Goal: Task Accomplishment & Management: Use online tool/utility

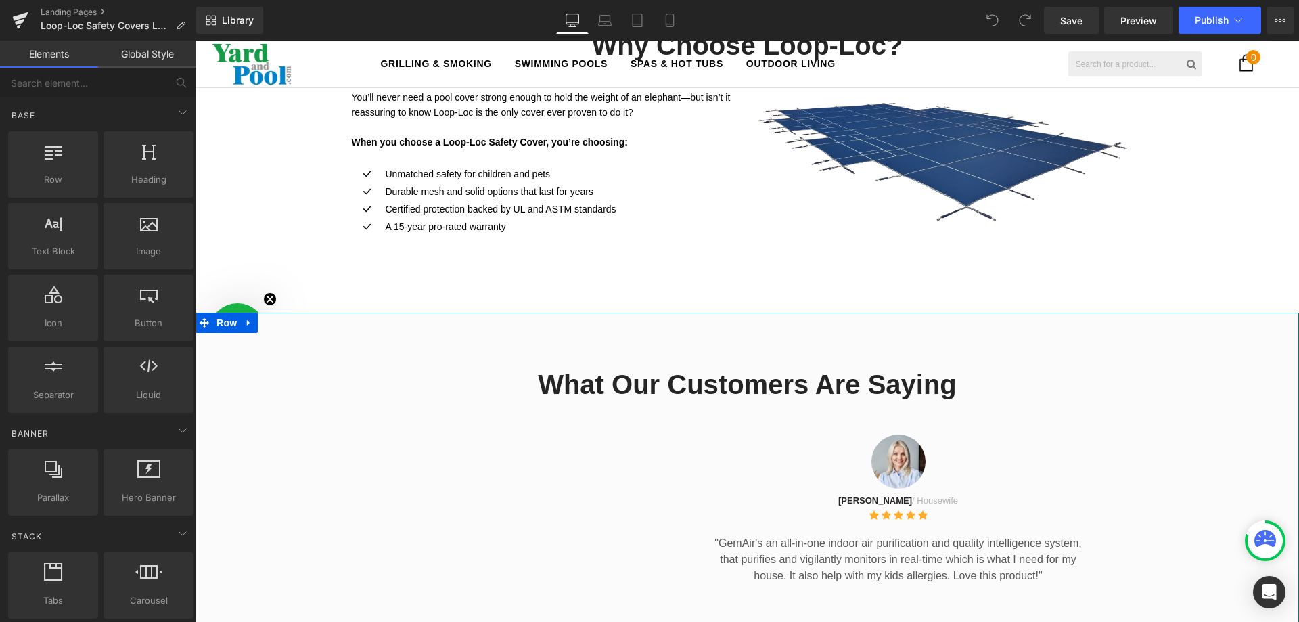
scroll to position [1015, 0]
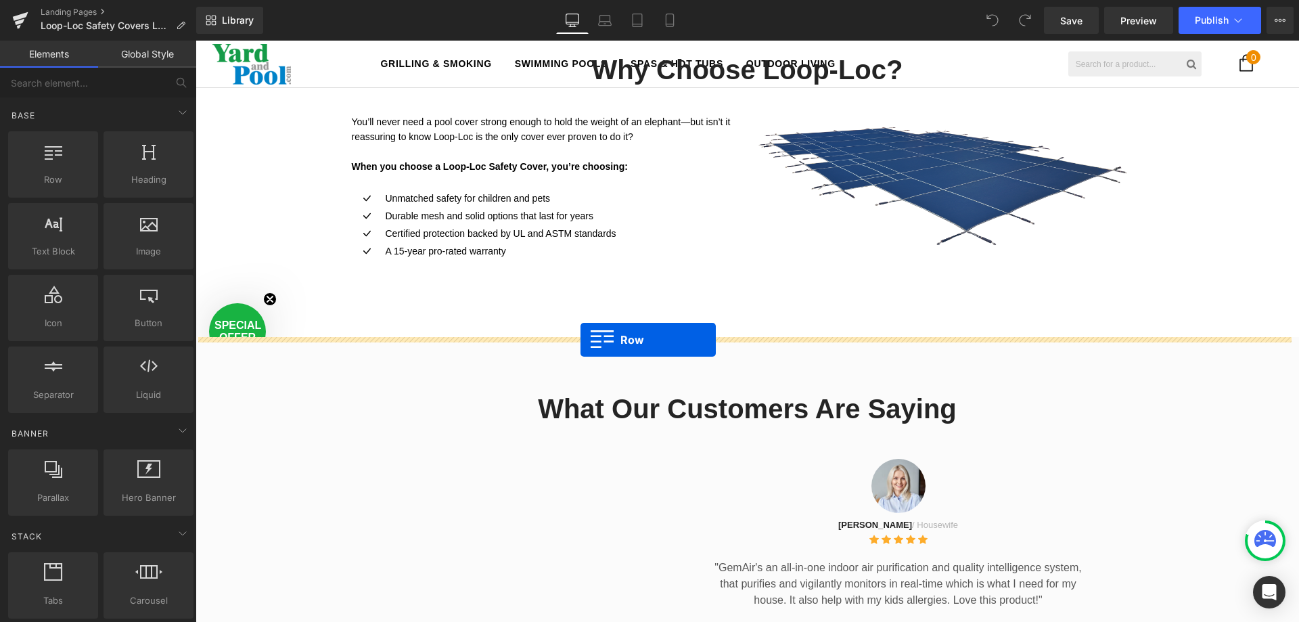
drag, startPoint x: 230, startPoint y: 186, endPoint x: 581, endPoint y: 340, distance: 382.7
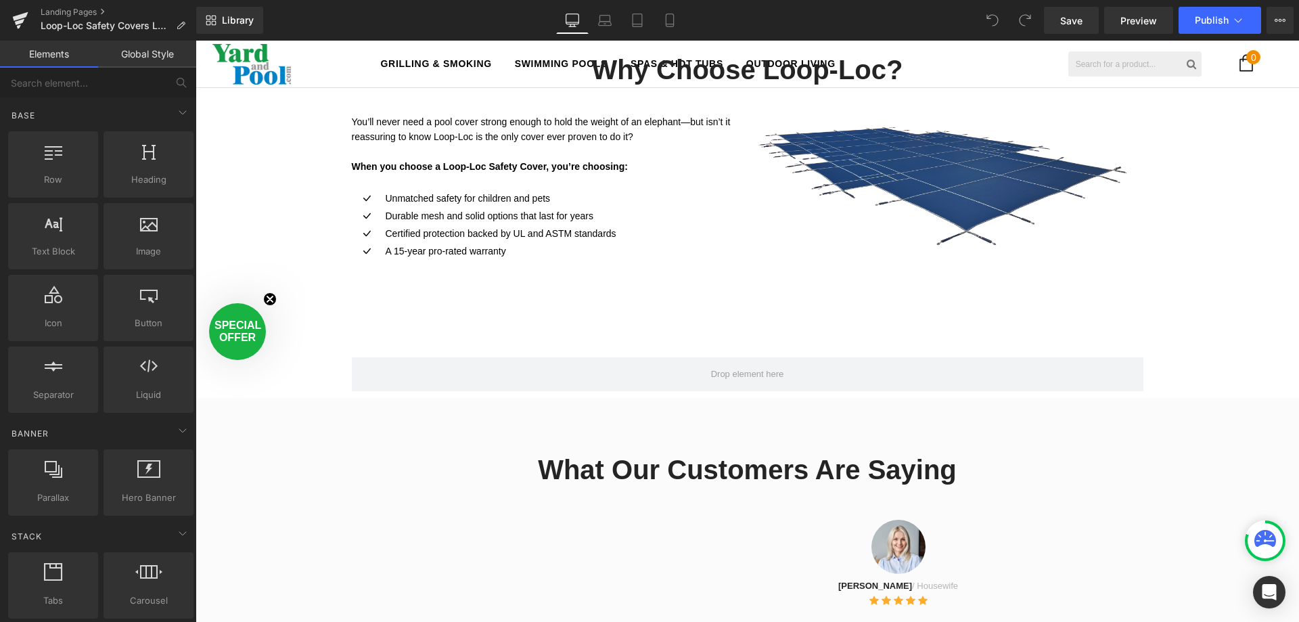
scroll to position [2972, 1094]
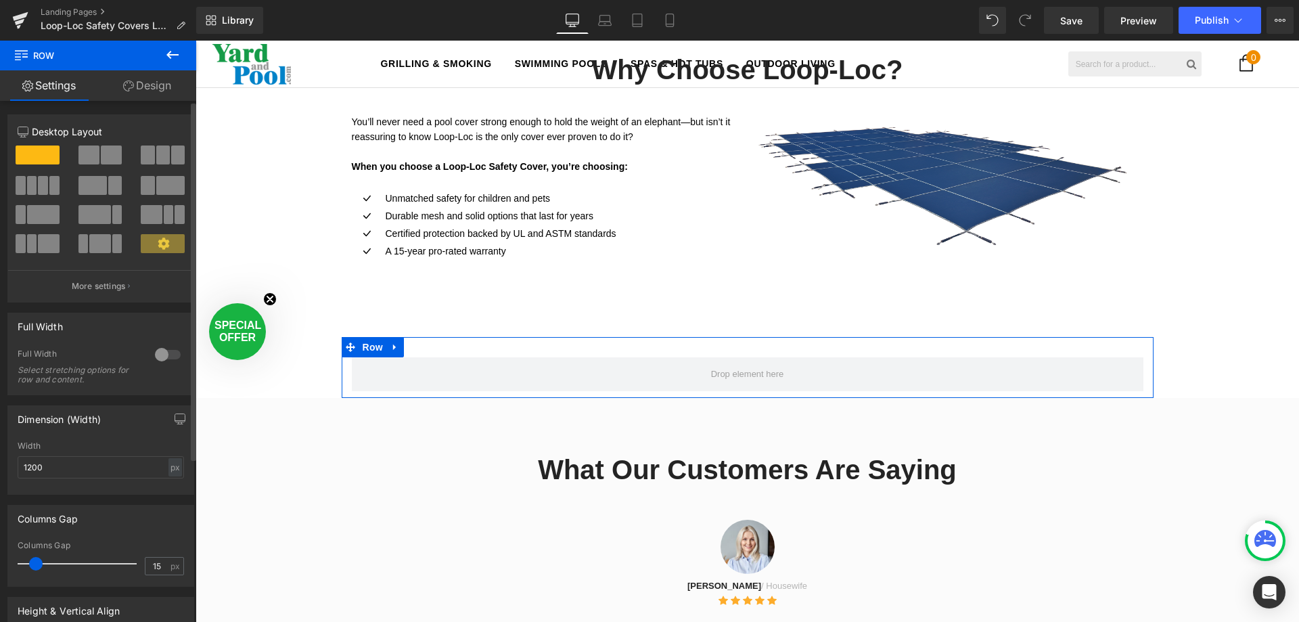
click at [159, 149] on span at bounding box center [163, 154] width 14 height 19
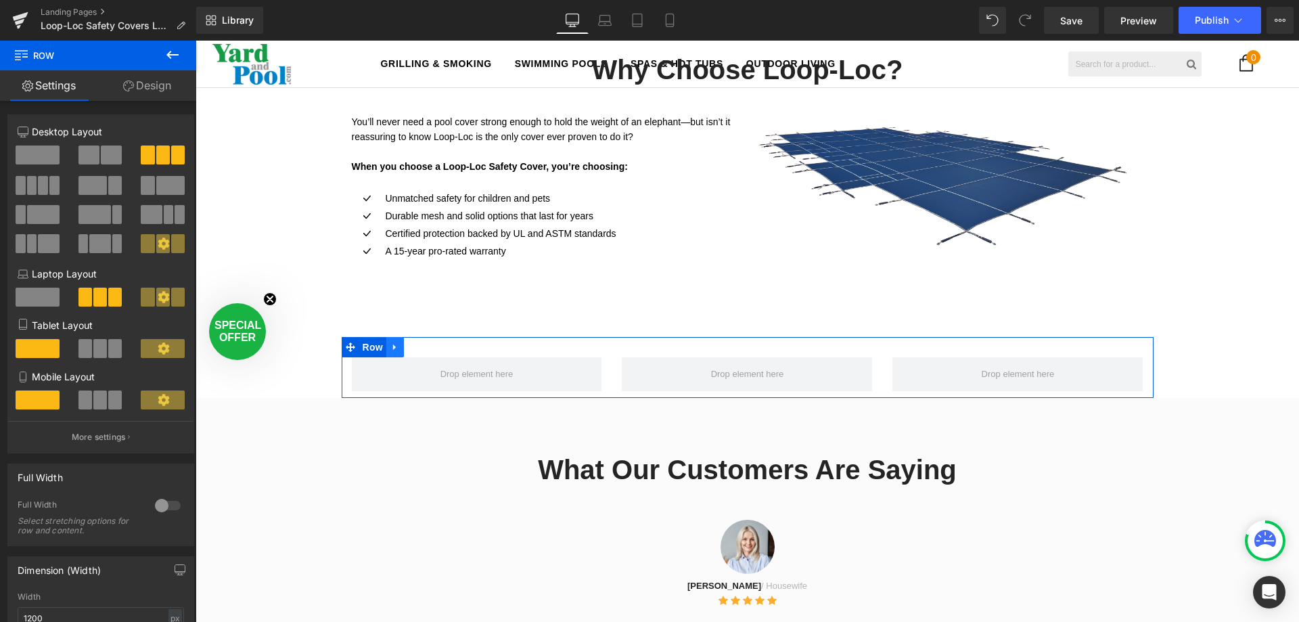
click at [391, 348] on icon at bounding box center [394, 347] width 9 height 10
click at [411, 349] on icon at bounding box center [412, 346] width 9 height 9
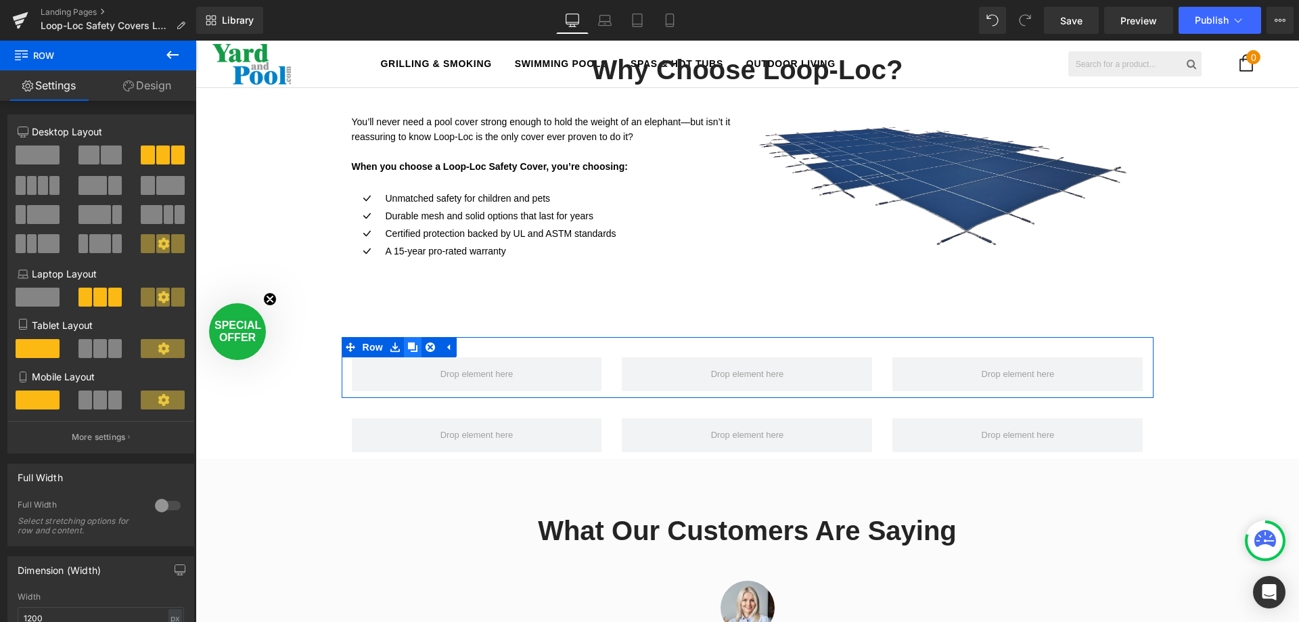
scroll to position [3033, 1094]
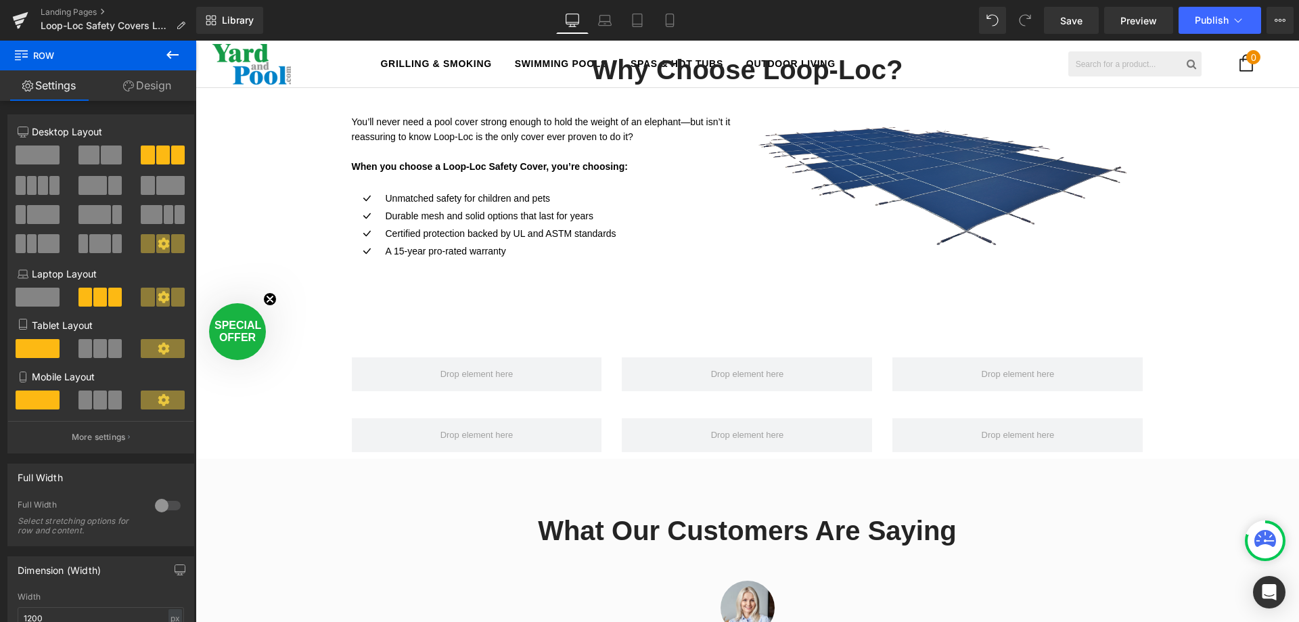
click at [173, 50] on icon at bounding box center [172, 55] width 16 height 16
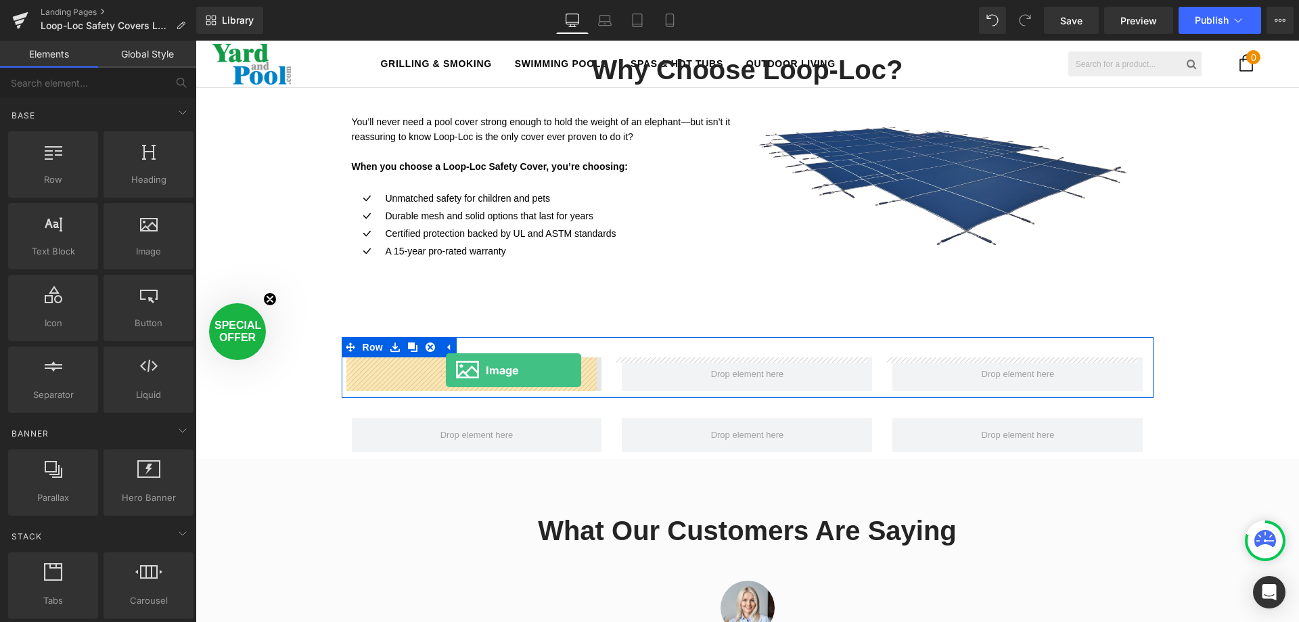
drag, startPoint x: 325, startPoint y: 266, endPoint x: 446, endPoint y: 370, distance: 159.8
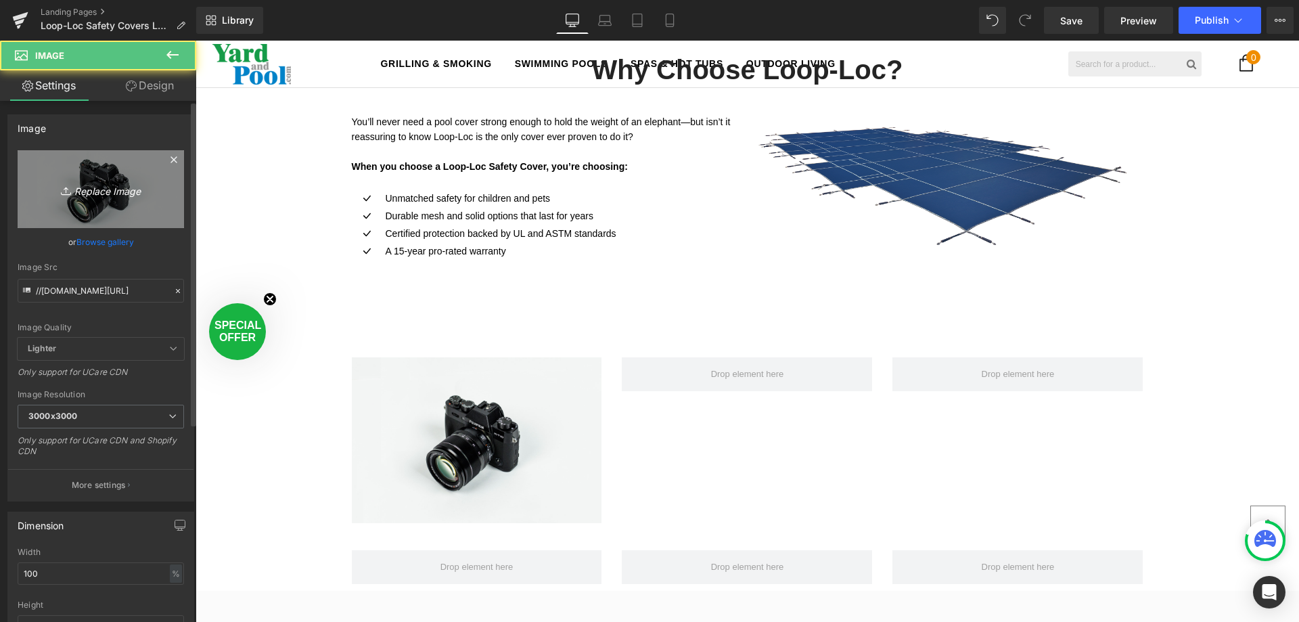
scroll to position [7, 7]
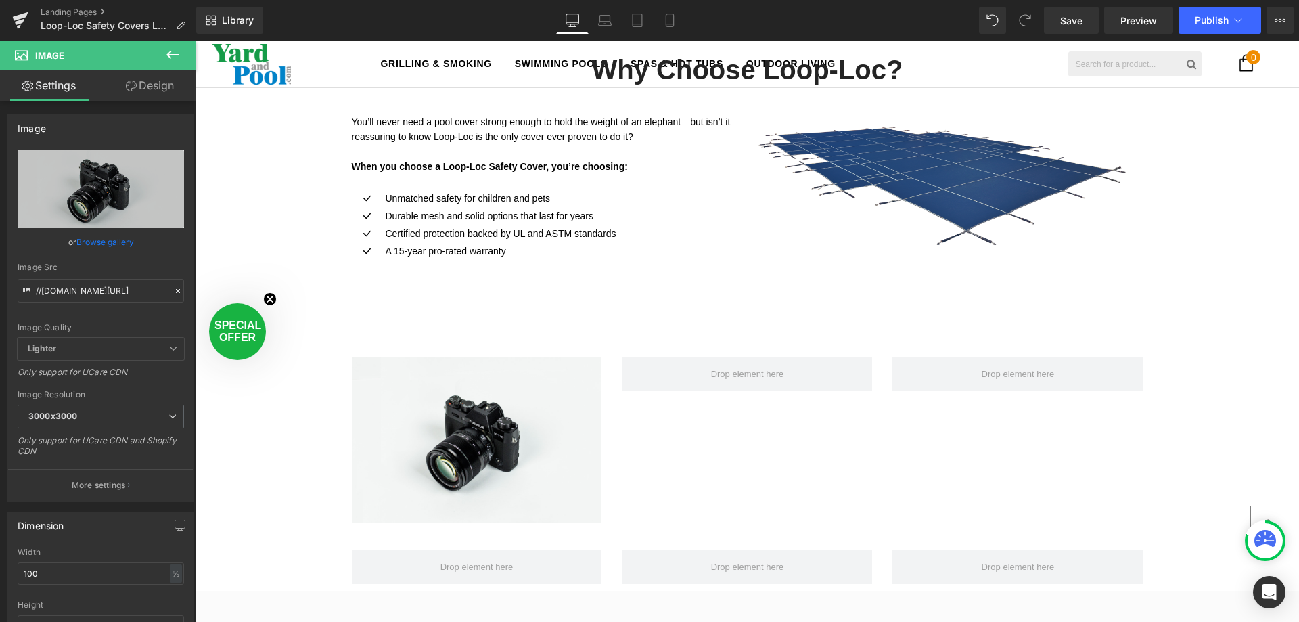
click at [172, 49] on icon at bounding box center [172, 55] width 16 height 16
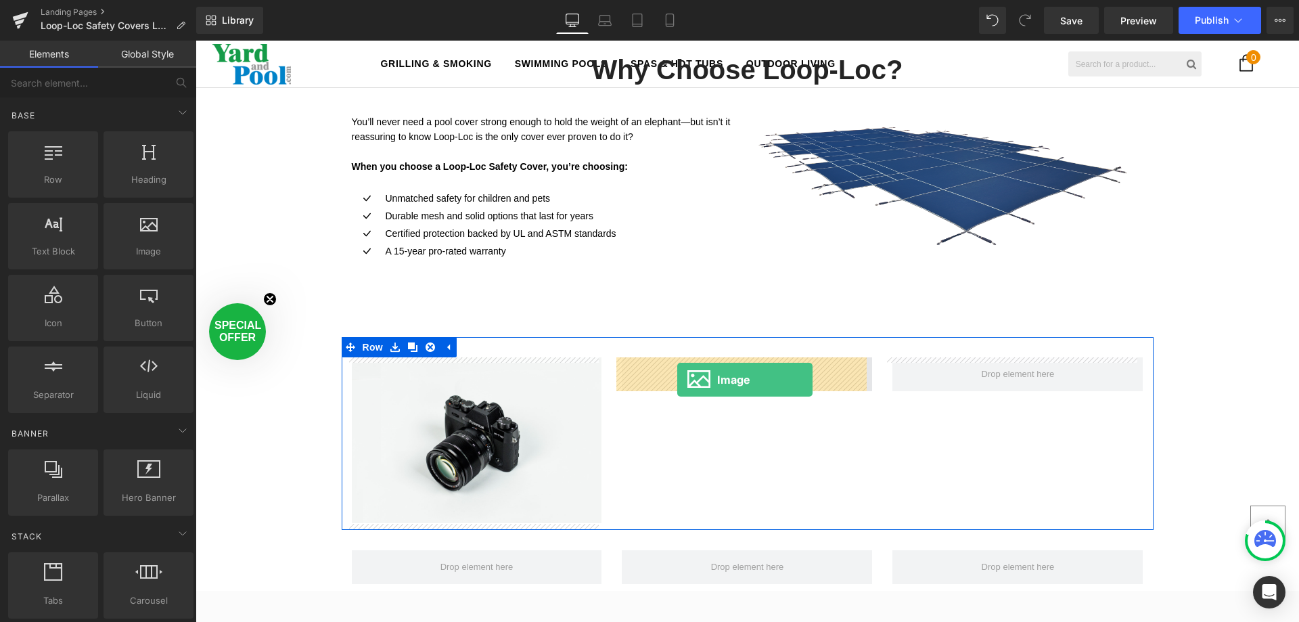
drag, startPoint x: 337, startPoint y: 273, endPoint x: 682, endPoint y: 378, distance: 360.7
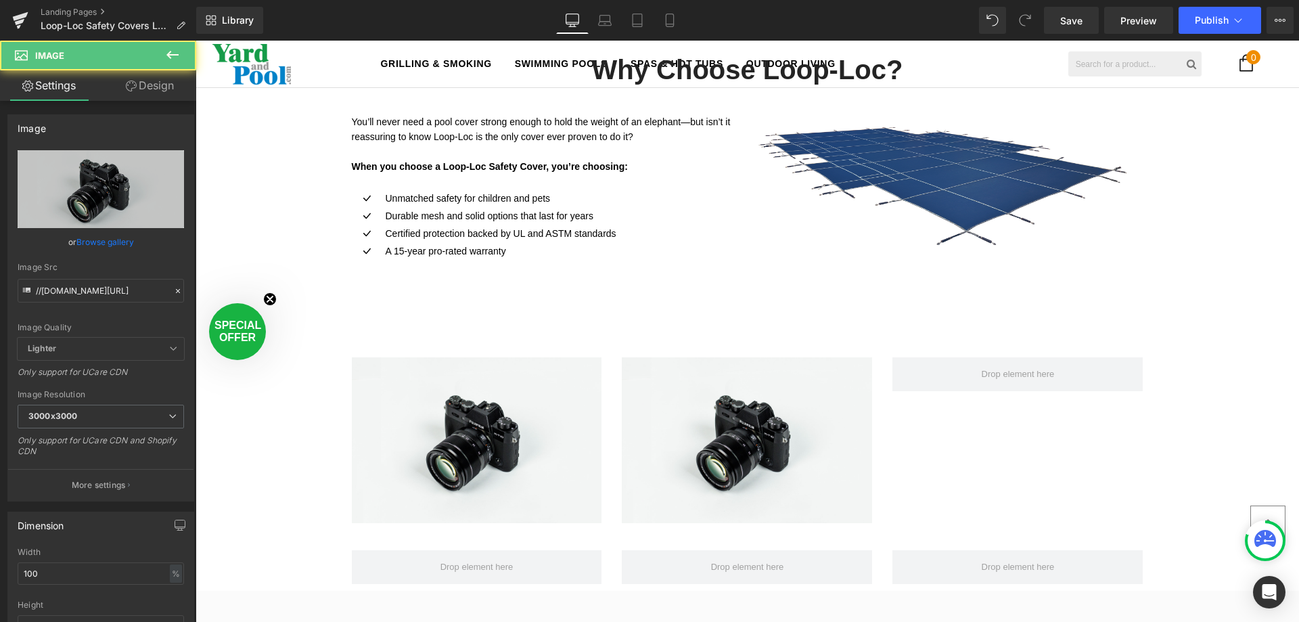
click at [171, 49] on icon at bounding box center [172, 55] width 16 height 16
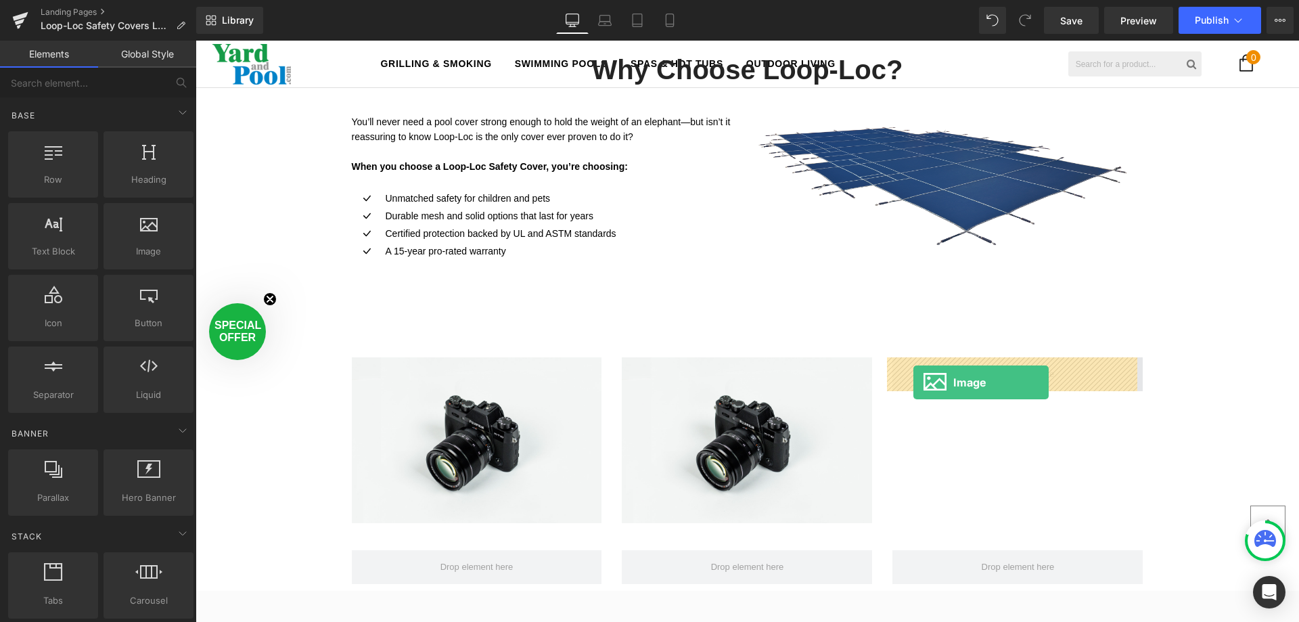
drag, startPoint x: 339, startPoint y: 269, endPoint x: 914, endPoint y: 382, distance: 585.6
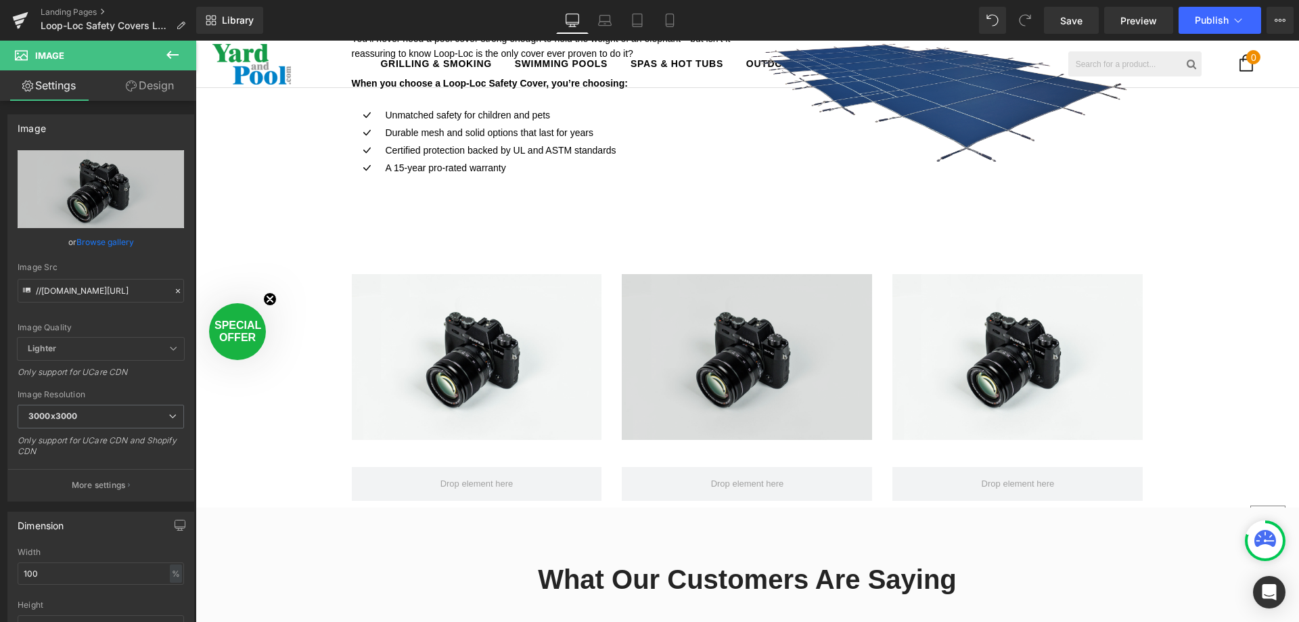
scroll to position [1150, 0]
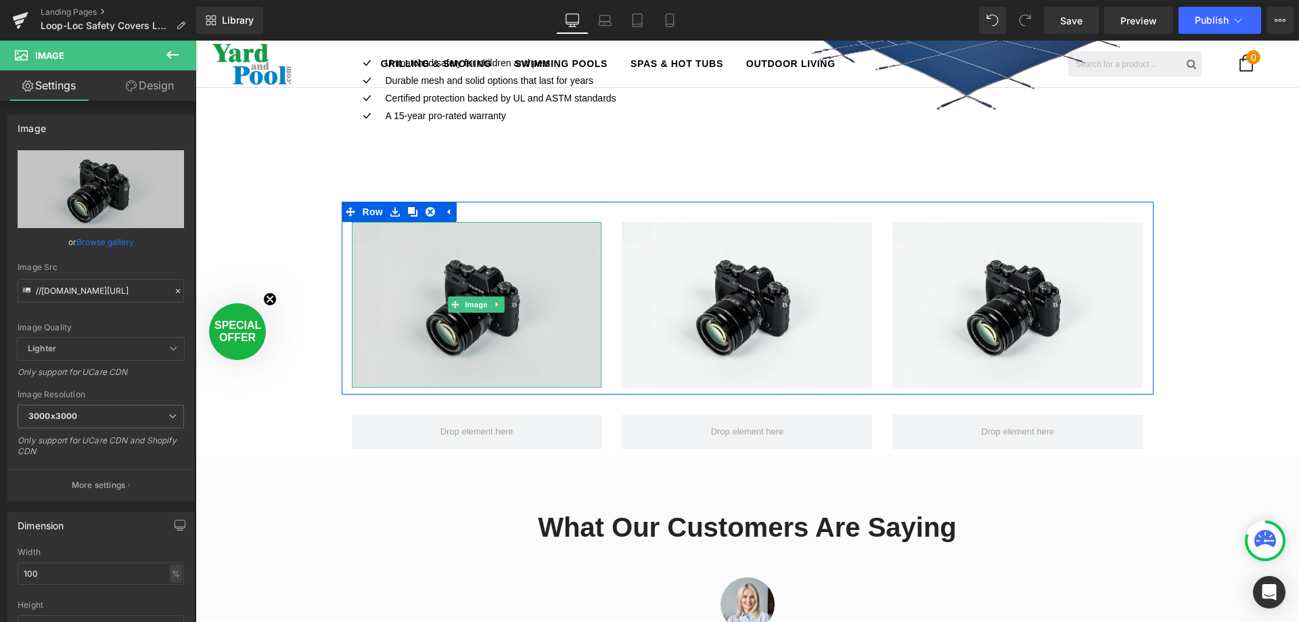
click at [392, 254] on img at bounding box center [477, 305] width 250 height 166
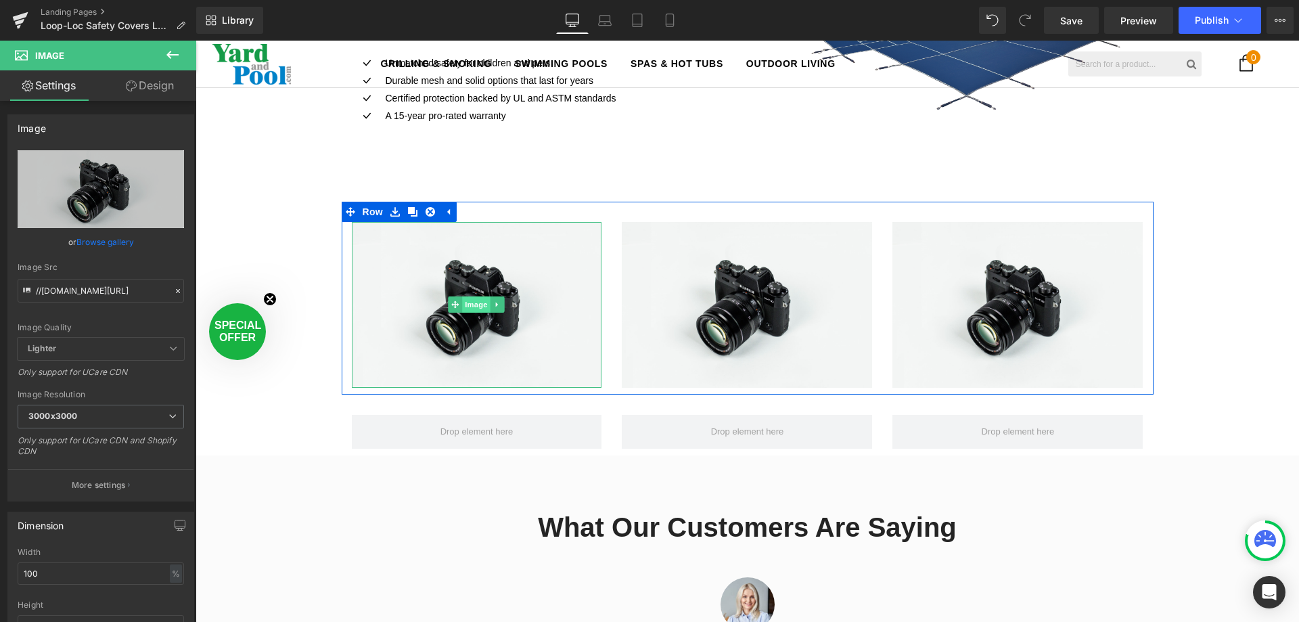
click at [470, 301] on span "Image" at bounding box center [477, 304] width 28 height 16
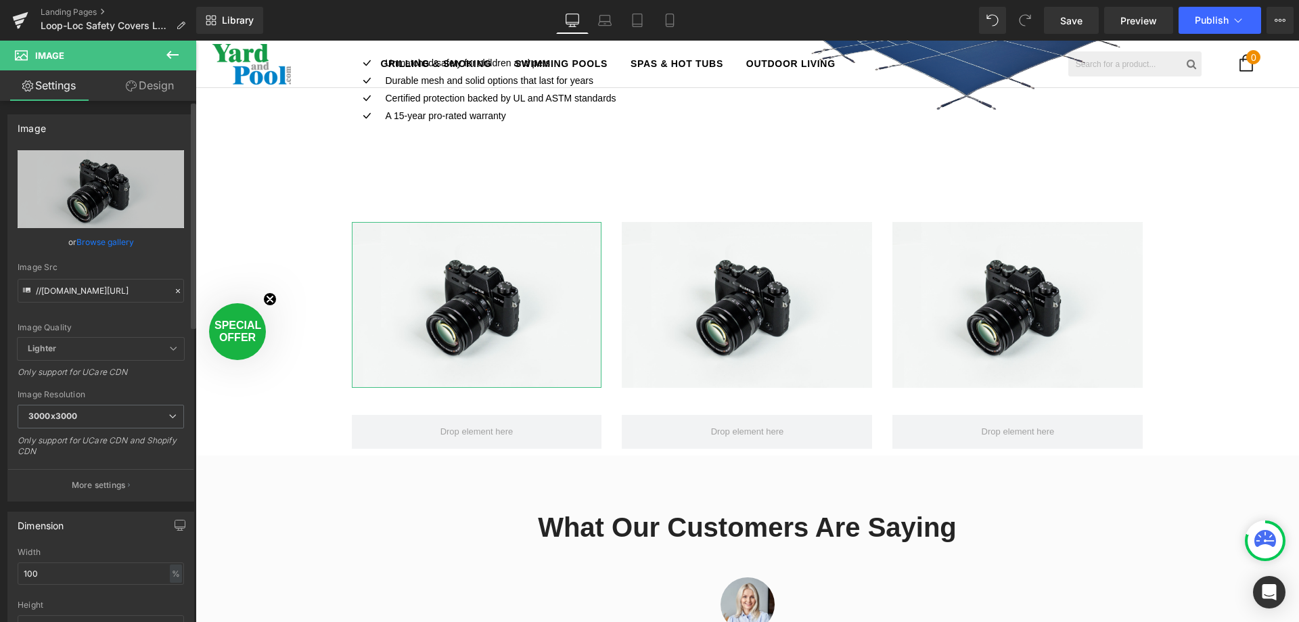
click at [102, 236] on link "Browse gallery" at bounding box center [105, 242] width 58 height 24
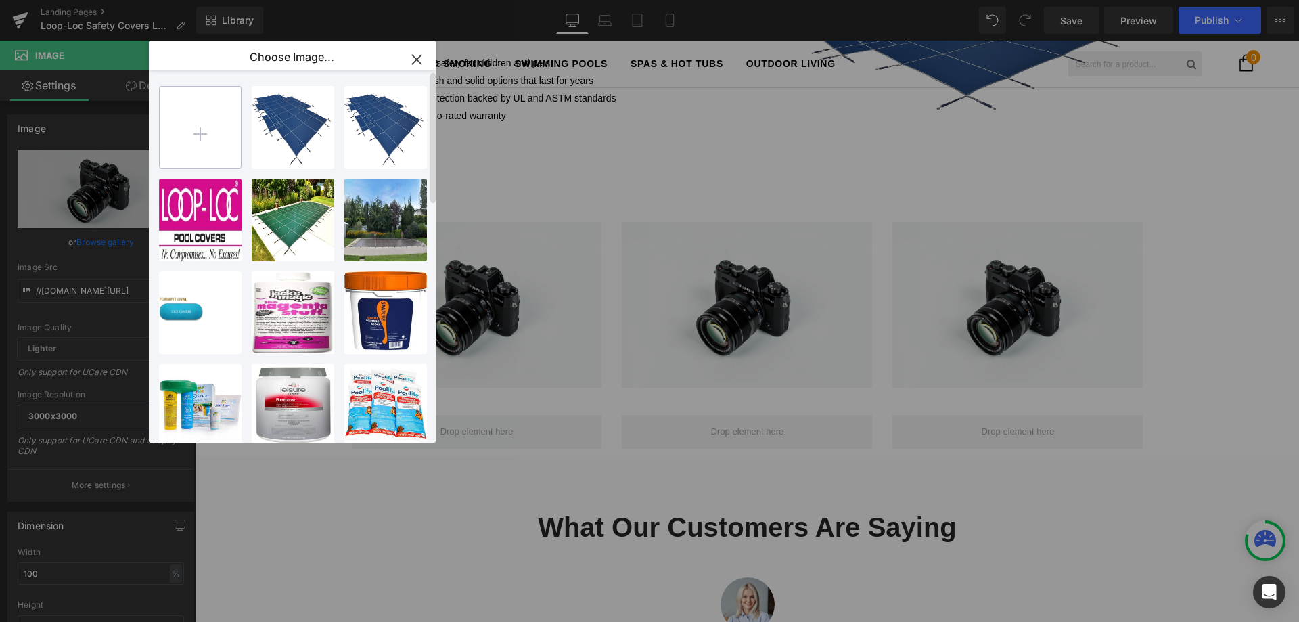
click at [192, 129] on input "file" at bounding box center [200, 127] width 81 height 81
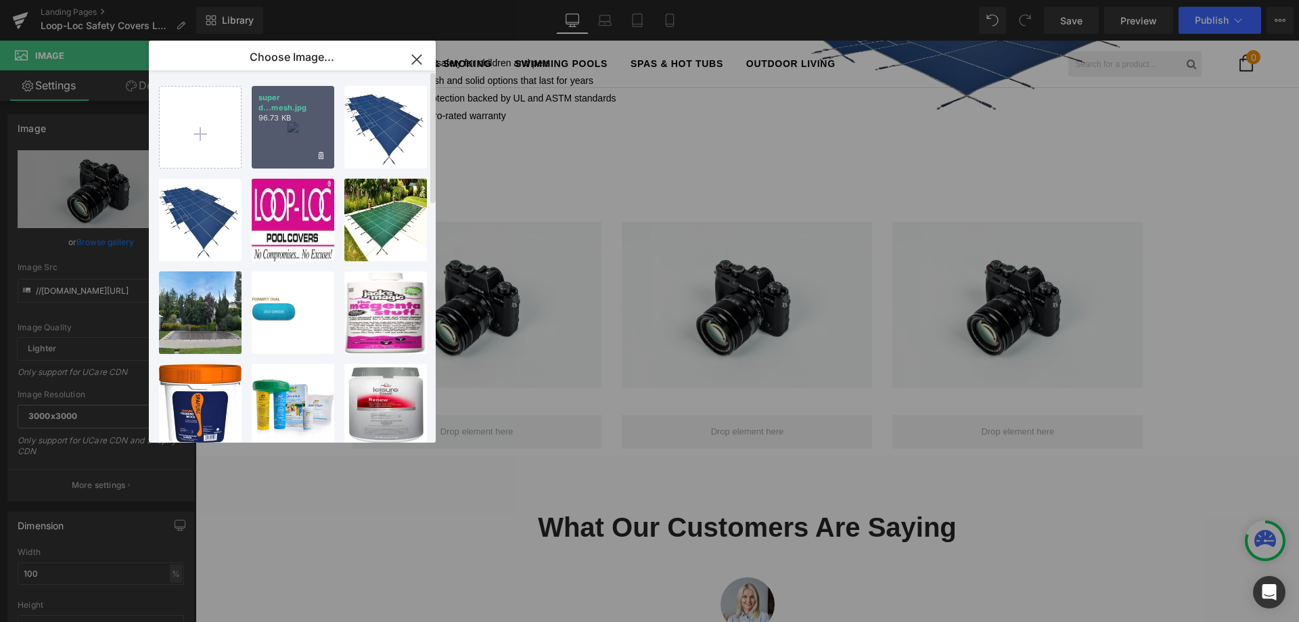
click at [294, 125] on div "super d...mesh.jpg 96.73 KB" at bounding box center [293, 127] width 83 height 83
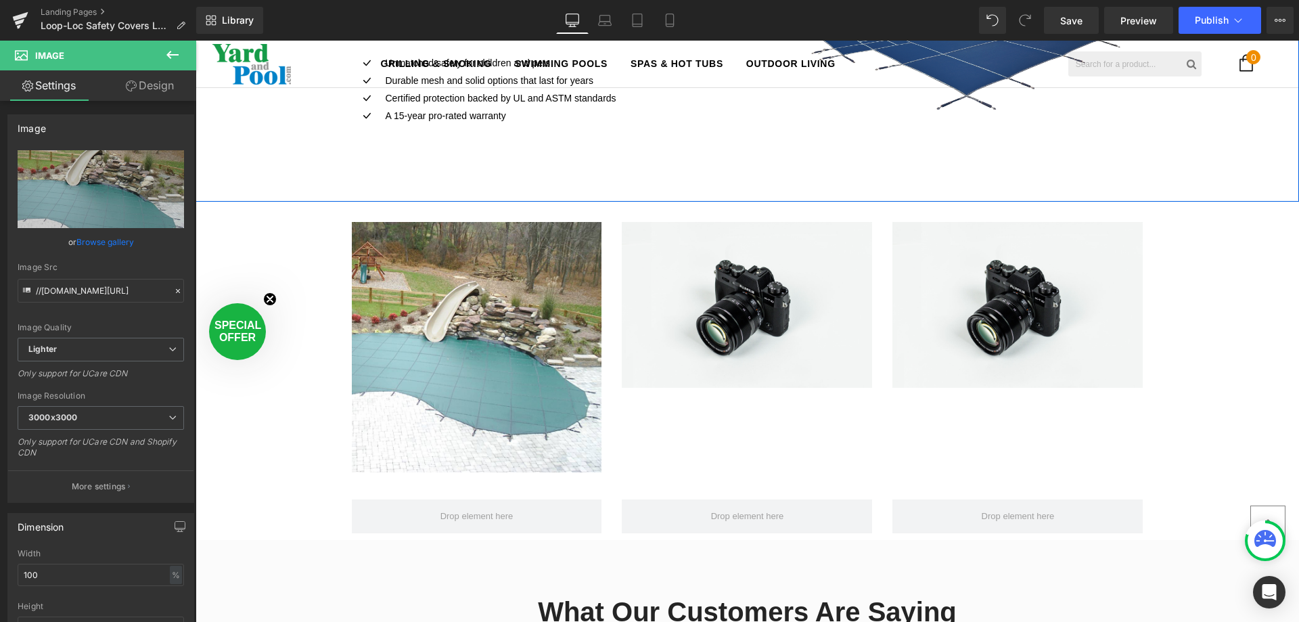
scroll to position [3249, 1094]
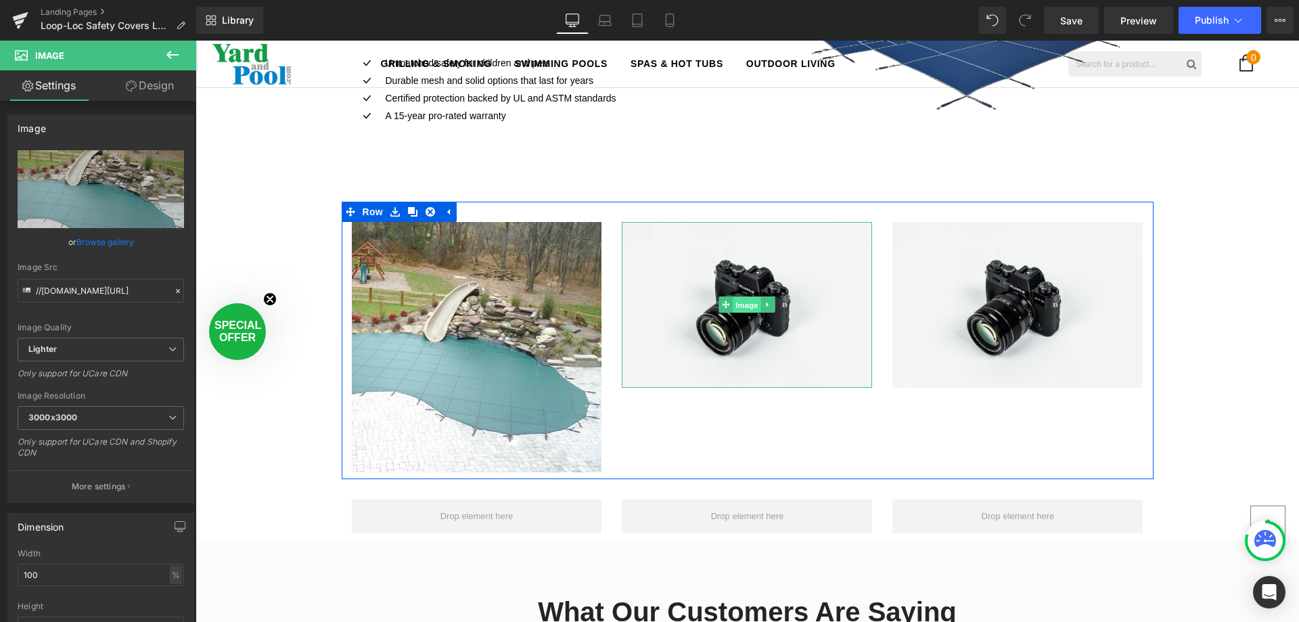
click at [734, 302] on span "Image" at bounding box center [748, 305] width 28 height 16
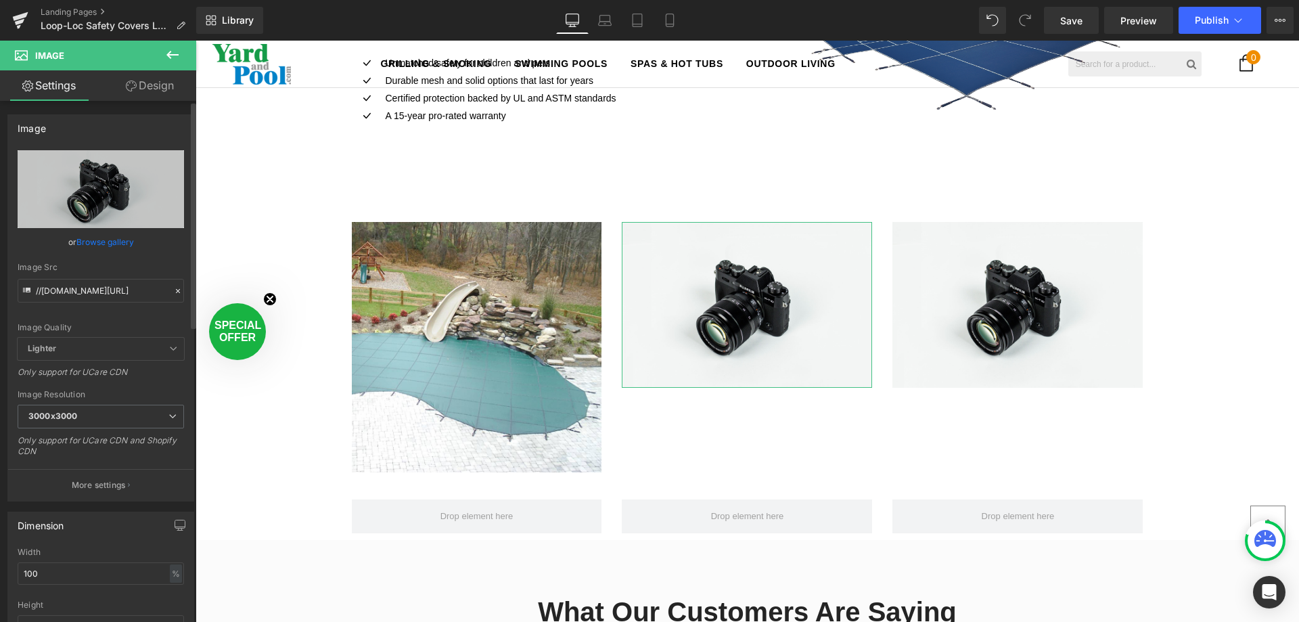
click at [99, 243] on link "Browse gallery" at bounding box center [105, 242] width 58 height 24
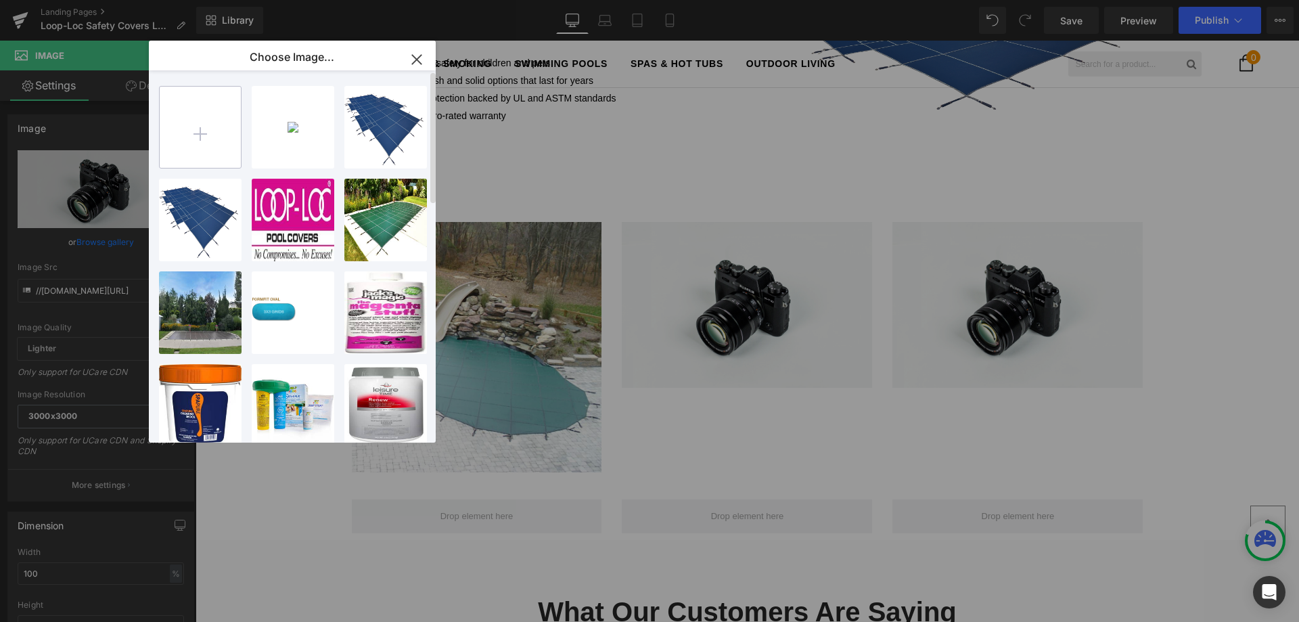
click at [210, 121] on input "file" at bounding box center [200, 127] width 81 height 81
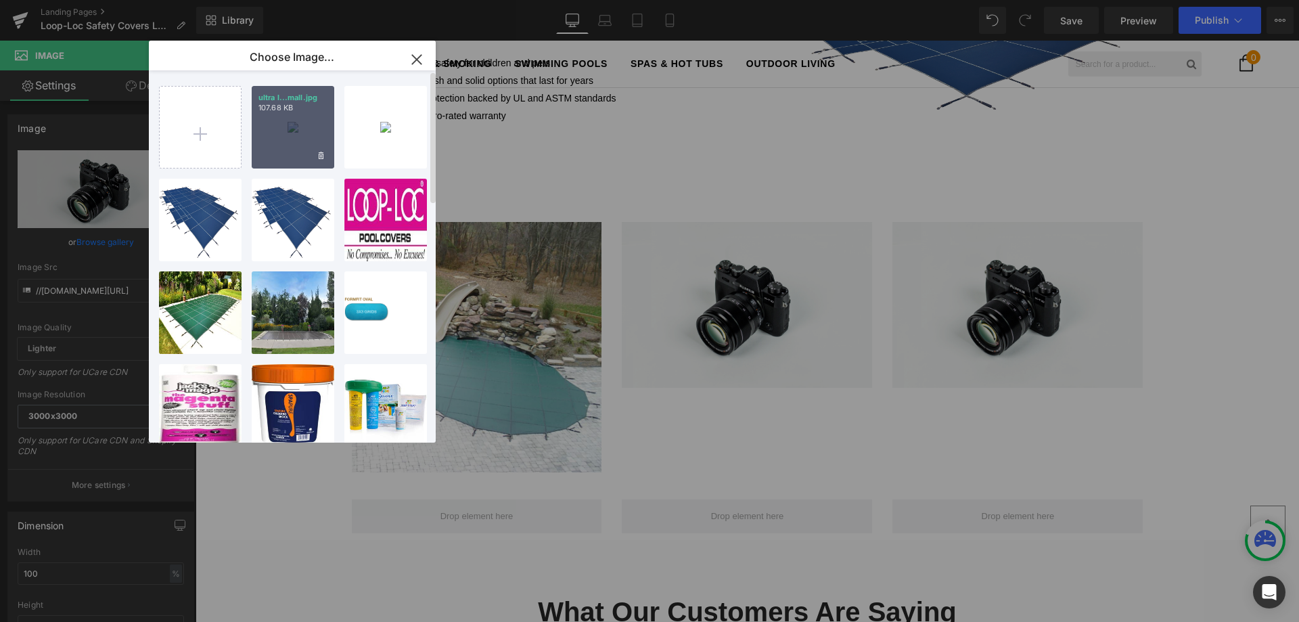
click at [295, 113] on div "ultra l...mall.jpg 107.68 KB" at bounding box center [293, 127] width 83 height 83
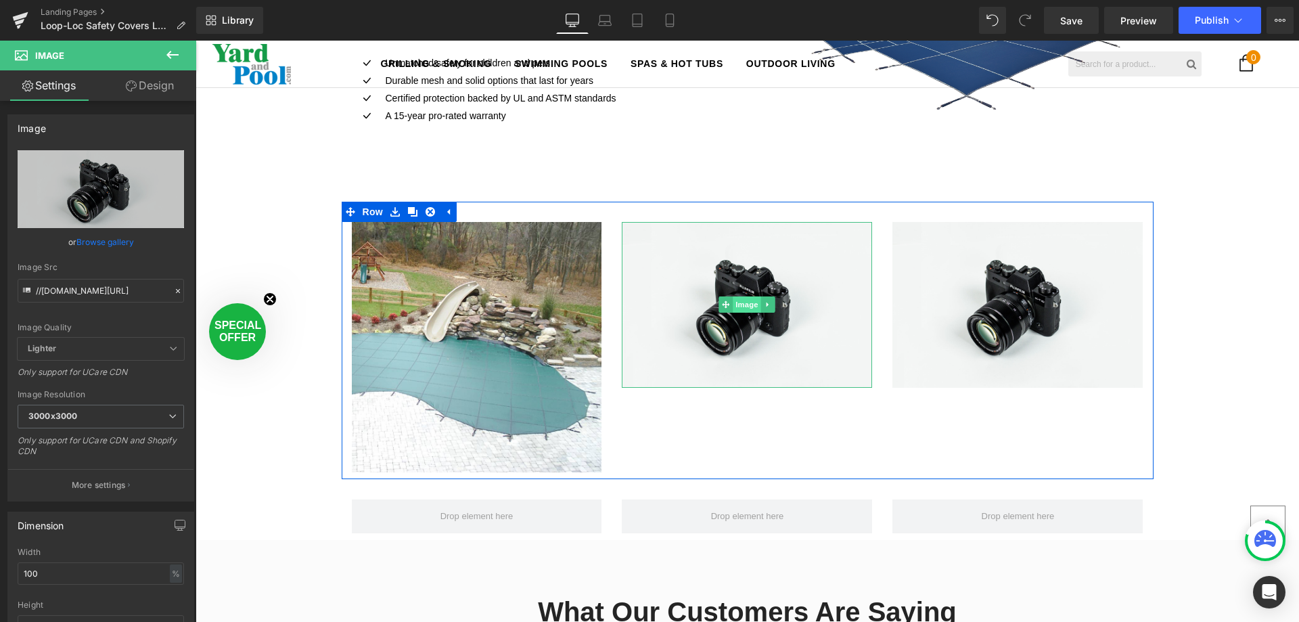
click at [734, 301] on span "Image" at bounding box center [748, 304] width 28 height 16
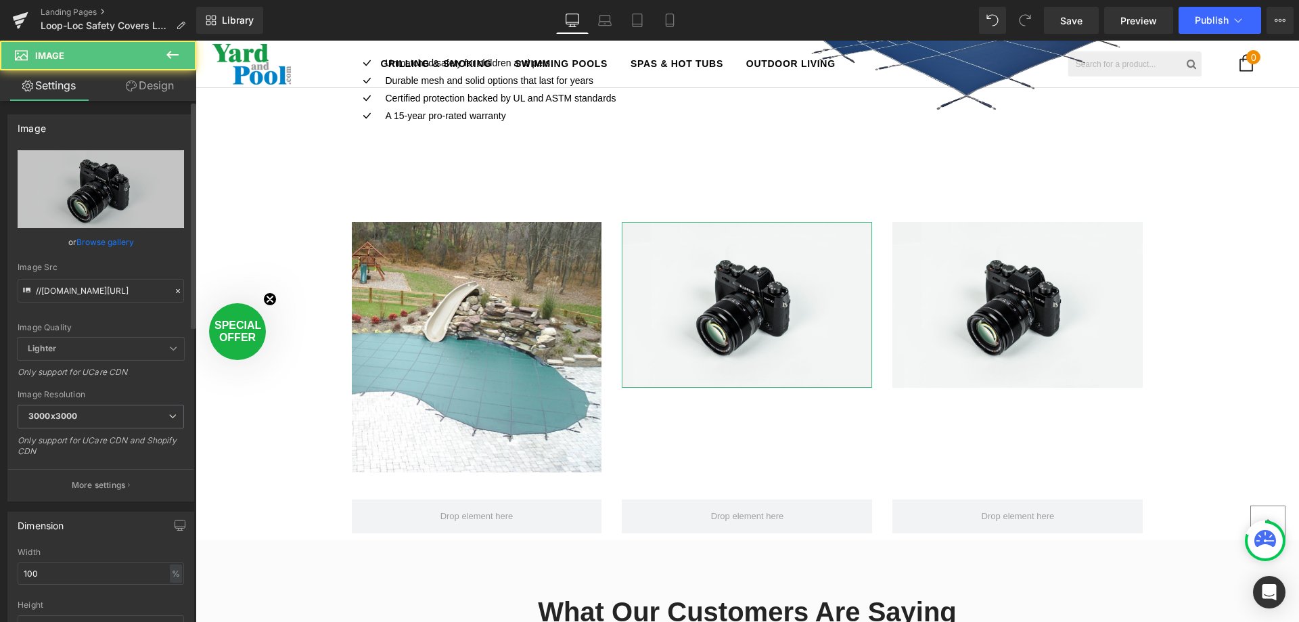
click at [112, 248] on link "Browse gallery" at bounding box center [105, 242] width 58 height 24
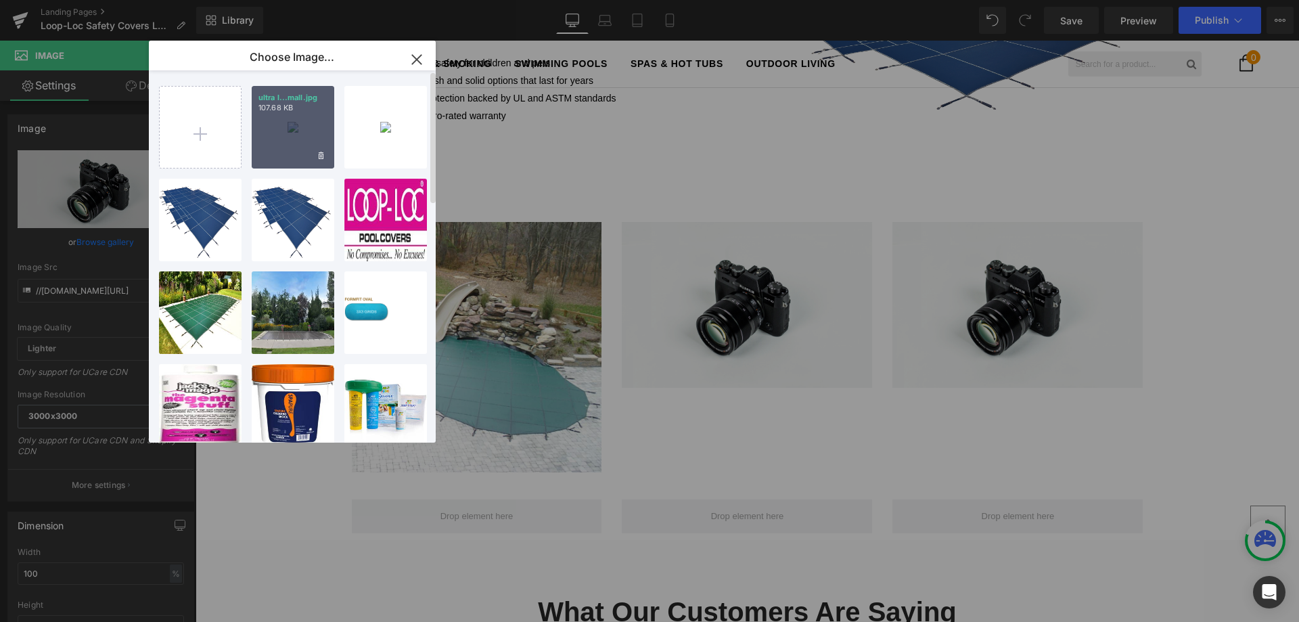
click at [285, 110] on p "107.68 KB" at bounding box center [292, 108] width 69 height 10
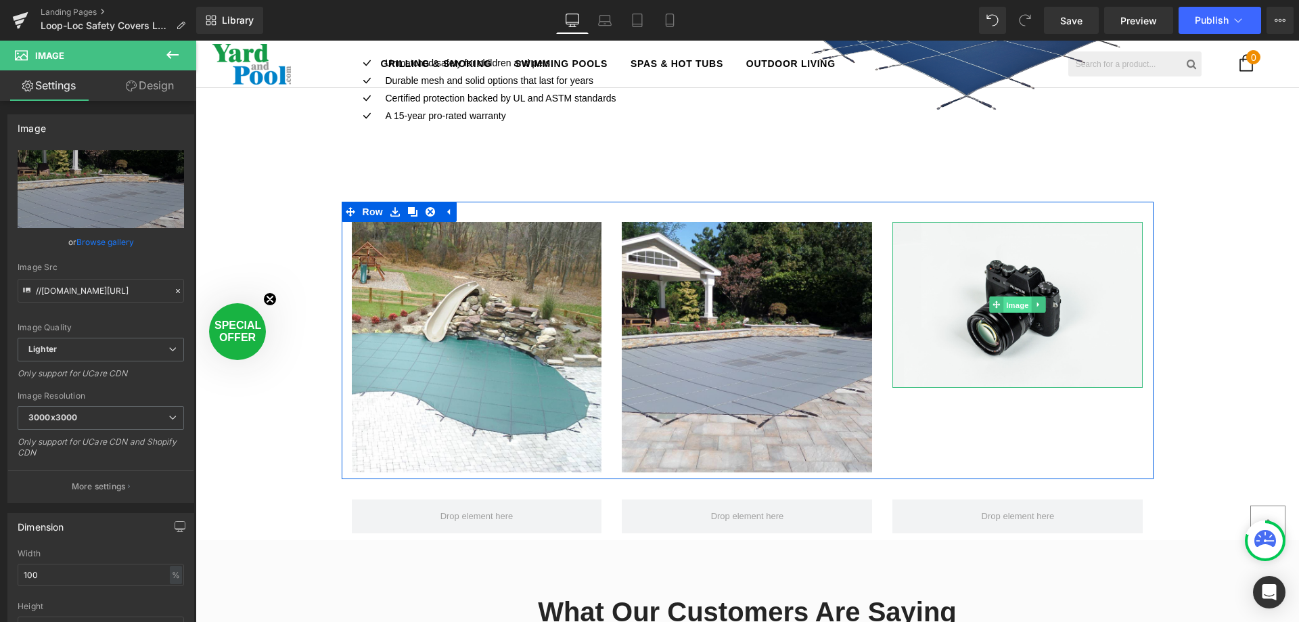
click at [1004, 301] on span "Image" at bounding box center [1018, 305] width 28 height 16
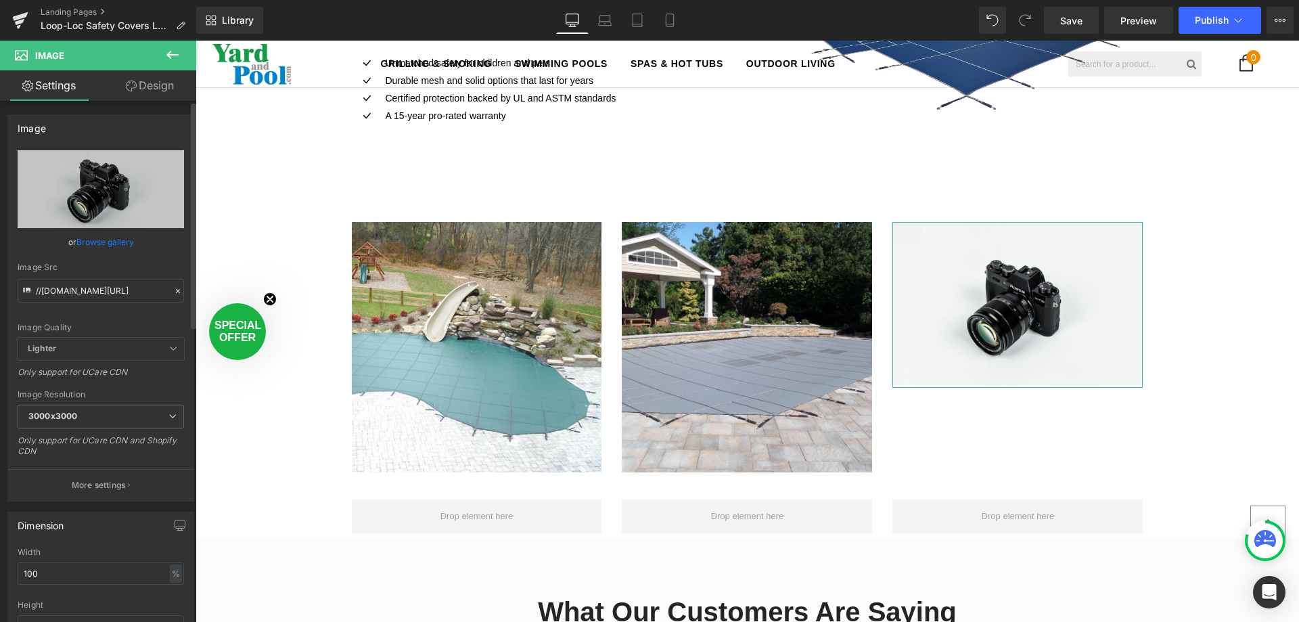
click at [111, 242] on link "Browse gallery" at bounding box center [105, 242] width 58 height 24
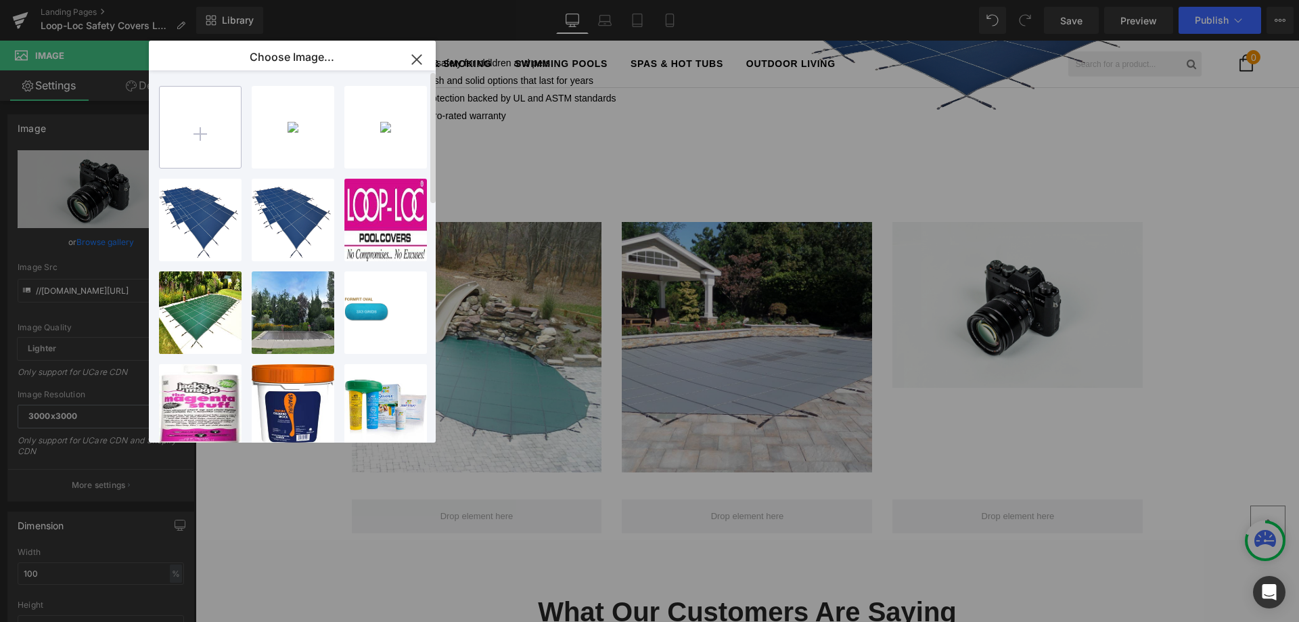
click at [196, 129] on input "file" at bounding box center [200, 127] width 81 height 81
type input "C:\fakepath\aqua xtreme small.jpg"
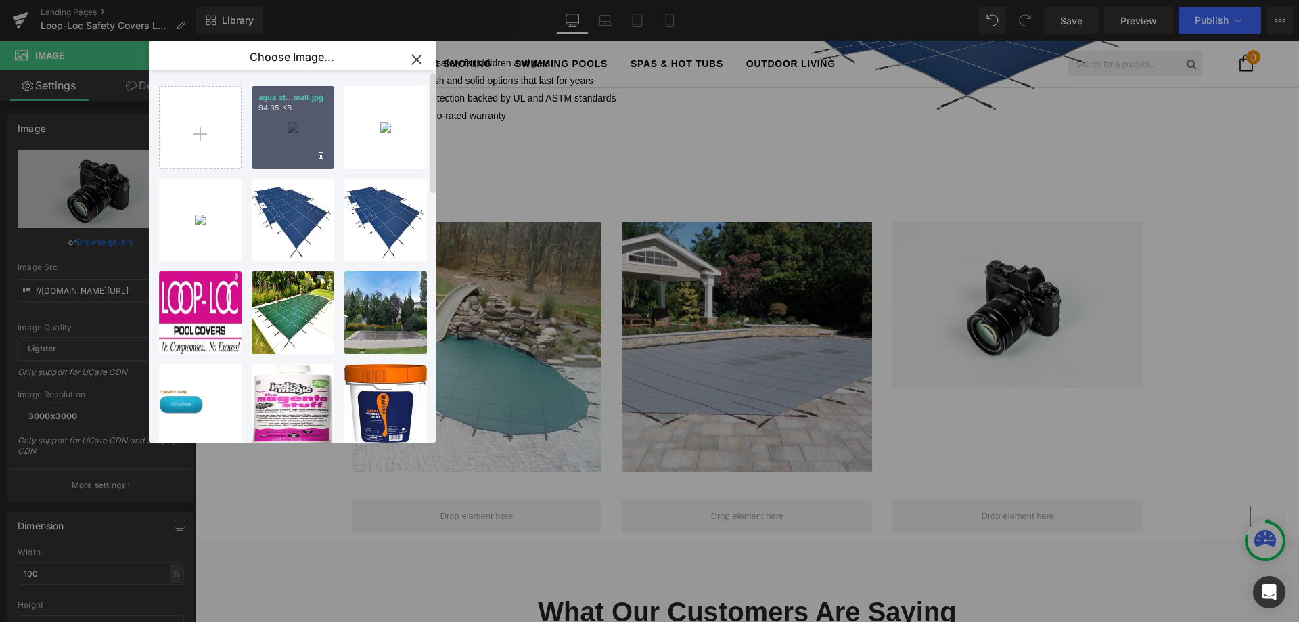
click at [287, 109] on p "94.35 KB" at bounding box center [292, 108] width 69 height 10
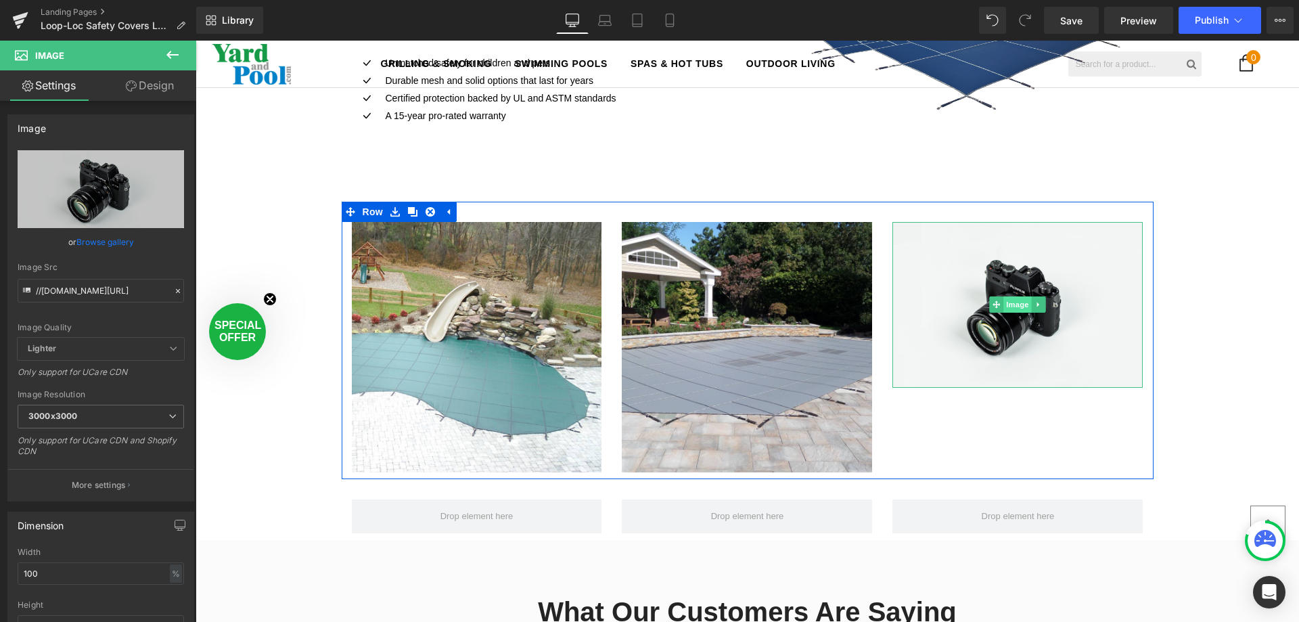
click at [1014, 306] on span "Image" at bounding box center [1018, 304] width 28 height 16
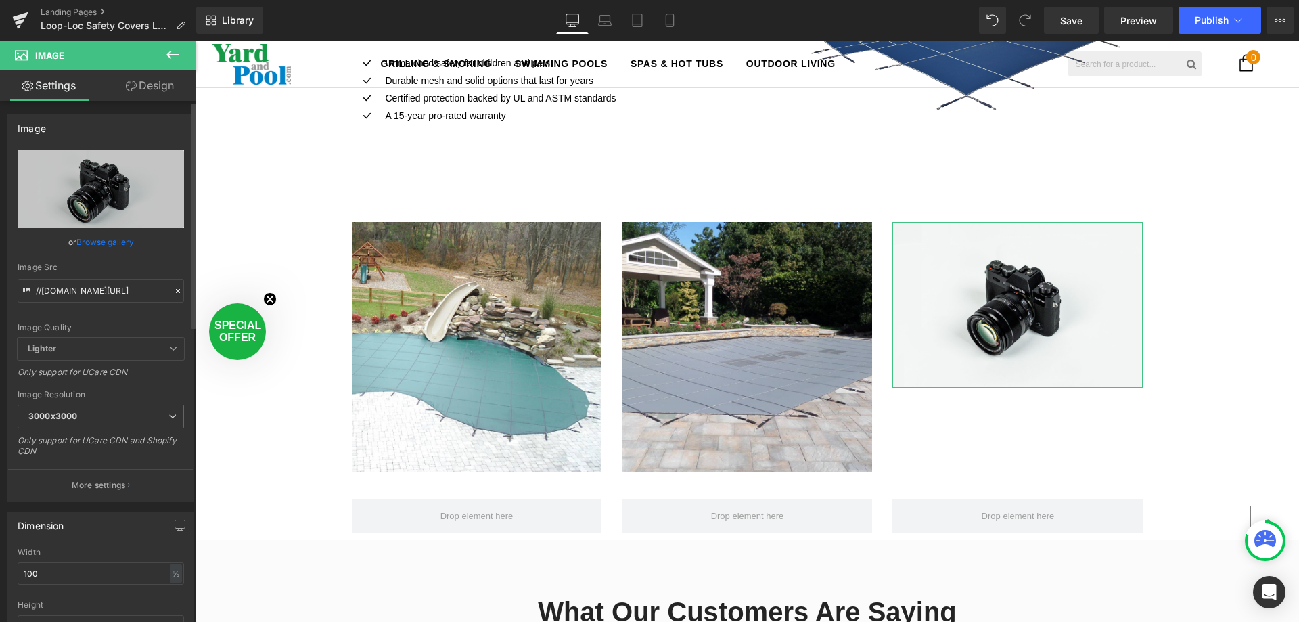
click at [103, 236] on link "Browse gallery" at bounding box center [105, 242] width 58 height 24
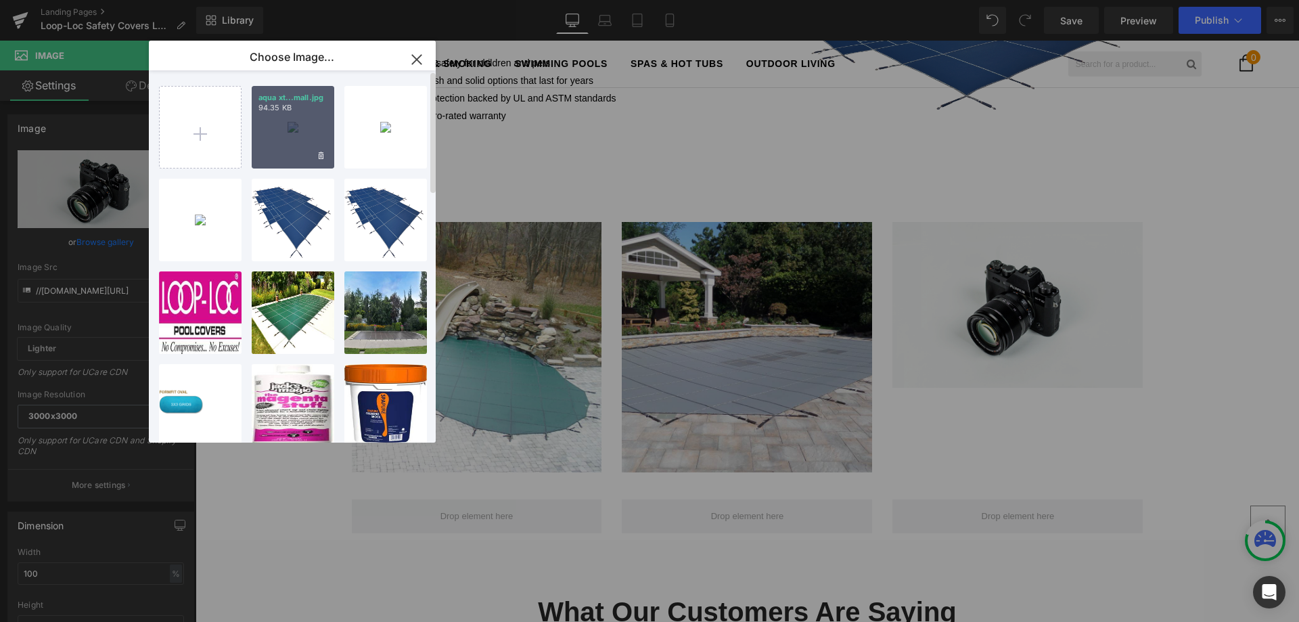
click at [294, 124] on div "aqua xt...mall.jpg 94.35 KB" at bounding box center [293, 127] width 83 height 83
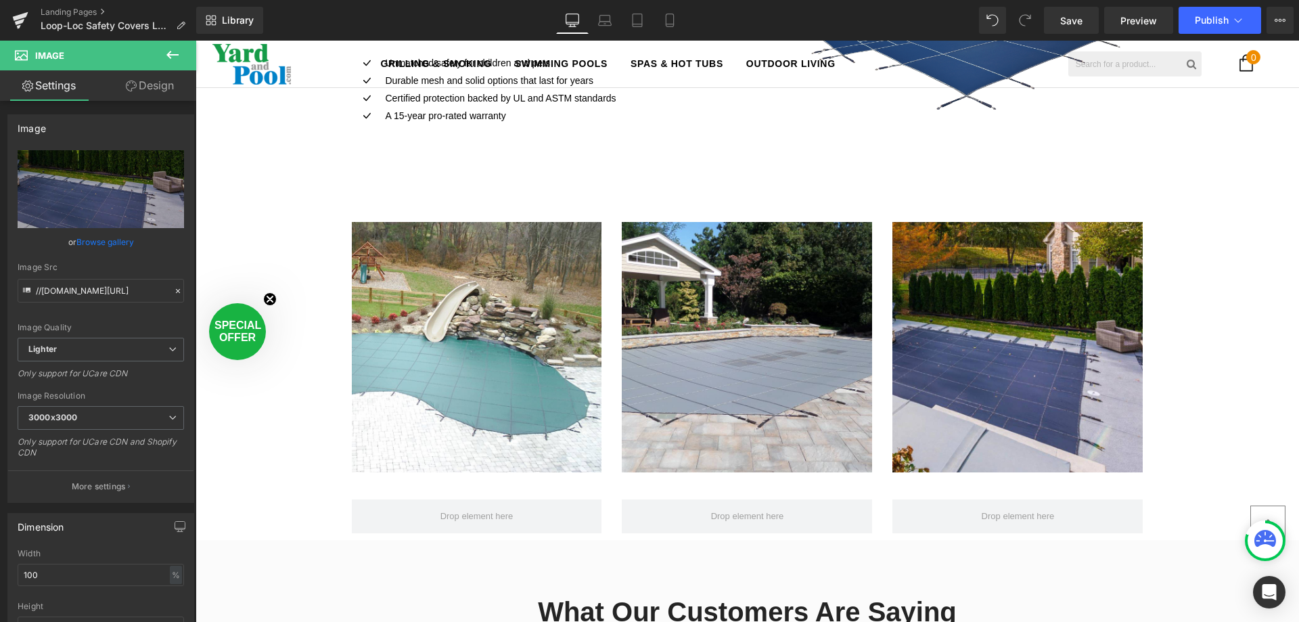
click at [175, 53] on icon at bounding box center [172, 55] width 16 height 16
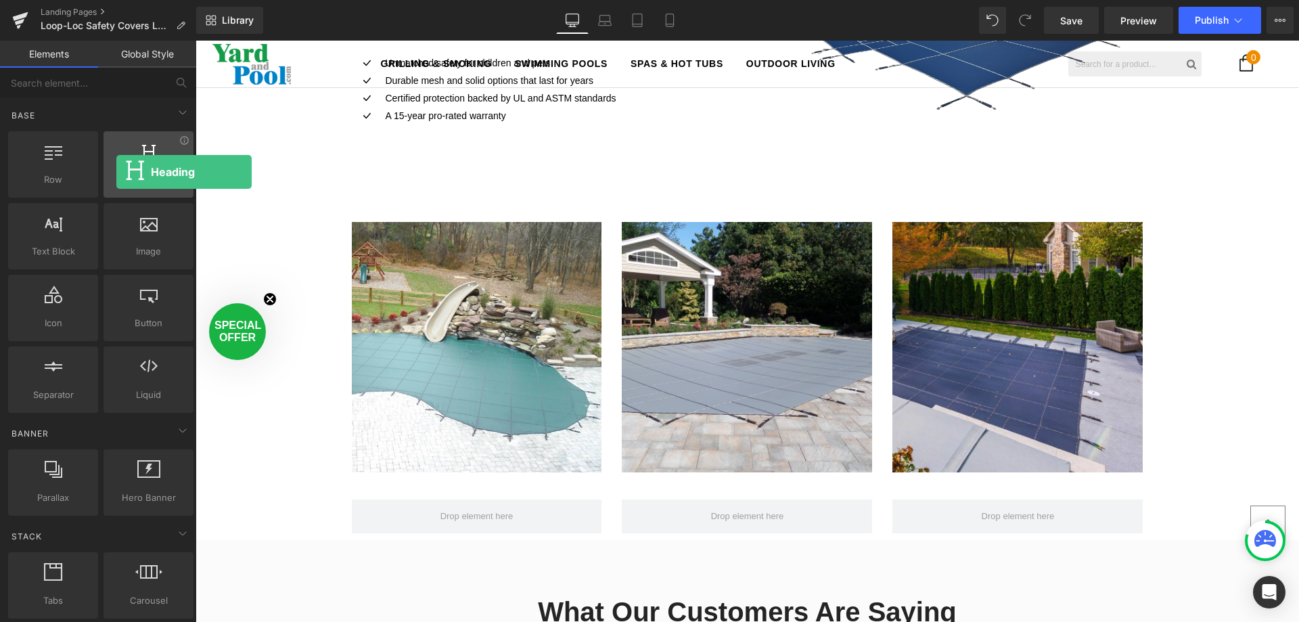
drag, startPoint x: 141, startPoint y: 152, endPoint x: 116, endPoint y: 172, distance: 31.8
click at [116, 172] on div at bounding box center [149, 157] width 82 height 30
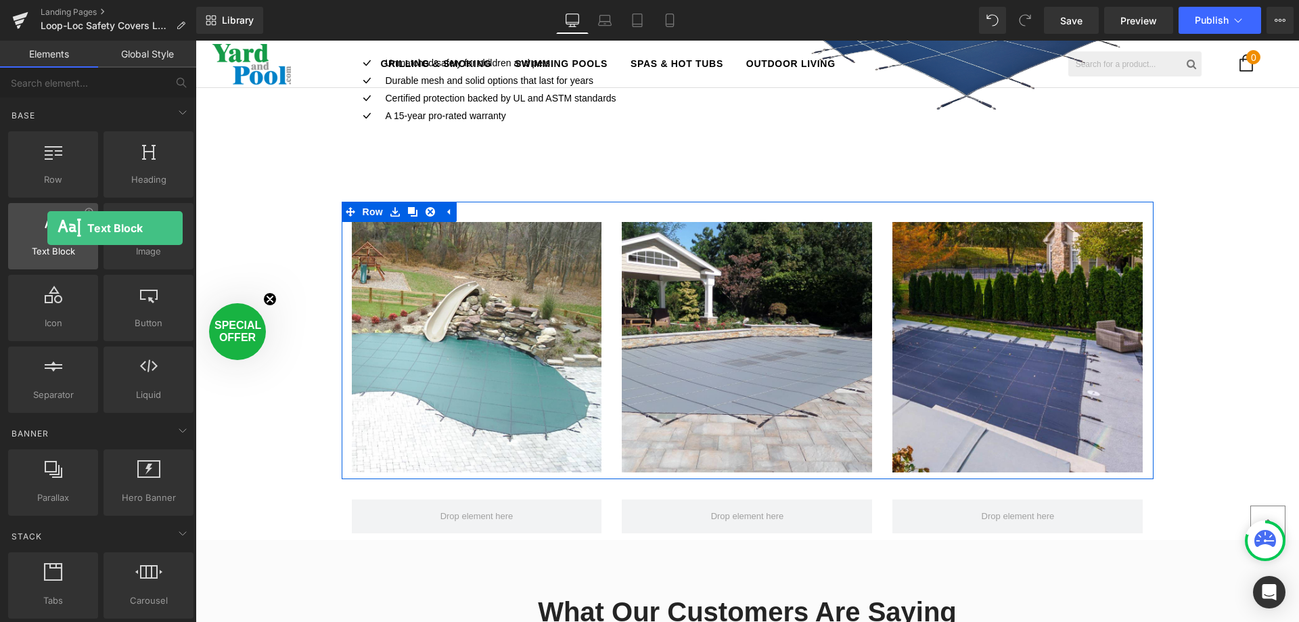
drag, startPoint x: 46, startPoint y: 219, endPoint x: 47, endPoint y: 228, distance: 9.6
click at [47, 228] on icon at bounding box center [54, 223] width 18 height 18
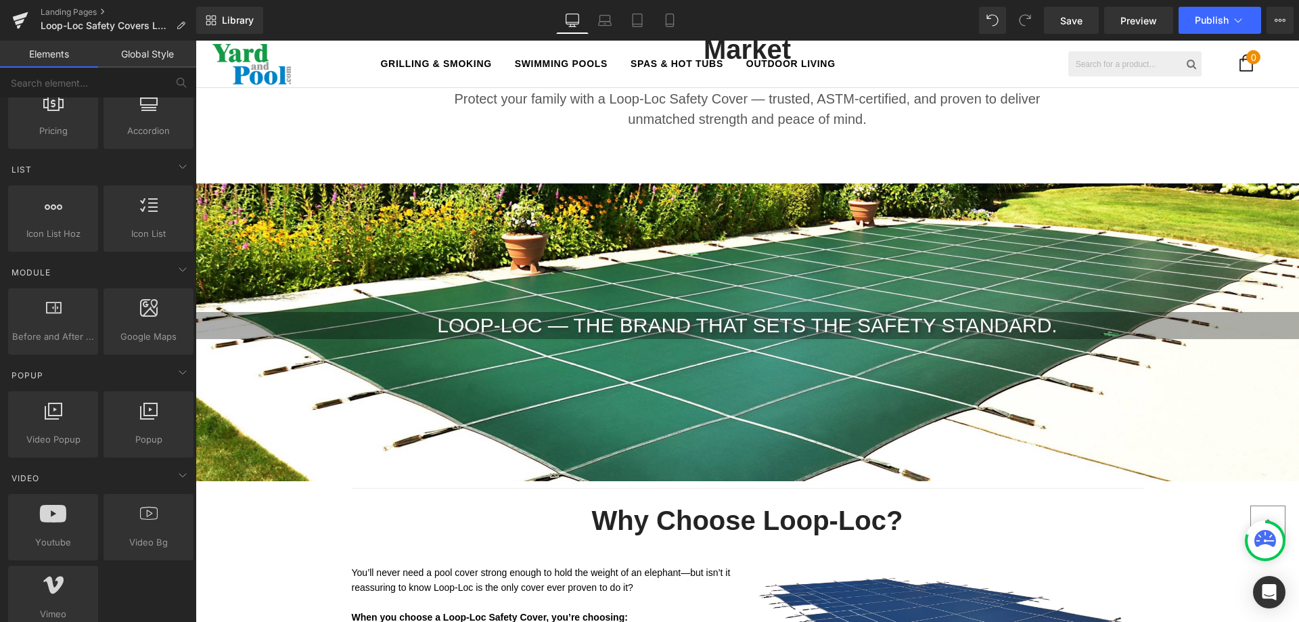
scroll to position [406, 0]
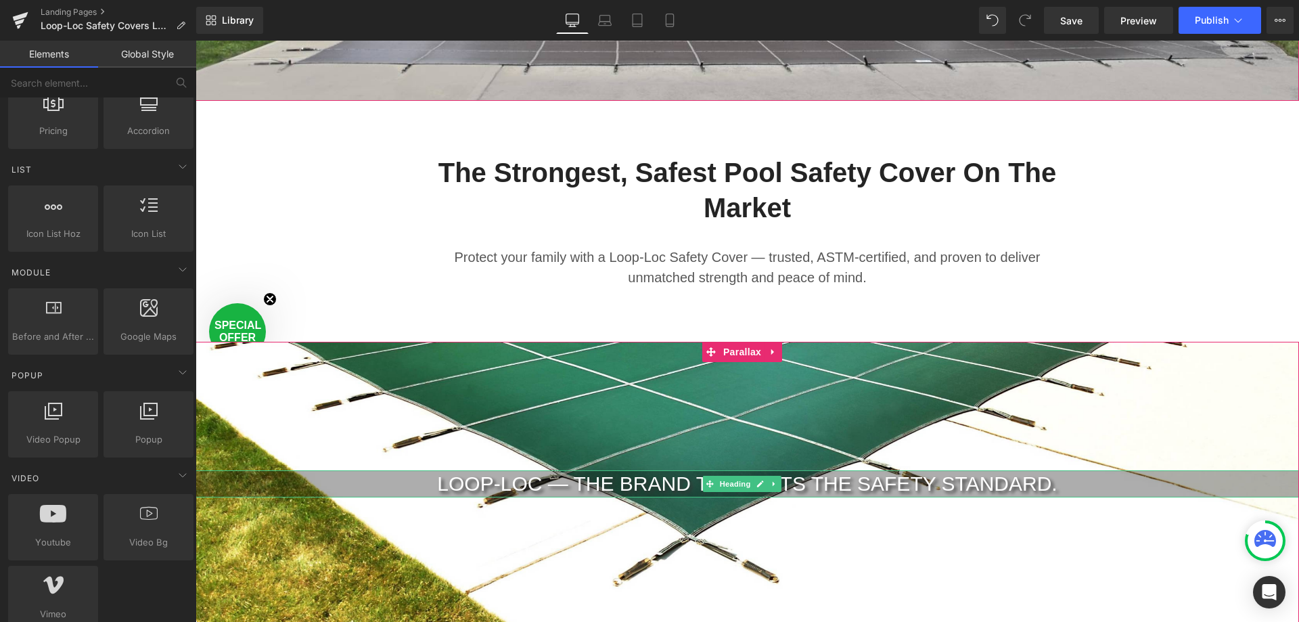
click at [392, 487] on h2 "Loop-Loc — the brand that sets the safety standard." at bounding box center [748, 484] width 1104 height 28
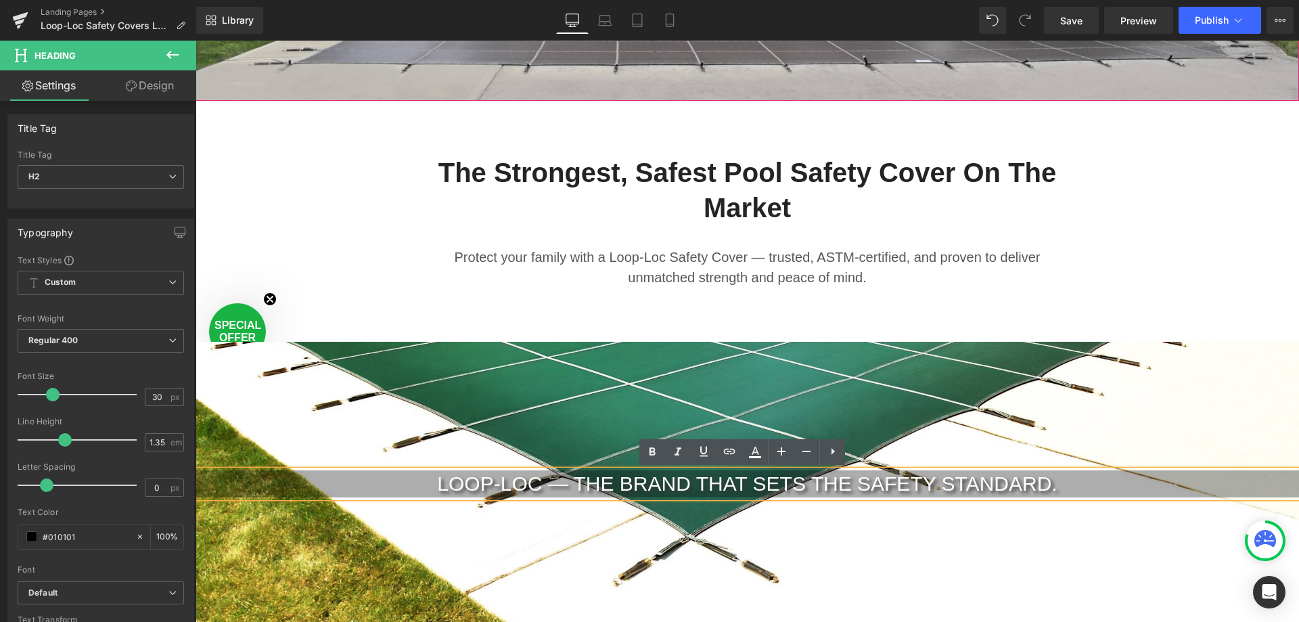
click at [626, 472] on span "Loop-Loc — the brand that sets the safety standard." at bounding box center [747, 483] width 620 height 22
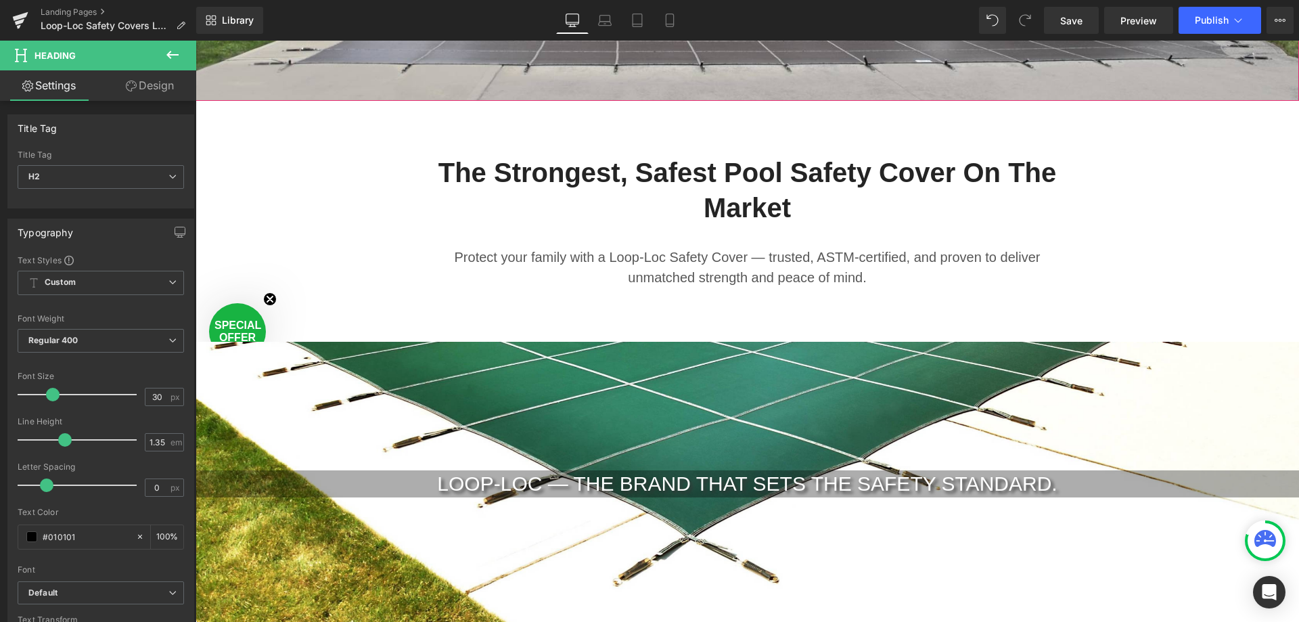
click at [183, 62] on button at bounding box center [172, 56] width 47 height 30
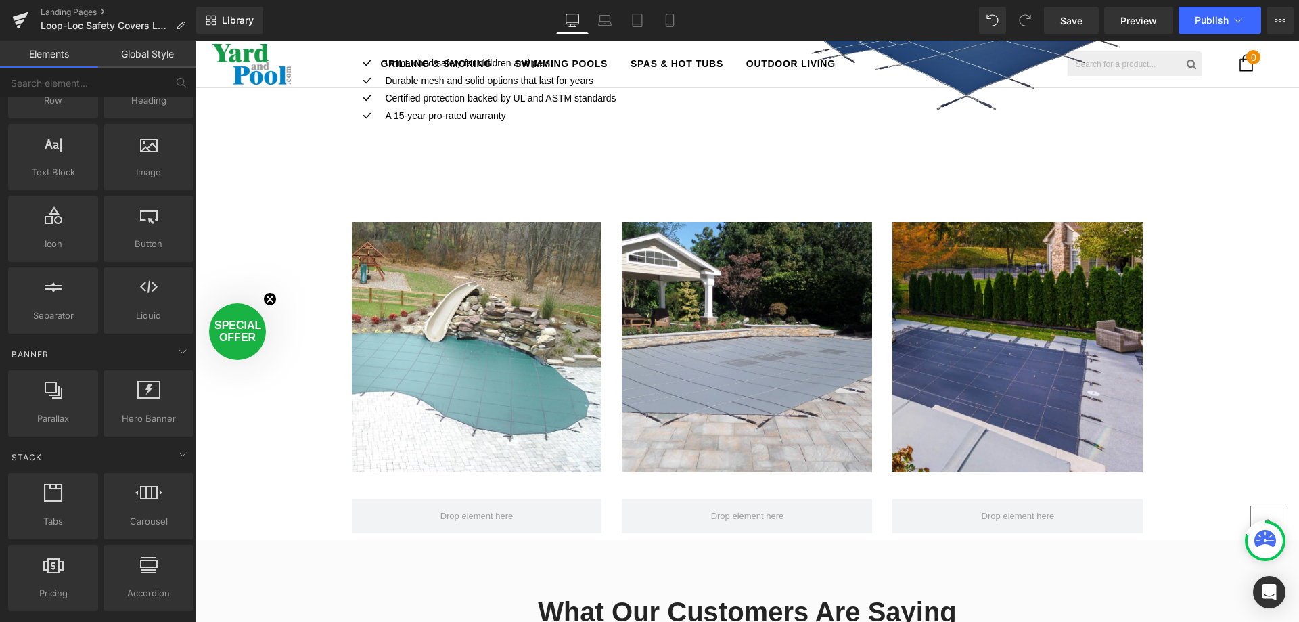
scroll to position [0, 0]
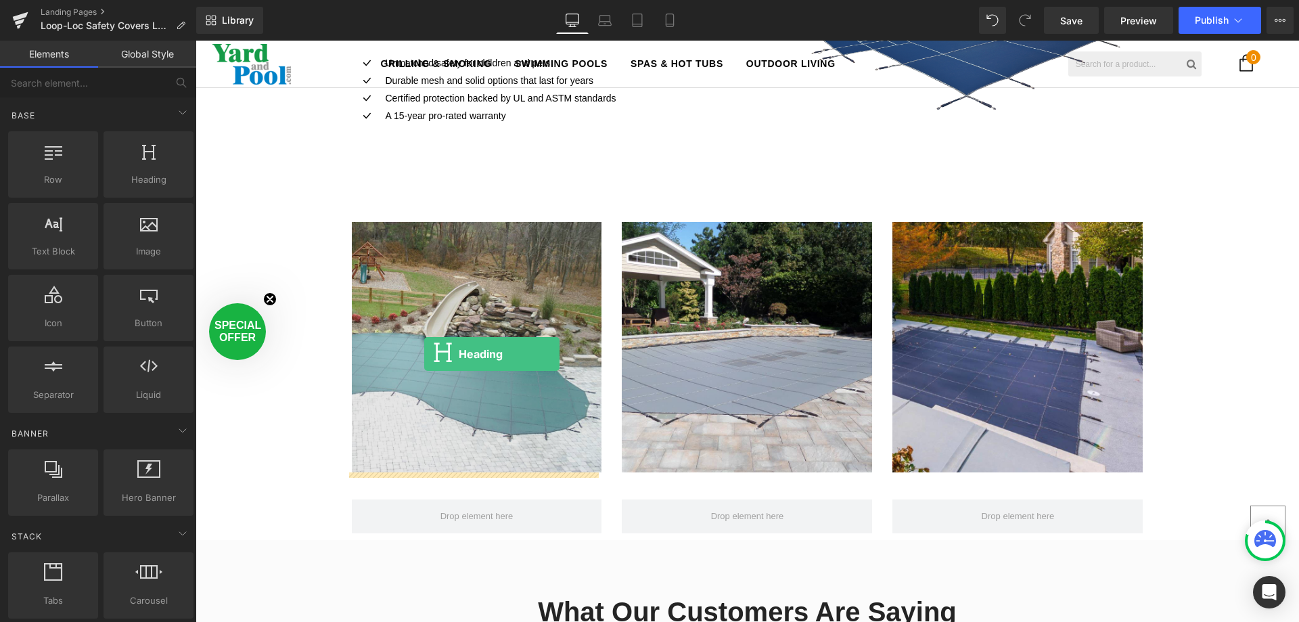
drag, startPoint x: 333, startPoint y: 194, endPoint x: 426, endPoint y: 353, distance: 184.1
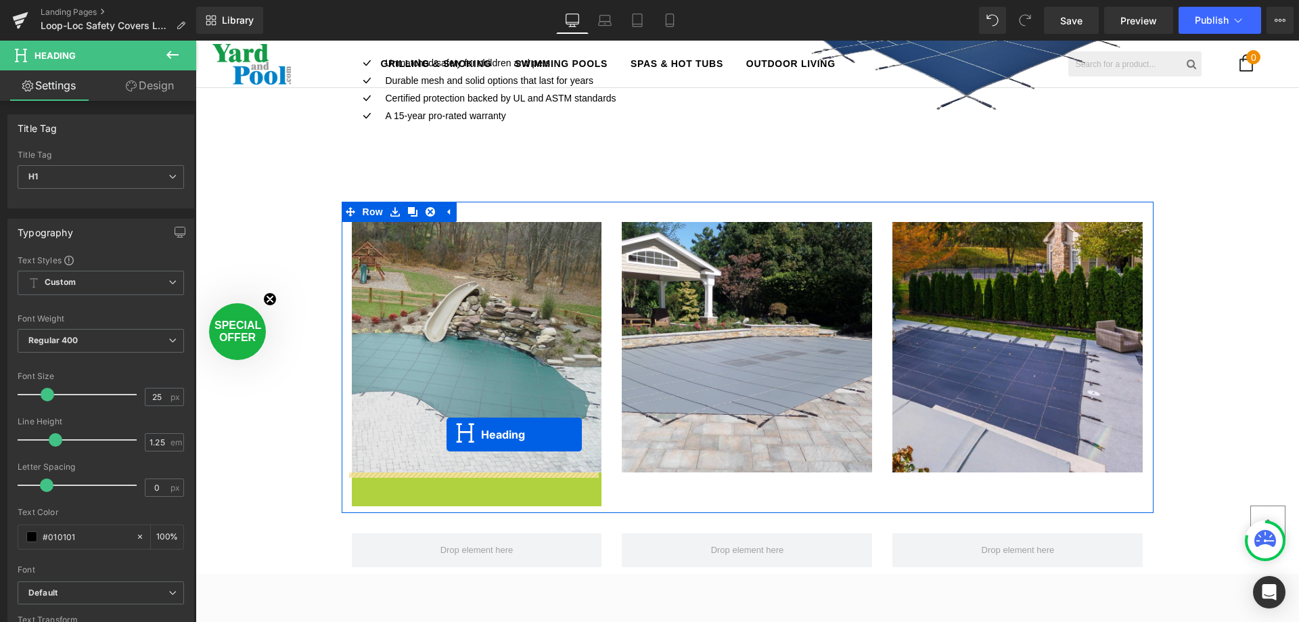
scroll to position [3283, 1094]
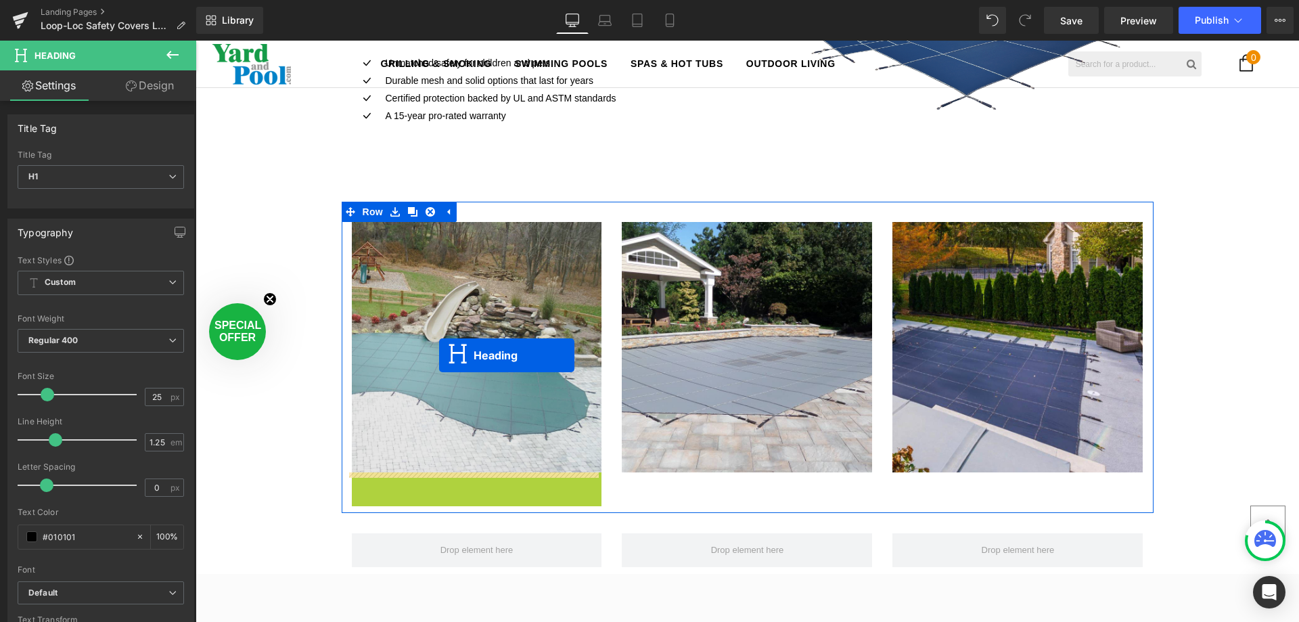
drag, startPoint x: 443, startPoint y: 489, endPoint x: 437, endPoint y: 353, distance: 136.8
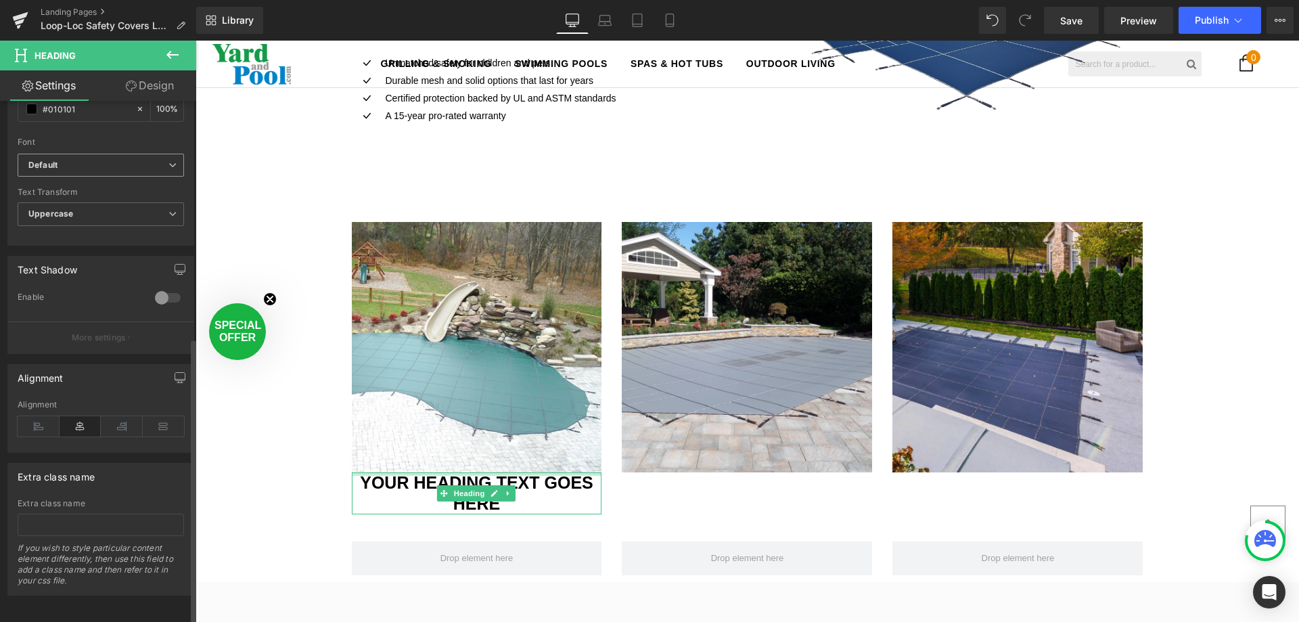
scroll to position [439, 0]
click at [166, 95] on link "Design" at bounding box center [150, 85] width 98 height 30
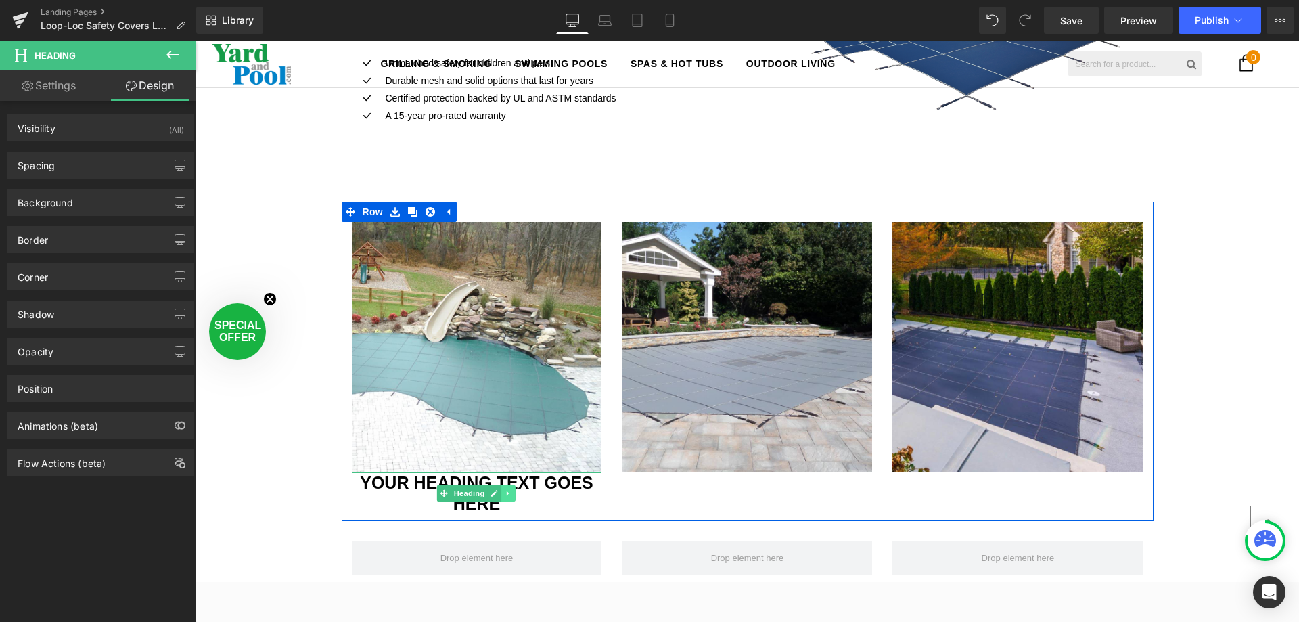
click at [508, 494] on icon at bounding box center [509, 493] width 2 height 5
click at [512, 494] on icon at bounding box center [515, 493] width 7 height 7
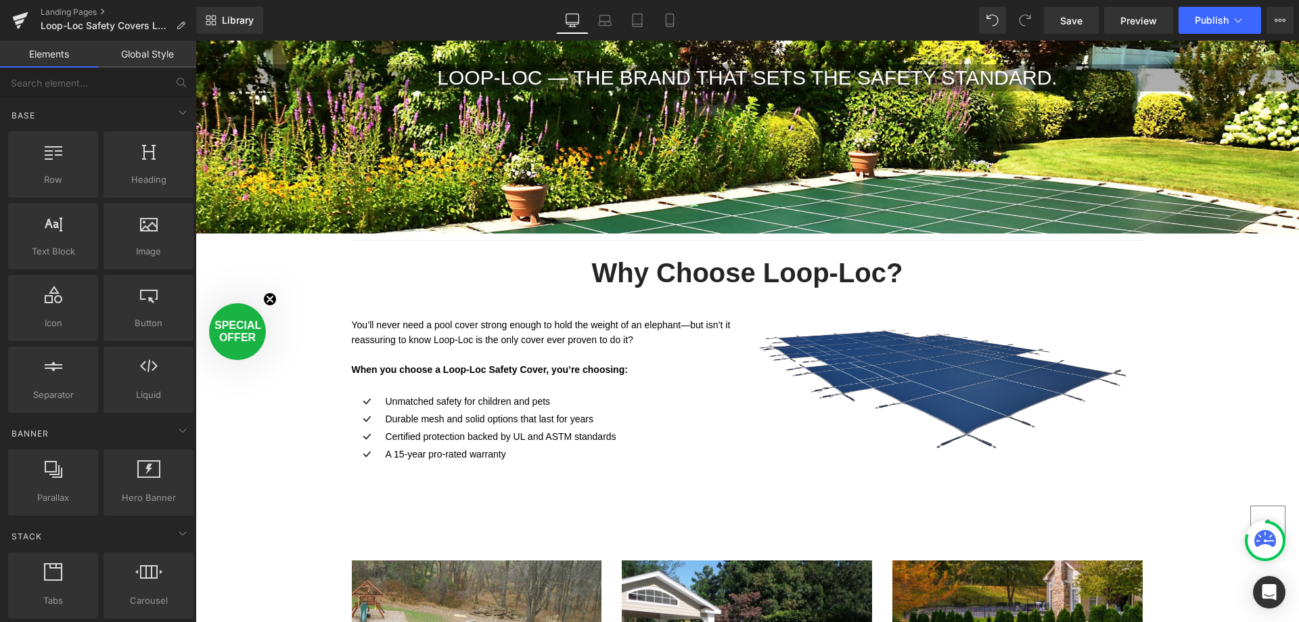
scroll to position [1083, 0]
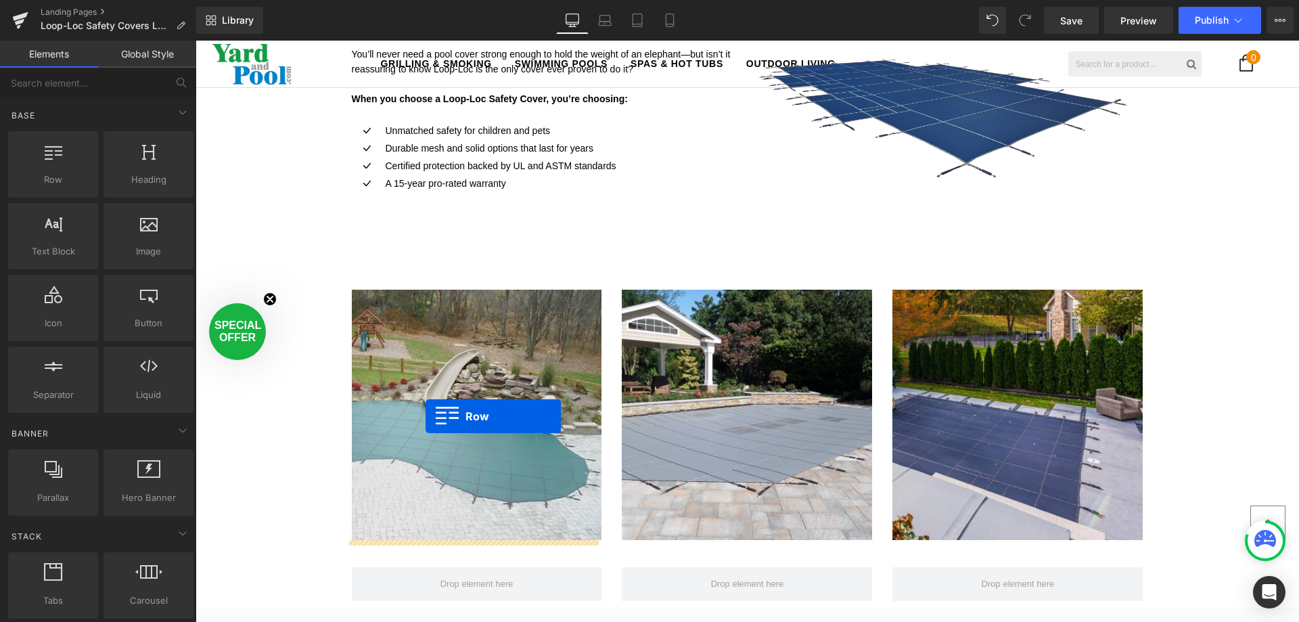
drag, startPoint x: 238, startPoint y: 202, endPoint x: 426, endPoint y: 416, distance: 284.9
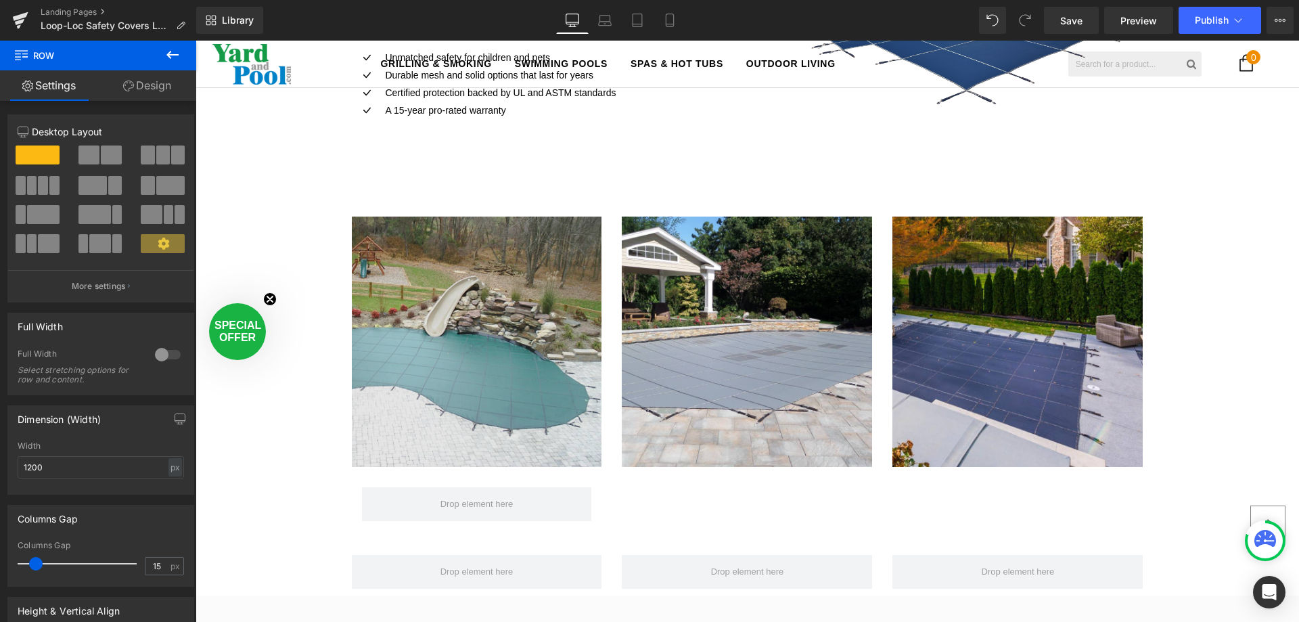
scroll to position [1218, 0]
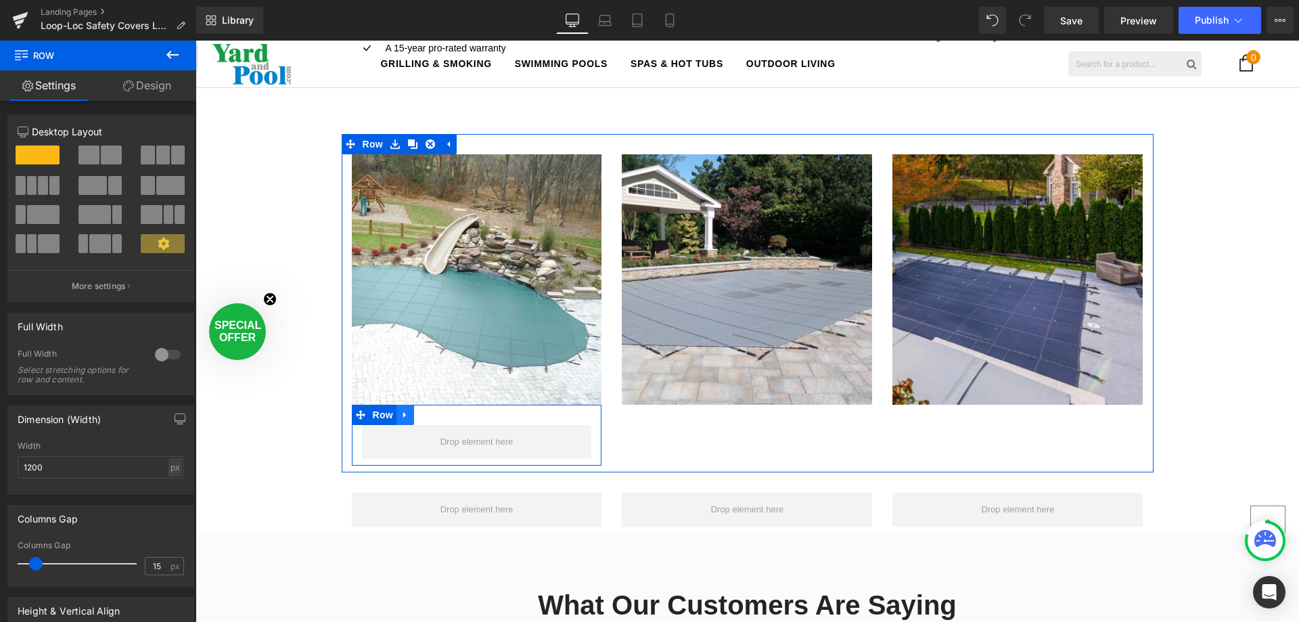
click at [403, 415] on icon at bounding box center [404, 415] width 3 height 6
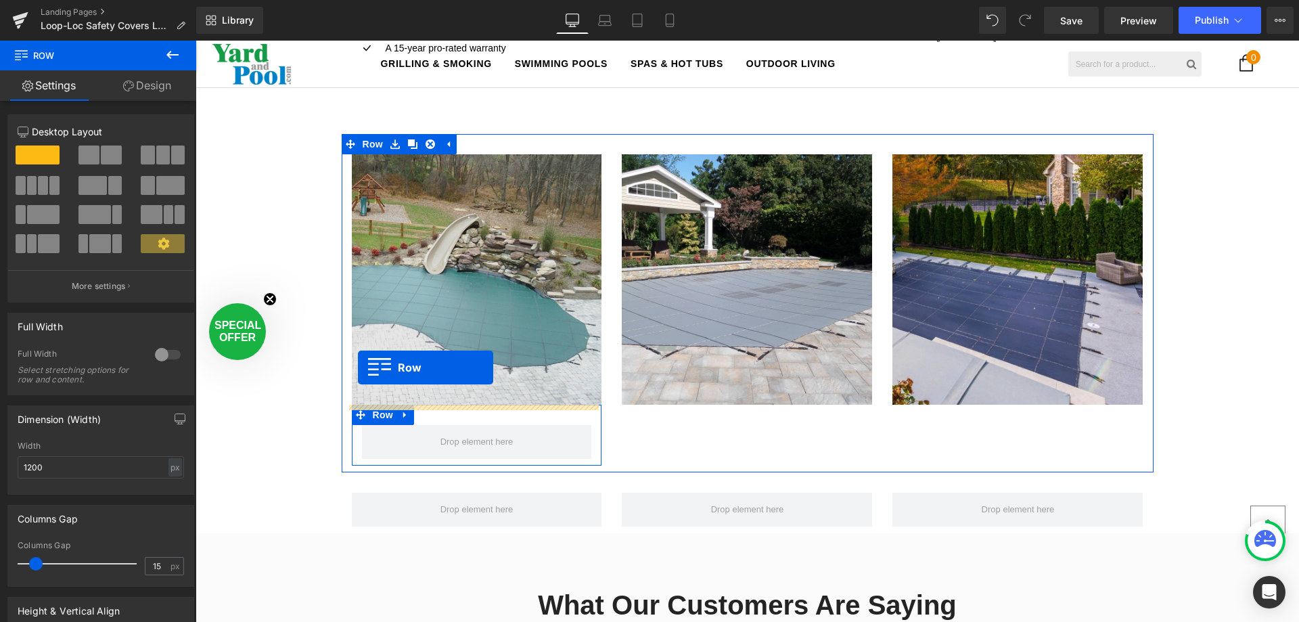
scroll to position [3283, 1094]
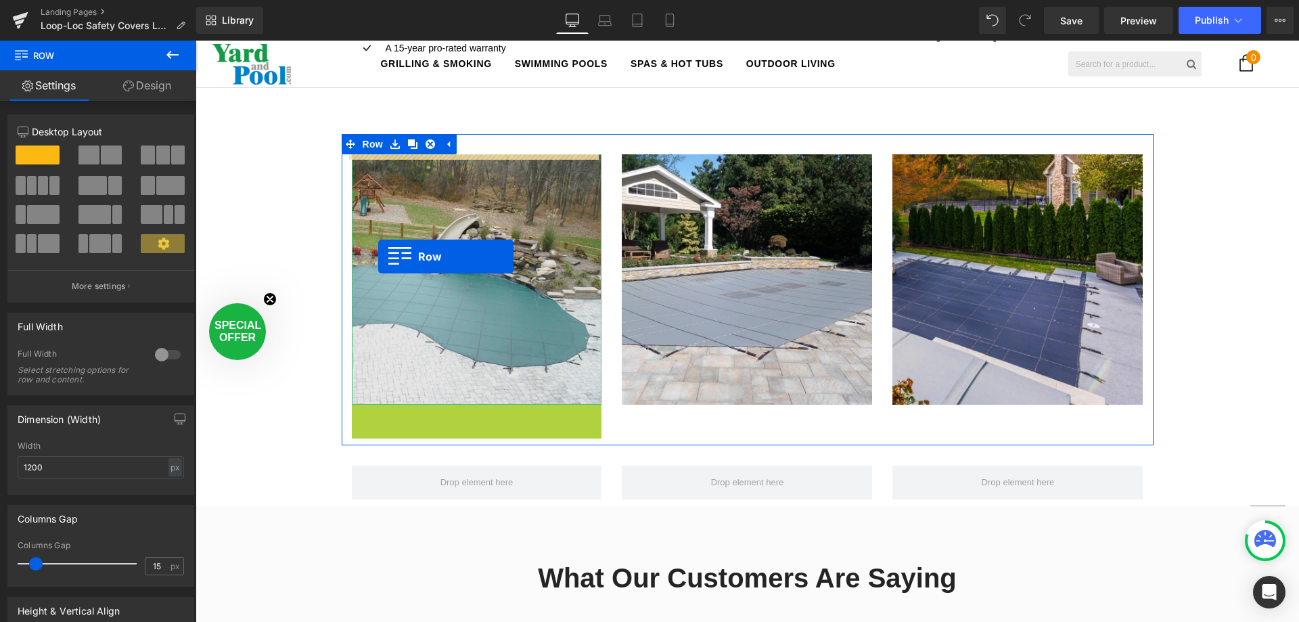
drag, startPoint x: 353, startPoint y: 413, endPoint x: 378, endPoint y: 256, distance: 158.3
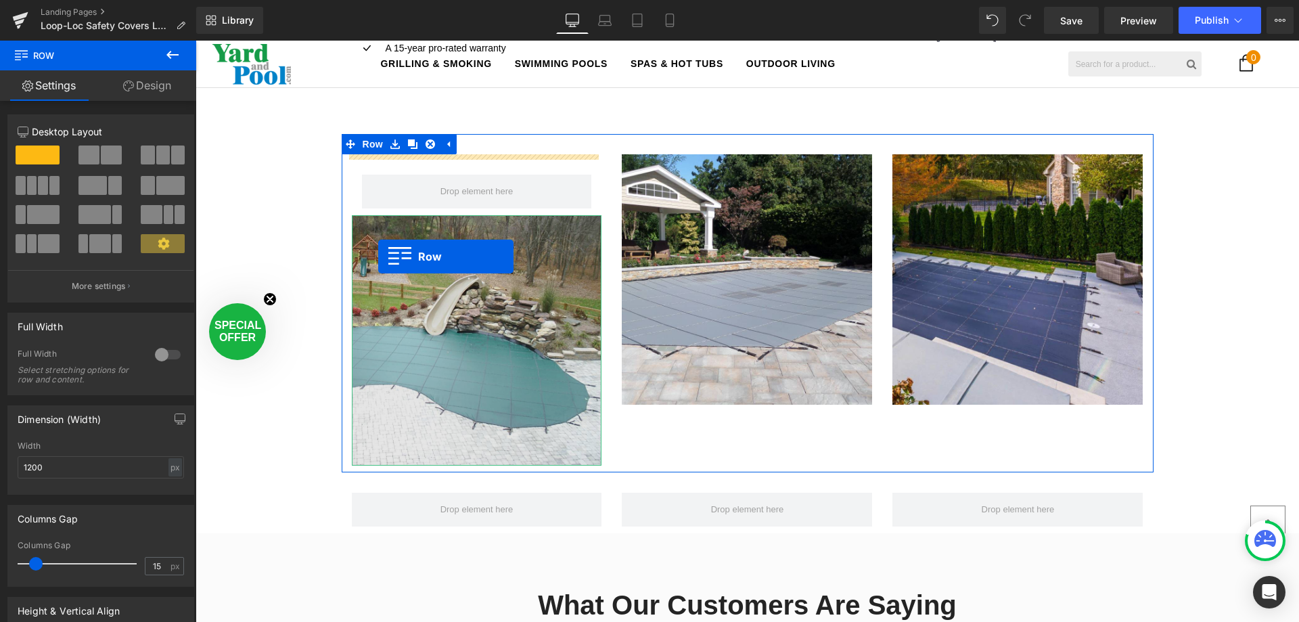
scroll to position [3310, 1094]
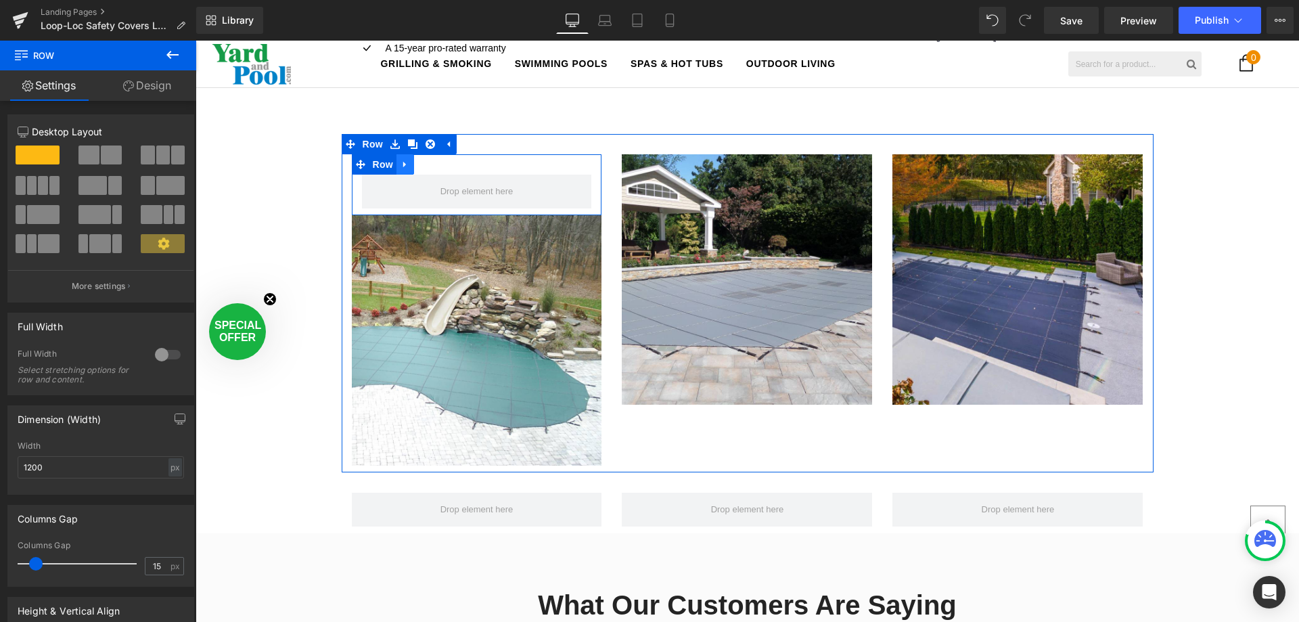
click at [403, 165] on icon at bounding box center [404, 165] width 3 height 6
click at [436, 164] on icon at bounding box center [440, 164] width 9 height 9
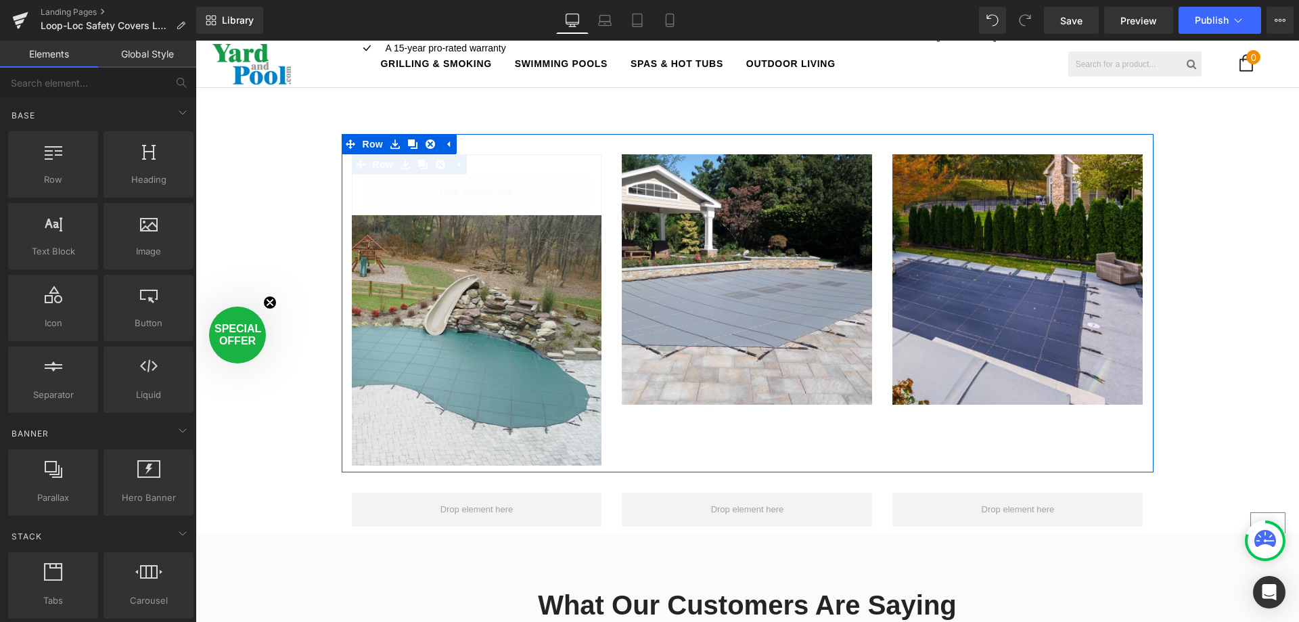
scroll to position [3249, 1094]
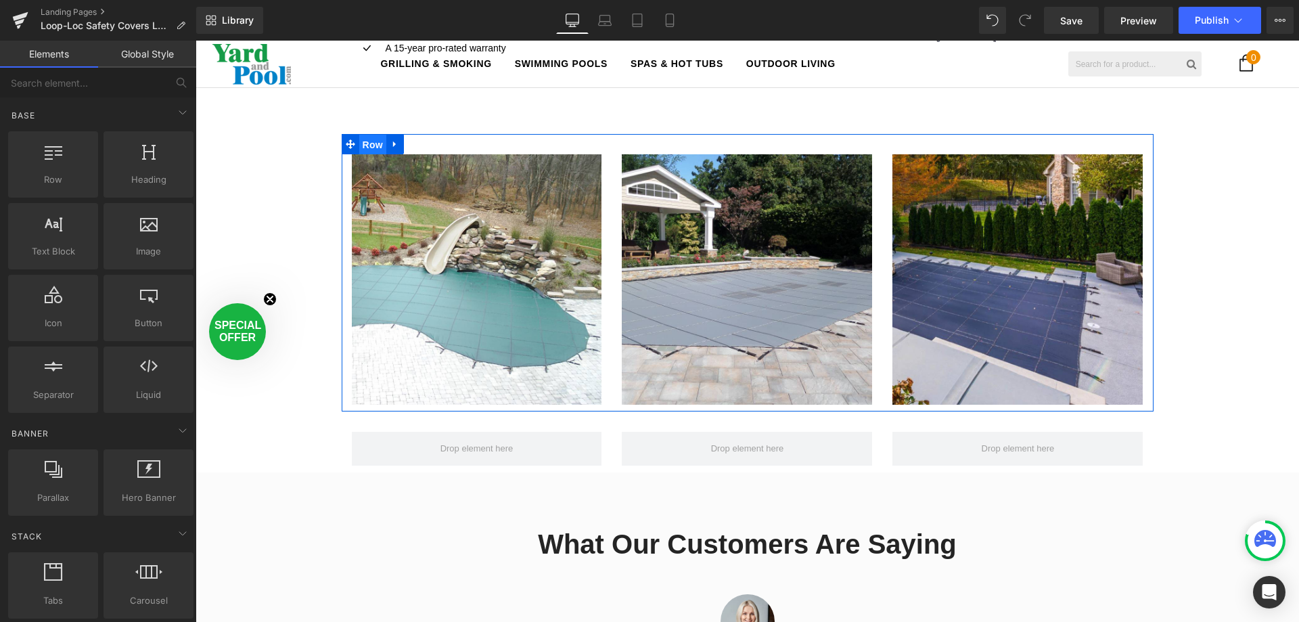
click at [359, 143] on span "Row" at bounding box center [372, 145] width 27 height 20
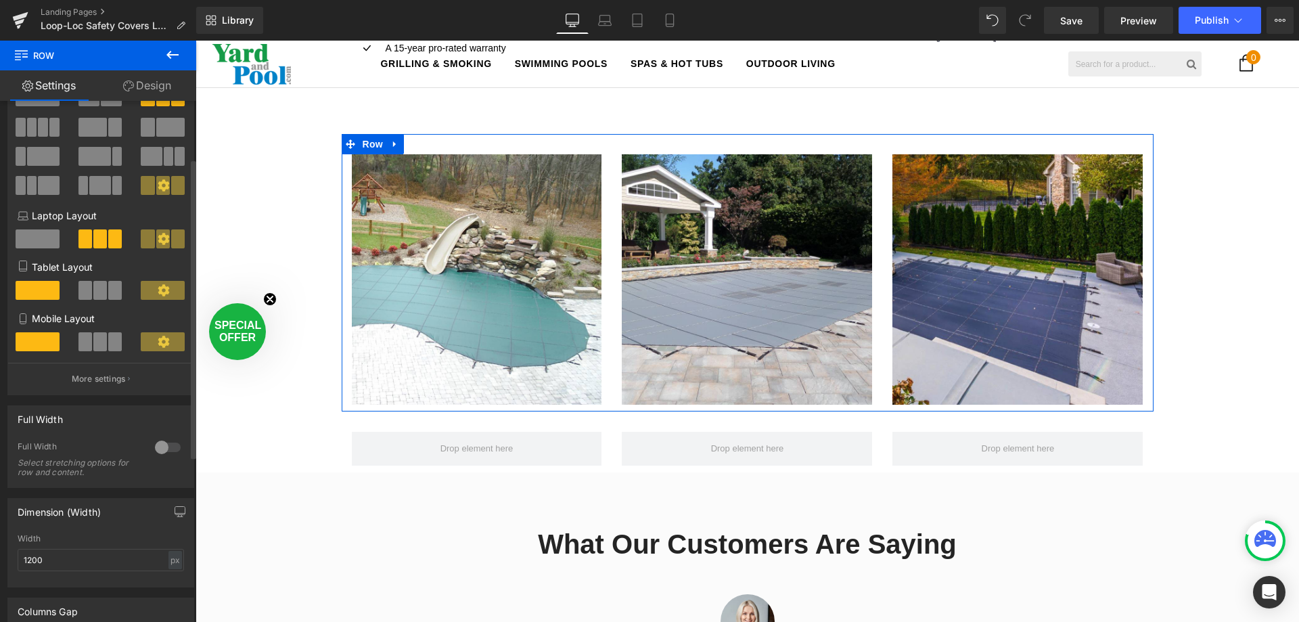
scroll to position [0, 0]
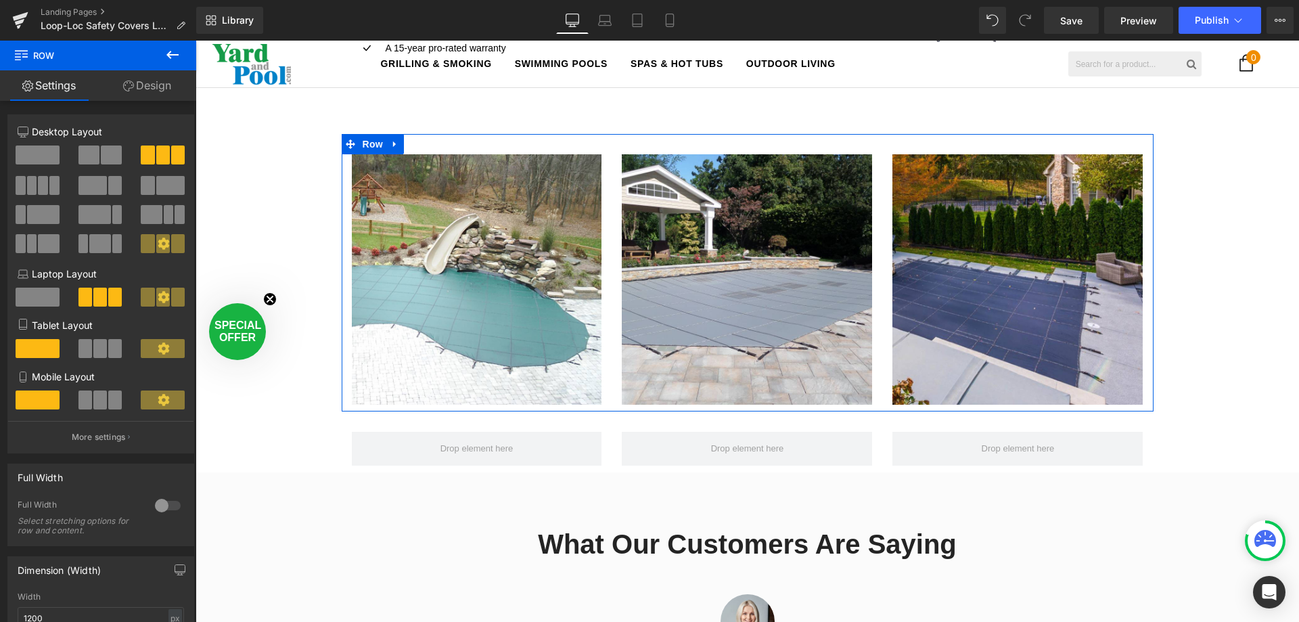
click at [154, 82] on link "Design" at bounding box center [147, 85] width 98 height 30
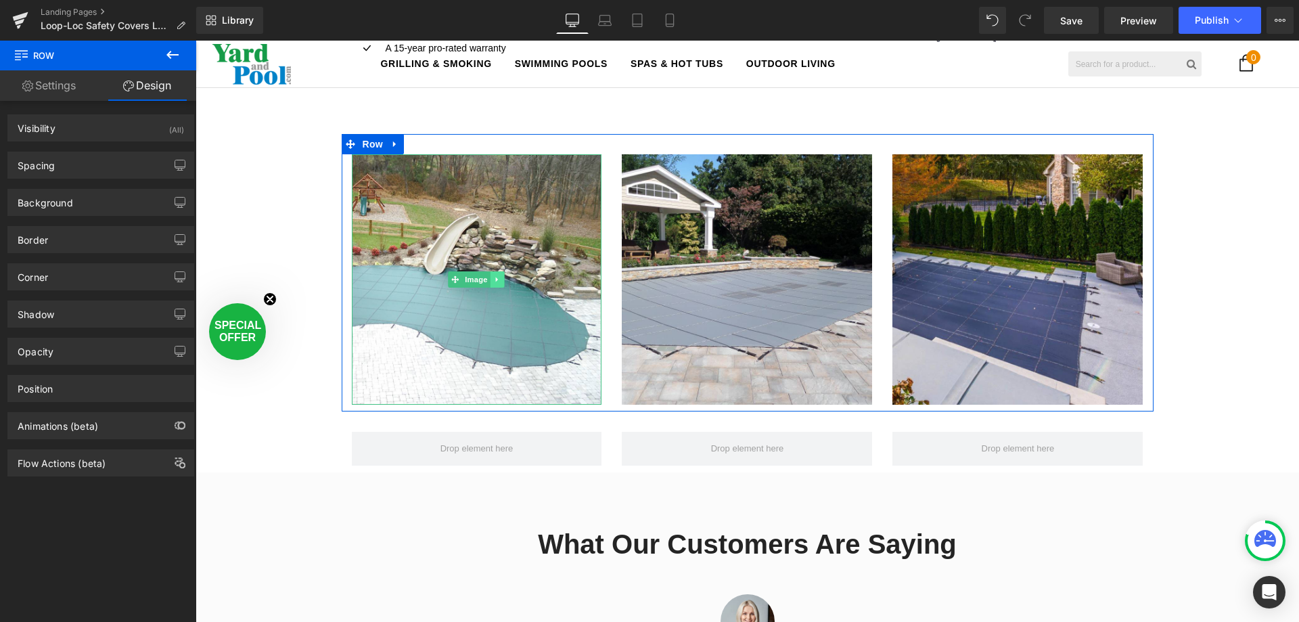
click at [496, 280] on icon at bounding box center [497, 279] width 2 height 5
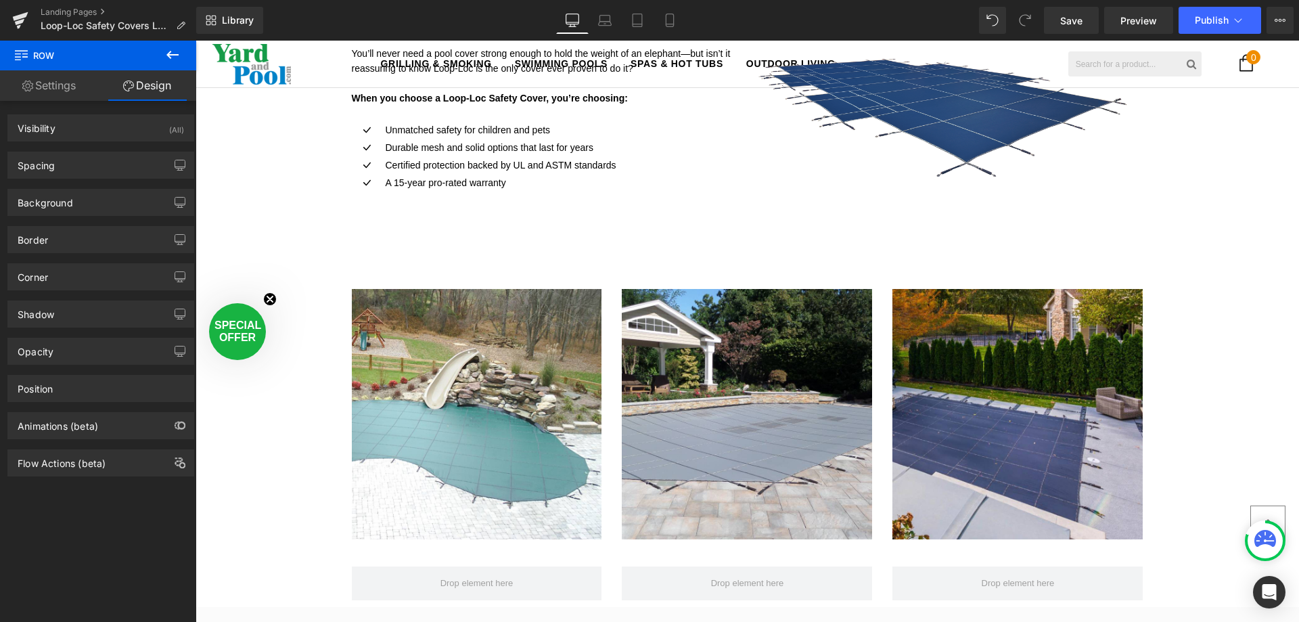
scroll to position [1150, 0]
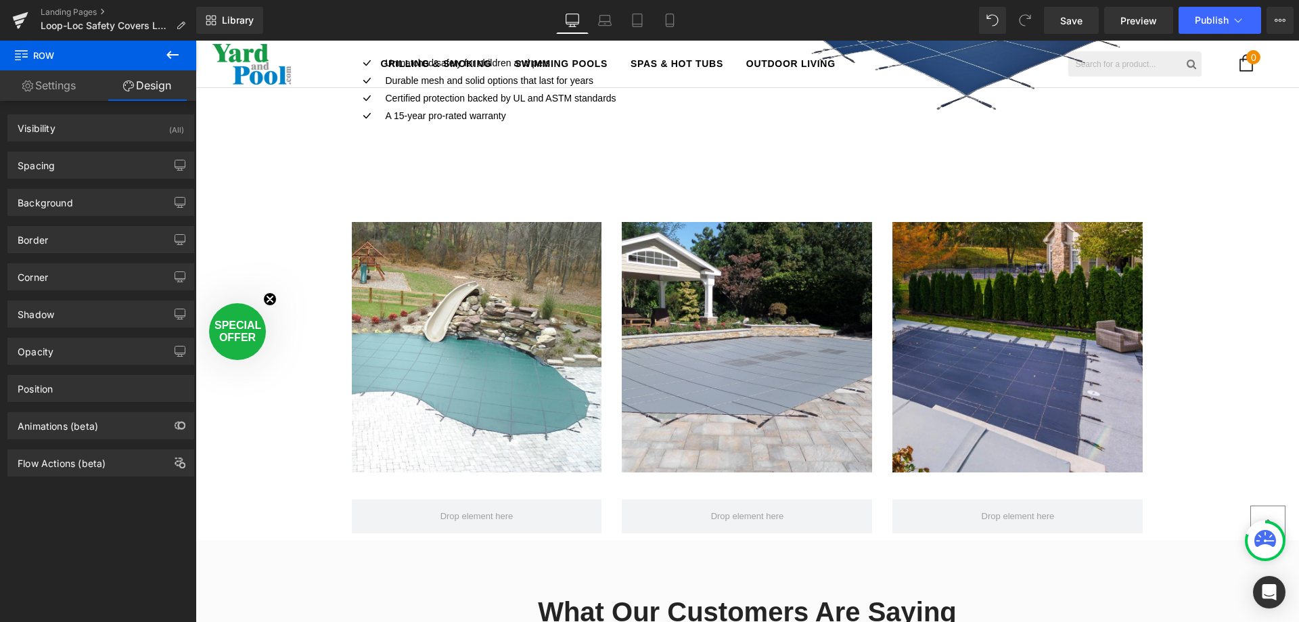
click at [168, 50] on icon at bounding box center [172, 55] width 16 height 16
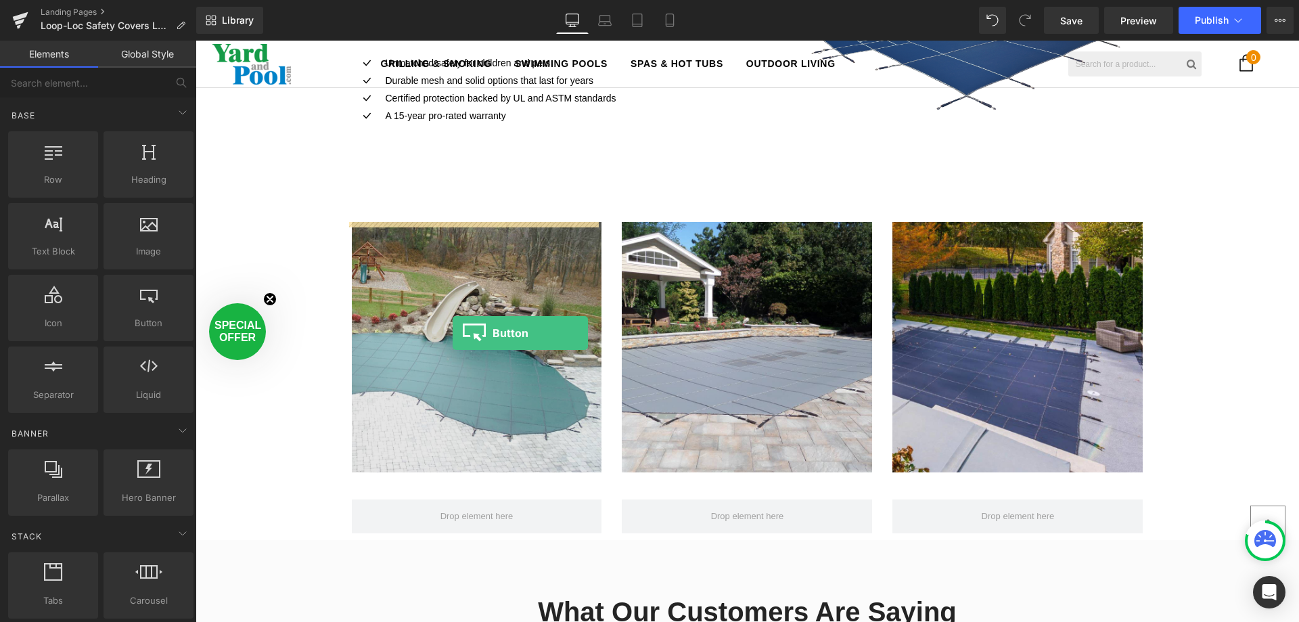
drag, startPoint x: 330, startPoint y: 336, endPoint x: 453, endPoint y: 333, distance: 122.5
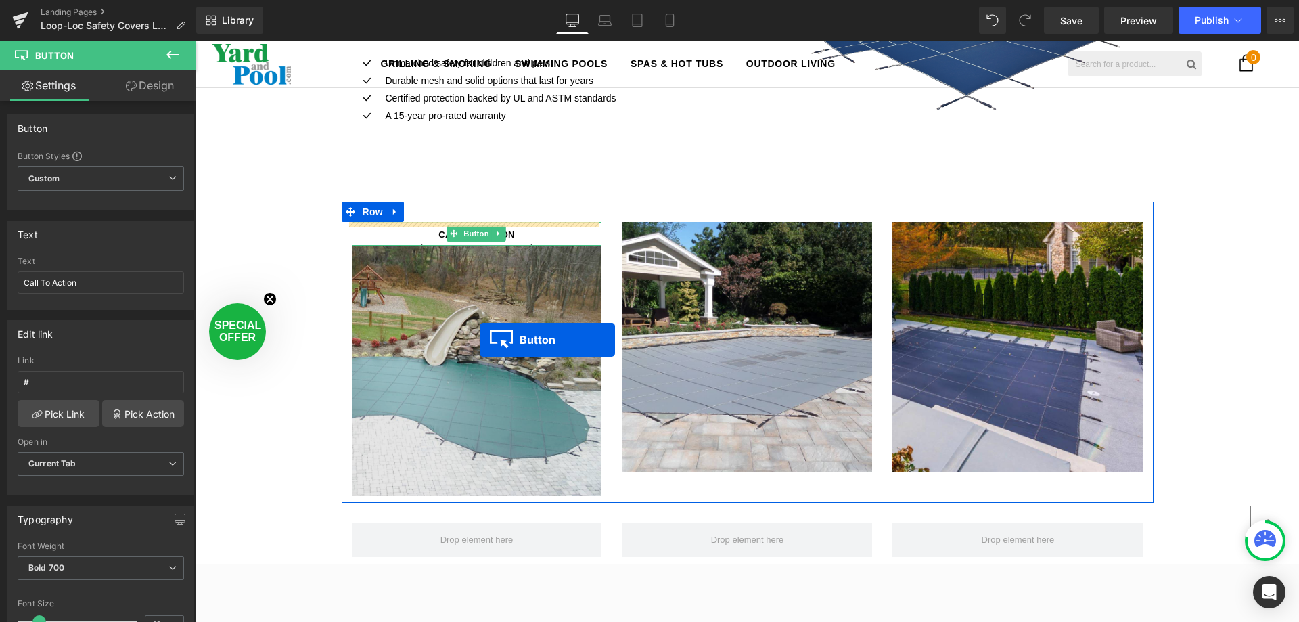
scroll to position [7, 7]
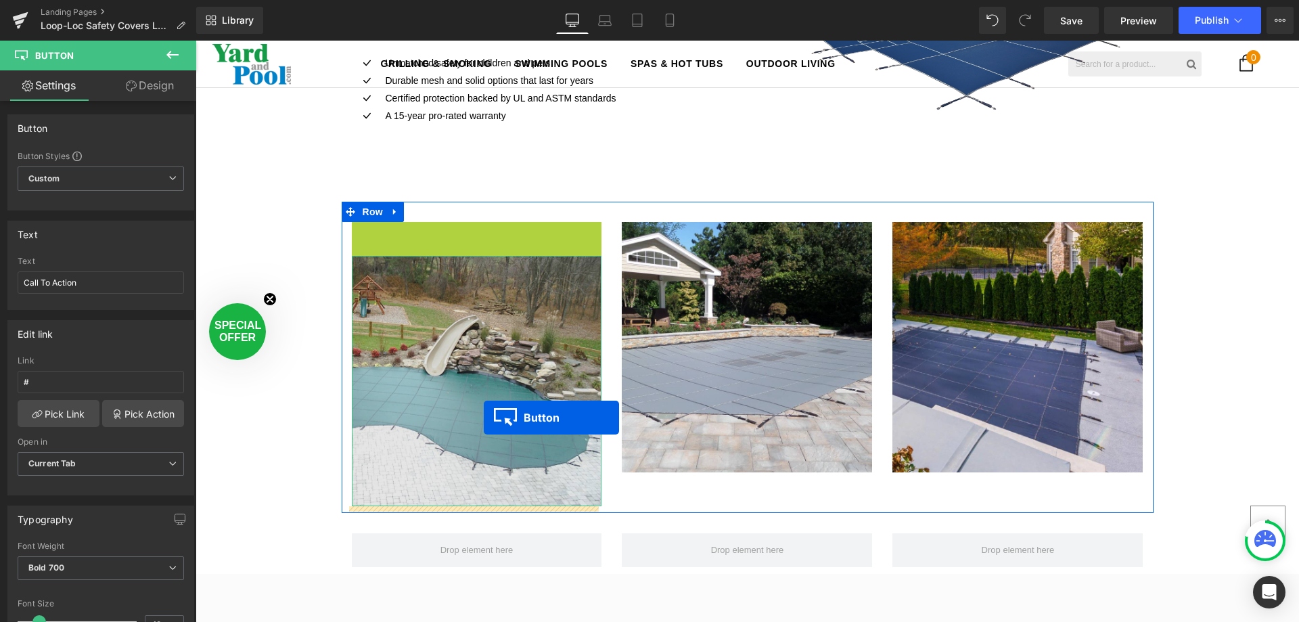
drag, startPoint x: 449, startPoint y: 231, endPoint x: 484, endPoint y: 418, distance: 190.6
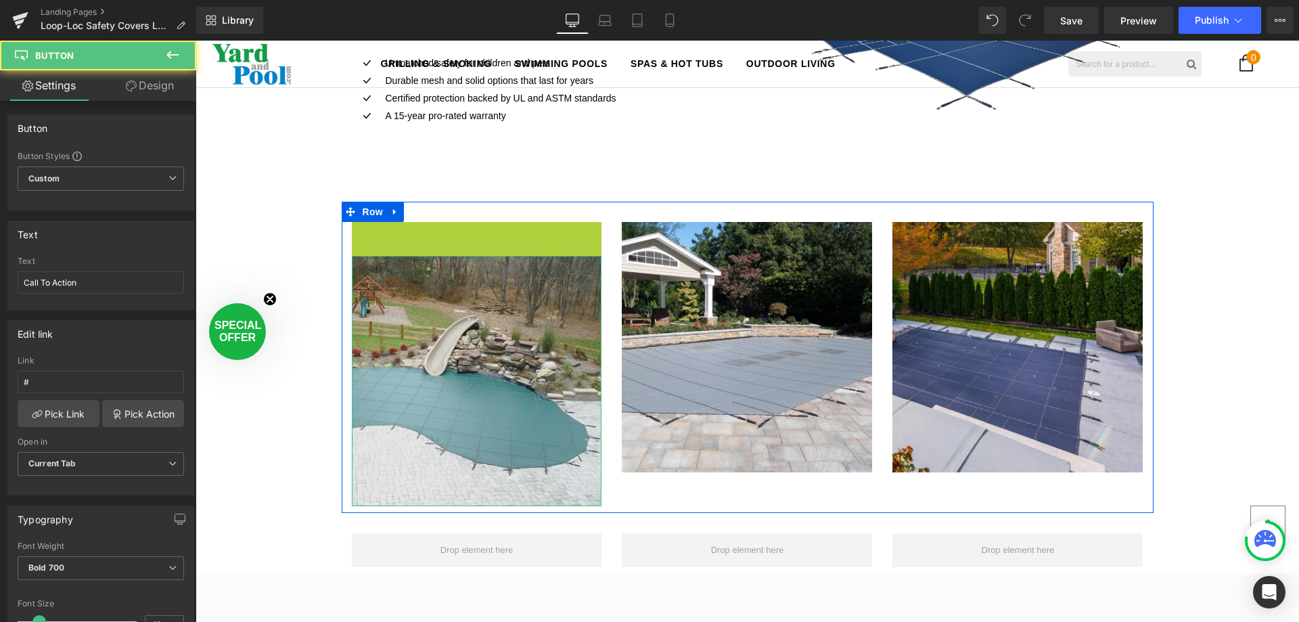
scroll to position [3273, 1094]
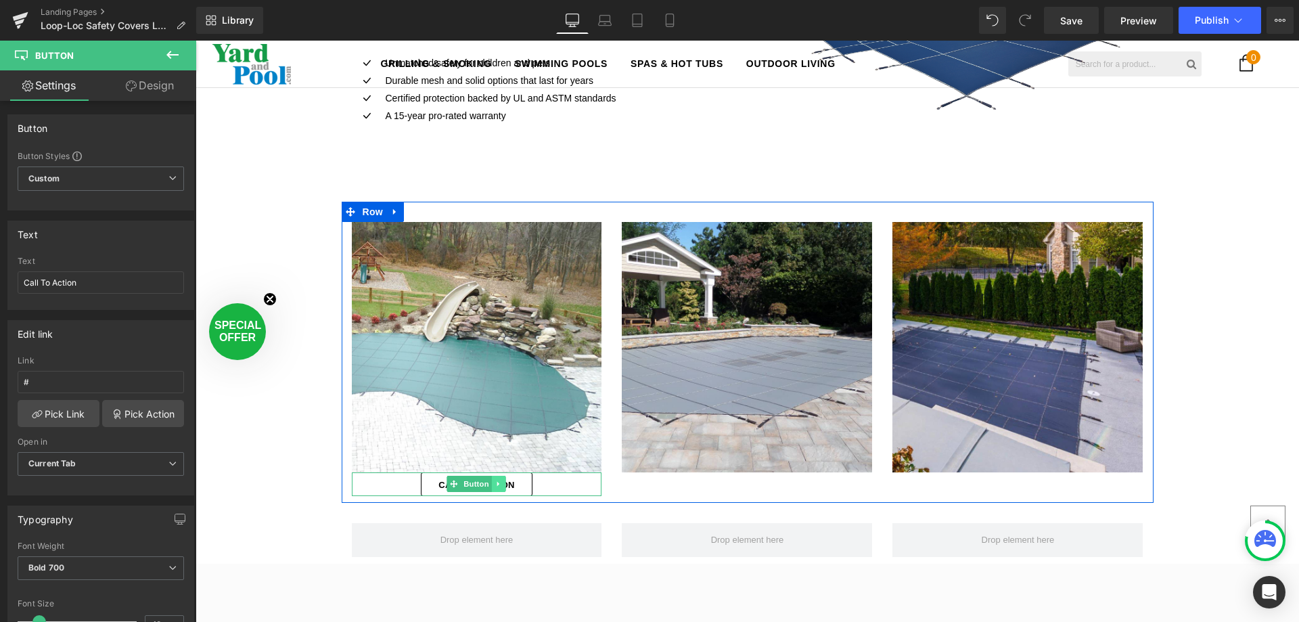
click at [495, 480] on icon at bounding box center [498, 484] width 7 height 8
click at [502, 485] on icon at bounding box center [505, 484] width 7 height 8
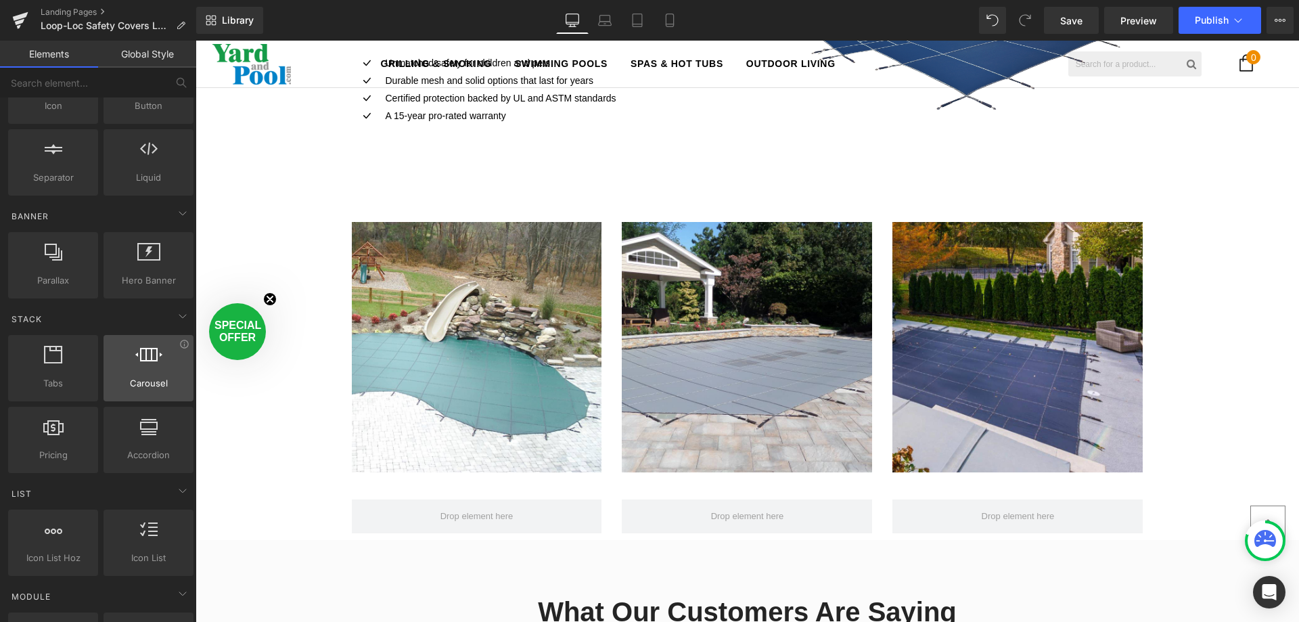
scroll to position [203, 0]
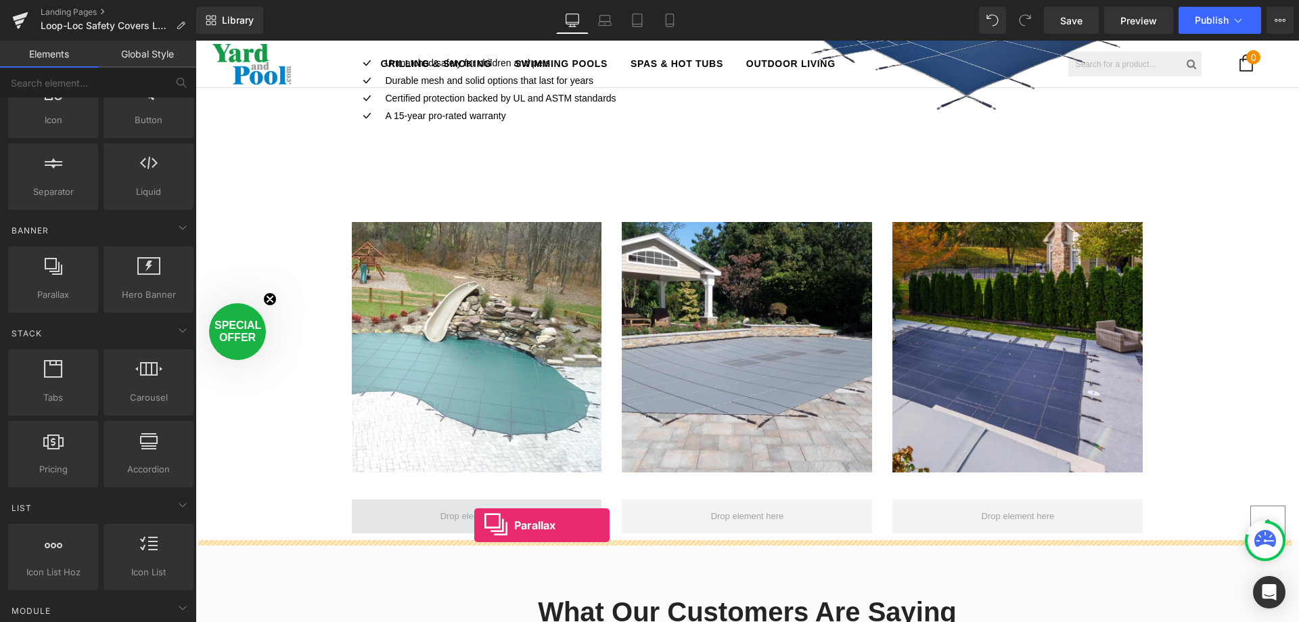
drag, startPoint x: 220, startPoint y: 326, endPoint x: 467, endPoint y: 522, distance: 315.0
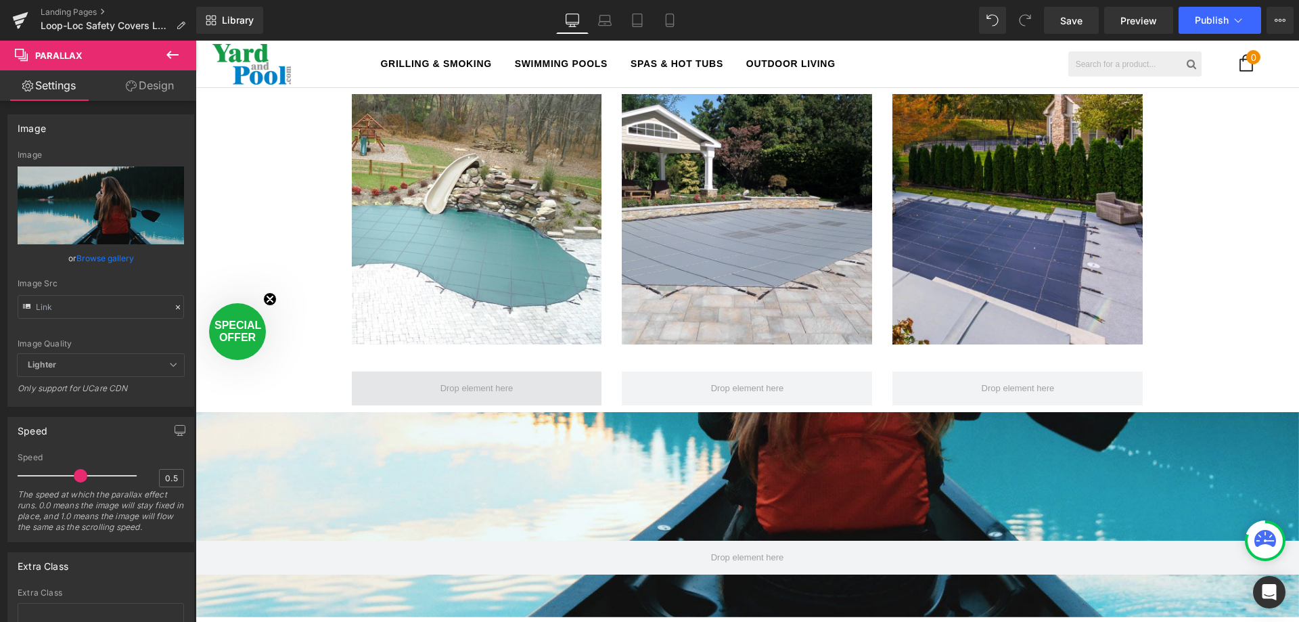
scroll to position [1489, 0]
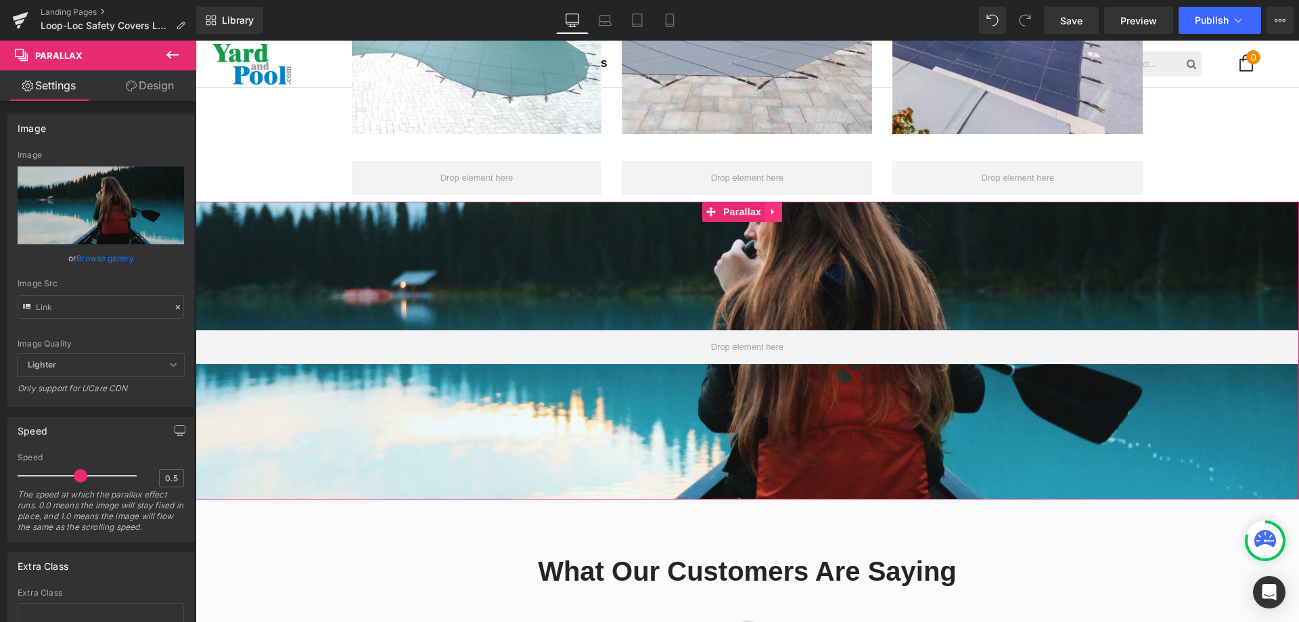
click at [767, 213] on link at bounding box center [774, 212] width 18 height 20
click at [784, 212] on icon at bounding box center [782, 211] width 9 height 9
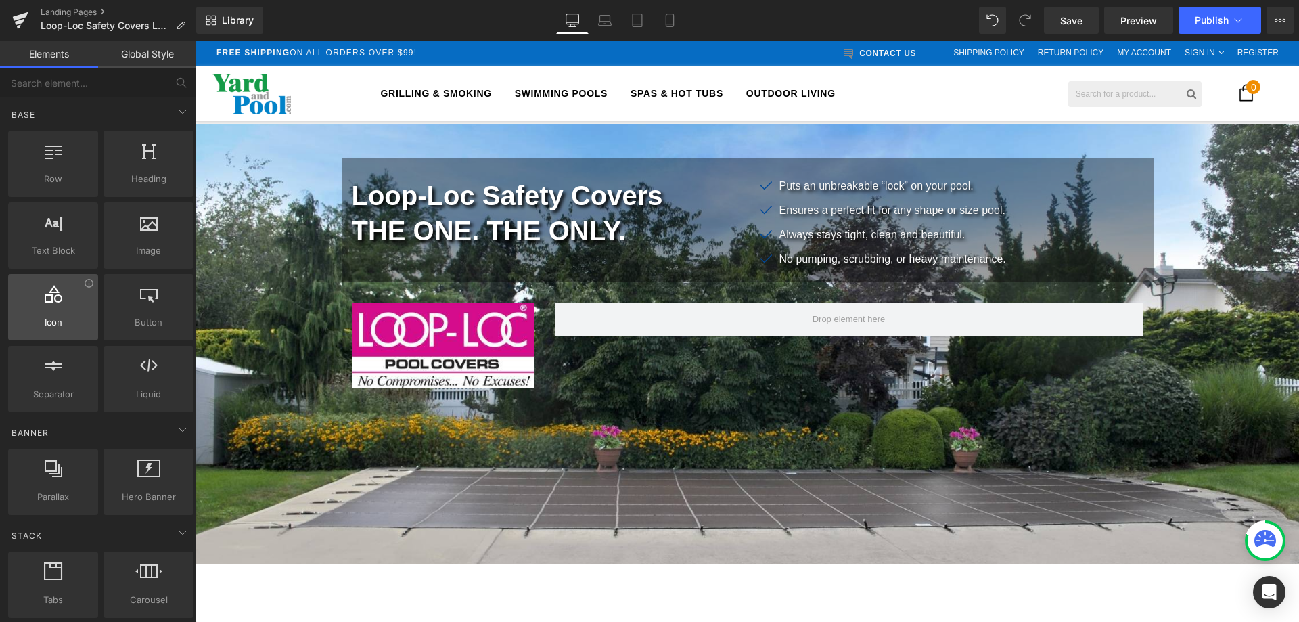
scroll to position [0, 0]
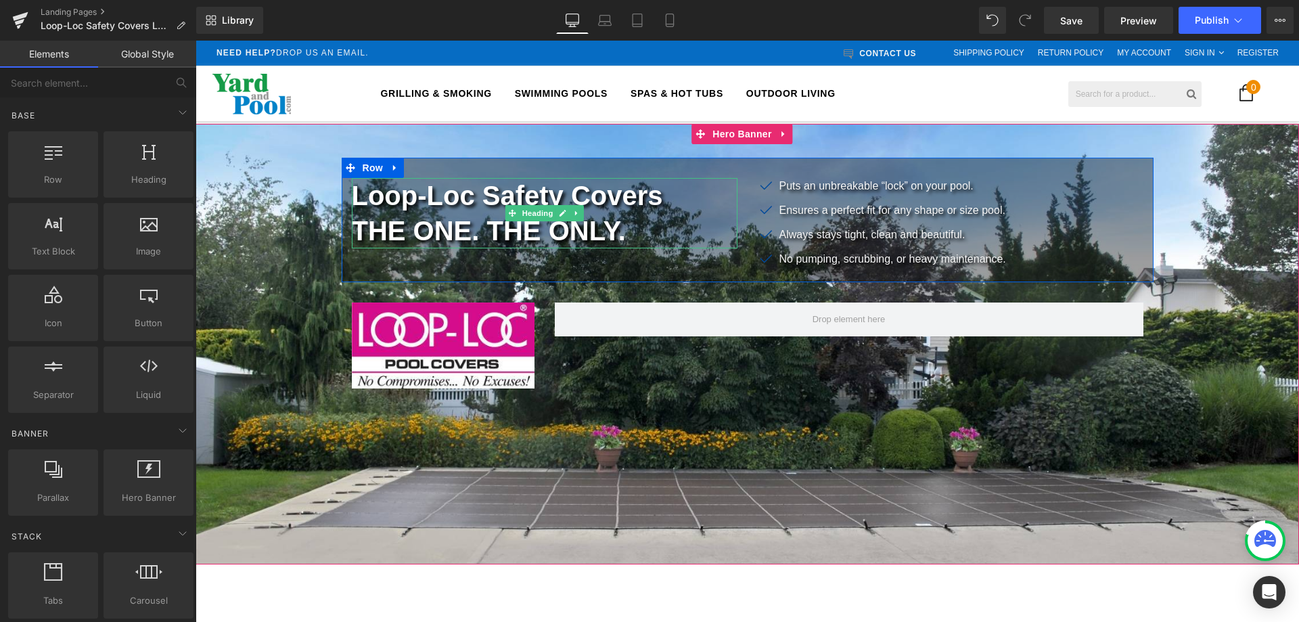
click at [706, 183] on h2 "Loop-Loc Safety Covers tHE ONE. THE ONLY." at bounding box center [545, 213] width 386 height 70
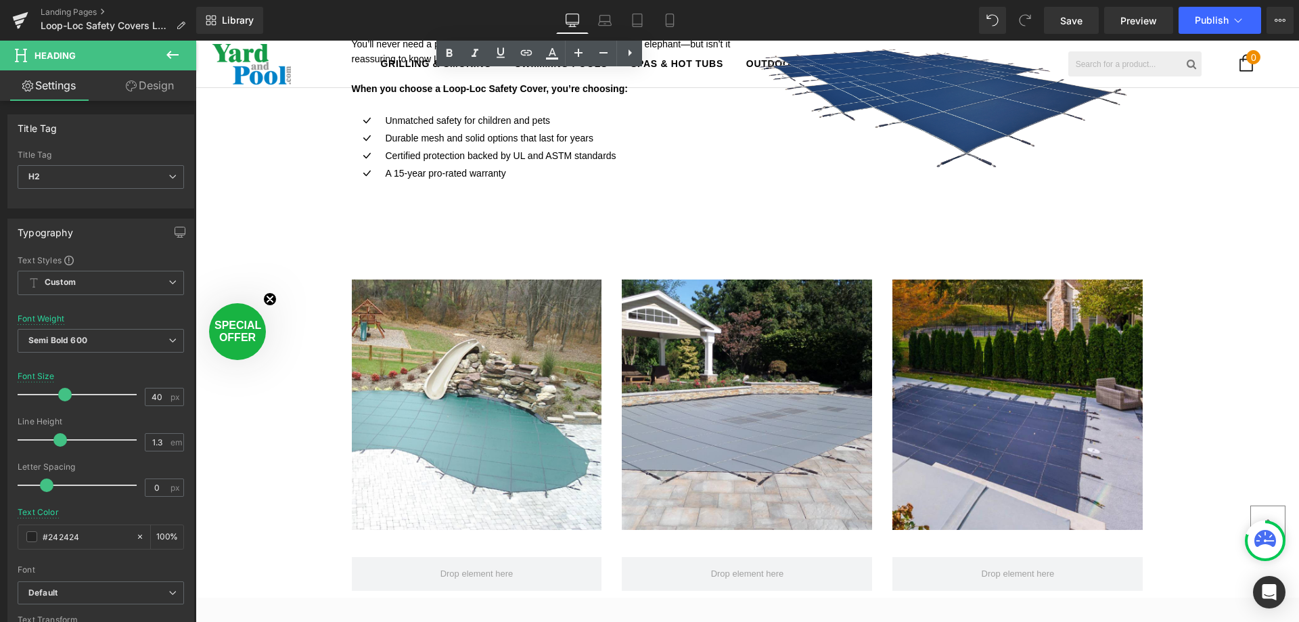
scroll to position [1150, 0]
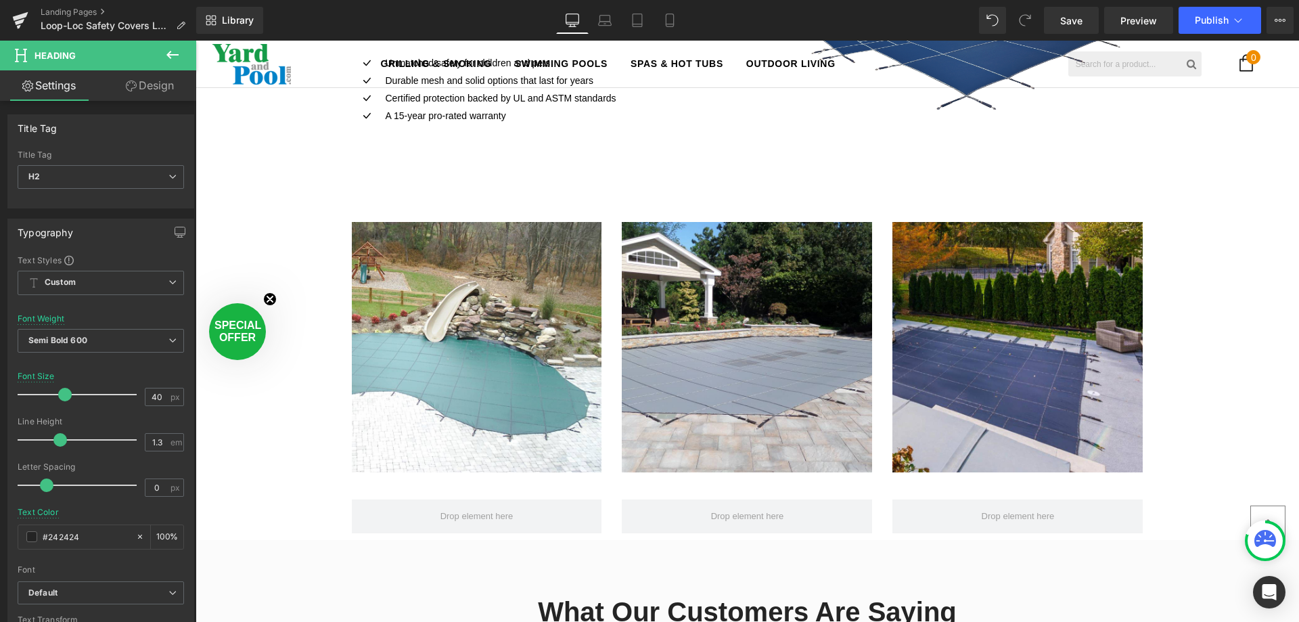
click at [176, 49] on icon at bounding box center [172, 55] width 16 height 16
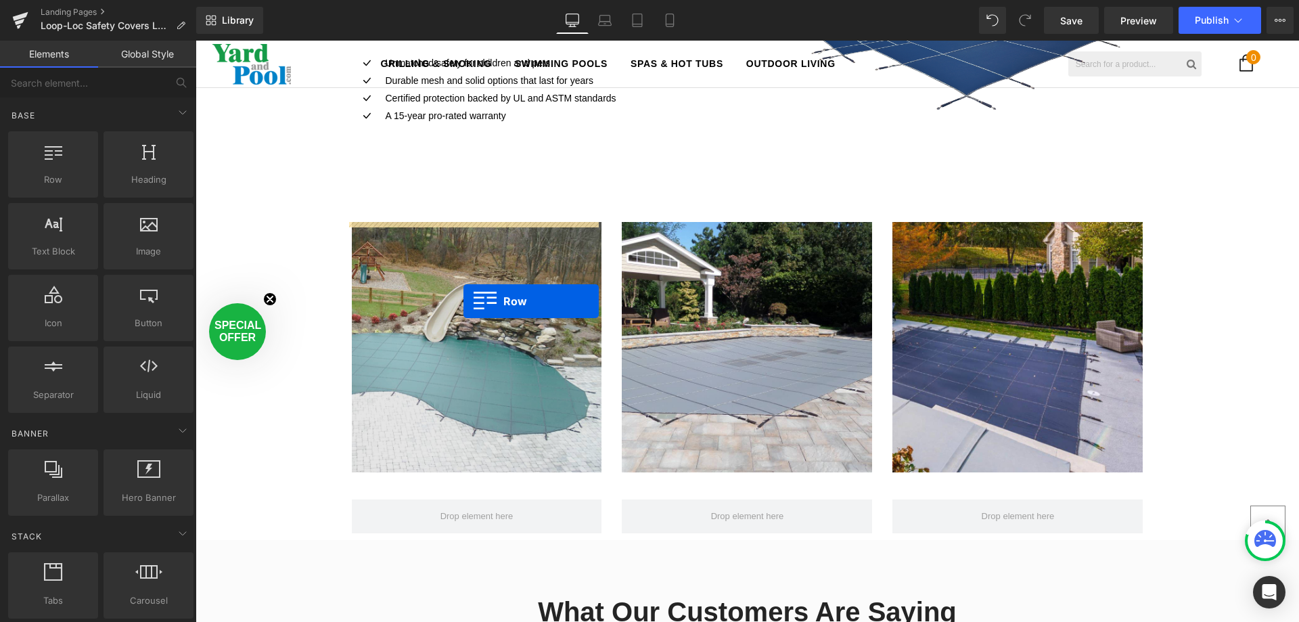
drag, startPoint x: 277, startPoint y: 206, endPoint x: 464, endPoint y: 301, distance: 209.1
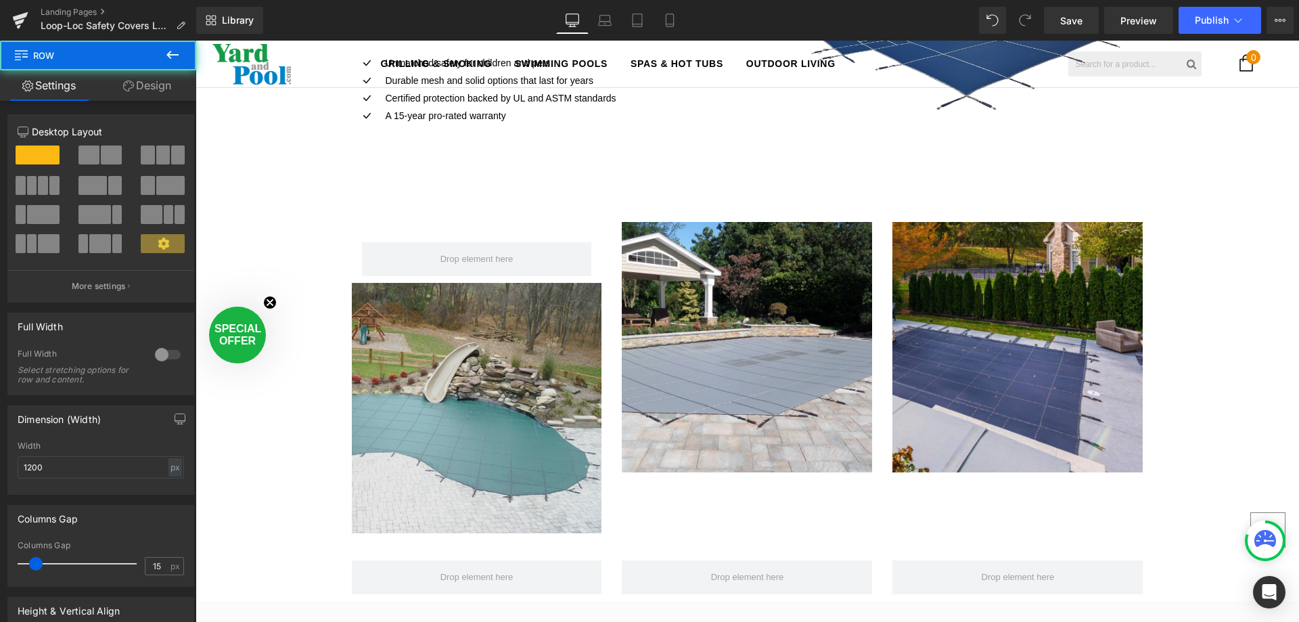
scroll to position [3310, 1094]
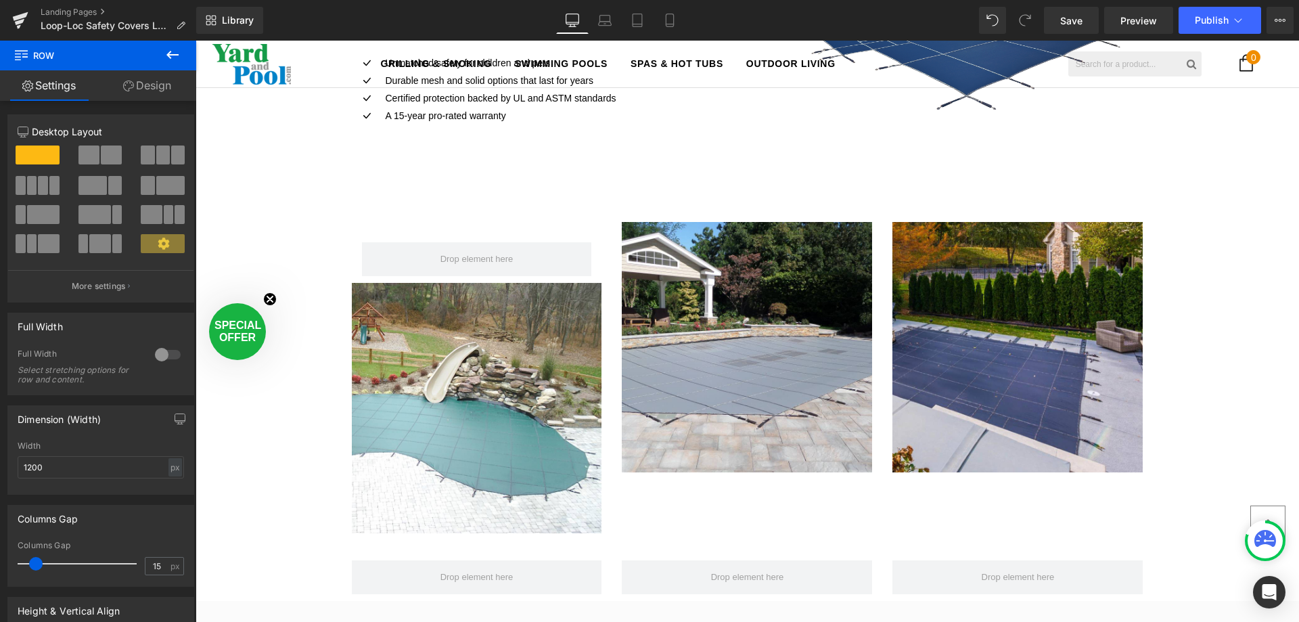
click at [167, 53] on icon at bounding box center [172, 55] width 16 height 16
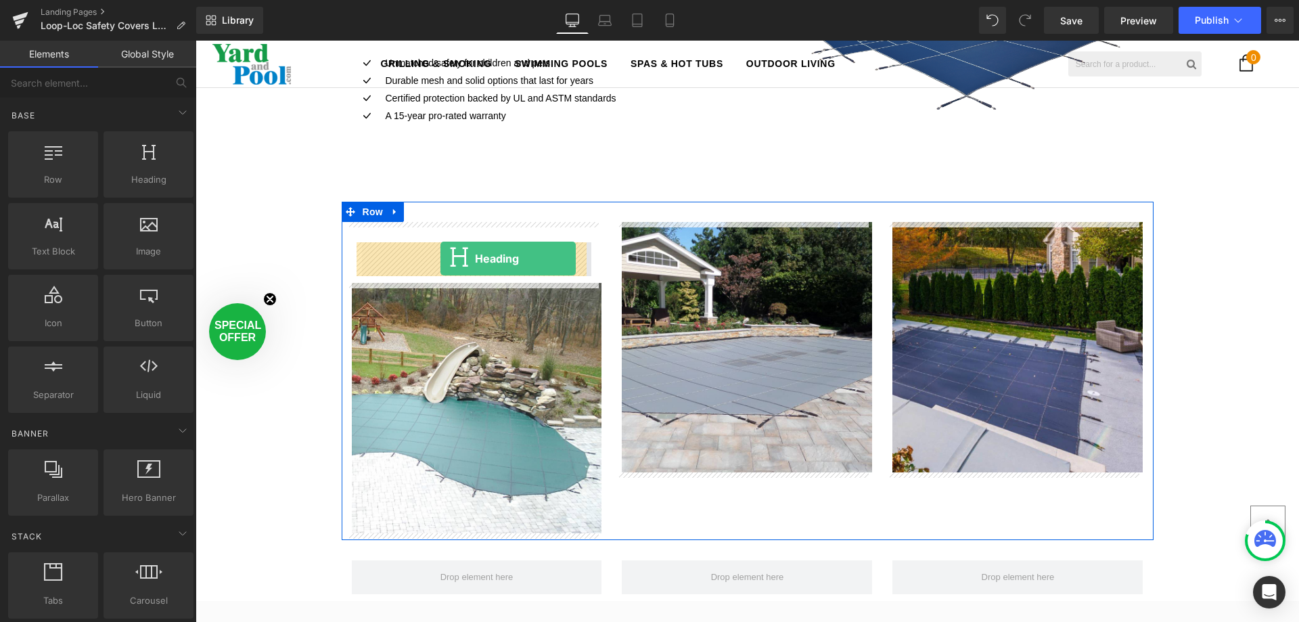
drag, startPoint x: 331, startPoint y: 206, endPoint x: 441, endPoint y: 258, distance: 121.4
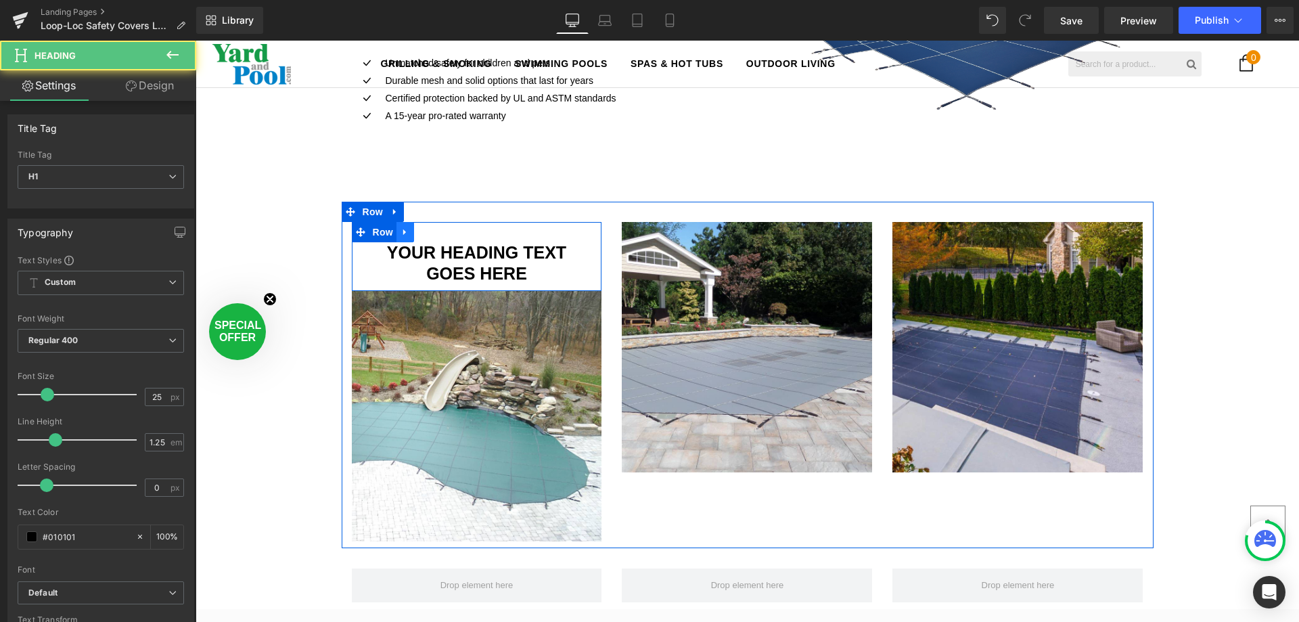
scroll to position [3318, 1094]
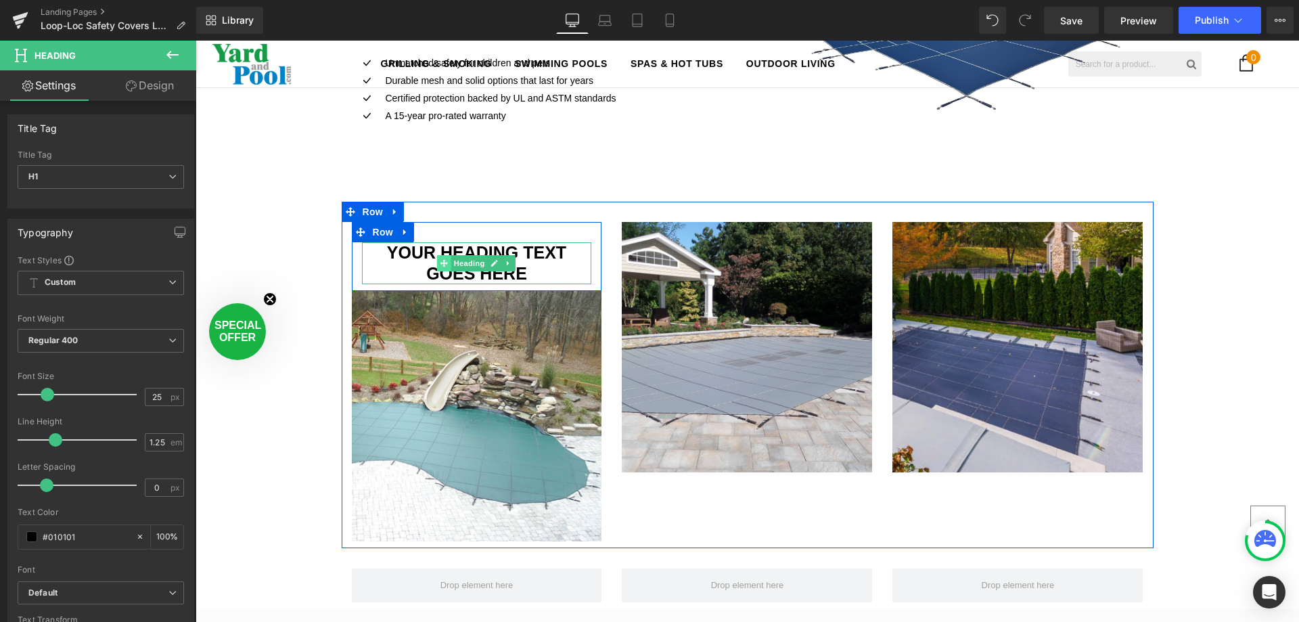
click at [441, 258] on span at bounding box center [444, 263] width 14 height 16
click at [457, 260] on span "Heading" at bounding box center [469, 263] width 37 height 16
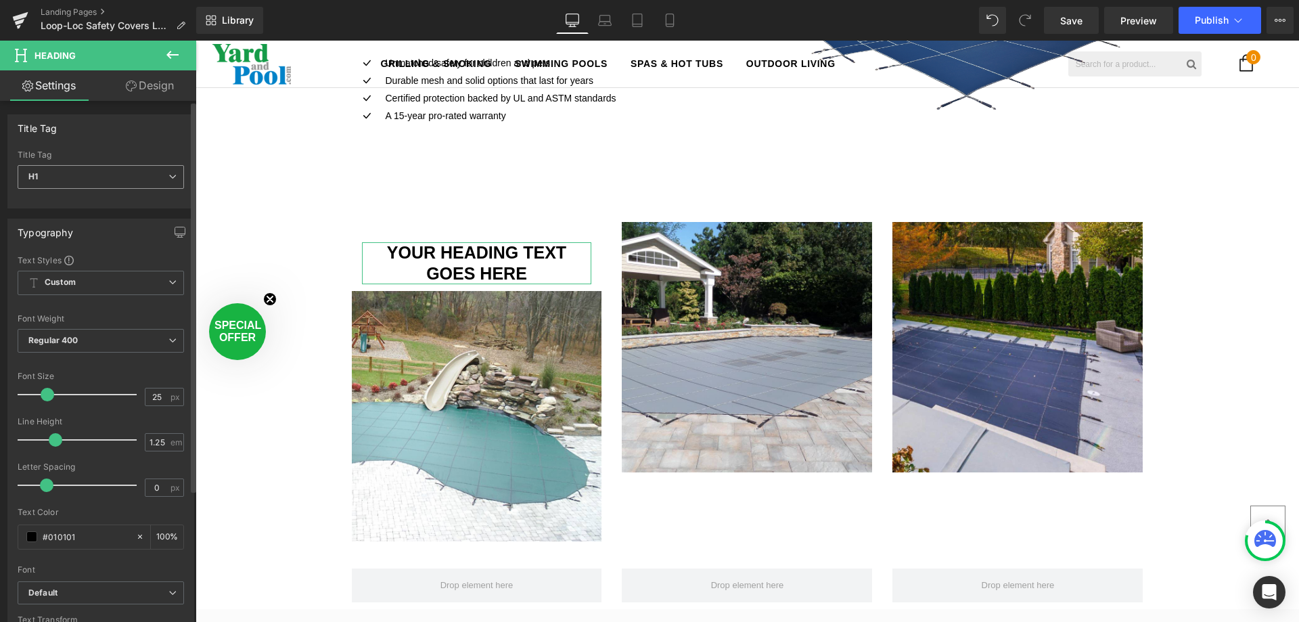
click at [169, 175] on icon at bounding box center [172, 177] width 8 height 8
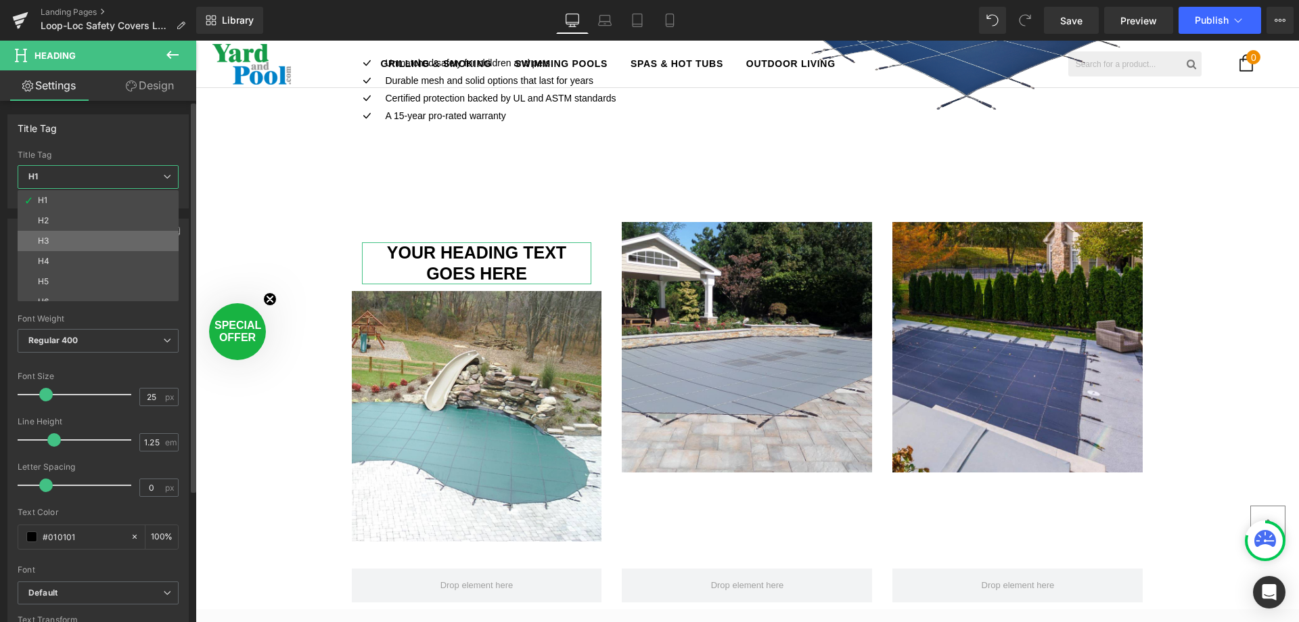
click at [101, 233] on li "H3" at bounding box center [101, 241] width 167 height 20
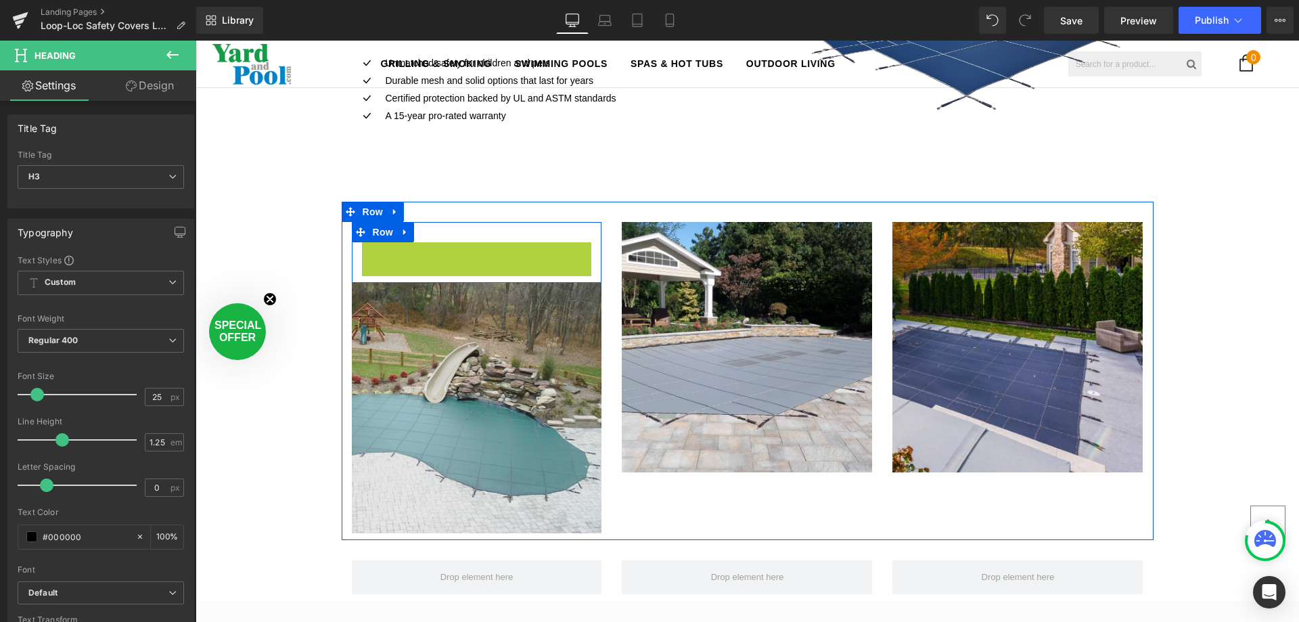
scroll to position [3310, 1094]
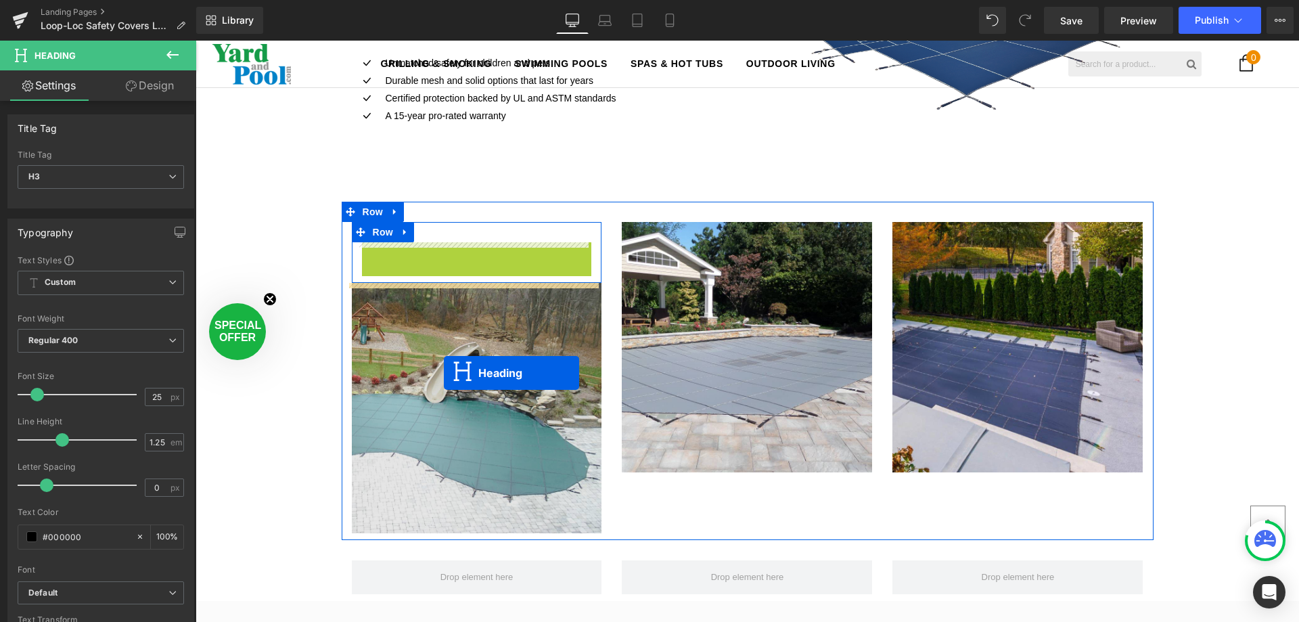
drag, startPoint x: 434, startPoint y: 248, endPoint x: 444, endPoint y: 388, distance: 141.1
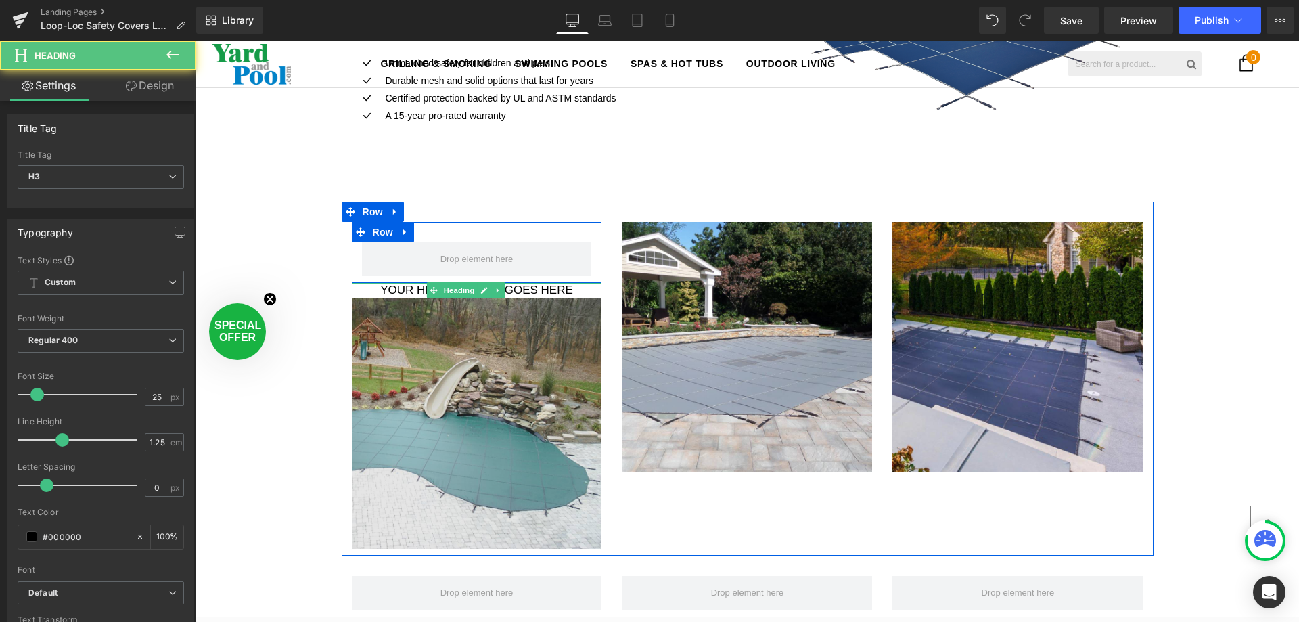
scroll to position [3326, 1094]
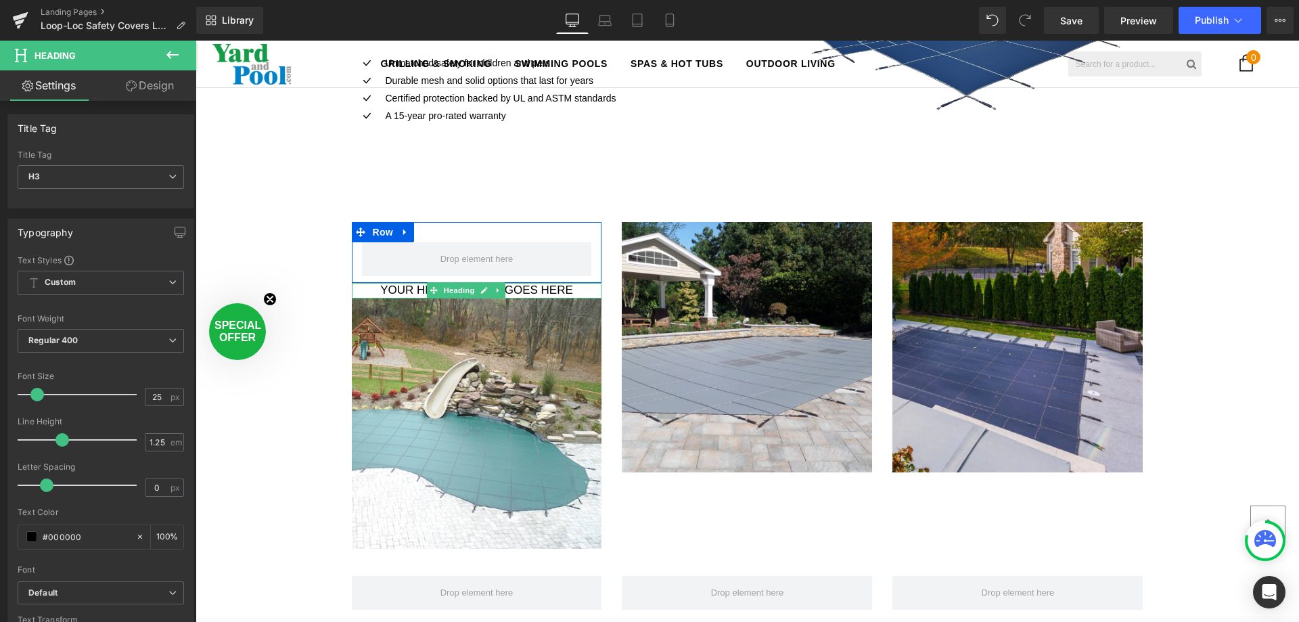
click at [145, 76] on link "Design" at bounding box center [150, 85] width 98 height 30
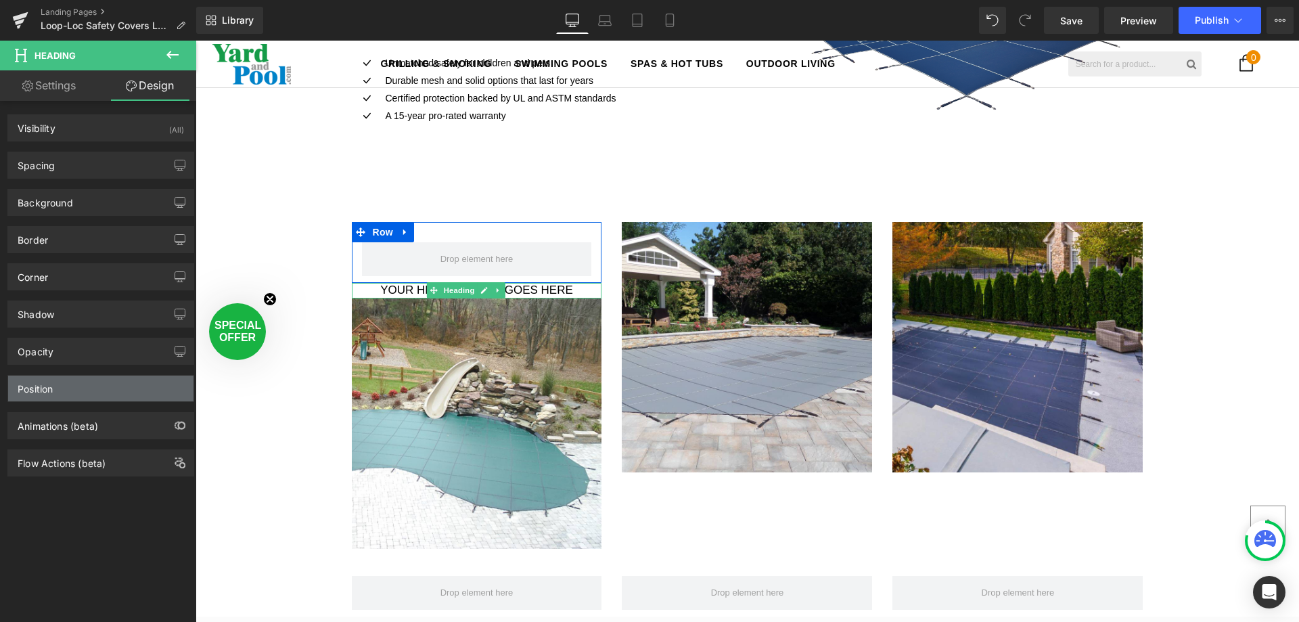
click at [68, 390] on div "Position" at bounding box center [100, 389] width 185 height 26
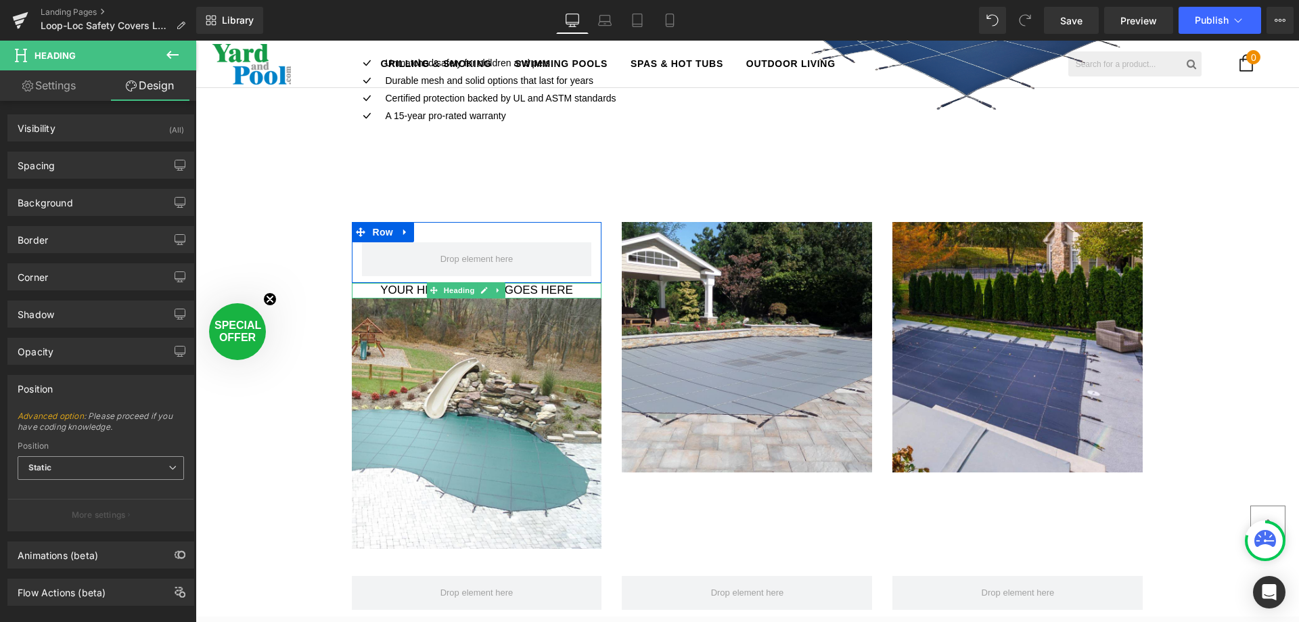
click at [99, 466] on span "Static" at bounding box center [101, 468] width 166 height 24
click at [99, 486] on li "Relative" at bounding box center [101, 492] width 166 height 20
click at [97, 470] on span "Relative" at bounding box center [101, 468] width 166 height 24
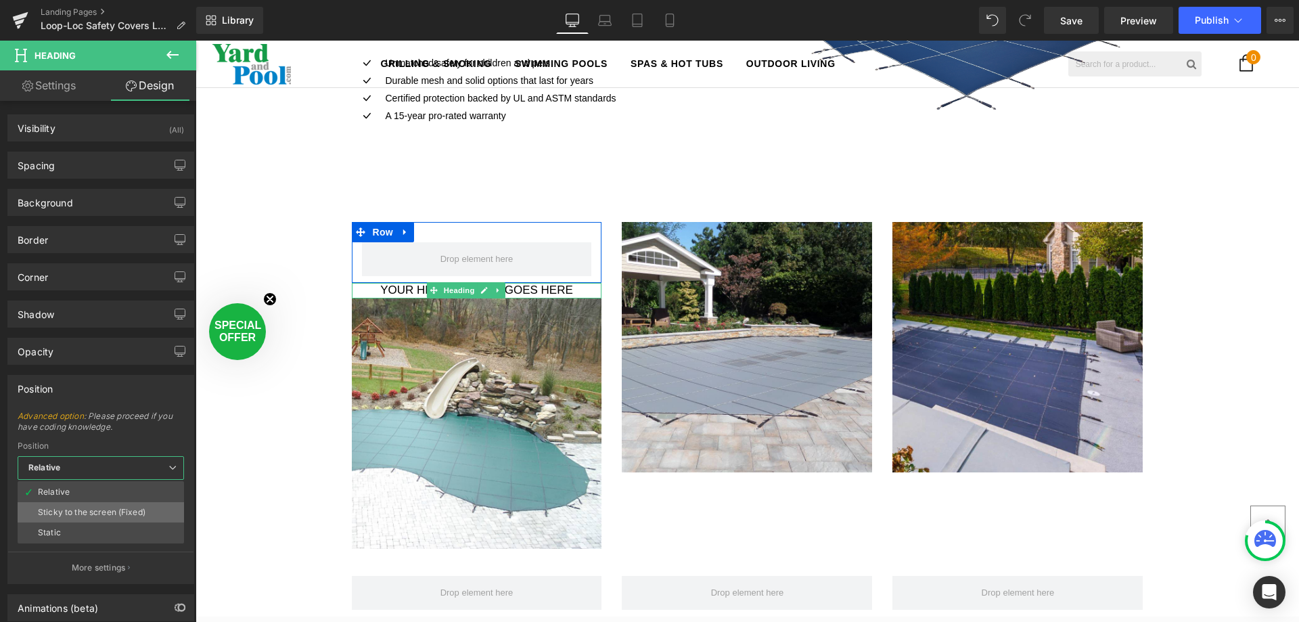
click at [89, 505] on li "Sticky to the screen (Fixed)" at bounding box center [101, 512] width 166 height 20
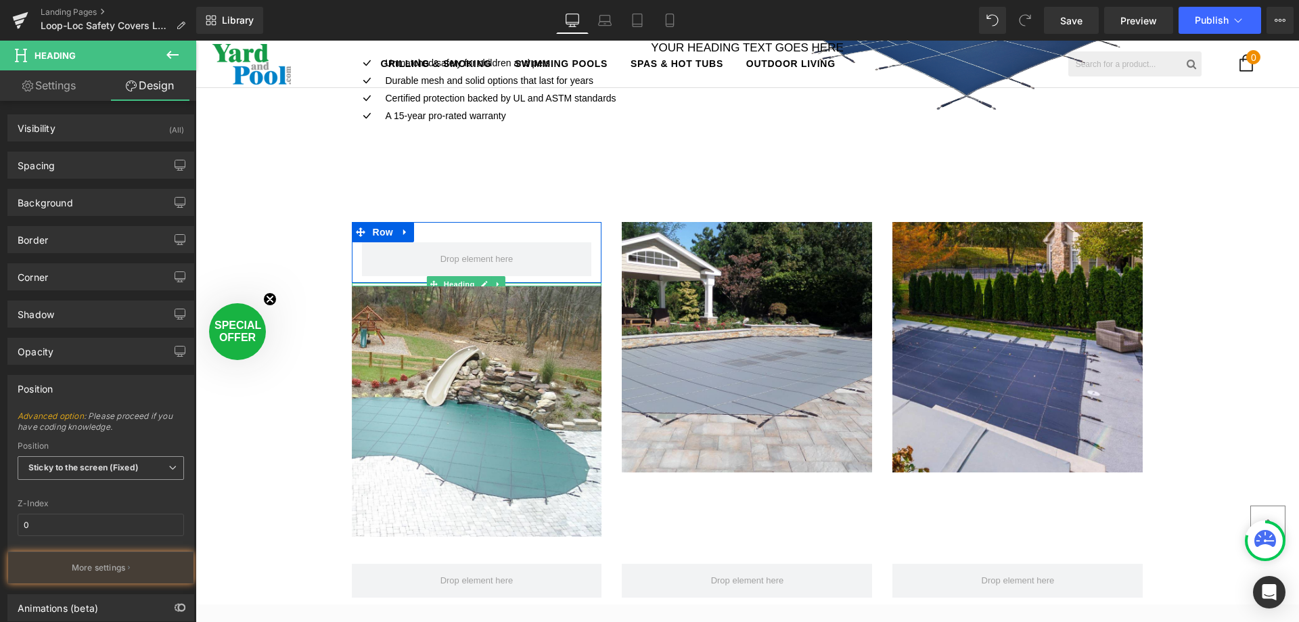
scroll to position [3314, 1094]
click at [85, 468] on b "Sticky to the screen (Fixed)" at bounding box center [83, 467] width 110 height 10
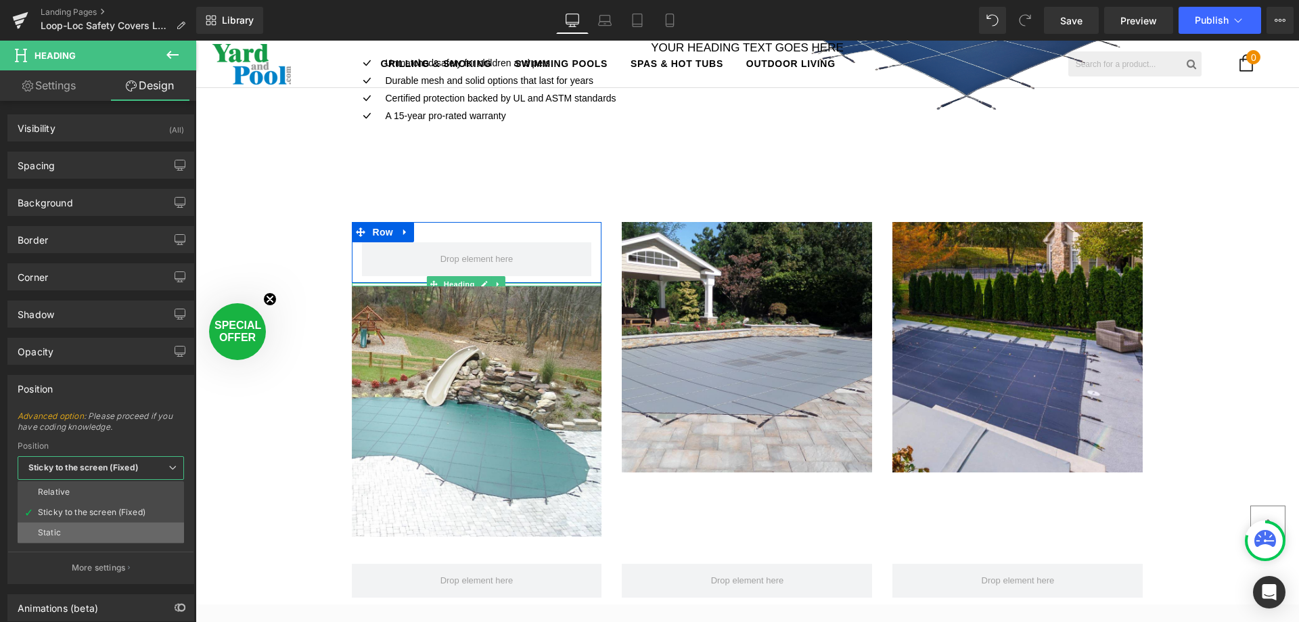
click at [75, 526] on li "Static" at bounding box center [101, 532] width 166 height 20
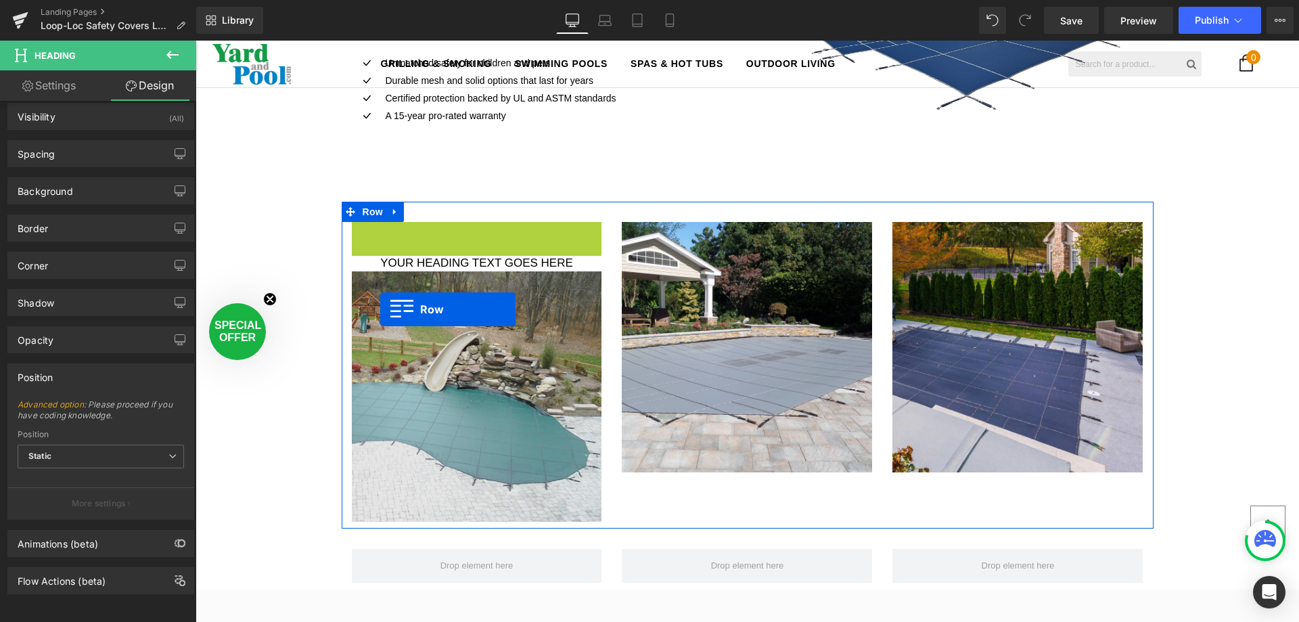
scroll to position [3299, 1094]
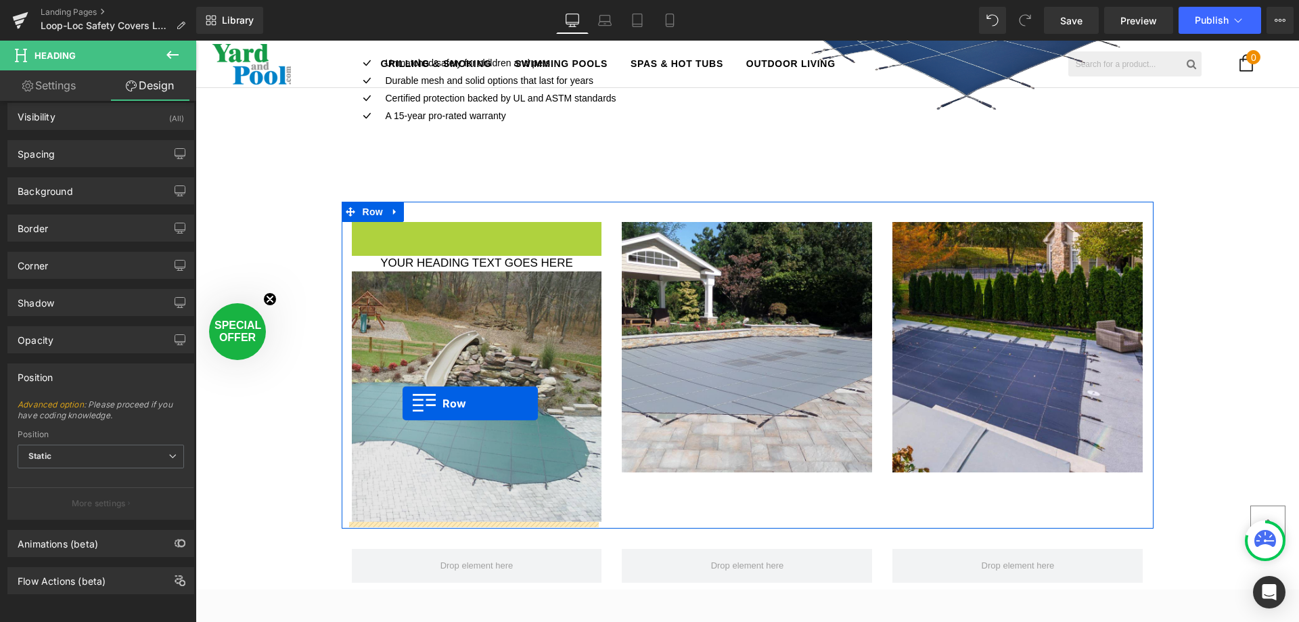
drag, startPoint x: 351, startPoint y: 227, endPoint x: 403, endPoint y: 403, distance: 184.1
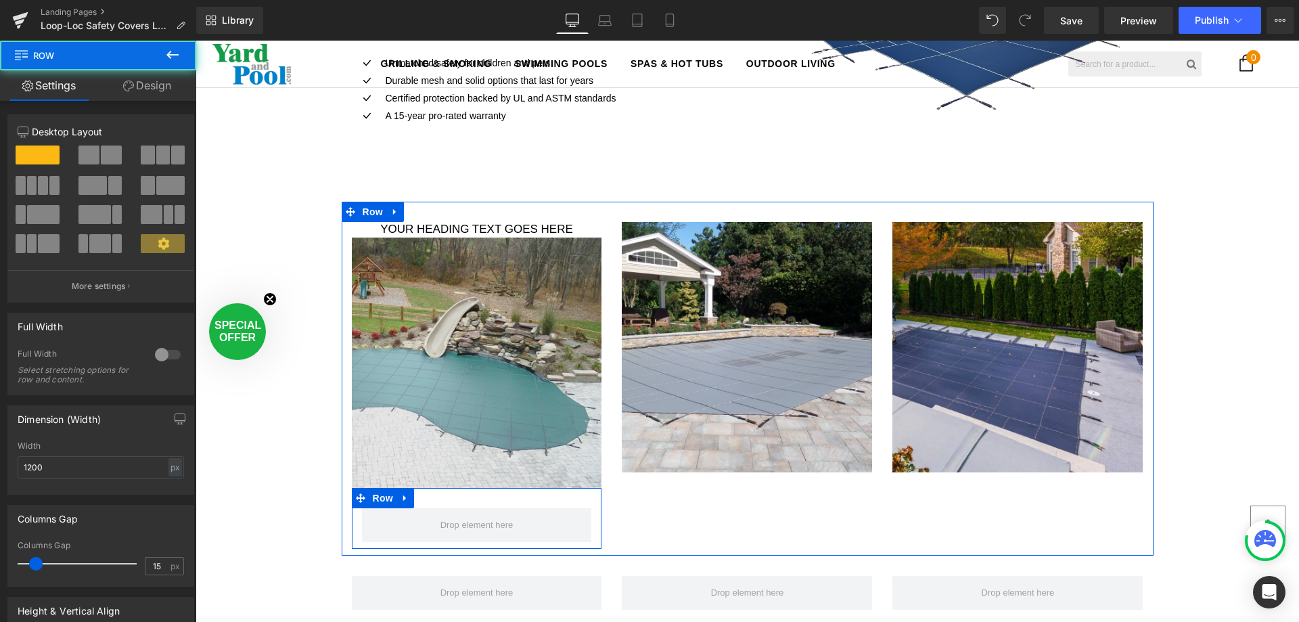
scroll to position [3326, 1094]
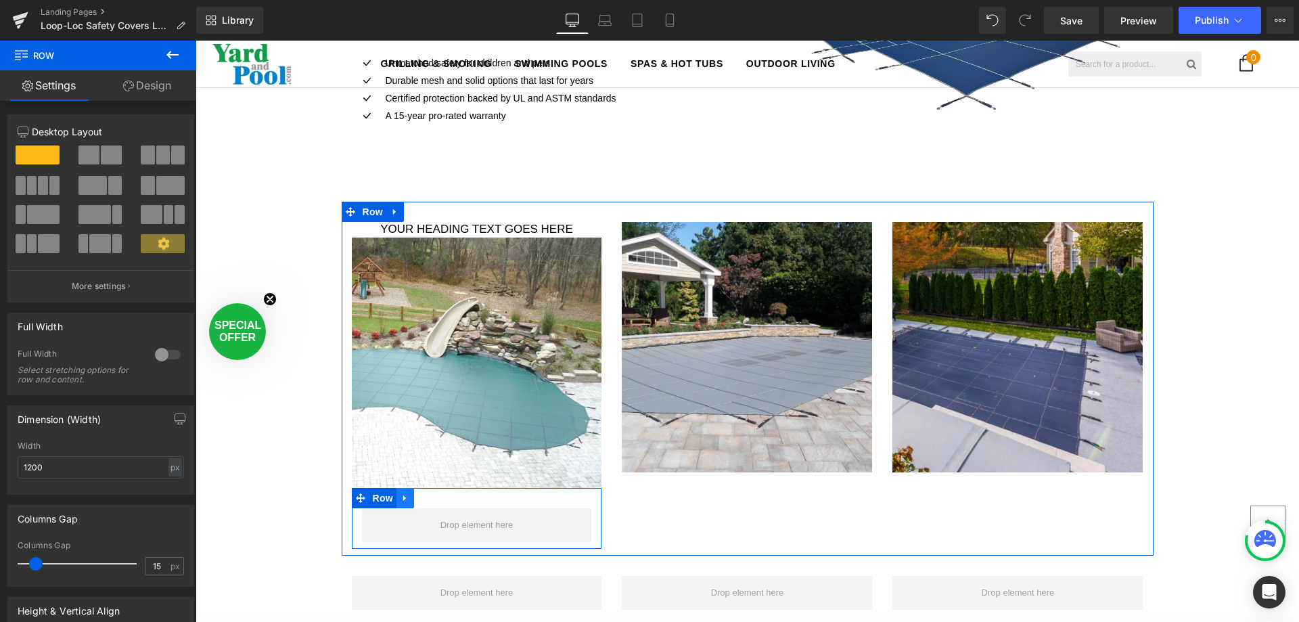
click at [401, 497] on icon at bounding box center [405, 498] width 9 height 10
click at [439, 497] on icon at bounding box center [440, 497] width 9 height 9
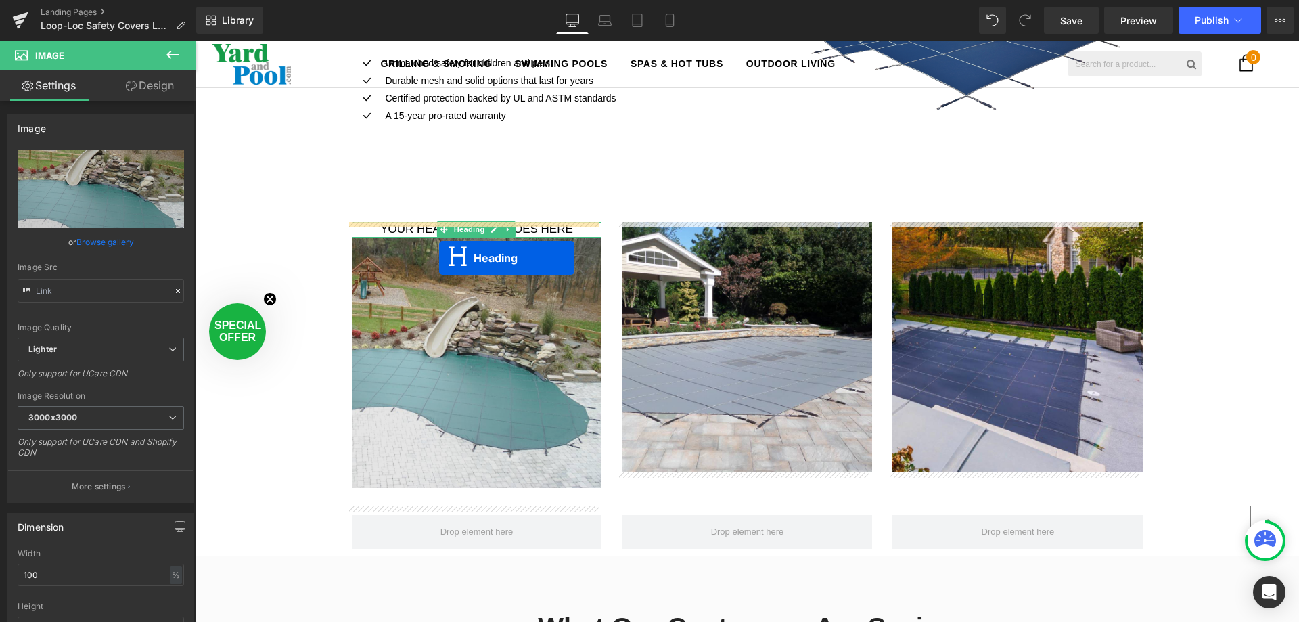
scroll to position [3283, 1094]
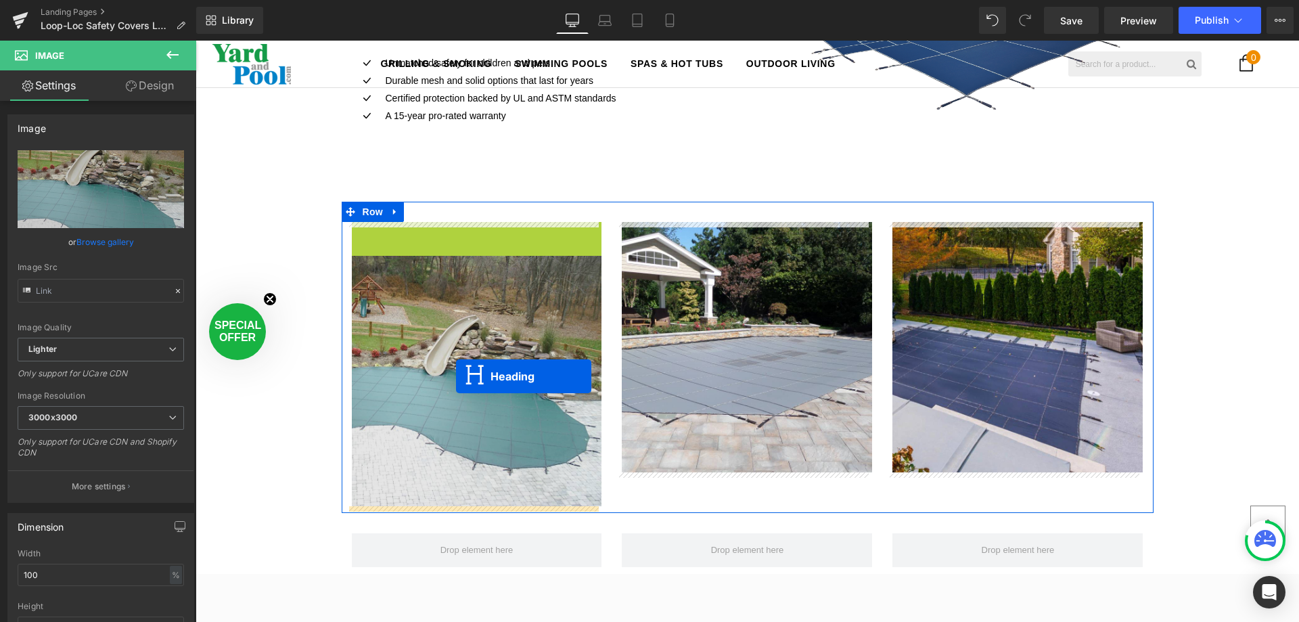
drag, startPoint x: 438, startPoint y: 225, endPoint x: 457, endPoint y: 380, distance: 155.4
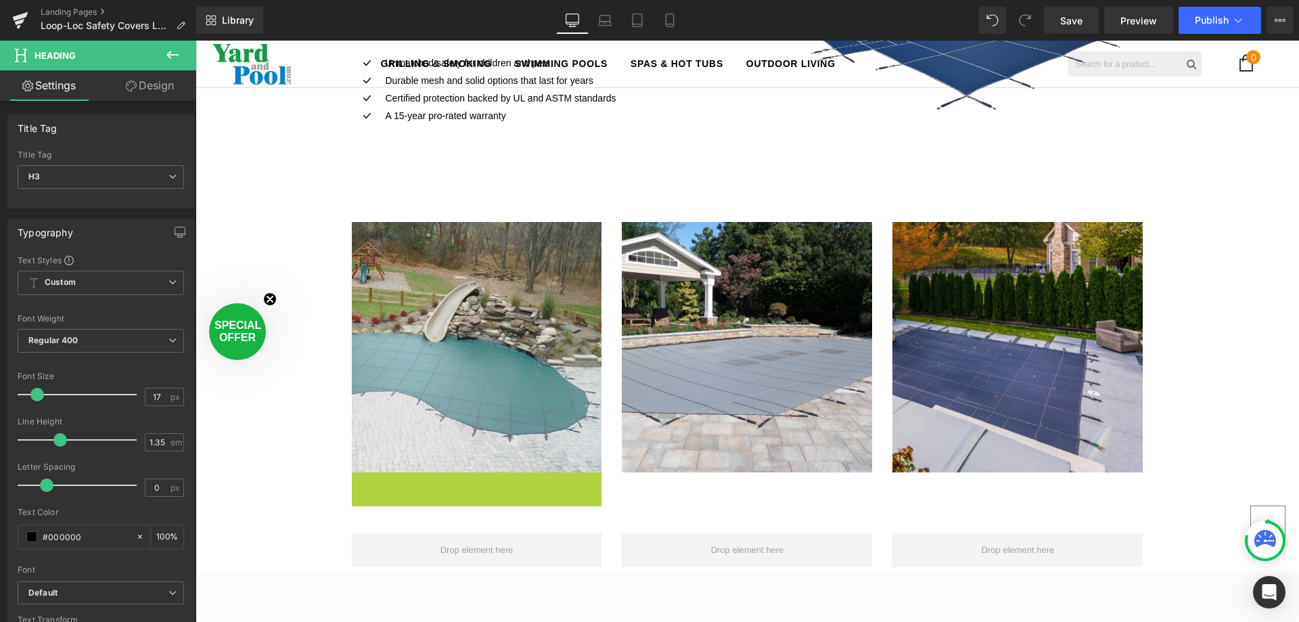
scroll to position [7, 7]
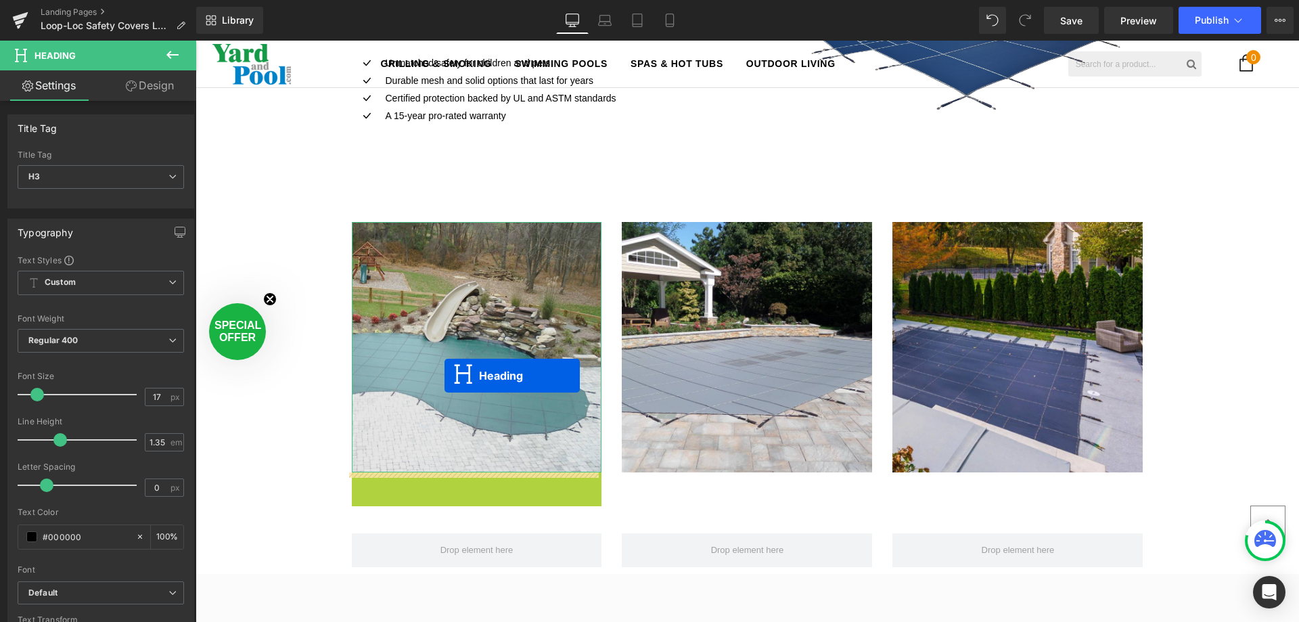
drag, startPoint x: 441, startPoint y: 483, endPoint x: 445, endPoint y: 372, distance: 111.0
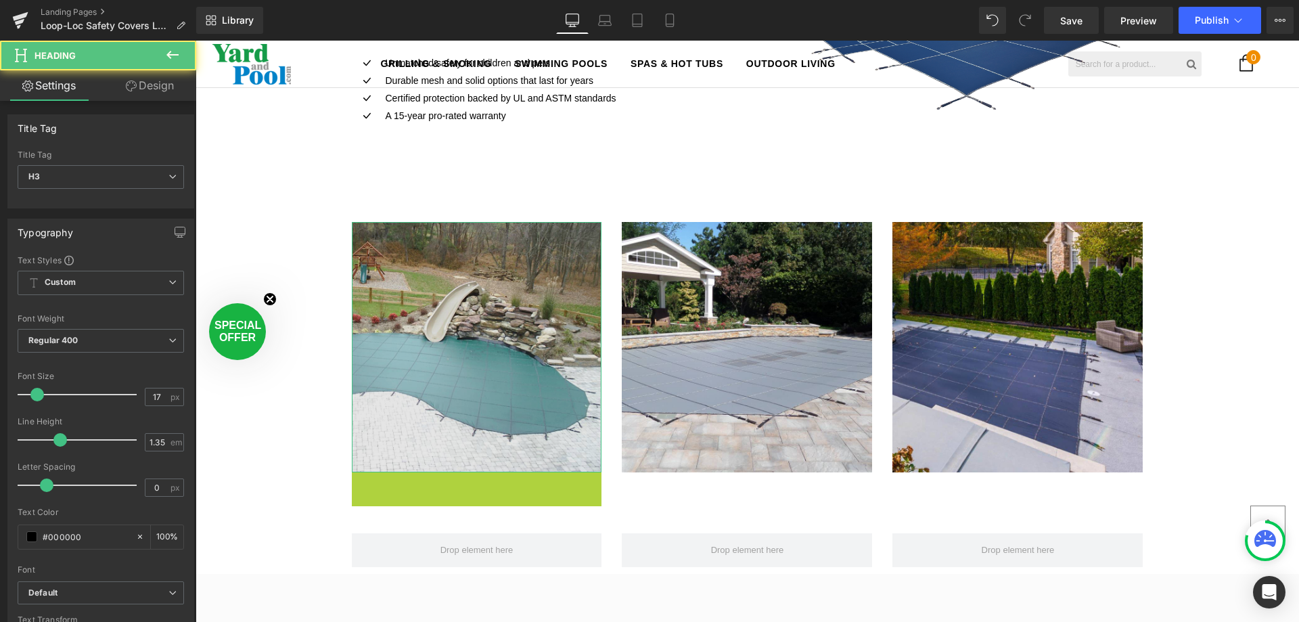
scroll to position [3265, 1094]
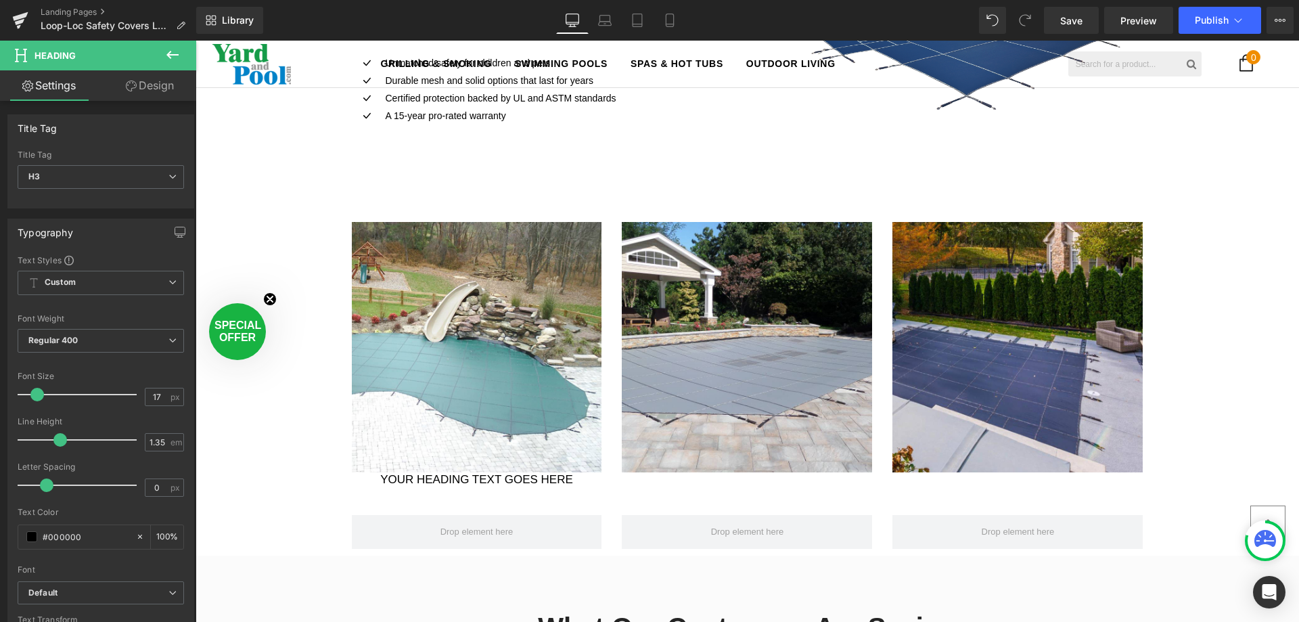
click at [171, 51] on icon at bounding box center [172, 55] width 12 height 8
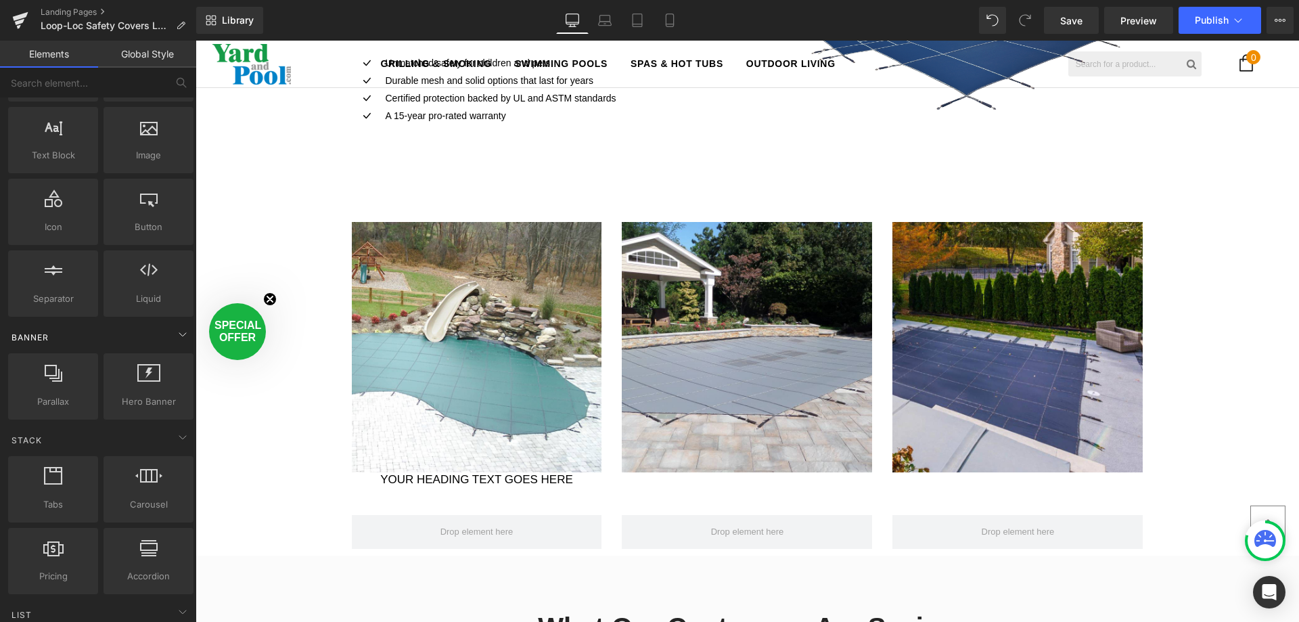
scroll to position [203, 0]
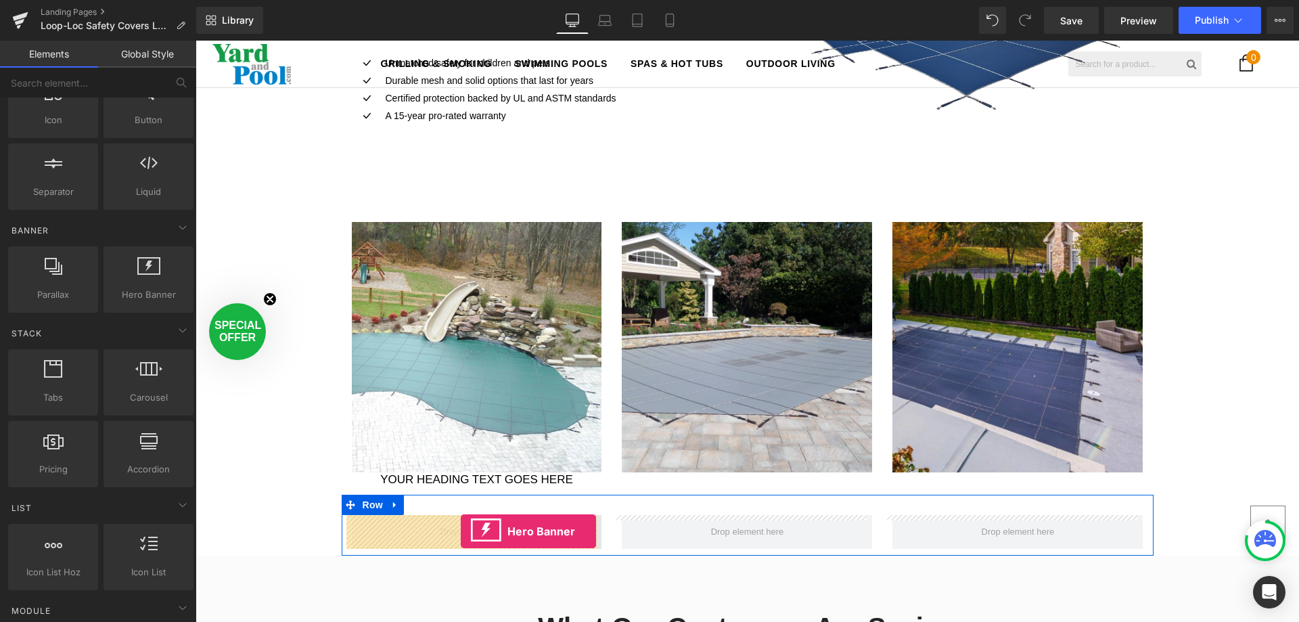
drag, startPoint x: 350, startPoint y: 319, endPoint x: 461, endPoint y: 531, distance: 239.1
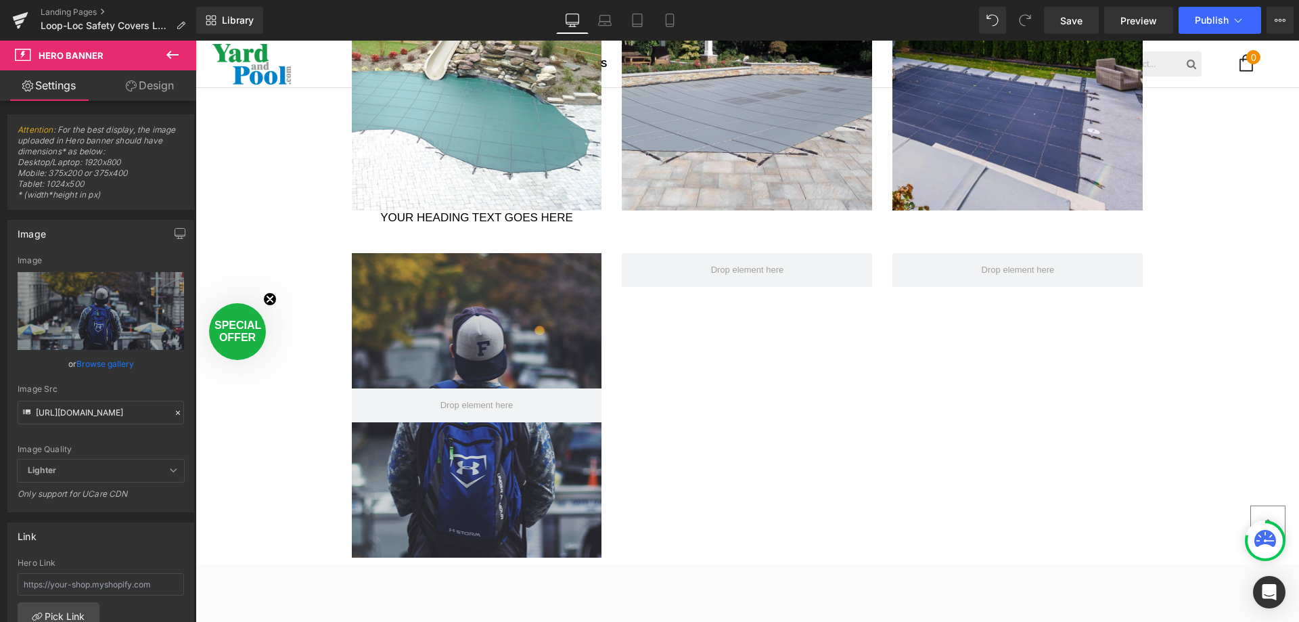
scroll to position [1421, 0]
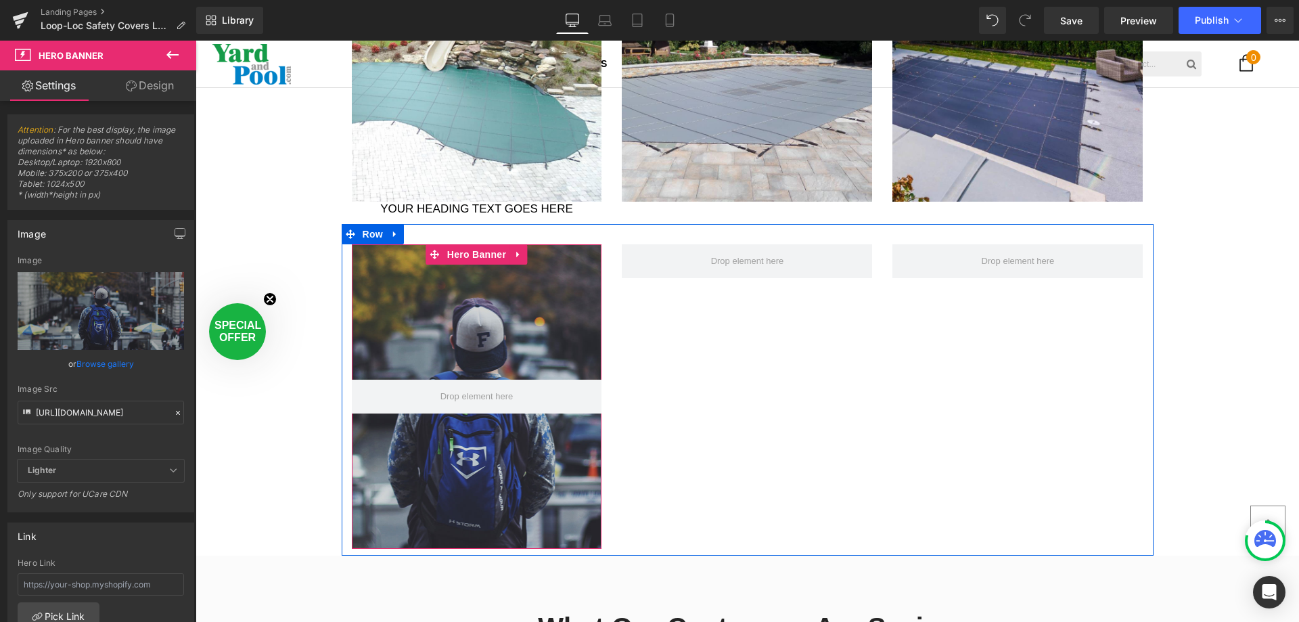
click at [484, 348] on div at bounding box center [477, 396] width 250 height 305
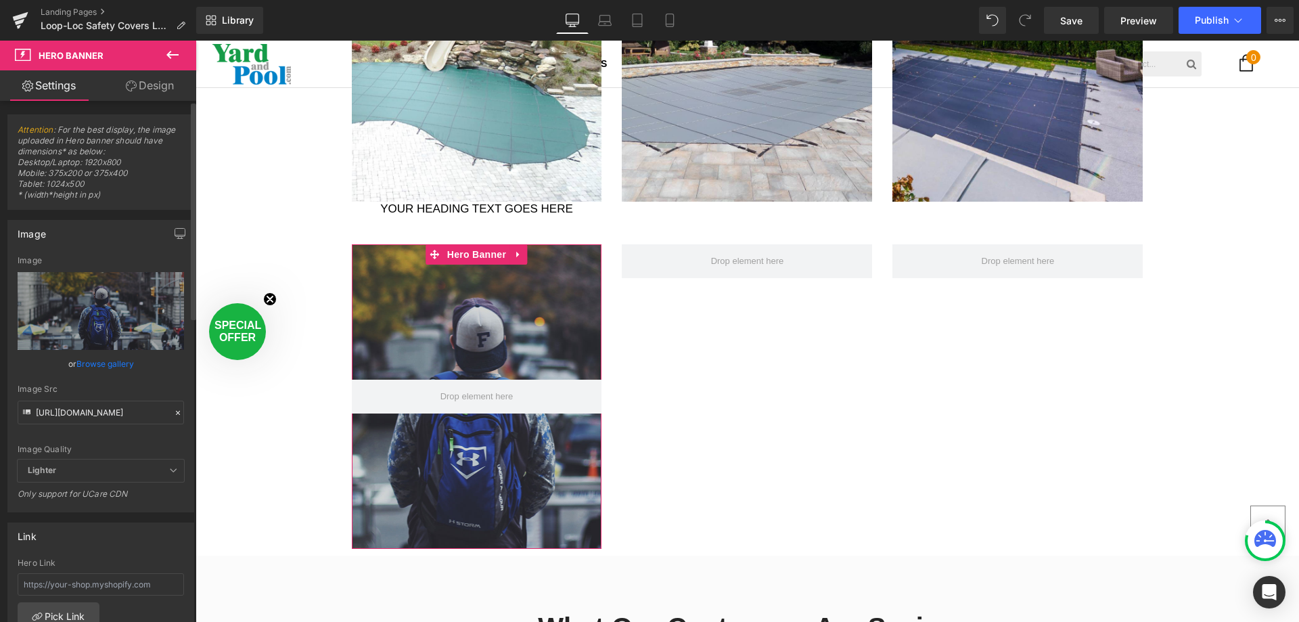
click at [99, 367] on link "Browse gallery" at bounding box center [105, 364] width 58 height 24
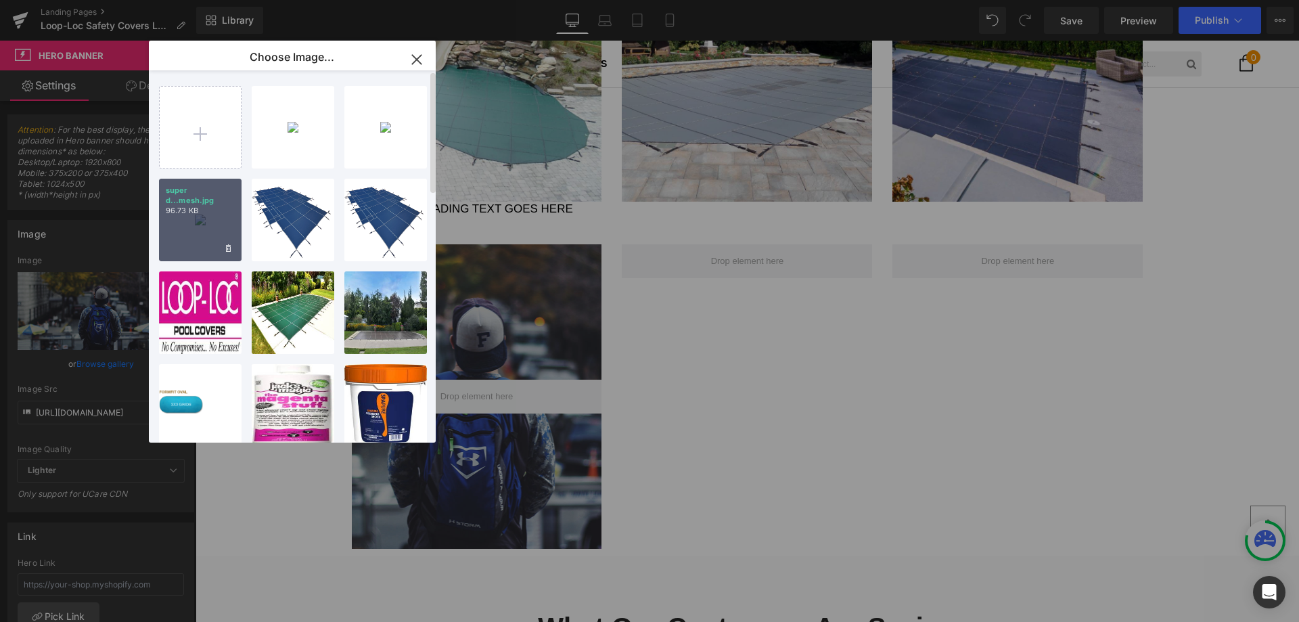
click at [178, 200] on p "super d...mesh.jpg" at bounding box center [200, 195] width 69 height 20
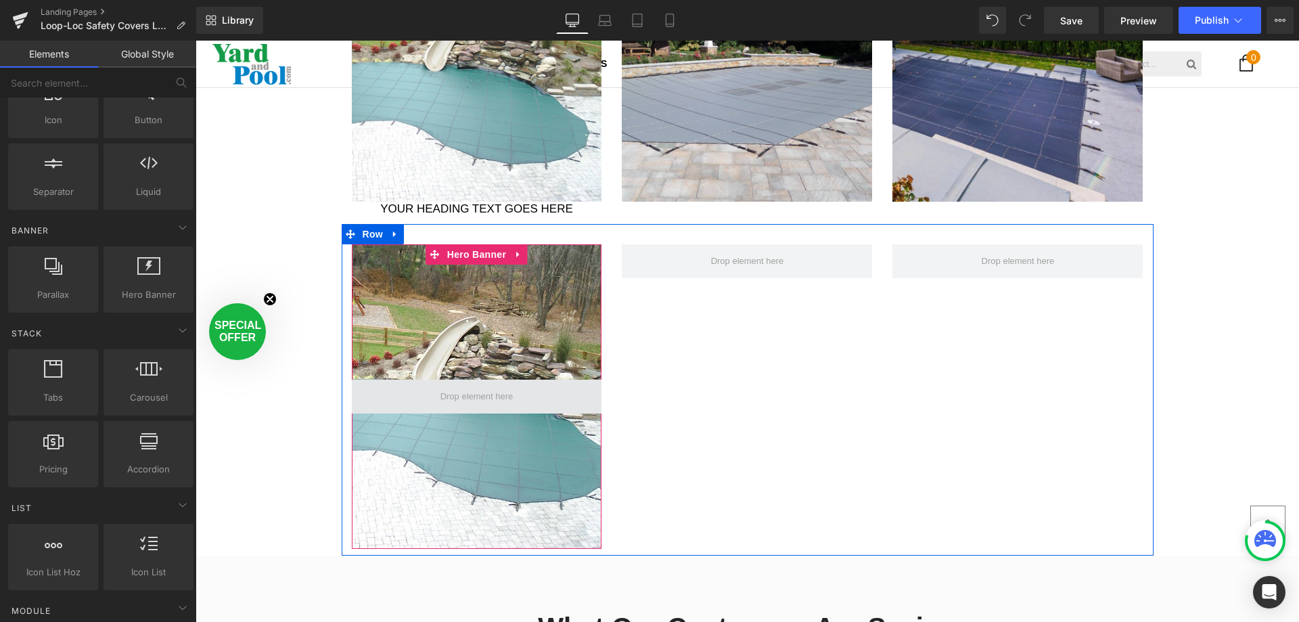
click at [465, 392] on span at bounding box center [477, 397] width 83 height 22
click at [466, 392] on span at bounding box center [477, 397] width 83 height 22
click at [482, 395] on span at bounding box center [477, 397] width 83 height 22
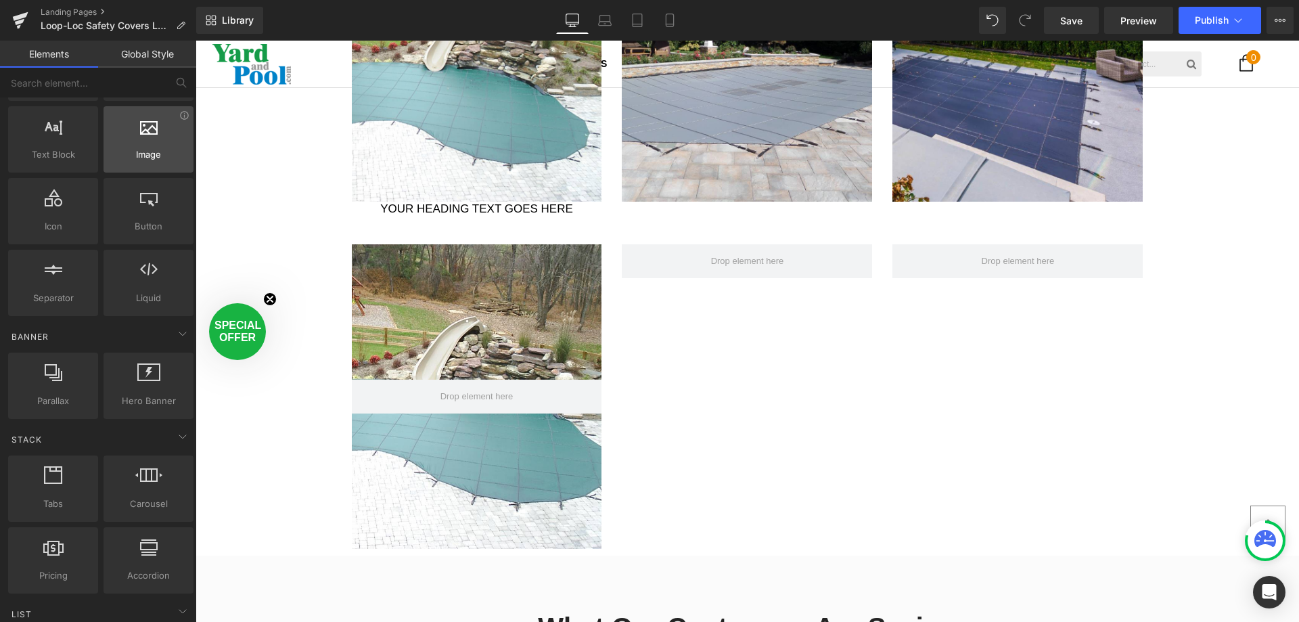
scroll to position [0, 0]
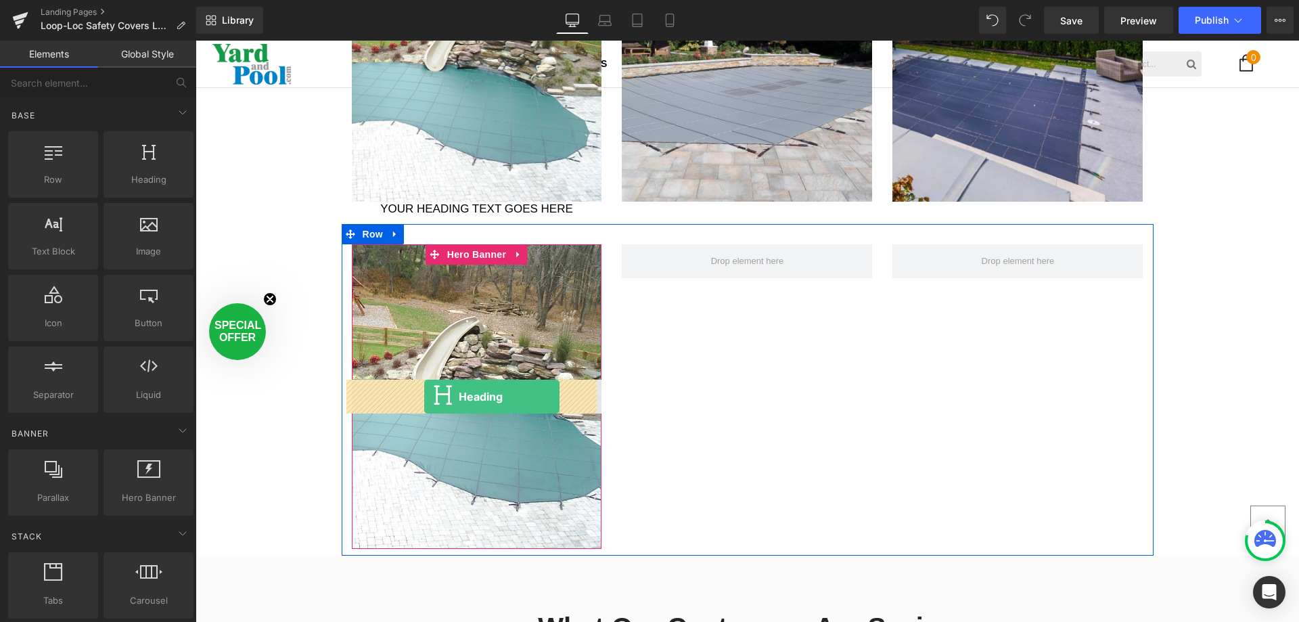
drag, startPoint x: 336, startPoint y: 191, endPoint x: 424, endPoint y: 397, distance: 224.0
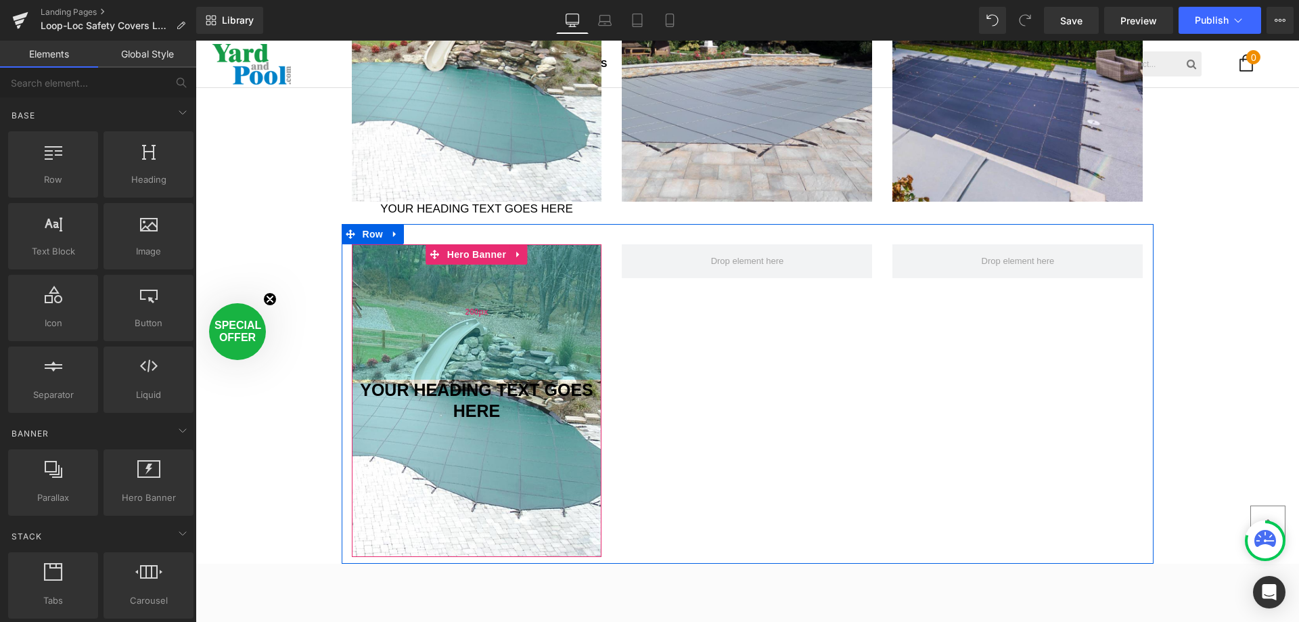
scroll to position [3544, 1094]
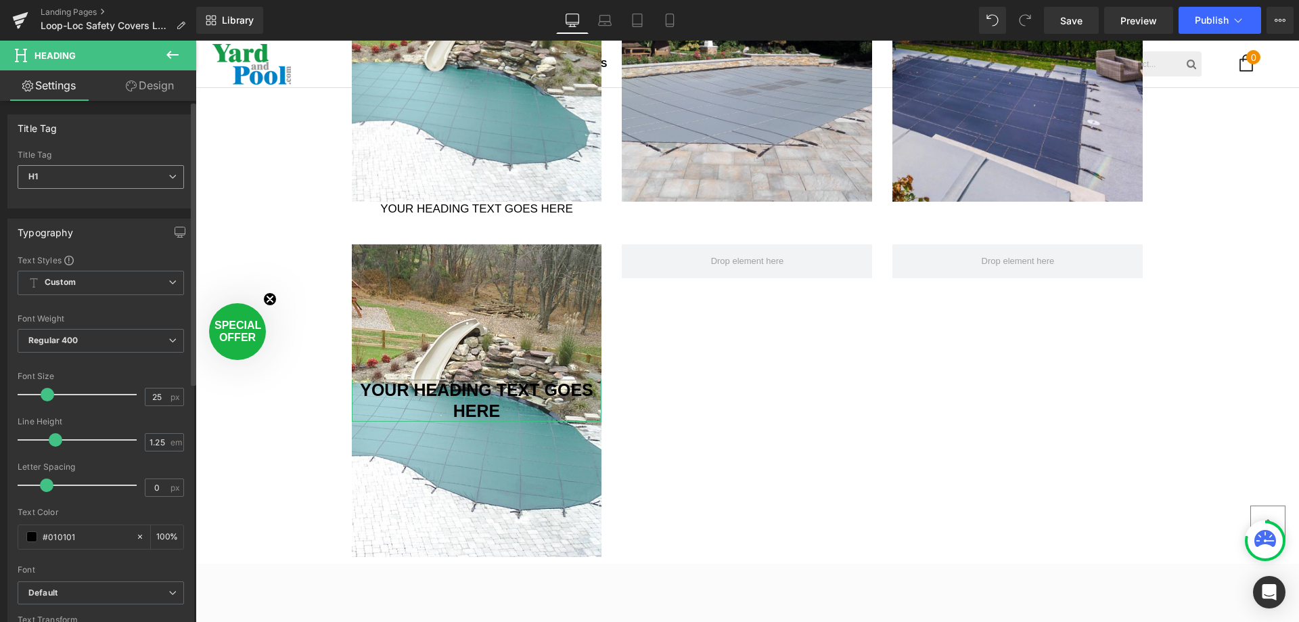
click at [162, 172] on span "H1" at bounding box center [101, 177] width 166 height 24
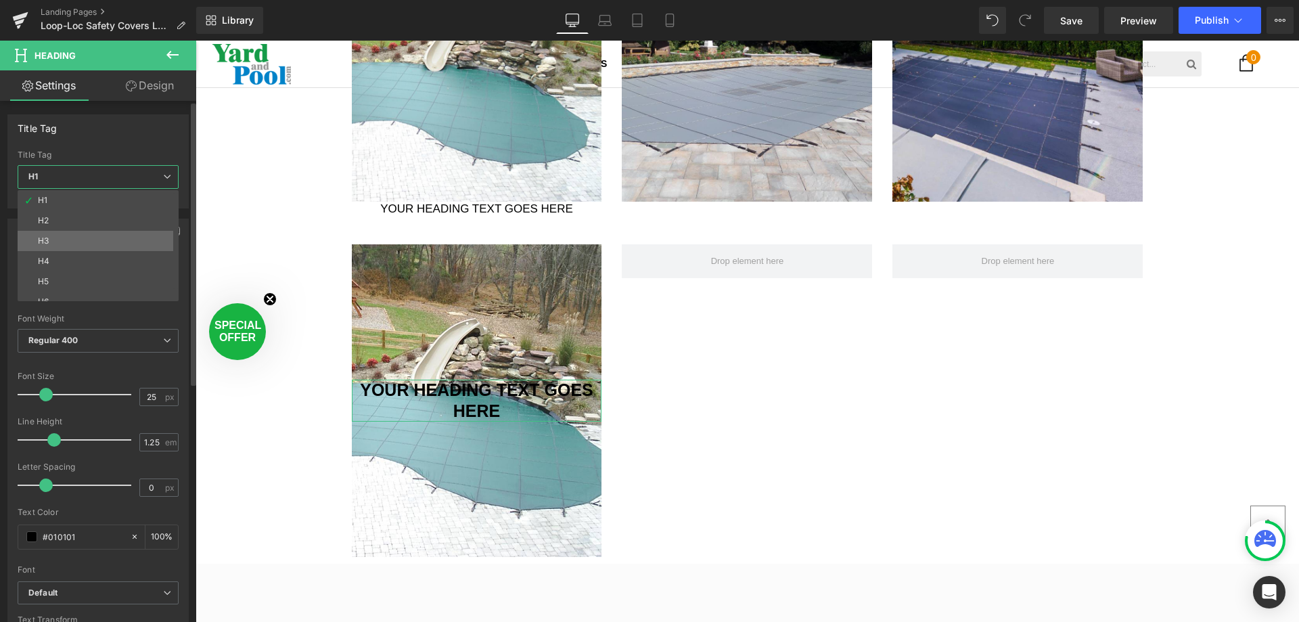
click at [122, 232] on li "H3" at bounding box center [101, 241] width 167 height 20
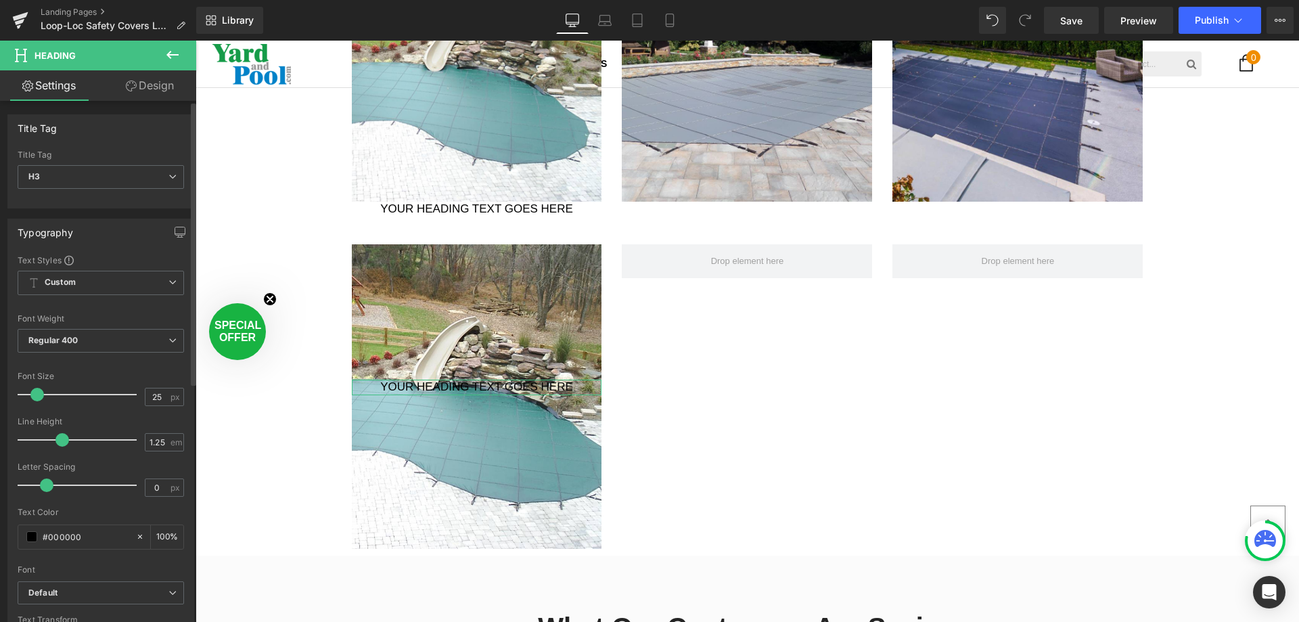
scroll to position [3536, 1094]
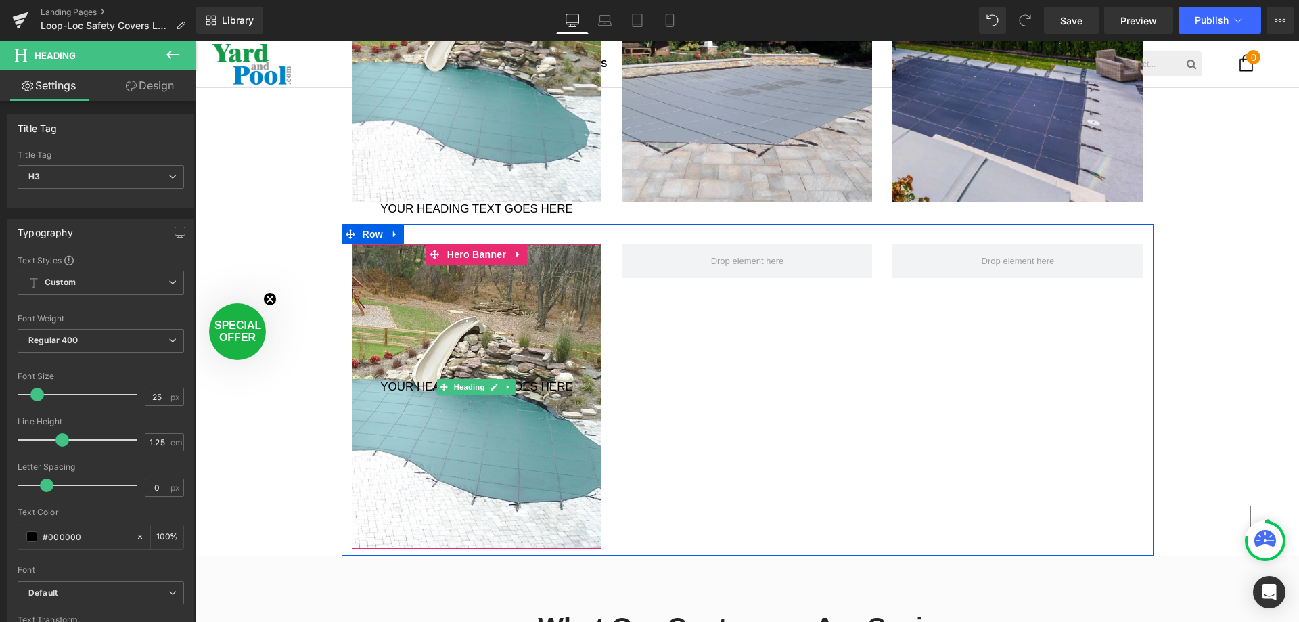
click at [489, 392] on link at bounding box center [495, 387] width 14 height 16
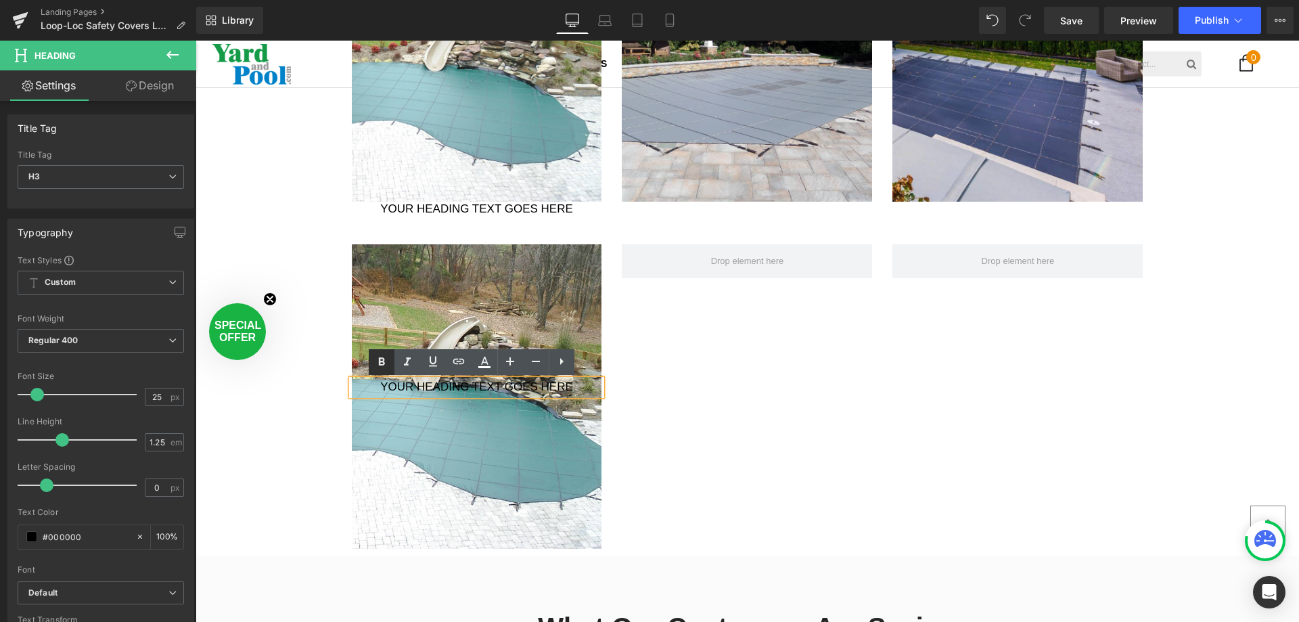
click at [376, 356] on icon at bounding box center [382, 362] width 16 height 16
click at [381, 356] on icon at bounding box center [382, 362] width 16 height 16
click at [399, 394] on h3 "Your heading text goes here" at bounding box center [477, 388] width 250 height 16
click at [399, 390] on h3 "Your heading text goes here" at bounding box center [477, 388] width 250 height 16
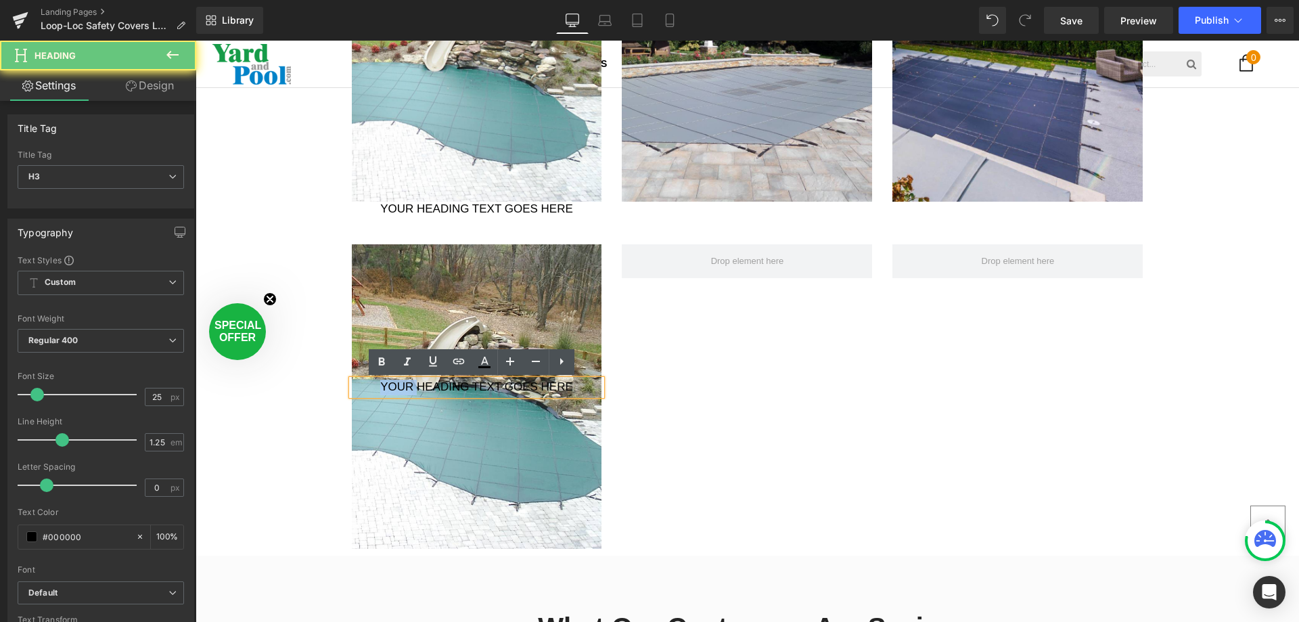
click at [399, 390] on h3 "Your heading text goes here" at bounding box center [477, 388] width 250 height 16
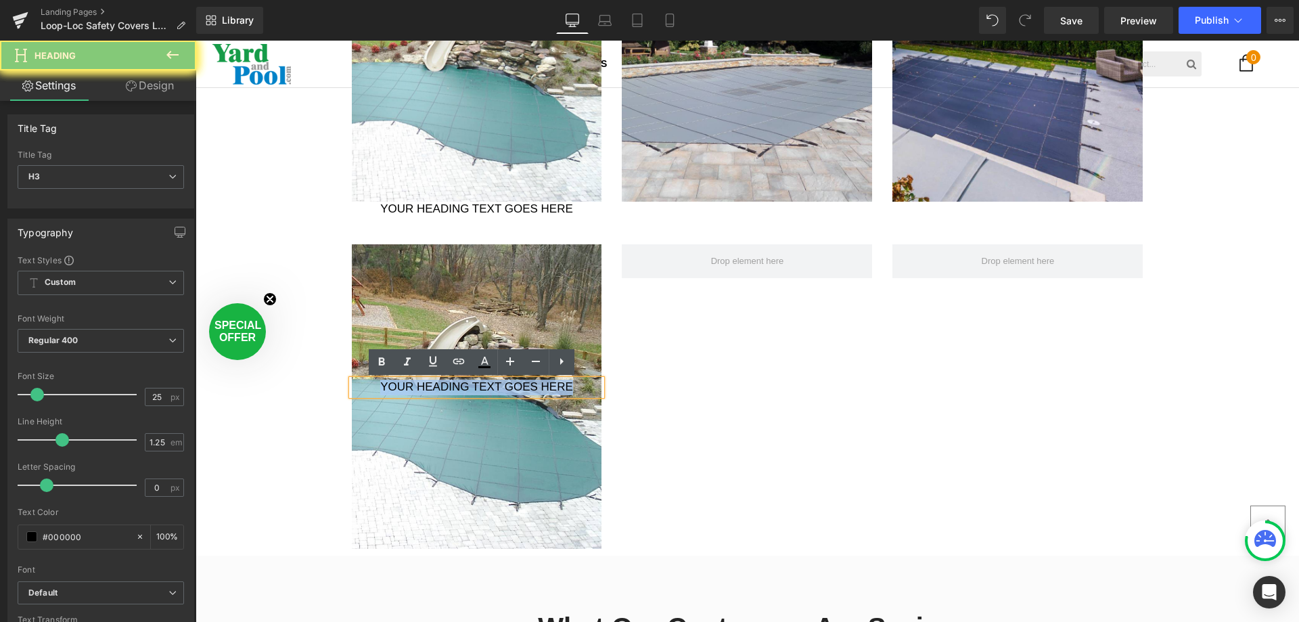
click at [399, 390] on h3 "Your heading text goes here" at bounding box center [477, 388] width 250 height 16
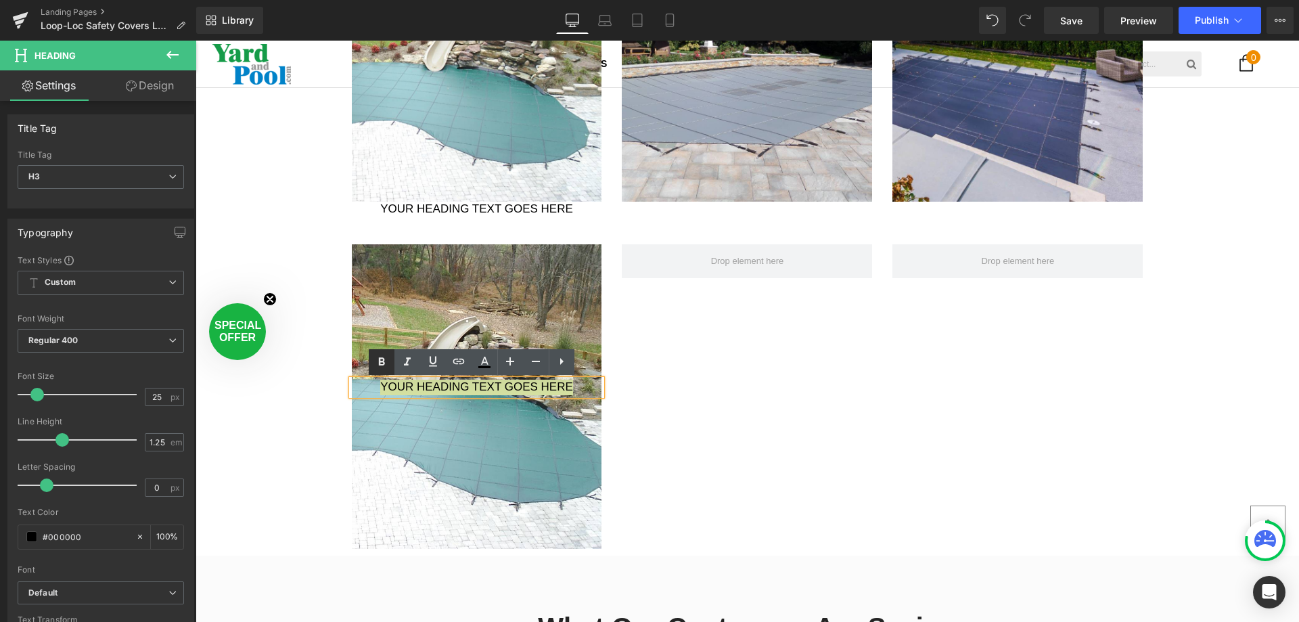
click at [384, 361] on icon at bounding box center [382, 362] width 16 height 16
click at [501, 385] on strong "Your heading text goes here" at bounding box center [477, 386] width 194 height 13
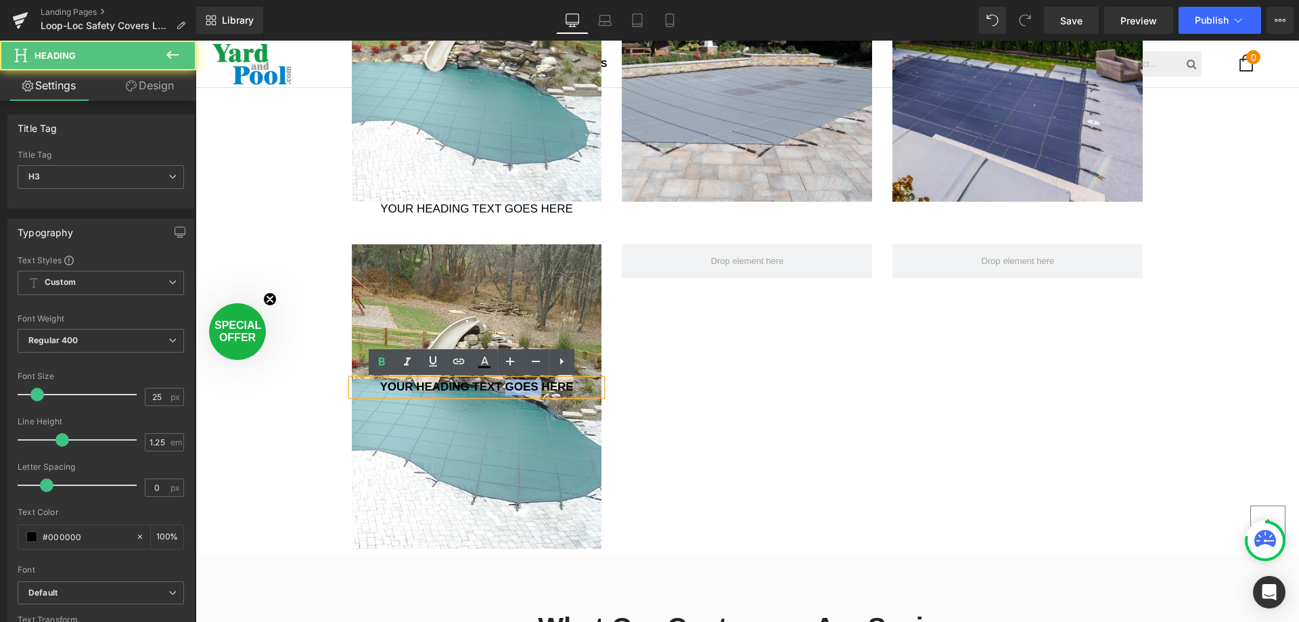
click at [501, 385] on strong "Your heading text goes here" at bounding box center [477, 386] width 194 height 13
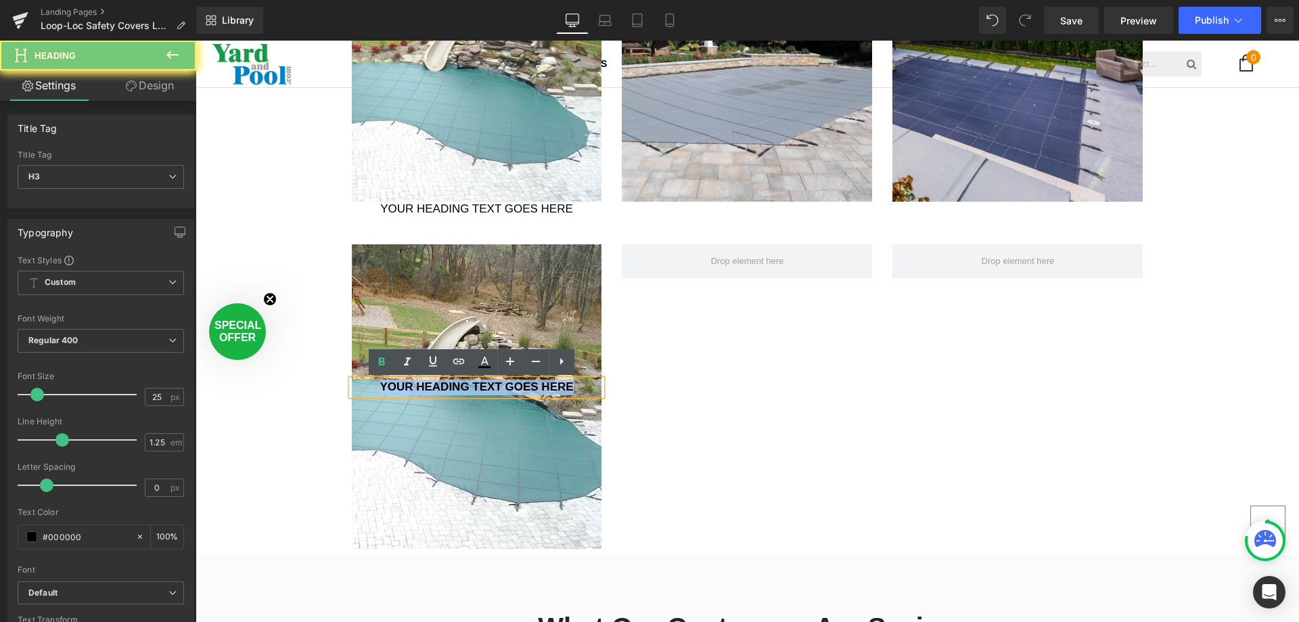
click at [501, 385] on strong "Your heading text goes here" at bounding box center [477, 386] width 194 height 13
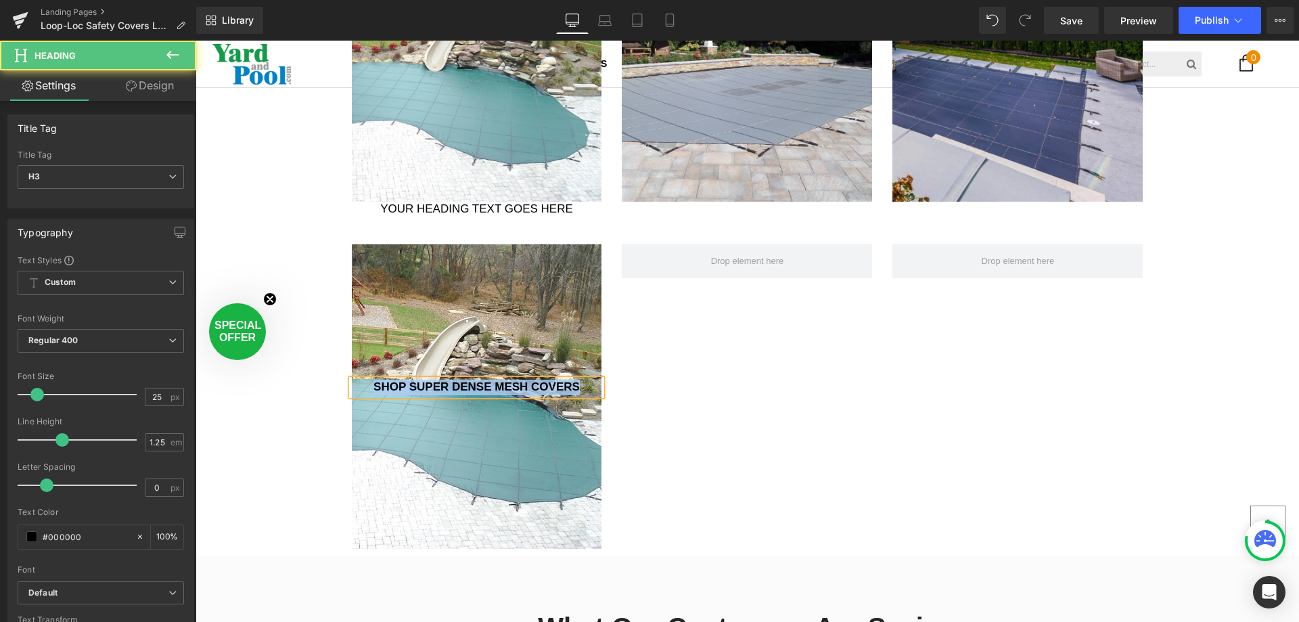
drag, startPoint x: 370, startPoint y: 386, endPoint x: 608, endPoint y: 393, distance: 238.3
click at [610, 392] on div "SHOP SUPER DENSE MESH COVERS Heading Hero Banner 200px 200px Row" at bounding box center [748, 390] width 812 height 332
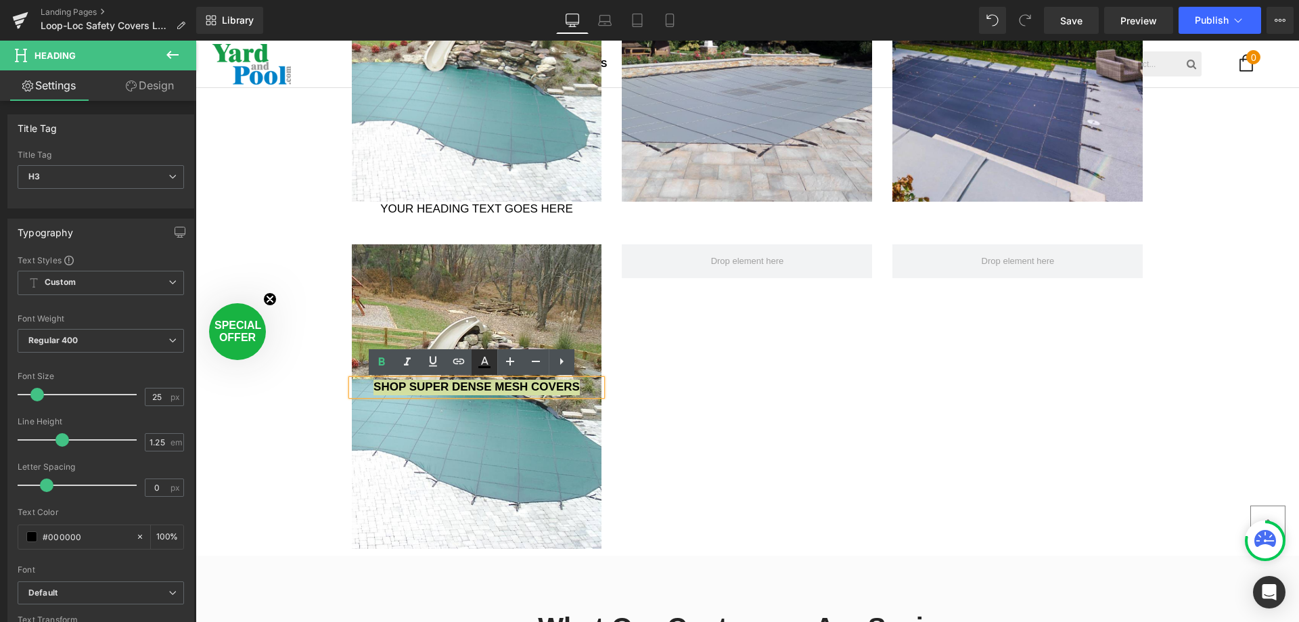
click at [482, 361] on icon at bounding box center [484, 362] width 16 height 16
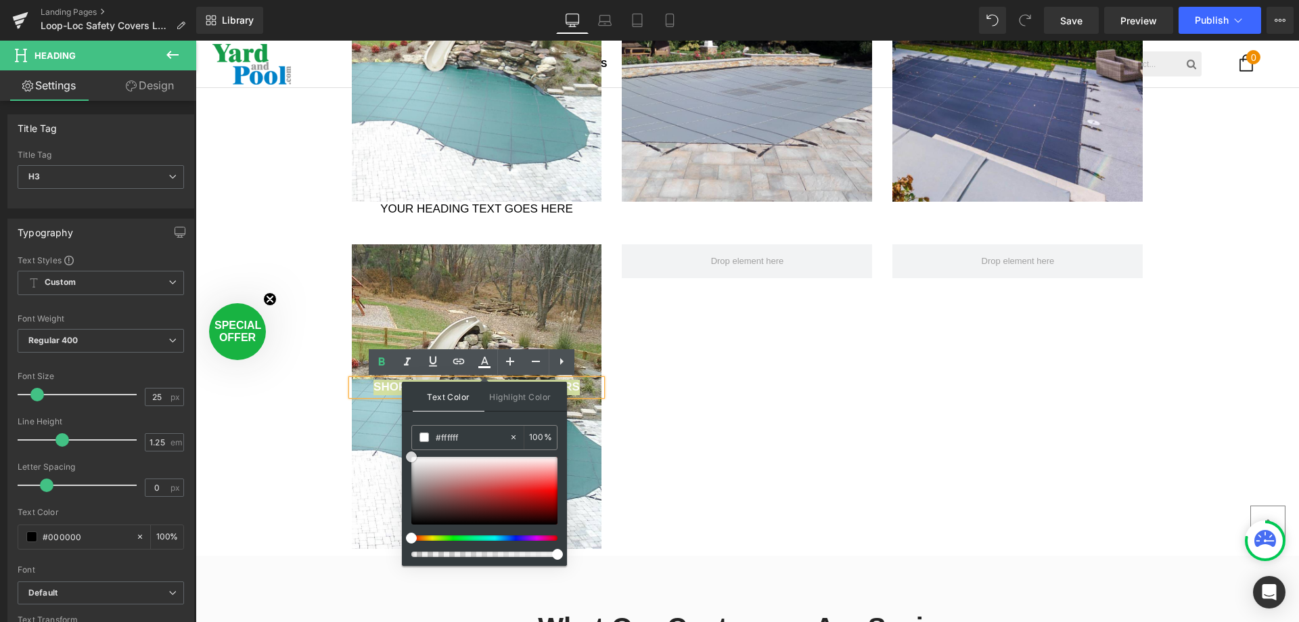
drag, startPoint x: 608, startPoint y: 566, endPoint x: 399, endPoint y: 420, distance: 254.2
click at [538, 394] on span "Highlight Color" at bounding box center [521, 396] width 72 height 29
click at [445, 391] on span "Text Color" at bounding box center [449, 396] width 72 height 29
click at [380, 390] on strong "SHOP SUPER DENSE MESH COVERS" at bounding box center [477, 386] width 206 height 13
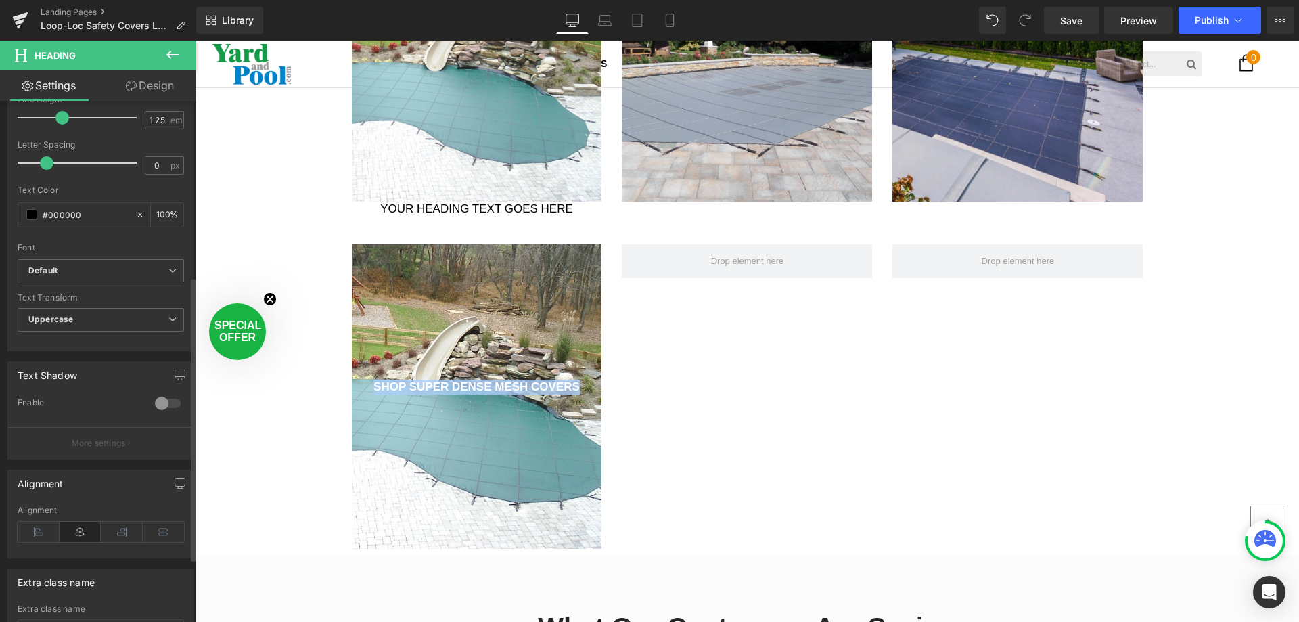
scroll to position [406, 0]
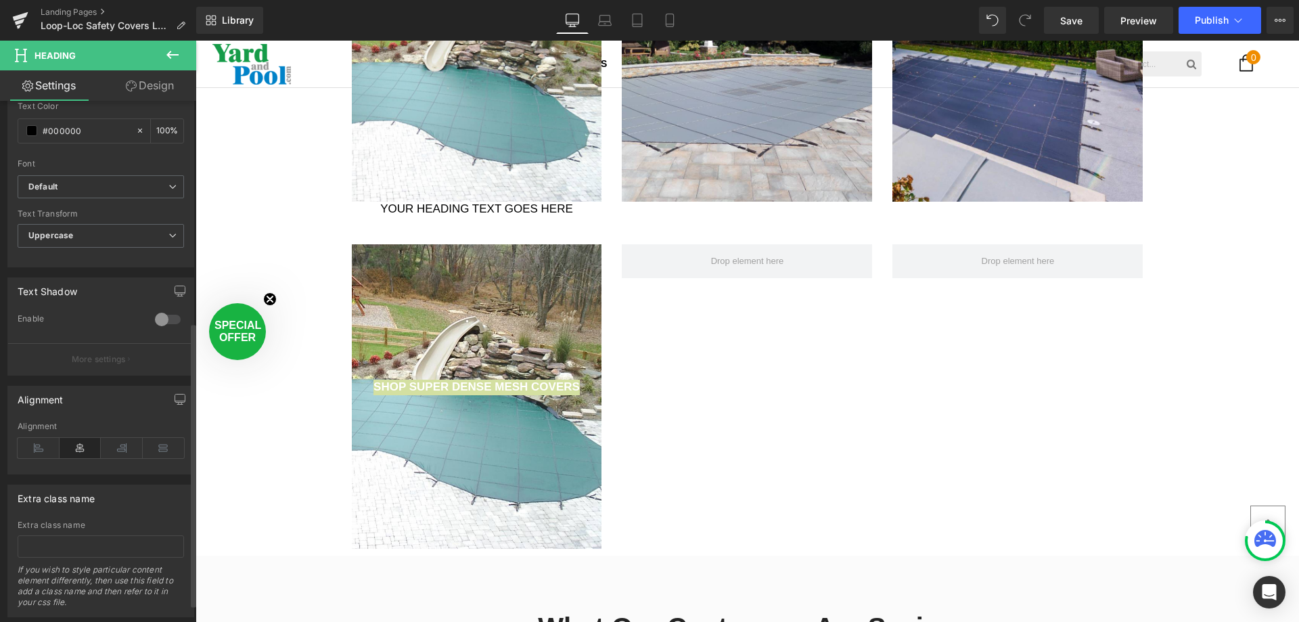
click at [156, 315] on div at bounding box center [168, 320] width 32 height 22
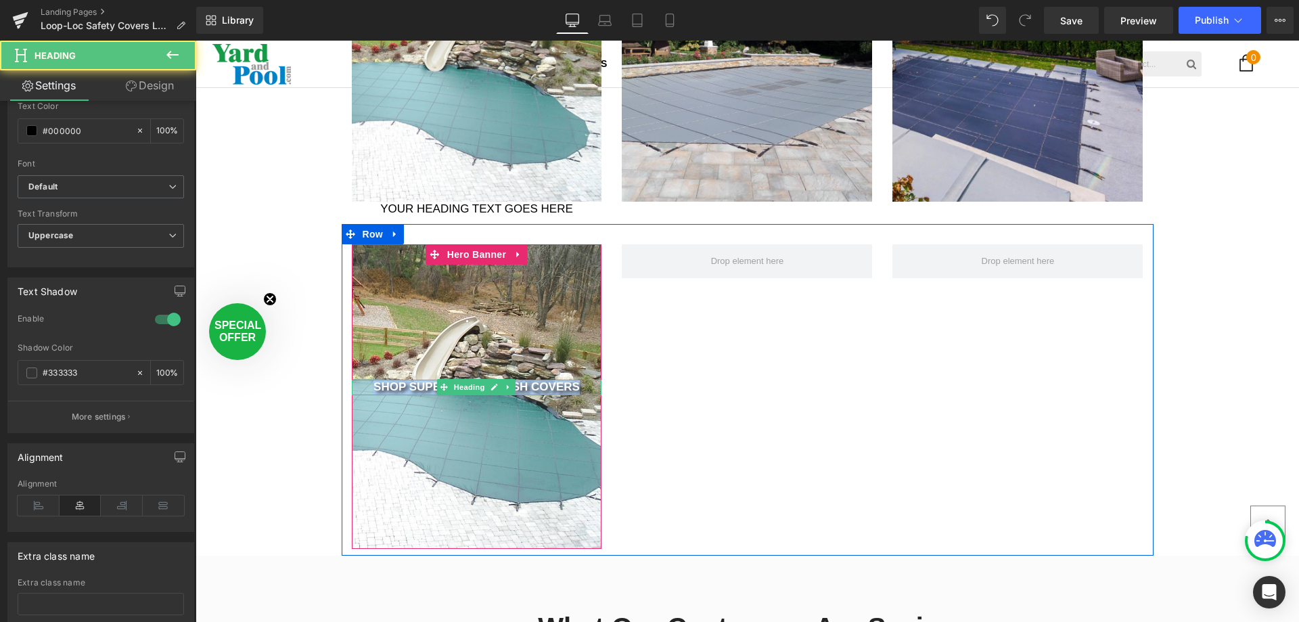
click at [357, 386] on h3 "SHOP SUPER DENSE MESH COVERS" at bounding box center [477, 388] width 250 height 16
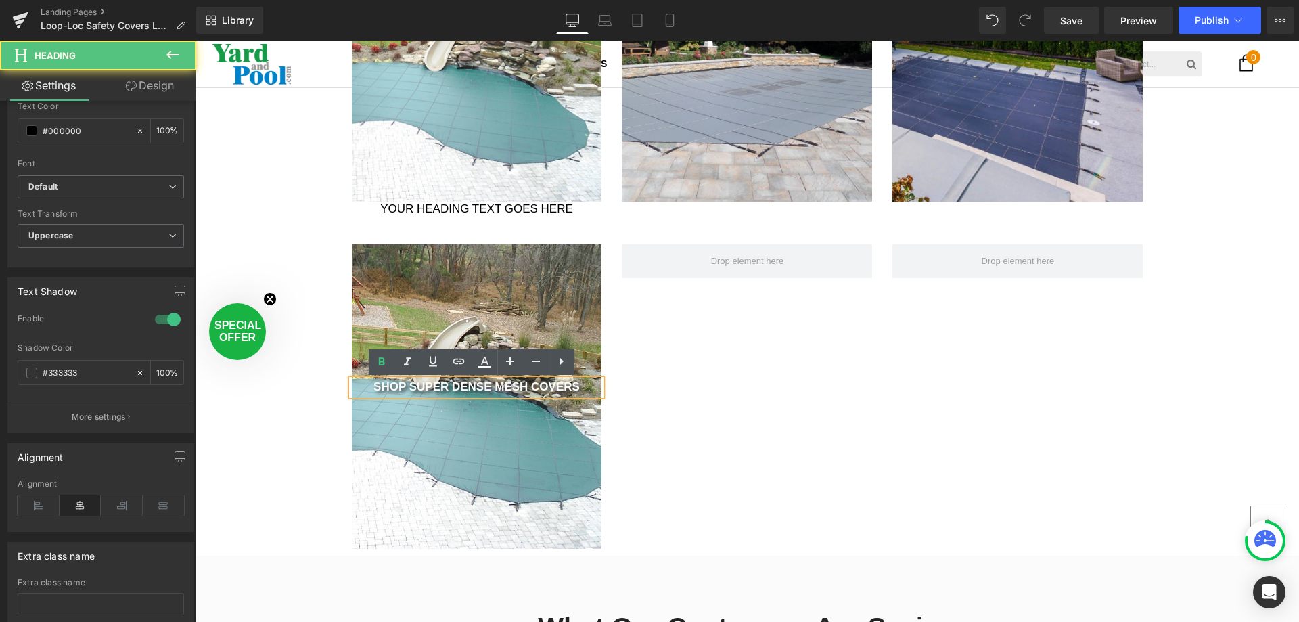
click at [357, 386] on h3 "SHOP SUPER DENSE MESH COVERS" at bounding box center [477, 388] width 250 height 16
click at [399, 278] on div at bounding box center [477, 396] width 250 height 305
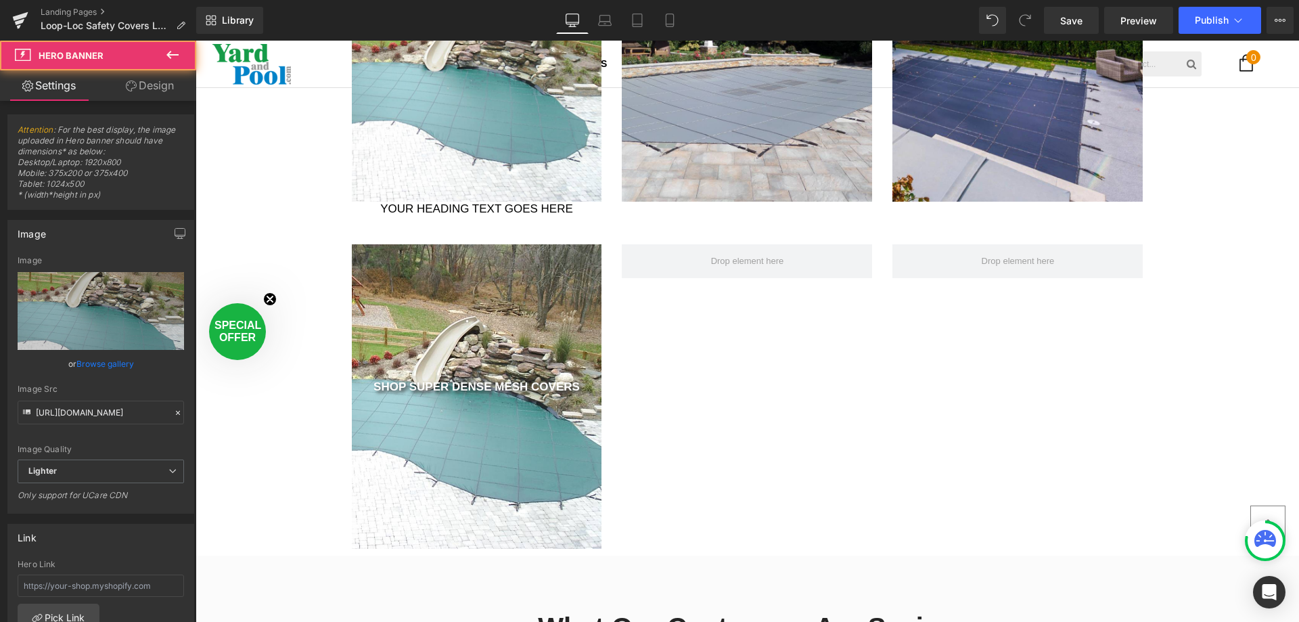
click at [358, 392] on h3 "SHOP SUPER DENSE MESH COVERS" at bounding box center [477, 388] width 250 height 16
click at [358, 384] on h3 "SHOP SUPER DENSE MESH COVERS" at bounding box center [477, 388] width 250 height 16
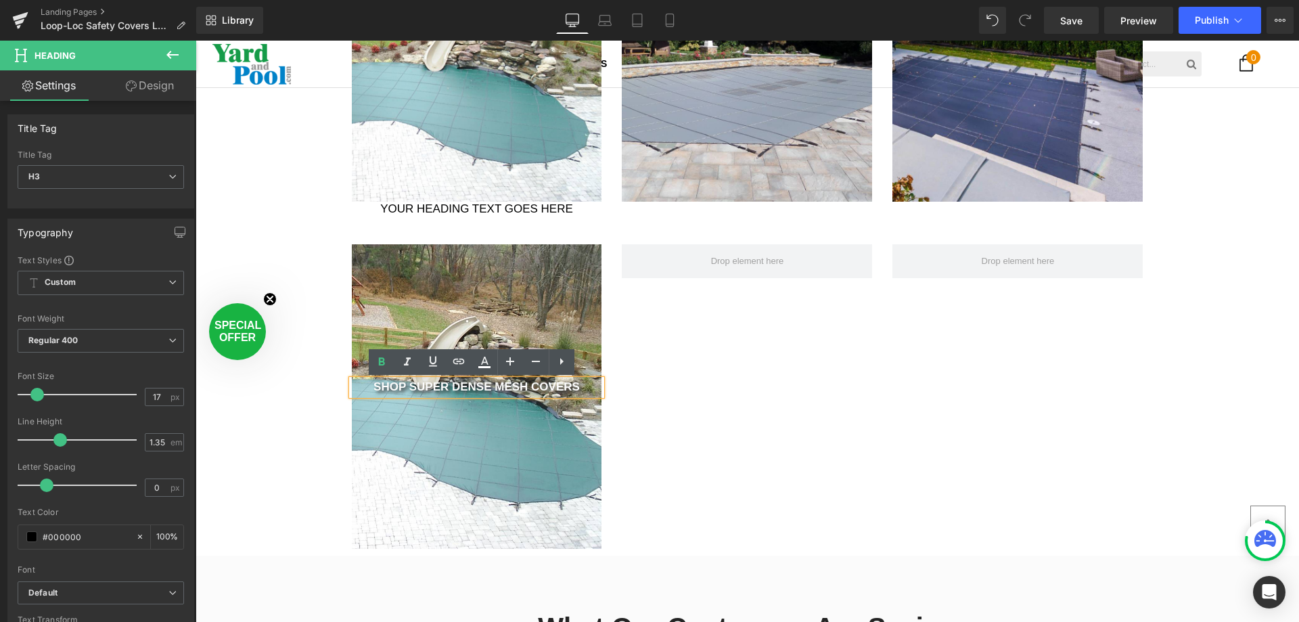
click at [355, 386] on h3 "SHOP SUPER DENSE MESH COVERS" at bounding box center [477, 388] width 250 height 16
click at [352, 372] on div at bounding box center [477, 396] width 250 height 305
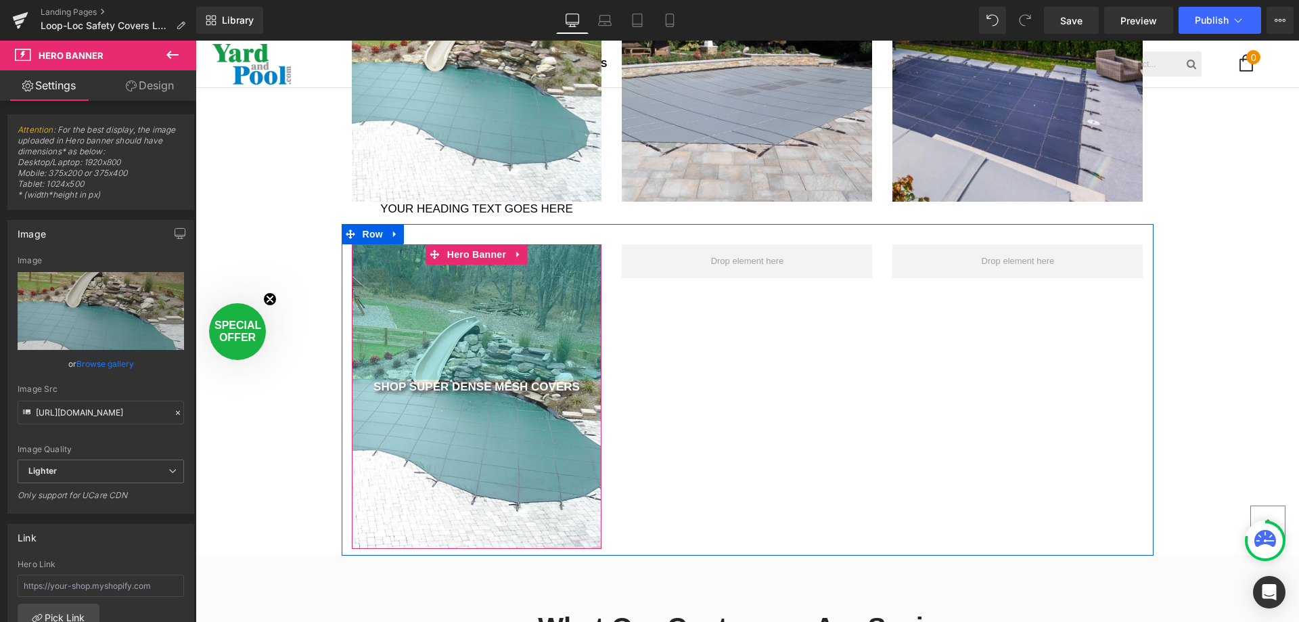
click at [353, 376] on div "200px" at bounding box center [477, 311] width 250 height 135
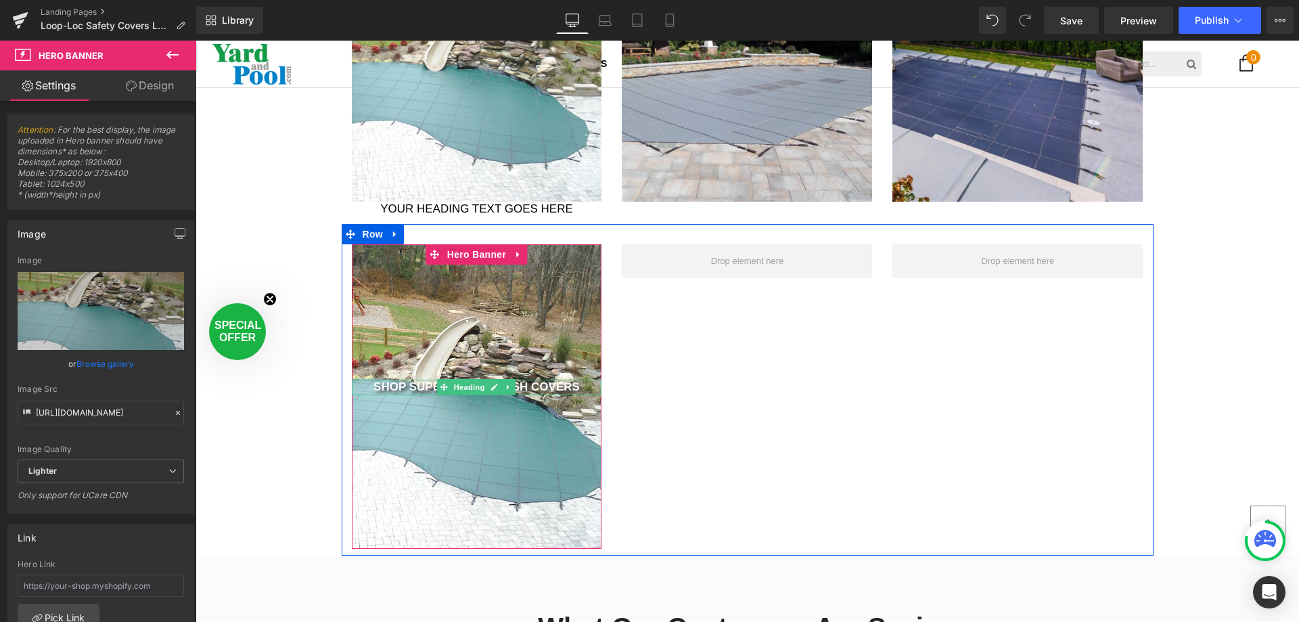
click at [355, 388] on h3 "SHOP SUPER DENSE MESH COVERS" at bounding box center [477, 388] width 250 height 16
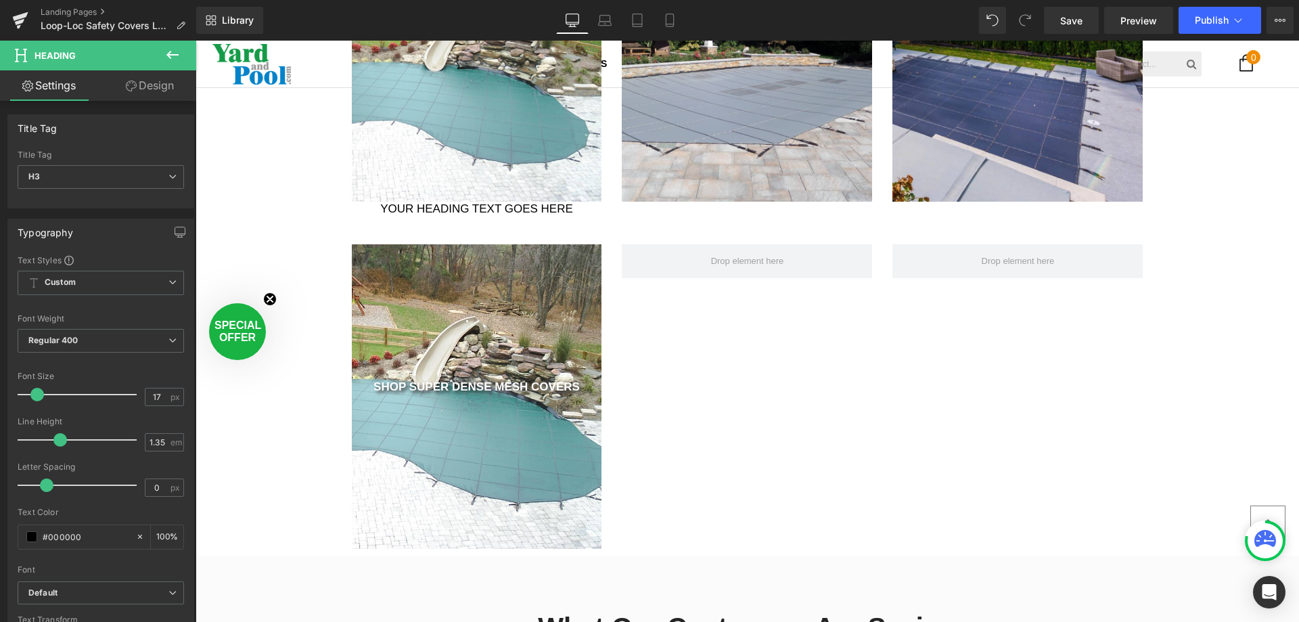
click at [148, 85] on link "Design" at bounding box center [150, 85] width 98 height 30
click at [0, 0] on div "Opacity" at bounding box center [0, 0] width 0 height 0
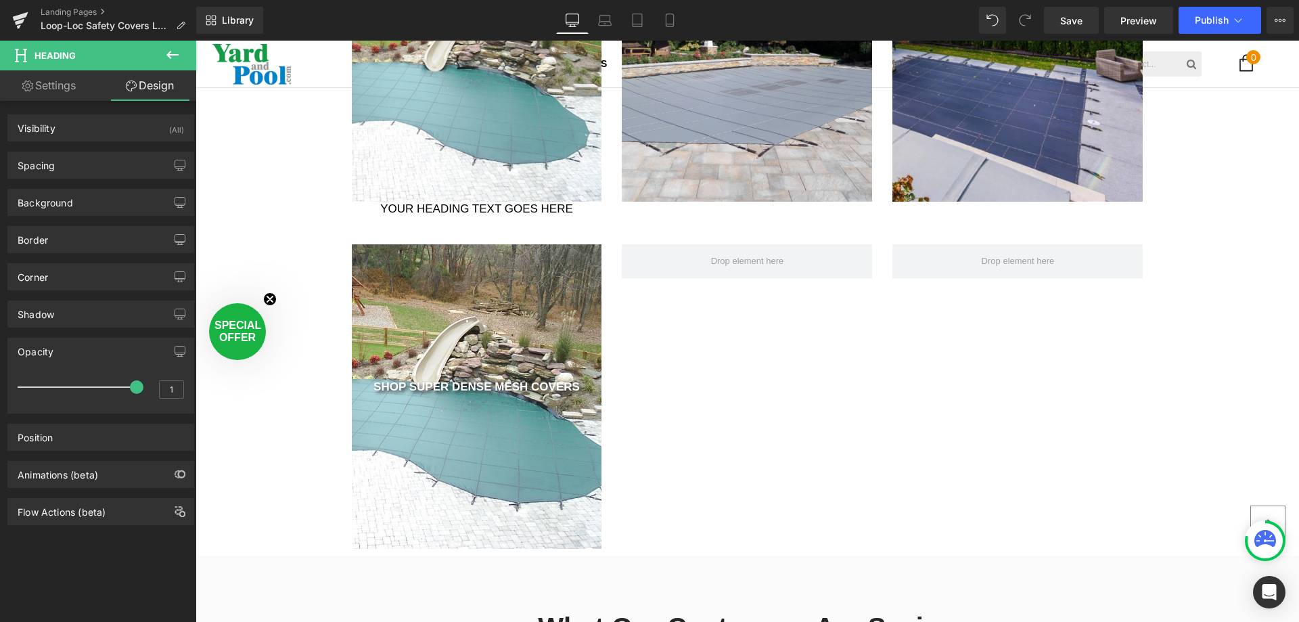
drag, startPoint x: 326, startPoint y: 431, endPoint x: 350, endPoint y: 436, distance: 24.3
click at [87, 204] on div "Background" at bounding box center [100, 202] width 185 height 26
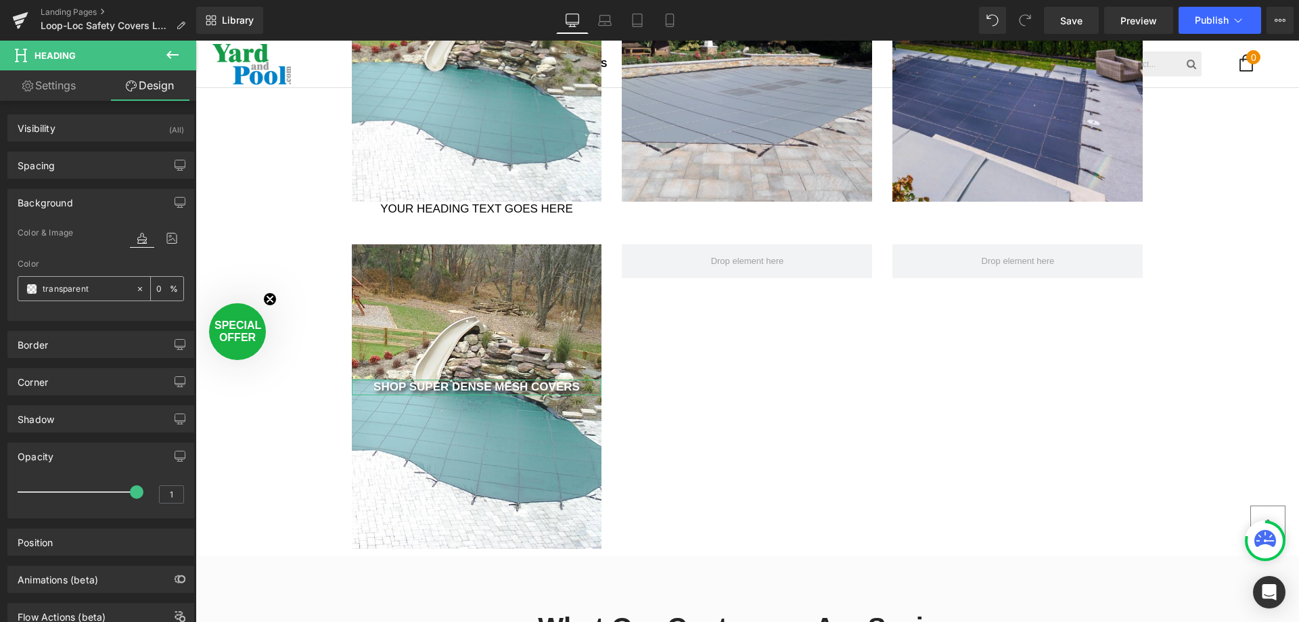
click at [74, 293] on input "text" at bounding box center [86, 288] width 87 height 15
click at [156, 292] on input "number" at bounding box center [163, 288] width 14 height 15
type input "50"
click at [37, 280] on div at bounding box center [76, 289] width 117 height 24
click at [65, 290] on input "text" at bounding box center [86, 288] width 87 height 15
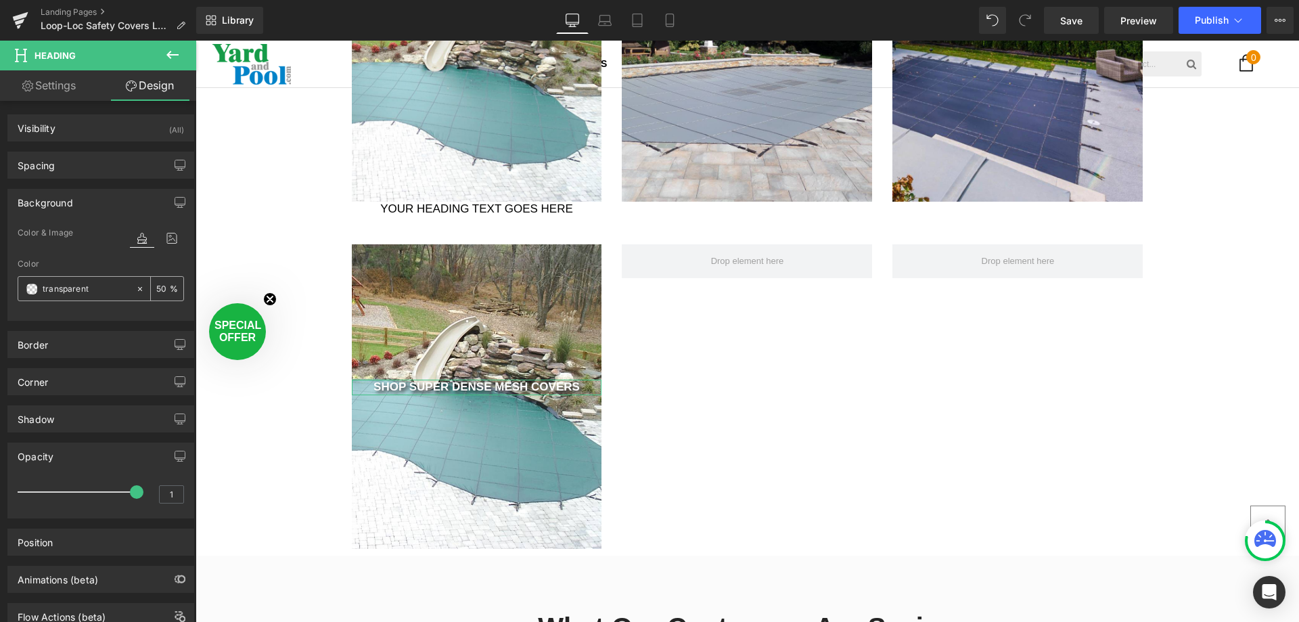
click at [66, 290] on input "text" at bounding box center [86, 288] width 87 height 15
click at [156, 287] on input "50" at bounding box center [163, 288] width 14 height 15
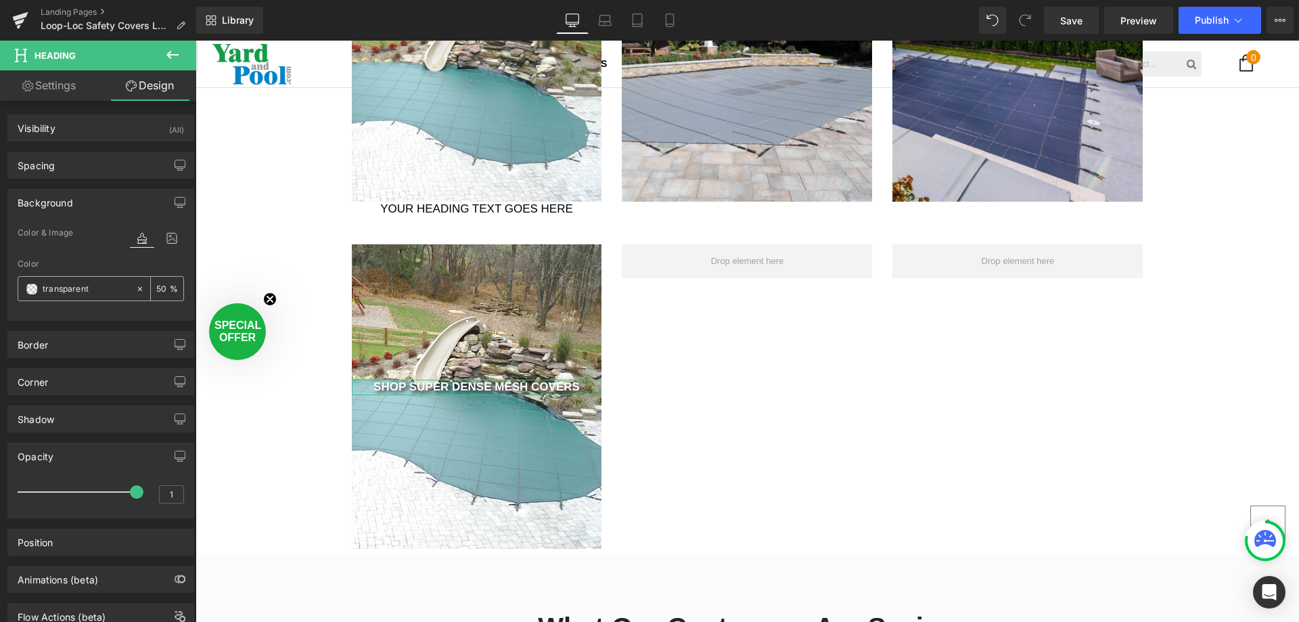
click at [156, 287] on input "50" at bounding box center [163, 288] width 14 height 15
click at [28, 288] on span at bounding box center [31, 289] width 11 height 11
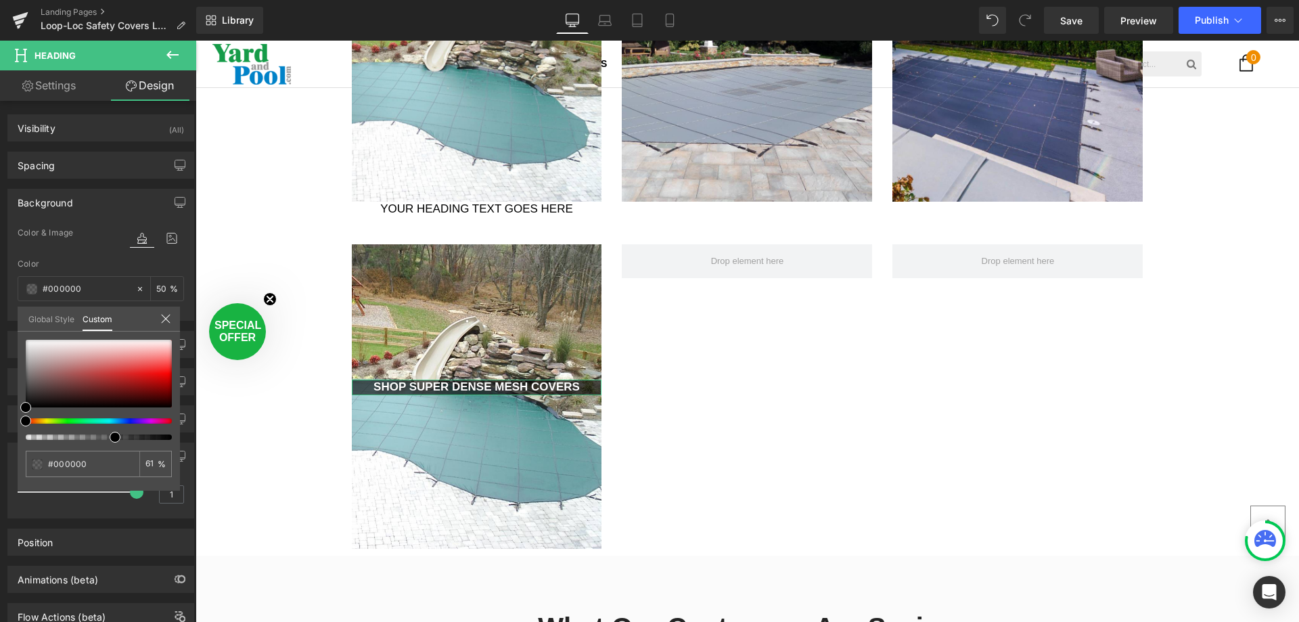
drag, startPoint x: 25, startPoint y: 437, endPoint x: 109, endPoint y: 445, distance: 84.2
click at [109, 445] on div "transparent 0 %" at bounding box center [99, 415] width 162 height 151
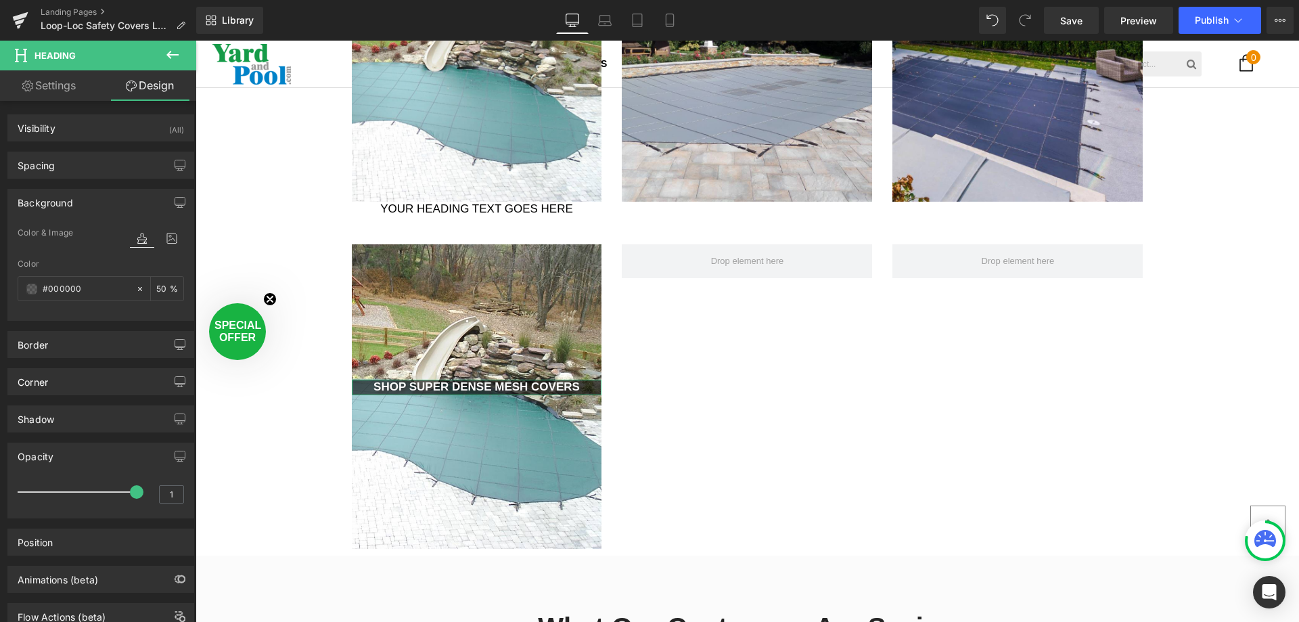
click at [68, 159] on div "Spacing" at bounding box center [100, 165] width 185 height 26
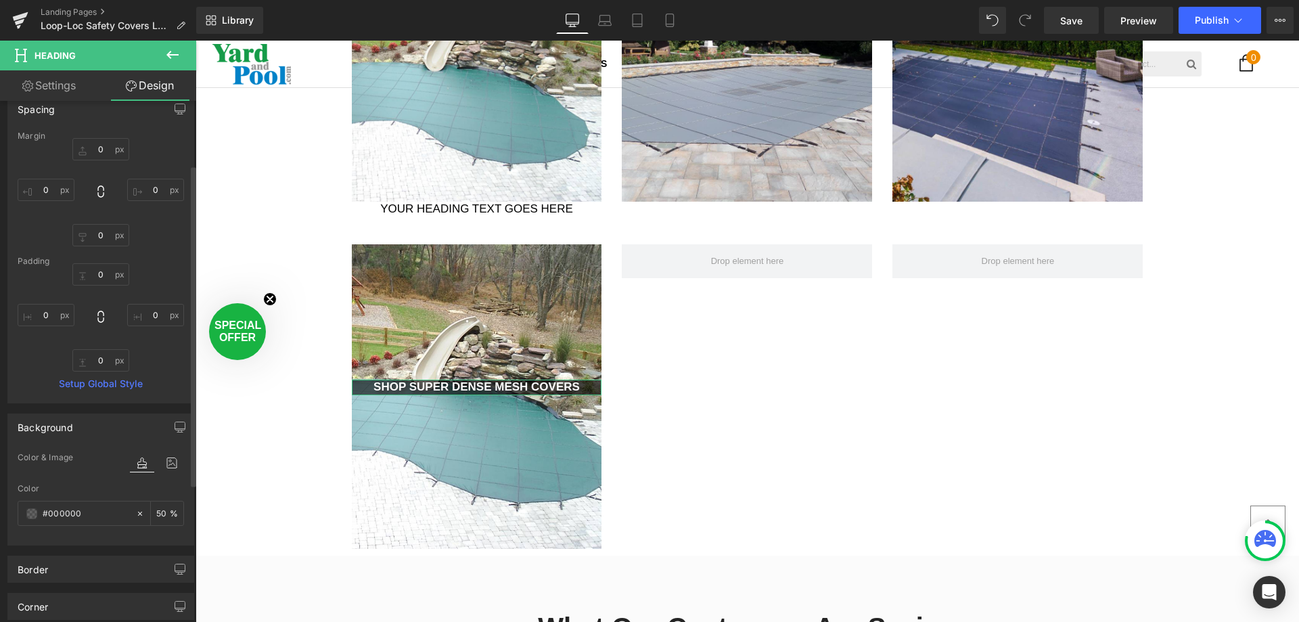
scroll to position [0, 0]
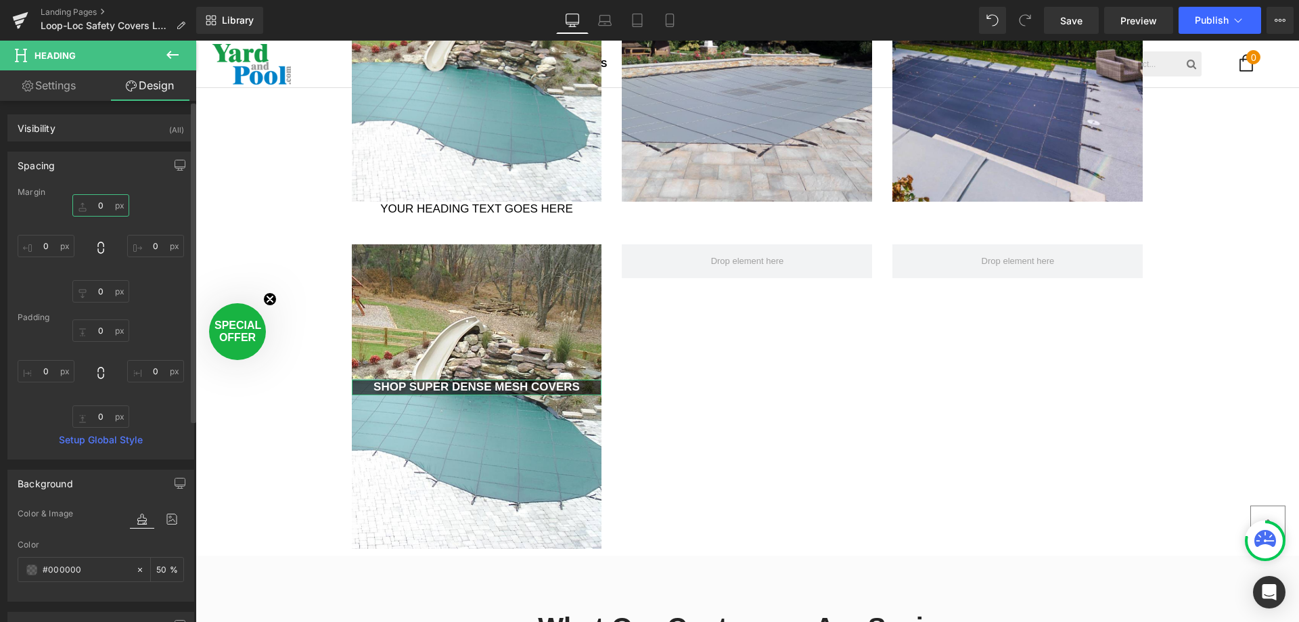
click at [102, 201] on input "text" at bounding box center [100, 205] width 57 height 22
type input "2"
type input "0"
type input "22="
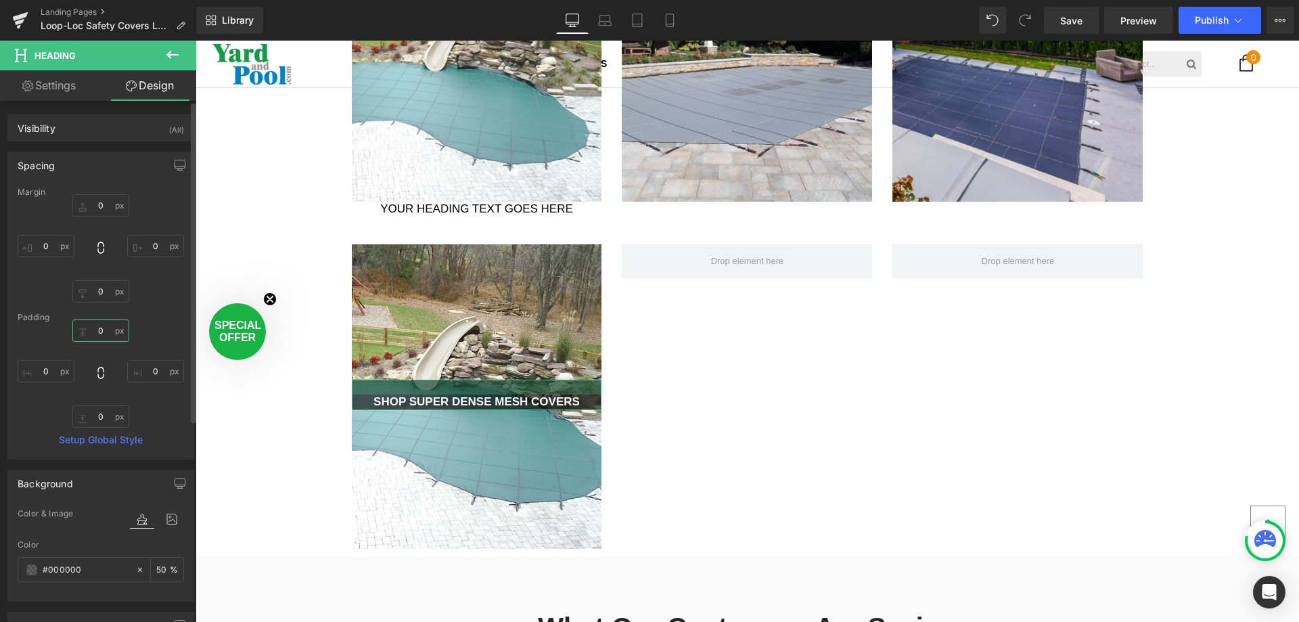
type input "="
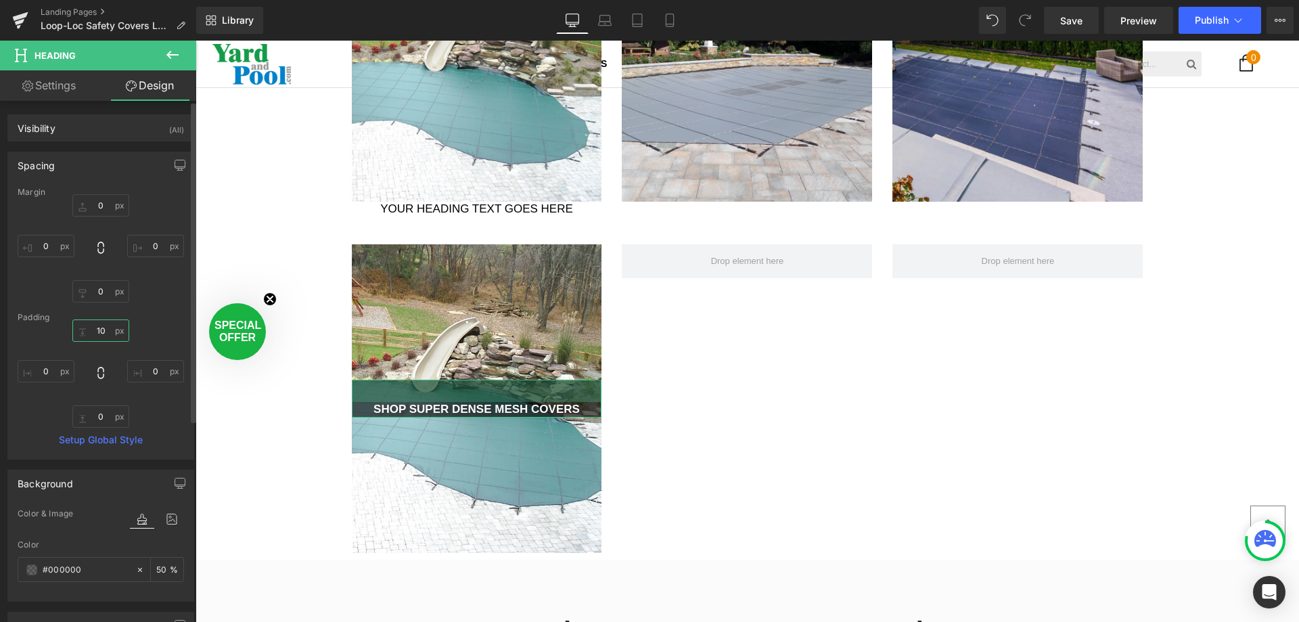
scroll to position [3536, 1094]
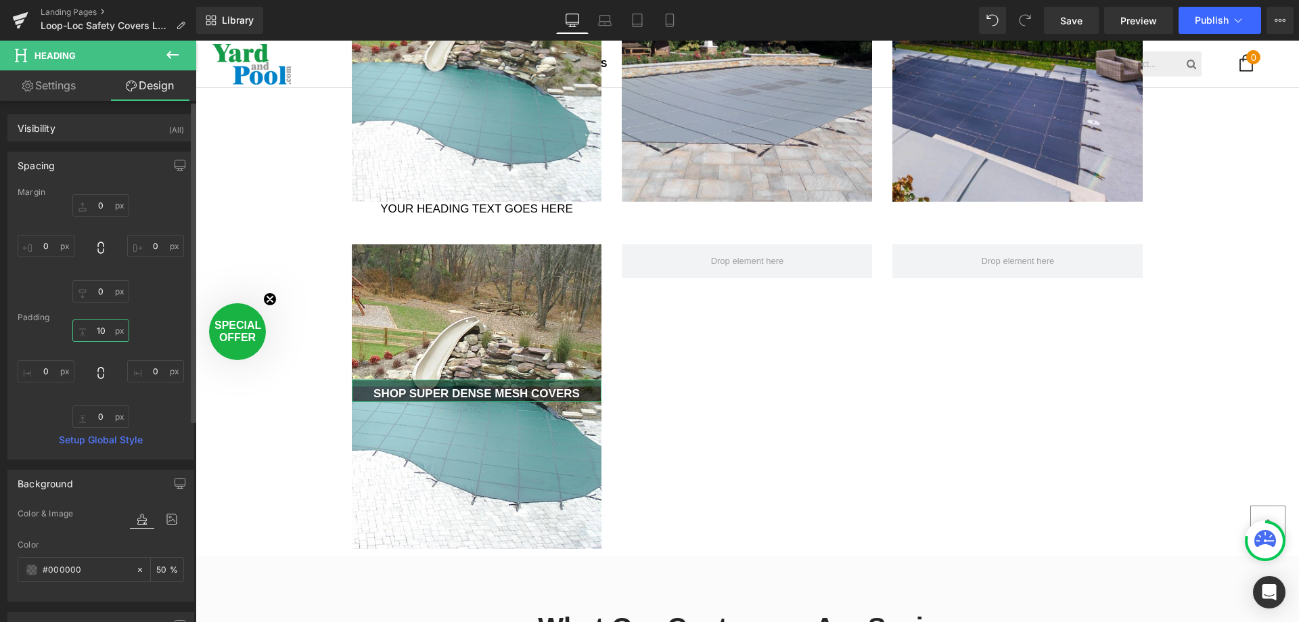
type input "10"
type input "0"
type input "5"
type input "0"
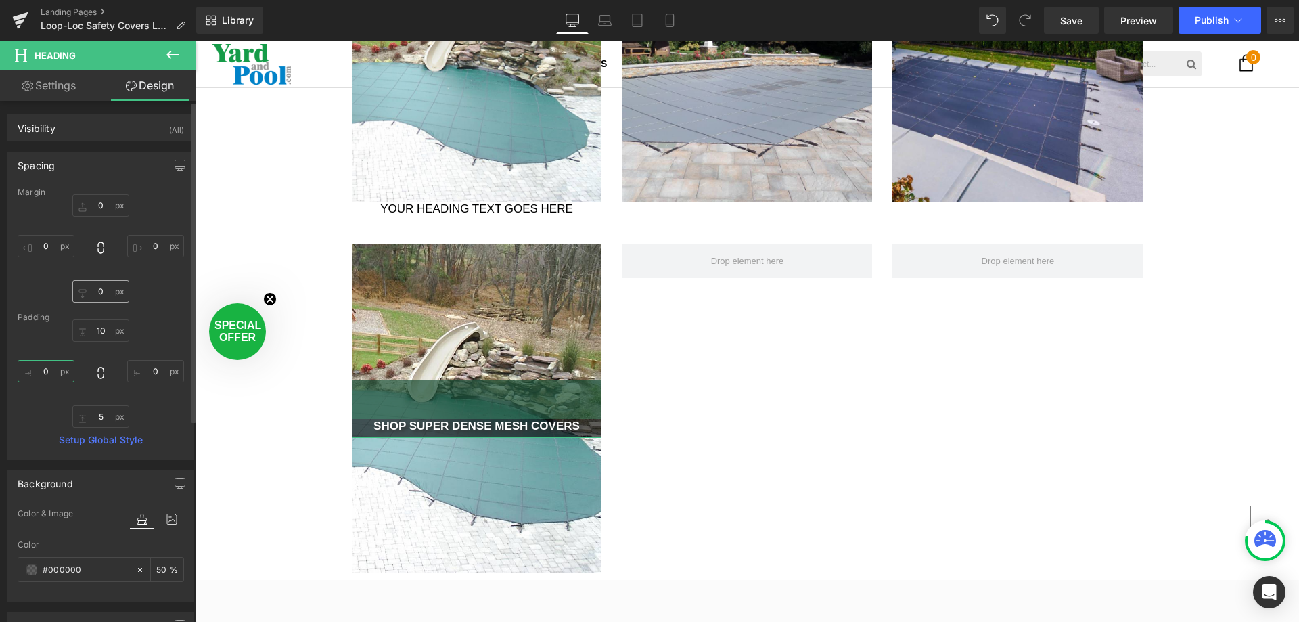
scroll to position [3567, 1094]
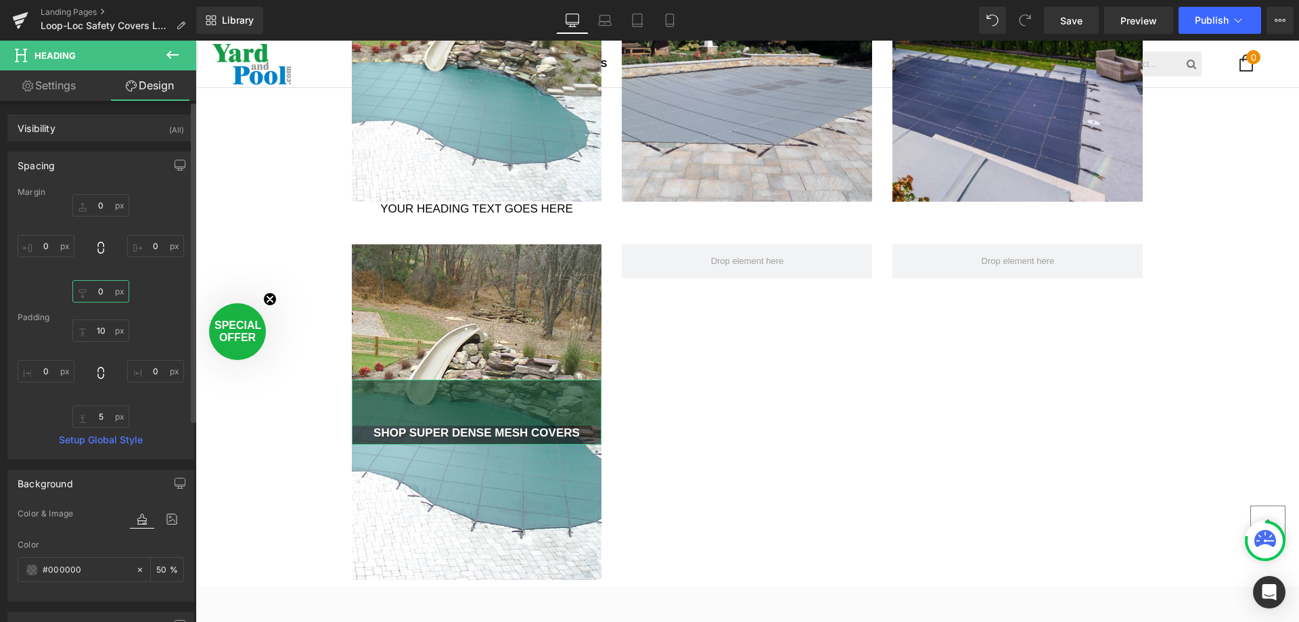
click at [106, 290] on input "text" at bounding box center [100, 291] width 57 height 22
type input "5"
type input "0"
click at [98, 327] on input "10" at bounding box center [100, 330] width 57 height 22
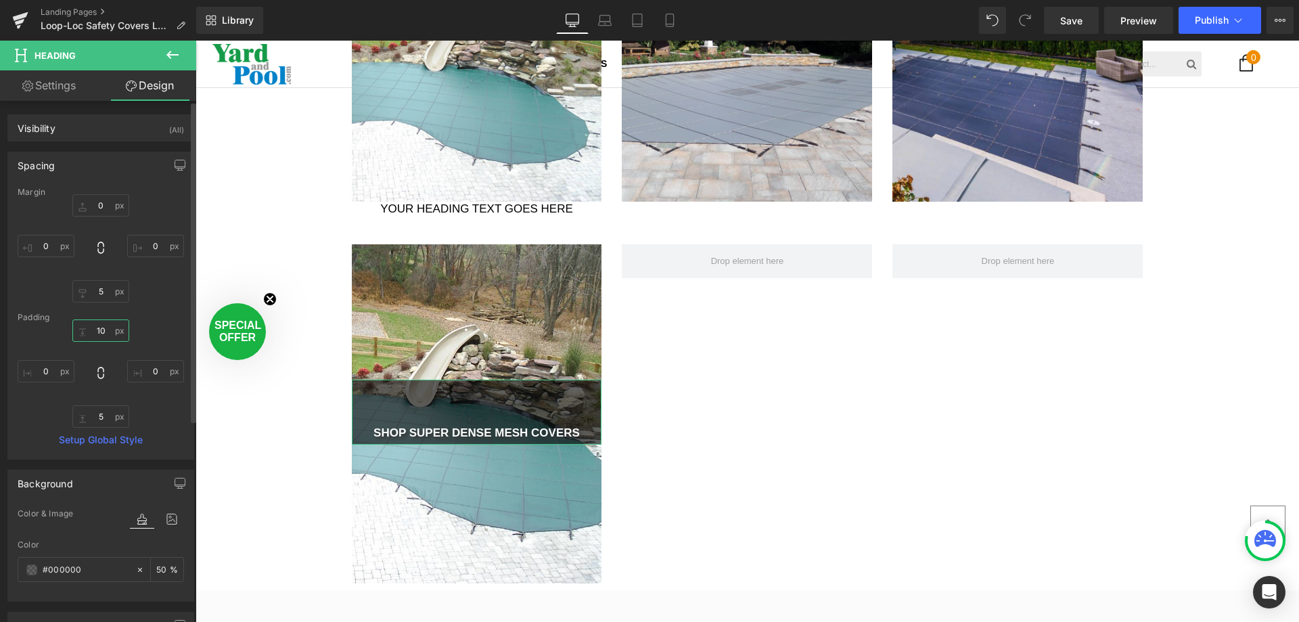
click at [98, 327] on input "10" at bounding box center [100, 330] width 57 height 22
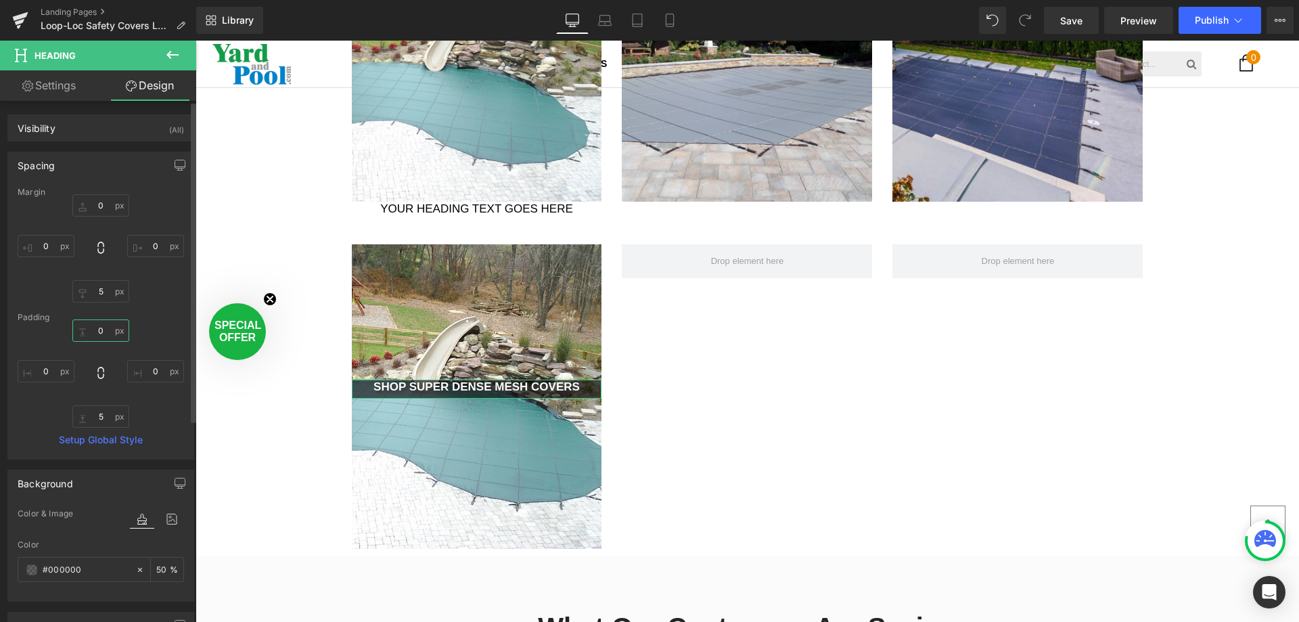
scroll to position [3536, 1094]
type input "0"
click at [805, 387] on body "Menu Grilling & Smoking Swimming Pools Spas & Hot Tubs Outdoor Living Grilling …" at bounding box center [748, 385] width 1104 height 3531
click at [103, 417] on input "5" at bounding box center [100, 416] width 57 height 22
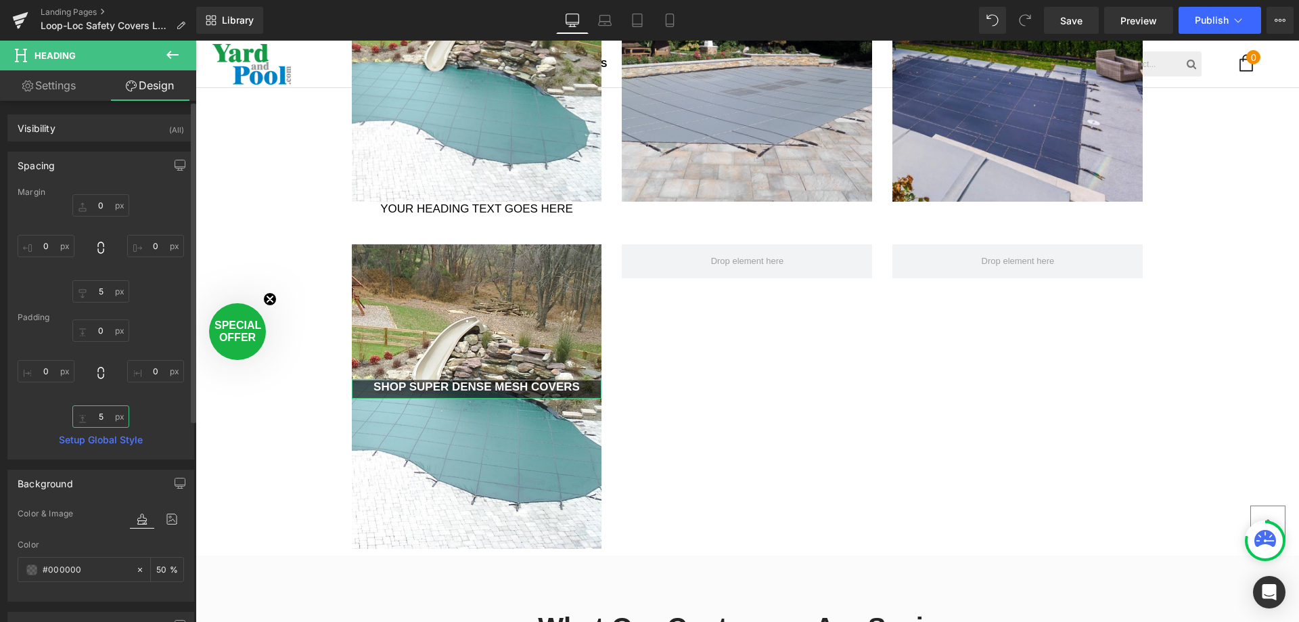
drag, startPoint x: 103, startPoint y: 417, endPoint x: 99, endPoint y: 399, distance: 18.1
click at [95, 415] on input "5" at bounding box center [100, 416] width 57 height 22
type input "0"
click at [106, 291] on input "5" at bounding box center [100, 291] width 57 height 22
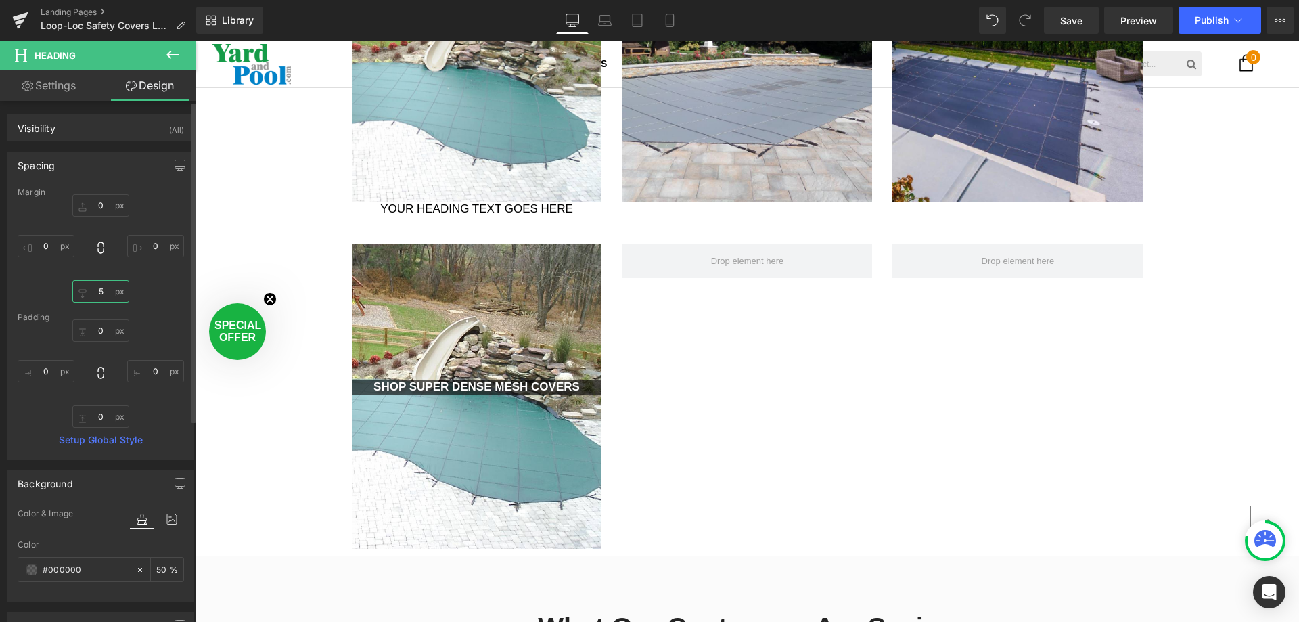
click at [106, 291] on input "5" at bounding box center [100, 291] width 57 height 22
type input "0"
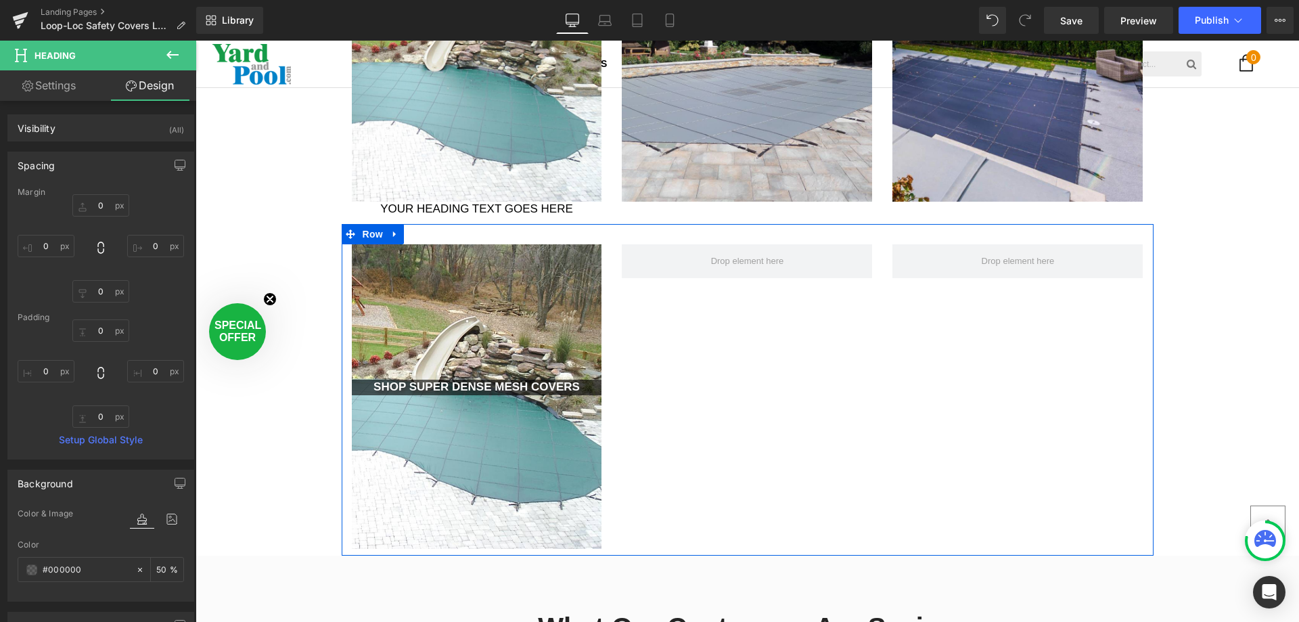
click at [920, 302] on div "SHOP SUPER DENSE MESH COVERS Heading Hero Banner 200px 200px Row" at bounding box center [748, 390] width 812 height 332
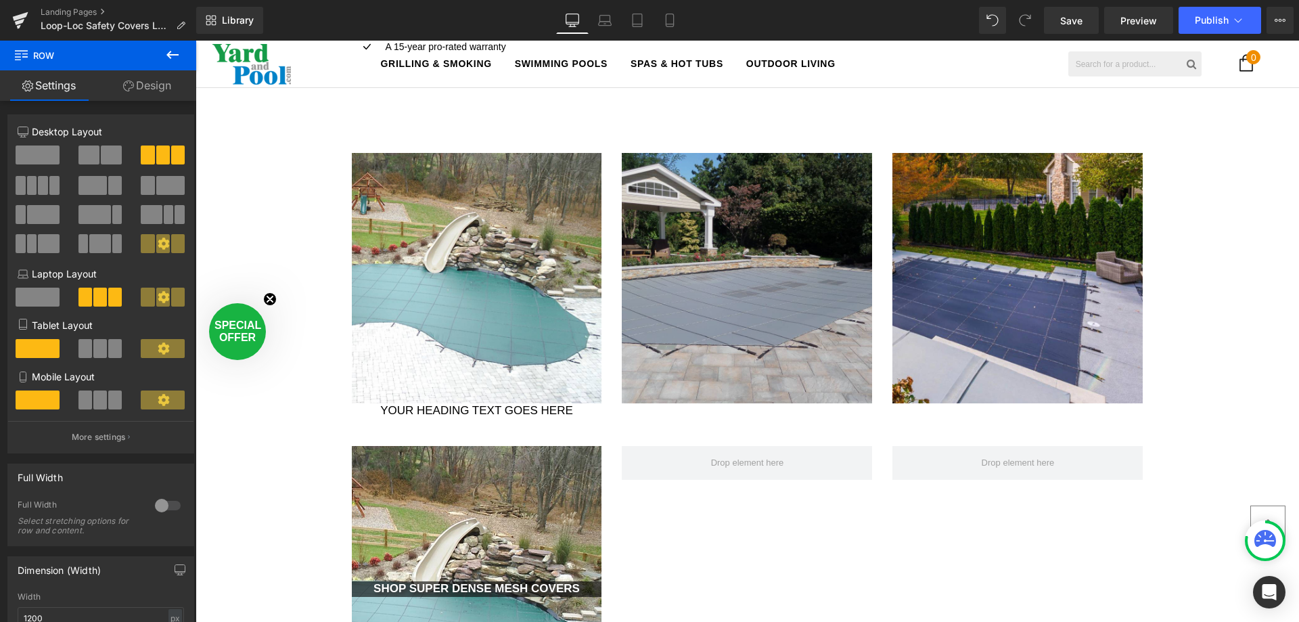
scroll to position [1218, 0]
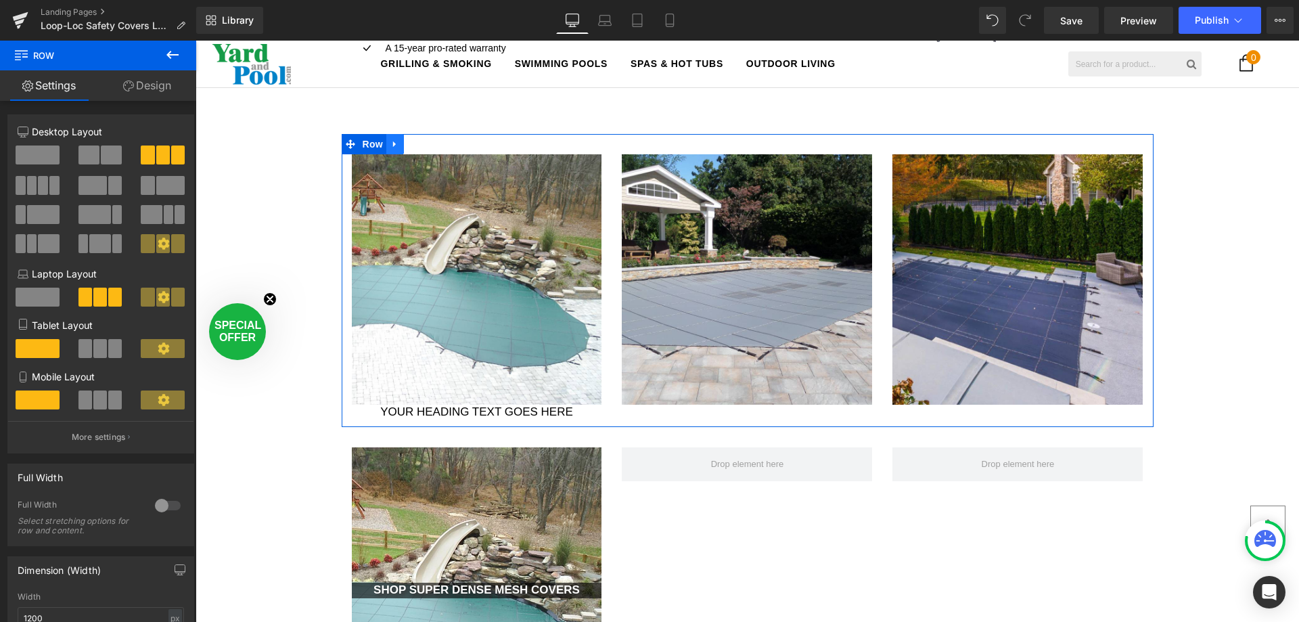
click at [395, 143] on link at bounding box center [395, 144] width 18 height 20
click at [426, 141] on icon at bounding box center [430, 143] width 9 height 9
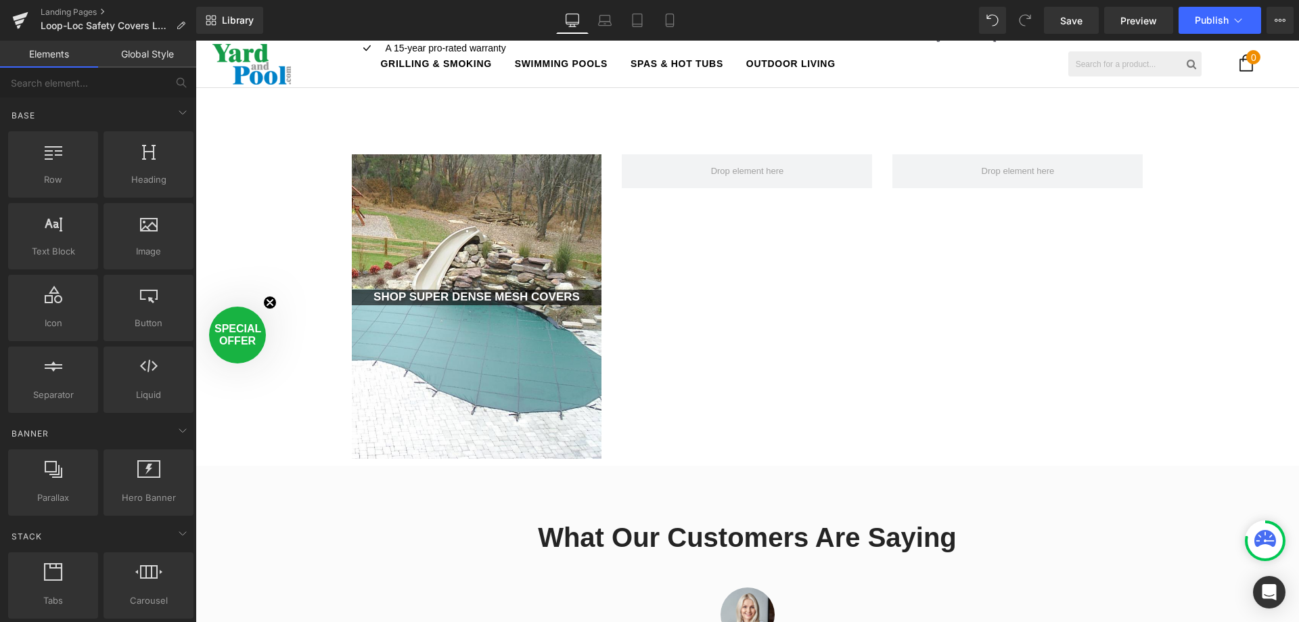
scroll to position [3243, 1094]
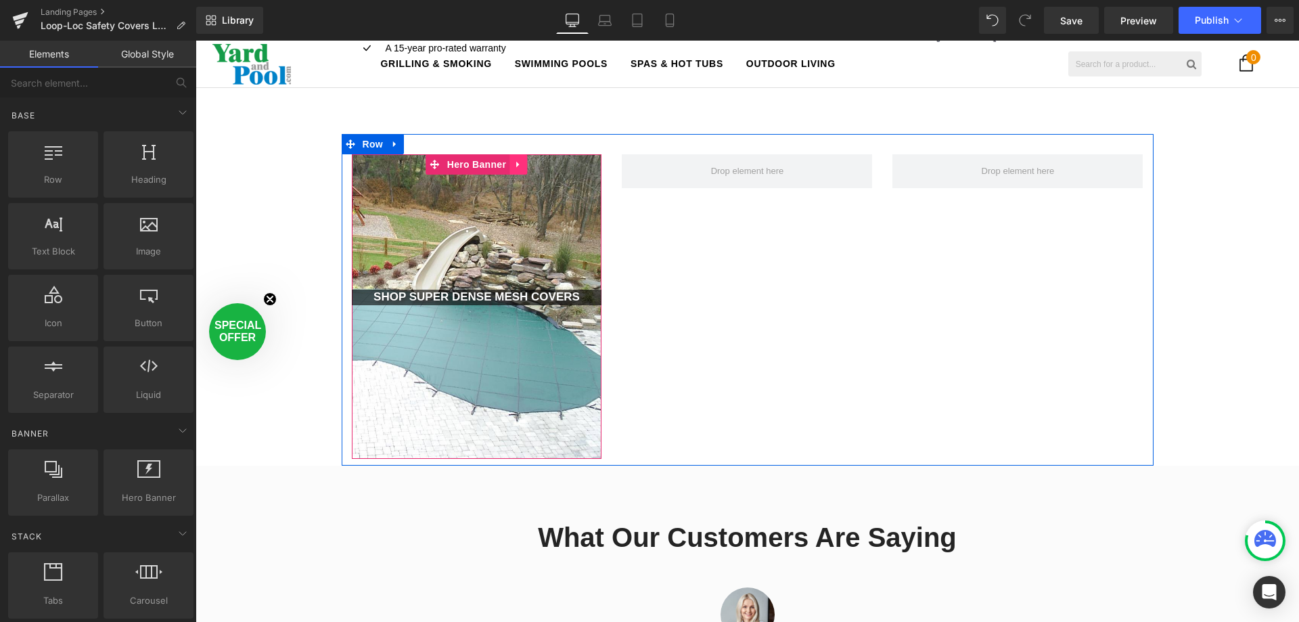
click at [516, 166] on icon at bounding box center [517, 165] width 3 height 6
click at [508, 166] on icon at bounding box center [509, 164] width 9 height 10
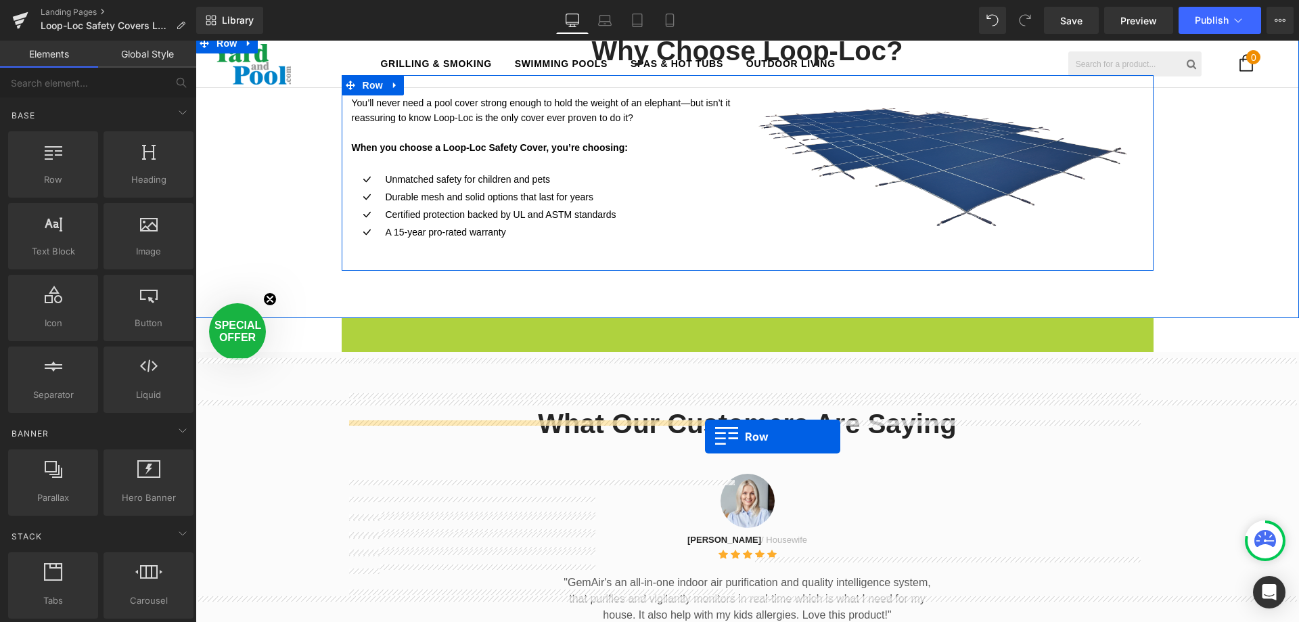
scroll to position [1041, 0]
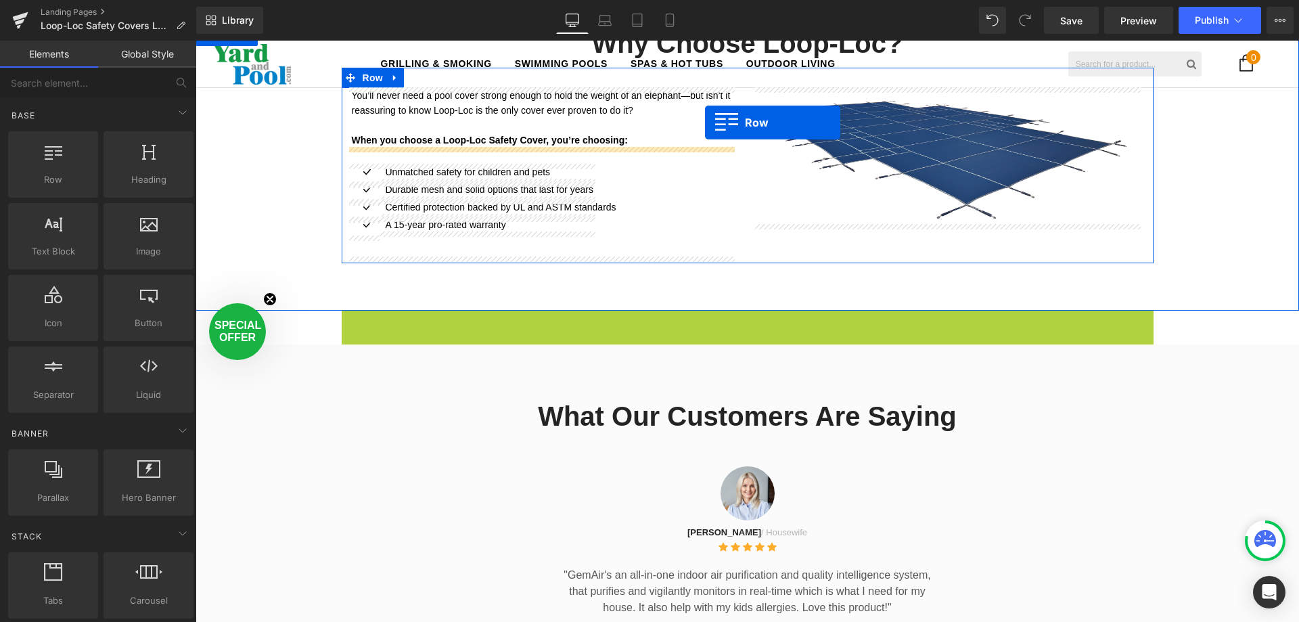
drag, startPoint x: 342, startPoint y: 186, endPoint x: 704, endPoint y: 441, distance: 441.9
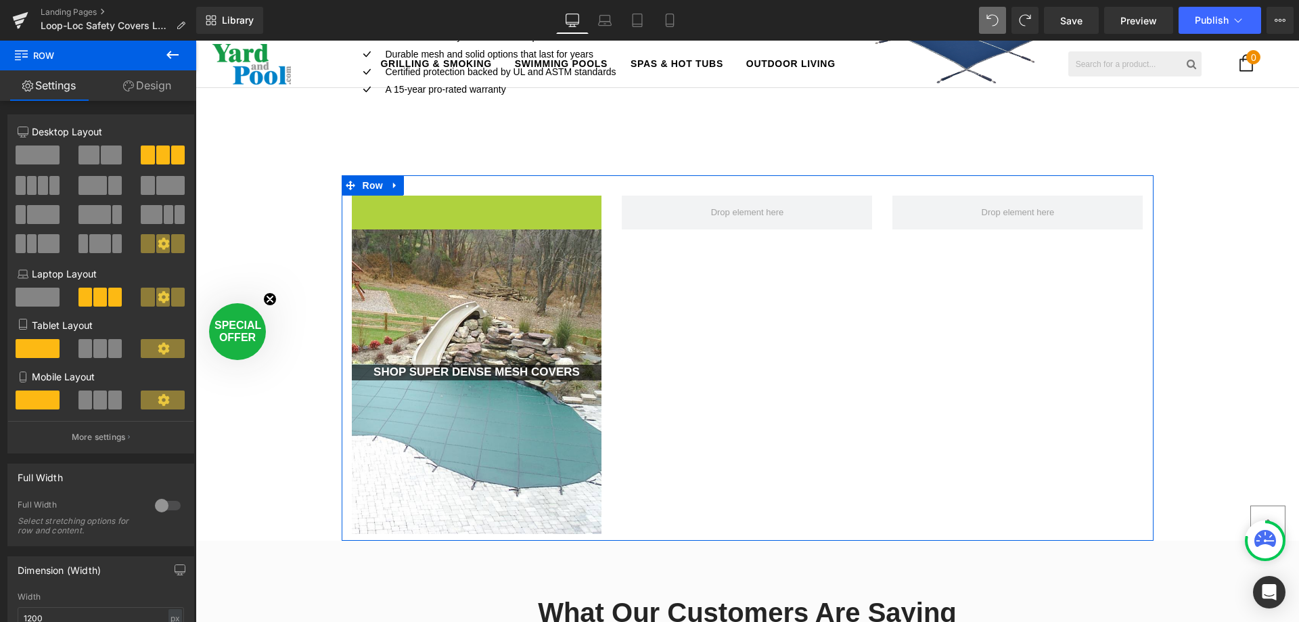
scroll to position [3276, 1094]
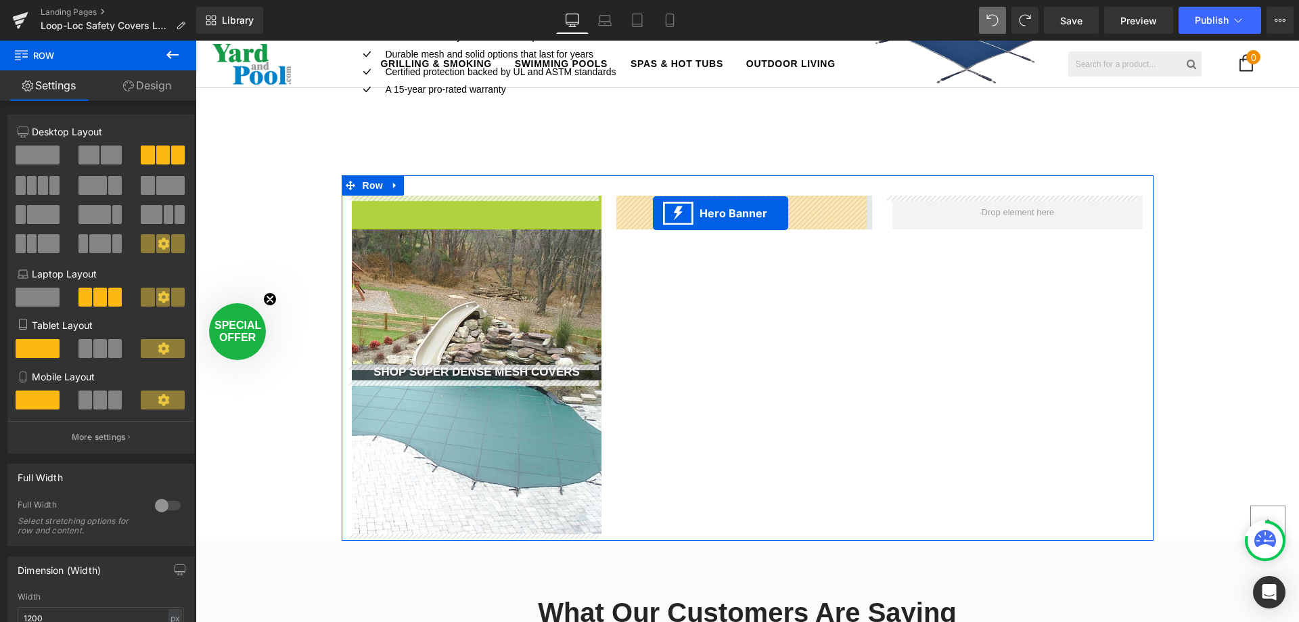
drag, startPoint x: 404, startPoint y: 208, endPoint x: 654, endPoint y: 212, distance: 250.4
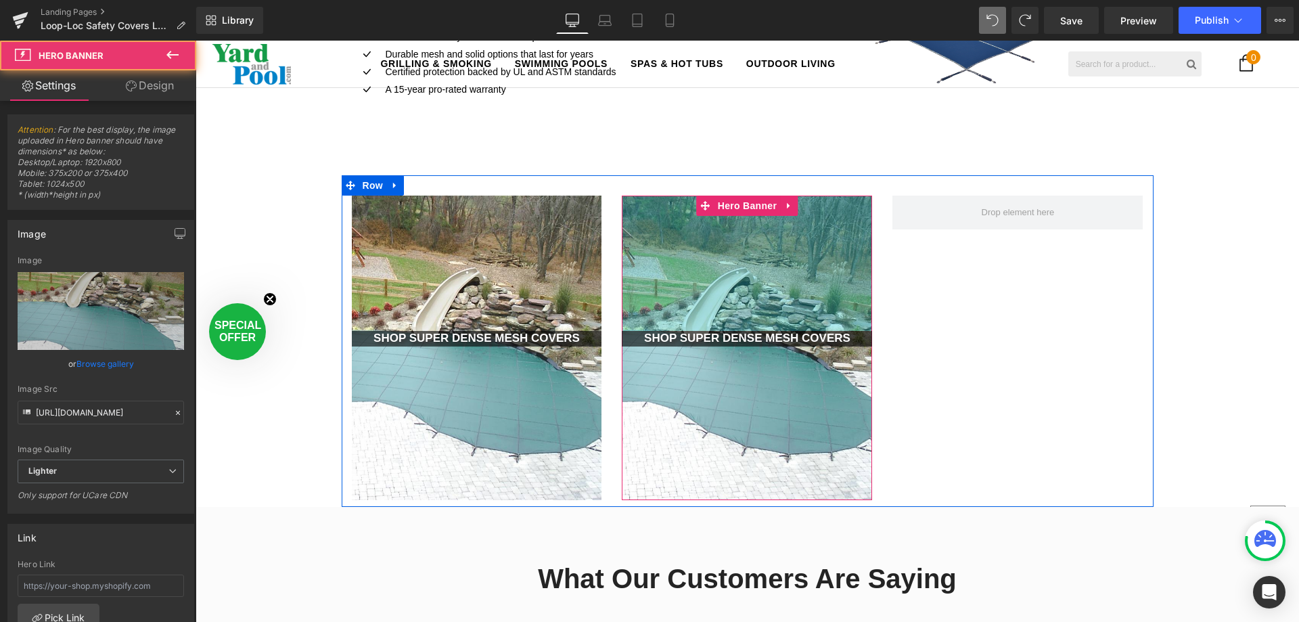
scroll to position [3243, 1094]
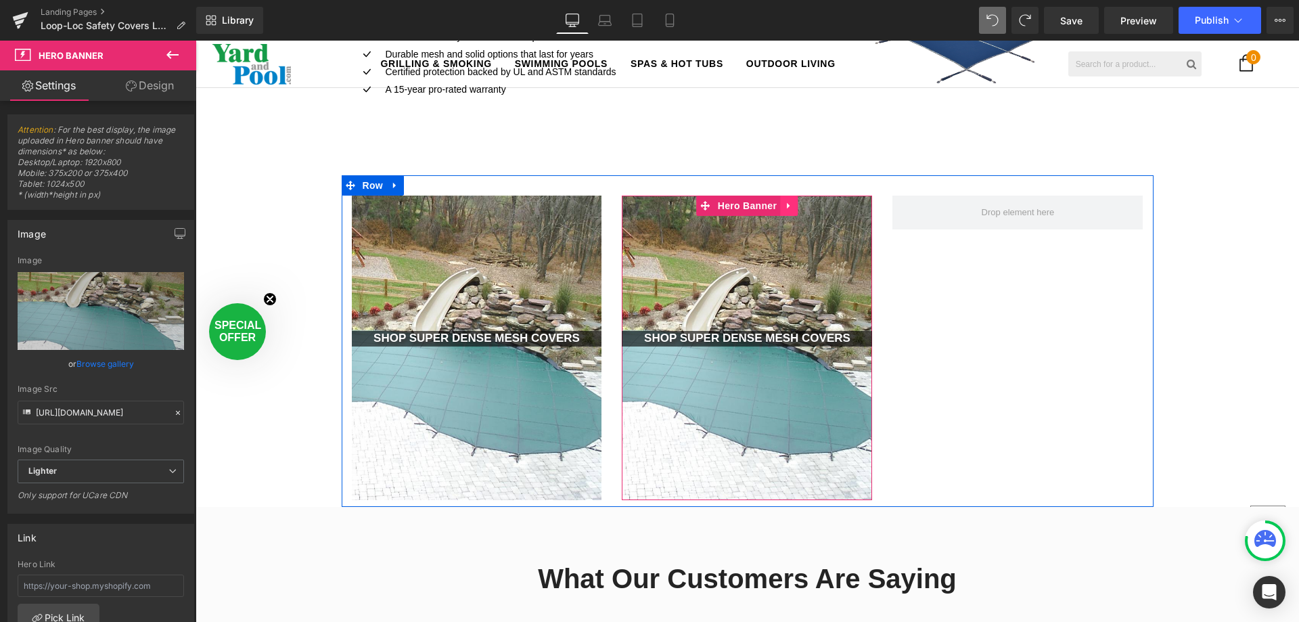
click at [784, 204] on icon at bounding box center [788, 205] width 9 height 10
click at [775, 204] on icon at bounding box center [779, 205] width 9 height 9
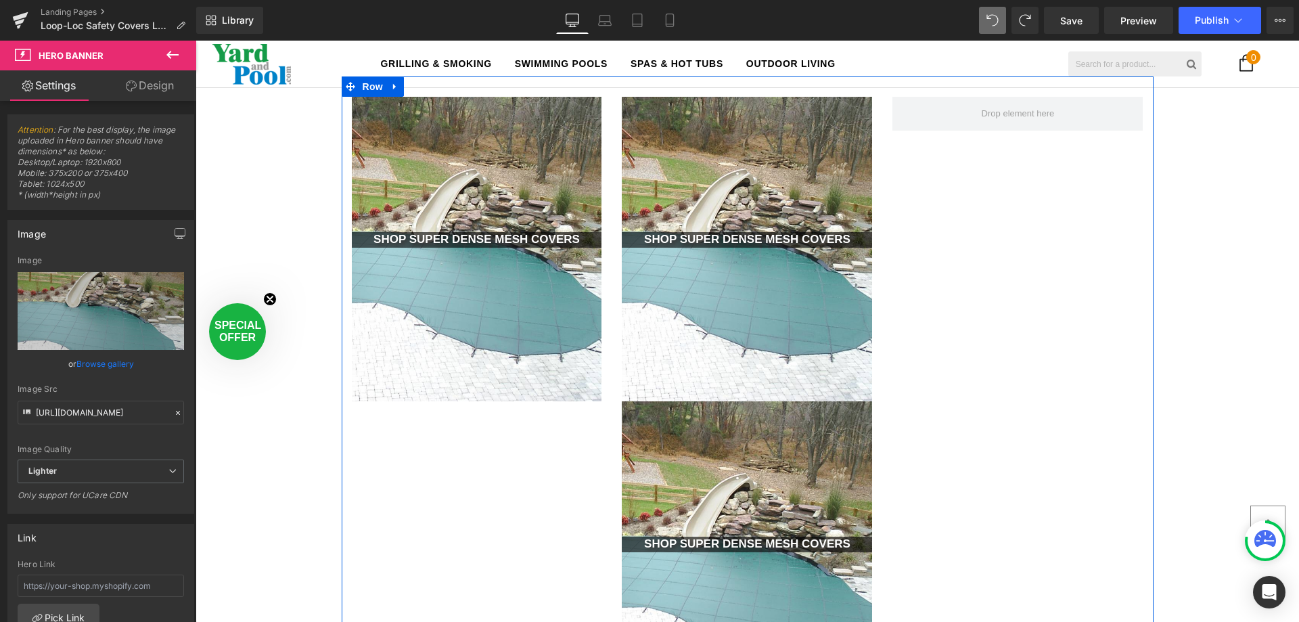
scroll to position [1109, 0]
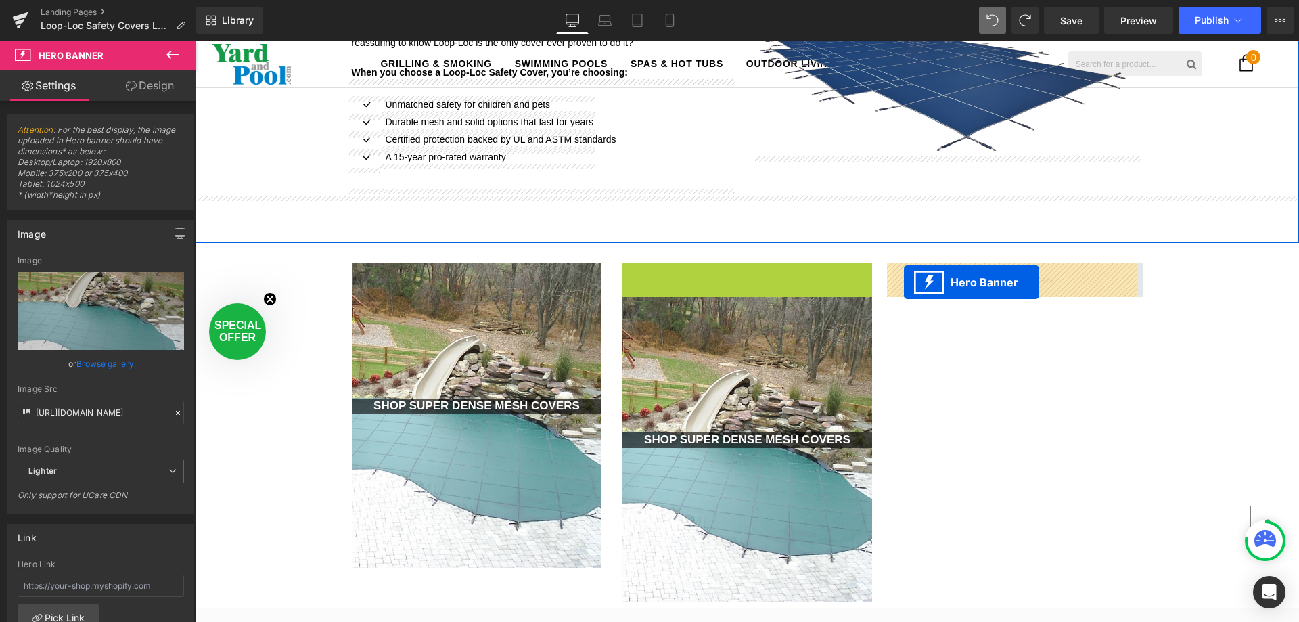
drag, startPoint x: 673, startPoint y: 272, endPoint x: 904, endPoint y: 282, distance: 231.6
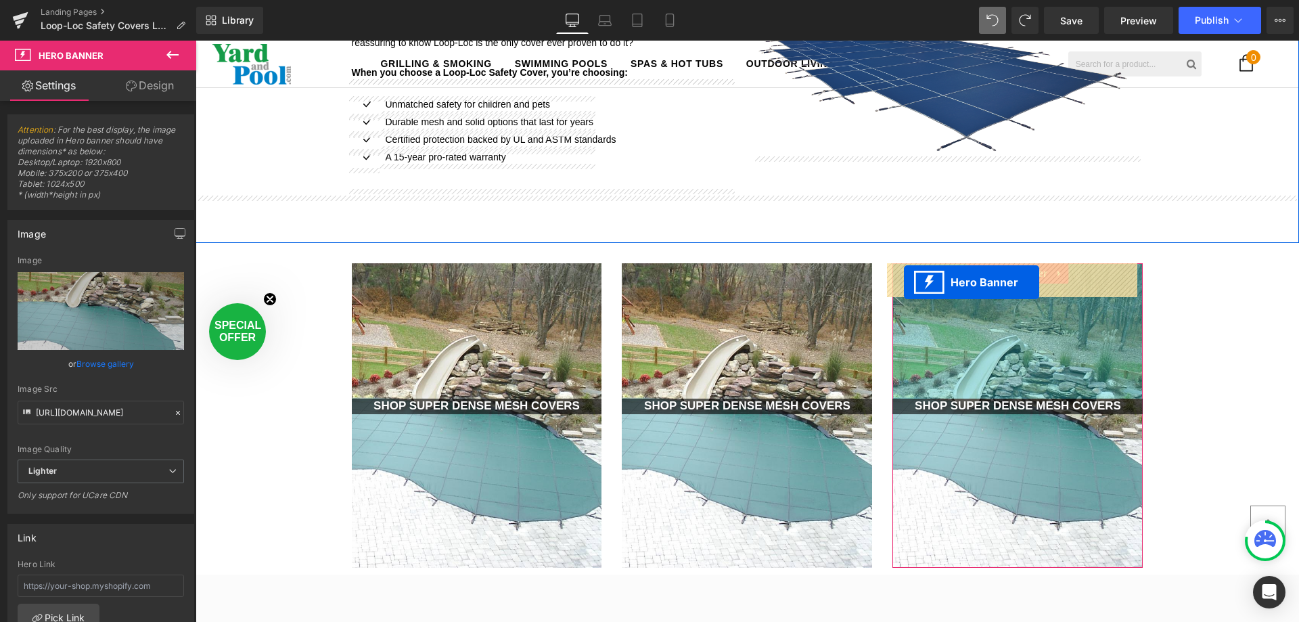
scroll to position [3243, 1094]
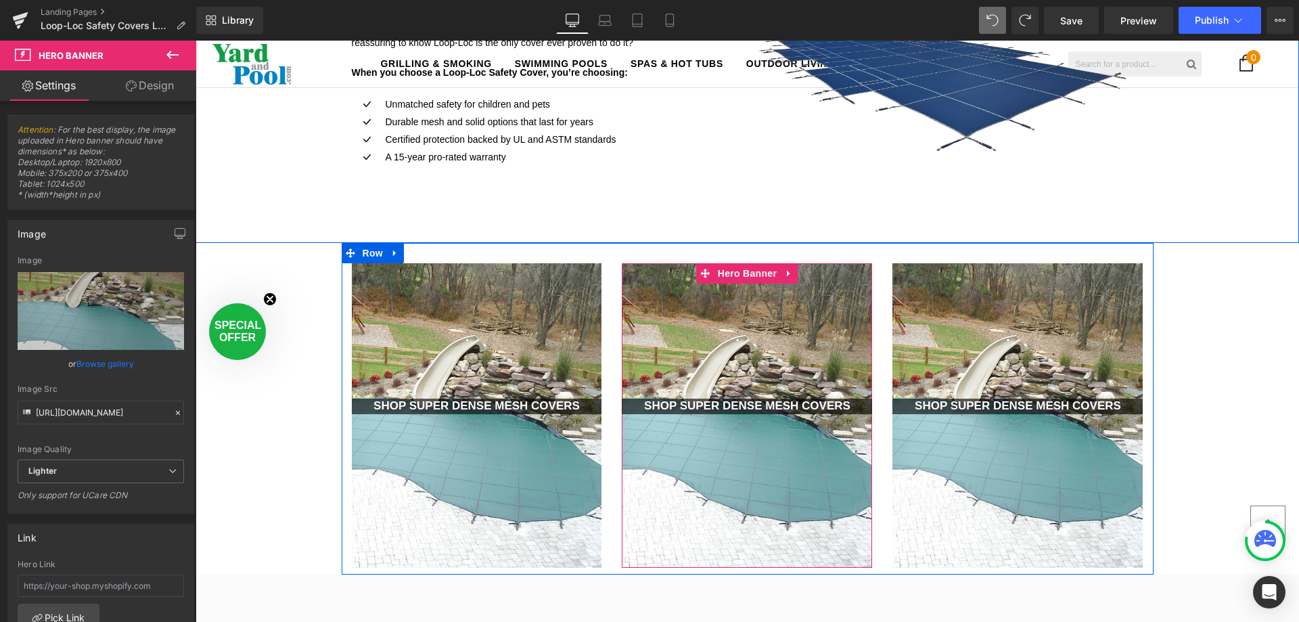
click at [731, 342] on div at bounding box center [747, 415] width 250 height 305
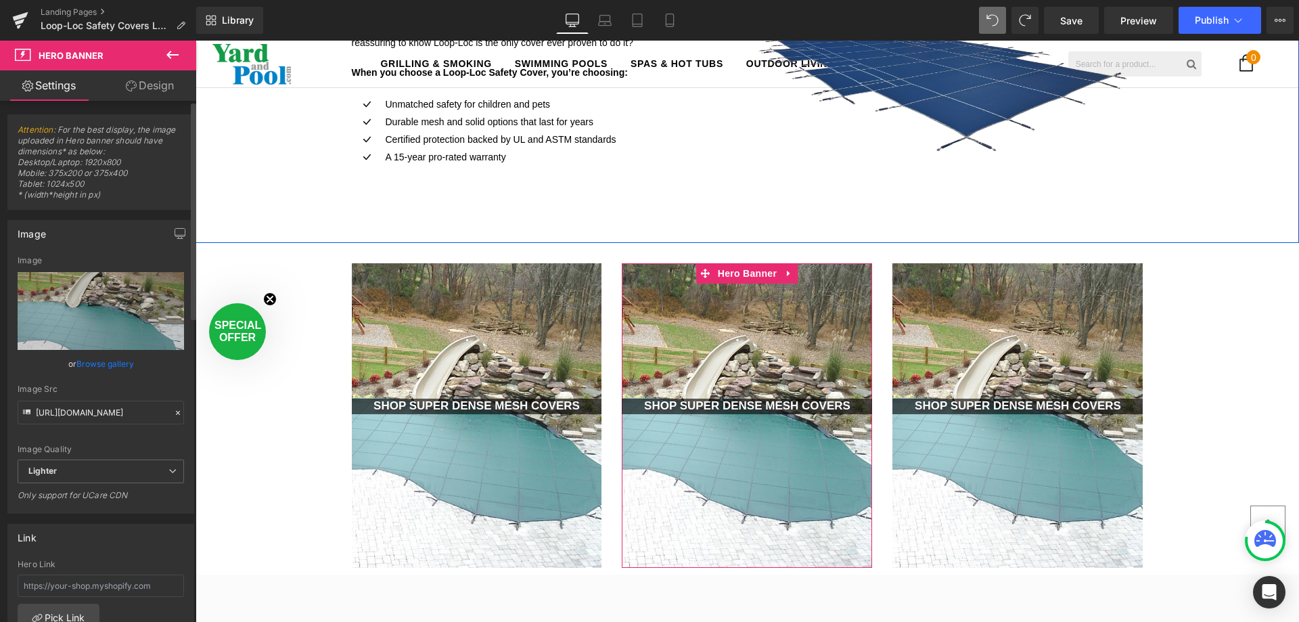
click at [107, 365] on link "Browse gallery" at bounding box center [105, 364] width 58 height 24
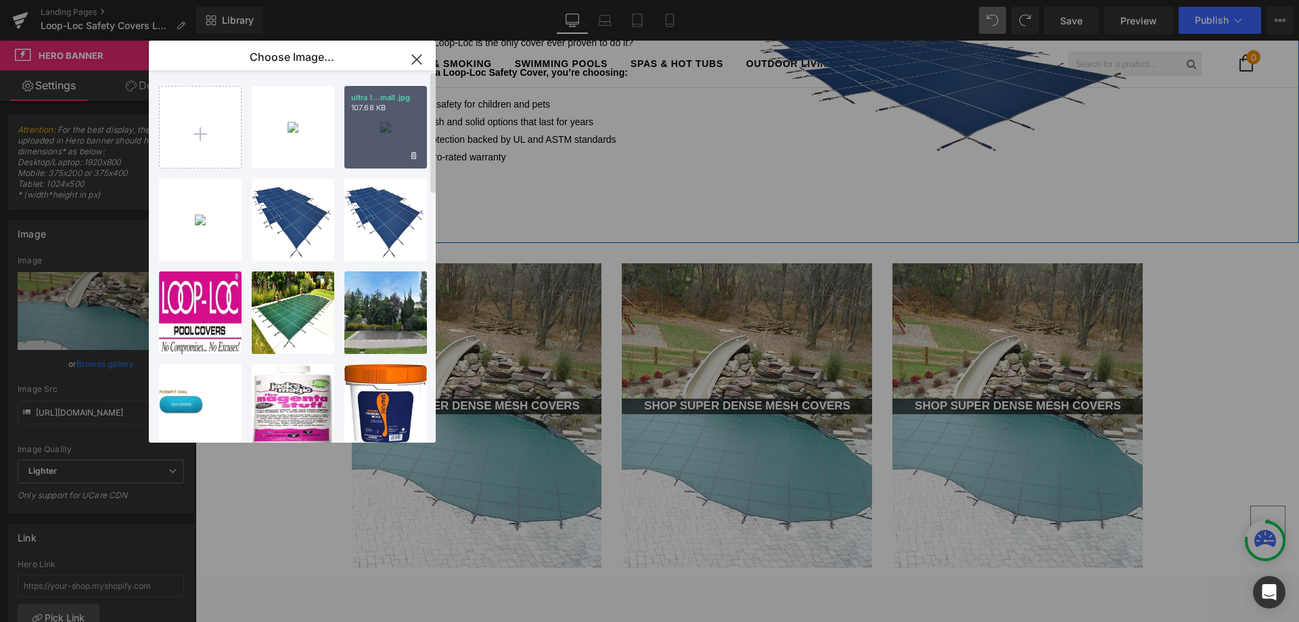
click at [390, 122] on div "ultra l...mall.jpg 107.68 KB" at bounding box center [385, 127] width 83 height 83
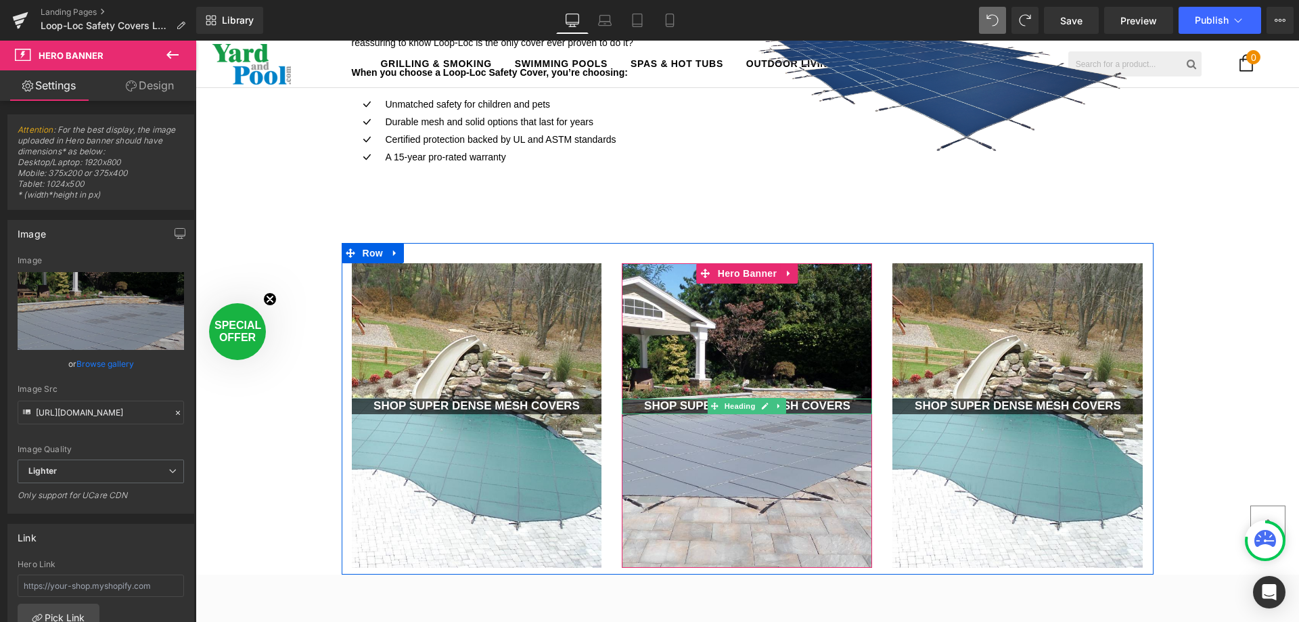
click at [690, 405] on strong "SHOP SUPER DENSE MESH COVERS" at bounding box center [747, 405] width 206 height 13
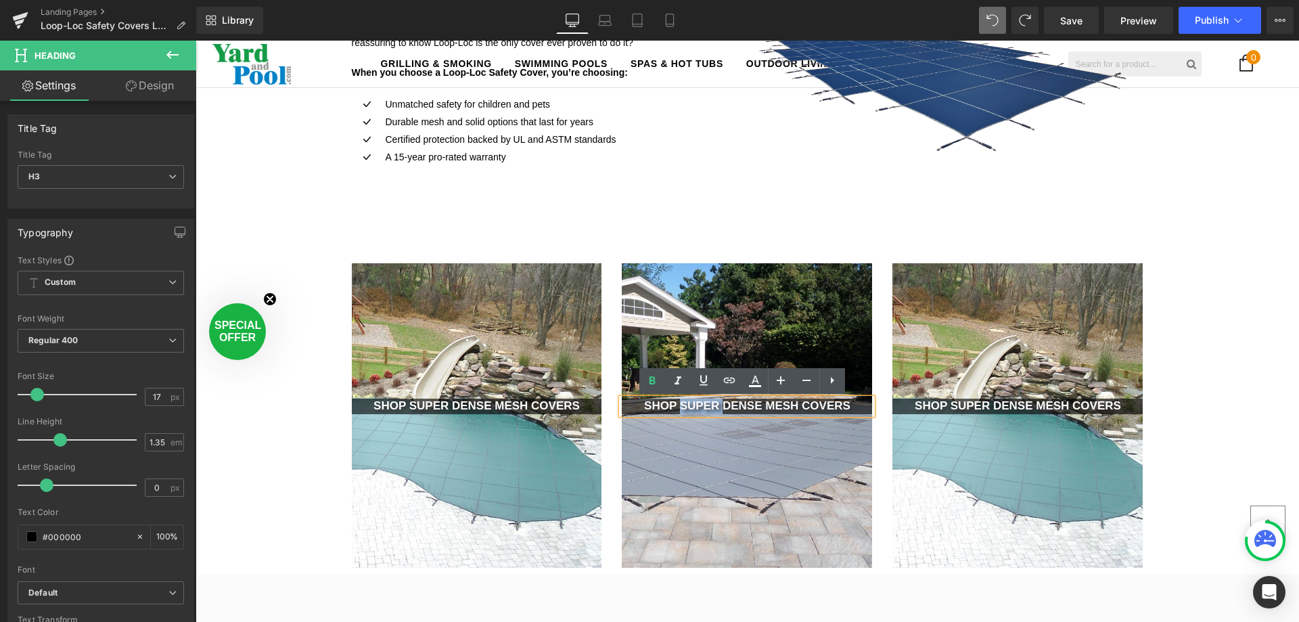
click at [678, 407] on strong "SHOP SUPER DENSE MESH COVERS" at bounding box center [747, 405] width 206 height 13
drag, startPoint x: 678, startPoint y: 407, endPoint x: 782, endPoint y: 400, distance: 103.8
click at [782, 400] on strong "SHOP SUPER DENSE MESH COVERS" at bounding box center [747, 405] width 206 height 13
drag, startPoint x: 792, startPoint y: 407, endPoint x: 677, endPoint y: 414, distance: 115.3
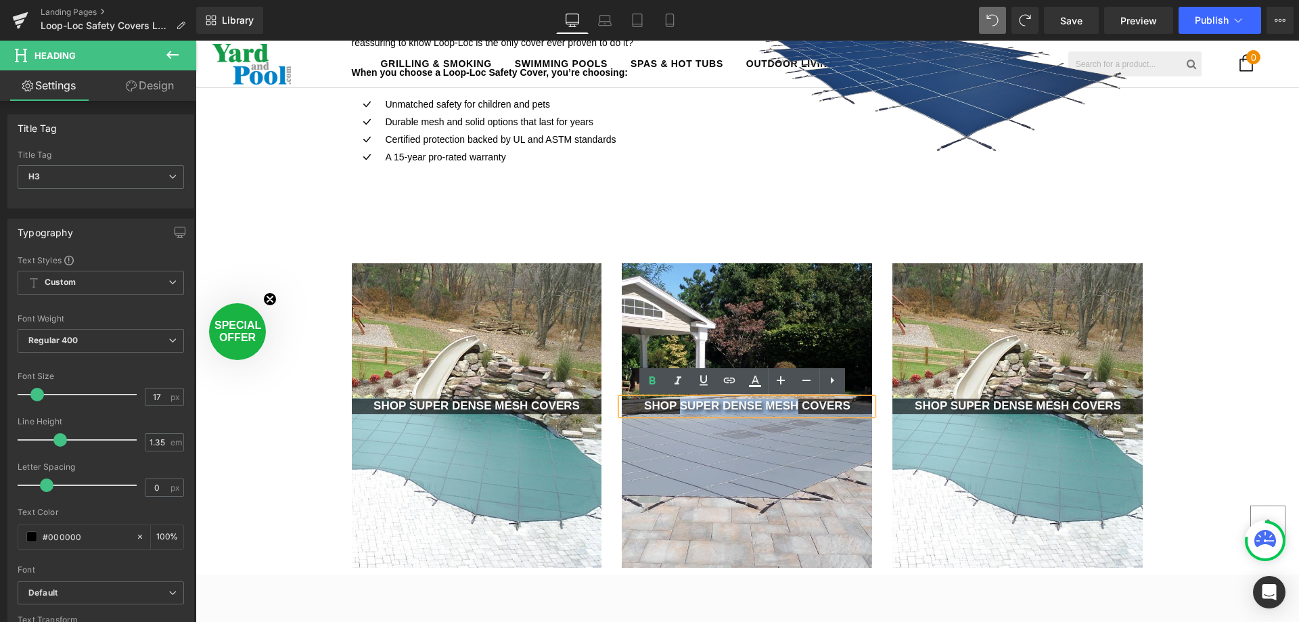
click at [677, 414] on h3 "SHOP SUPER DENSE MESH COVERS" at bounding box center [747, 407] width 250 height 16
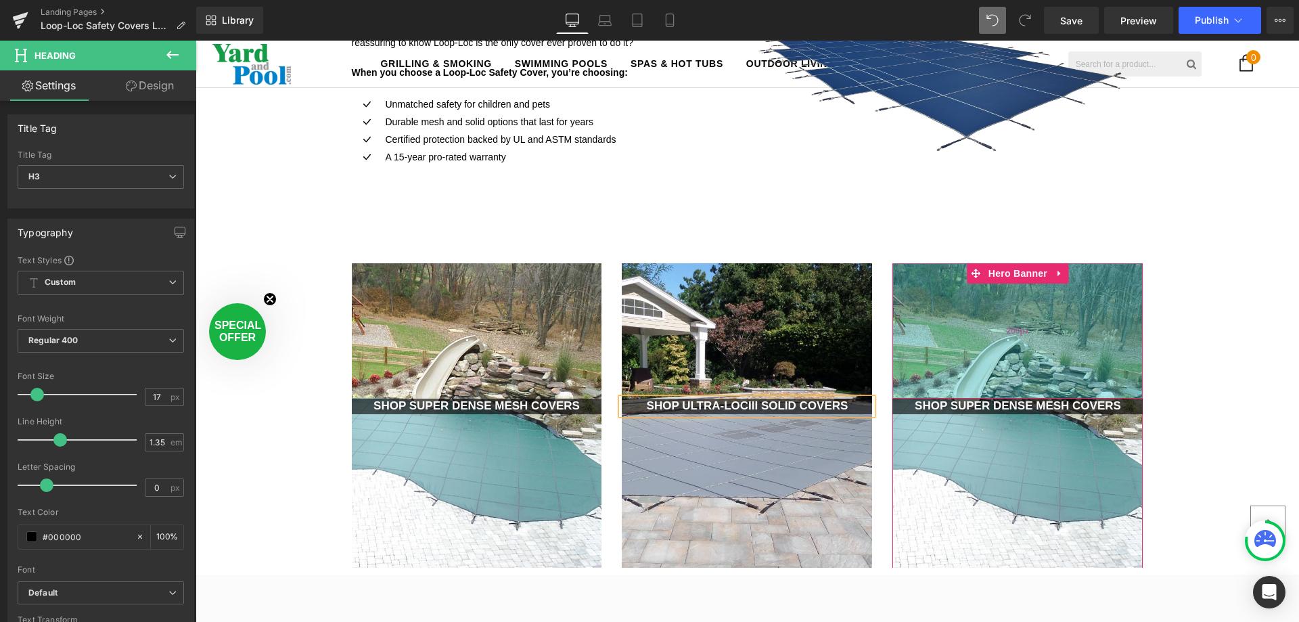
drag, startPoint x: 997, startPoint y: 445, endPoint x: 1004, endPoint y: 371, distance: 74.8
click at [997, 446] on div at bounding box center [1018, 415] width 250 height 305
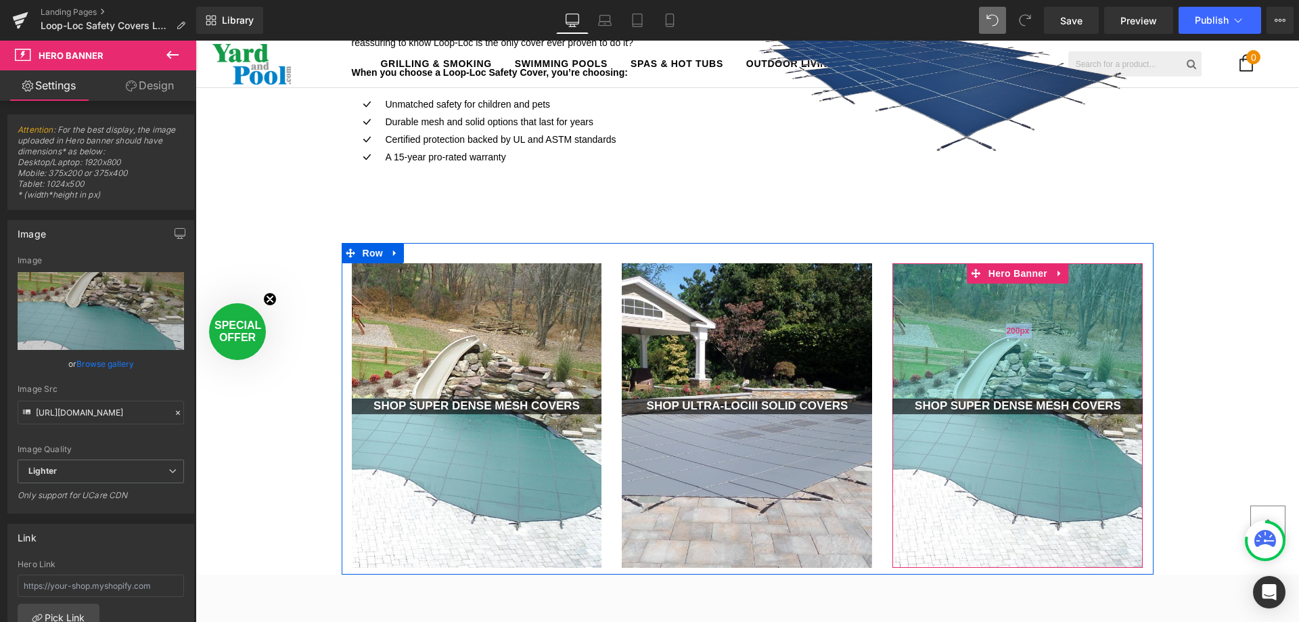
click at [1002, 353] on div "200px" at bounding box center [1018, 330] width 250 height 135
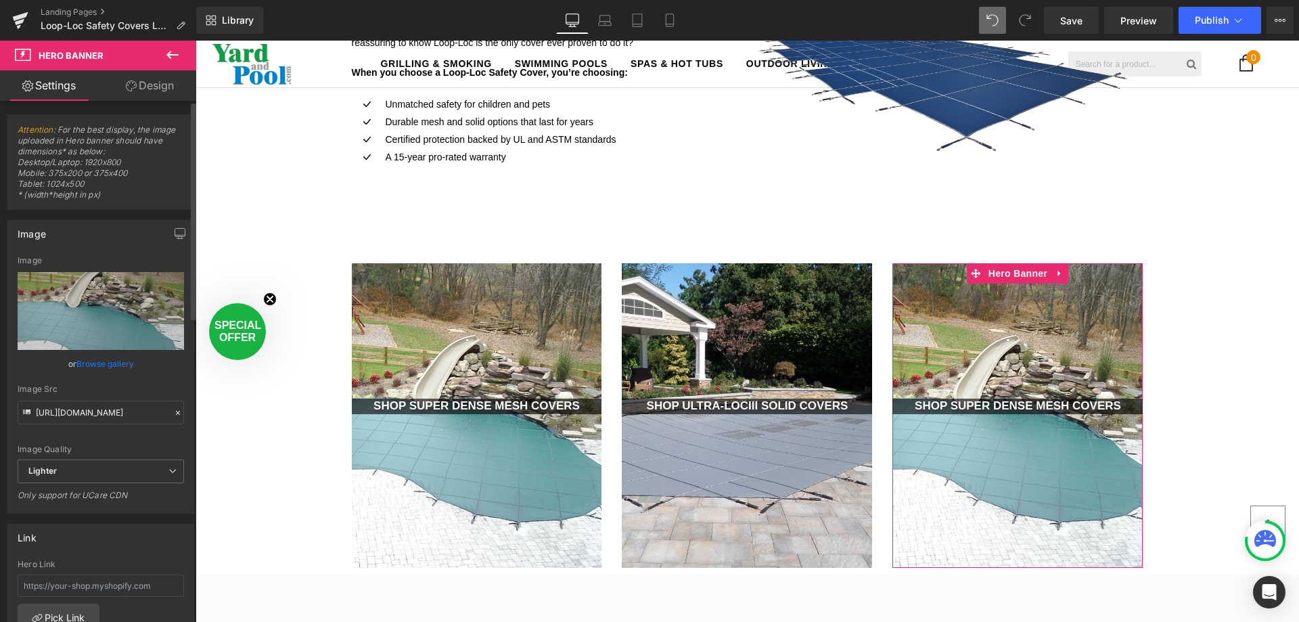
click at [112, 363] on link "Browse gallery" at bounding box center [105, 364] width 58 height 24
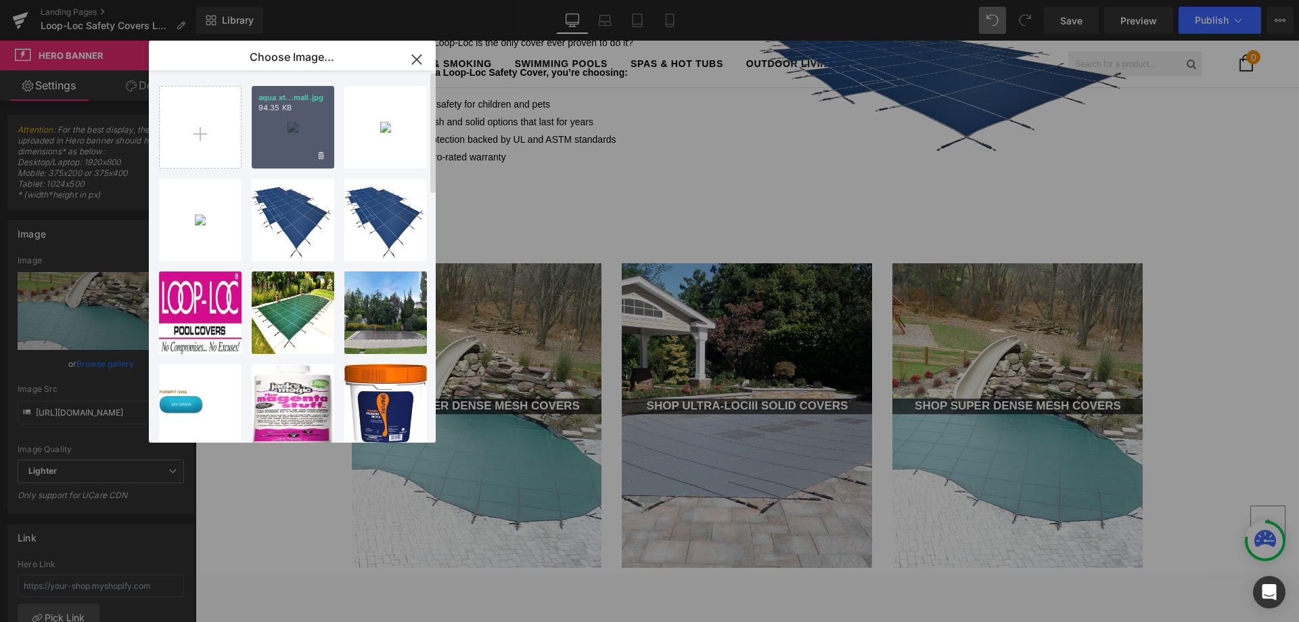
click at [284, 115] on div "aqua xt...mall.jpg 94.35 KB" at bounding box center [293, 127] width 83 height 83
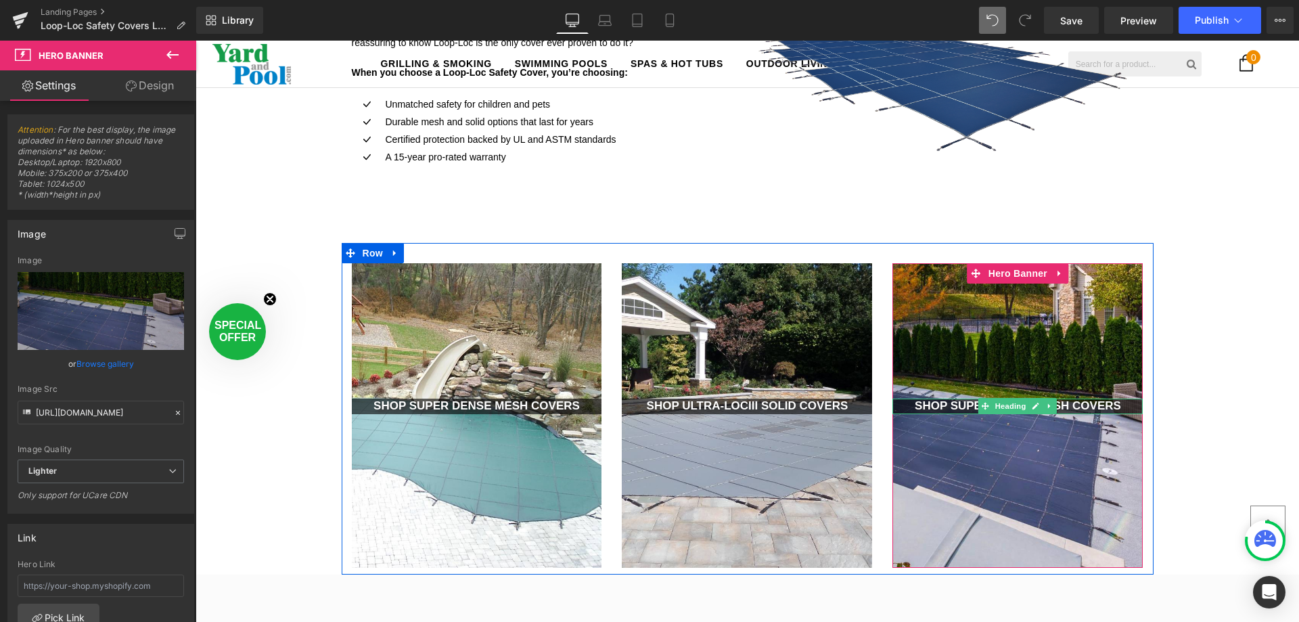
click at [960, 409] on strong "SHOP SUPER DENSE MESH COVERS" at bounding box center [1018, 405] width 206 height 13
click at [953, 409] on strong "SHOP SUPER DENSE MESH COVERS" at bounding box center [1018, 405] width 206 height 13
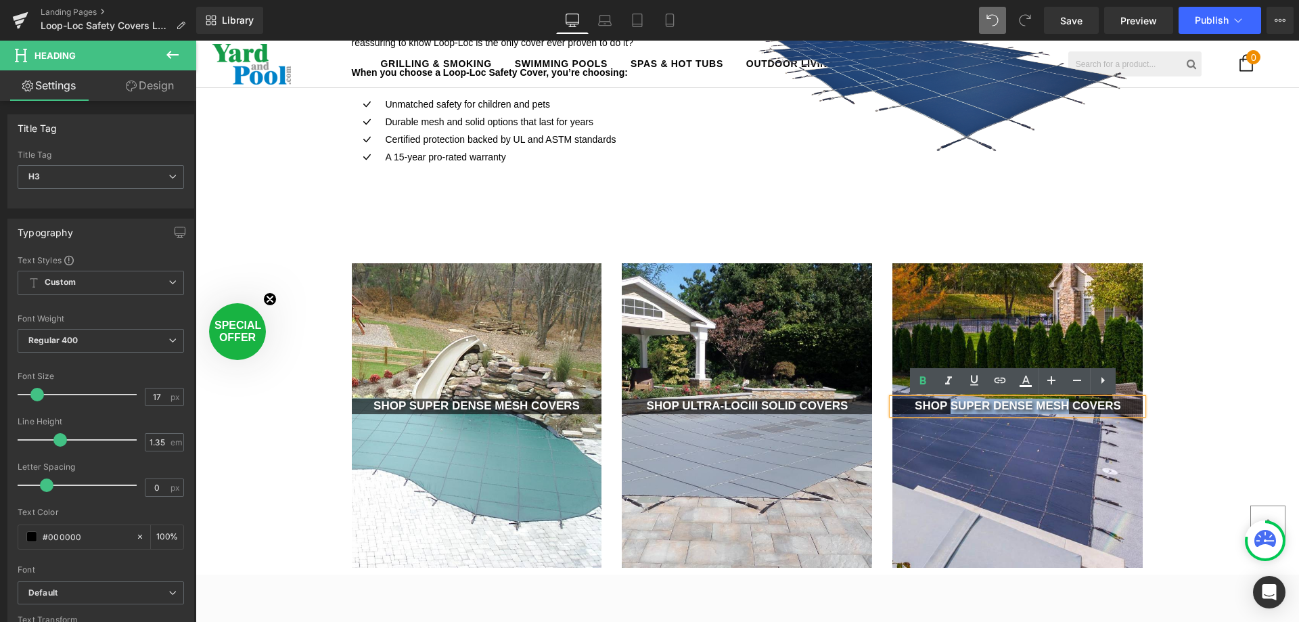
drag, startPoint x: 945, startPoint y: 403, endPoint x: 1060, endPoint y: 405, distance: 115.1
click at [1060, 405] on strong "SHOP SUPER DENSE MESH COVERS" at bounding box center [1018, 405] width 206 height 13
drag, startPoint x: 1019, startPoint y: 336, endPoint x: 752, endPoint y: 233, distance: 285.8
click at [1018, 336] on div at bounding box center [1018, 415] width 250 height 305
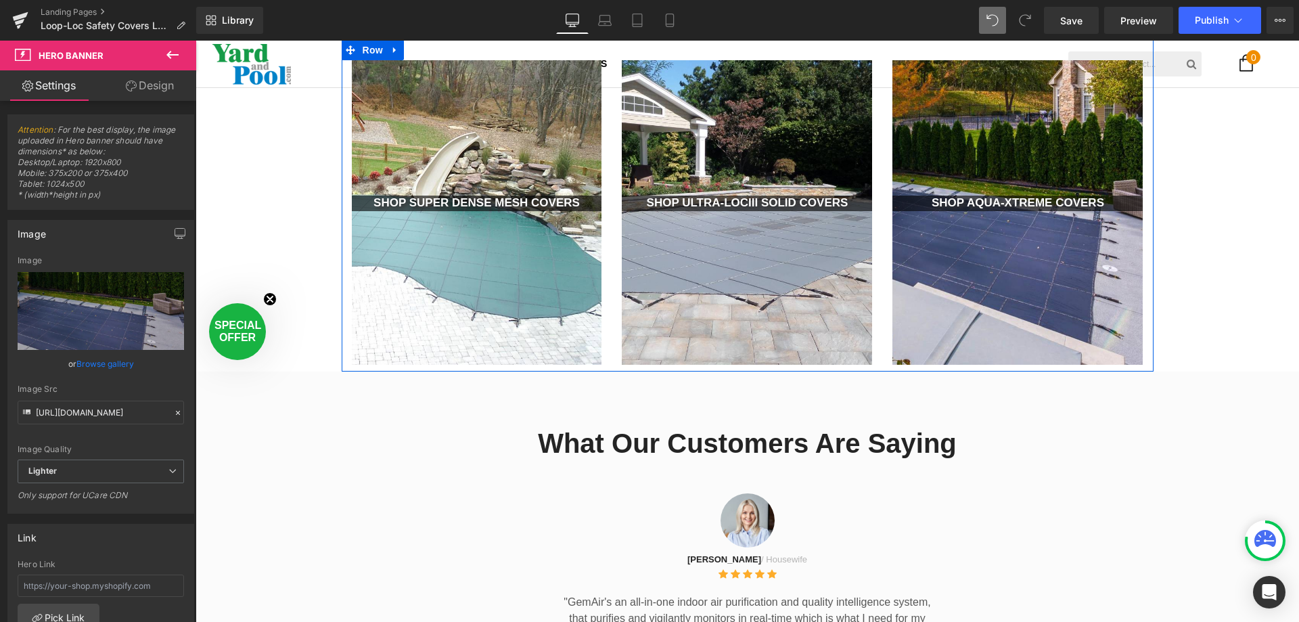
scroll to position [1244, 0]
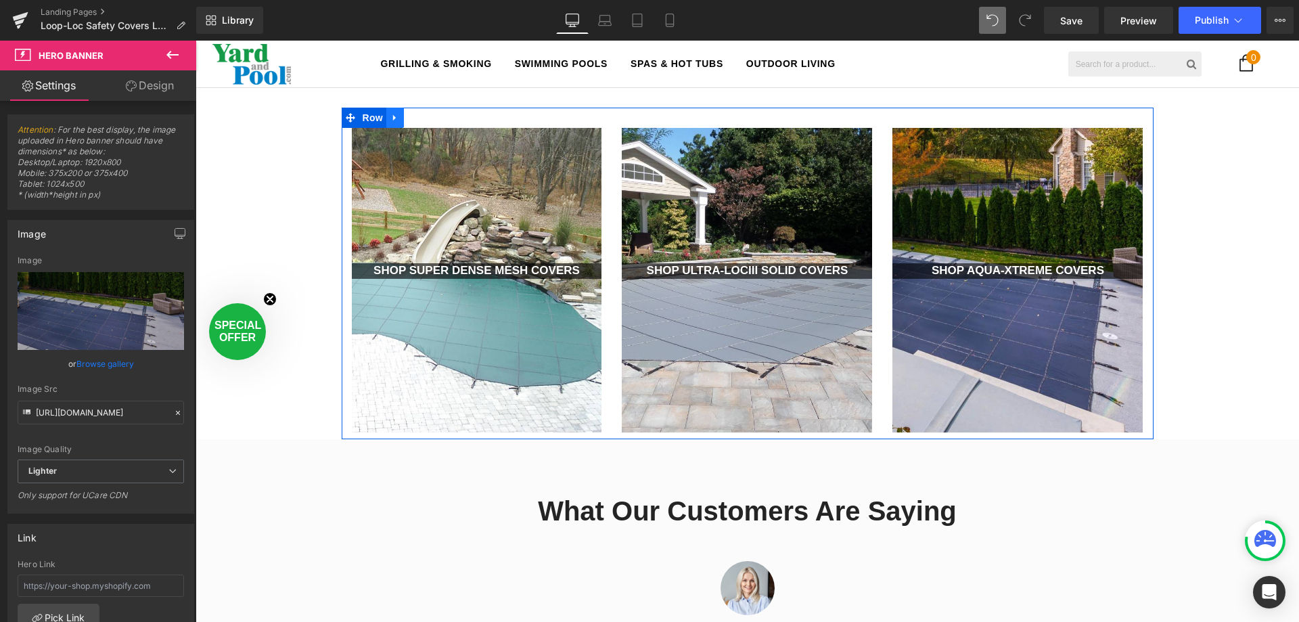
click at [390, 121] on icon at bounding box center [394, 117] width 9 height 10
click at [408, 120] on icon at bounding box center [412, 117] width 9 height 9
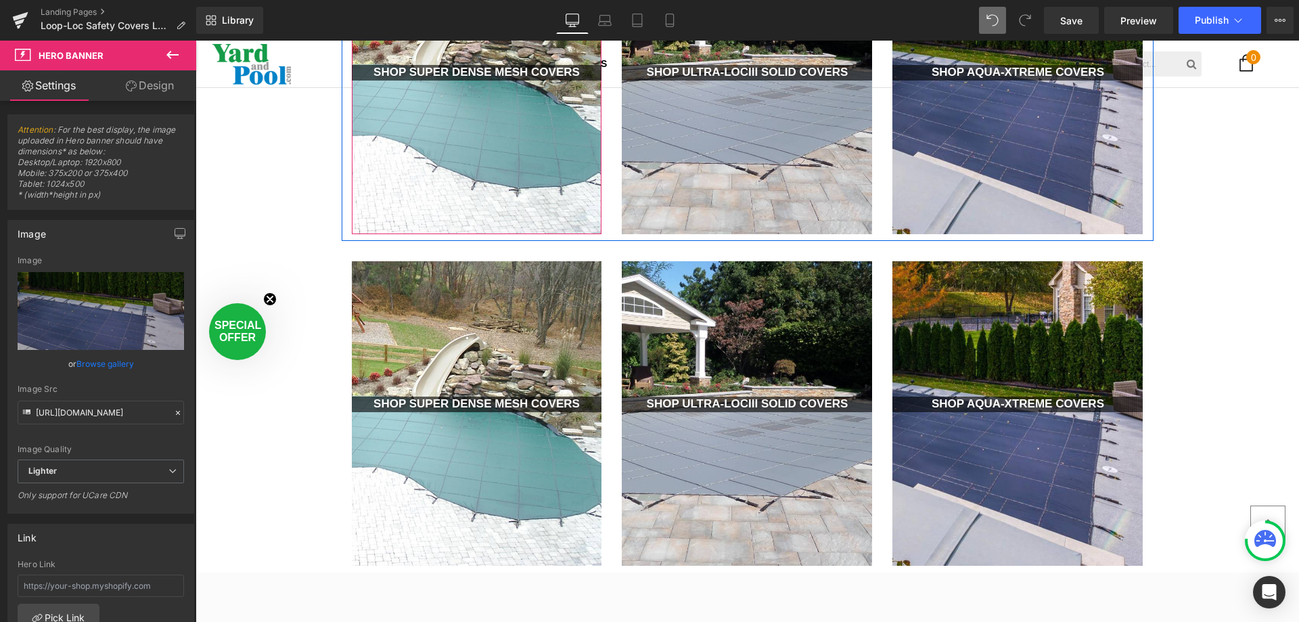
scroll to position [1447, 0]
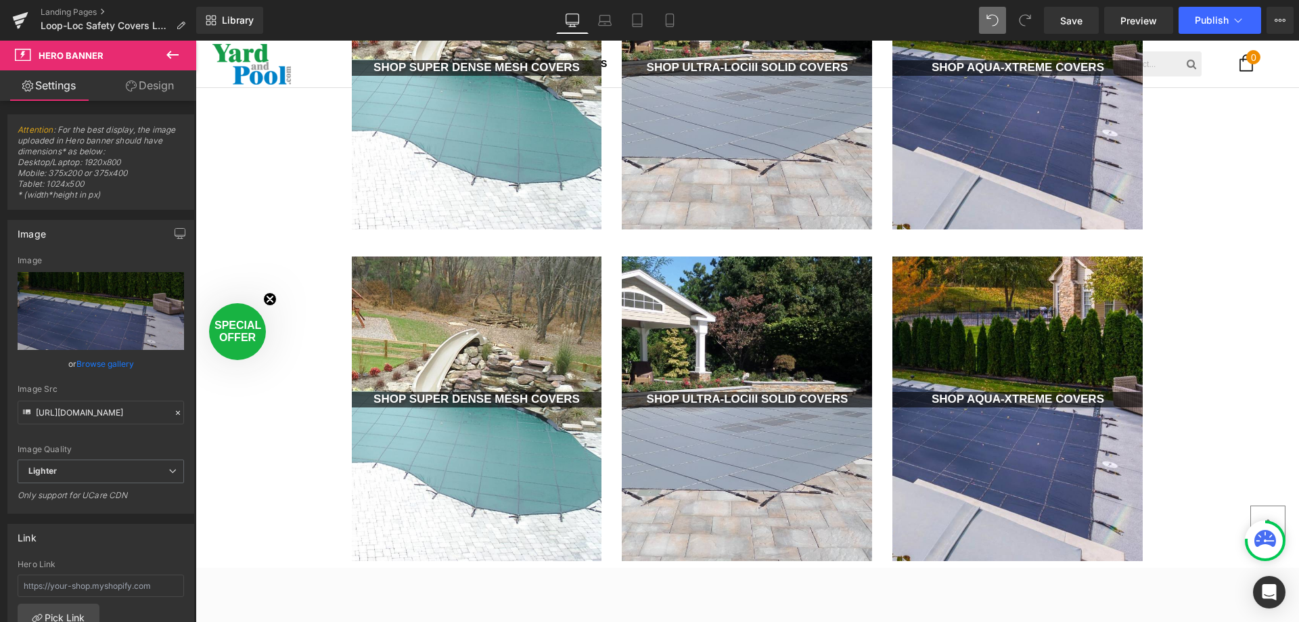
click at [492, 332] on div at bounding box center [477, 408] width 250 height 305
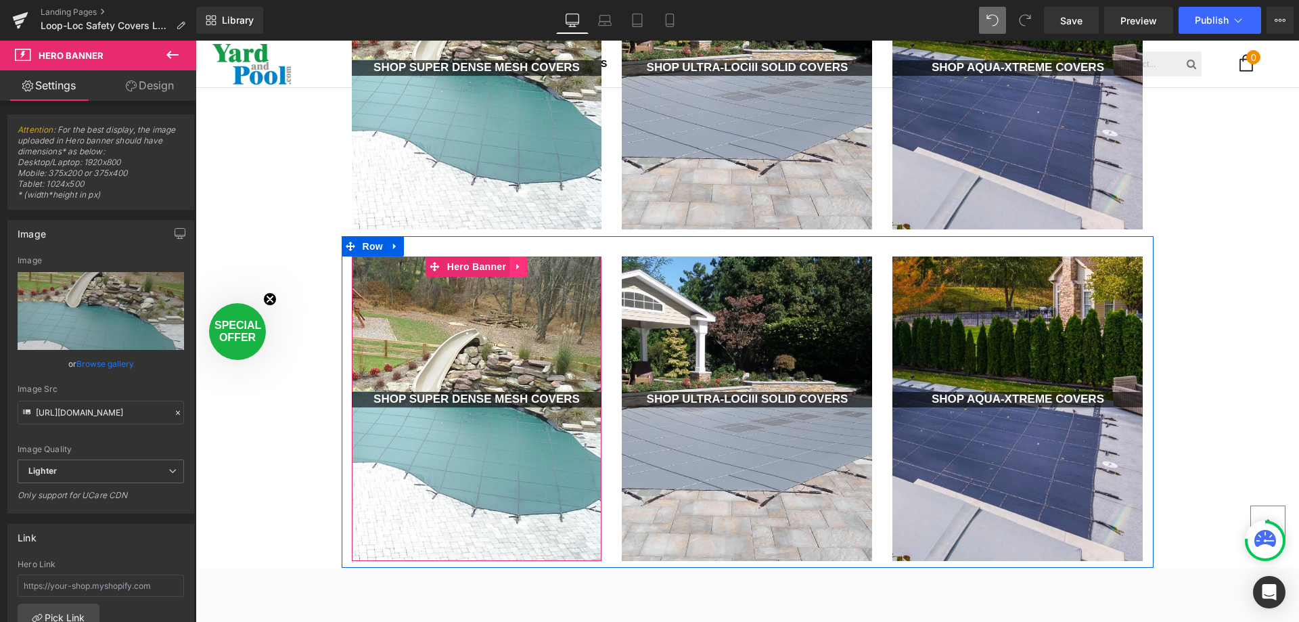
click at [514, 265] on icon at bounding box center [518, 266] width 9 height 10
click at [522, 266] on icon at bounding box center [526, 266] width 9 height 9
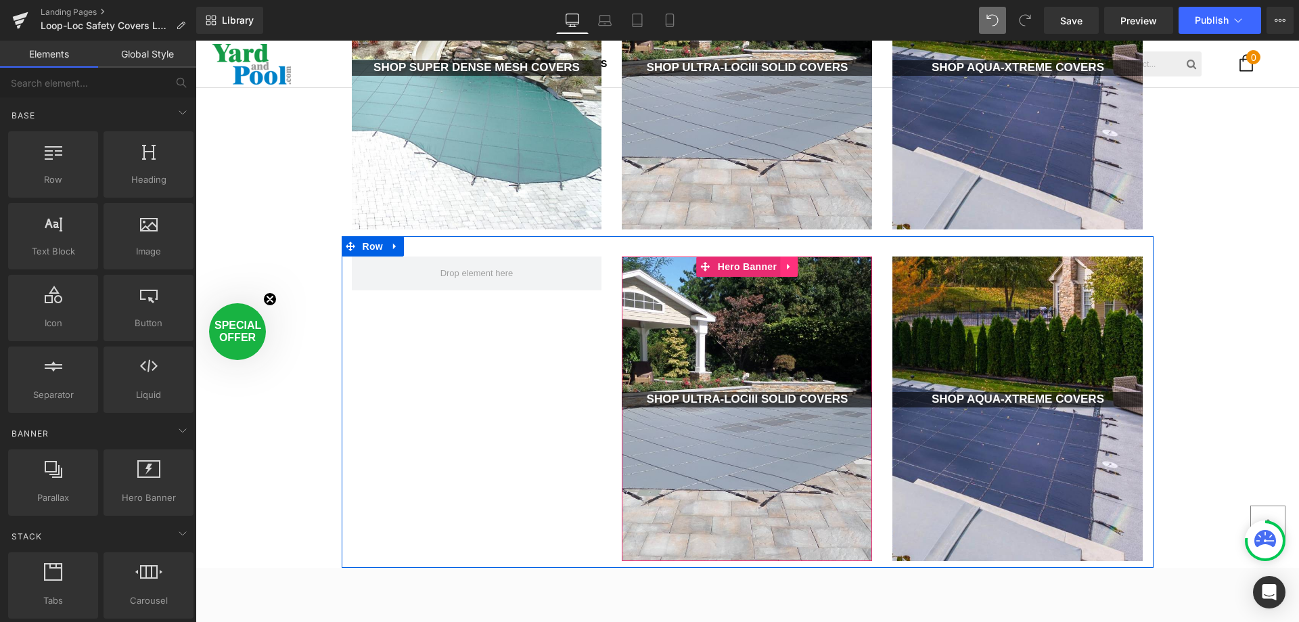
click at [787, 267] on icon at bounding box center [788, 267] width 3 height 6
click at [793, 266] on icon at bounding box center [797, 266] width 9 height 9
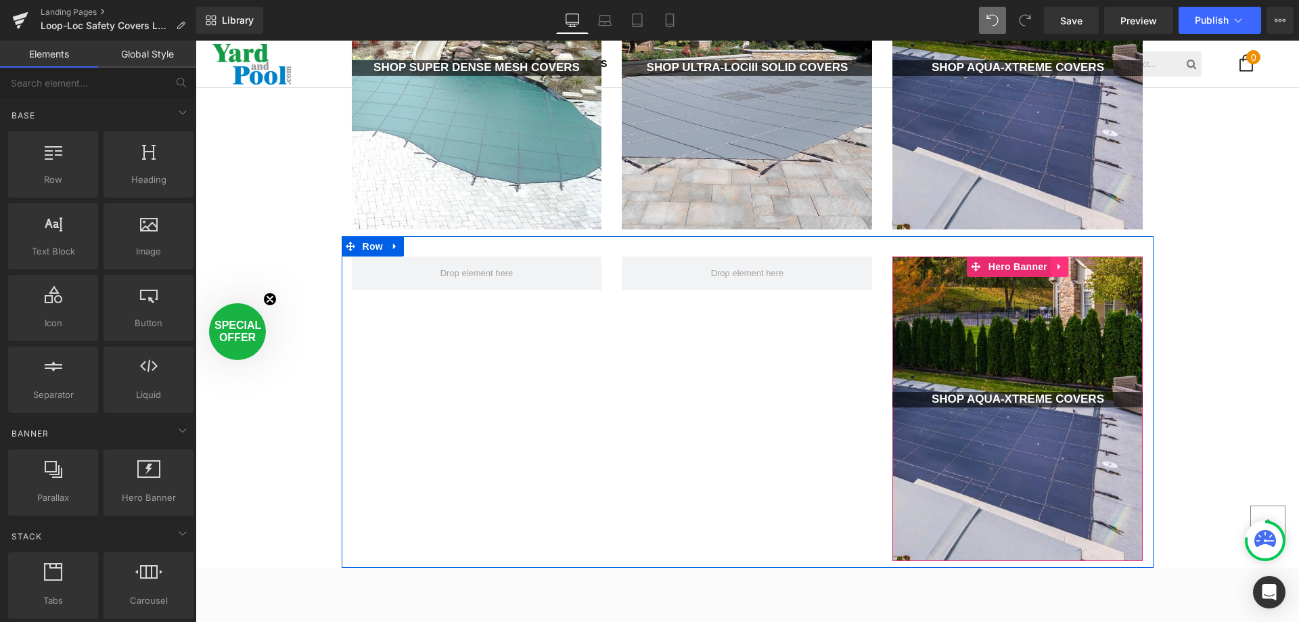
click at [1055, 265] on icon at bounding box center [1059, 266] width 9 height 10
click at [1064, 263] on icon at bounding box center [1068, 266] width 9 height 9
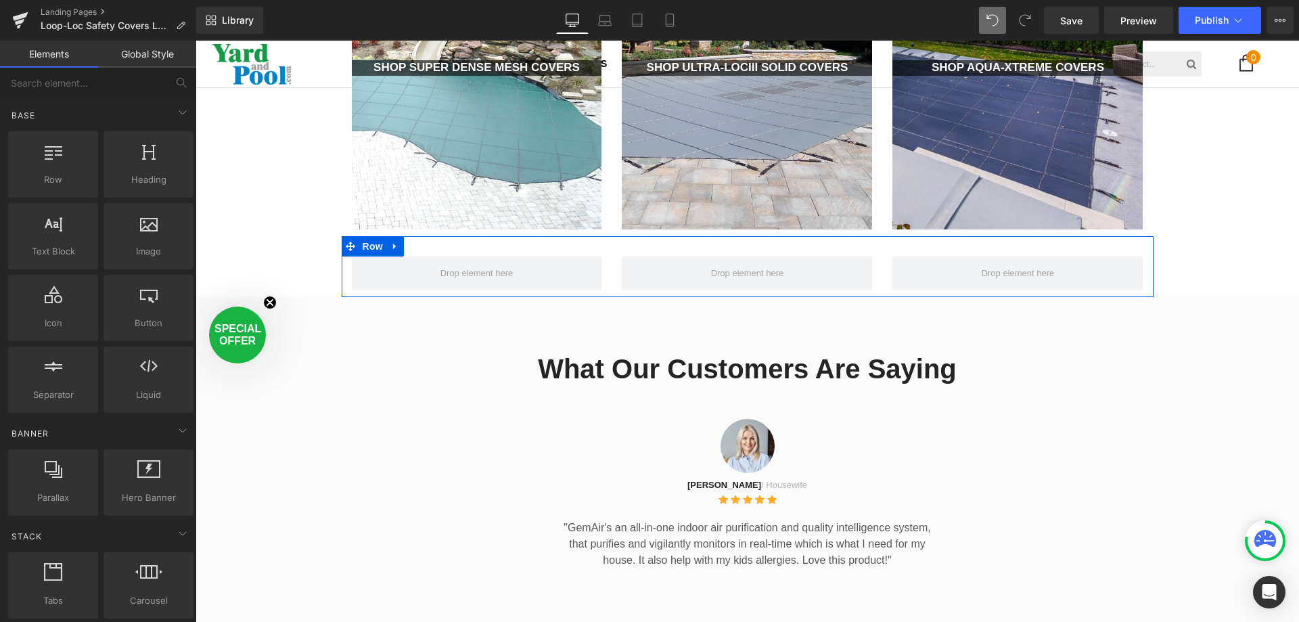
scroll to position [3304, 1094]
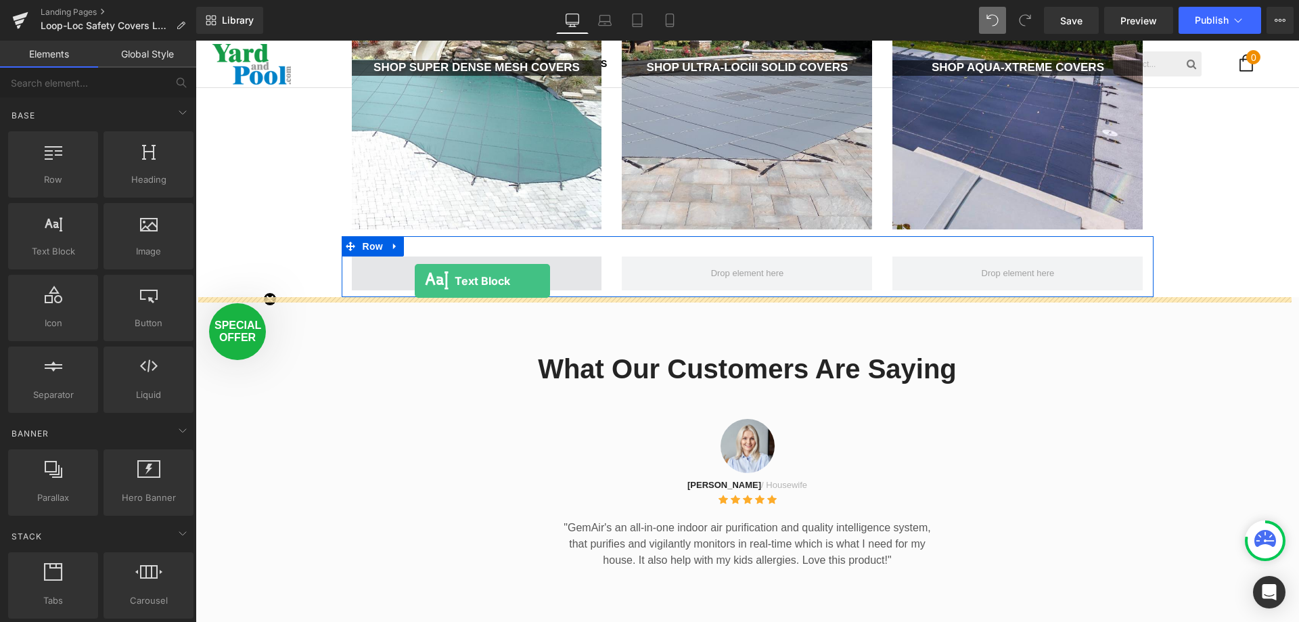
drag, startPoint x: 255, startPoint y: 279, endPoint x: 415, endPoint y: 281, distance: 159.7
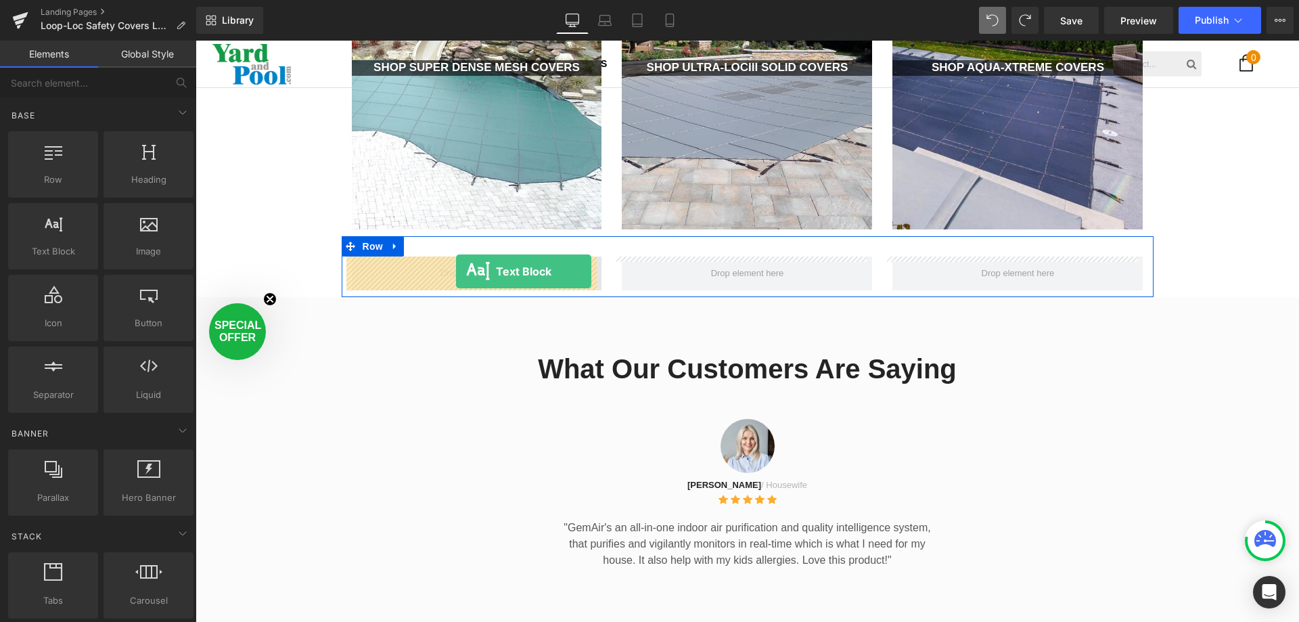
drag, startPoint x: 284, startPoint y: 269, endPoint x: 456, endPoint y: 271, distance: 172.6
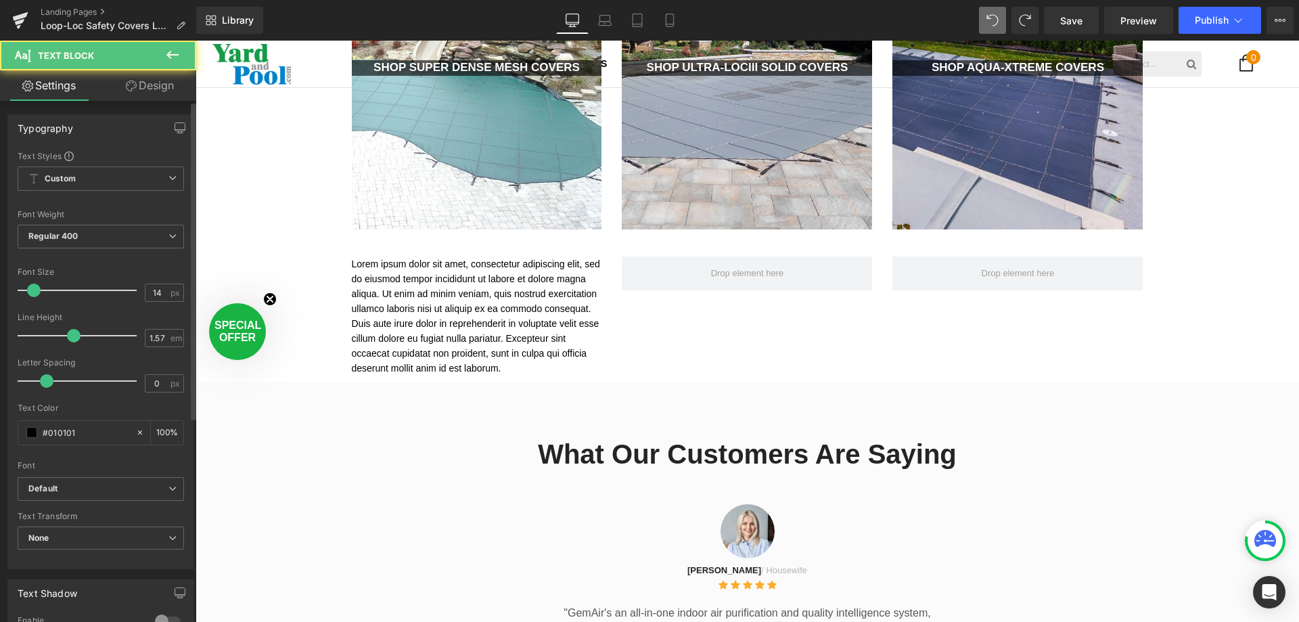
scroll to position [3374, 1094]
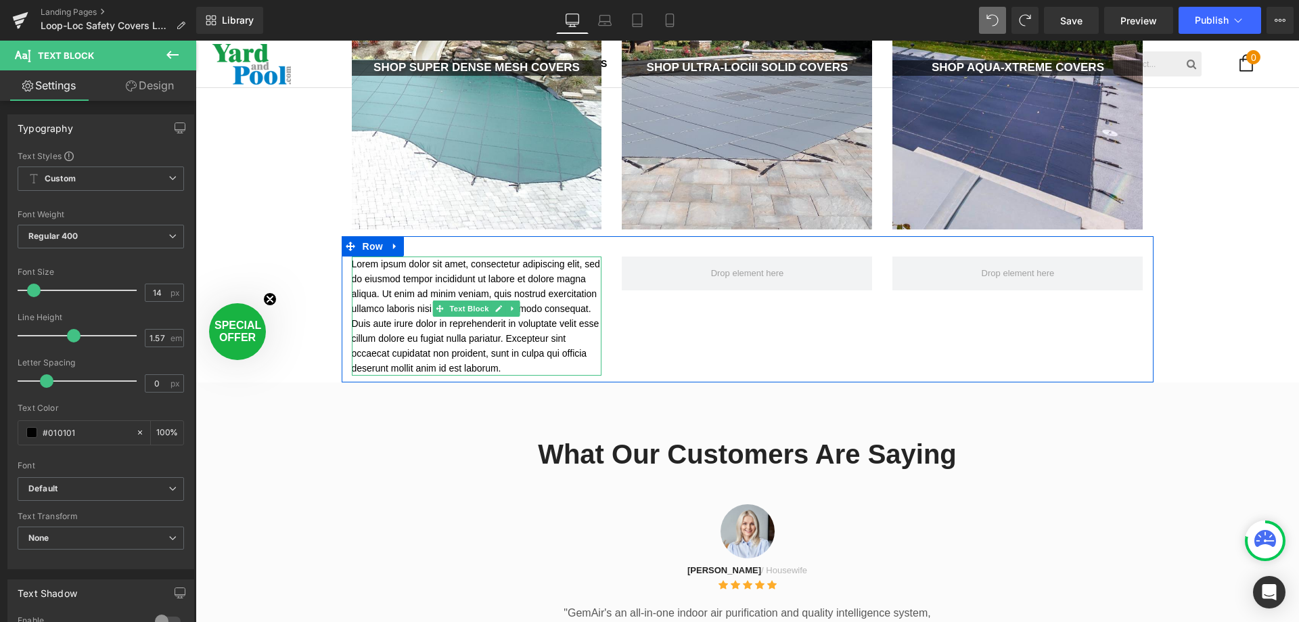
click at [423, 280] on p "Lorem ipsum dolor sit amet, consectetur adipiscing elit, sed do eiusmod tempor …" at bounding box center [477, 315] width 250 height 119
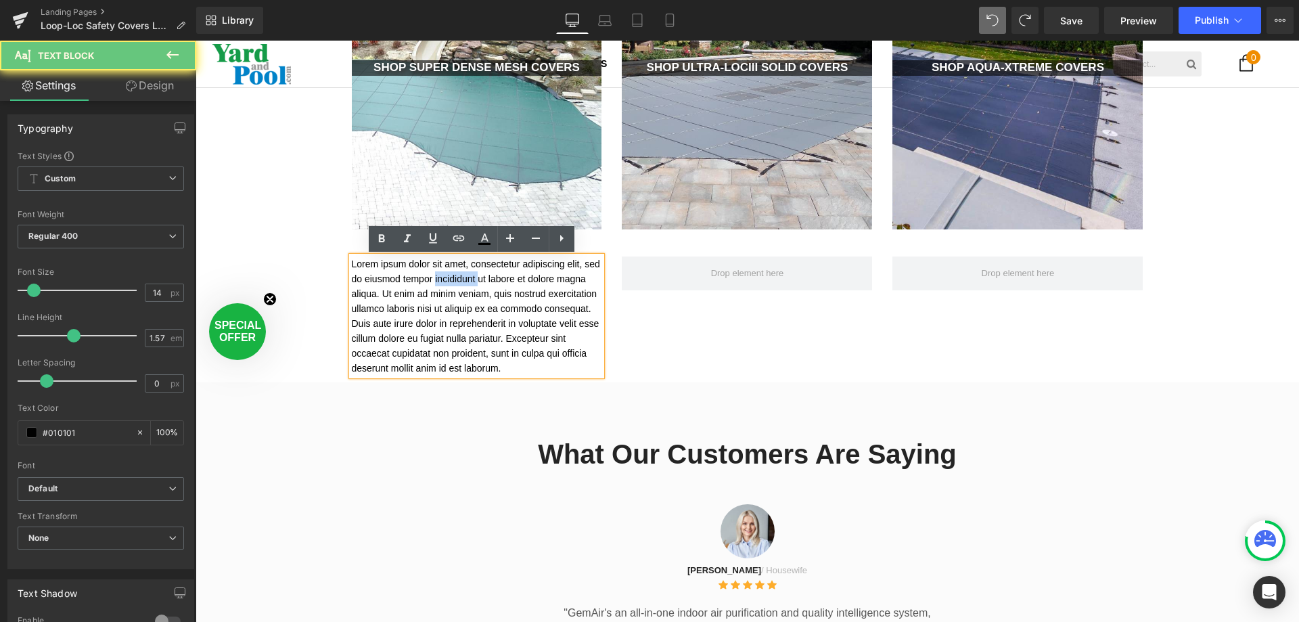
click at [423, 280] on p "Lorem ipsum dolor sit amet, consectetur adipiscing elit, sed do eiusmod tempor …" at bounding box center [477, 315] width 250 height 119
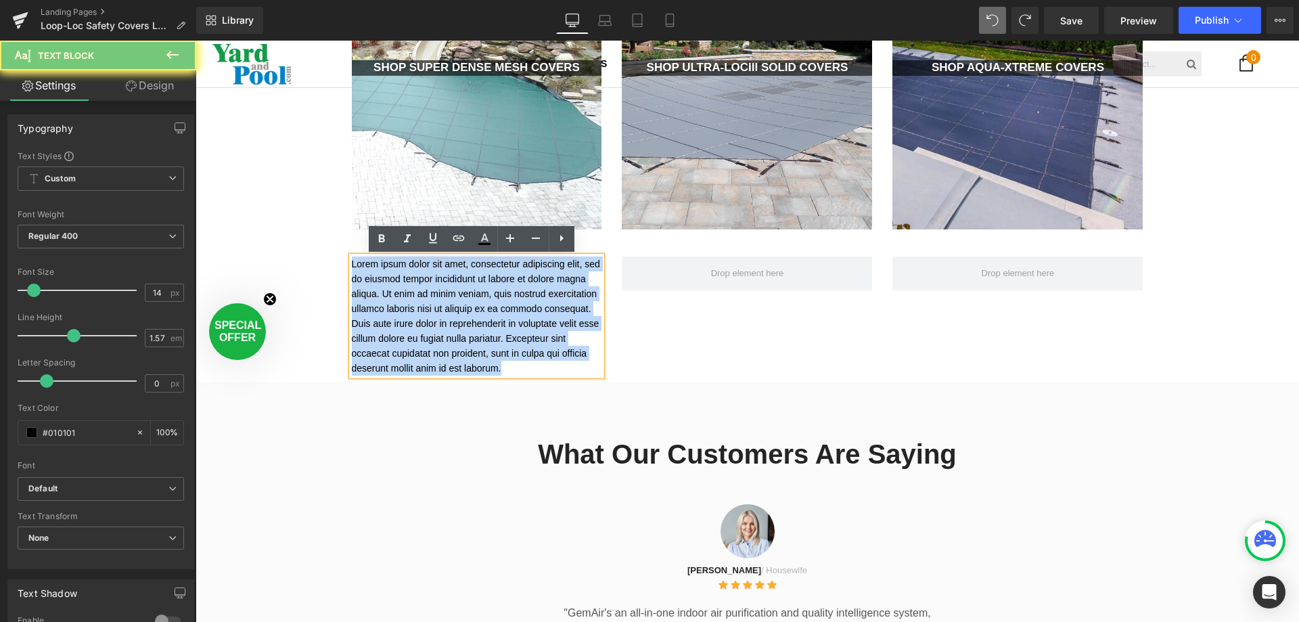
click at [423, 280] on p "Lorem ipsum dolor sit amet, consectetur adipiscing elit, sed do eiusmod tempor …" at bounding box center [477, 315] width 250 height 119
paste div
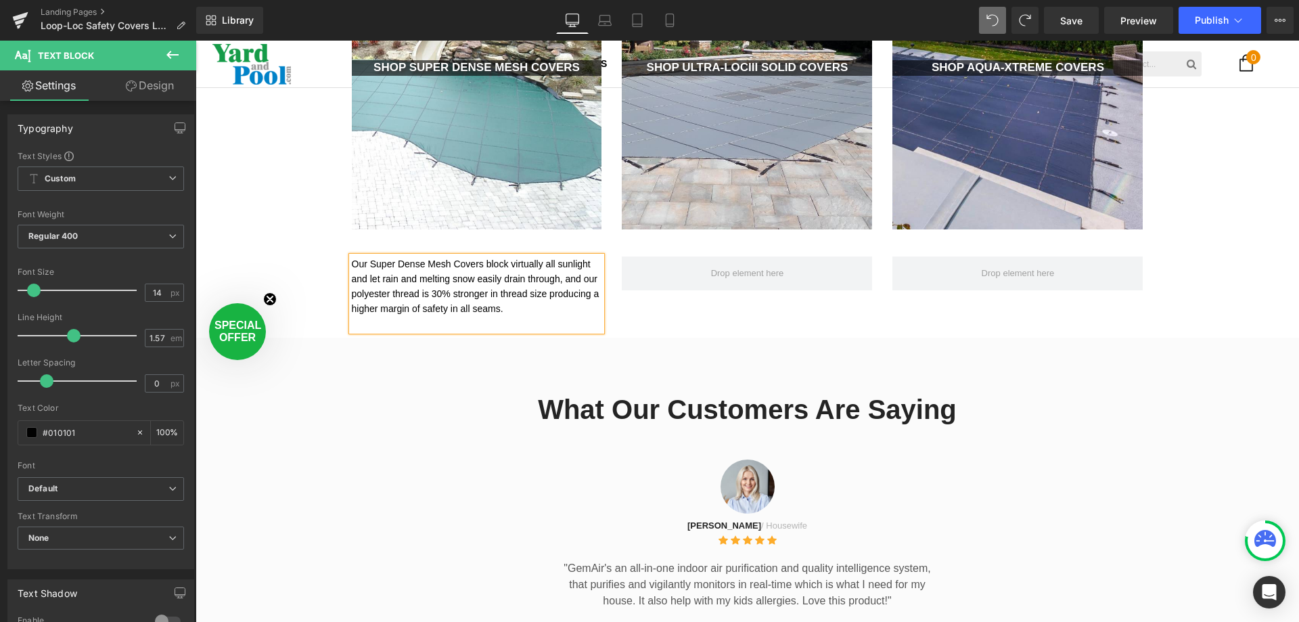
scroll to position [3359, 1094]
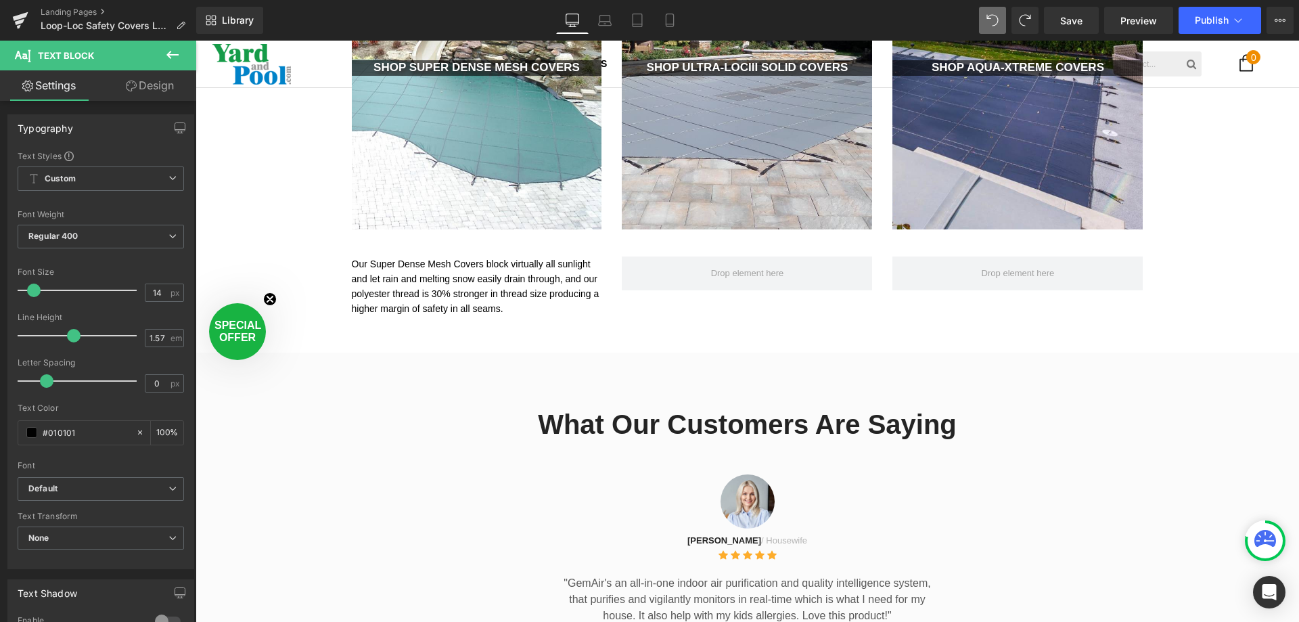
drag, startPoint x: 435, startPoint y: 348, endPoint x: 441, endPoint y: 307, distance: 41.0
click at [196, 41] on div at bounding box center [196, 41] width 0 height 0
click at [407, 338] on p "Our Super Dense Mesh Covers block virtually all sunlight and let rain and melti…" at bounding box center [477, 300] width 250 height 89
click at [376, 333] on p "Our Super Dense Mesh Covers block virtually all sunlight and let rain and melti…" at bounding box center [477, 300] width 250 height 89
click at [374, 342] on p "Our Super Dense Mesh Covers block virtually all sunlight and let rain and melti…" at bounding box center [477, 300] width 250 height 89
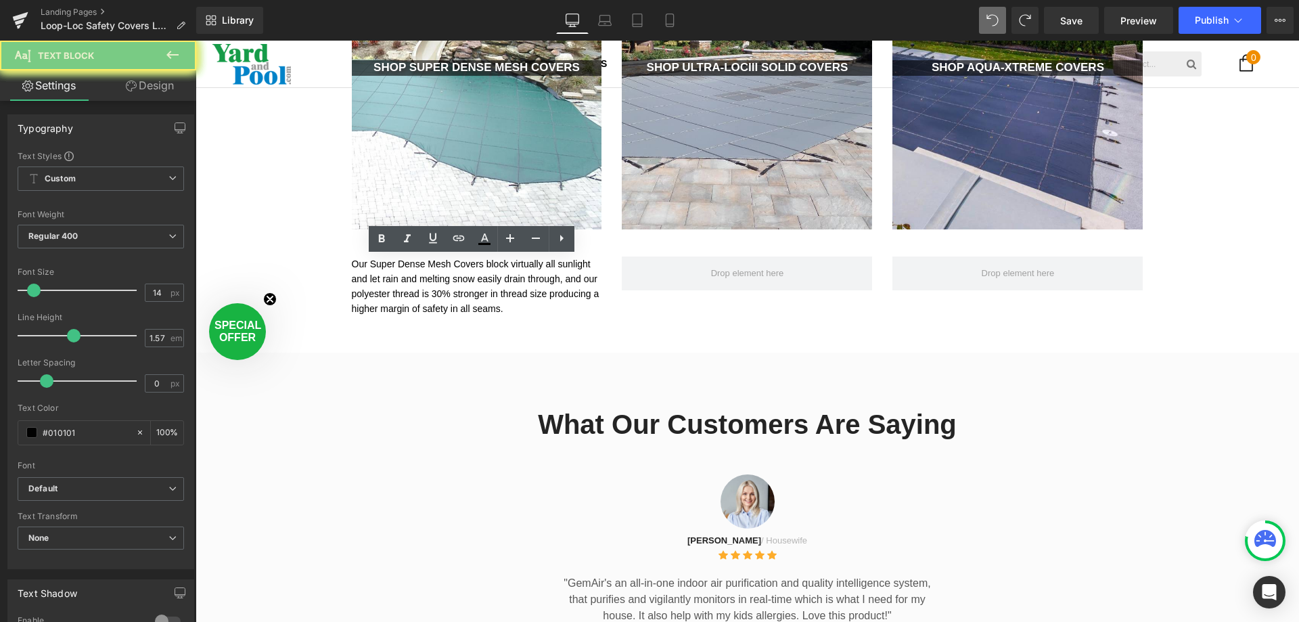
click at [441, 307] on div "Our Super Dense Mesh Covers block virtually all sunlight and let rain and melti…" at bounding box center [477, 300] width 250 height 89
click at [420, 333] on p "Our Super Dense Mesh Covers block virtually all sunlight and let rain and melti…" at bounding box center [477, 300] width 250 height 89
click at [352, 336] on div "Our Super Dense Mesh Covers block virtually all sunlight and let rain and melti…" at bounding box center [477, 300] width 250 height 89
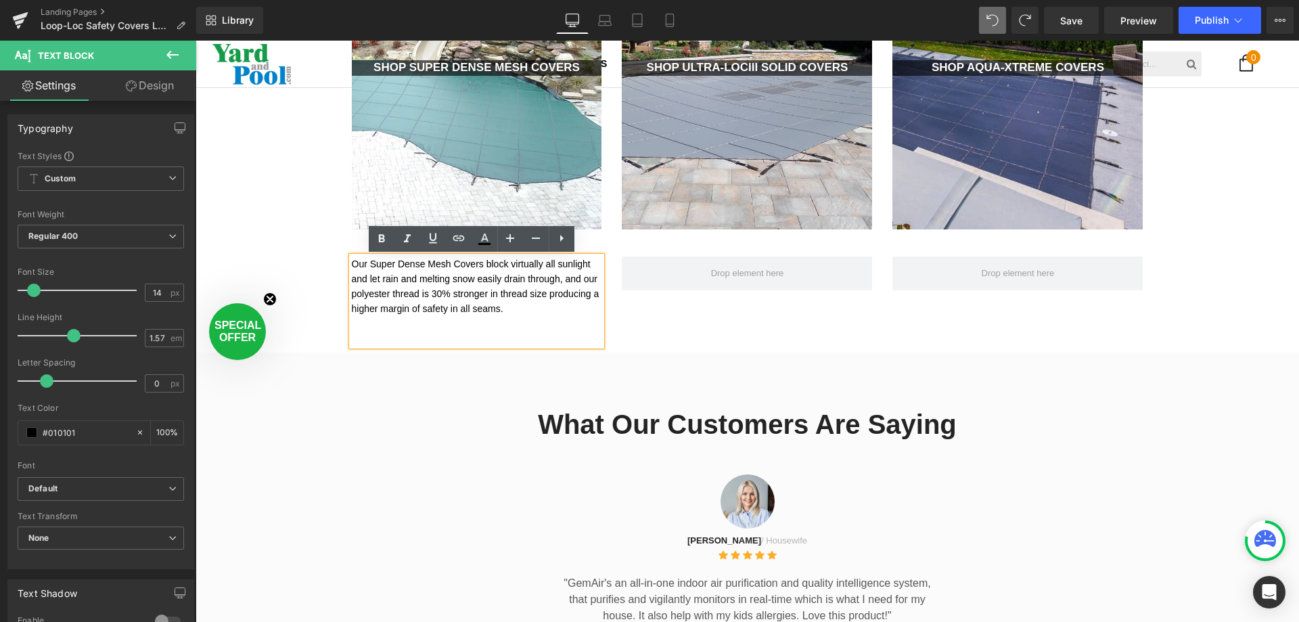
scroll to position [3404, 1094]
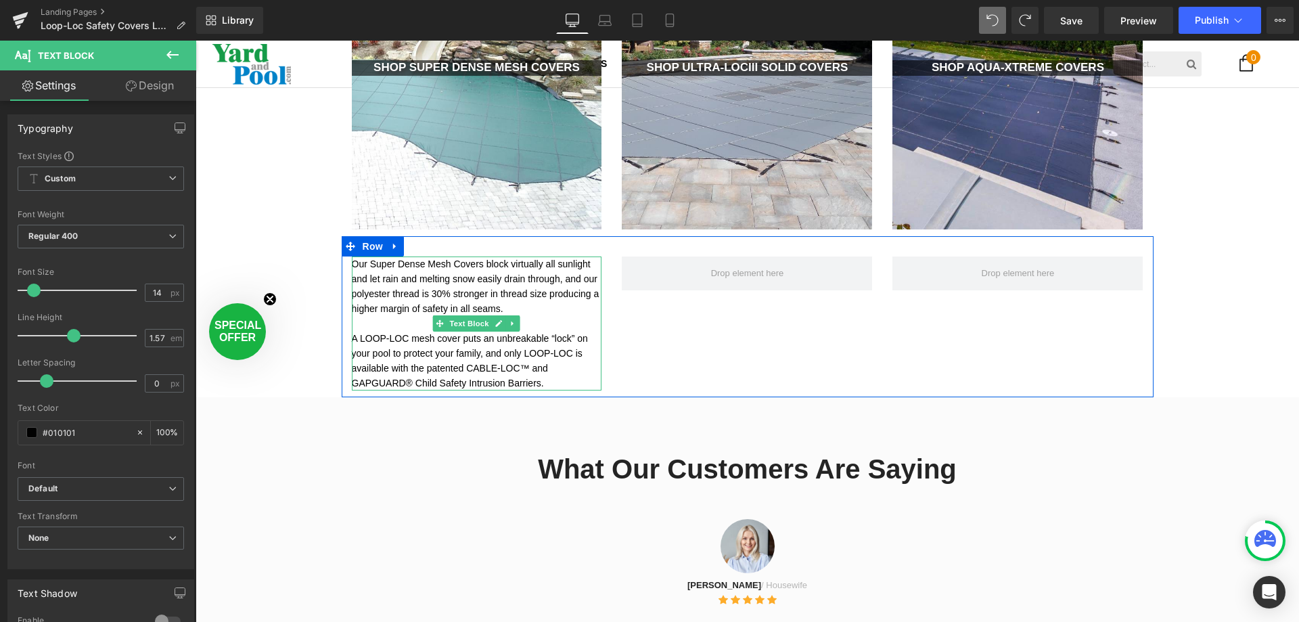
click at [390, 284] on p "Our Super Dense Mesh Covers block virtually all sunlight and let rain and melti…" at bounding box center [477, 323] width 250 height 134
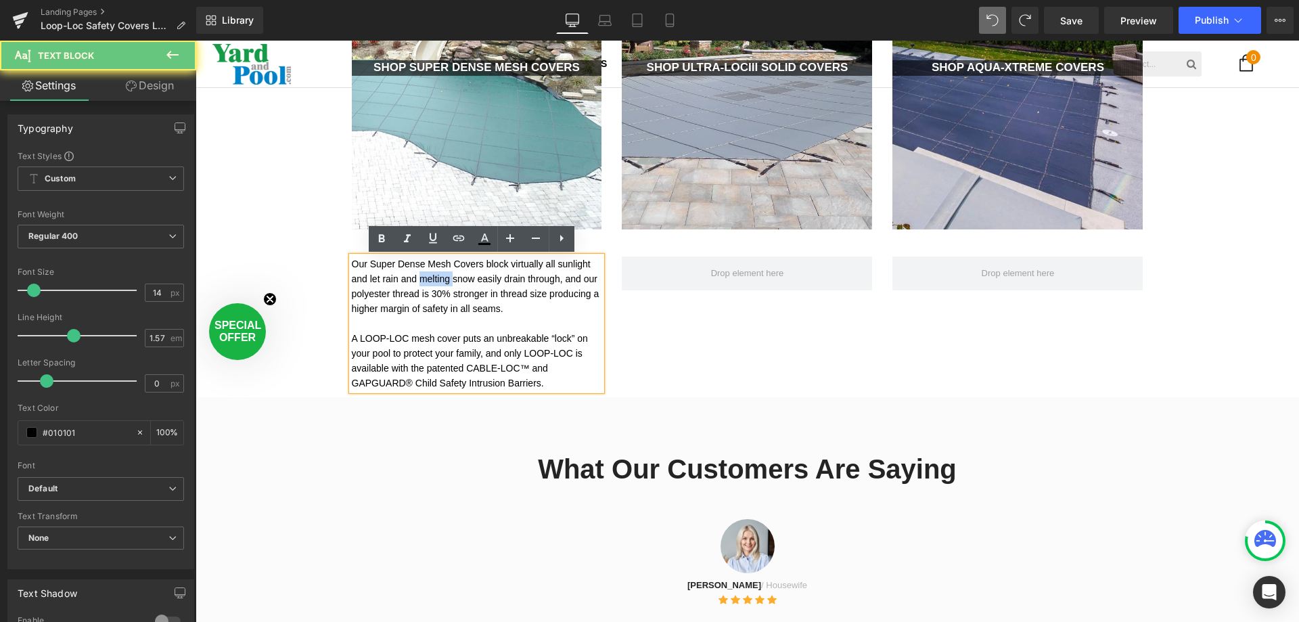
click at [390, 284] on p "Our Super Dense Mesh Covers block virtually all sunlight and let rain and melti…" at bounding box center [477, 323] width 250 height 134
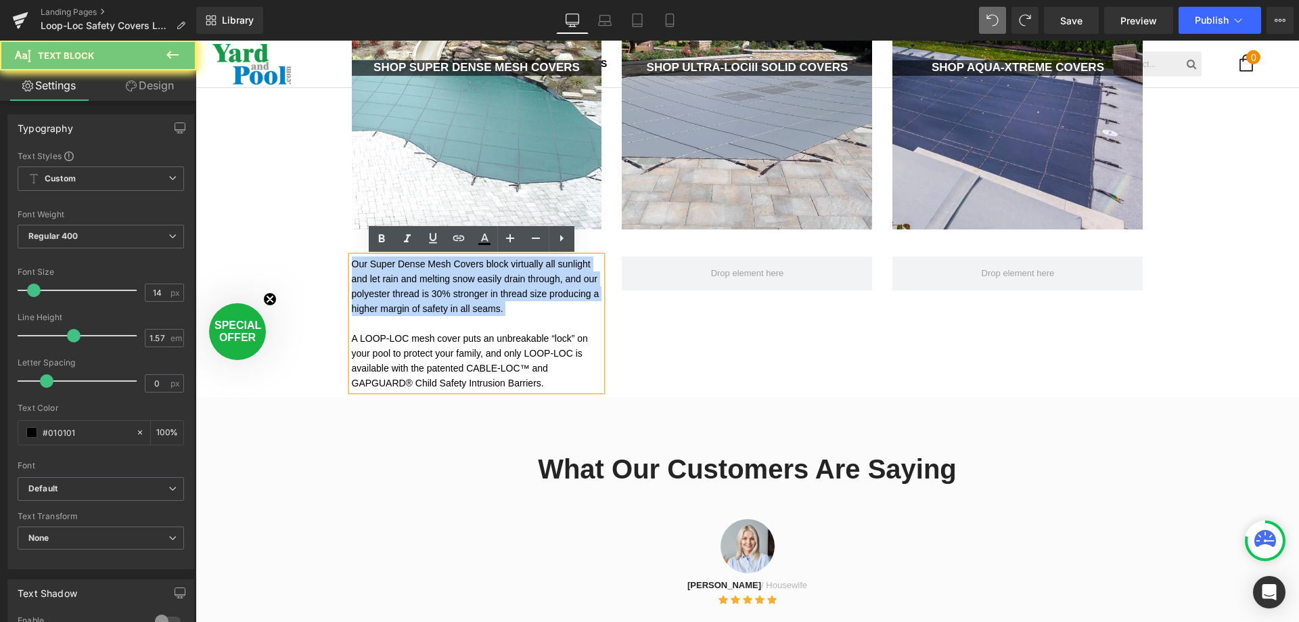
click at [390, 284] on p "Our Super Dense Mesh Covers block virtually all sunlight and let rain and melti…" at bounding box center [477, 323] width 250 height 134
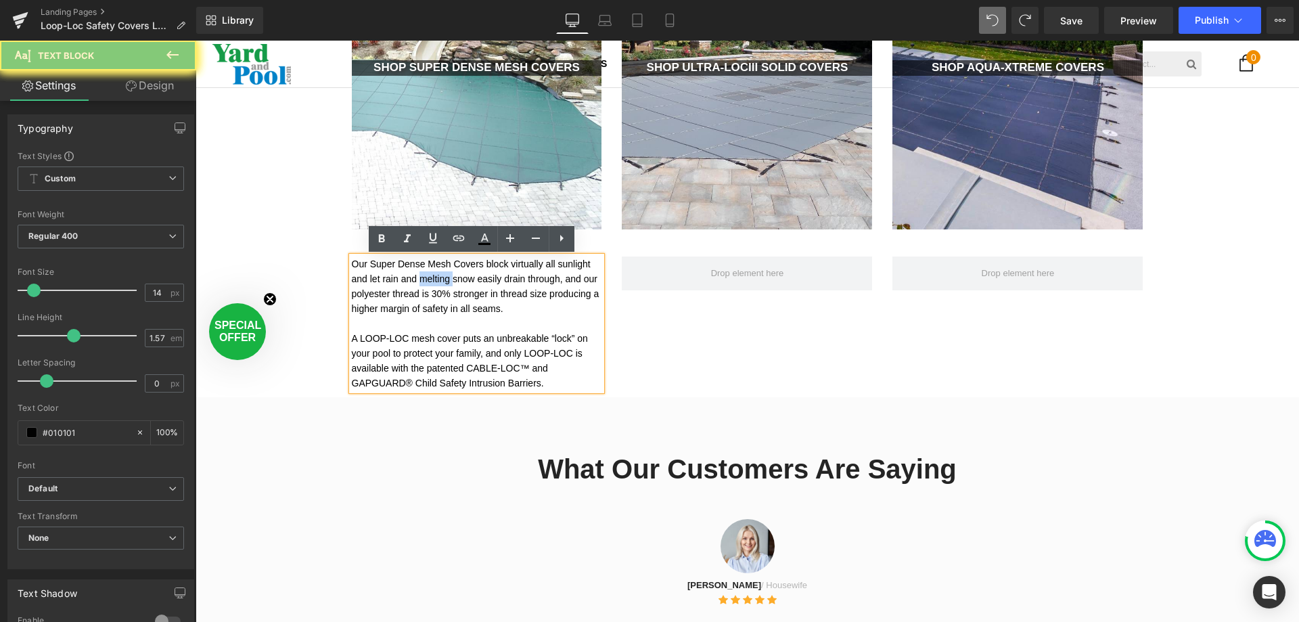
click at [390, 284] on p "Our Super Dense Mesh Covers block virtually all sunlight and let rain and melti…" at bounding box center [477, 323] width 250 height 134
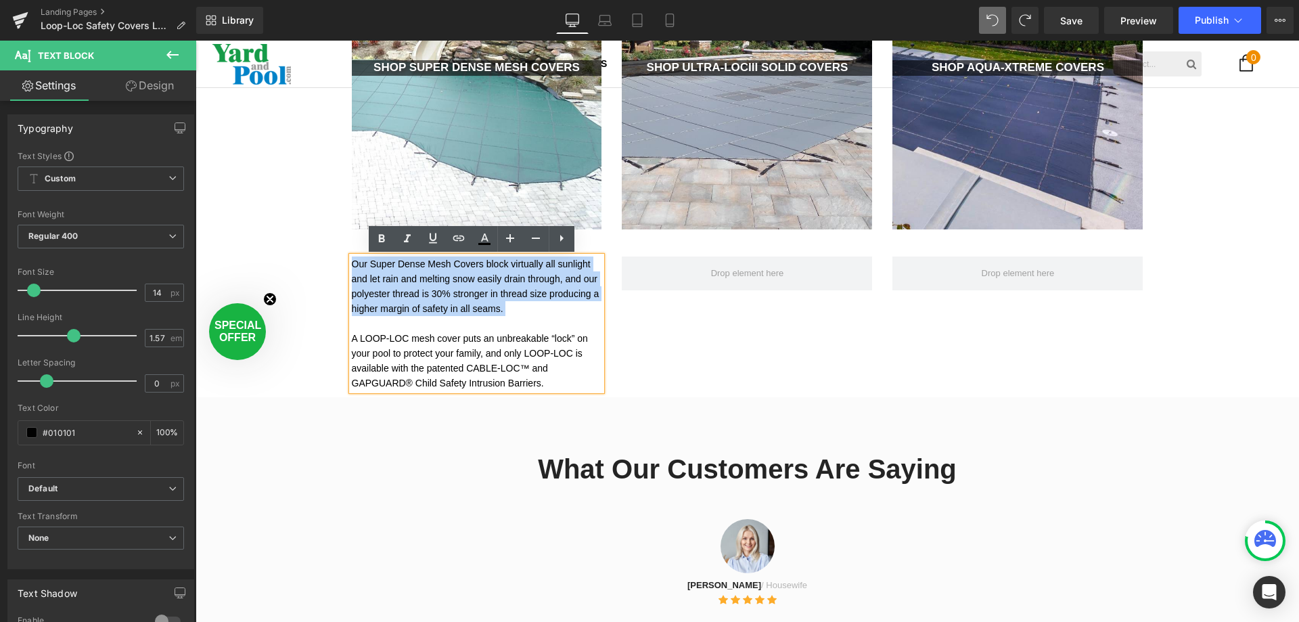
click at [390, 284] on p "Our Super Dense Mesh Covers block virtually all sunlight and let rain and melti…" at bounding box center [477, 323] width 250 height 134
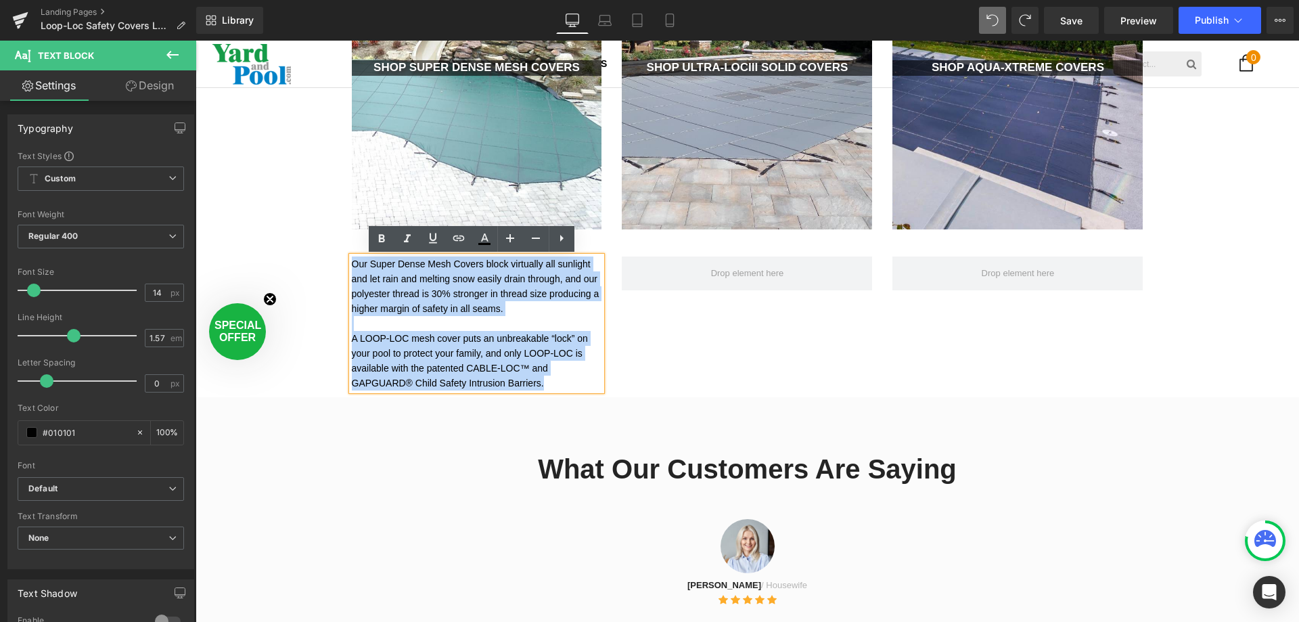
drag, startPoint x: 474, startPoint y: 385, endPoint x: 348, endPoint y: 266, distance: 173.8
click at [352, 266] on p "Our Super Dense Mesh Covers block virtually all sunlight and let rain and melti…" at bounding box center [477, 323] width 250 height 134
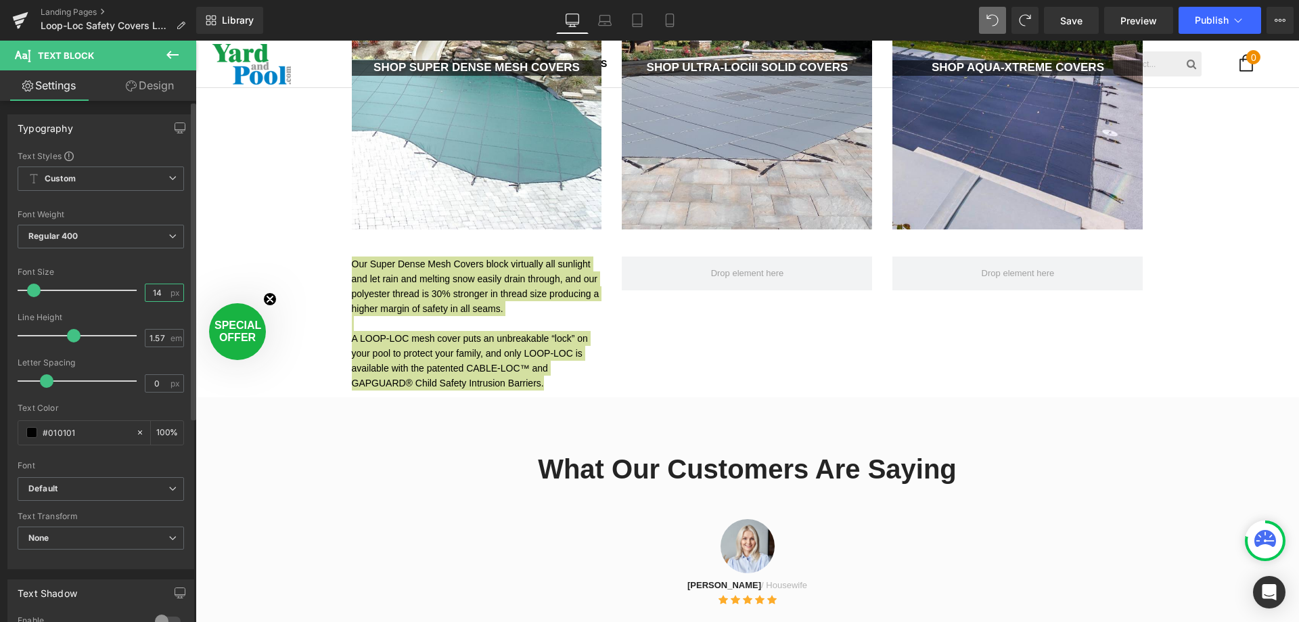
drag, startPoint x: 159, startPoint y: 291, endPoint x: 136, endPoint y: 293, distance: 23.1
click at [136, 293] on div "Font Size 14 px" at bounding box center [101, 289] width 166 height 45
type input "16"
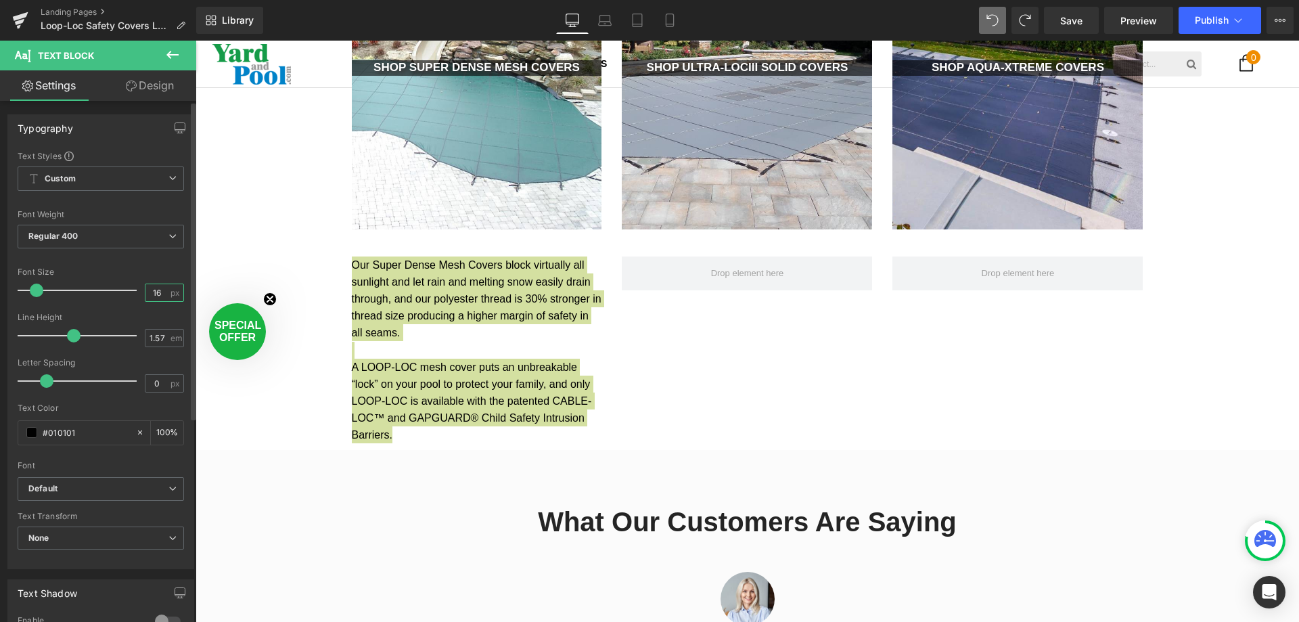
scroll to position [3439, 1094]
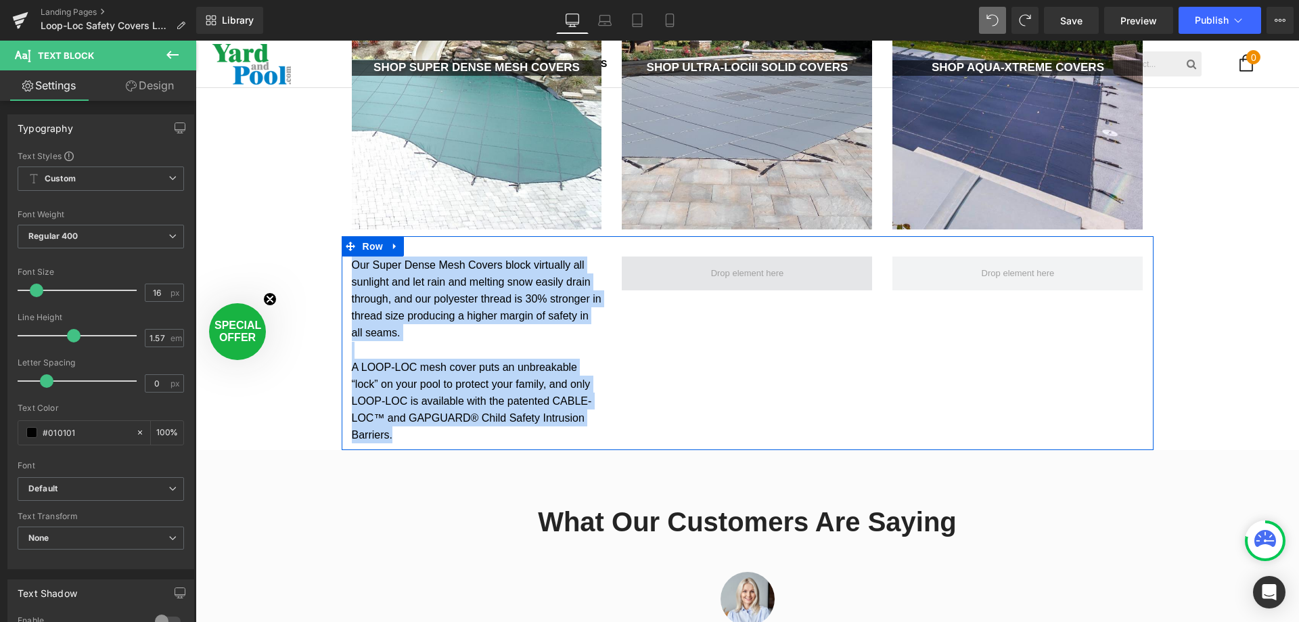
click at [729, 271] on span at bounding box center [747, 274] width 83 height 22
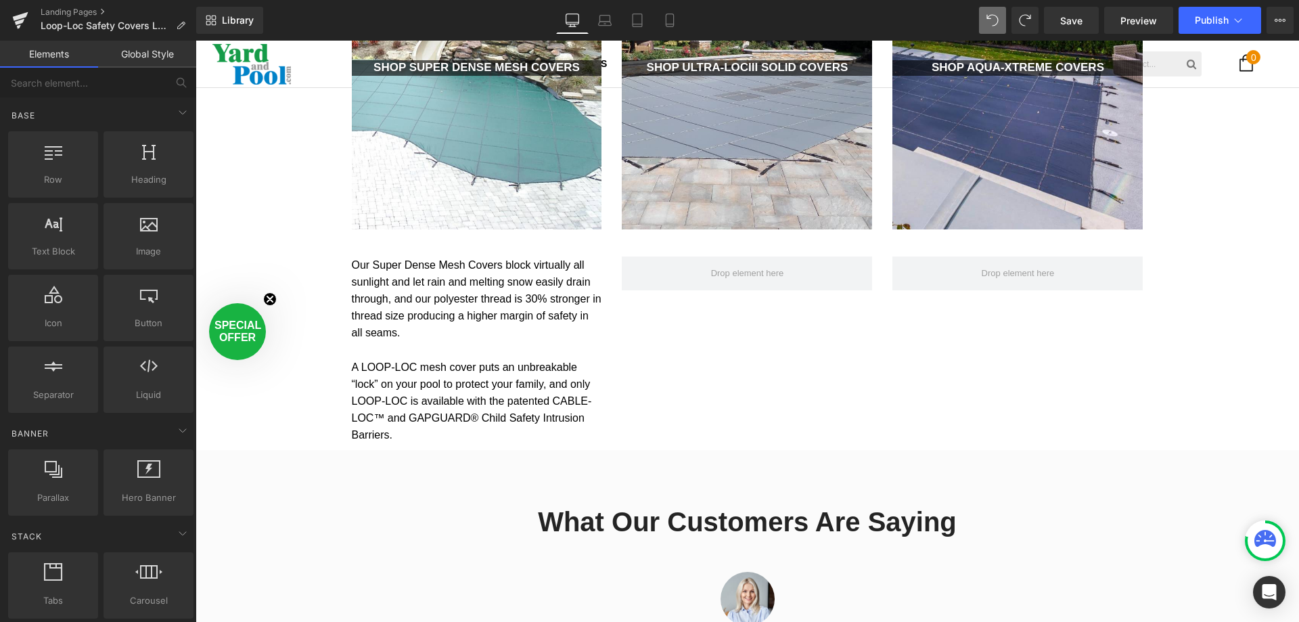
click at [48, 51] on link "Elements" at bounding box center [49, 54] width 98 height 27
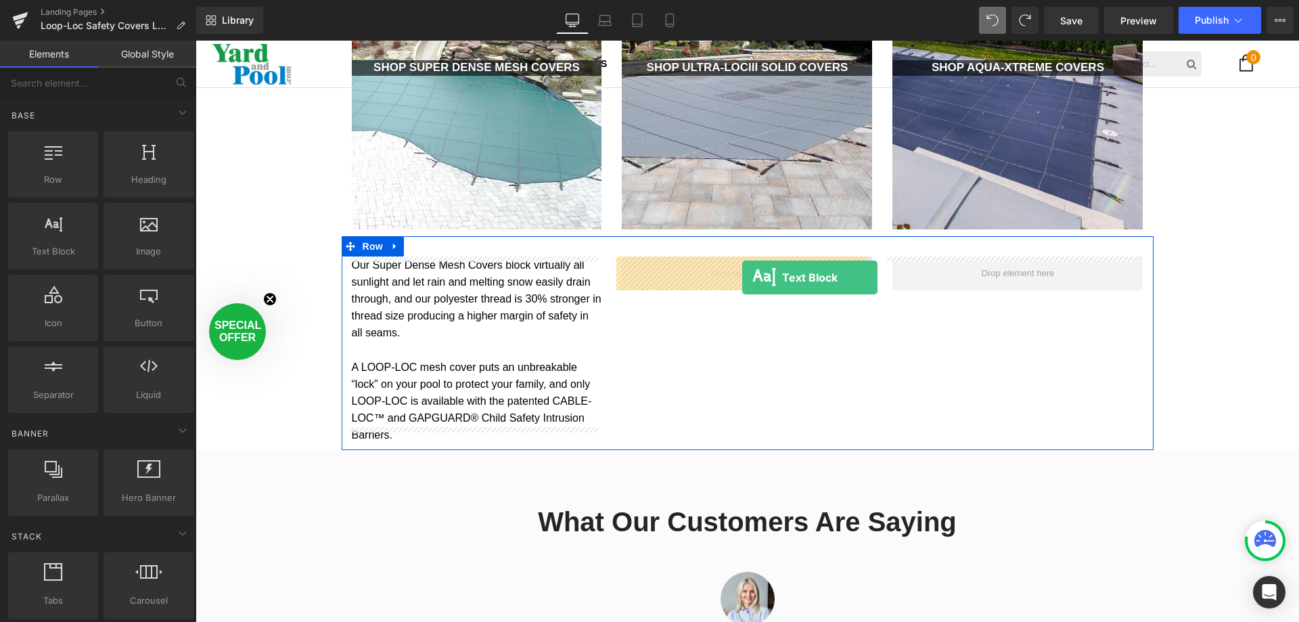
drag, startPoint x: 246, startPoint y: 269, endPoint x: 742, endPoint y: 277, distance: 496.1
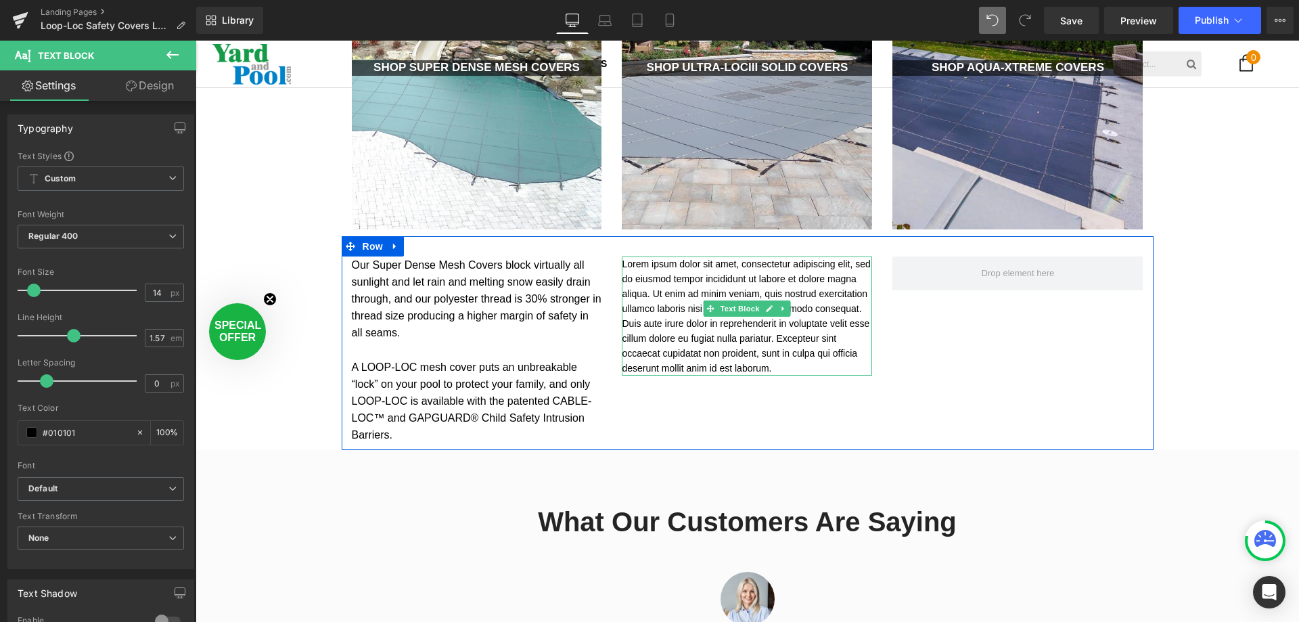
click at [685, 276] on p "Lorem ipsum dolor sit amet, consectetur adipiscing elit, sed do eiusmod tempor …" at bounding box center [747, 315] width 250 height 119
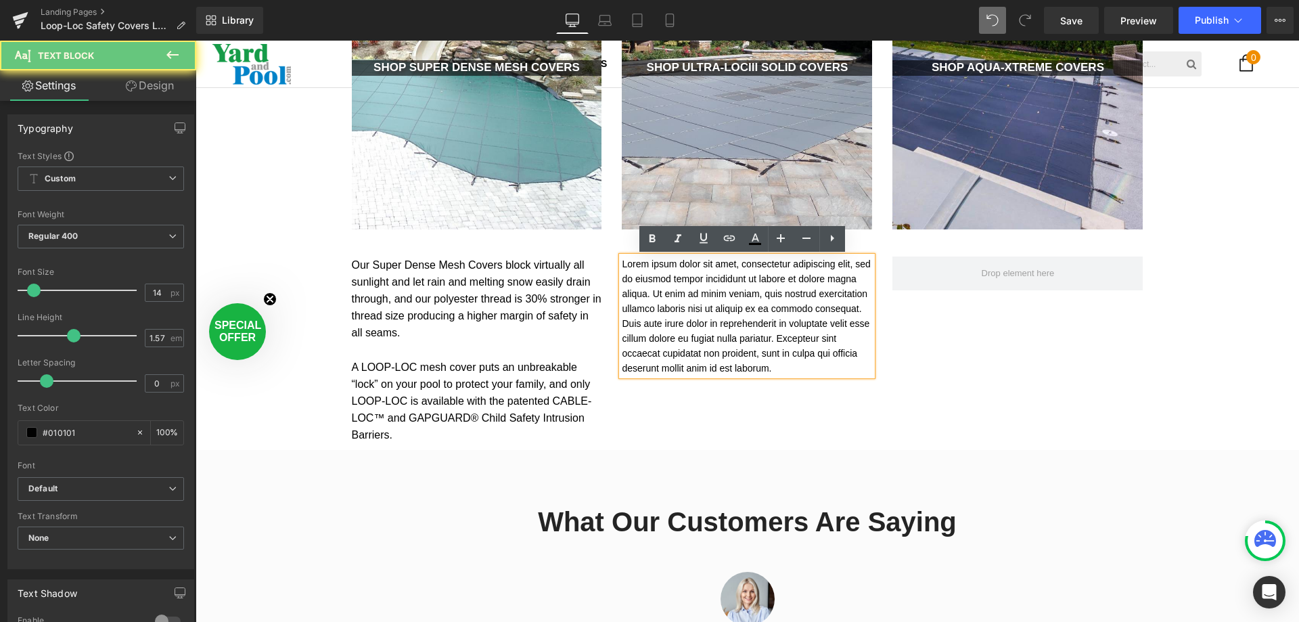
click at [685, 276] on p "Lorem ipsum dolor sit amet, consectetur adipiscing elit, sed do eiusmod tempor …" at bounding box center [747, 315] width 250 height 119
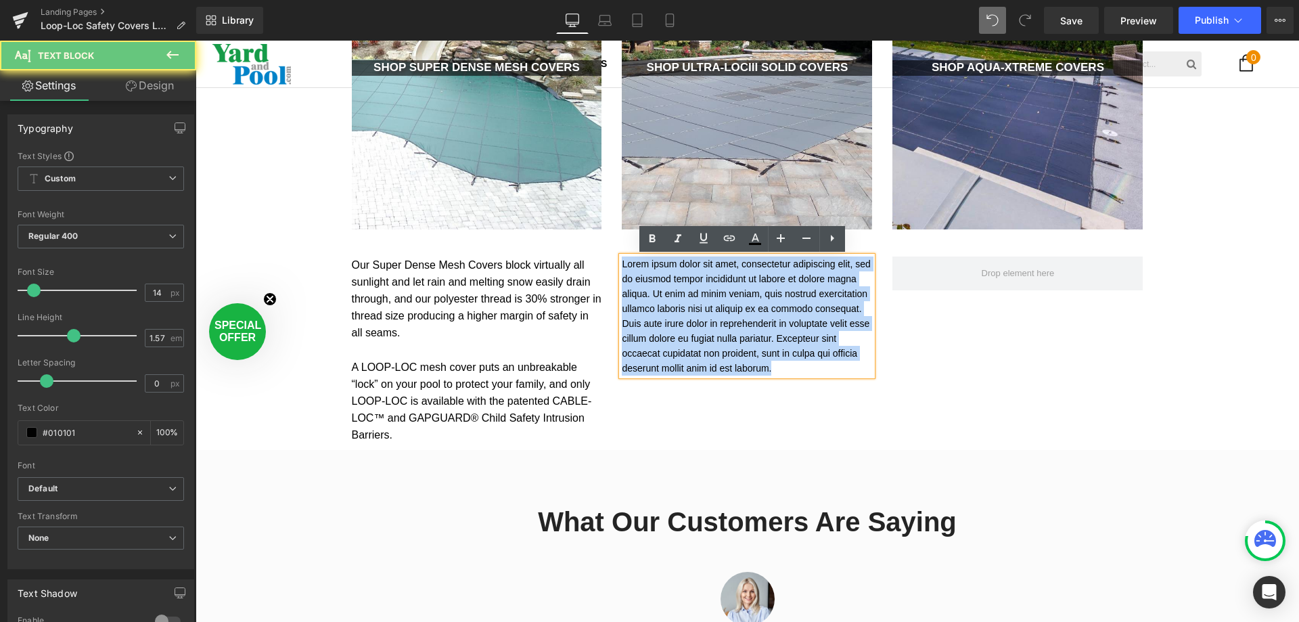
click at [685, 276] on p "Lorem ipsum dolor sit amet, consectetur adipiscing elit, sed do eiusmod tempor …" at bounding box center [747, 315] width 250 height 119
paste div
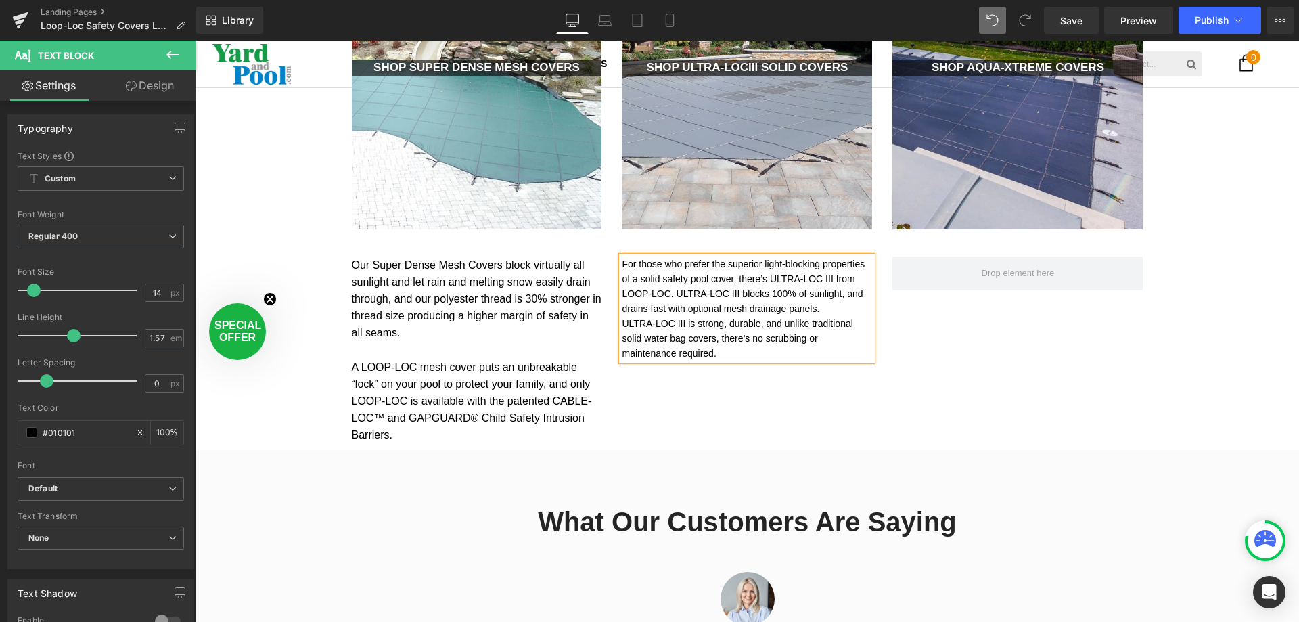
click at [622, 320] on p "ULTRA-LOC III is strong, durable, and unlike traditional solid water bag covers…" at bounding box center [747, 338] width 250 height 45
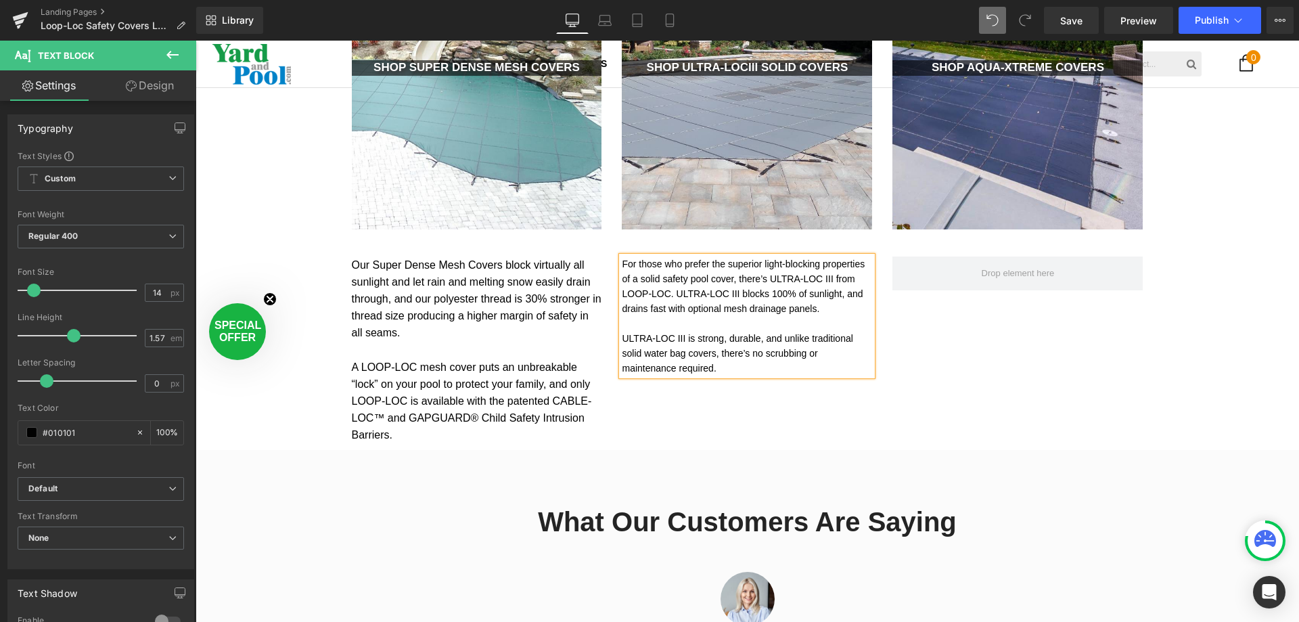
click at [750, 341] on span "ULTRA-LOC III is strong, durable, and unlike traditional solid water bag covers…" at bounding box center [737, 353] width 231 height 41
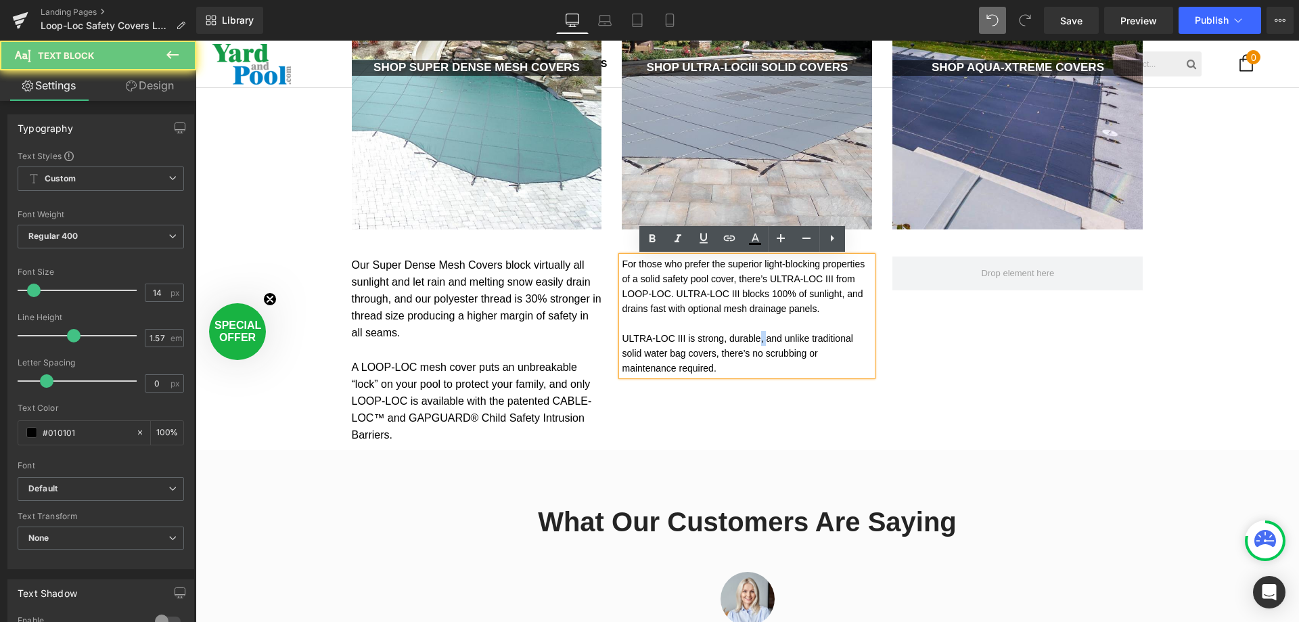
click at [750, 341] on span "ULTRA-LOC III is strong, durable, and unlike traditional solid water bag covers…" at bounding box center [737, 353] width 231 height 41
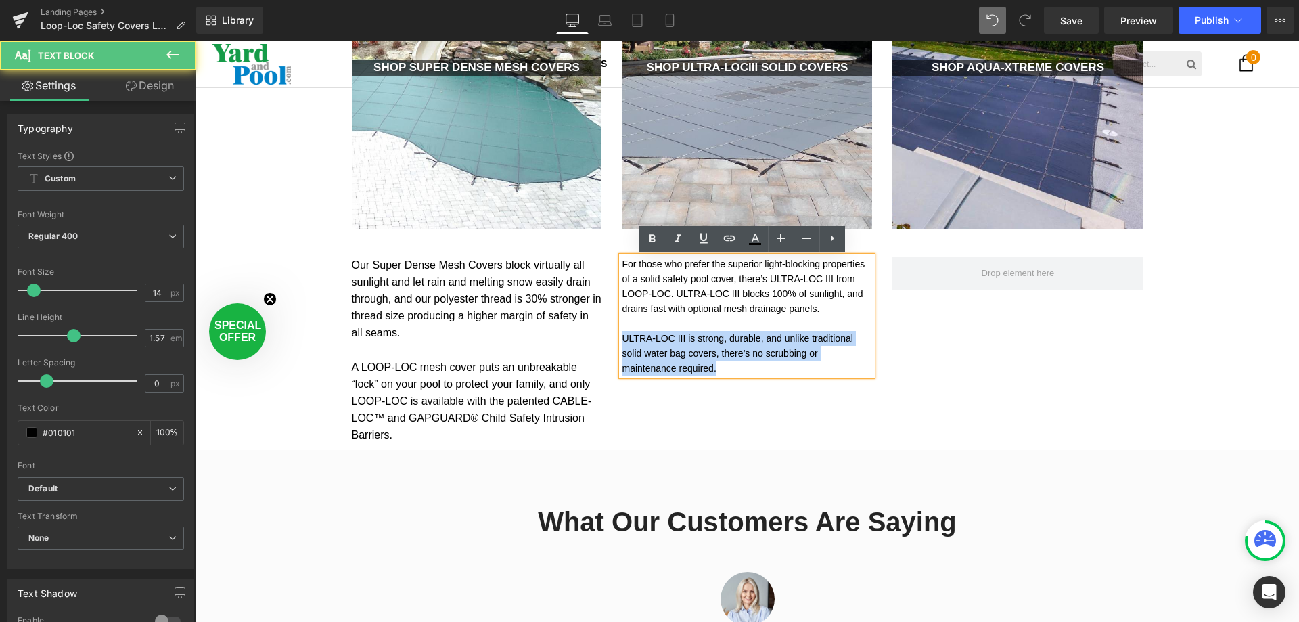
click at [853, 350] on span "ULTRA-LOC III is strong, durable, and unlike traditional solid water bag covers…" at bounding box center [737, 353] width 231 height 41
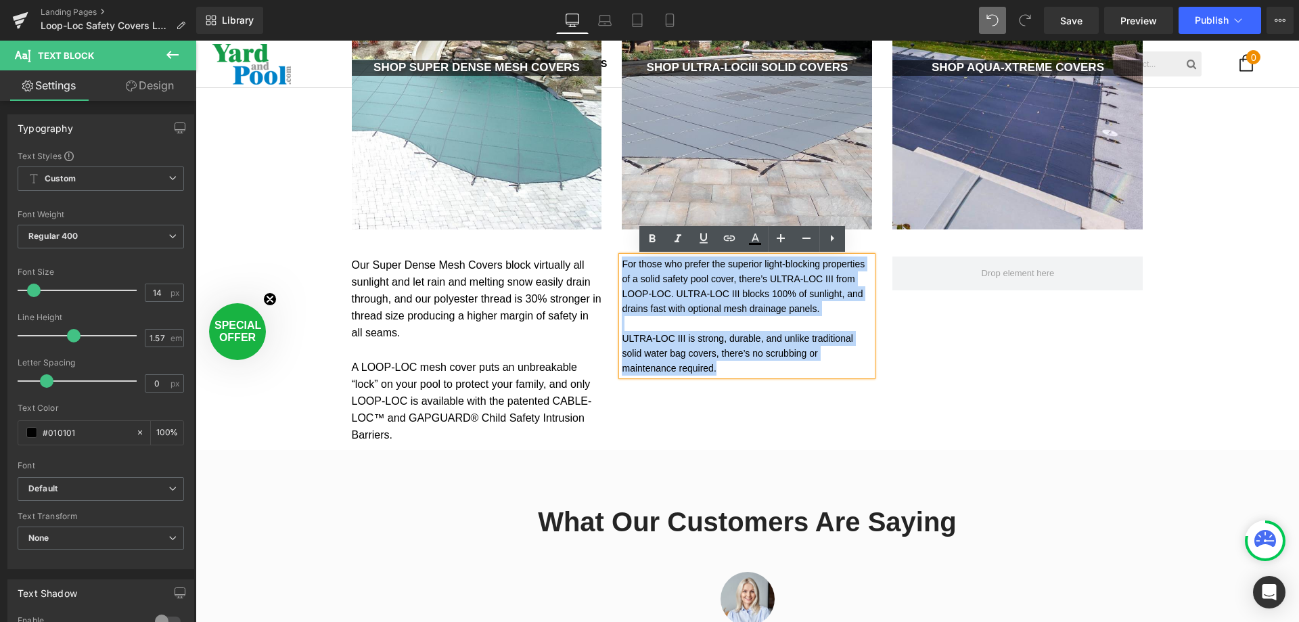
drag, startPoint x: 861, startPoint y: 351, endPoint x: 617, endPoint y: 266, distance: 258.7
click at [622, 266] on p "For those who prefer the superior light-blocking properties of a solid safety p…" at bounding box center [747, 315] width 250 height 119
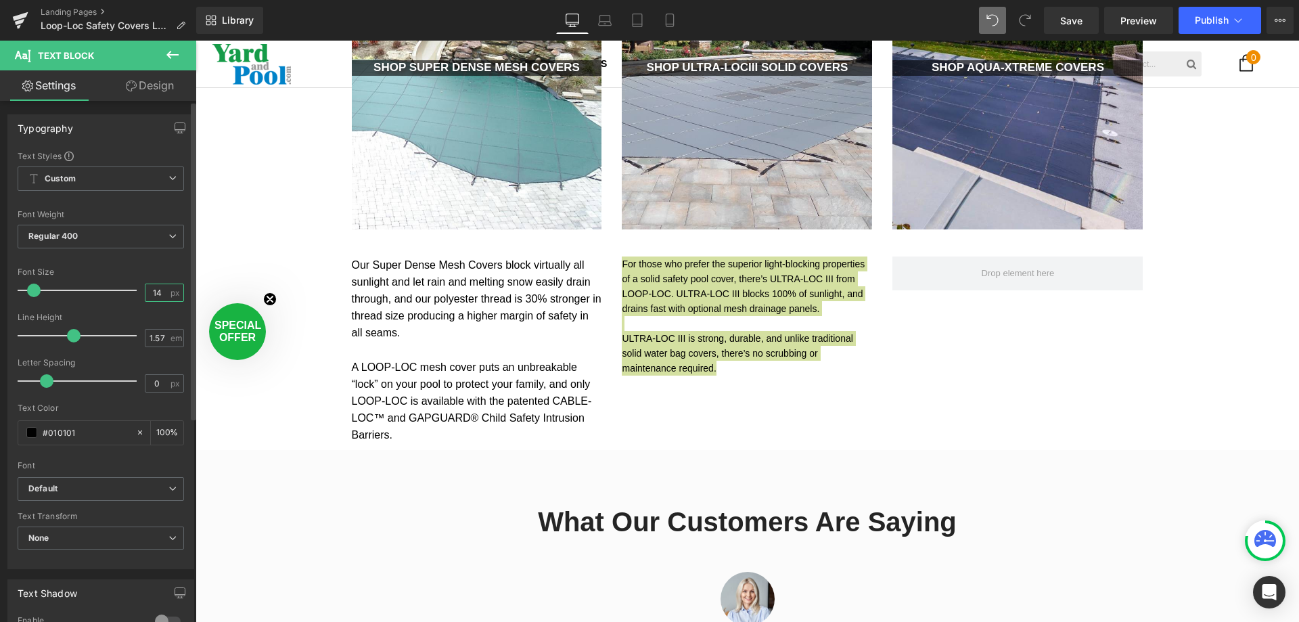
drag, startPoint x: 159, startPoint y: 290, endPoint x: 105, endPoint y: 298, distance: 54.7
click at [105, 298] on div "Font Size 14 px" at bounding box center [101, 289] width 166 height 45
type input "16"
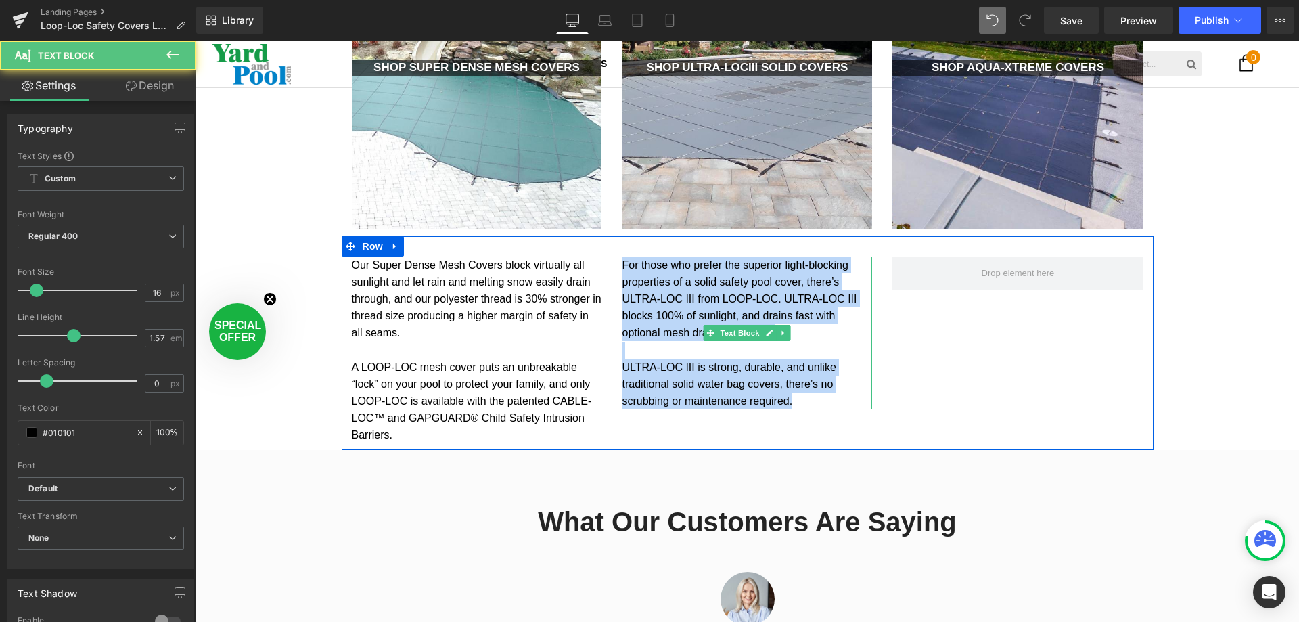
click at [712, 317] on p "For those who prefer the superior light-blocking properties of a solid safety p…" at bounding box center [747, 332] width 250 height 153
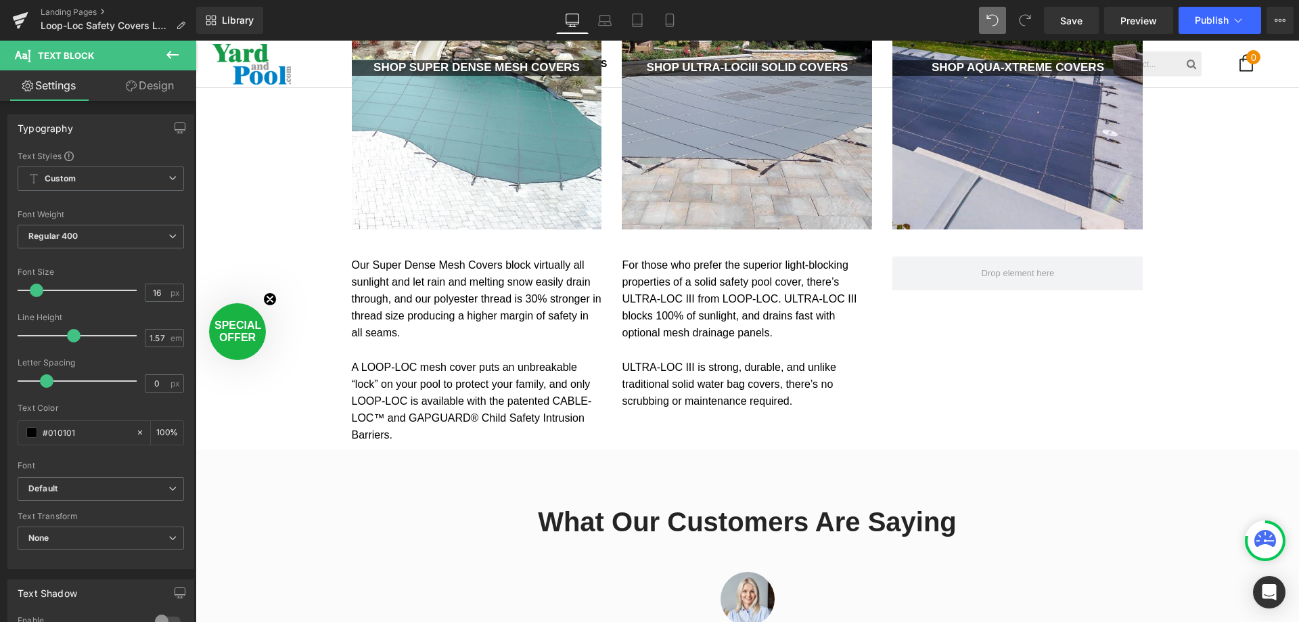
click at [173, 54] on icon at bounding box center [172, 55] width 12 height 8
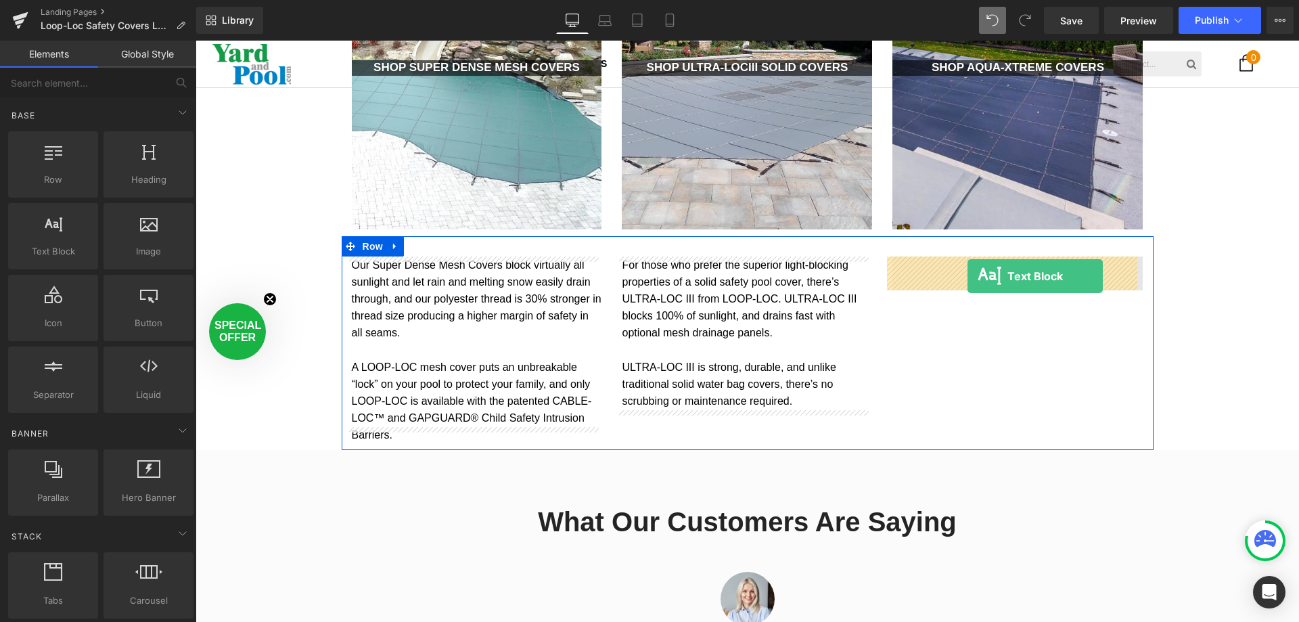
drag, startPoint x: 231, startPoint y: 278, endPoint x: 968, endPoint y: 276, distance: 736.9
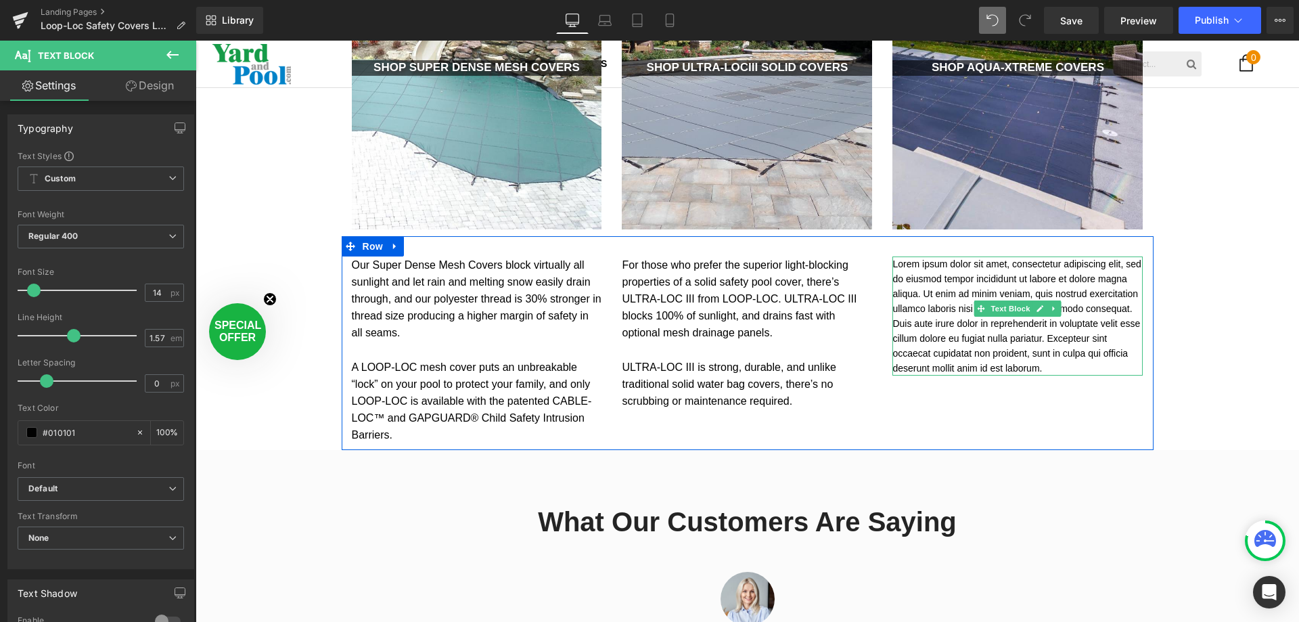
click at [940, 267] on p "Lorem ipsum dolor sit amet, consectetur adipiscing elit, sed do eiusmod tempor …" at bounding box center [1018, 315] width 250 height 119
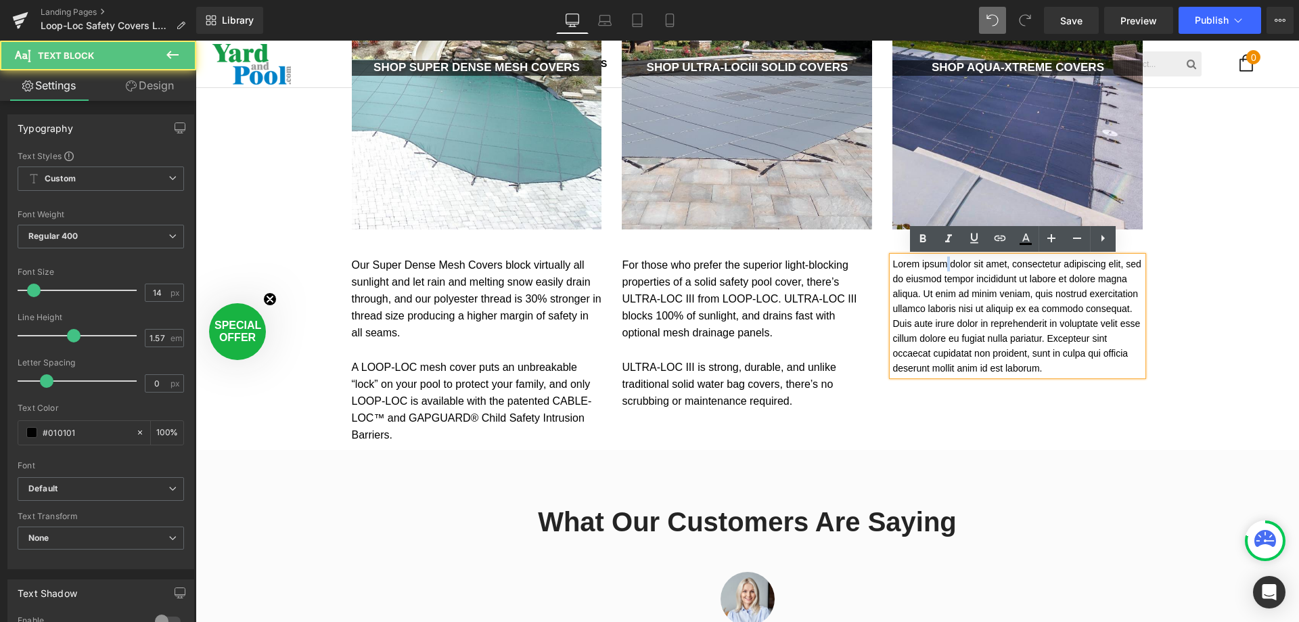
click at [939, 267] on p "Lorem ipsum dolor sit amet, consectetur adipiscing elit, sed do eiusmod tempor …" at bounding box center [1018, 315] width 250 height 119
click at [938, 266] on p "Lorem ipsum dolor sit amet, consectetur adipiscing elit, sed do eiusmod tempor …" at bounding box center [1018, 315] width 250 height 119
click at [936, 273] on p "Lorem ipsum dolor sit amet, consectetur adipiscing elit, sed do eiusmod tempor …" at bounding box center [1018, 315] width 250 height 119
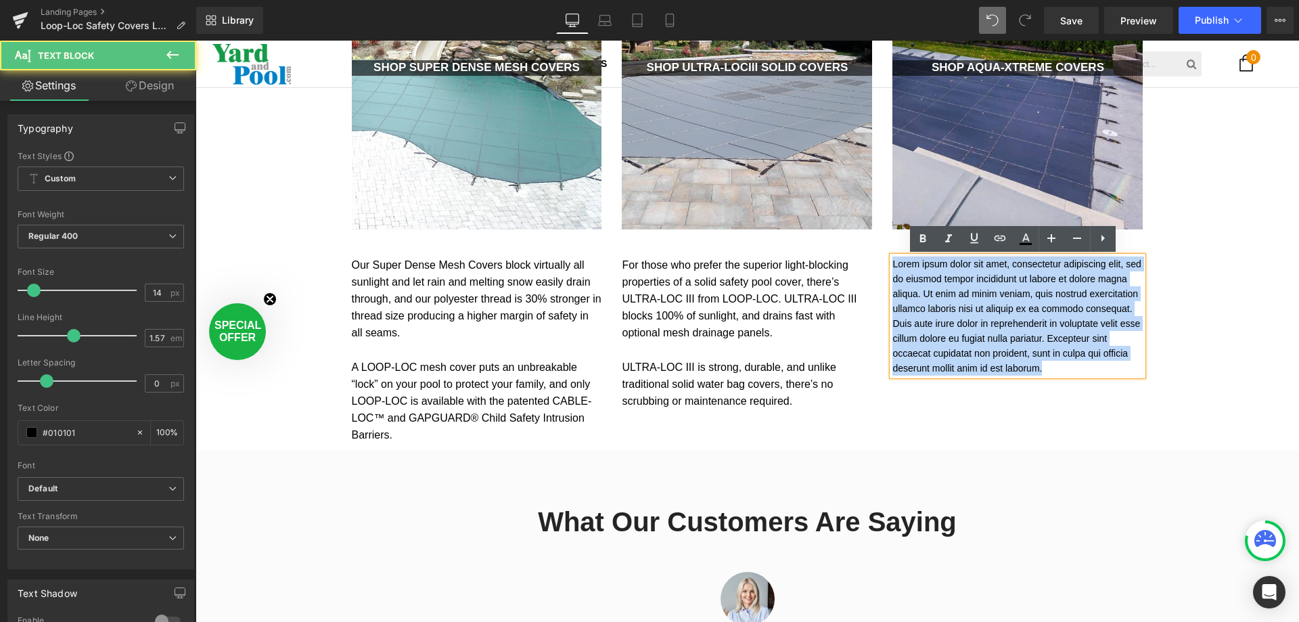
click at [936, 273] on p "Lorem ipsum dolor sit amet, consectetur adipiscing elit, sed do eiusmod tempor …" at bounding box center [1018, 315] width 250 height 119
paste div
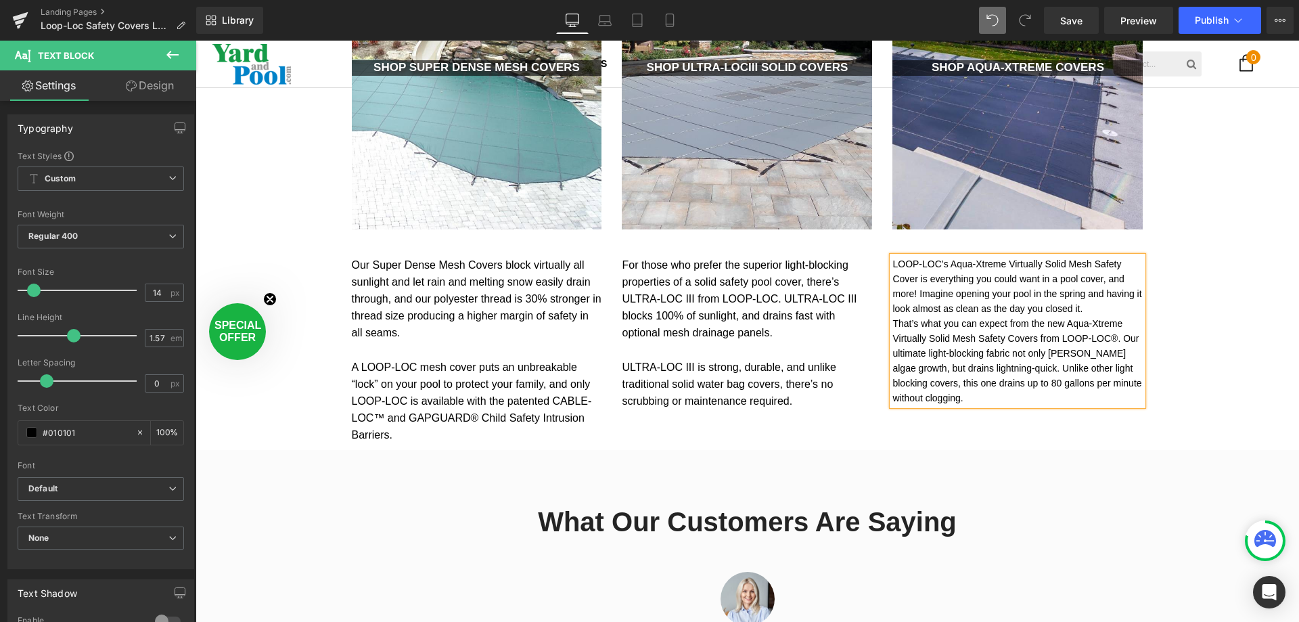
click at [893, 319] on p "That’s what you can expect from the new Aqua-Xtreme Virtually Solid Mesh Safety…" at bounding box center [1018, 360] width 250 height 89
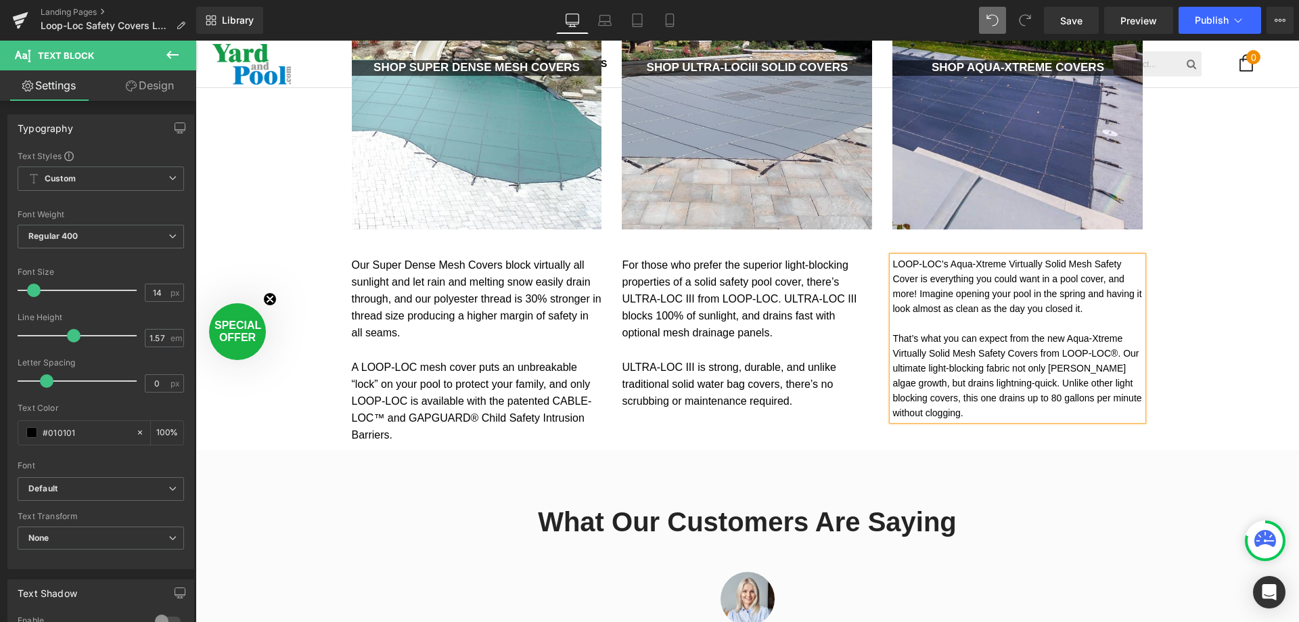
drag, startPoint x: 1107, startPoint y: 400, endPoint x: 886, endPoint y: 265, distance: 258.4
click at [893, 265] on div "LOOP-LOC’s Aqua-Xtreme Virtually Solid Mesh Safety Cover is everything you coul…" at bounding box center [1018, 338] width 250 height 164
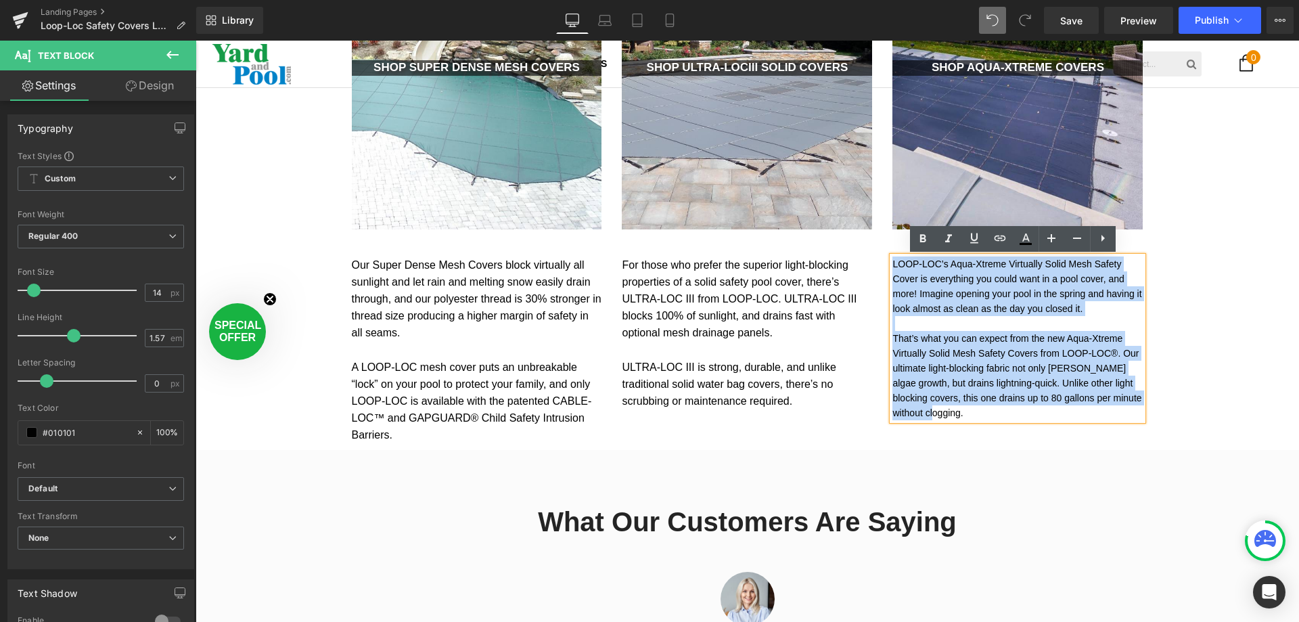
drag, startPoint x: 888, startPoint y: 262, endPoint x: 1100, endPoint y: 396, distance: 250.0
click at [1100, 399] on p "LOOP-LOC’s Aqua-Xtreme Virtually Solid Mesh Safety Cover is everything you coul…" at bounding box center [1018, 338] width 250 height 164
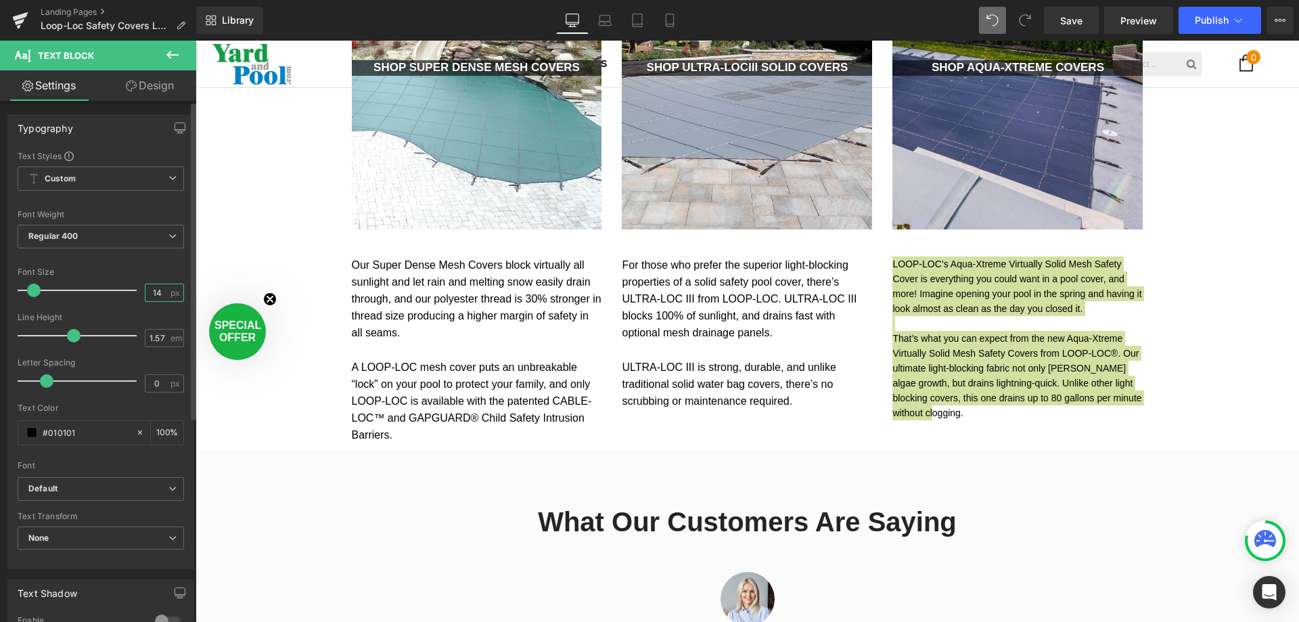
drag, startPoint x: 142, startPoint y: 295, endPoint x: 124, endPoint y: 297, distance: 18.4
click at [124, 297] on div "Font Size 14 px" at bounding box center [101, 289] width 166 height 45
type input "16"
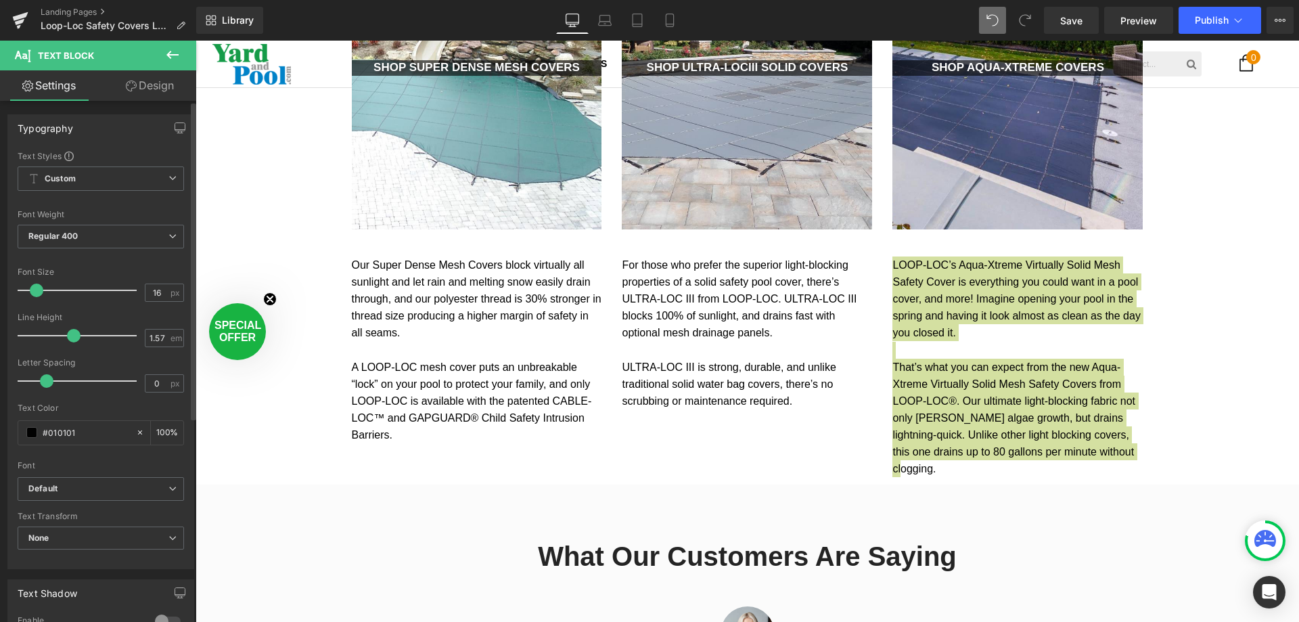
scroll to position [3456, 1094]
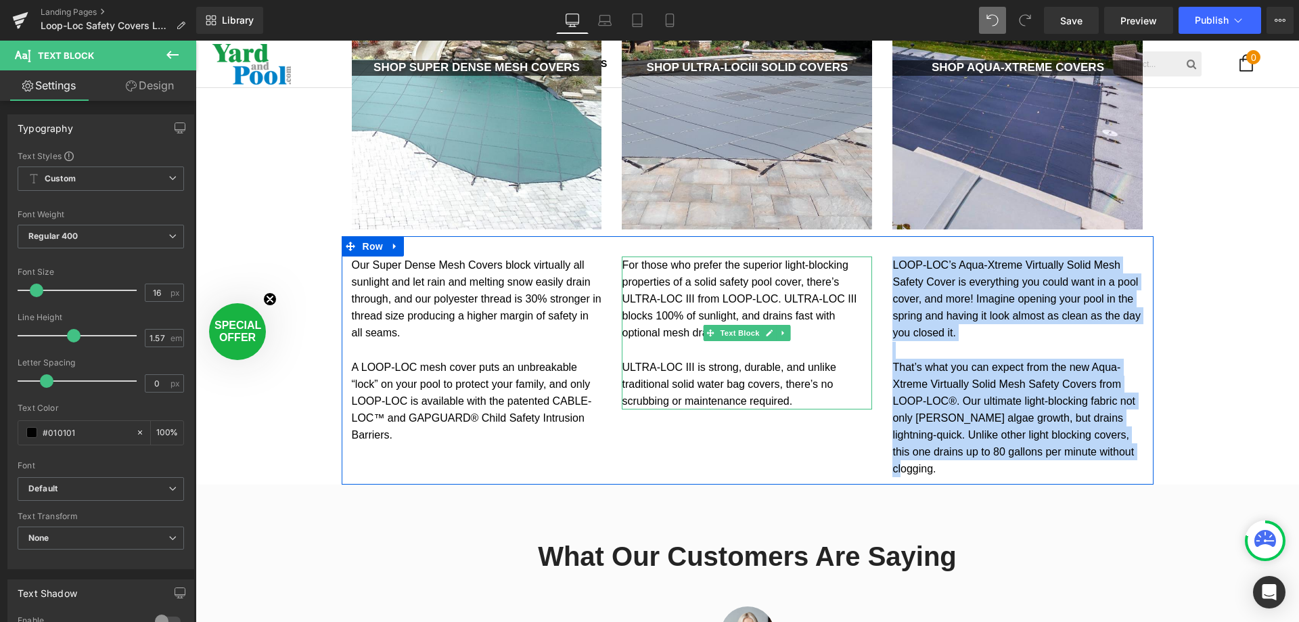
click at [789, 348] on p "For those who prefer the superior light-blocking properties of a solid safety p…" at bounding box center [747, 332] width 250 height 153
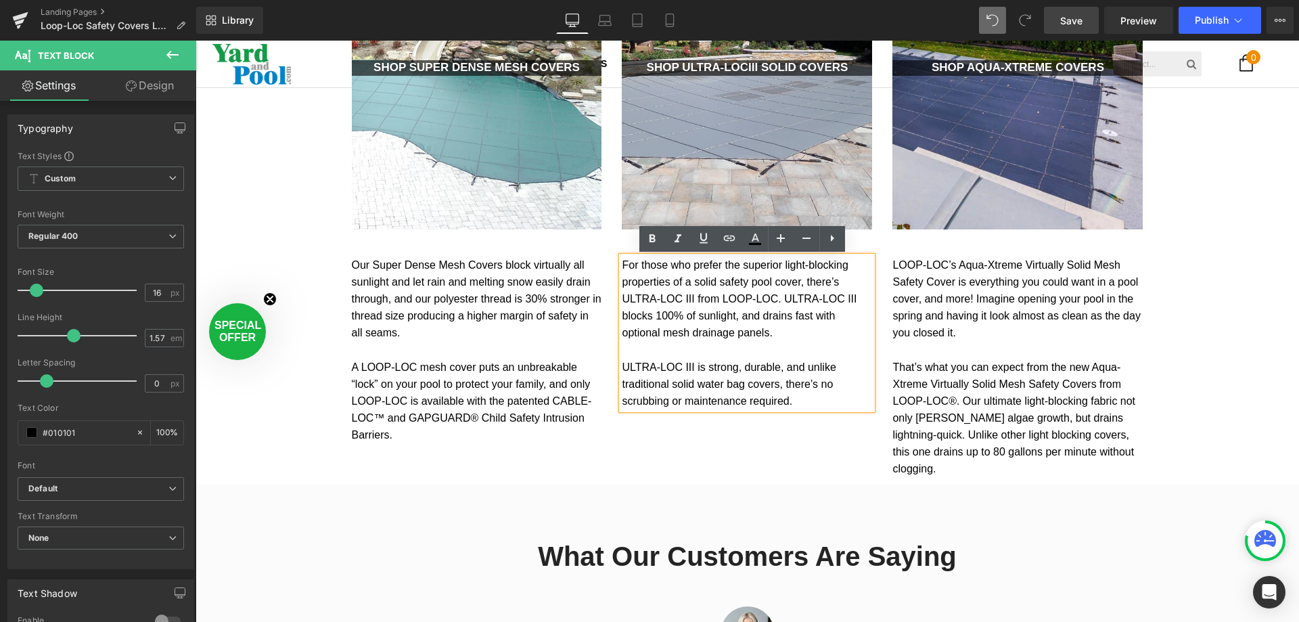
click at [1077, 14] on span "Save" at bounding box center [1071, 21] width 22 height 14
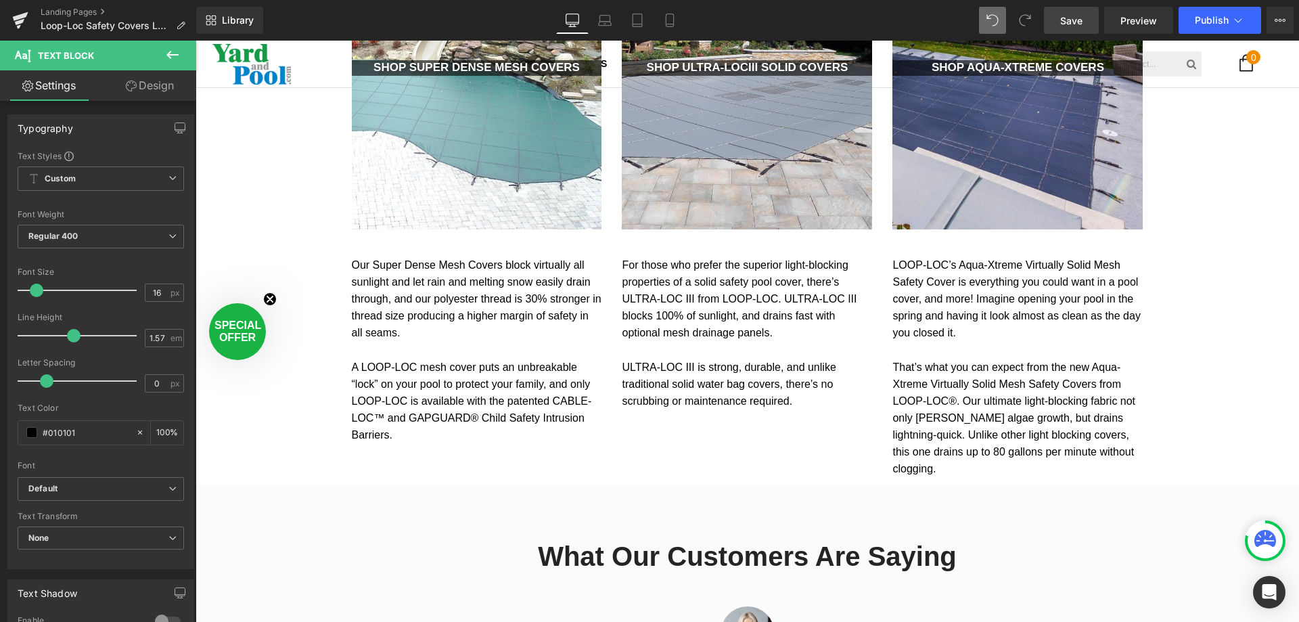
drag, startPoint x: 1075, startPoint y: 26, endPoint x: 1075, endPoint y: 43, distance: 16.3
click at [1075, 26] on span "Save" at bounding box center [1071, 21] width 22 height 14
click at [196, 41] on div "50px" at bounding box center [196, 41] width 0 height 0
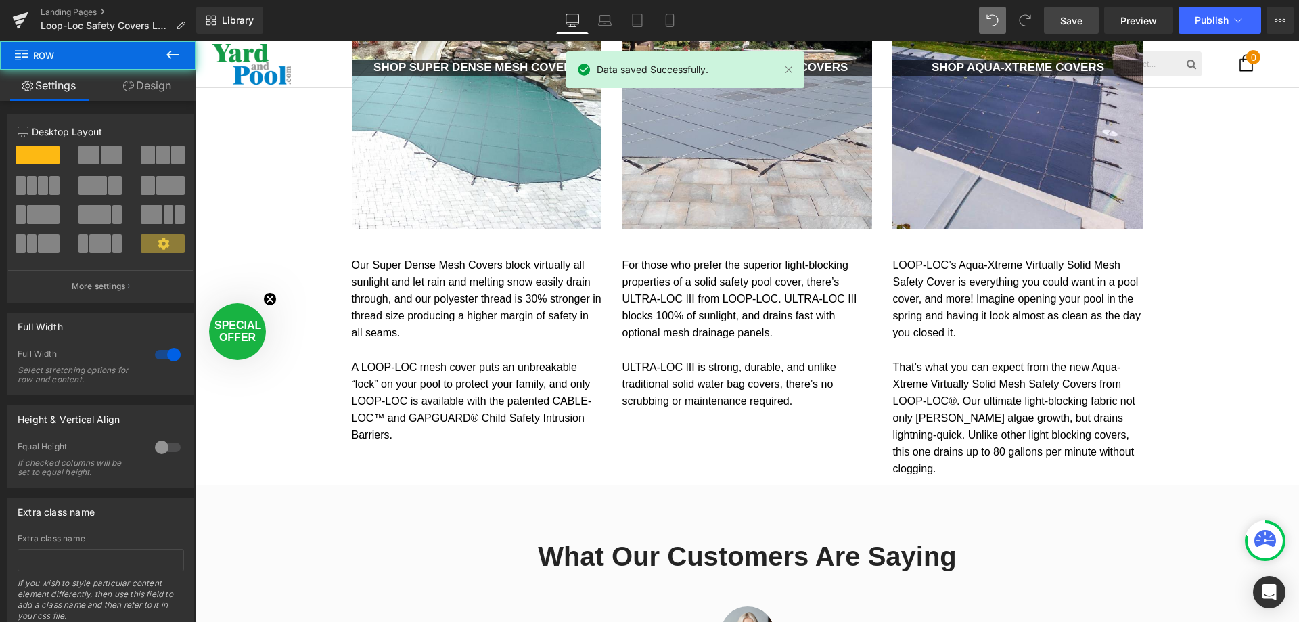
click at [983, 365] on span "That’s what you can expect from the new Aqua-Xtreme Virtually Solid Mesh Safety…" at bounding box center [1014, 418] width 243 height 114
click at [1145, 30] on link "Preview" at bounding box center [1138, 20] width 69 height 27
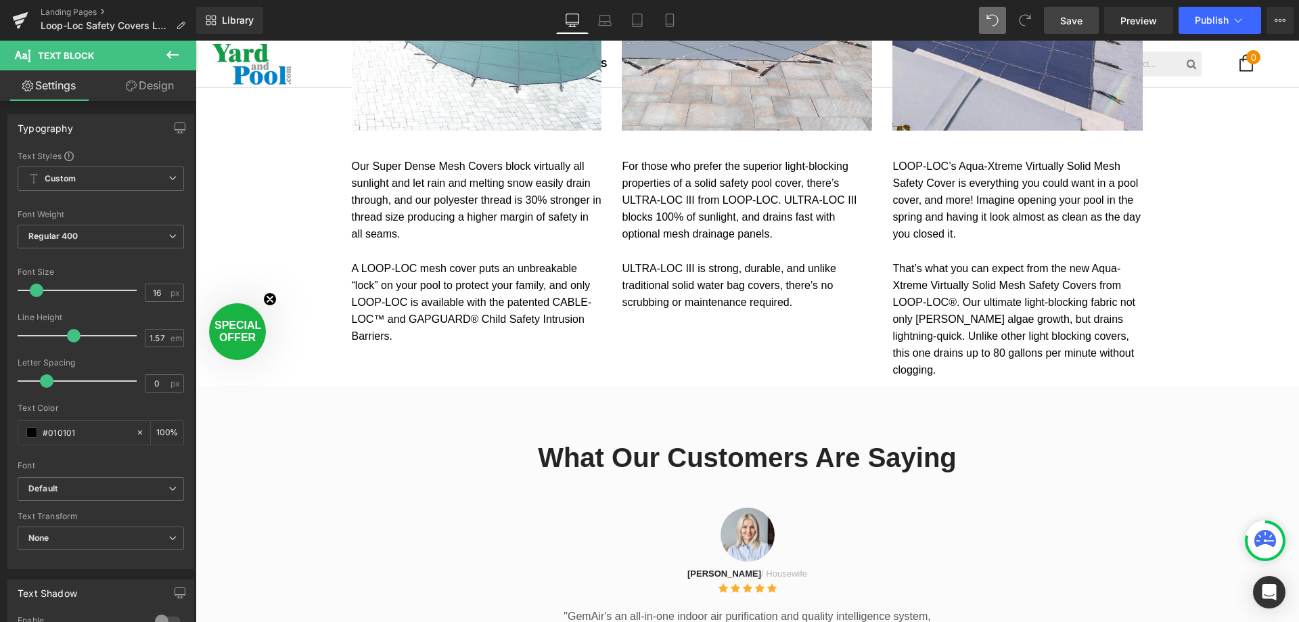
scroll to position [1718, 0]
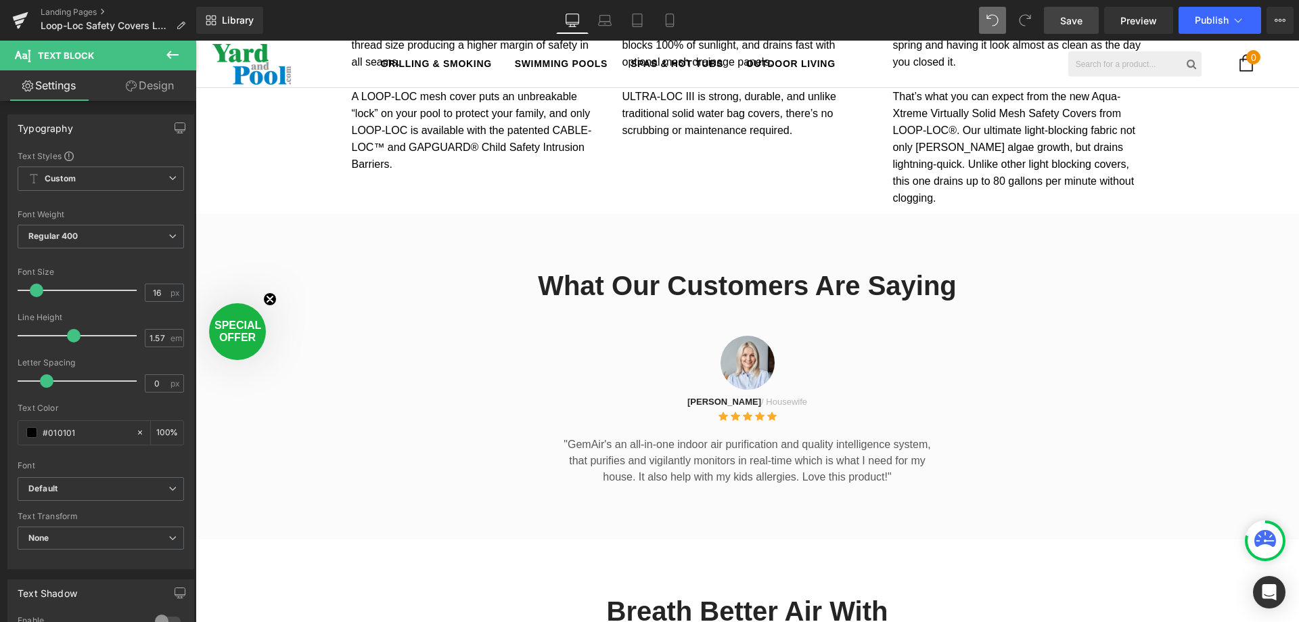
click at [168, 58] on icon at bounding box center [172, 55] width 16 height 16
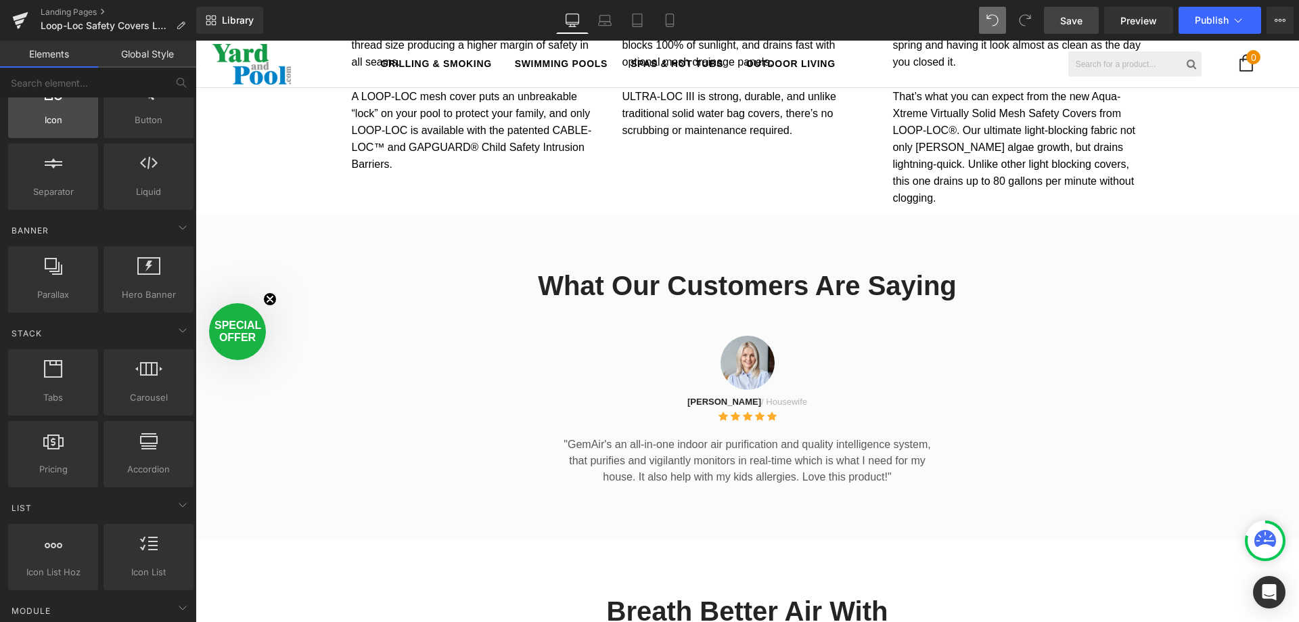
scroll to position [0, 0]
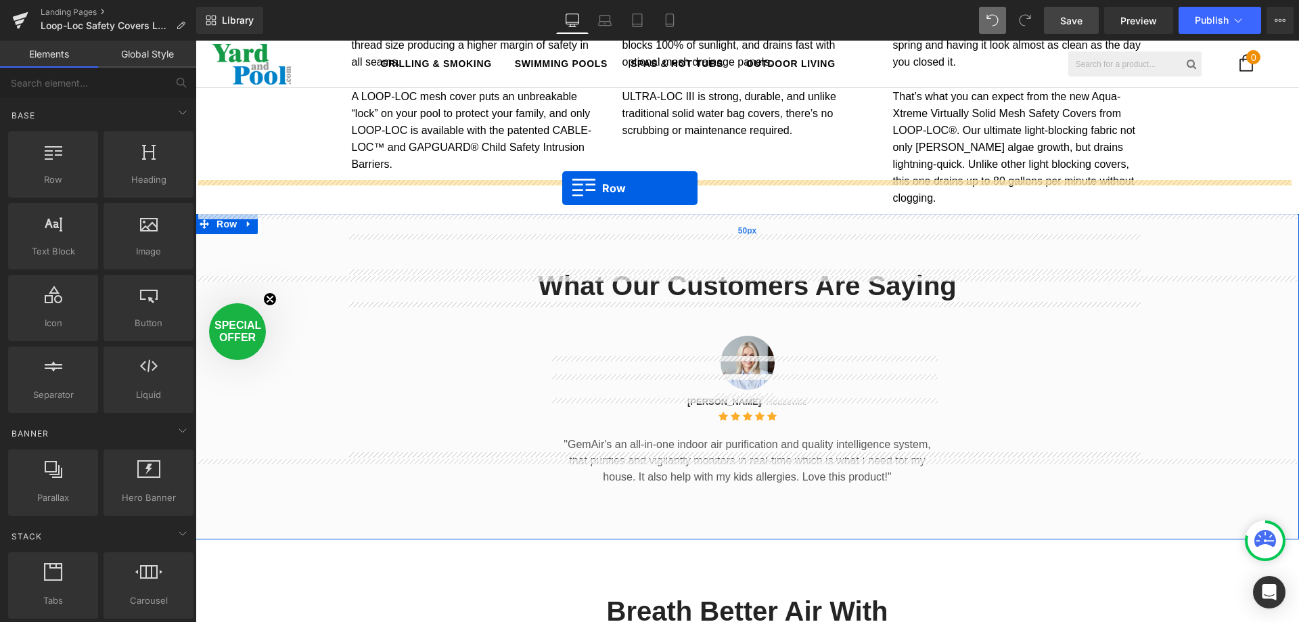
drag, startPoint x: 242, startPoint y: 194, endPoint x: 562, endPoint y: 188, distance: 320.8
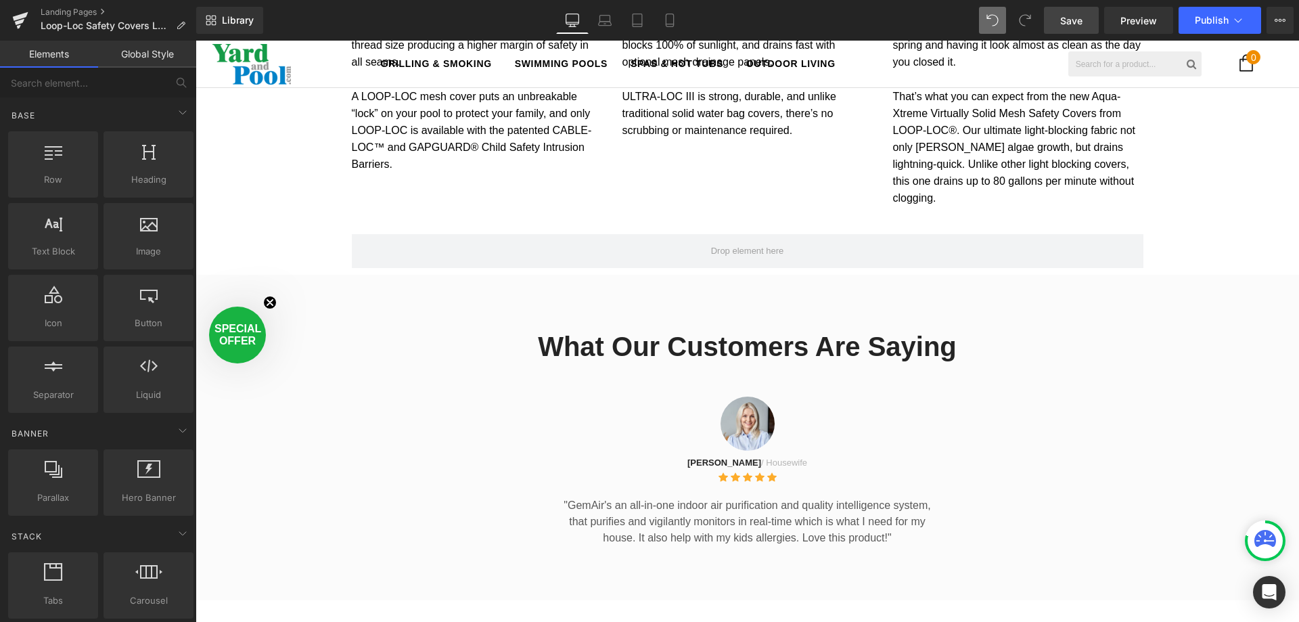
scroll to position [3517, 1094]
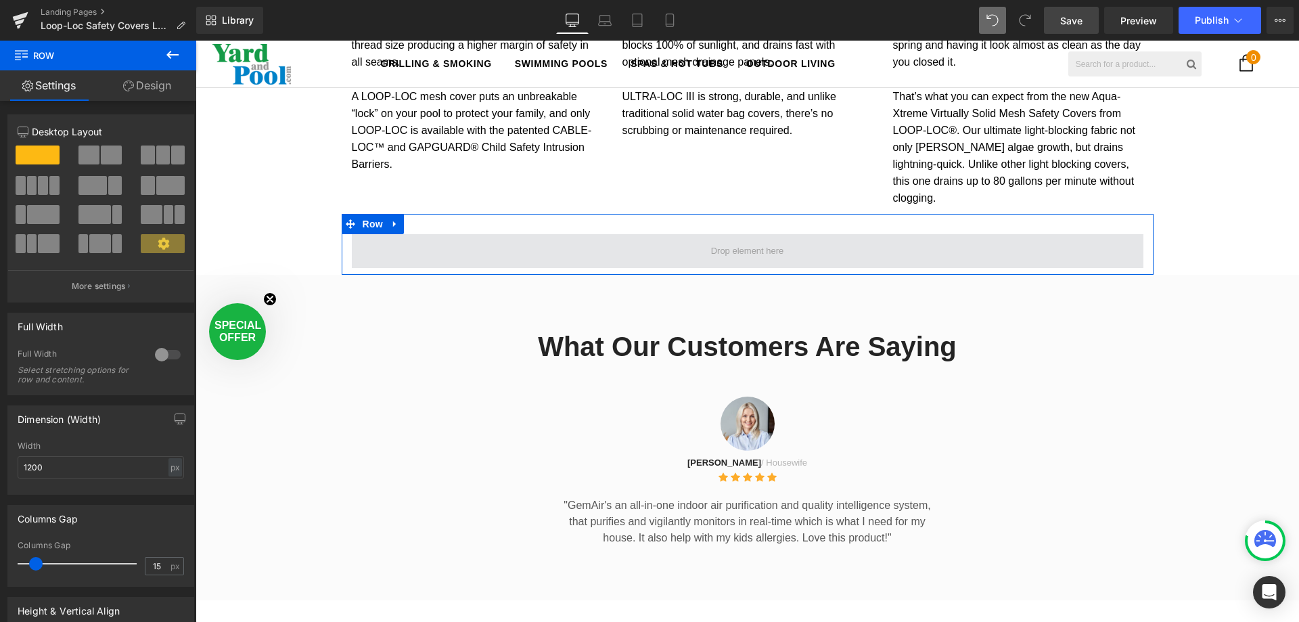
drag, startPoint x: 233, startPoint y: 251, endPoint x: 545, endPoint y: 212, distance: 314.4
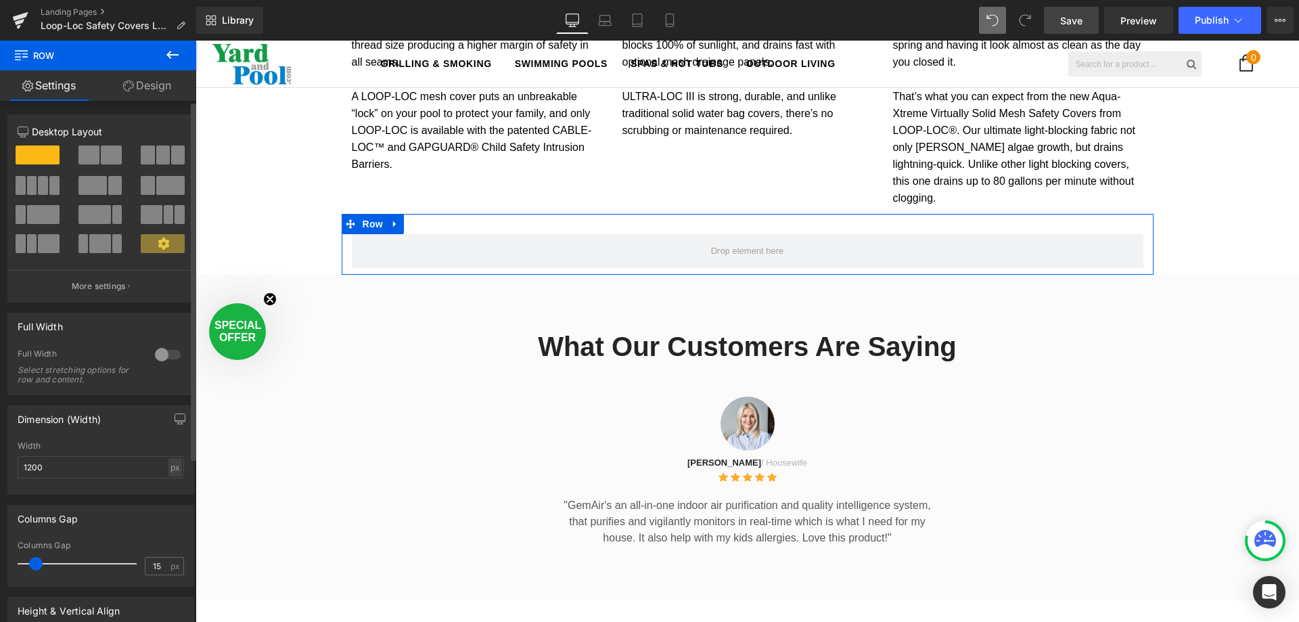
click at [19, 212] on span at bounding box center [21, 214] width 10 height 19
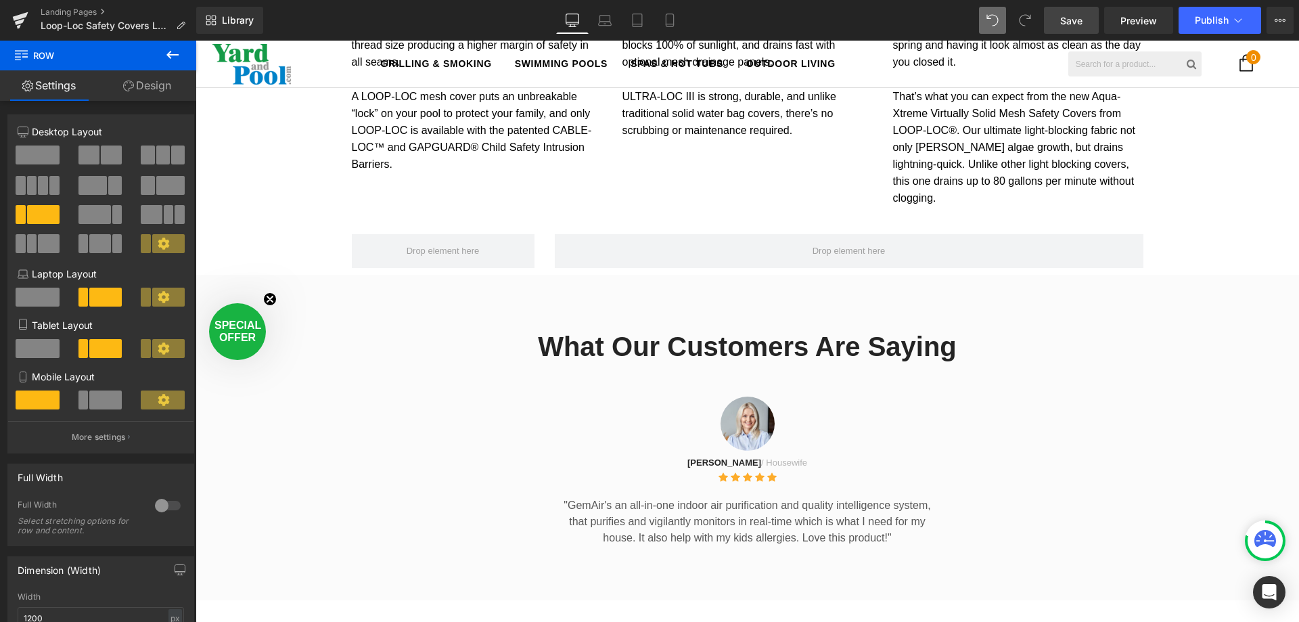
click at [164, 53] on button at bounding box center [172, 56] width 47 height 30
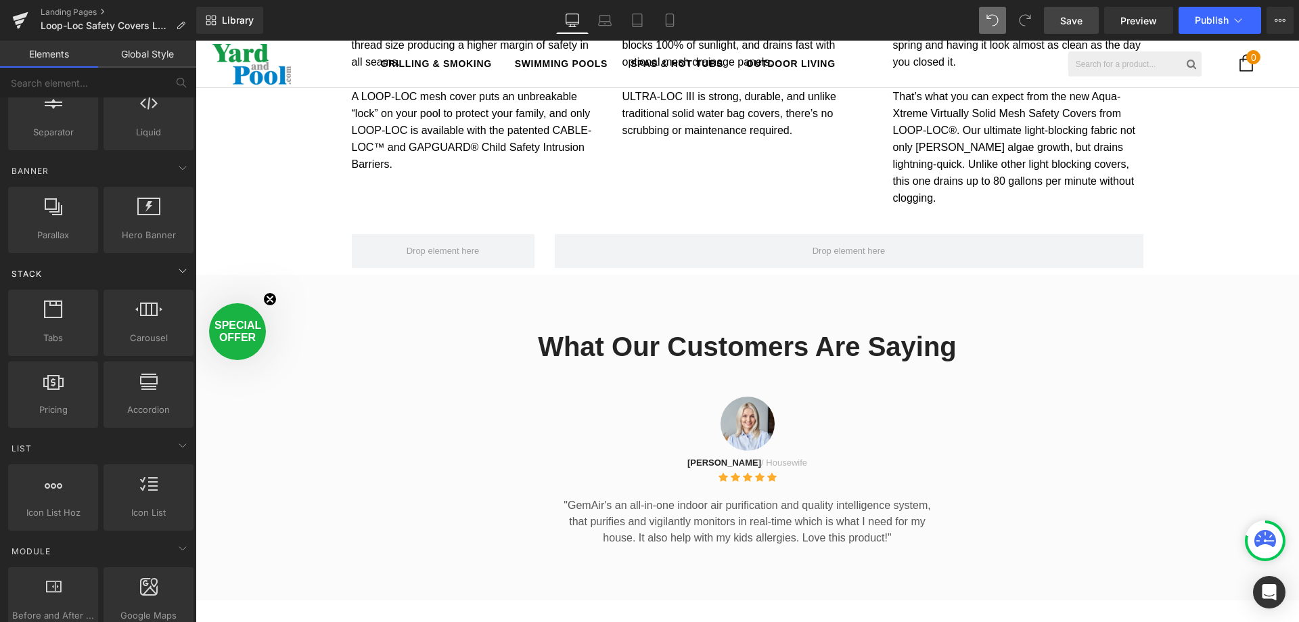
scroll to position [406, 0]
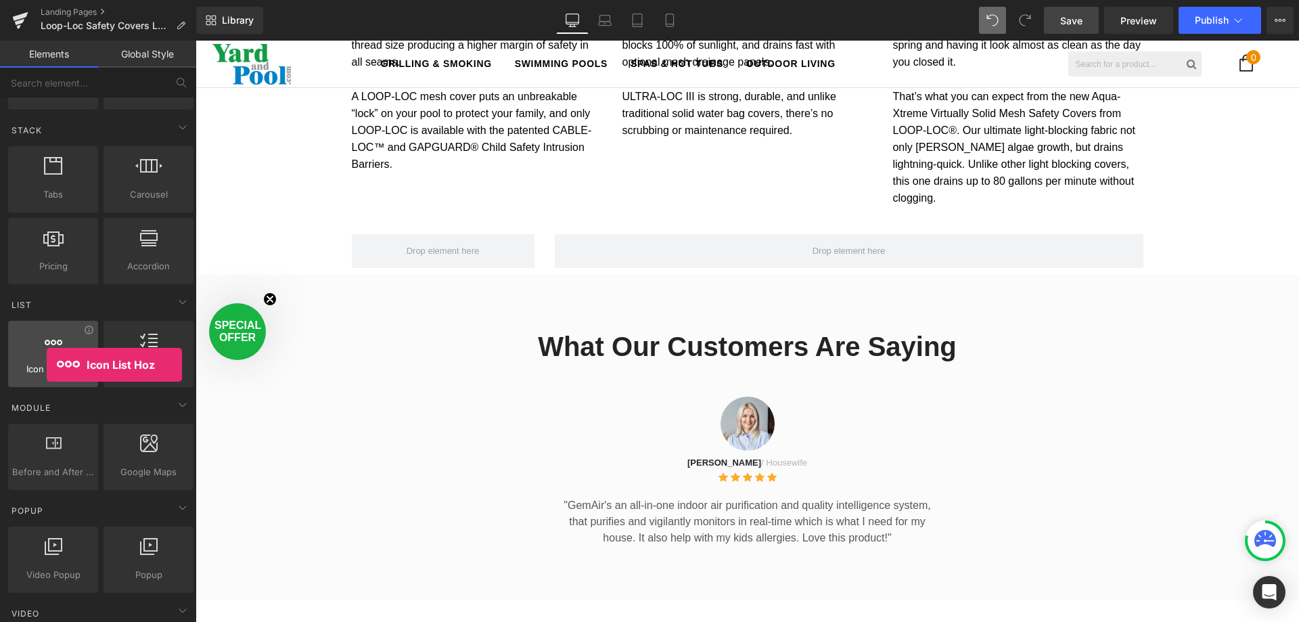
drag, startPoint x: 56, startPoint y: 368, endPoint x: 41, endPoint y: 363, distance: 15.8
click at [45, 364] on span "Icon List Hoz" at bounding box center [53, 369] width 82 height 14
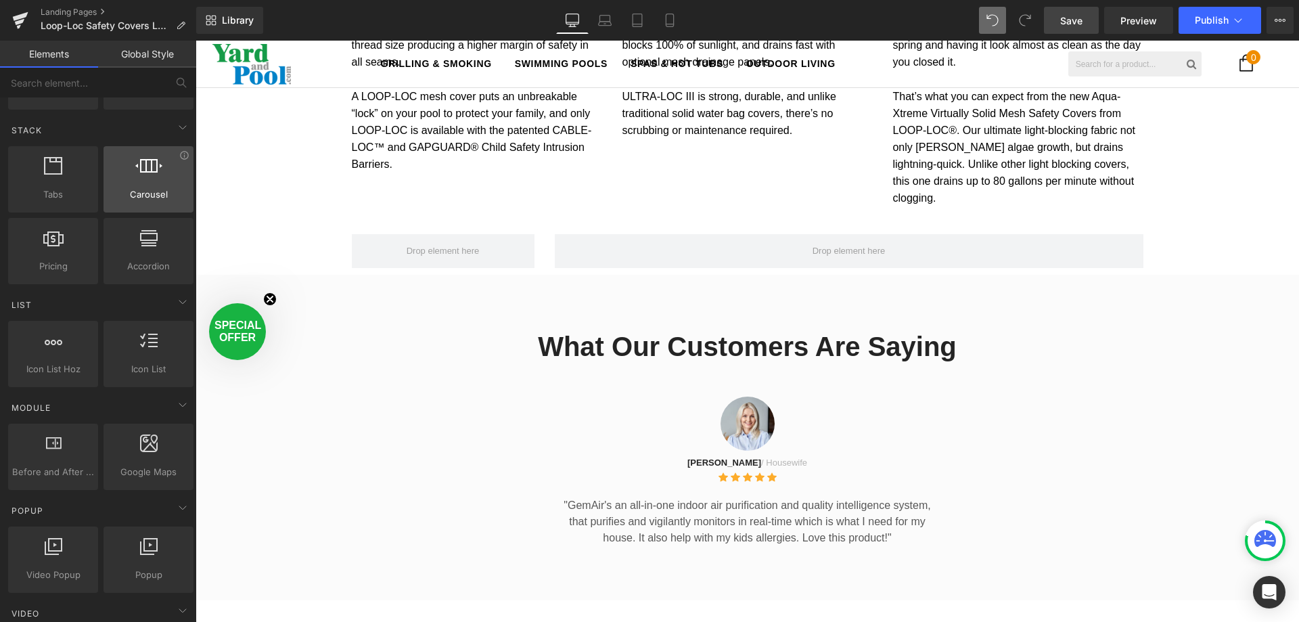
click at [153, 179] on div at bounding box center [149, 172] width 82 height 30
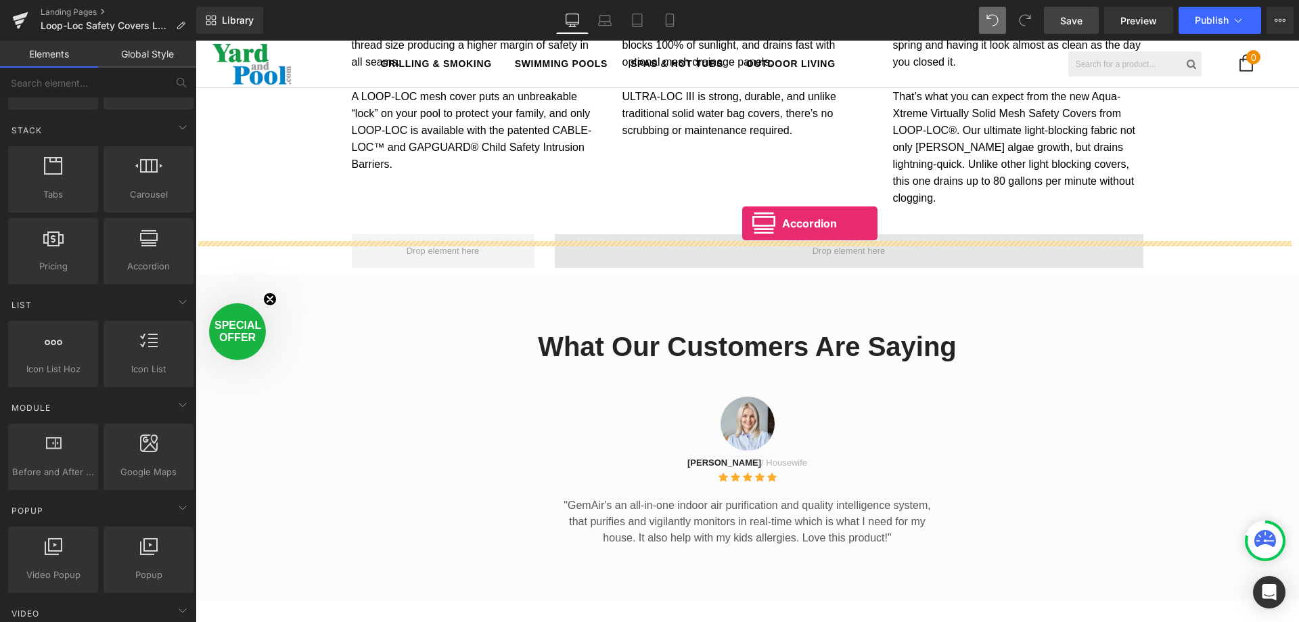
drag, startPoint x: 321, startPoint y: 296, endPoint x: 742, endPoint y: 223, distance: 427.2
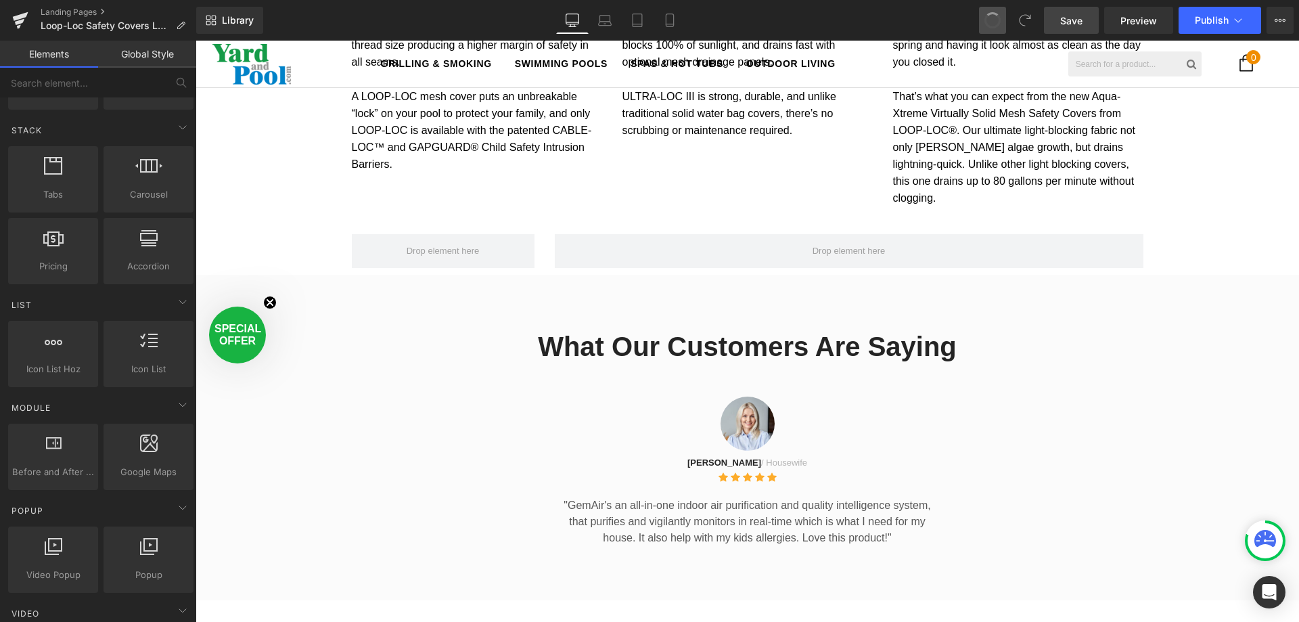
scroll to position [3517, 1094]
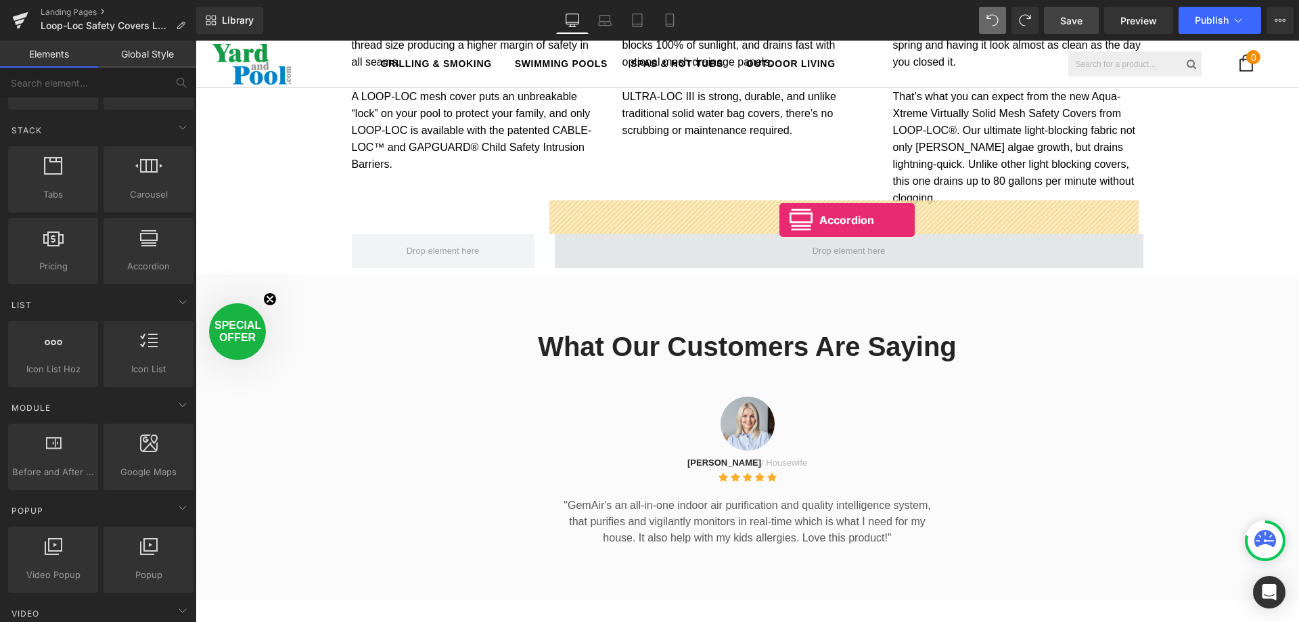
drag, startPoint x: 359, startPoint y: 289, endPoint x: 779, endPoint y: 219, distance: 425.4
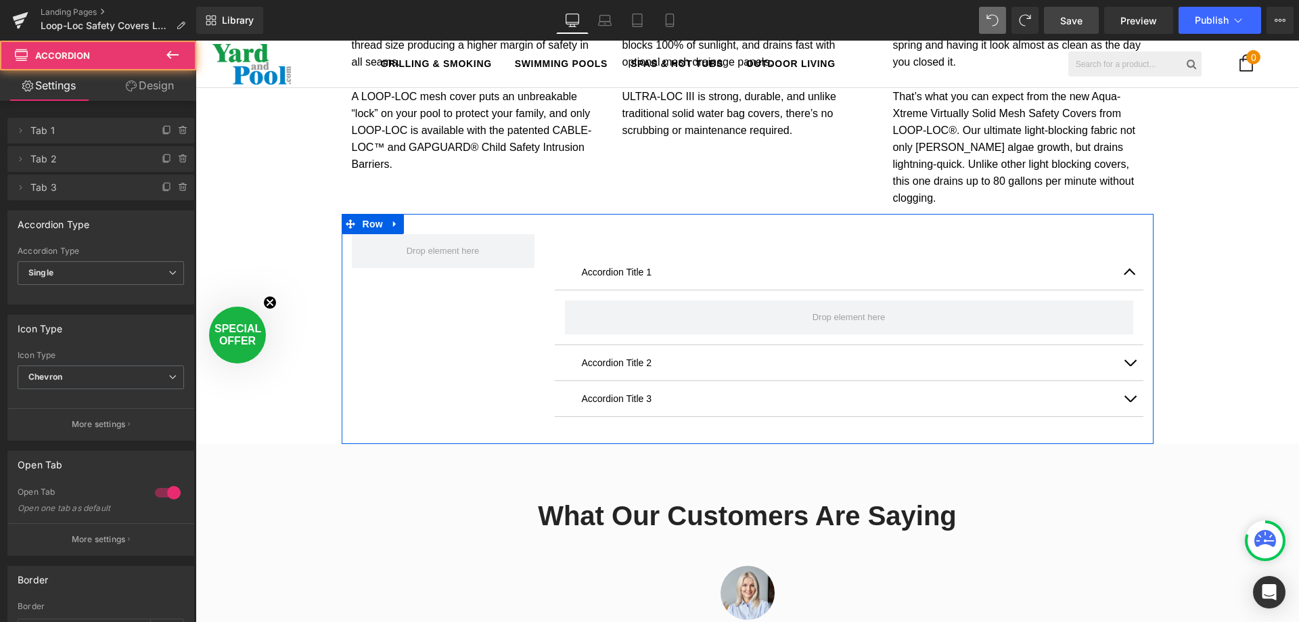
scroll to position [3687, 1094]
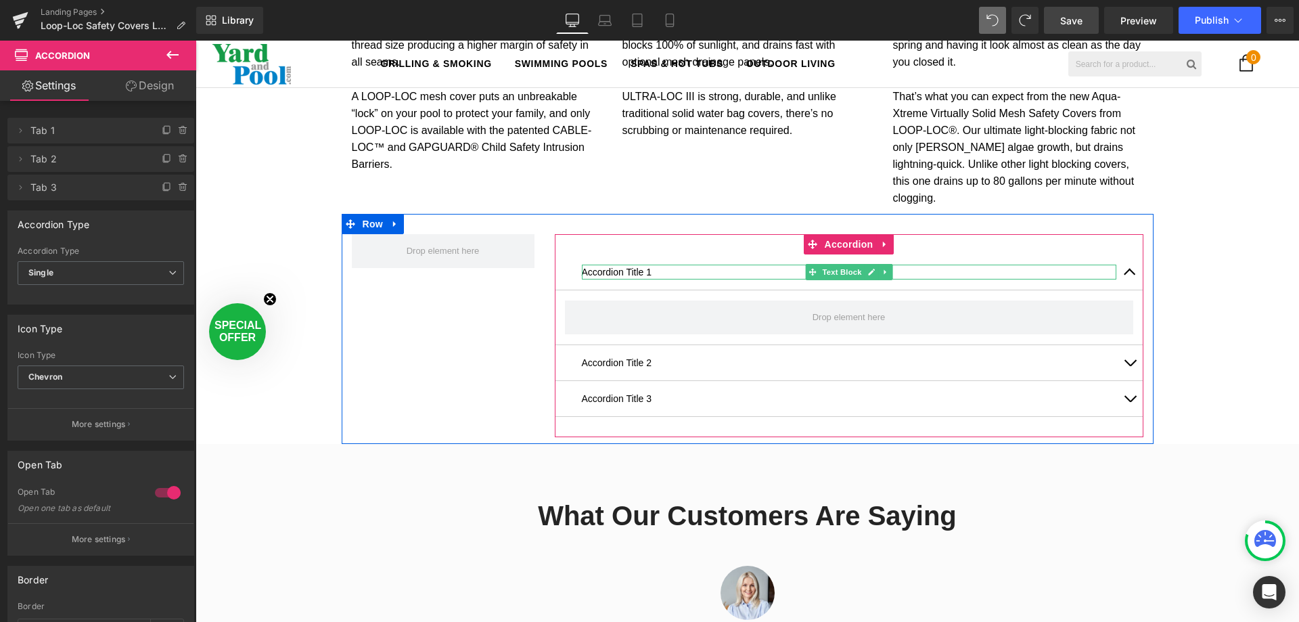
click at [600, 265] on p "Accordion Title 1" at bounding box center [849, 272] width 535 height 15
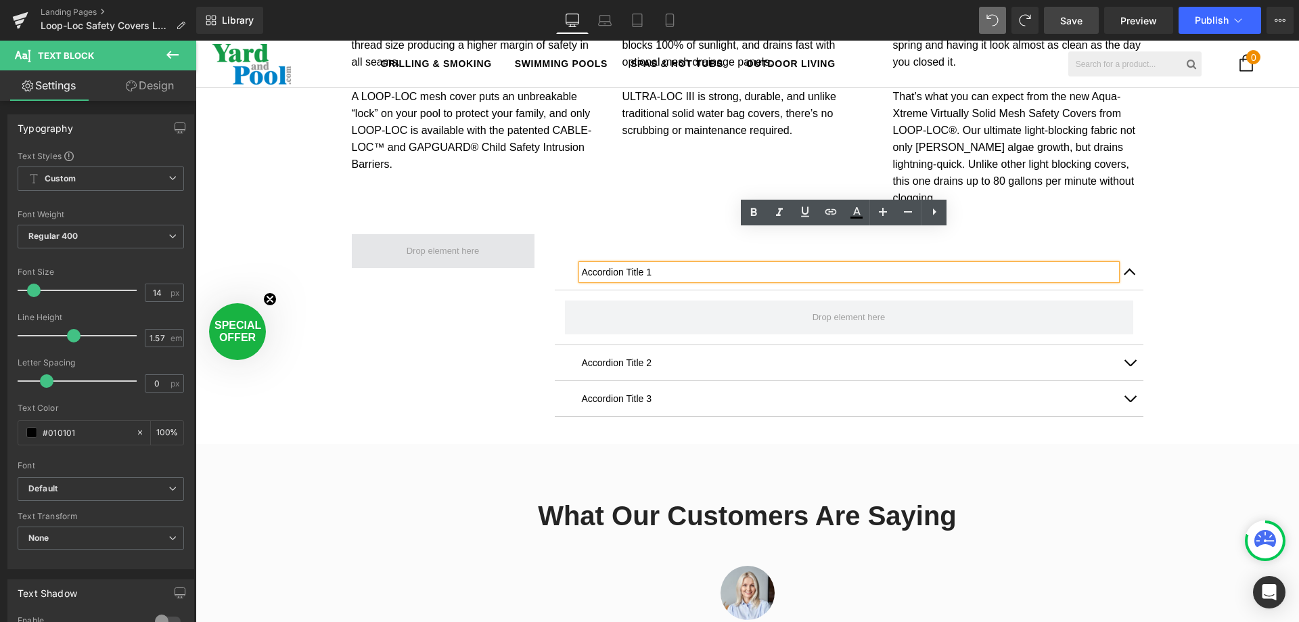
click at [430, 240] on span at bounding box center [443, 251] width 83 height 22
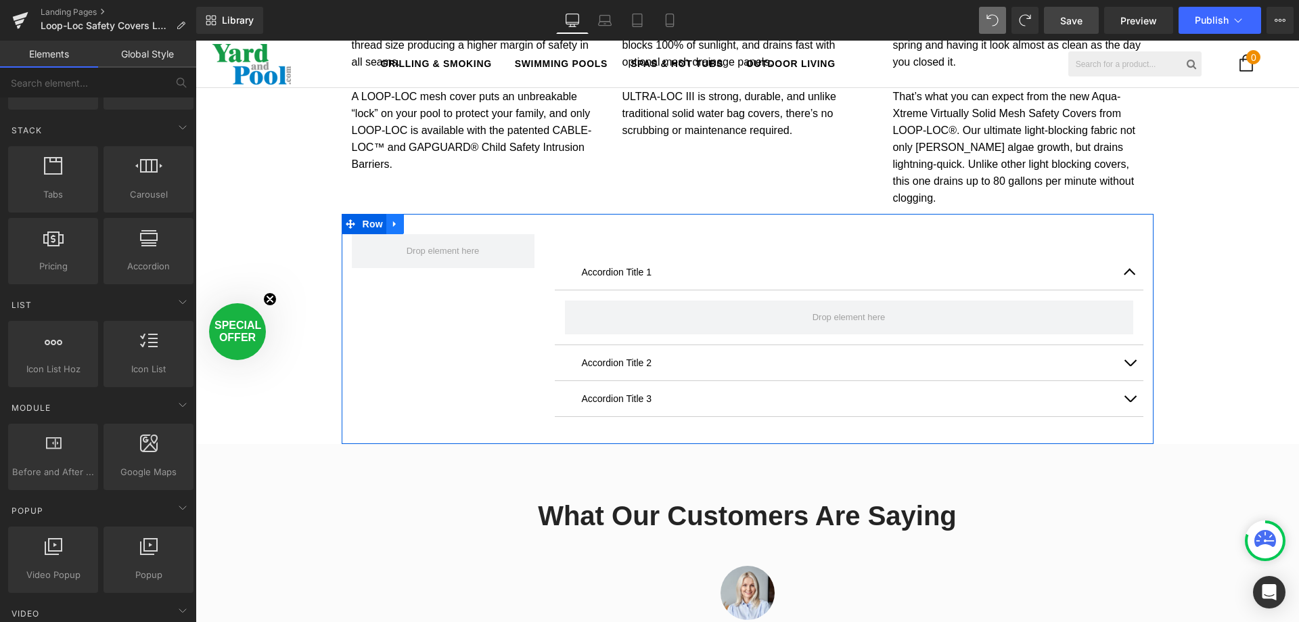
click at [392, 219] on icon at bounding box center [394, 224] width 9 height 10
click at [426, 219] on icon at bounding box center [430, 224] width 9 height 10
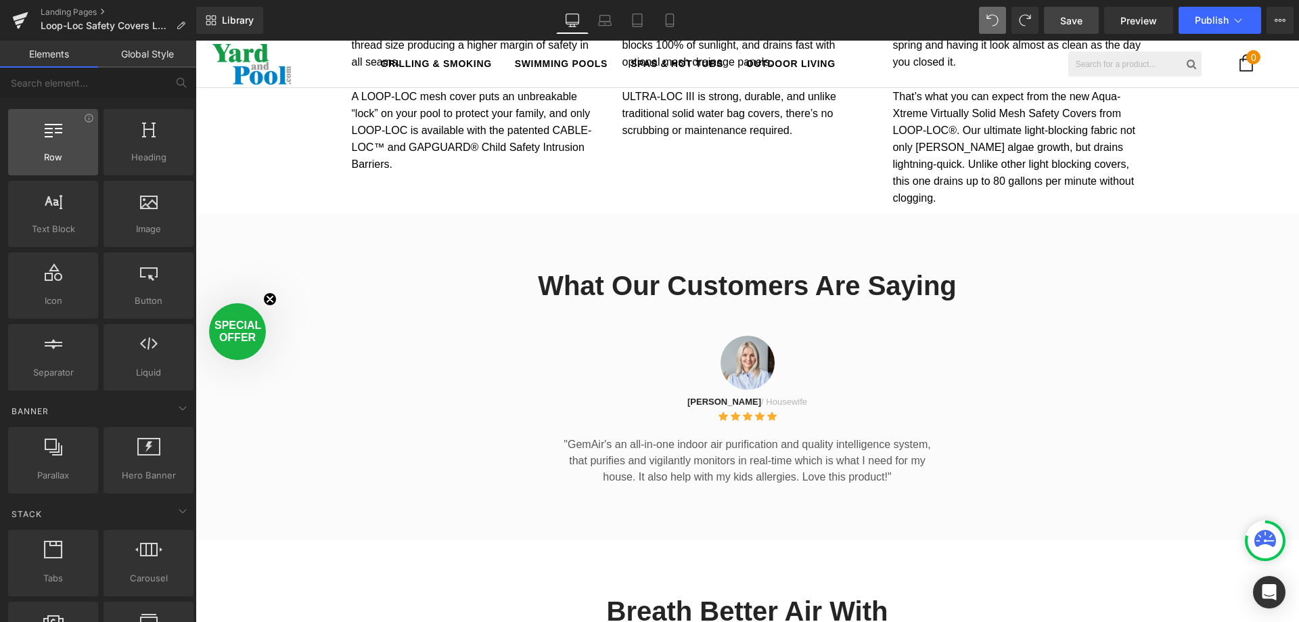
scroll to position [0, 0]
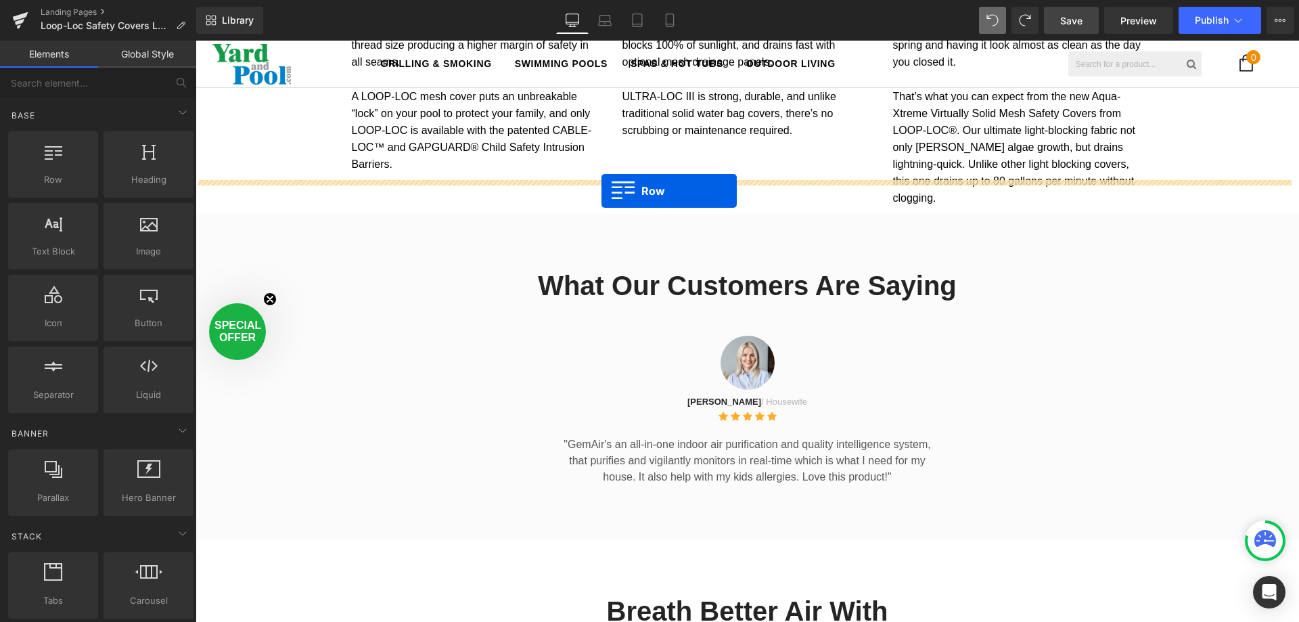
drag, startPoint x: 277, startPoint y: 220, endPoint x: 602, endPoint y: 191, distance: 325.4
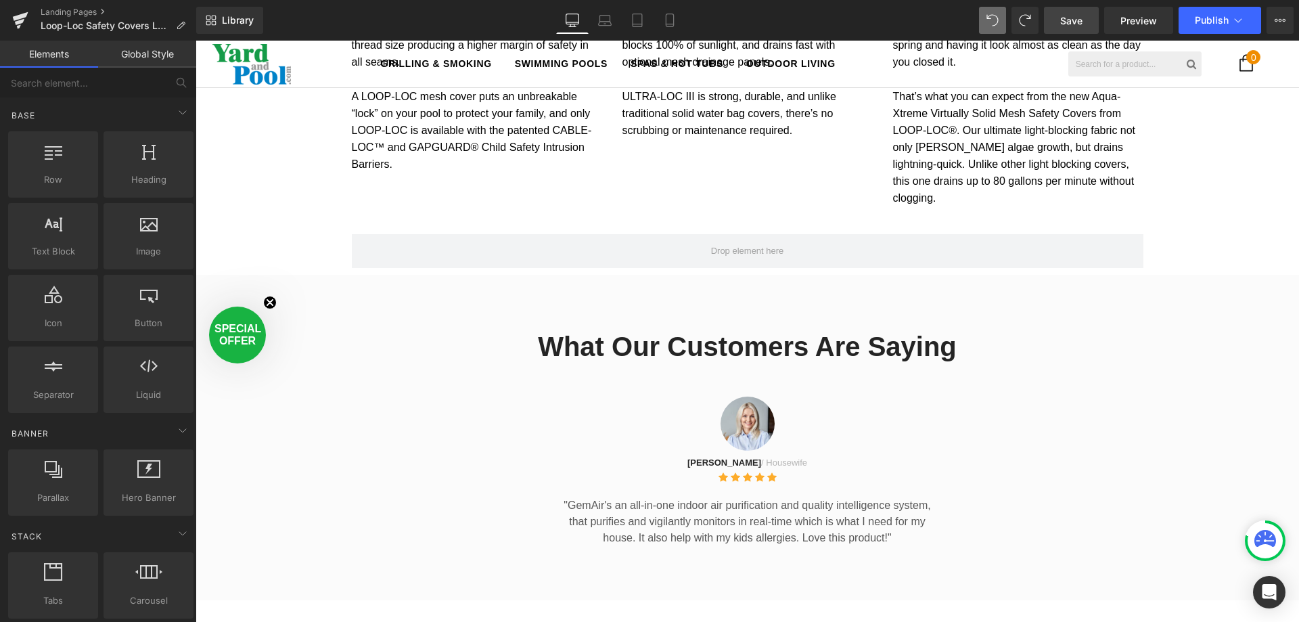
scroll to position [3517, 1094]
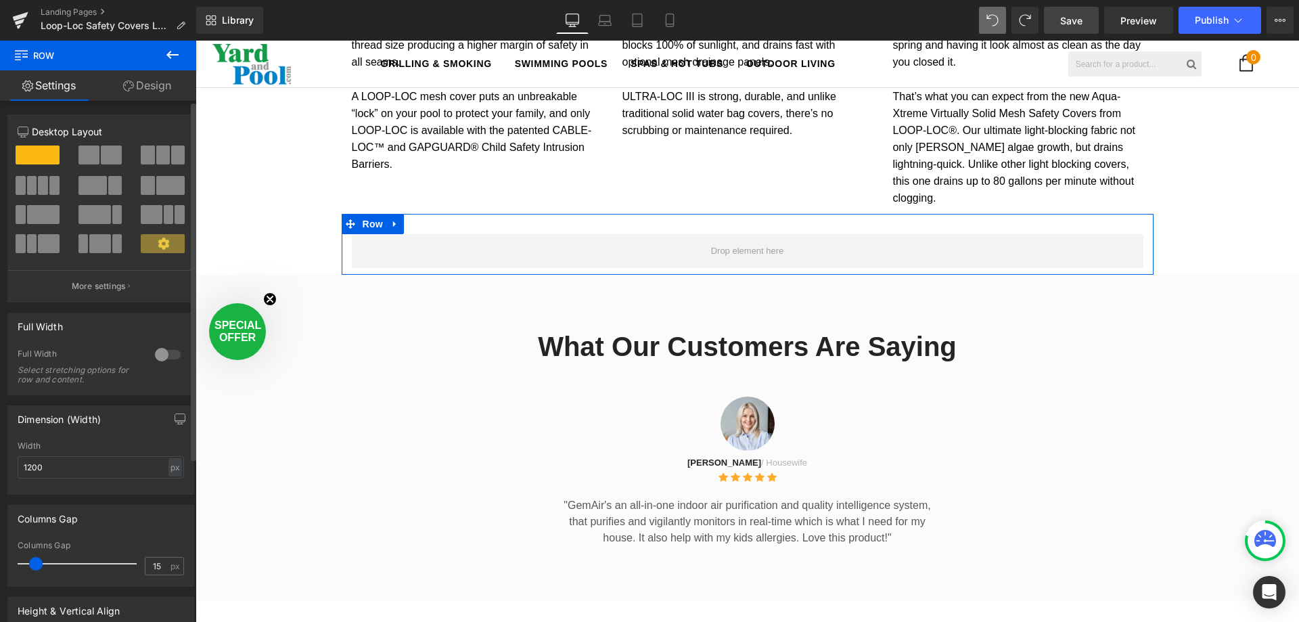
click at [101, 156] on span at bounding box center [111, 154] width 21 height 19
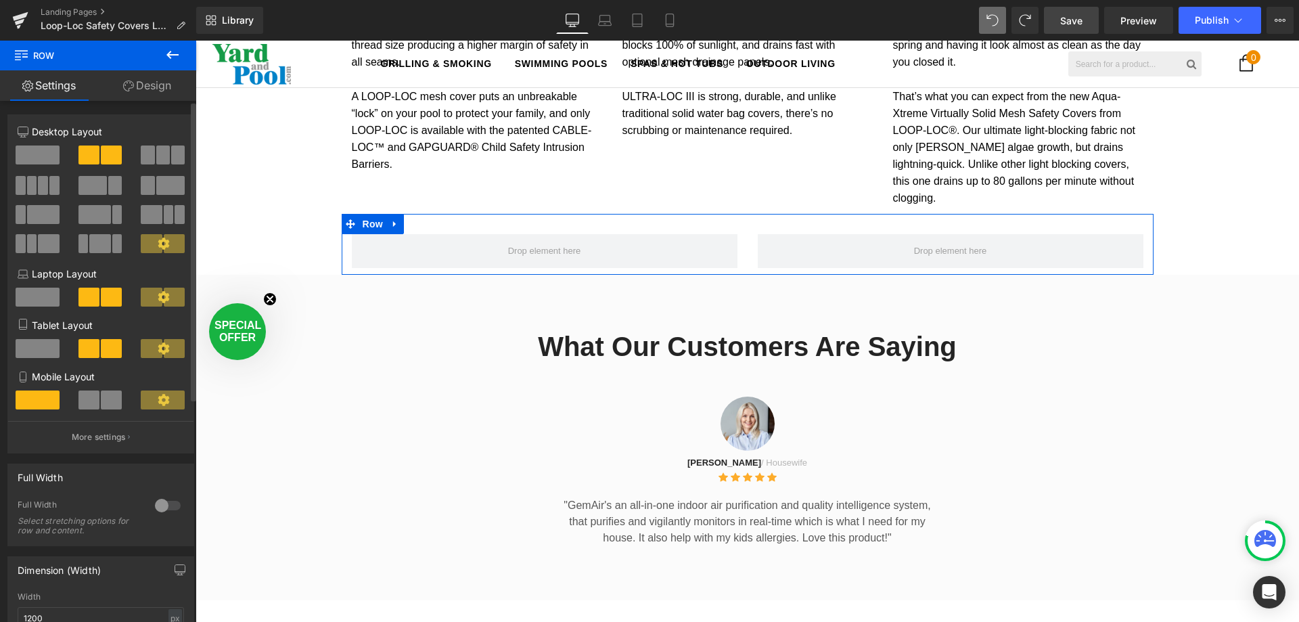
drag, startPoint x: 32, startPoint y: 151, endPoint x: 81, endPoint y: 142, distance: 49.5
click at [83, 144] on div at bounding box center [101, 204] width 166 height 131
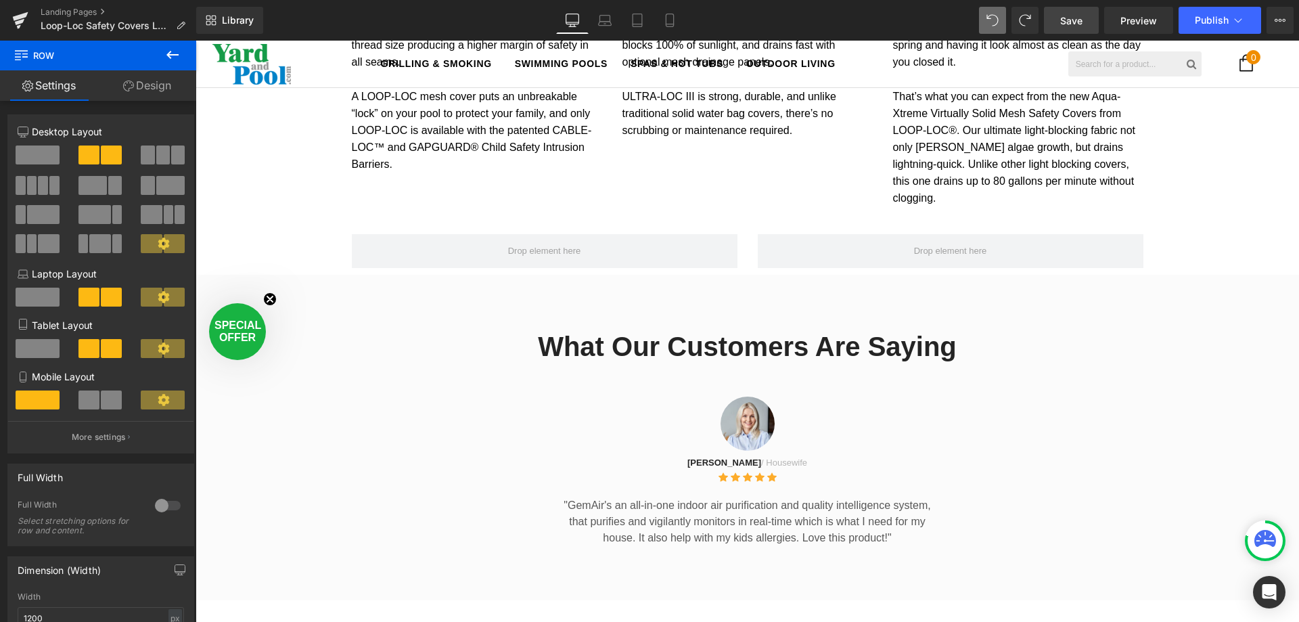
click at [179, 54] on icon at bounding box center [172, 55] width 16 height 16
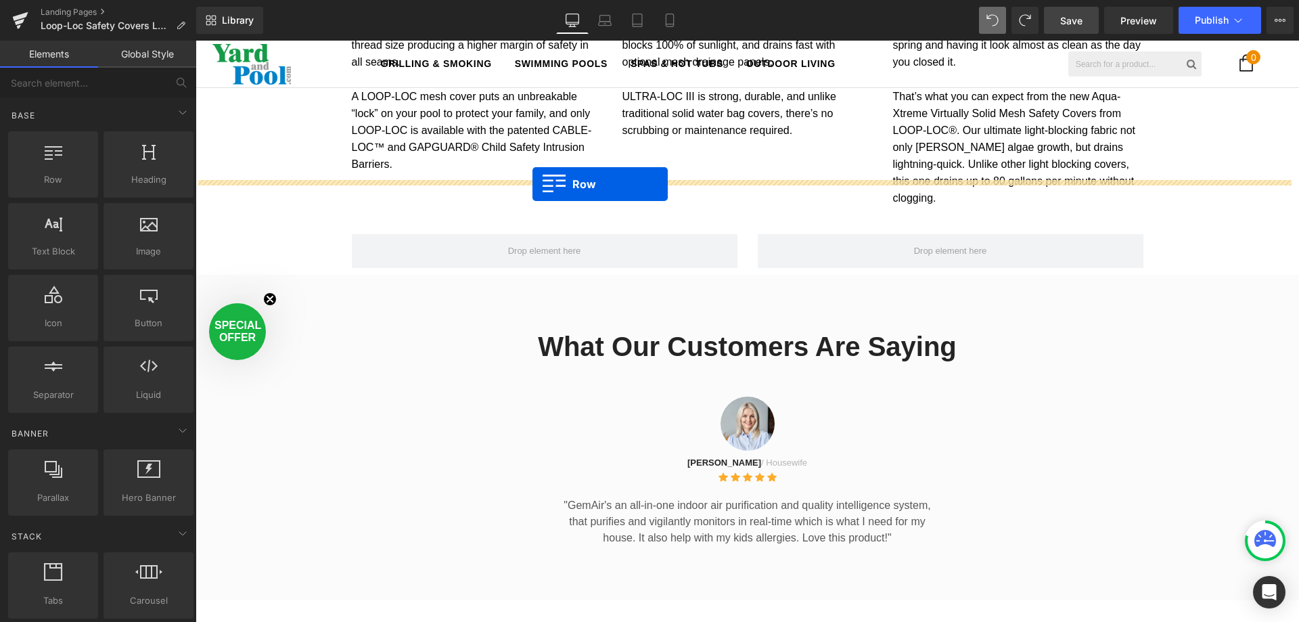
drag, startPoint x: 382, startPoint y: 200, endPoint x: 531, endPoint y: 183, distance: 150.4
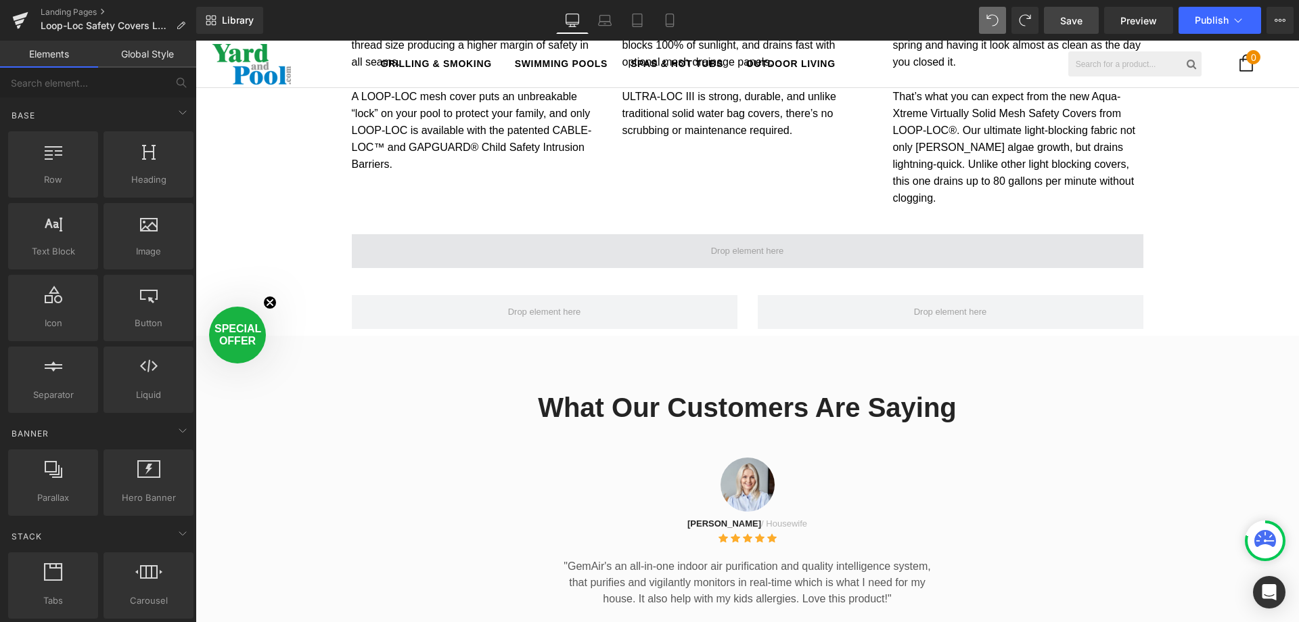
scroll to position [3578, 1094]
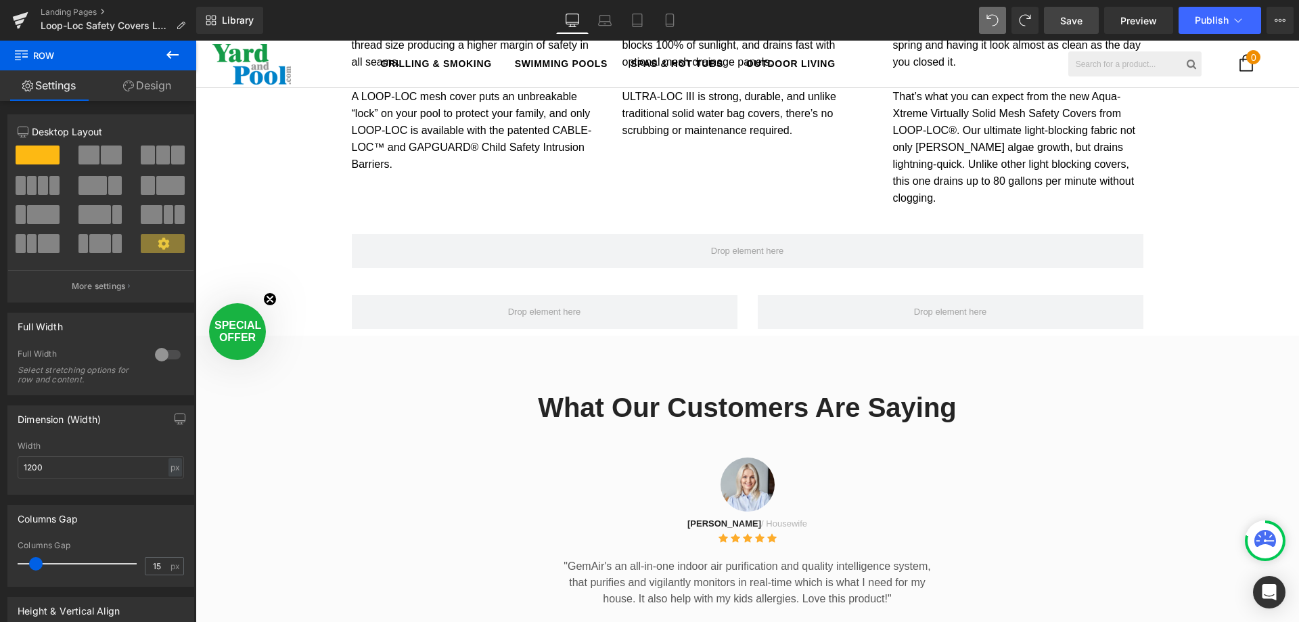
click at [166, 51] on icon at bounding box center [172, 55] width 16 height 16
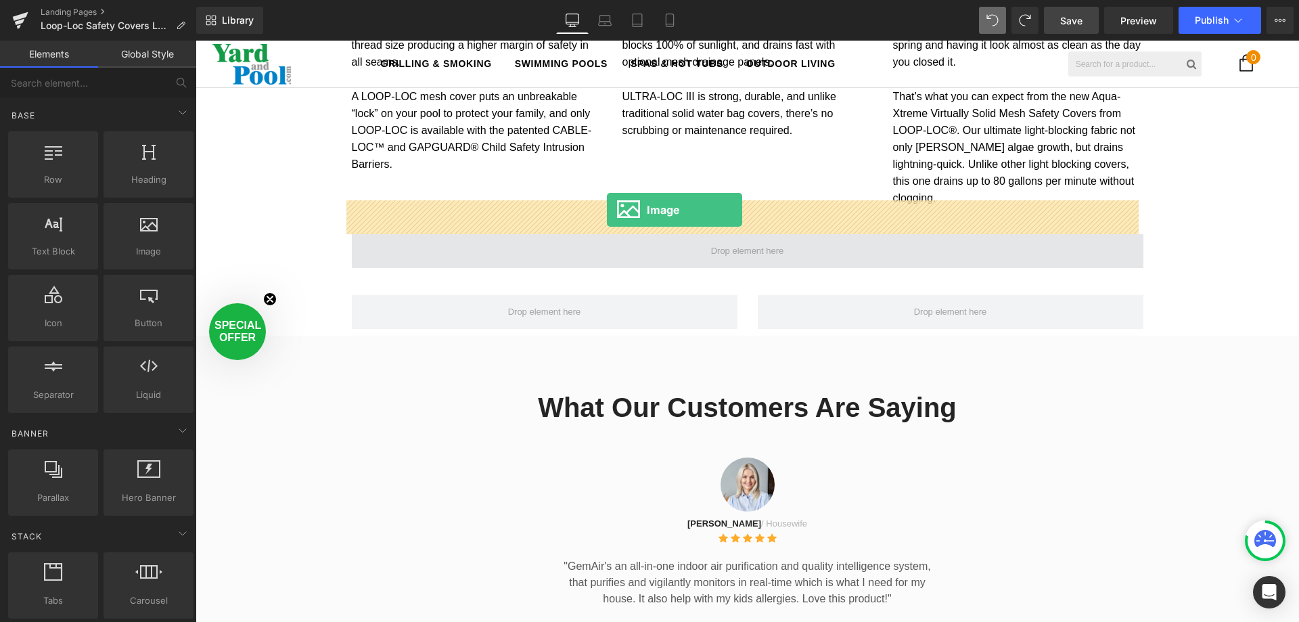
drag, startPoint x: 342, startPoint y: 291, endPoint x: 606, endPoint y: 210, distance: 276.1
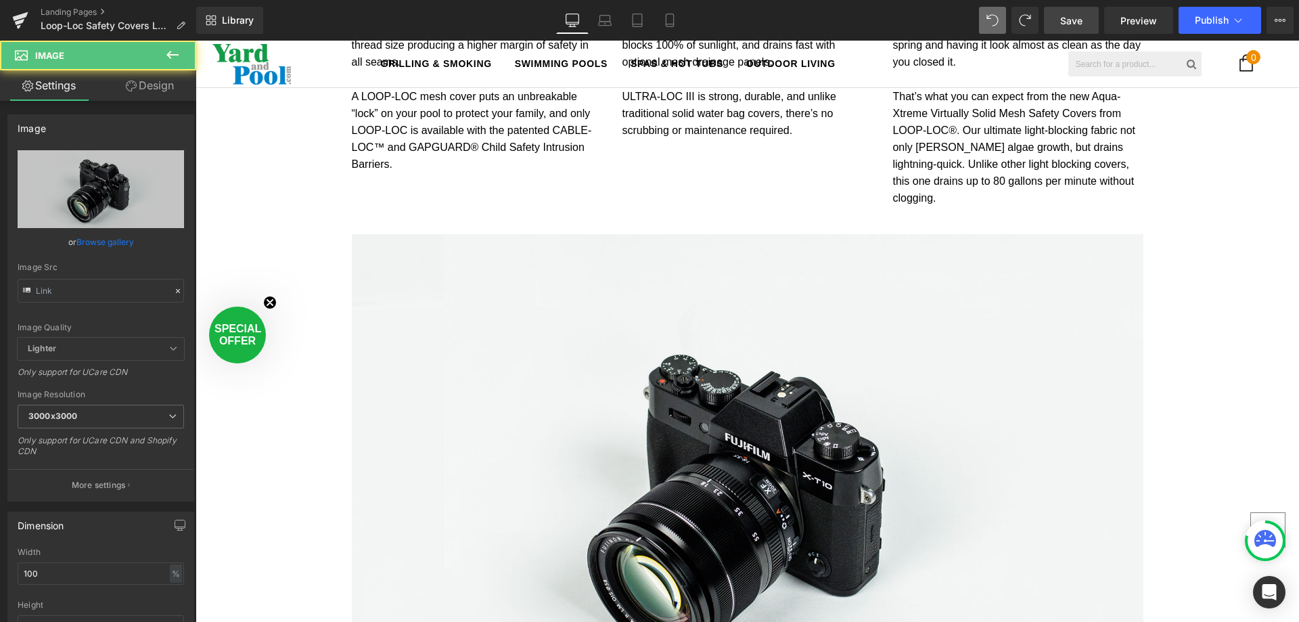
scroll to position [4069, 1094]
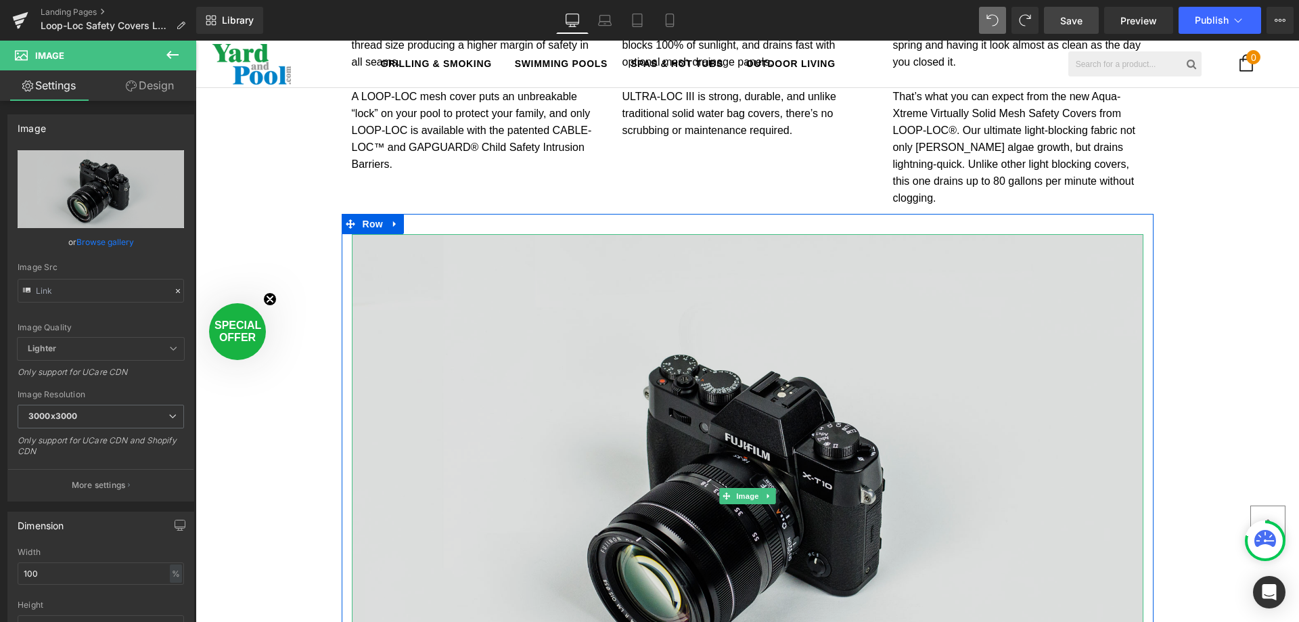
click at [630, 307] on img at bounding box center [748, 496] width 792 height 524
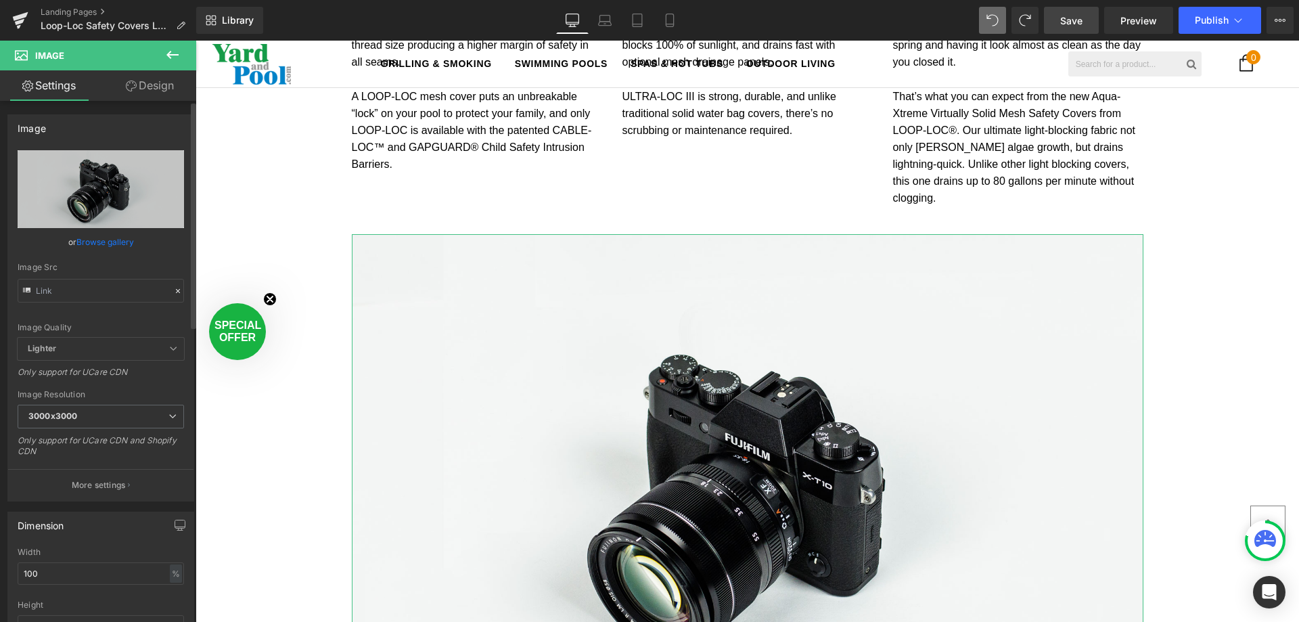
click at [91, 239] on link "Browse gallery" at bounding box center [105, 242] width 58 height 24
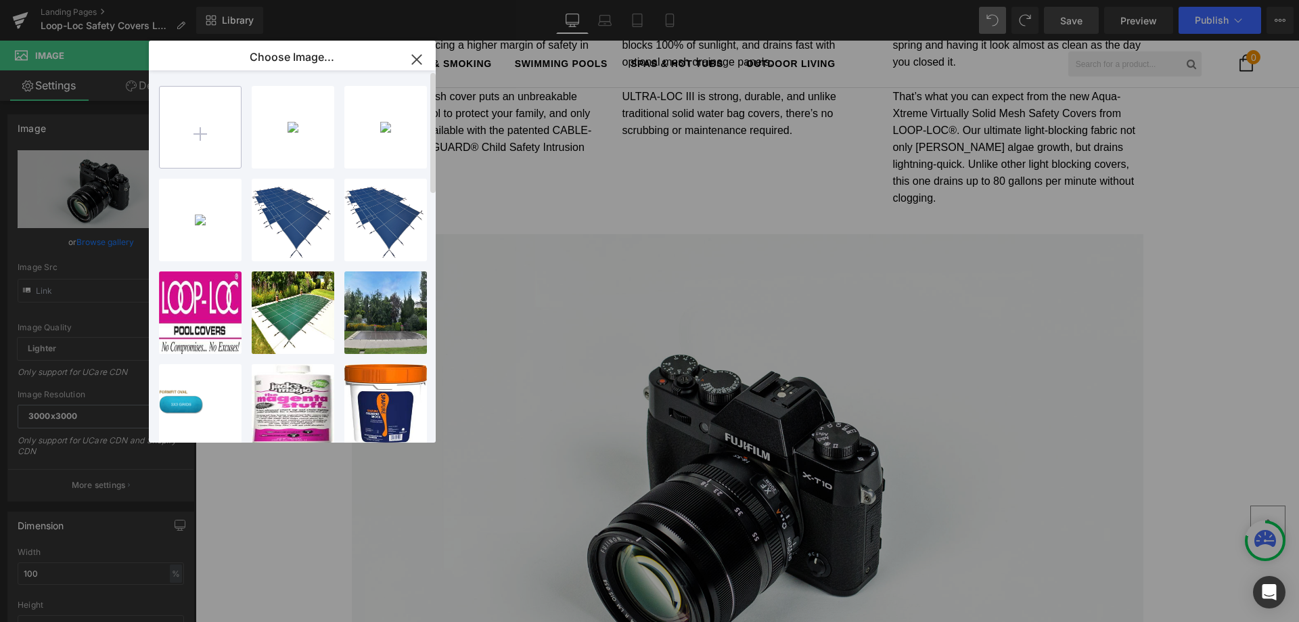
click at [202, 131] on input "file" at bounding box center [200, 127] width 81 height 81
type input "C:\fakepath\bubbles small.jpg"
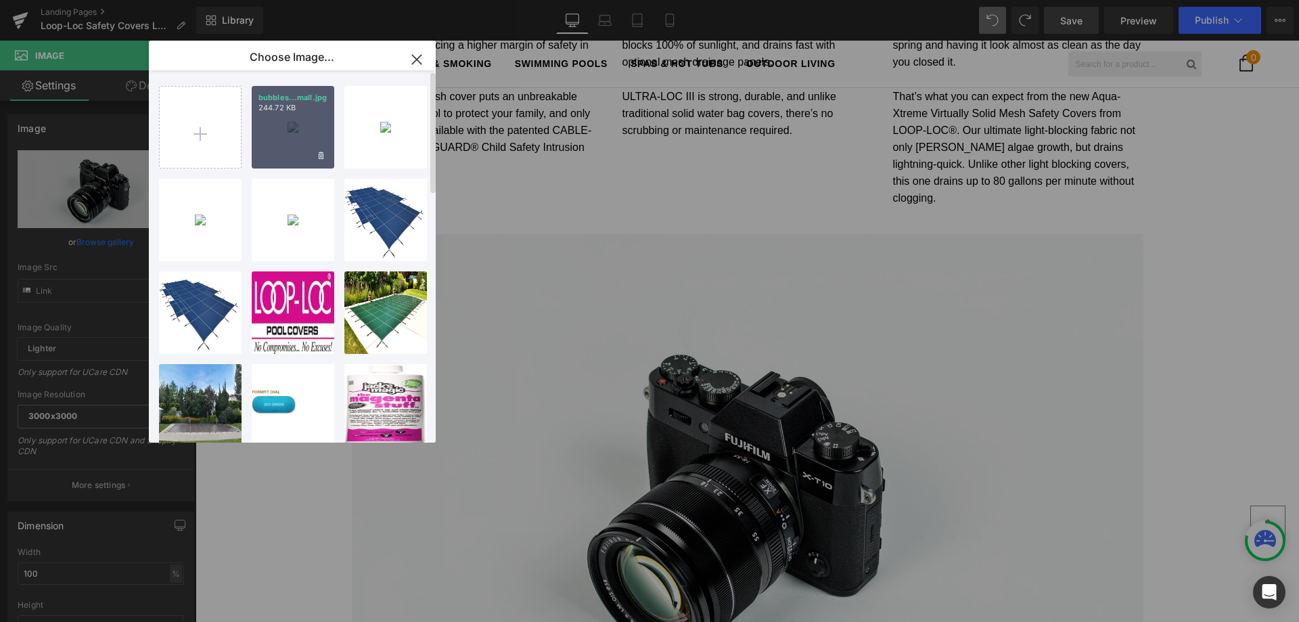
click at [284, 121] on div "bubbles...mall.jpg 244.72 KB" at bounding box center [293, 127] width 83 height 83
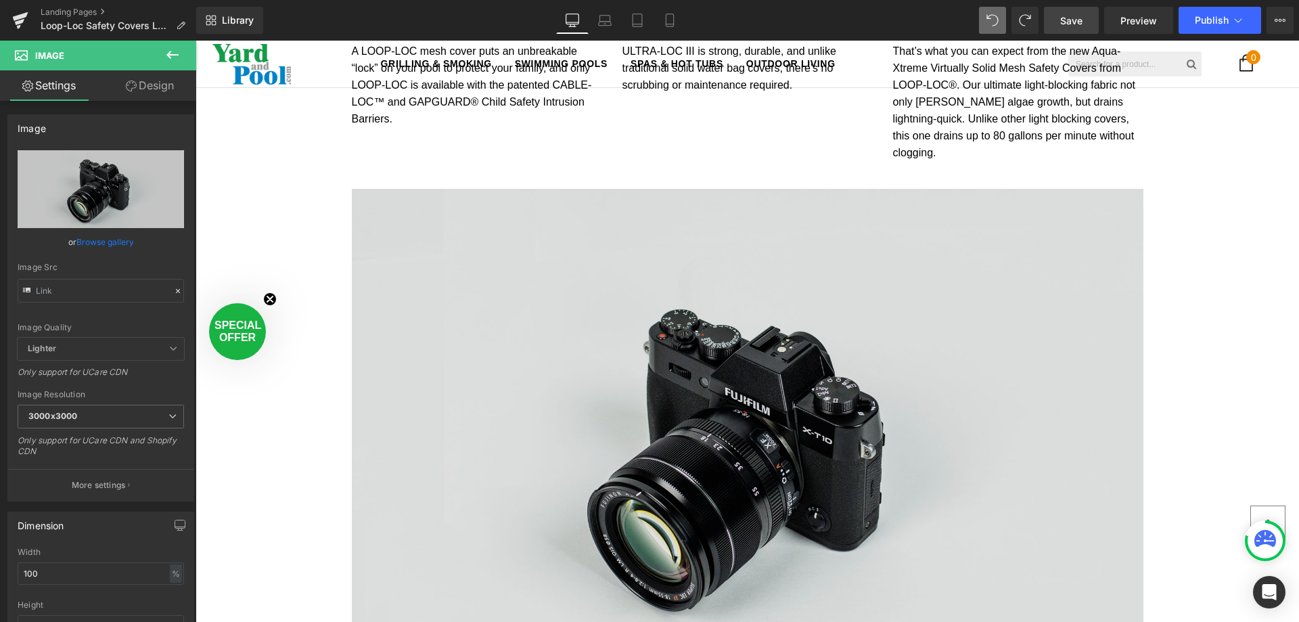
scroll to position [1583, 0]
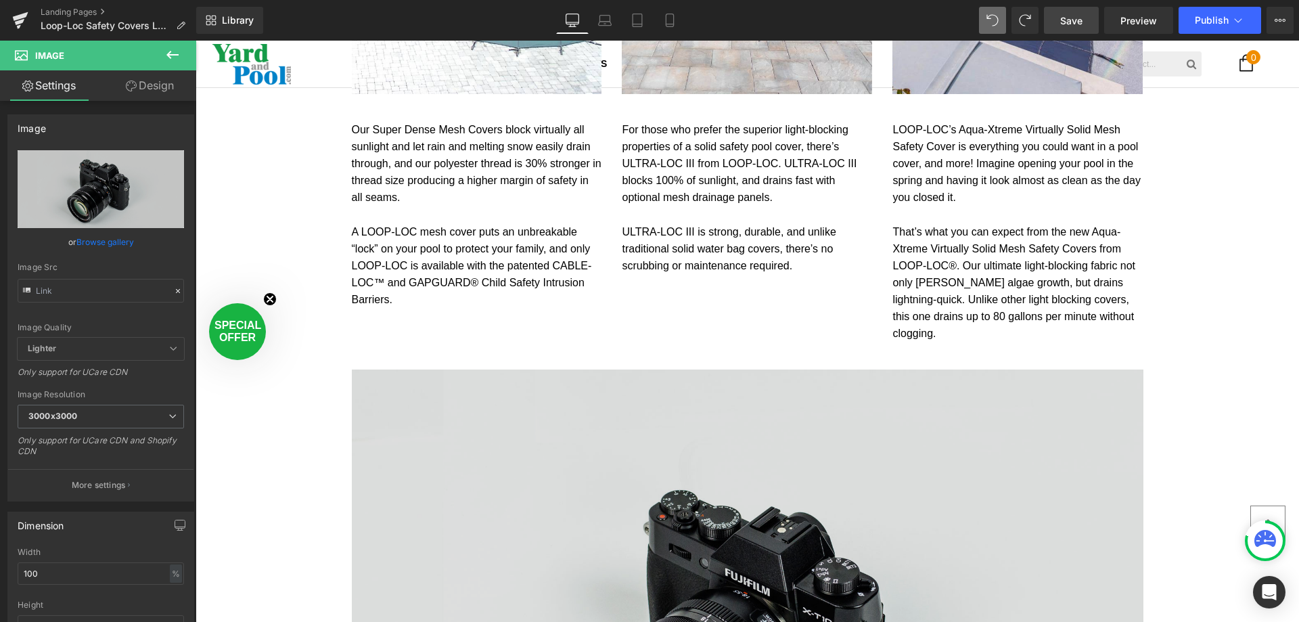
click at [536, 405] on img at bounding box center [748, 631] width 792 height 524
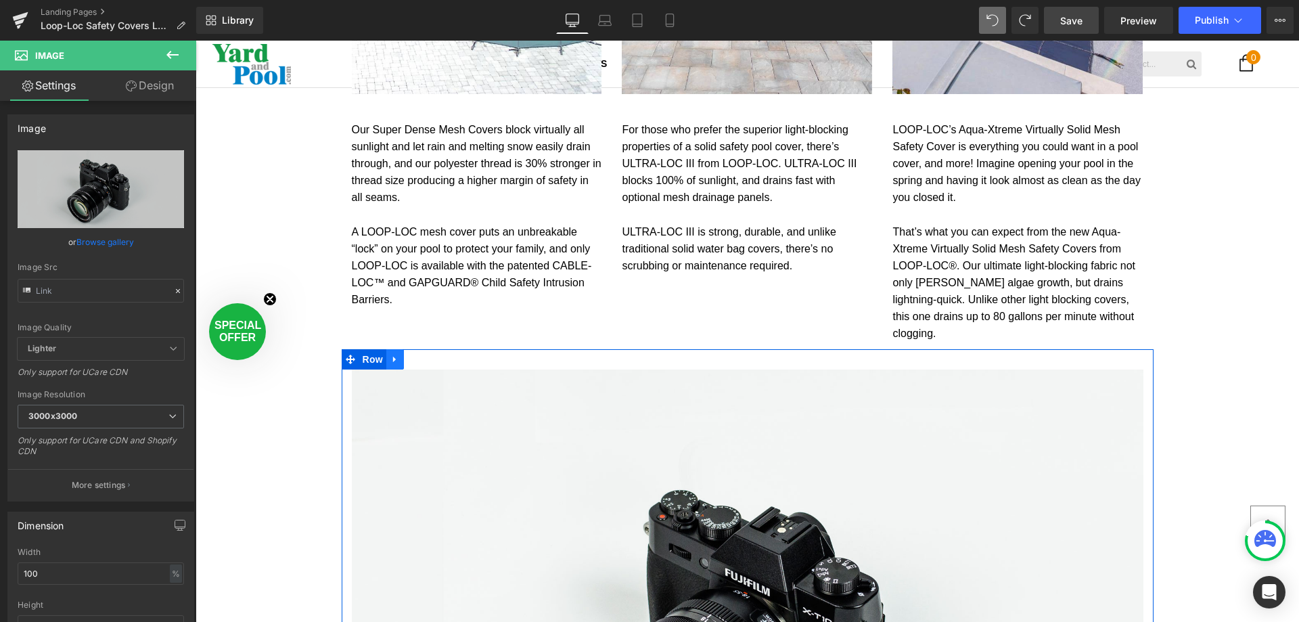
click at [391, 354] on icon at bounding box center [394, 359] width 9 height 10
click at [426, 355] on icon at bounding box center [430, 359] width 9 height 9
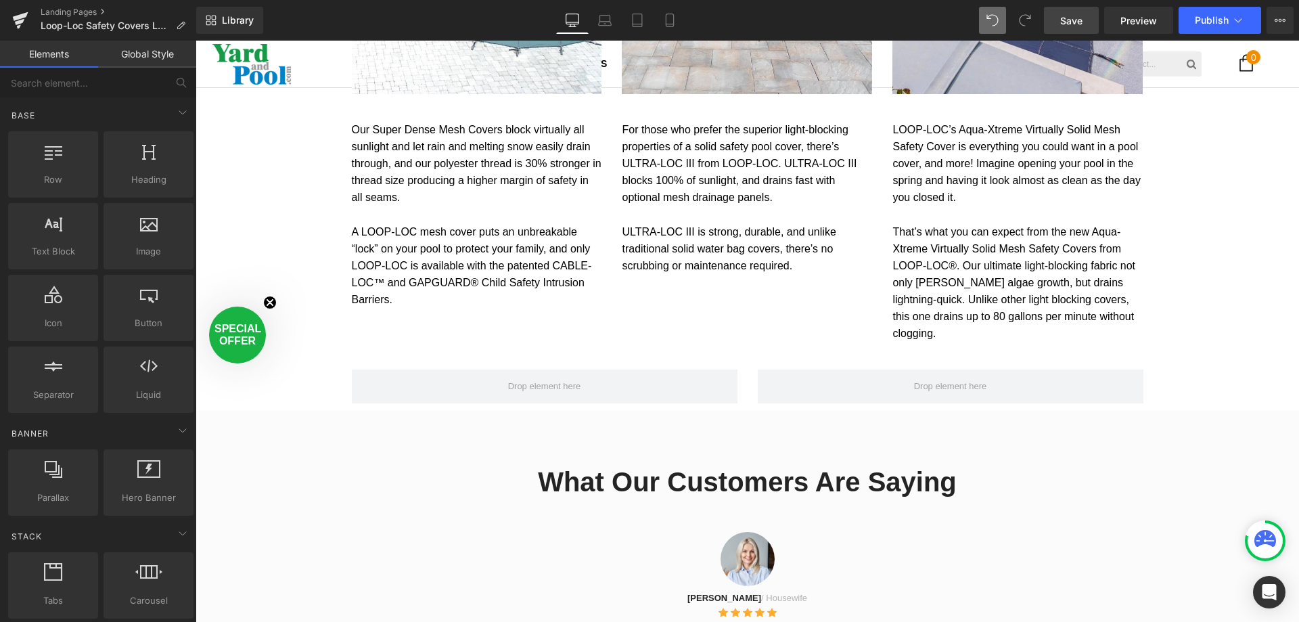
scroll to position [3517, 1094]
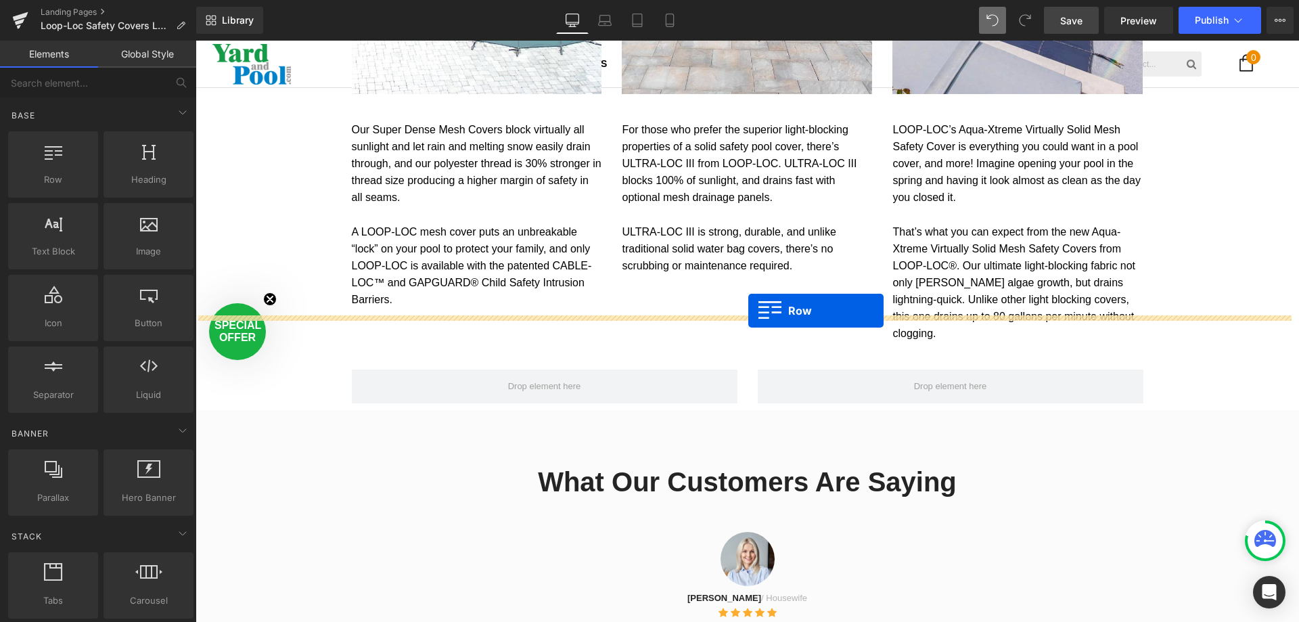
drag, startPoint x: 226, startPoint y: 206, endPoint x: 748, endPoint y: 312, distance: 533.0
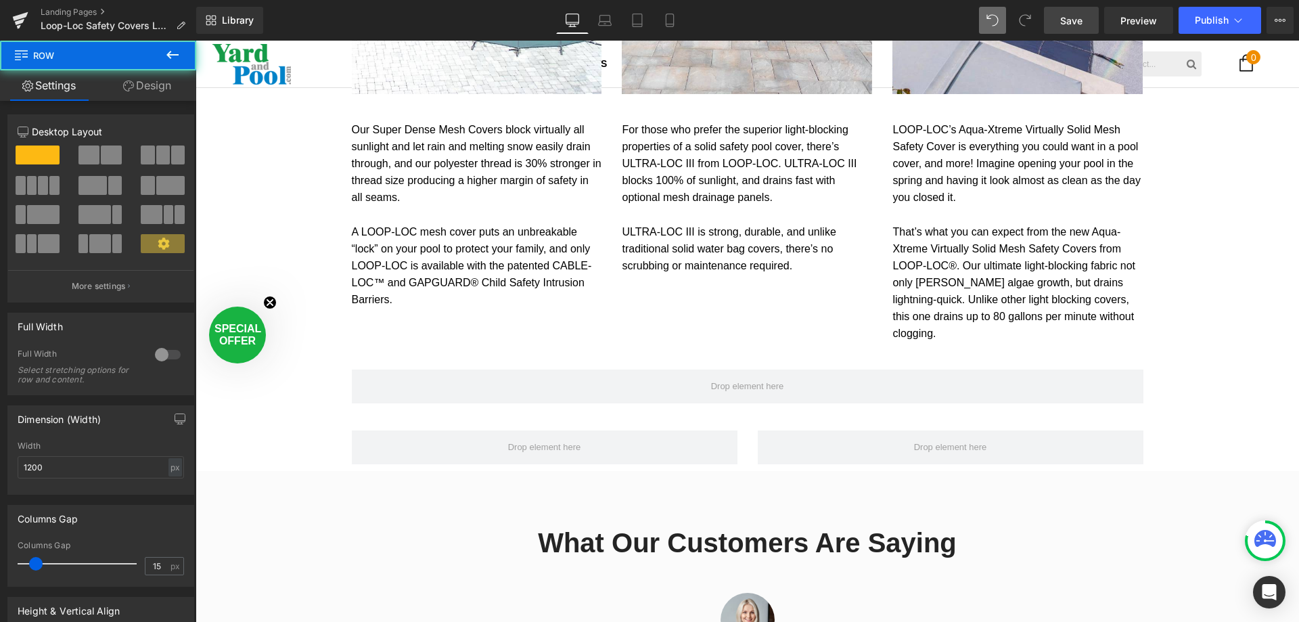
scroll to position [3578, 1094]
click at [166, 48] on icon at bounding box center [172, 55] width 16 height 16
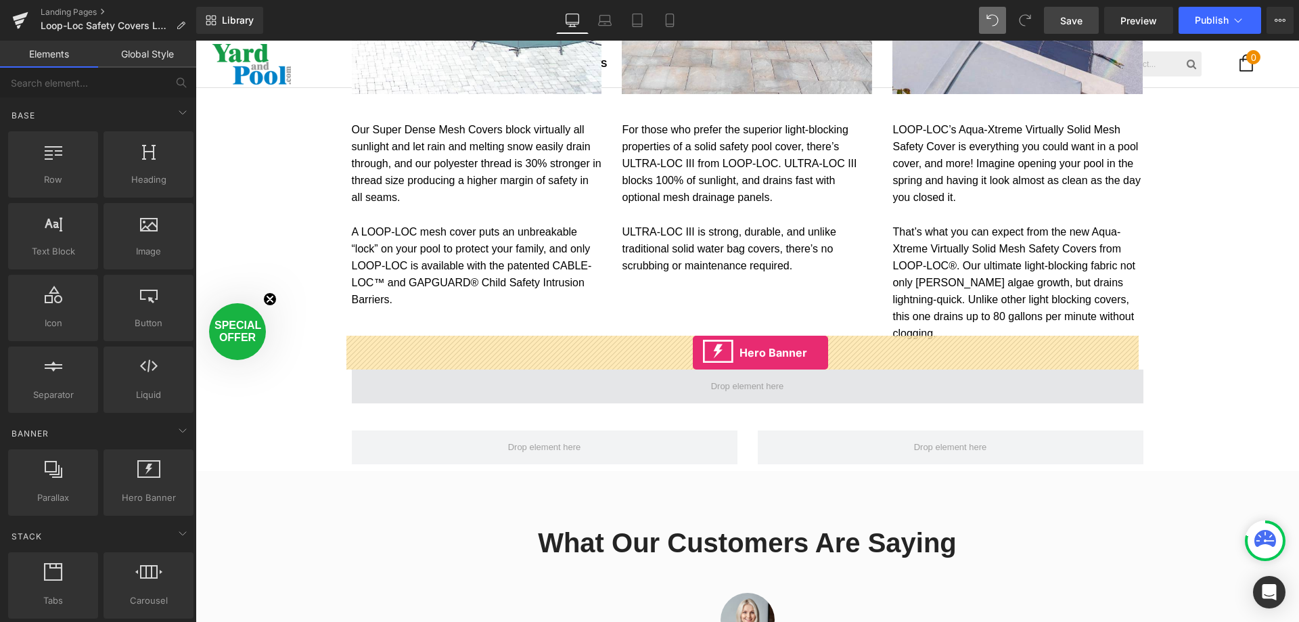
drag, startPoint x: 358, startPoint y: 520, endPoint x: 693, endPoint y: 353, distance: 374.3
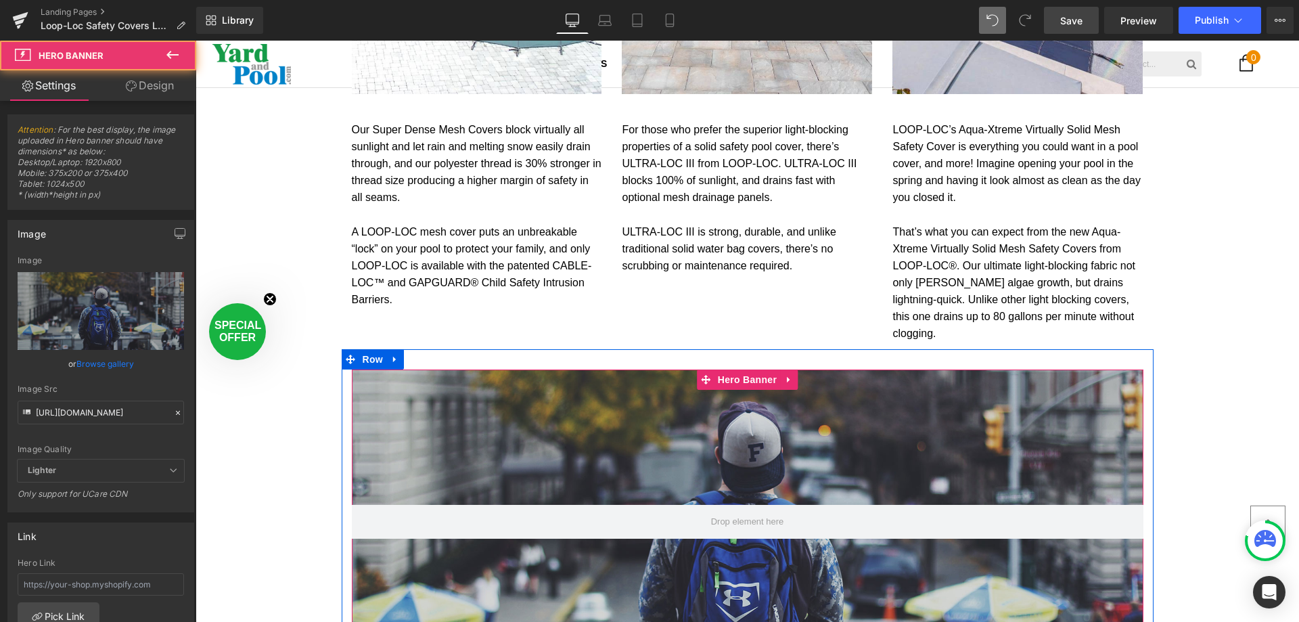
scroll to position [1786, 0]
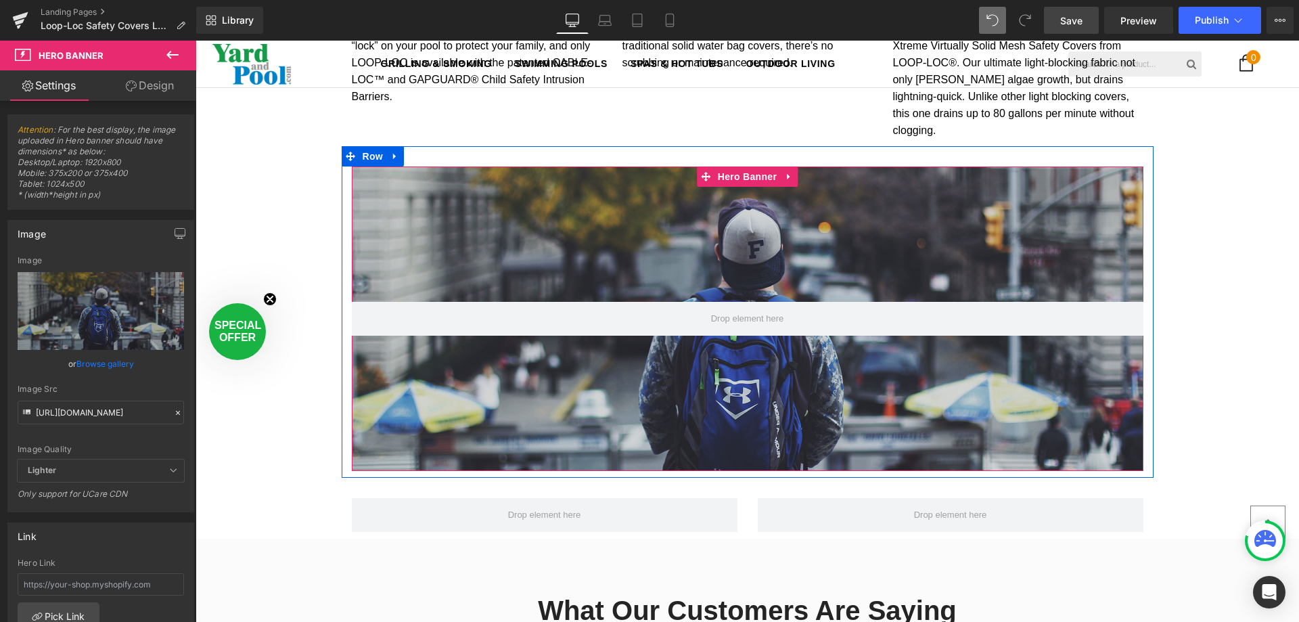
click at [604, 359] on div at bounding box center [748, 318] width 792 height 305
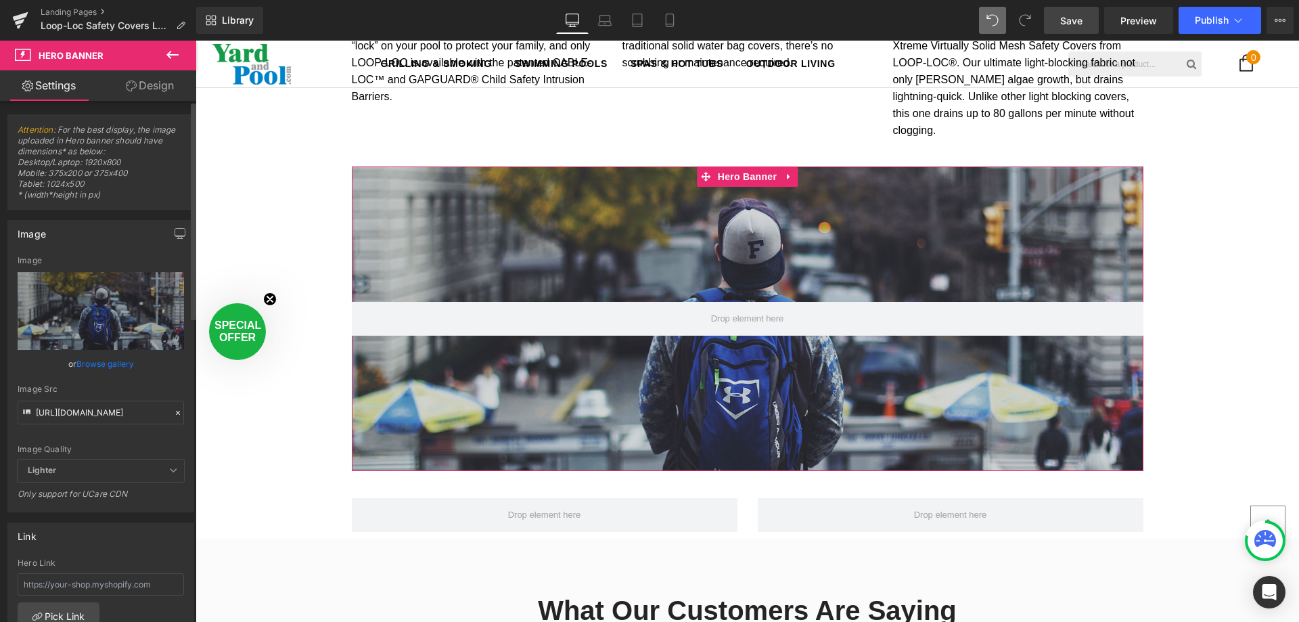
click at [93, 359] on link "Browse gallery" at bounding box center [105, 364] width 58 height 24
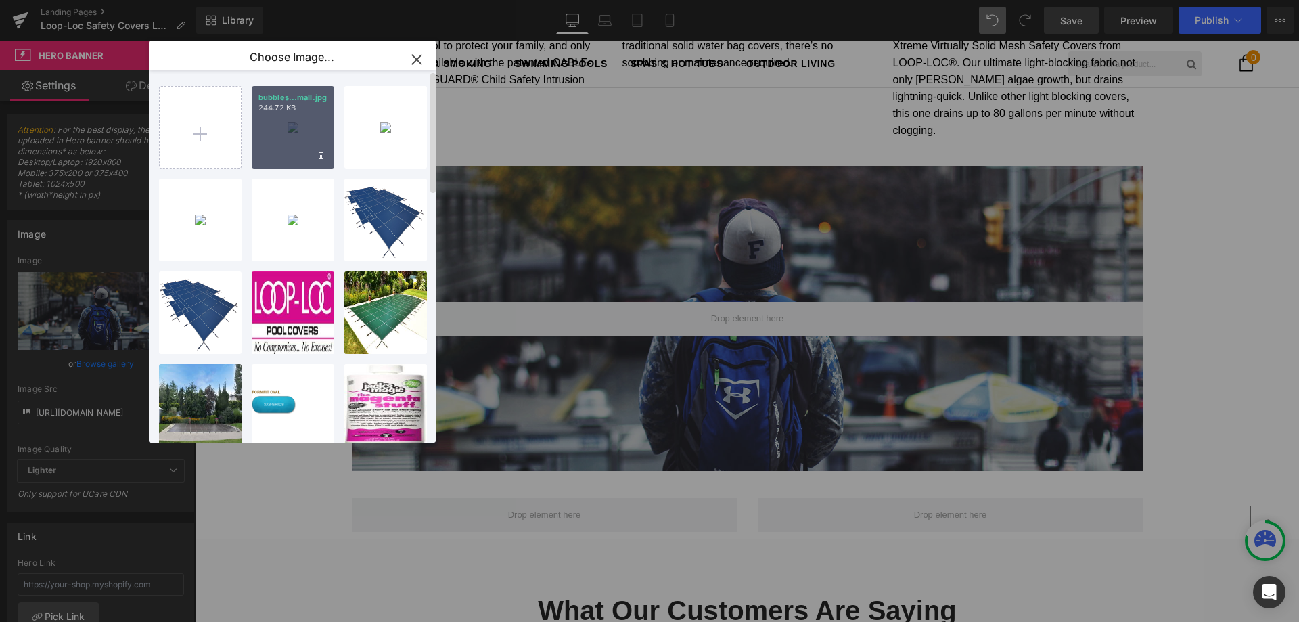
click at [288, 125] on div "bubbles...mall.jpg 244.72 KB" at bounding box center [293, 127] width 83 height 83
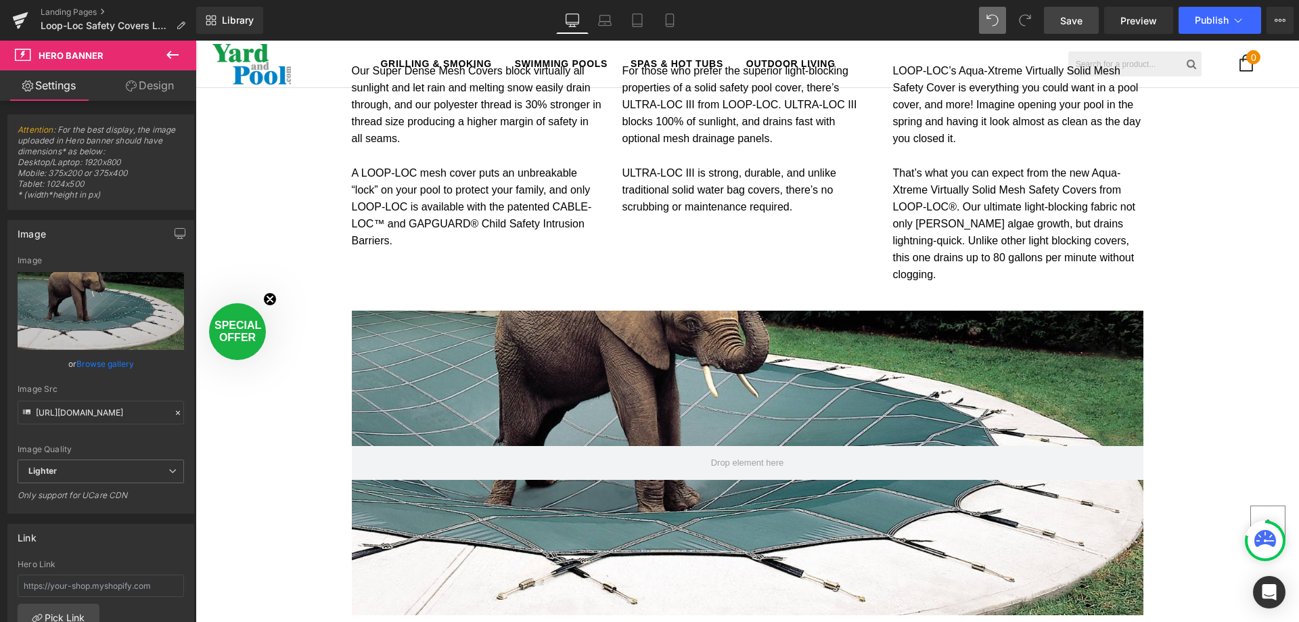
scroll to position [1718, 0]
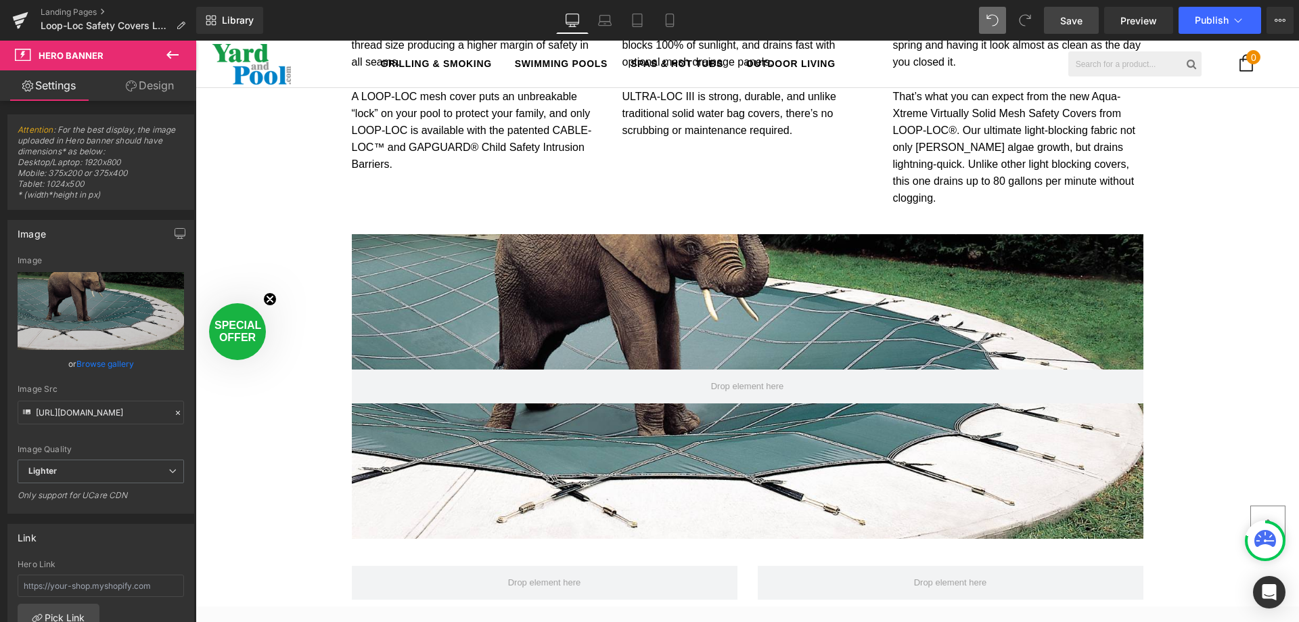
click at [587, 246] on div "Hero Banner 200px 200px" at bounding box center [748, 386] width 792 height 305
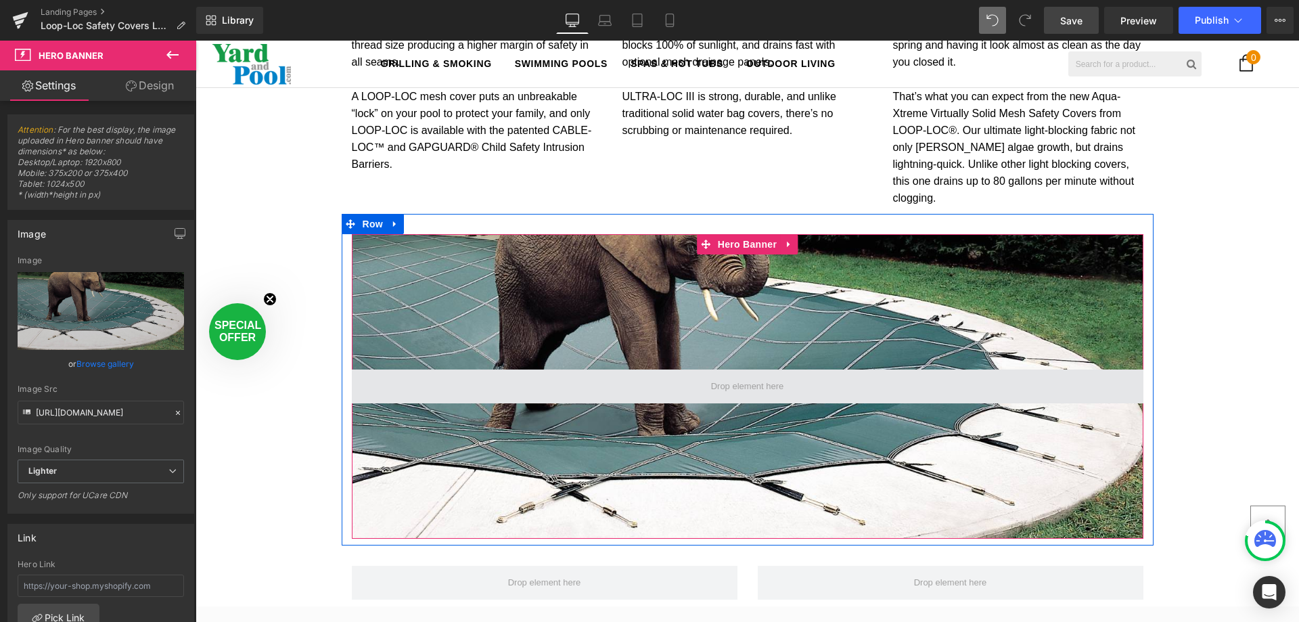
click at [753, 376] on span at bounding box center [747, 387] width 83 height 22
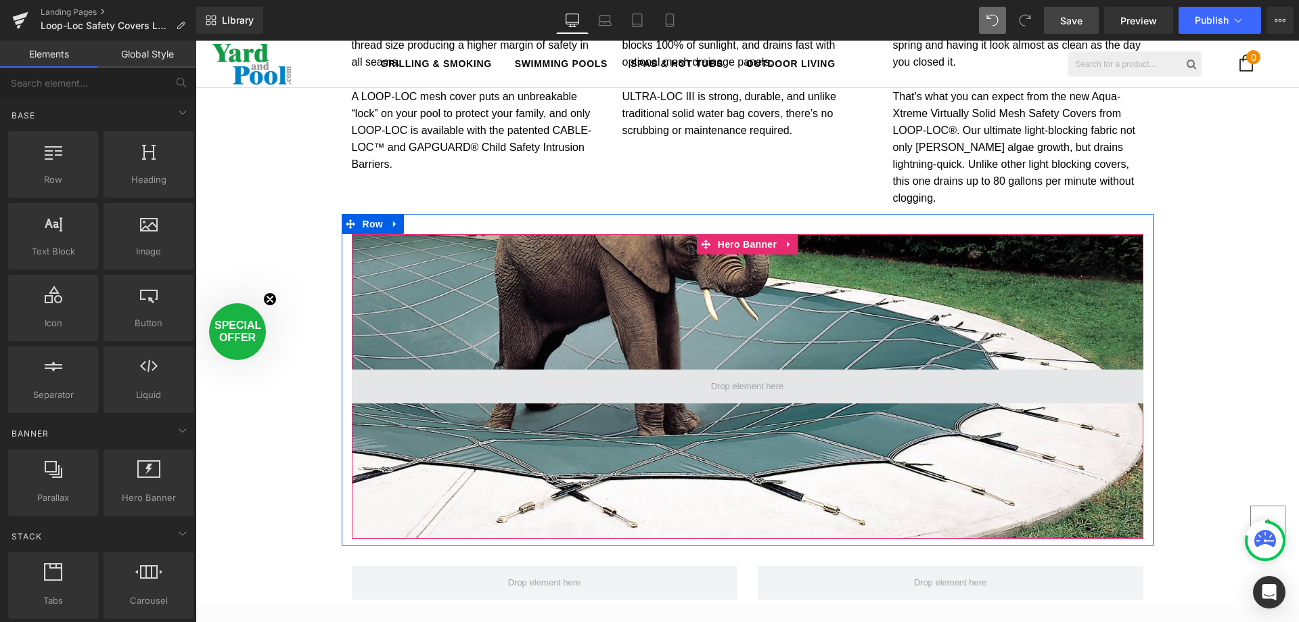
click at [714, 376] on span at bounding box center [747, 387] width 83 height 22
click at [717, 376] on span at bounding box center [747, 387] width 83 height 22
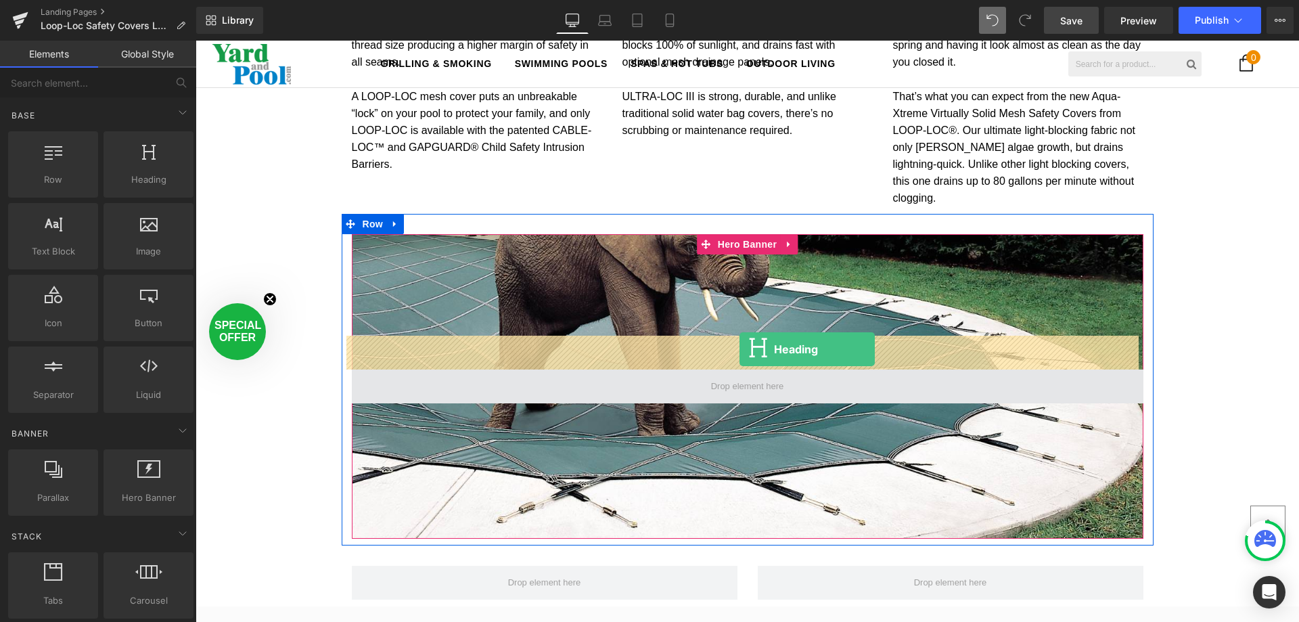
drag, startPoint x: 316, startPoint y: 200, endPoint x: 740, endPoint y: 349, distance: 449.0
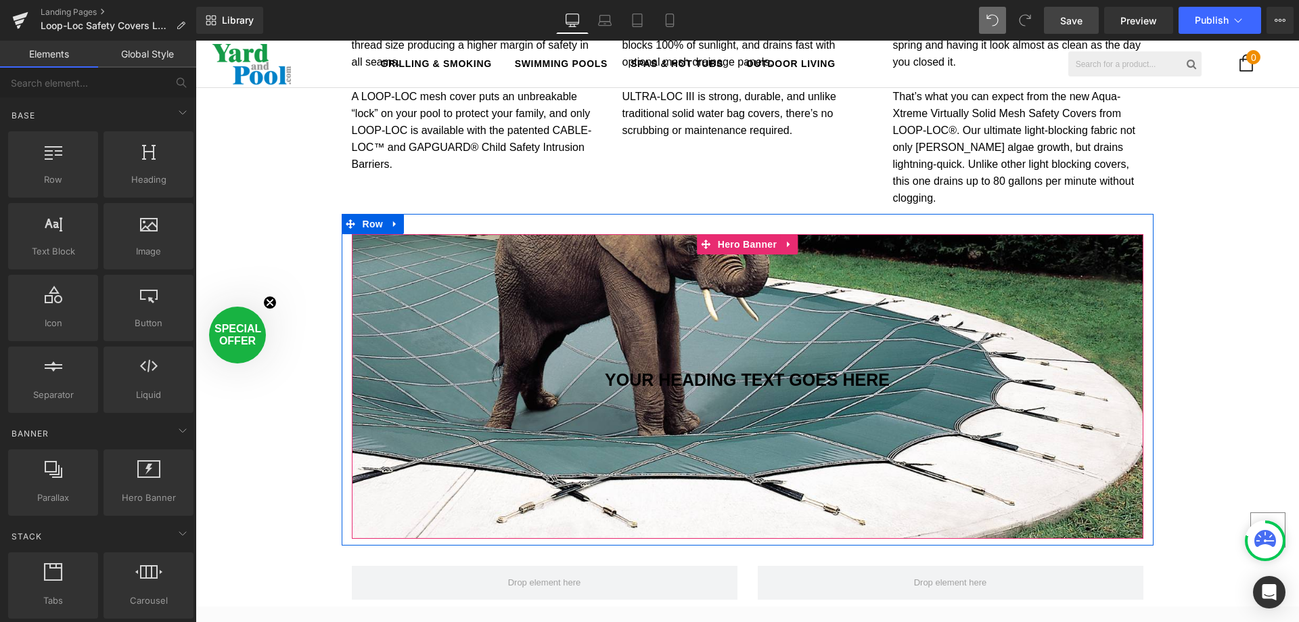
scroll to position [3849, 1094]
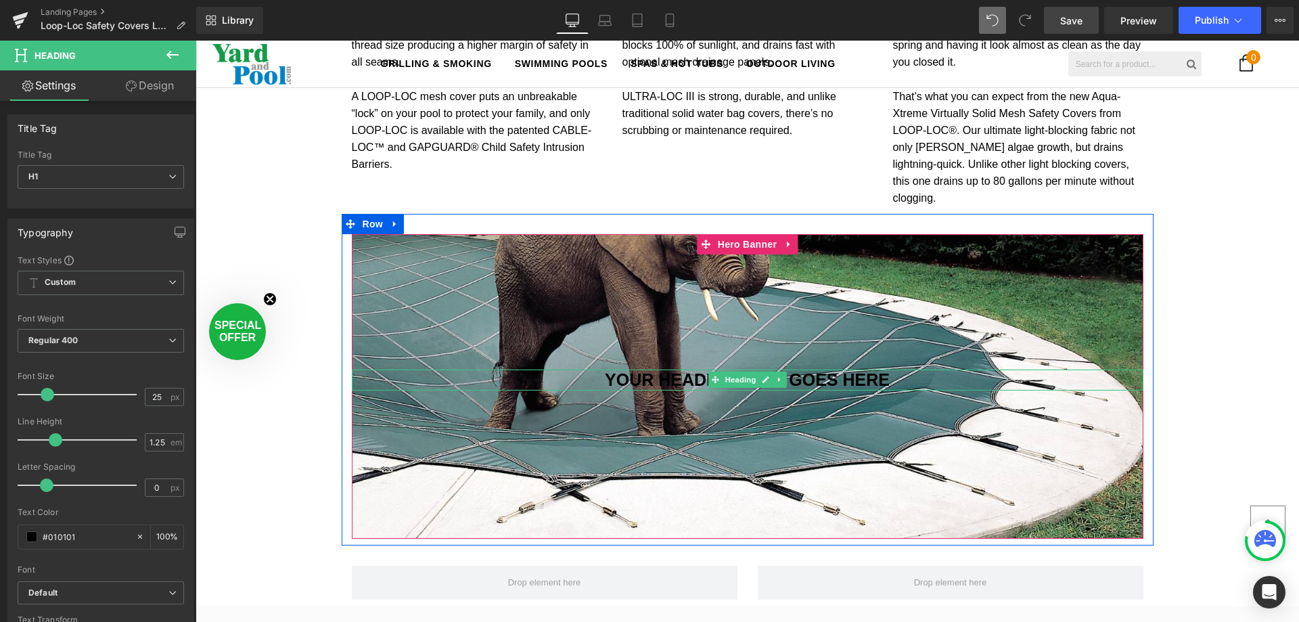
click at [661, 369] on h1 "Your heading text goes here" at bounding box center [748, 379] width 792 height 21
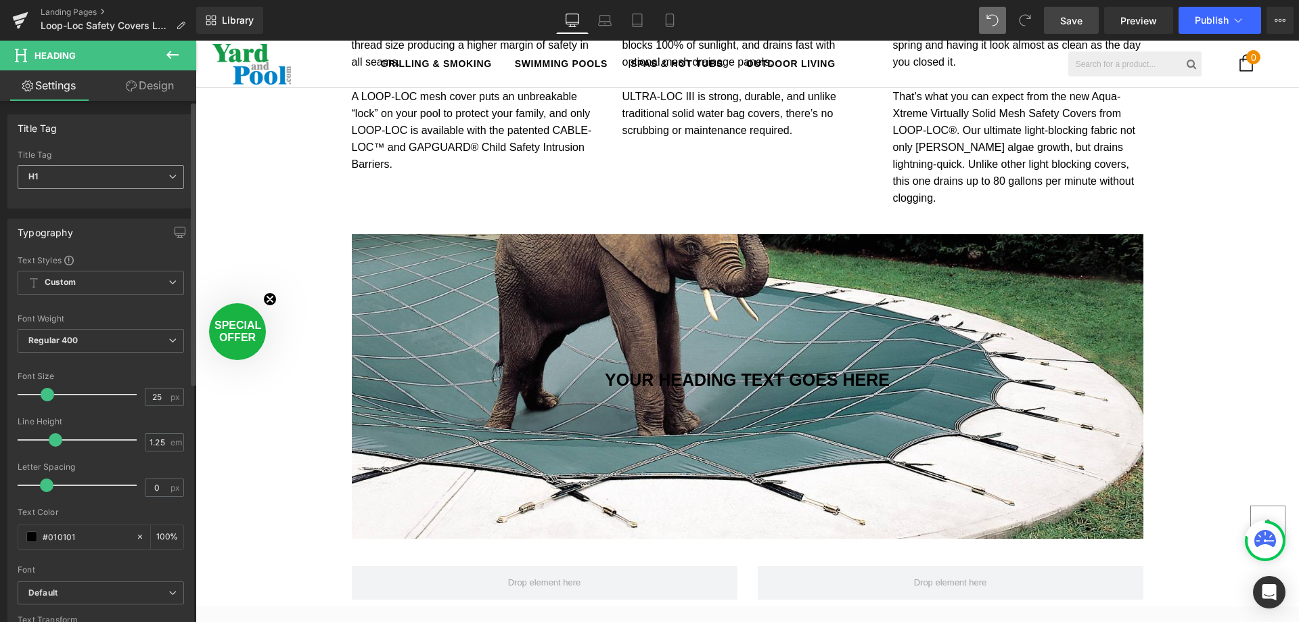
click at [162, 170] on span "H1" at bounding box center [101, 177] width 166 height 24
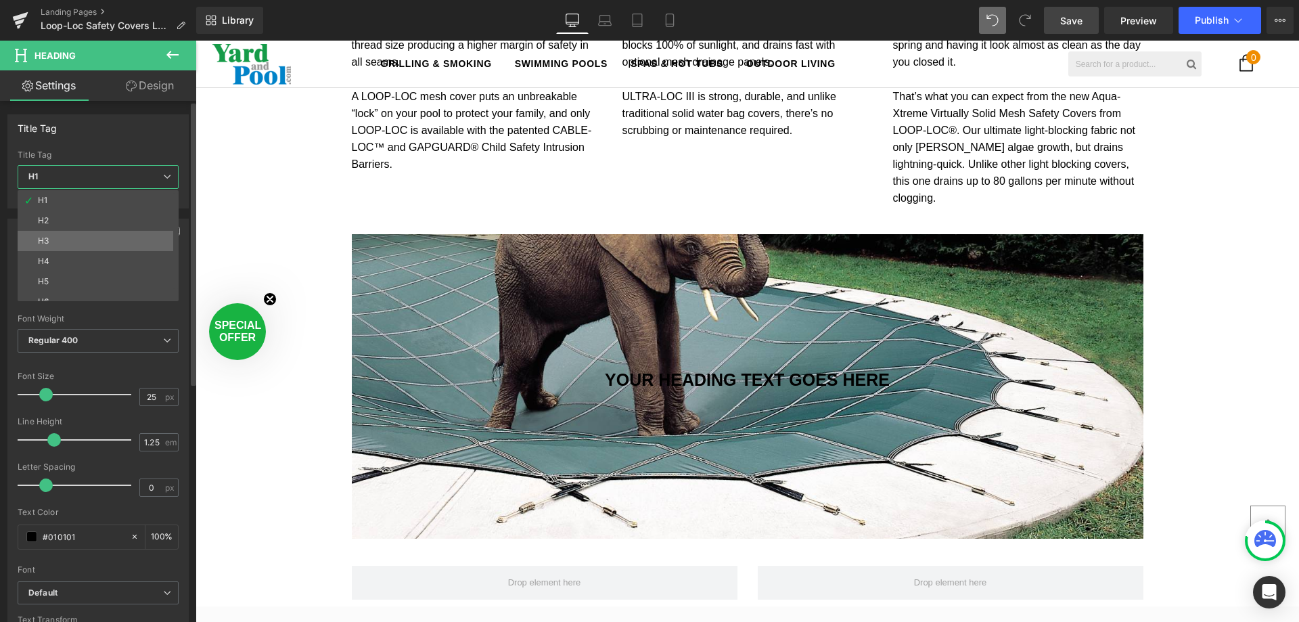
click at [76, 240] on li "H3" at bounding box center [101, 241] width 167 height 20
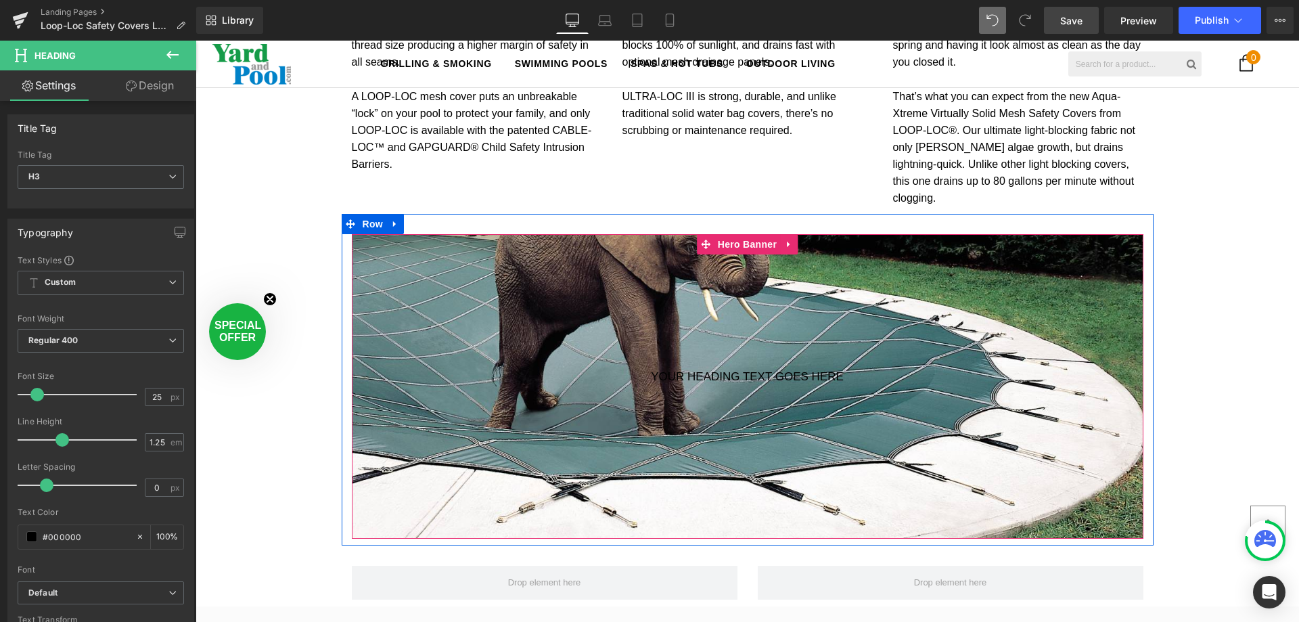
click at [681, 369] on h3 "Your heading text goes here" at bounding box center [748, 377] width 792 height 16
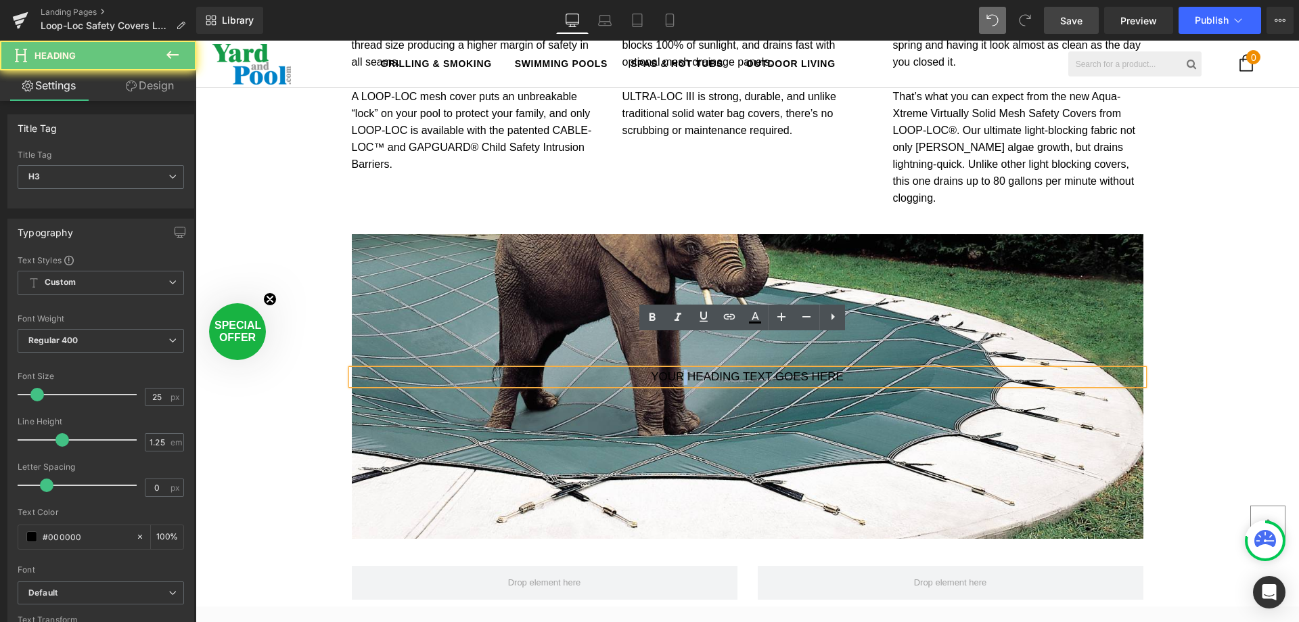
click at [681, 369] on h3 "Your heading text goes here" at bounding box center [748, 377] width 792 height 16
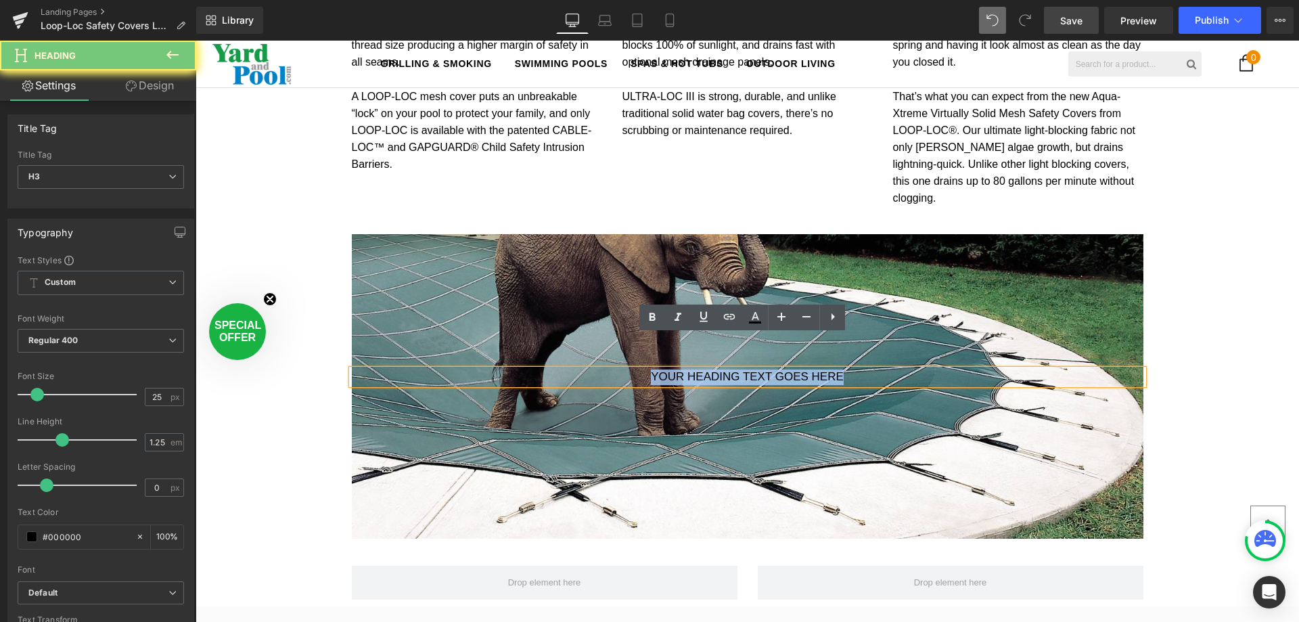
click at [681, 369] on h3 "Your heading text goes here" at bounding box center [748, 377] width 792 height 16
paste div
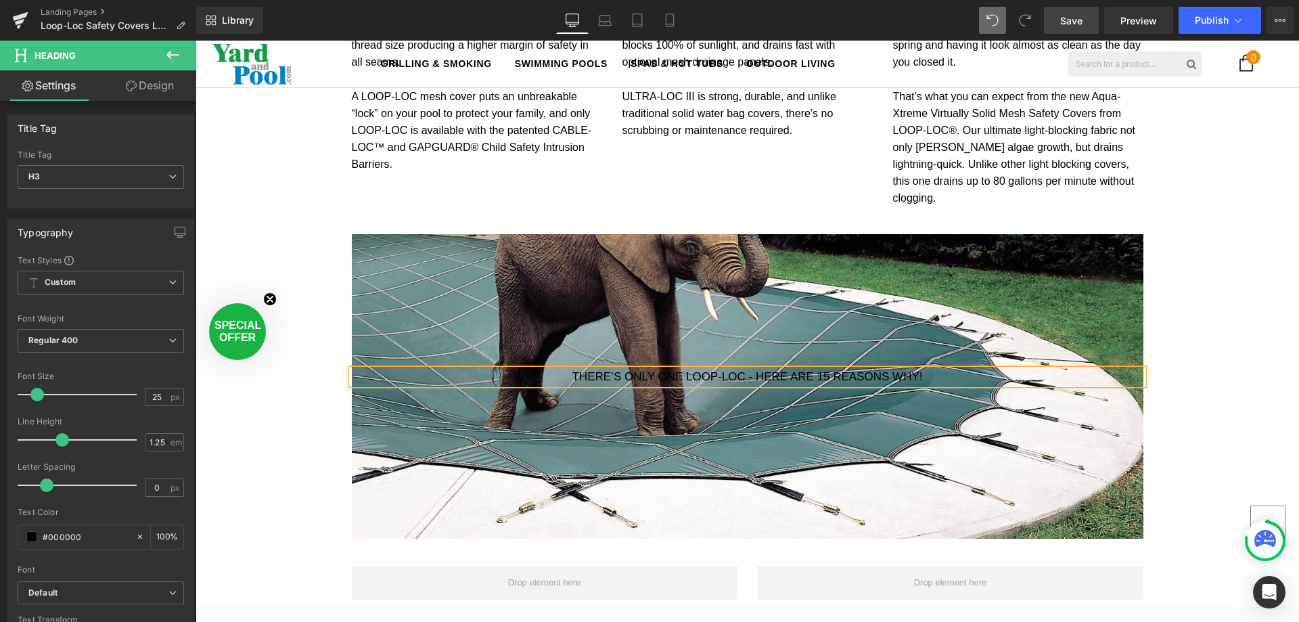
click at [625, 369] on h3 "There’s only One Loop-Loc - Here are 15 reasons why!" at bounding box center [748, 377] width 792 height 16
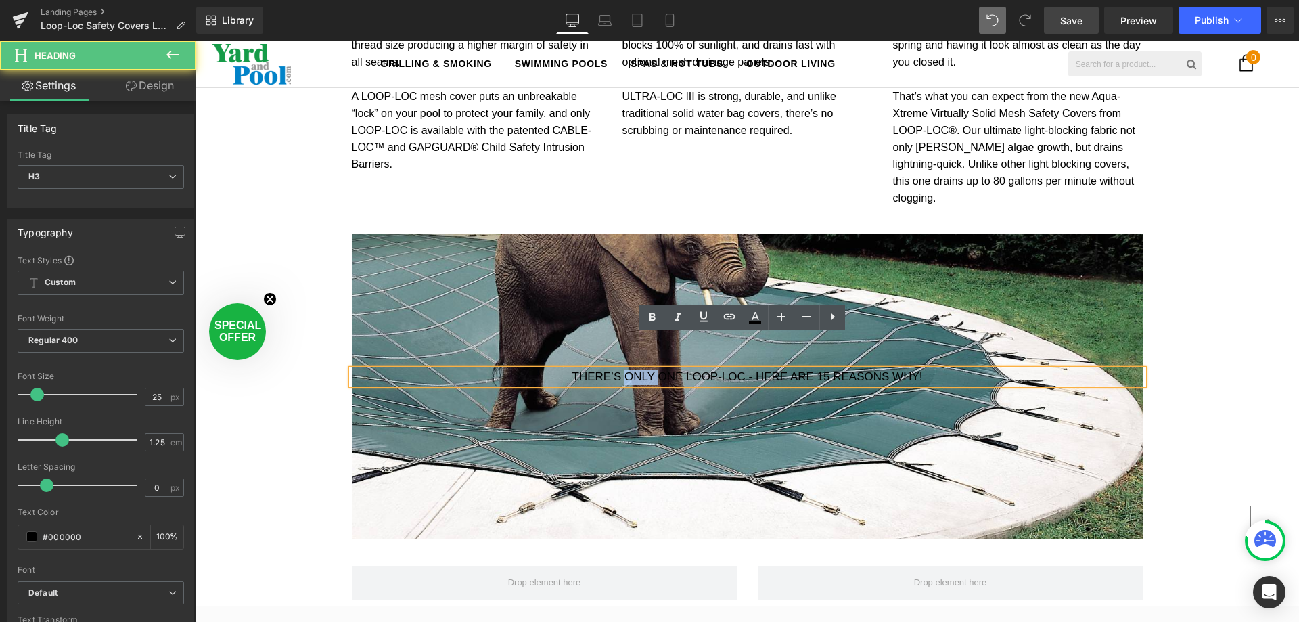
click at [625, 369] on h3 "There’s only One Loop-Loc - Here are 15 reasons why!" at bounding box center [748, 377] width 792 height 16
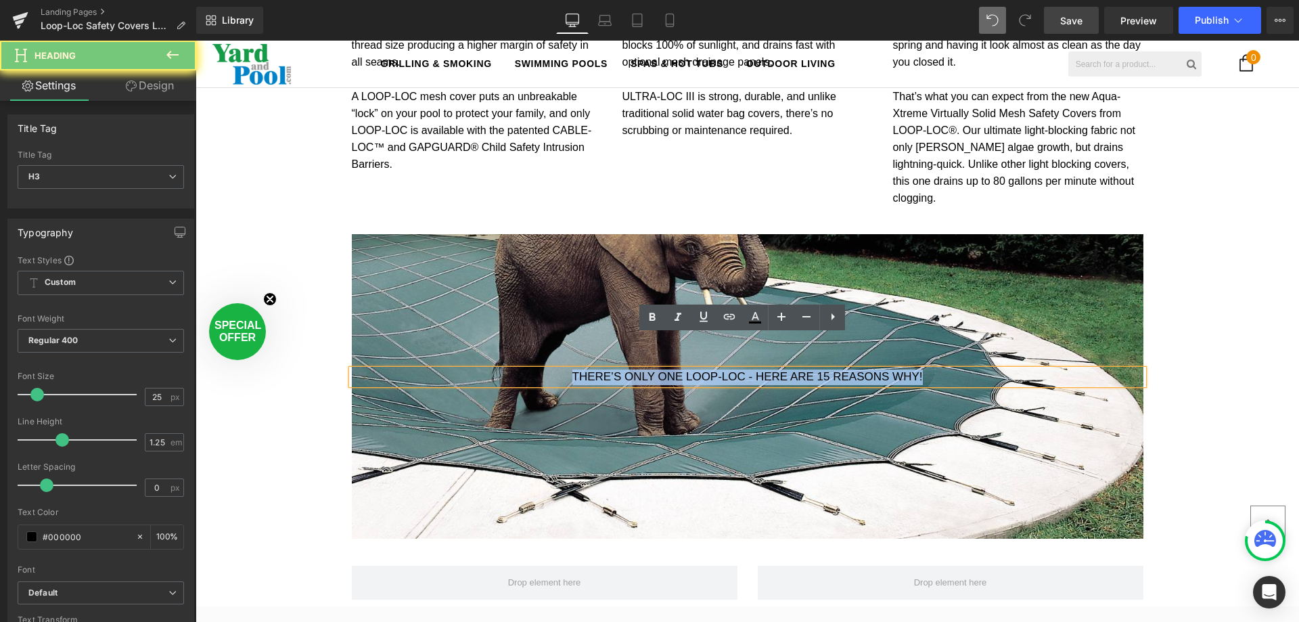
click at [625, 369] on h3 "There’s only One Loop-Loc - Here are 15 reasons why!" at bounding box center [748, 377] width 792 height 16
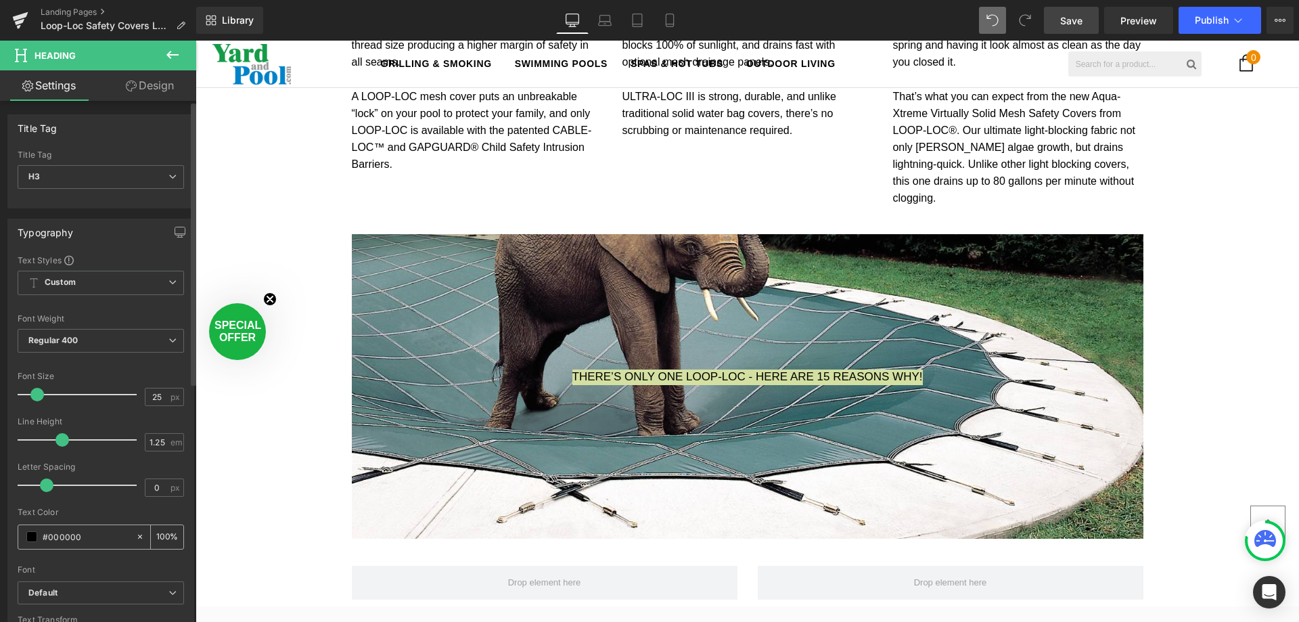
click at [23, 532] on div "#010101" at bounding box center [76, 537] width 117 height 24
click at [30, 533] on span at bounding box center [31, 536] width 11 height 11
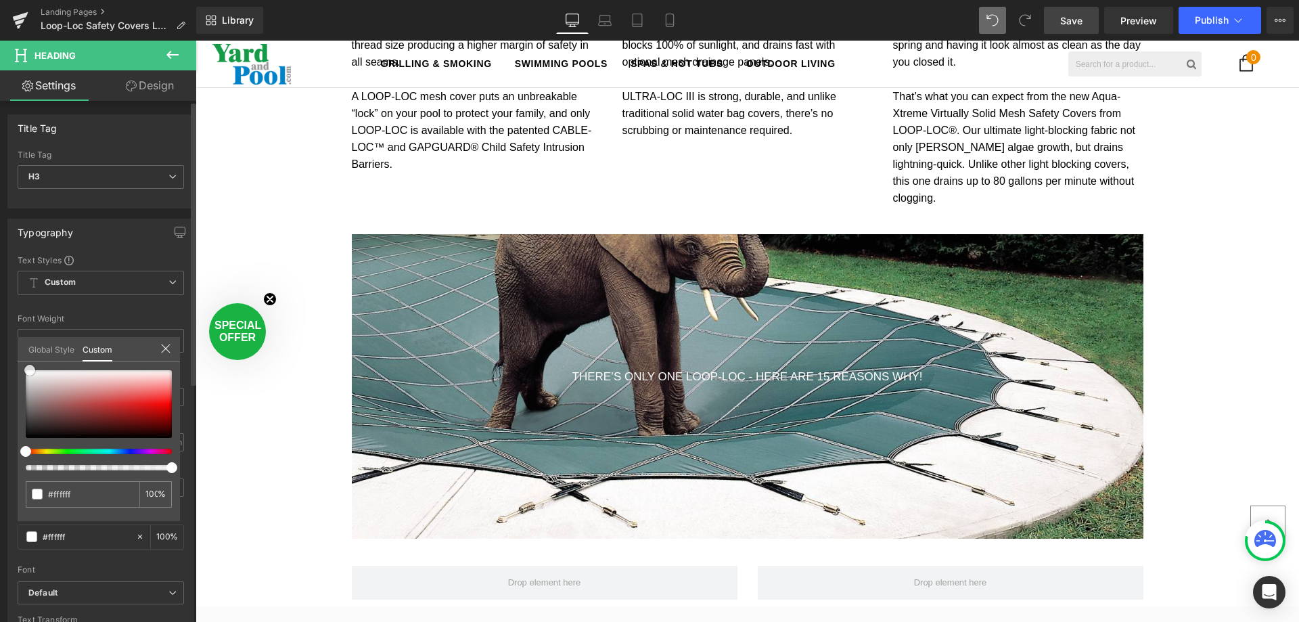
drag, startPoint x: 22, startPoint y: 436, endPoint x: 26, endPoint y: 338, distance: 98.9
click at [26, 338] on div "Global Style Custom Setup Global Style #000000 100 %" at bounding box center [99, 357] width 162 height 41
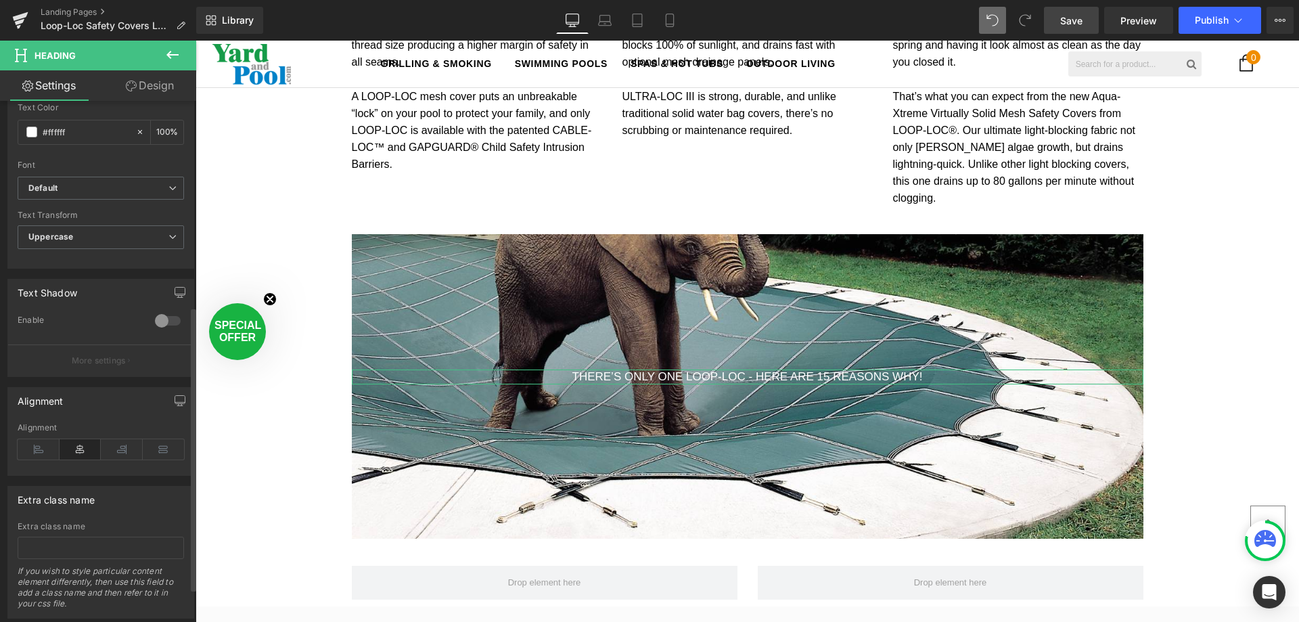
scroll to position [406, 0]
click at [158, 318] on div at bounding box center [168, 320] width 32 height 22
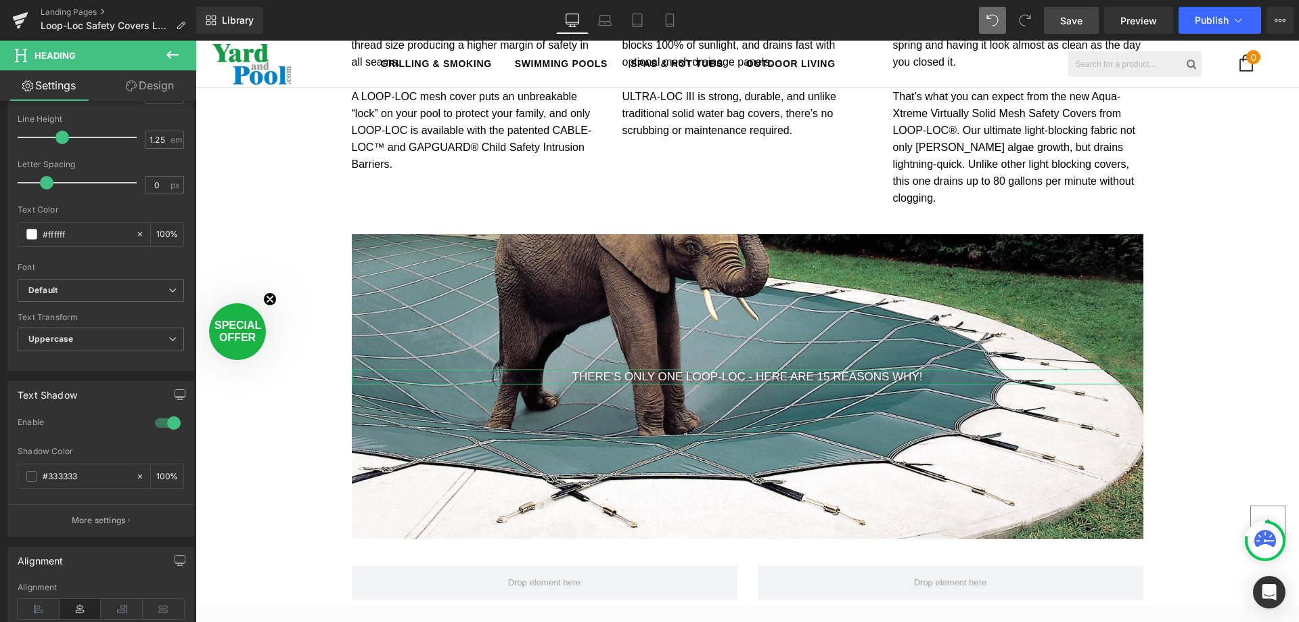
scroll to position [158, 0]
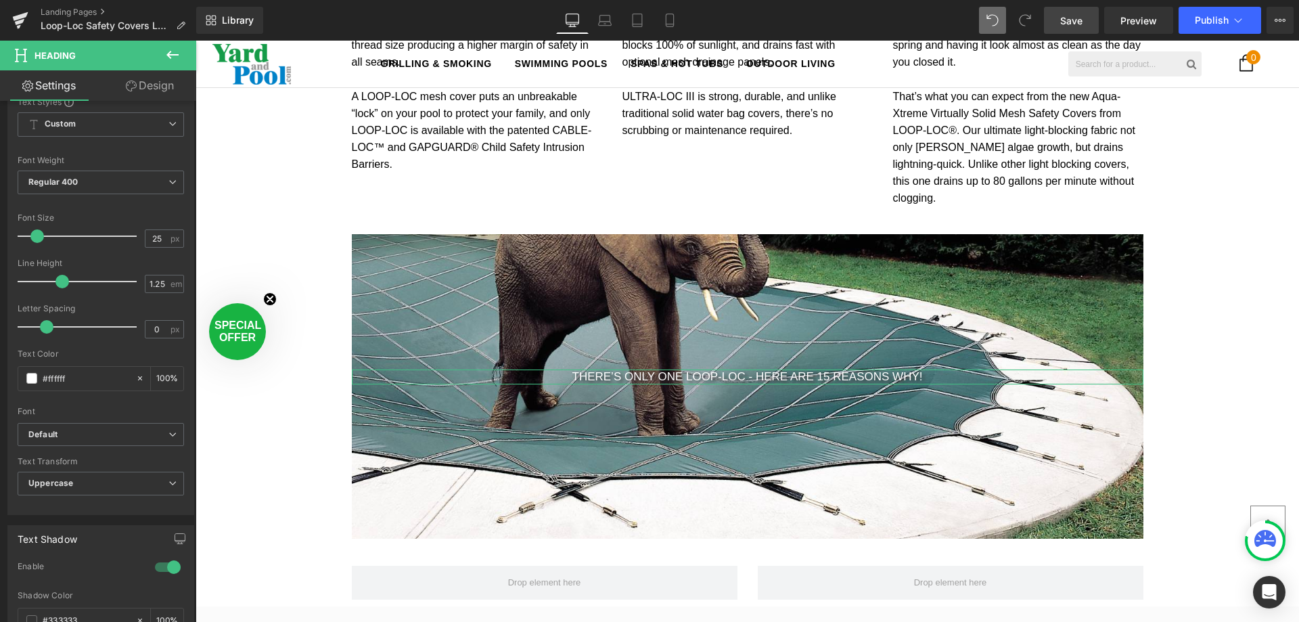
click at [157, 87] on link "Design" at bounding box center [150, 85] width 98 height 30
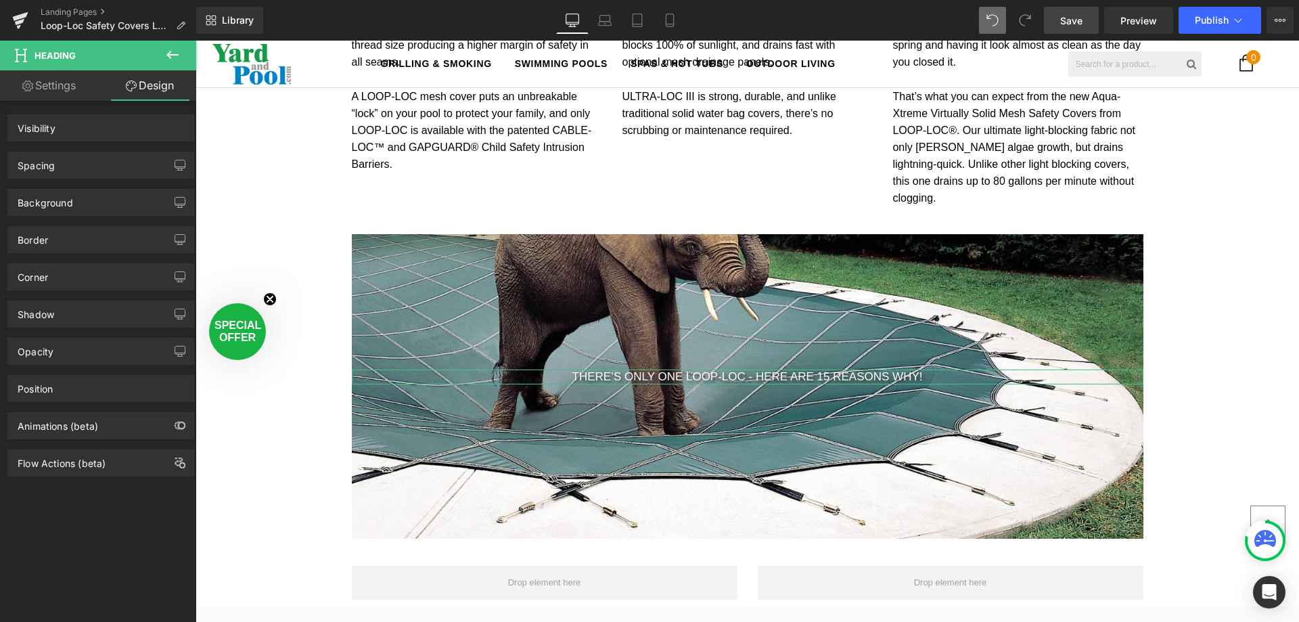
click at [31, 208] on div "Background" at bounding box center [100, 202] width 185 height 26
click at [28, 198] on div "Background" at bounding box center [45, 198] width 55 height 19
click at [51, 198] on div "Background" at bounding box center [45, 198] width 55 height 19
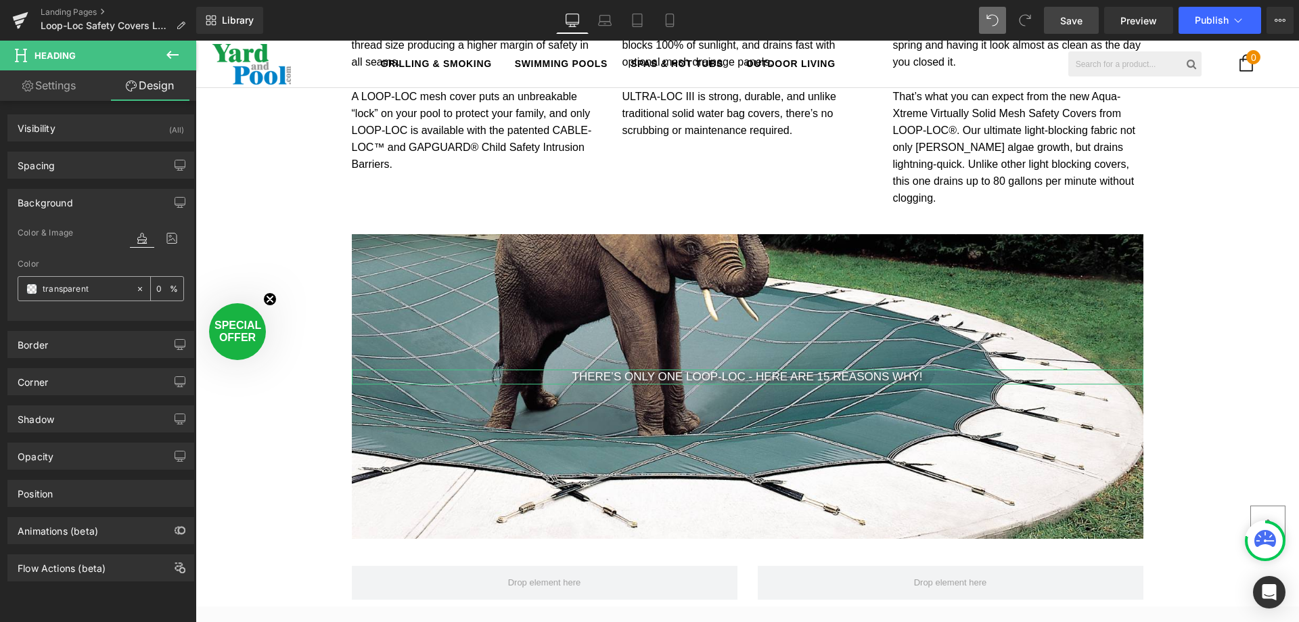
click at [29, 287] on span at bounding box center [31, 289] width 11 height 11
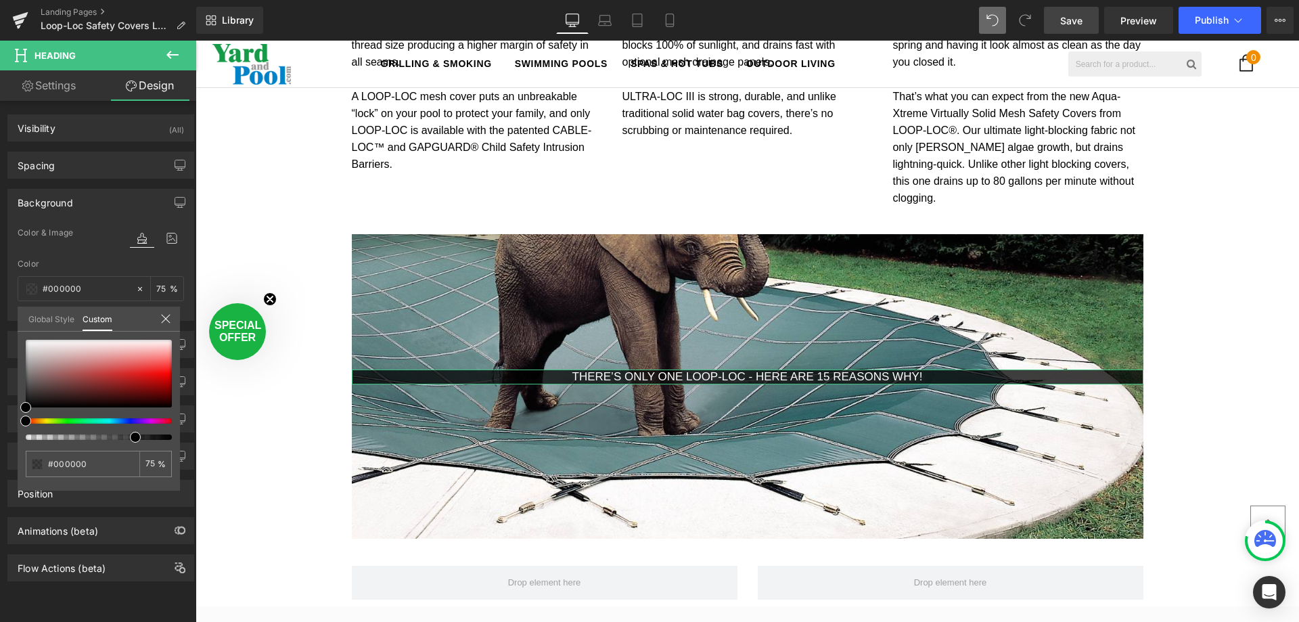
drag, startPoint x: 27, startPoint y: 436, endPoint x: 130, endPoint y: 438, distance: 102.9
click at [130, 441] on span at bounding box center [135, 437] width 11 height 11
click at [160, 315] on icon at bounding box center [165, 318] width 11 height 11
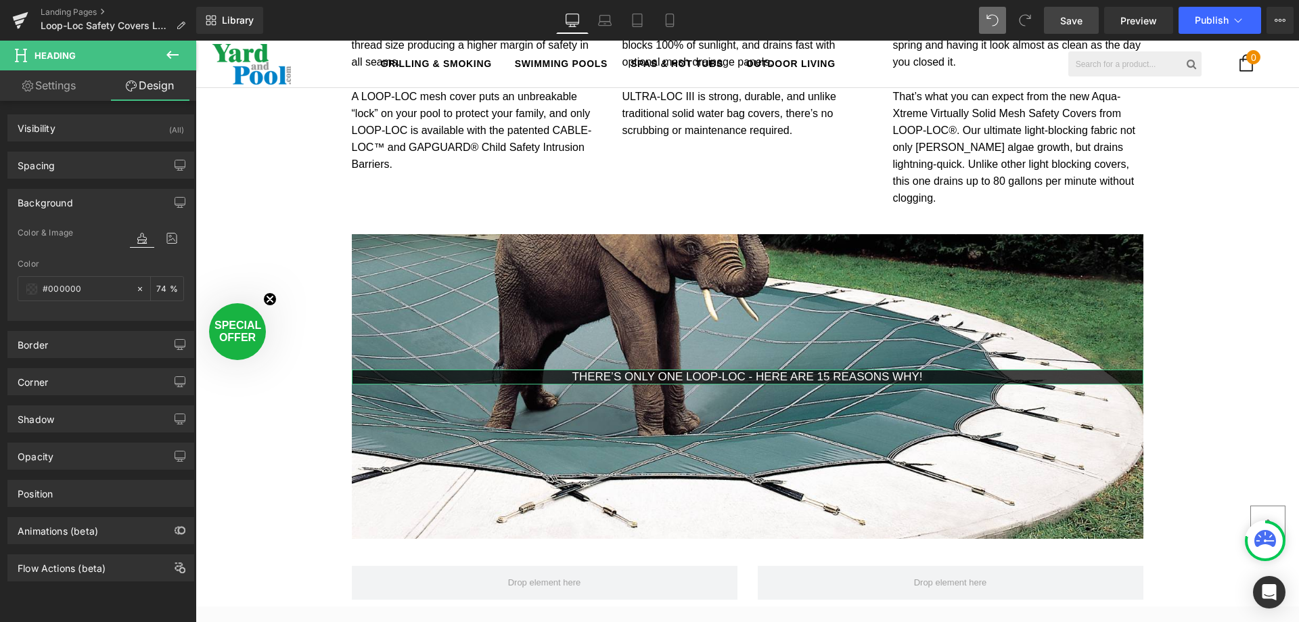
click at [51, 88] on link "Settings" at bounding box center [49, 85] width 98 height 30
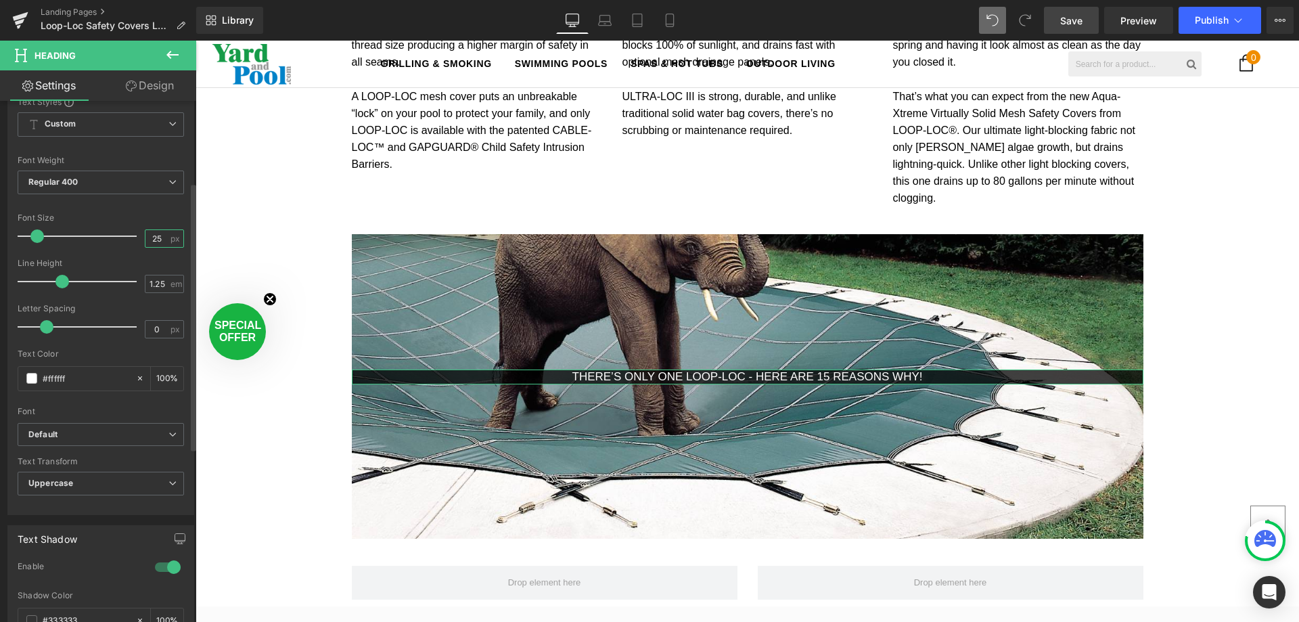
scroll to position [1, 0]
drag, startPoint x: 161, startPoint y: 236, endPoint x: 136, endPoint y: 247, distance: 27.3
click at [136, 247] on div "Font Size 25 px" at bounding box center [101, 235] width 166 height 45
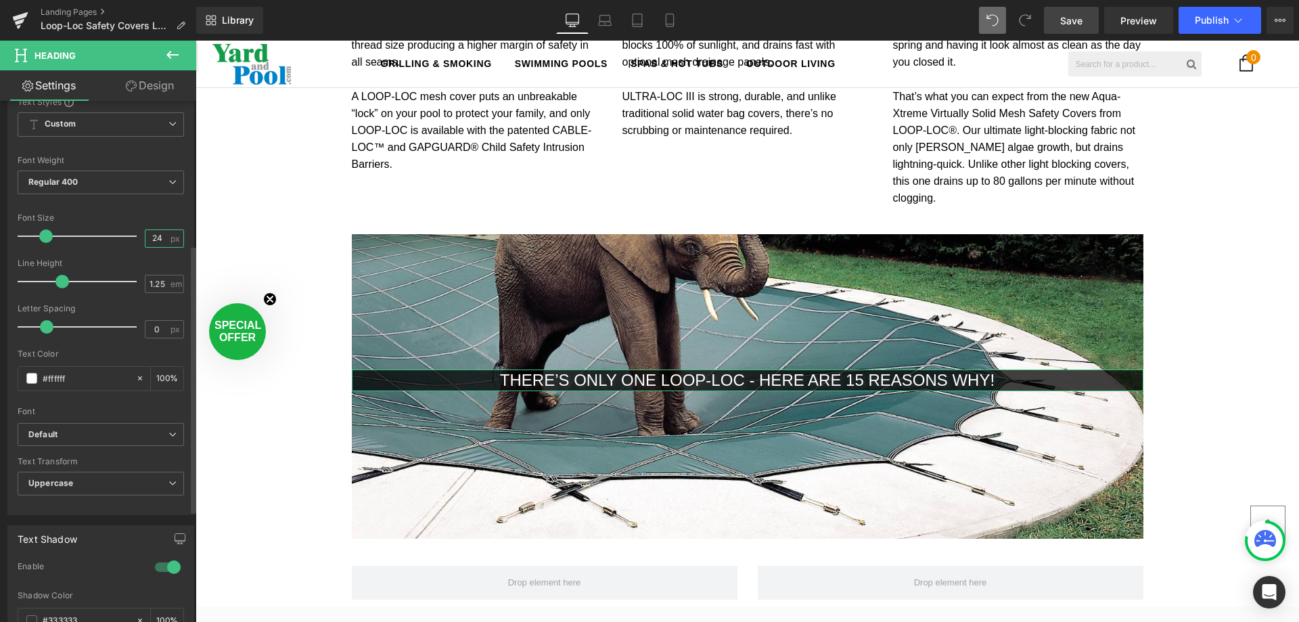
scroll to position [497, 0]
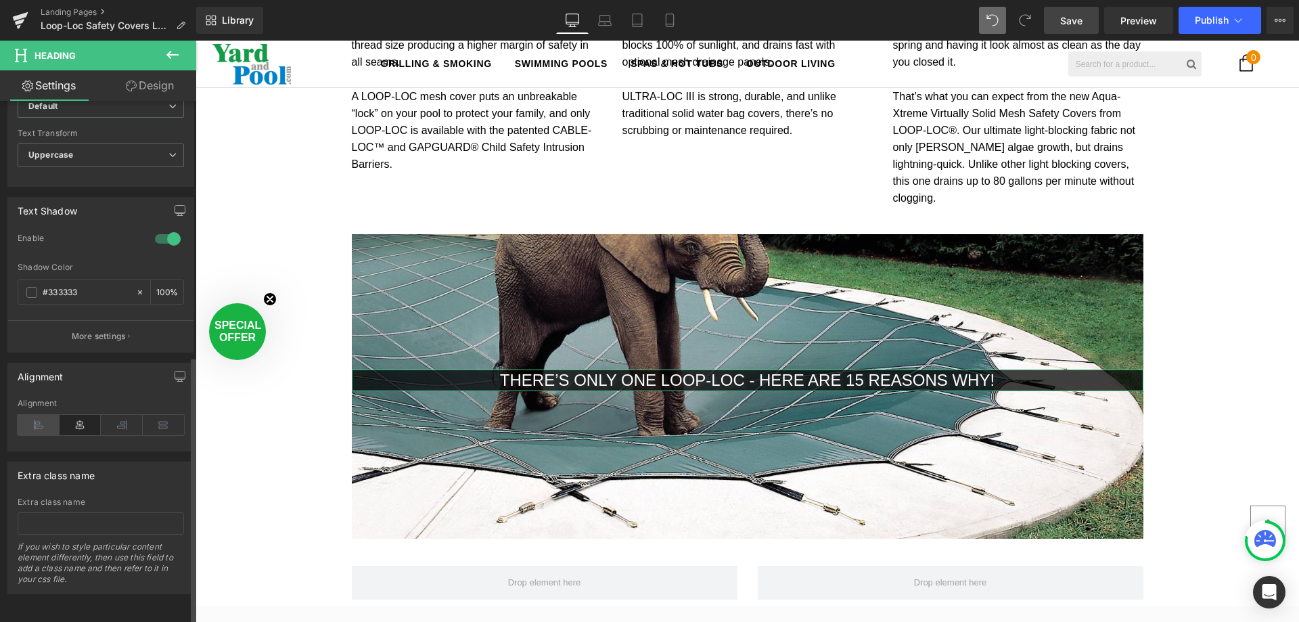
type input "24"
click at [48, 416] on icon at bounding box center [39, 425] width 42 height 20
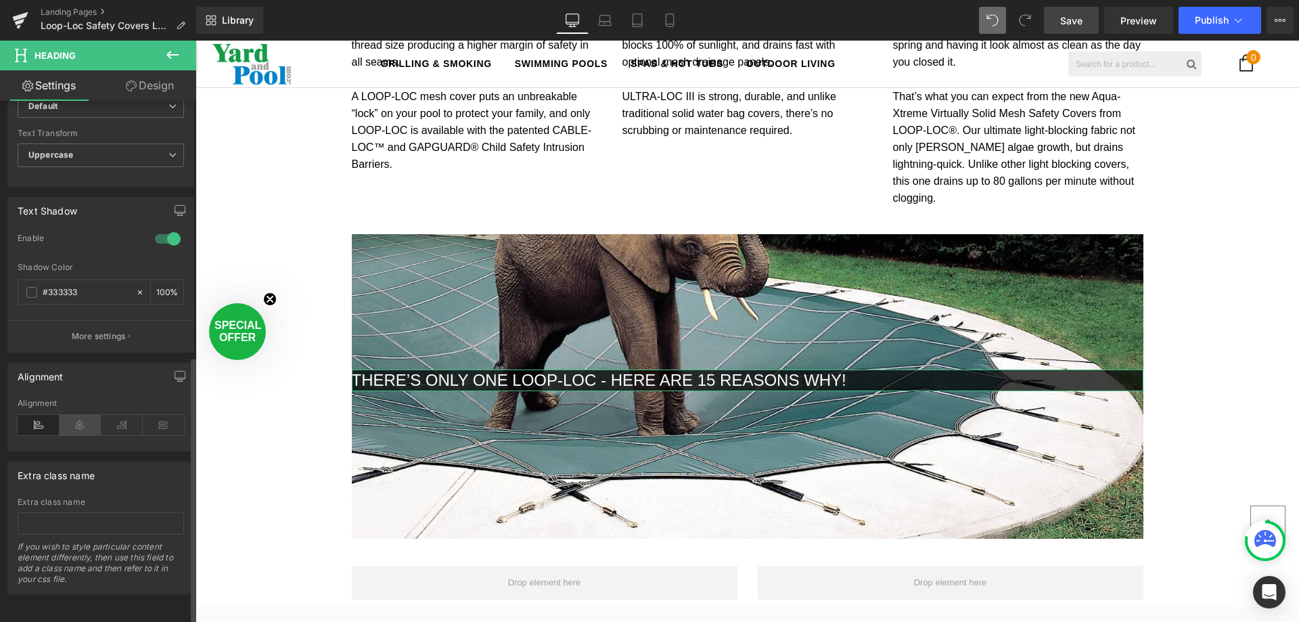
click at [78, 415] on icon at bounding box center [81, 425] width 42 height 20
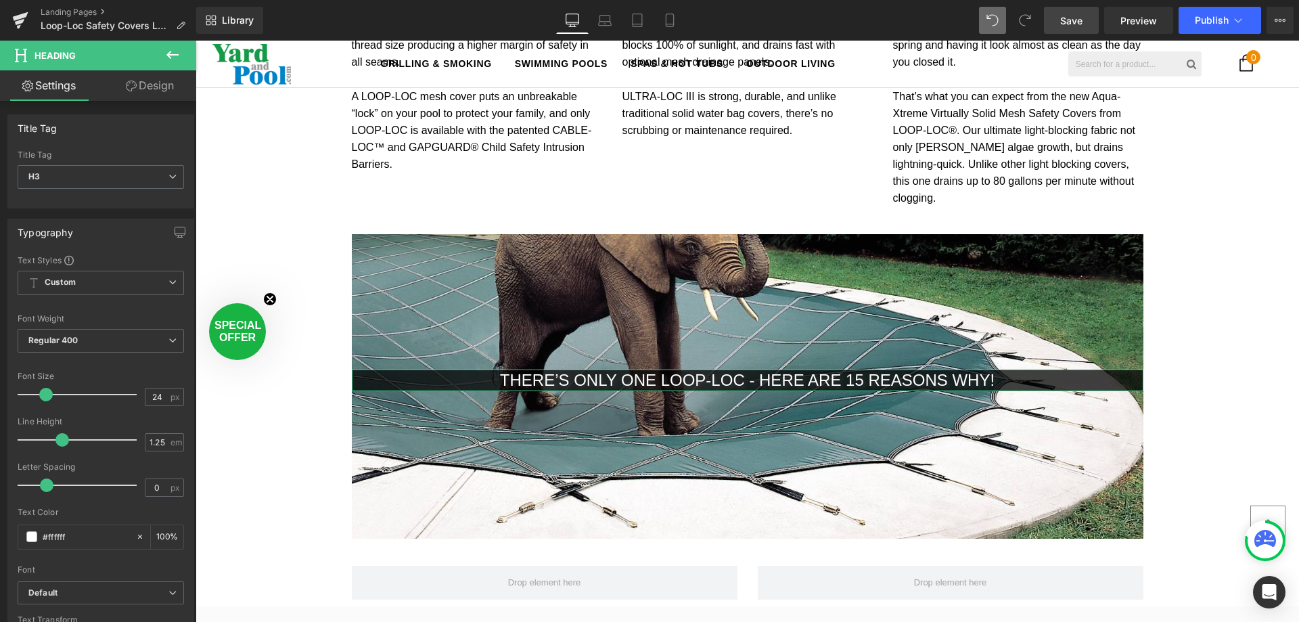
click at [150, 84] on link "Design" at bounding box center [150, 85] width 98 height 30
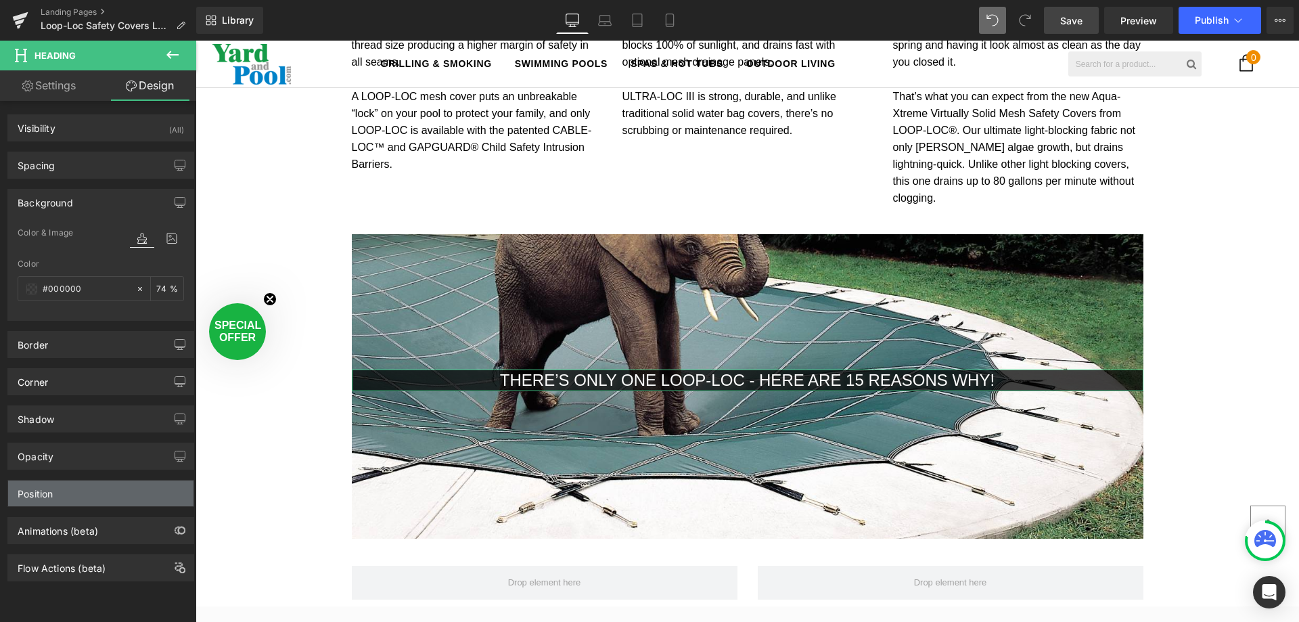
click at [55, 494] on div "Position" at bounding box center [100, 493] width 185 height 26
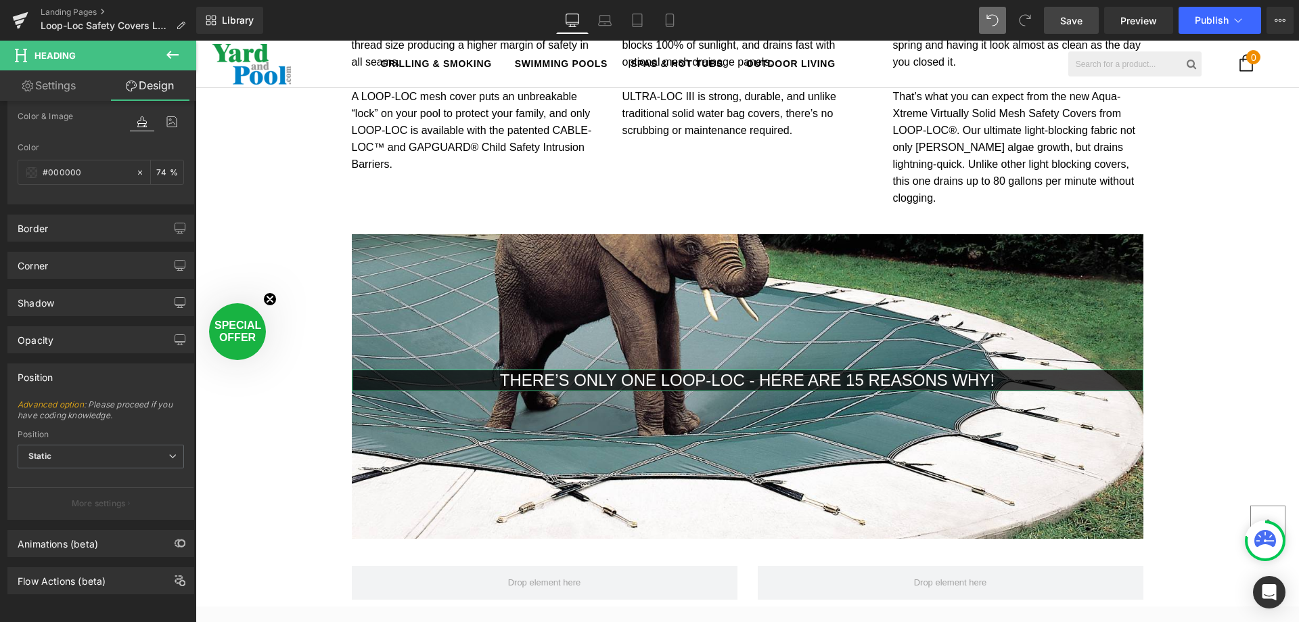
scroll to position [127, 0]
click at [52, 445] on span "Static" at bounding box center [101, 457] width 166 height 24
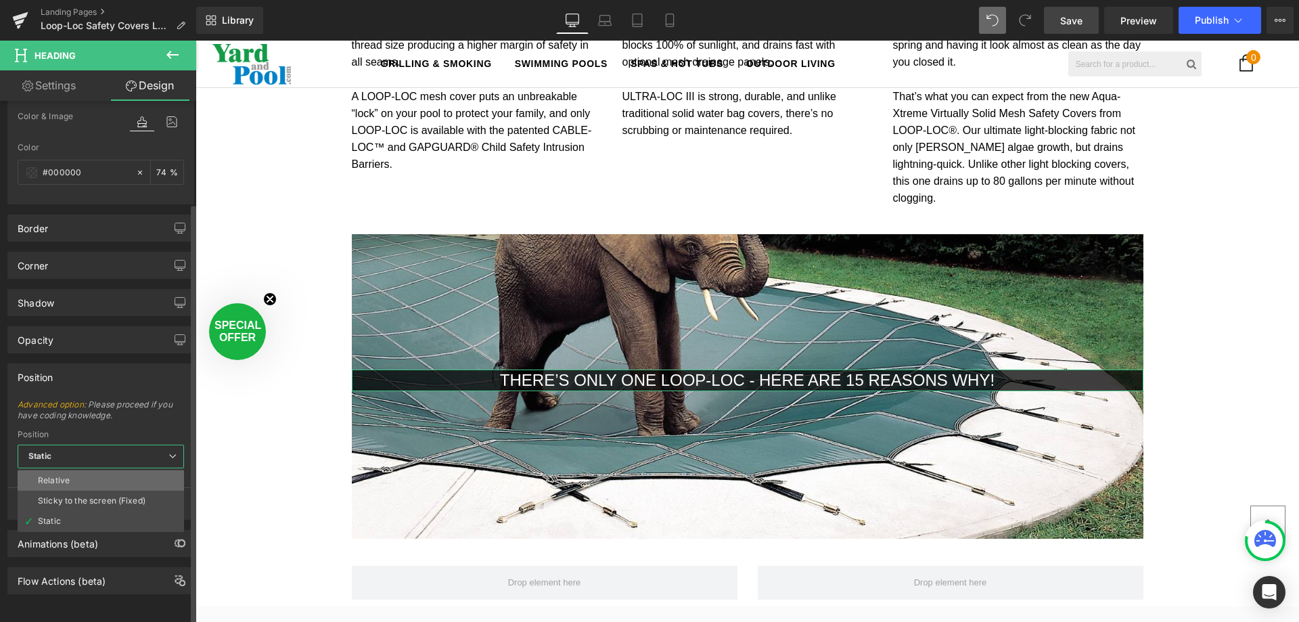
click at [52, 470] on li "Relative" at bounding box center [101, 480] width 166 height 20
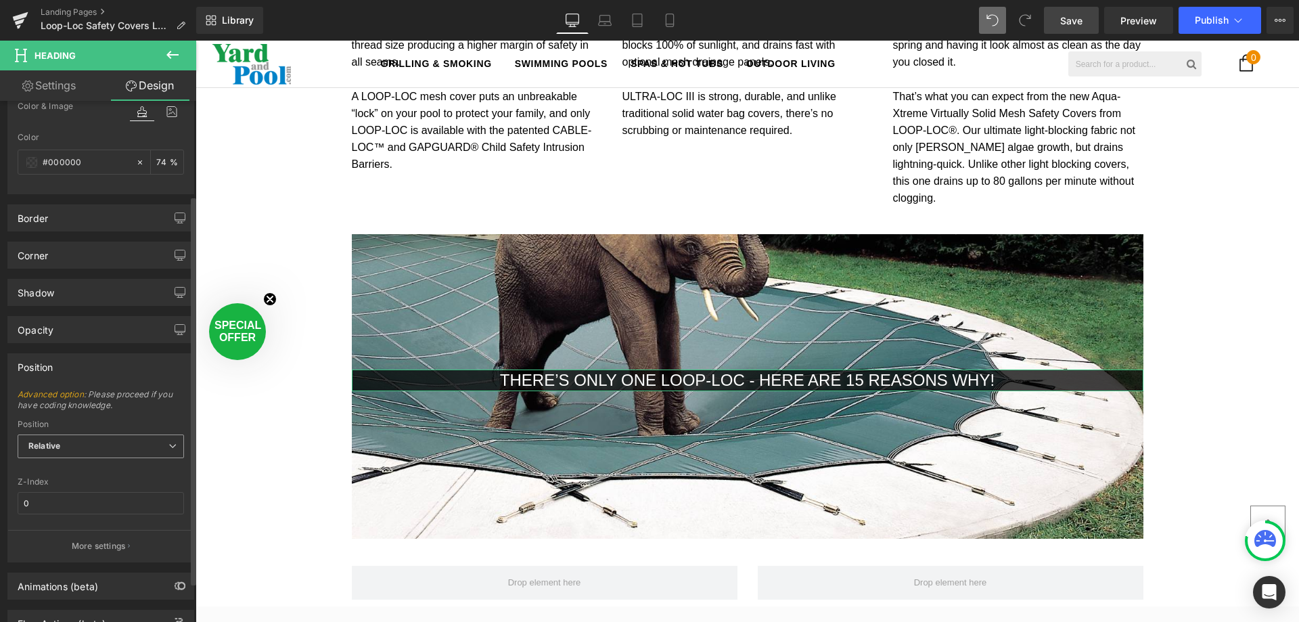
click at [51, 440] on span "Relative" at bounding box center [101, 446] width 166 height 24
click at [53, 511] on div "Static" at bounding box center [49, 510] width 23 height 9
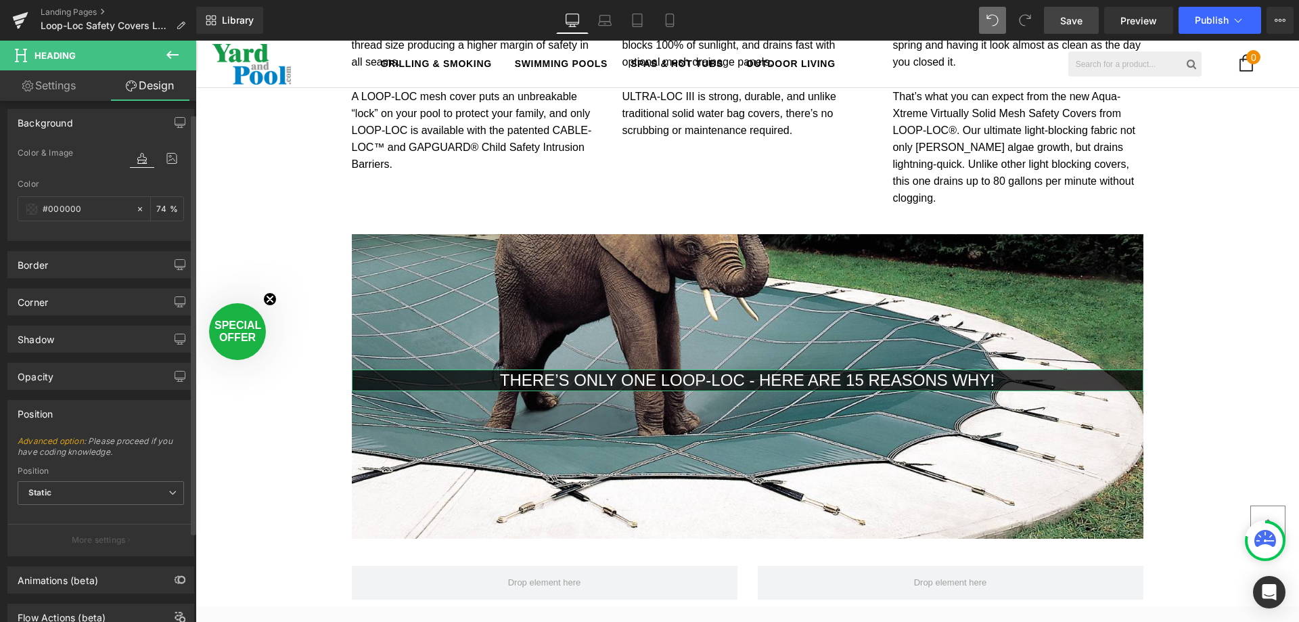
scroll to position [0, 0]
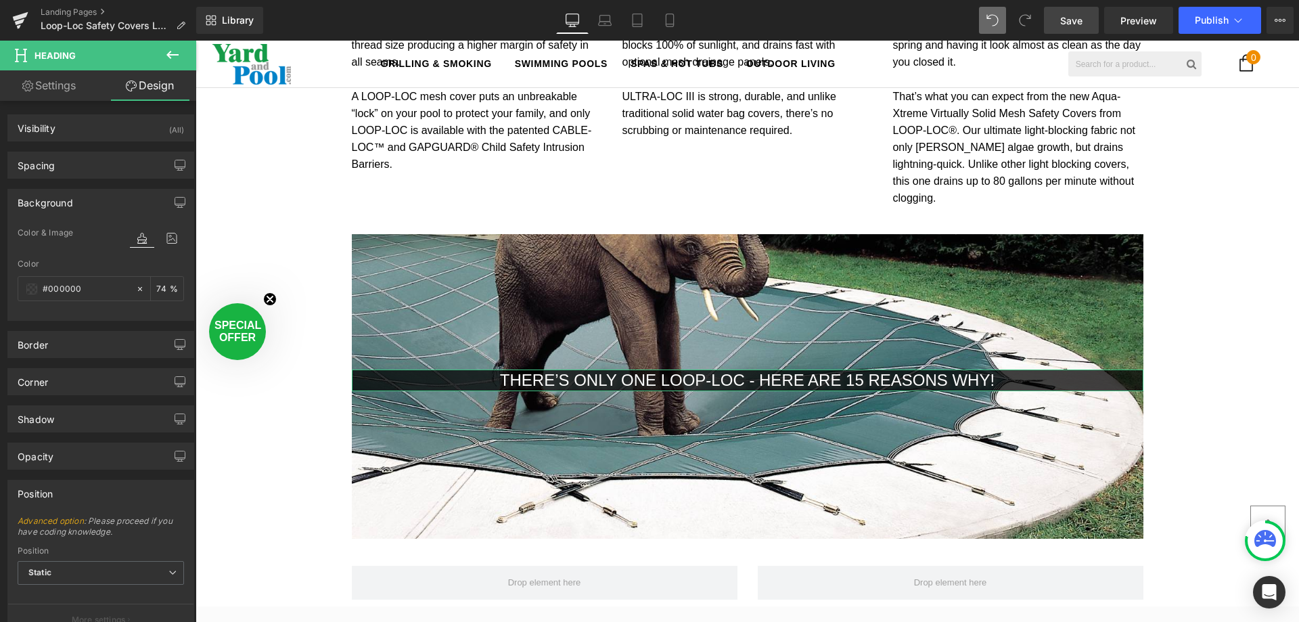
click at [54, 91] on link "Settings" at bounding box center [49, 85] width 98 height 30
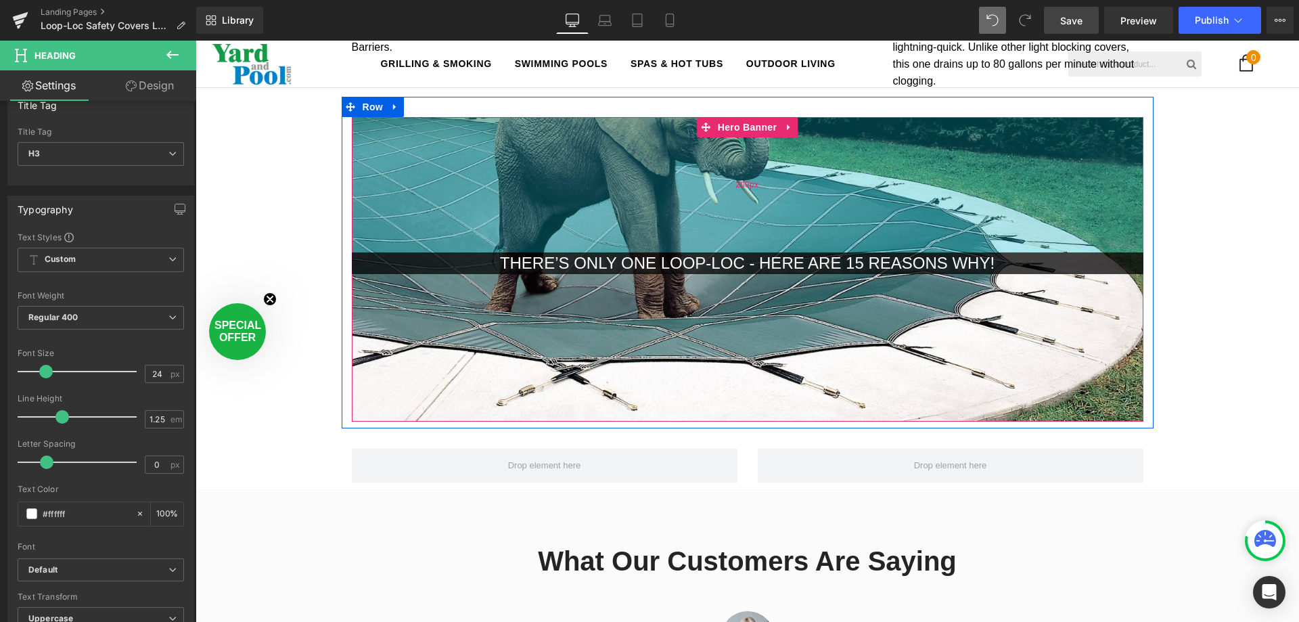
scroll to position [1921, 0]
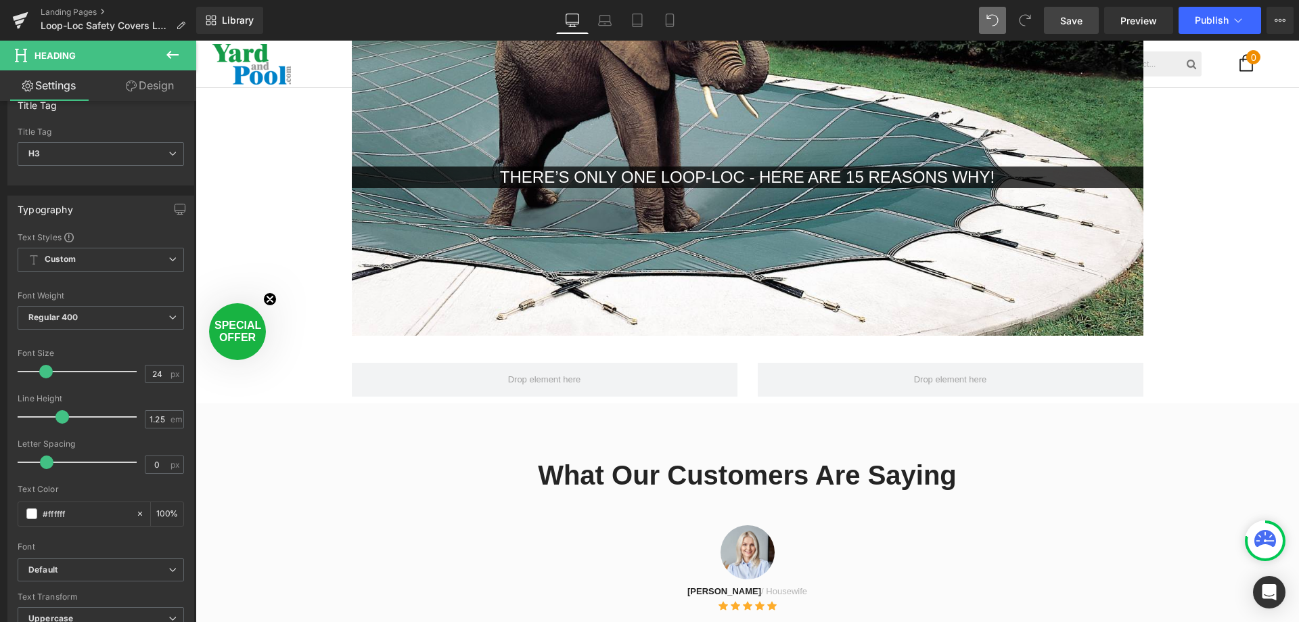
click at [168, 53] on icon at bounding box center [172, 55] width 16 height 16
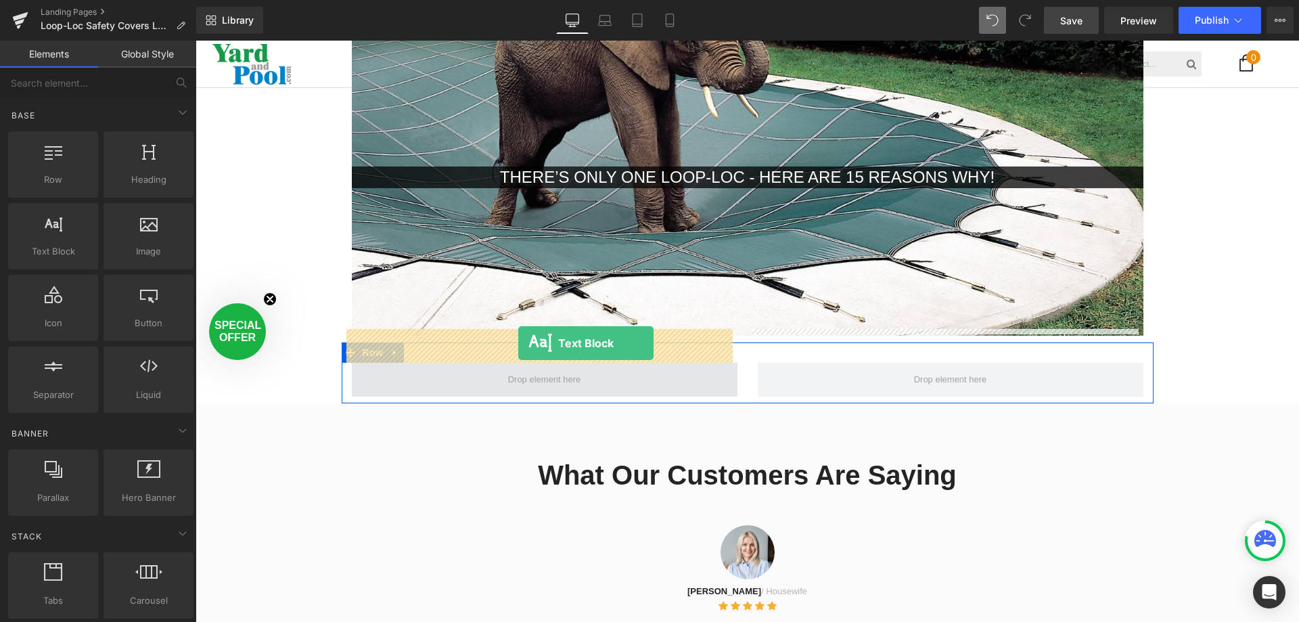
drag, startPoint x: 238, startPoint y: 284, endPoint x: 518, endPoint y: 343, distance: 286.4
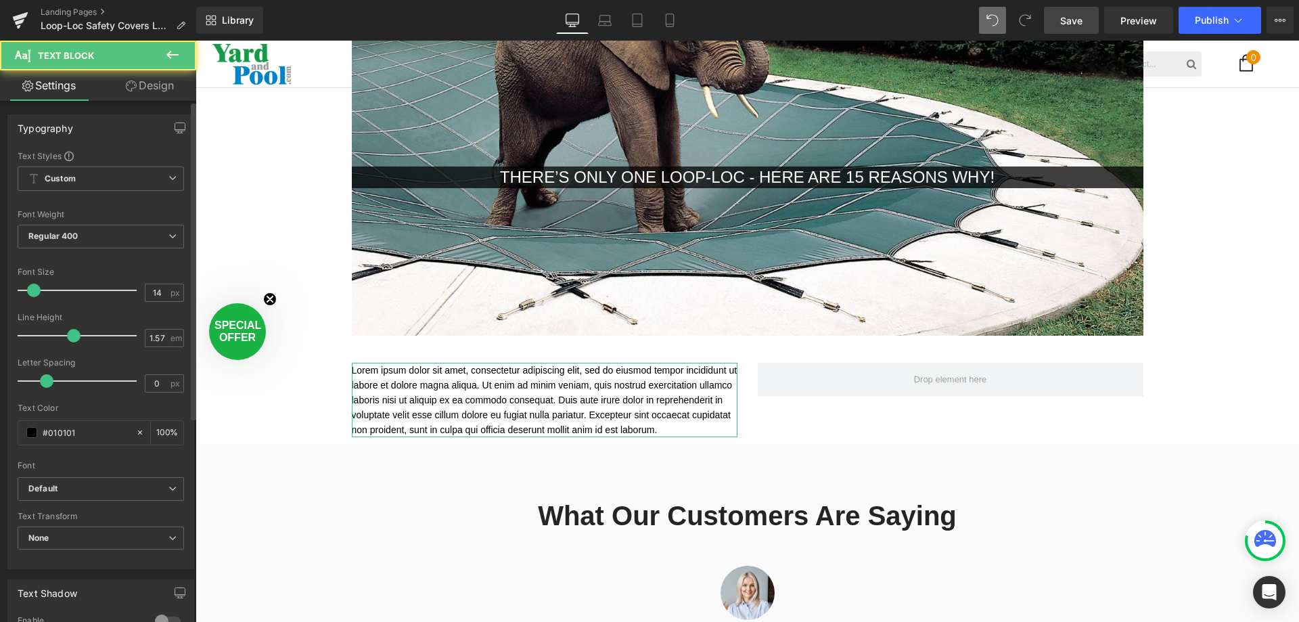
scroll to position [3890, 1094]
click at [45, 291] on div "Text Styles Custom Custom Setup Global Style Custom Setup Global Style Thin 100…" at bounding box center [100, 359] width 185 height 418
click at [176, 55] on icon at bounding box center [172, 55] width 12 height 8
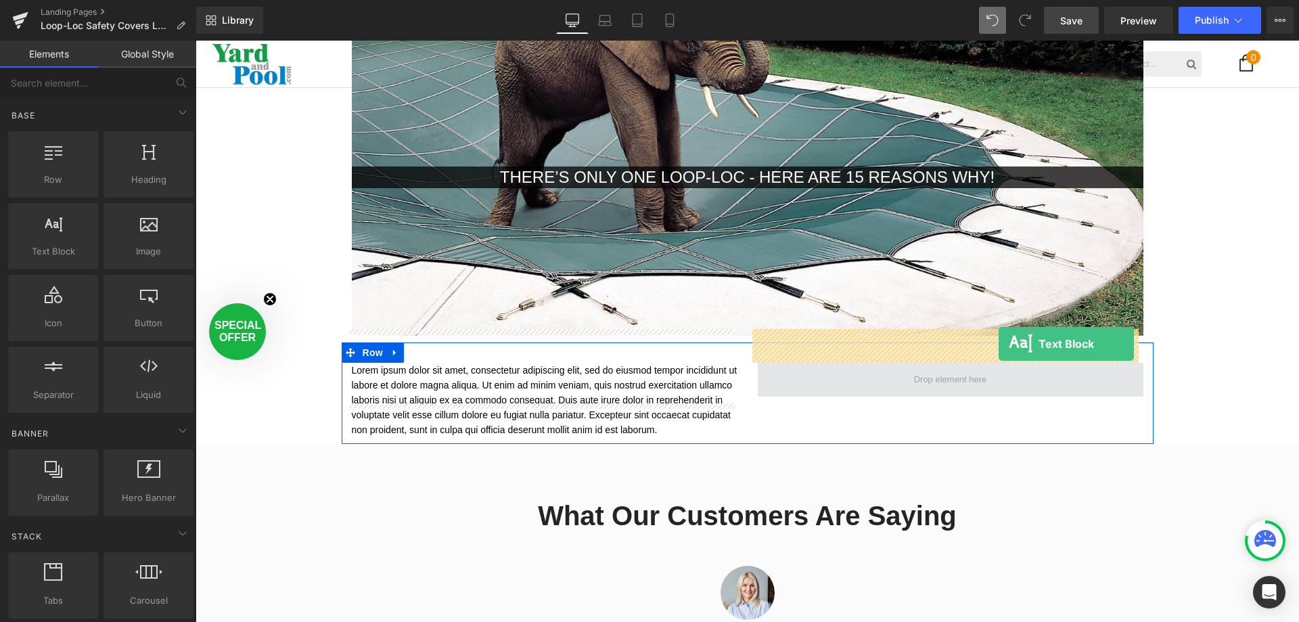
drag, startPoint x: 310, startPoint y: 281, endPoint x: 999, endPoint y: 344, distance: 691.7
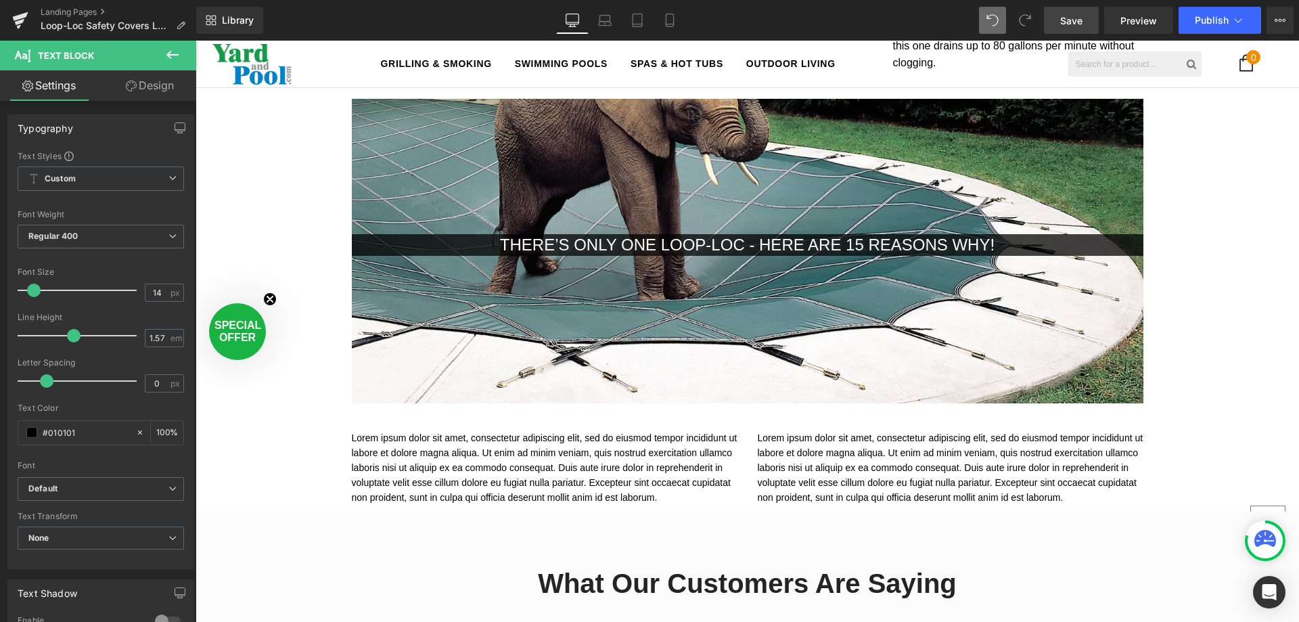
scroll to position [1515, 0]
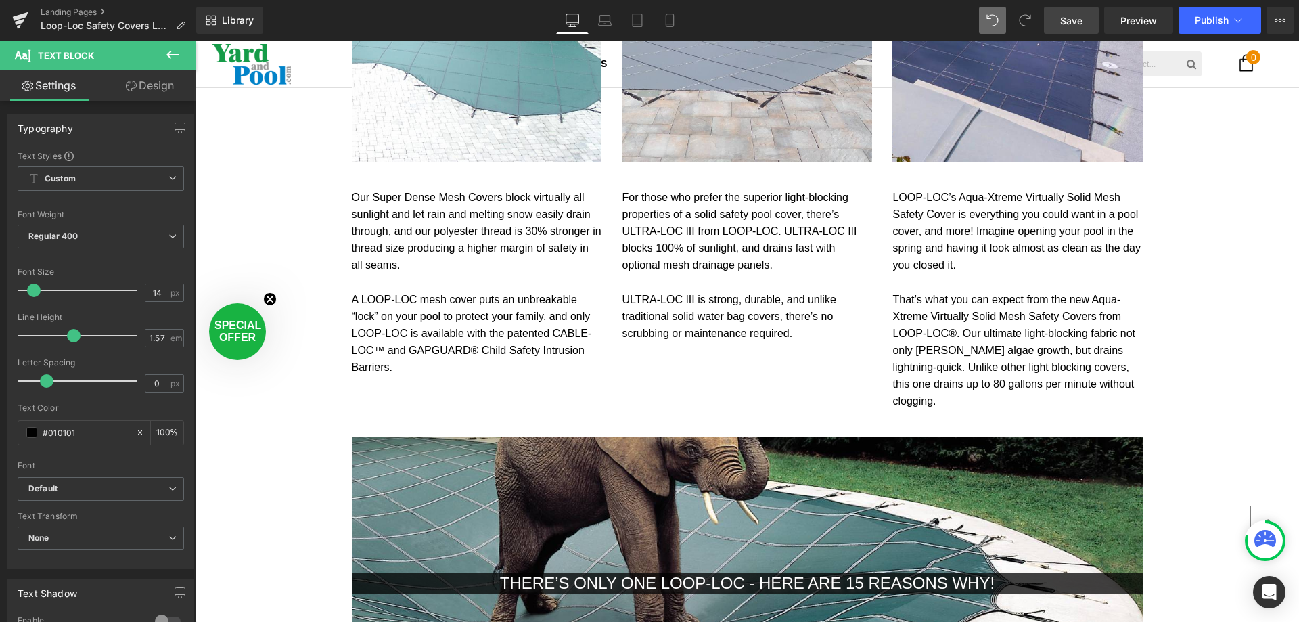
click at [1079, 12] on link "Save" at bounding box center [1071, 20] width 55 height 27
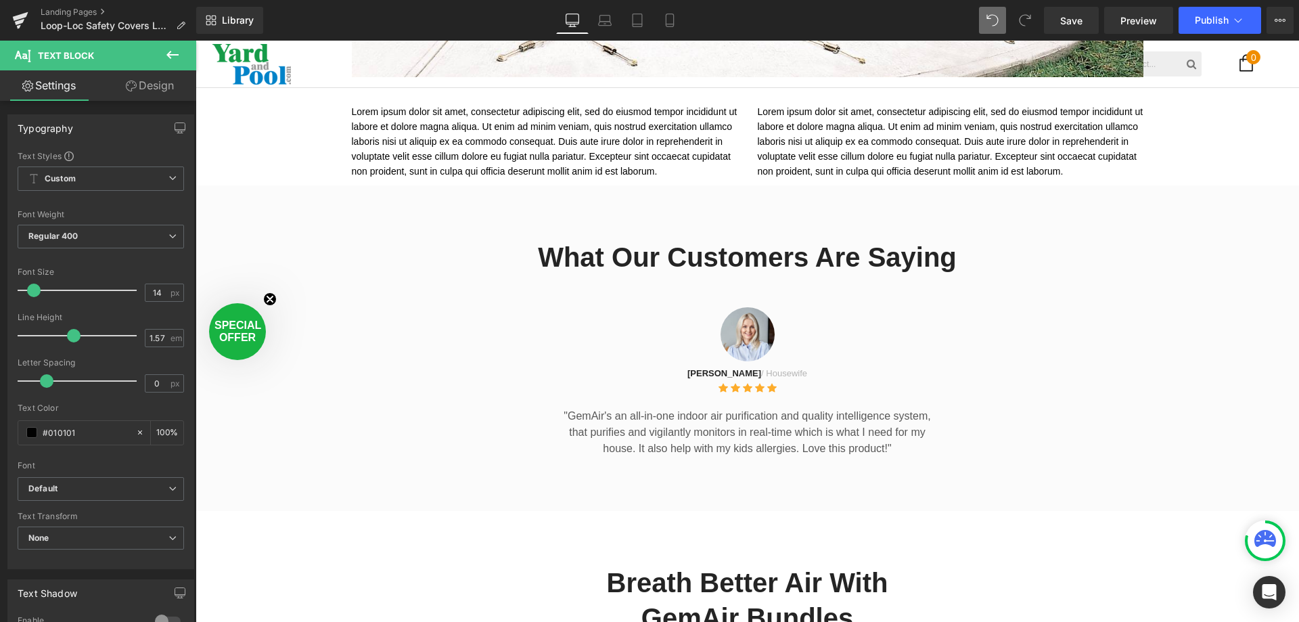
scroll to position [1989, 0]
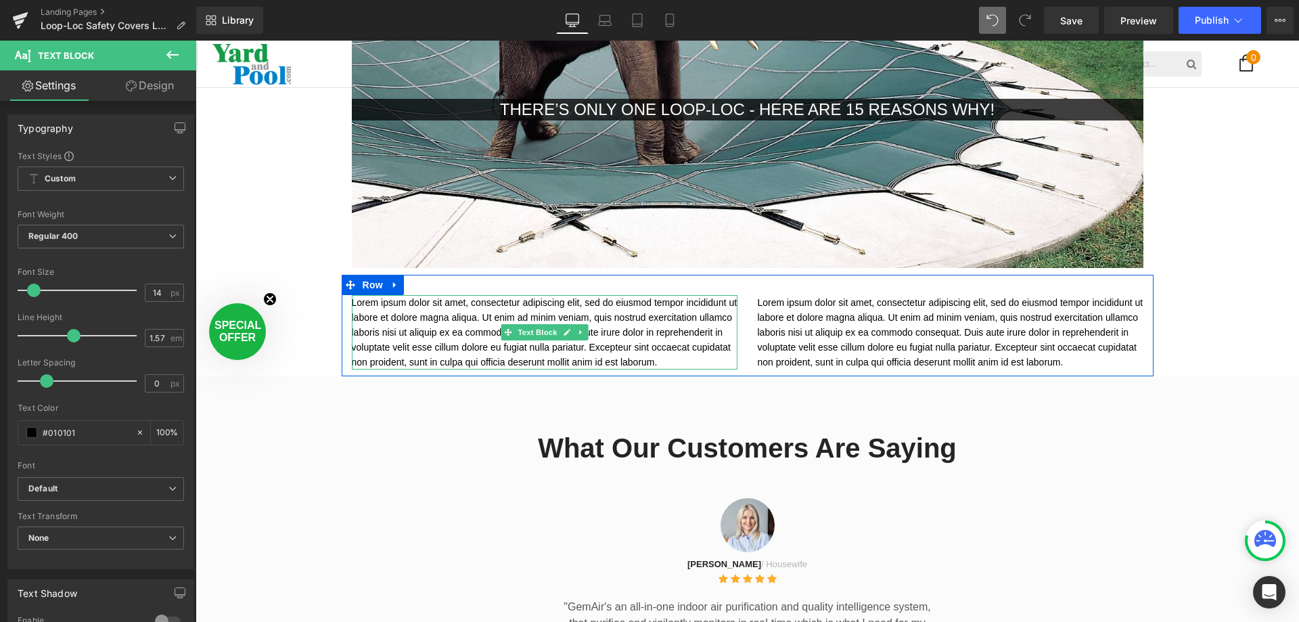
click at [377, 295] on p "Lorem ipsum dolor sit amet, consectetur adipiscing elit, sed do eiusmod tempor …" at bounding box center [545, 332] width 386 height 74
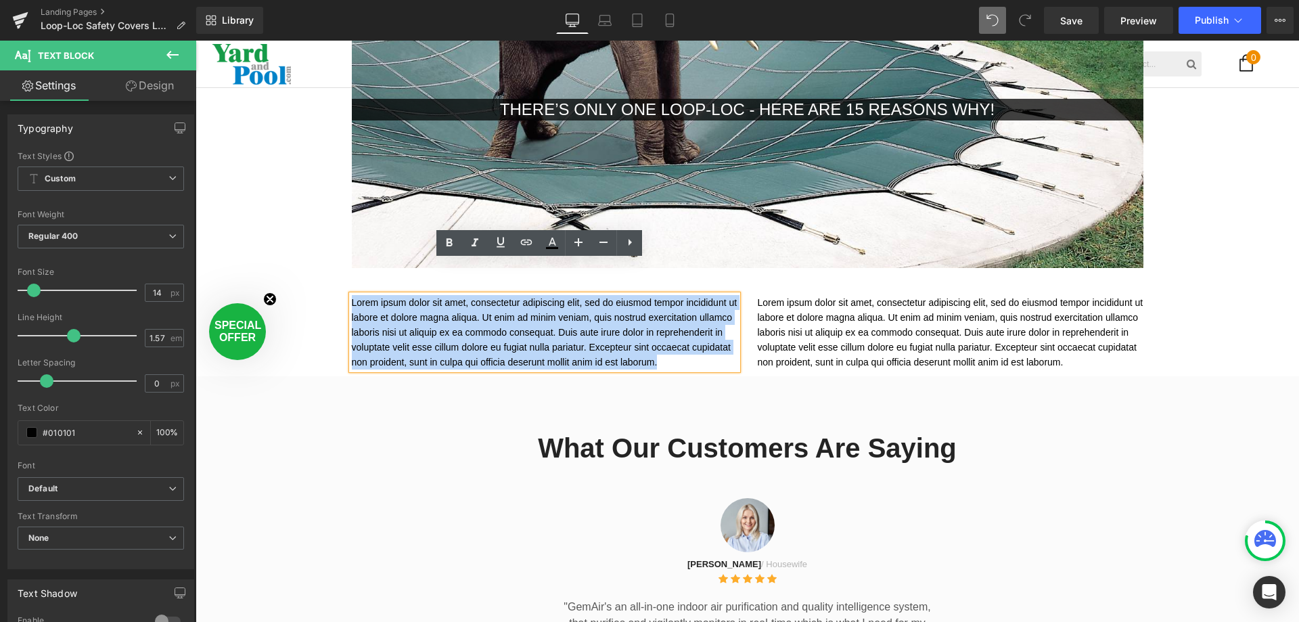
paste div
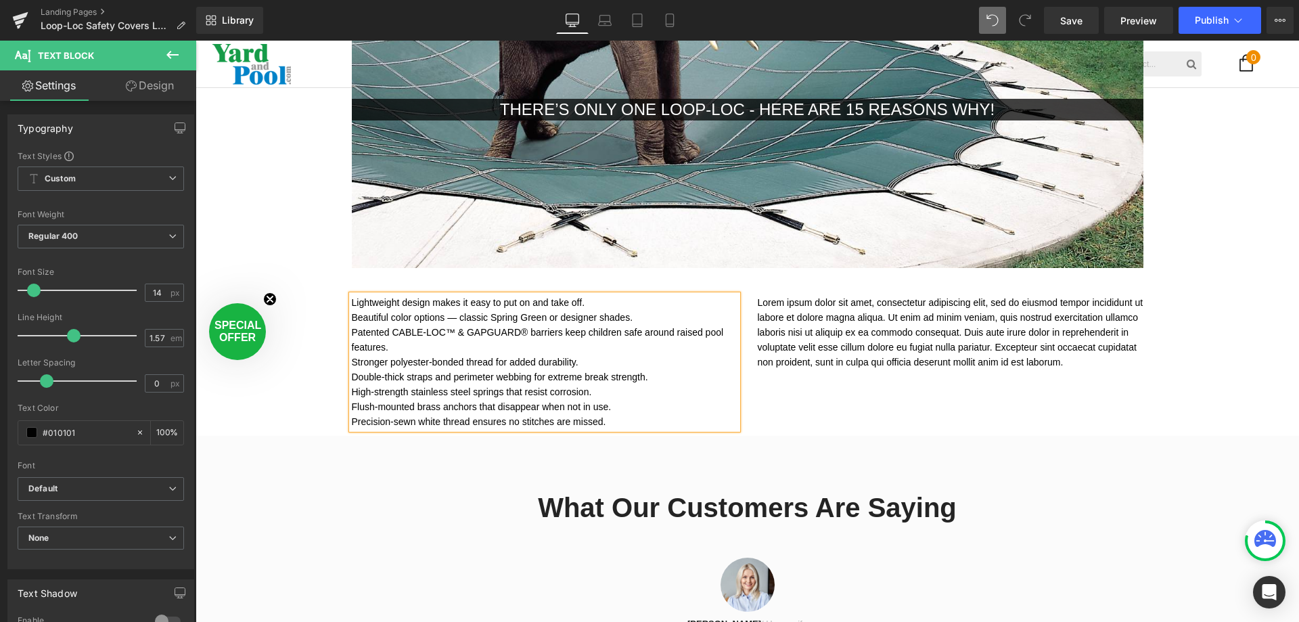
scroll to position [3934, 1094]
click at [352, 295] on p "Lightweight design makes it easy to put on and take off." at bounding box center [545, 302] width 386 height 15
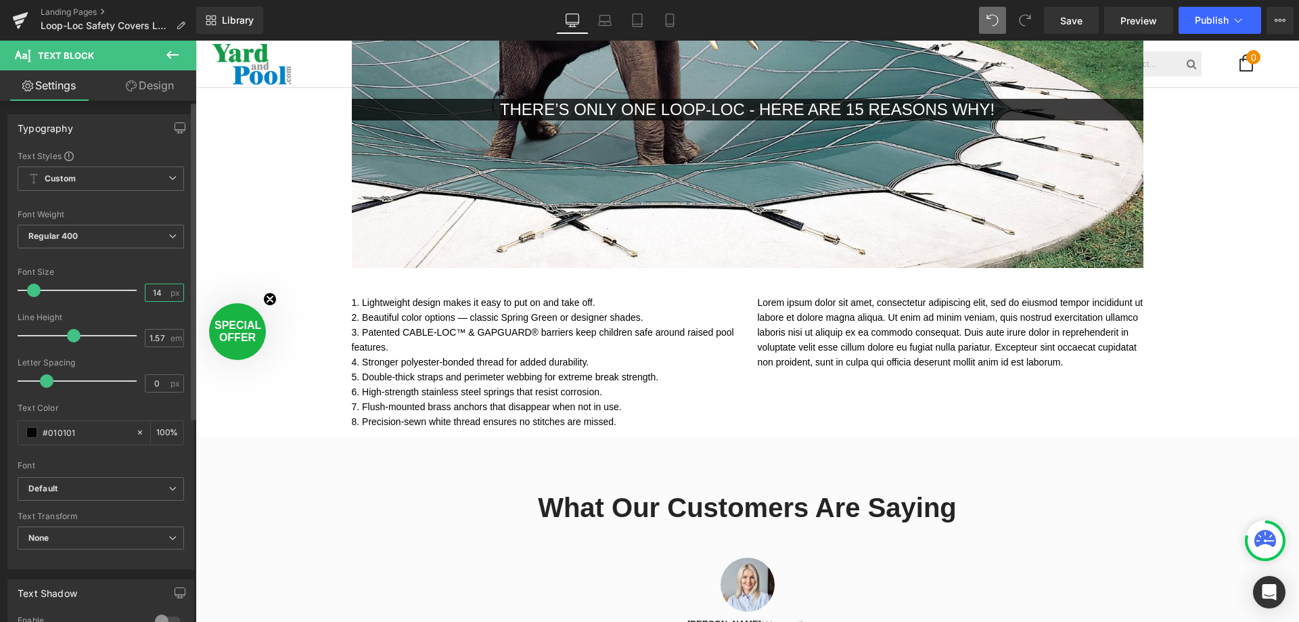
drag, startPoint x: 158, startPoint y: 296, endPoint x: 115, endPoint y: 292, distance: 43.6
click at [116, 295] on div "Font Size 14 px" at bounding box center [101, 289] width 166 height 45
type input "16"
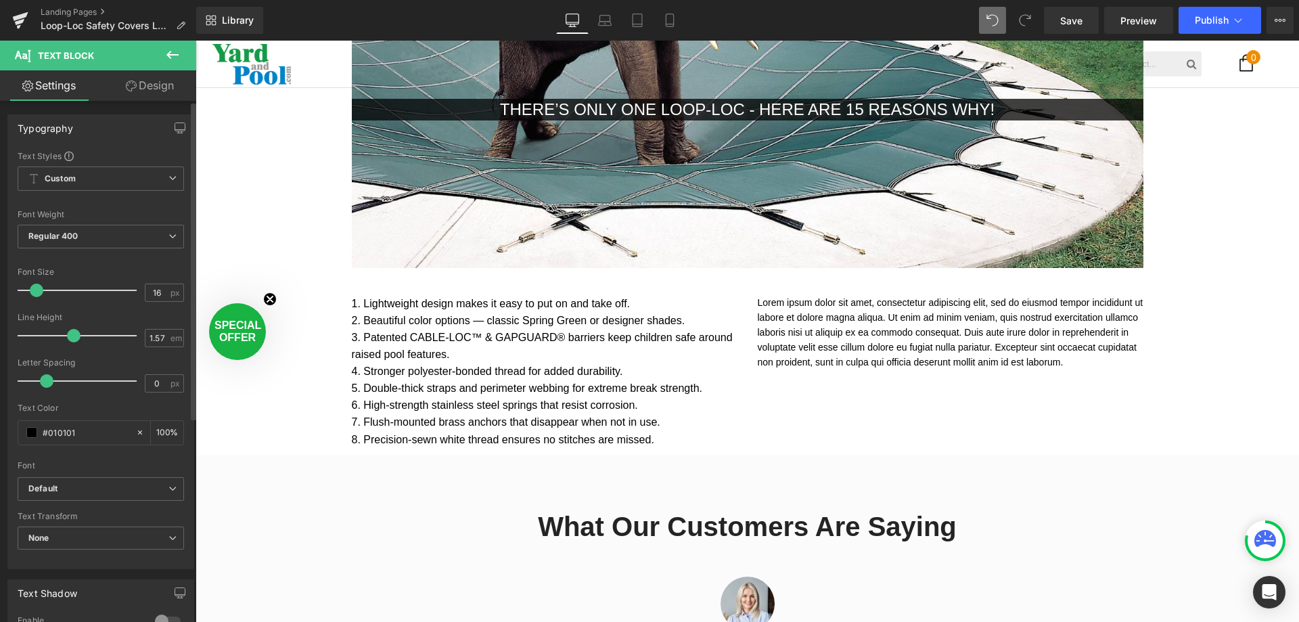
scroll to position [3968, 1094]
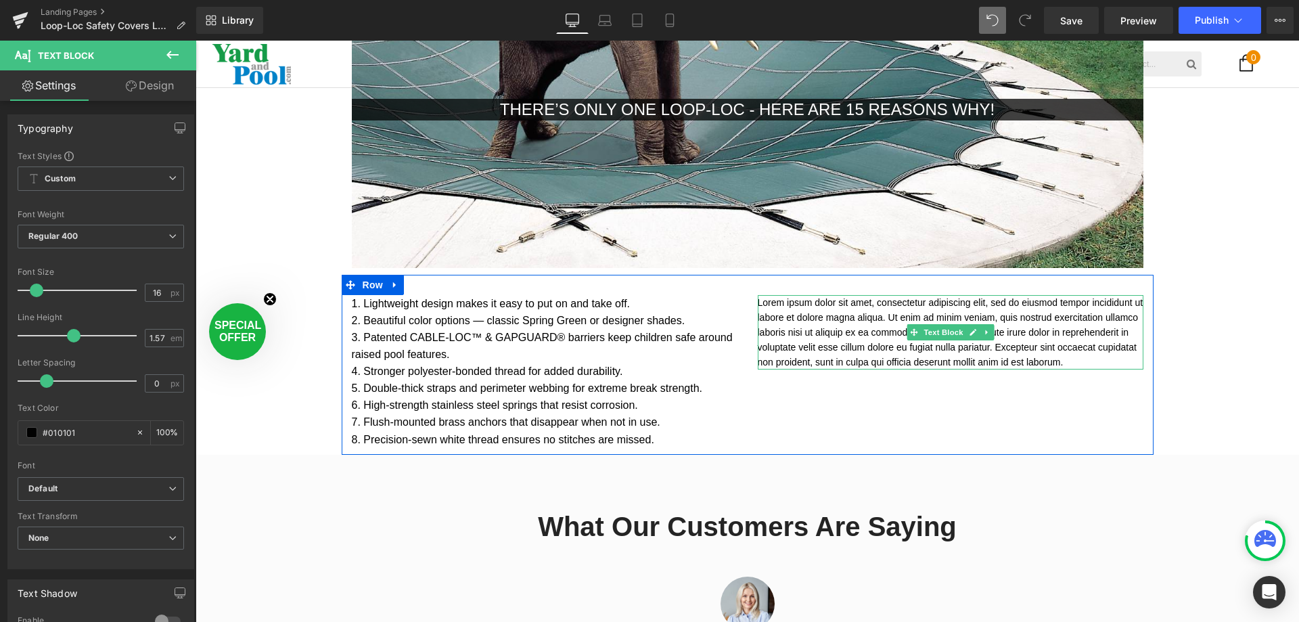
drag, startPoint x: 934, startPoint y: 325, endPoint x: 792, endPoint y: 308, distance: 143.1
click at [752, 295] on div "Lorem ipsum dolor sit amet, consectetur adipiscing elit, sed do eiusmod tempor …" at bounding box center [951, 332] width 406 height 74
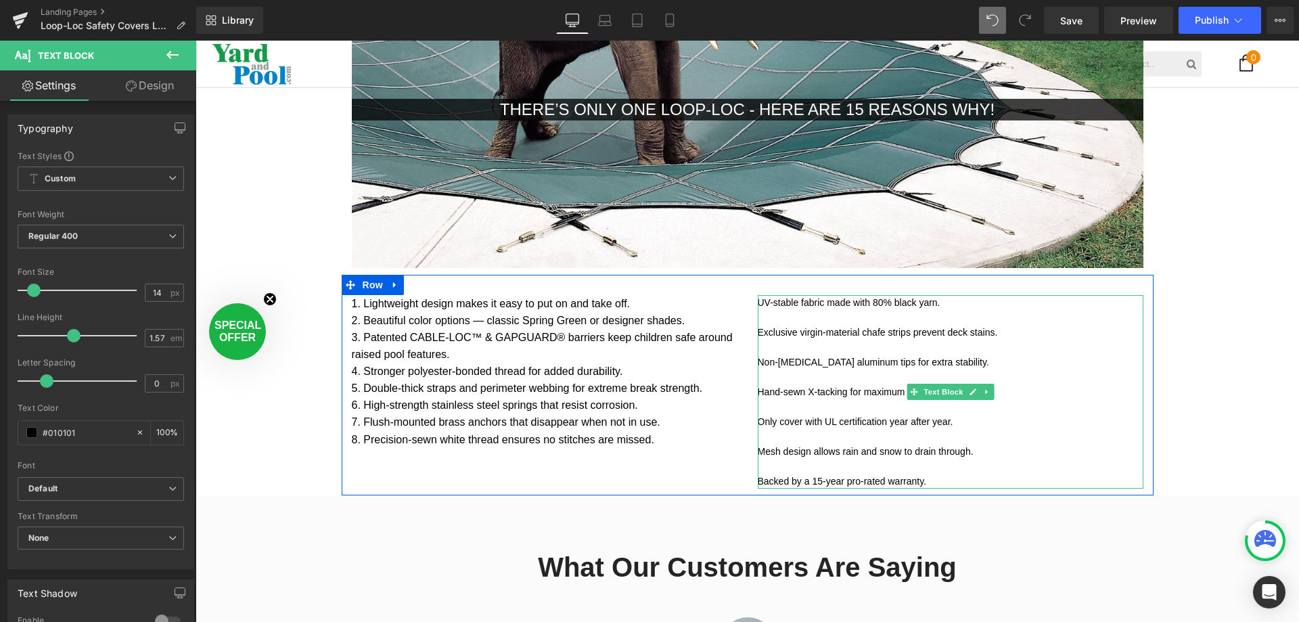
click at [758, 325] on p "Exclusive virgin-material chafe strips prevent deck stains." at bounding box center [951, 332] width 386 height 15
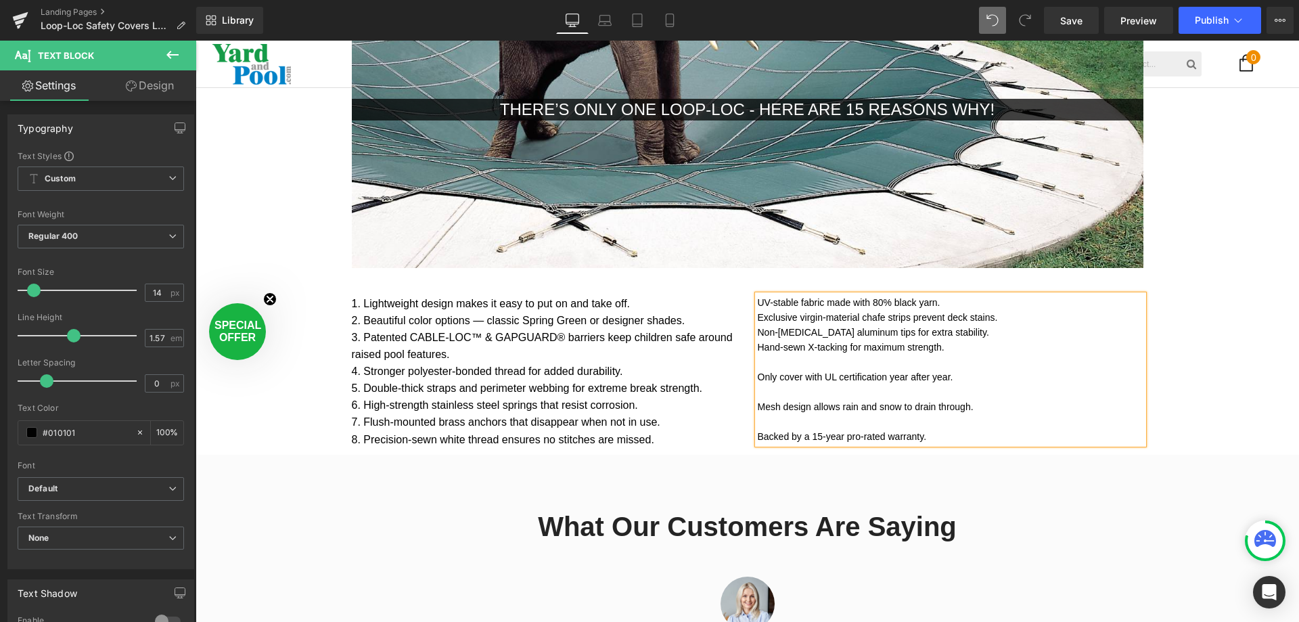
scroll to position [3968, 1094]
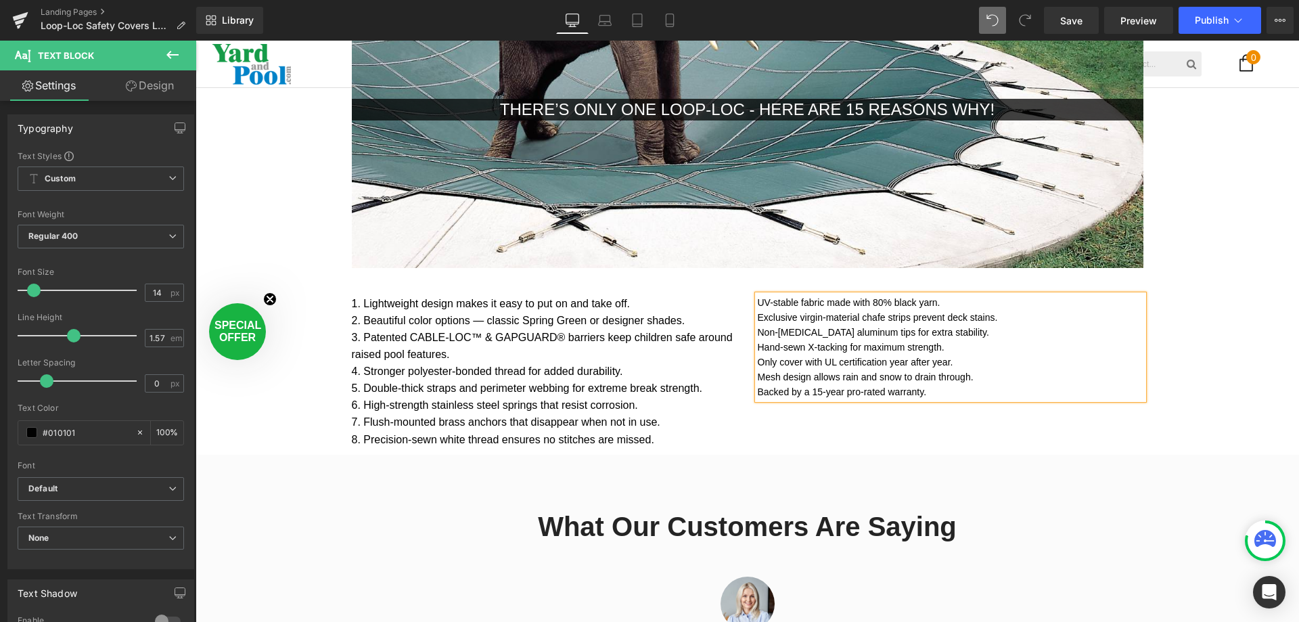
click at [758, 295] on div "UV-stable fabric made with 80% black yarn. Exclusive virgin-material chafe stri…" at bounding box center [951, 347] width 386 height 104
drag, startPoint x: 919, startPoint y: 353, endPoint x: 750, endPoint y: 263, distance: 191.0
click at [758, 295] on div "9. UV-stable fabric made with 80% black yarn. 10. Exclusive virgin-material cha…" at bounding box center [951, 347] width 386 height 104
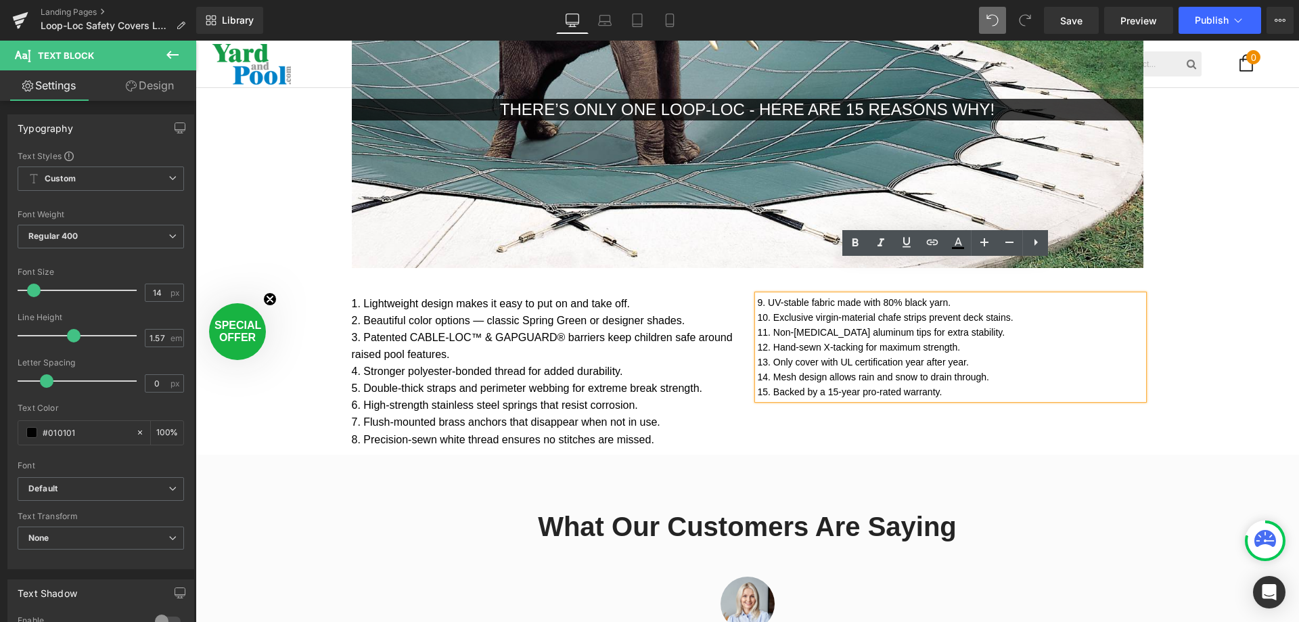
click at [758, 295] on p "9. UV-stable fabric made with 80% black yarn." at bounding box center [951, 302] width 386 height 15
click at [759, 295] on p "9. UV-stable fabric made with 80% black yarn." at bounding box center [951, 302] width 386 height 15
click at [813, 327] on span "11. Non-[MEDICAL_DATA] aluminum tips for extra stability." at bounding box center [882, 332] width 248 height 11
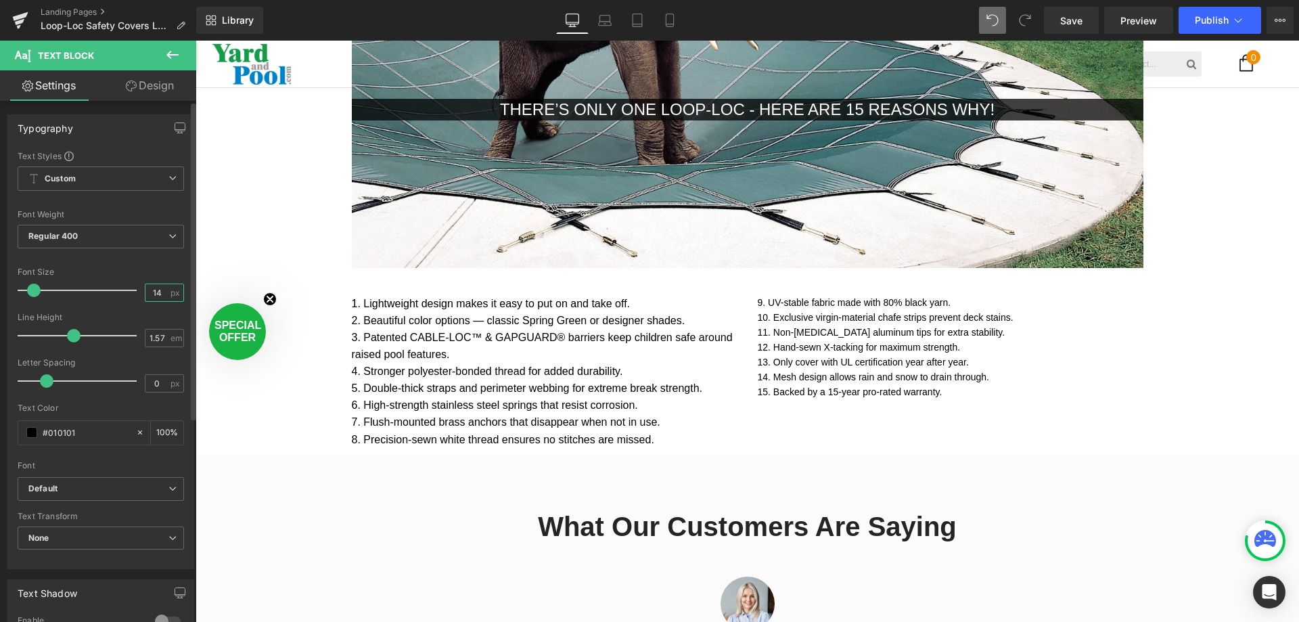
drag, startPoint x: 159, startPoint y: 292, endPoint x: 124, endPoint y: 296, distance: 35.4
click at [122, 298] on div "Font Size 14 px" at bounding box center [101, 289] width 166 height 45
type input "16"
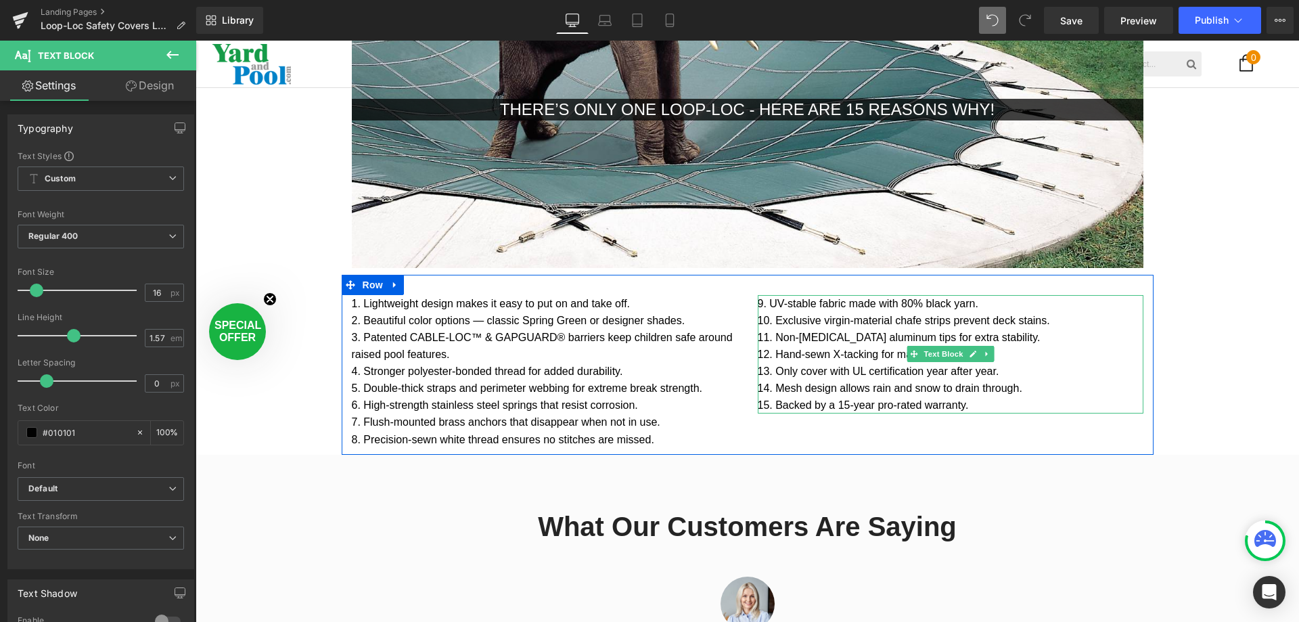
click at [989, 397] on p "15. Backed by a 15-year pro-rated warranty." at bounding box center [951, 405] width 386 height 17
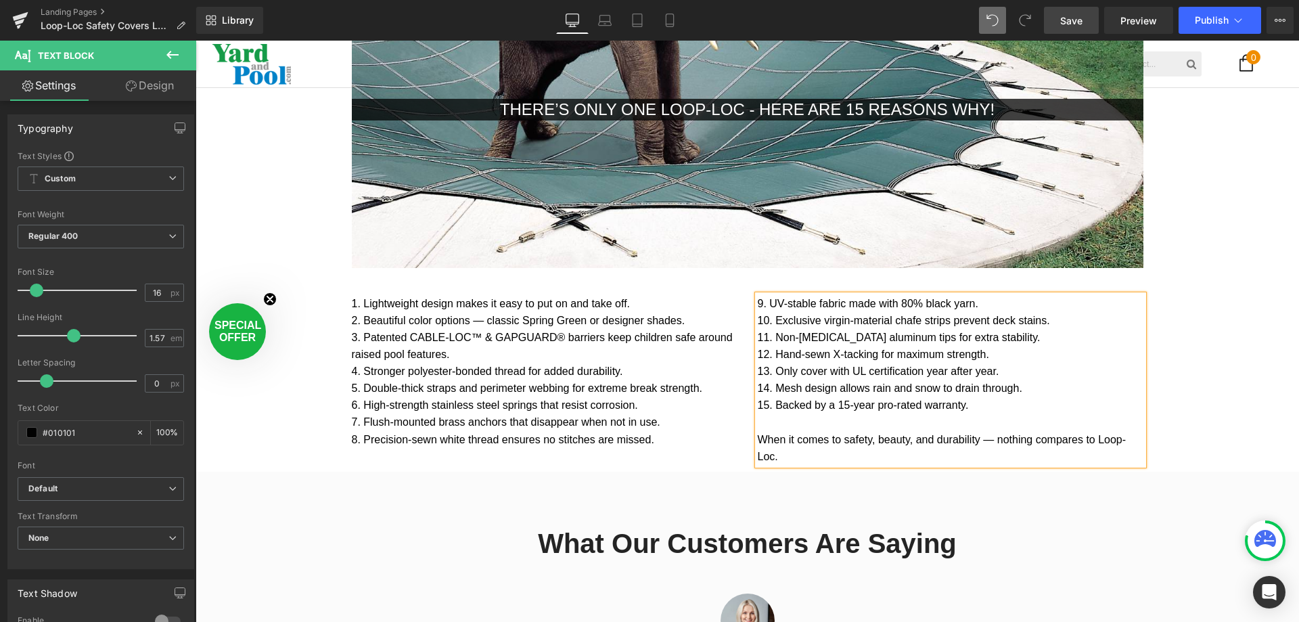
click at [1087, 27] on link "Save" at bounding box center [1071, 20] width 55 height 27
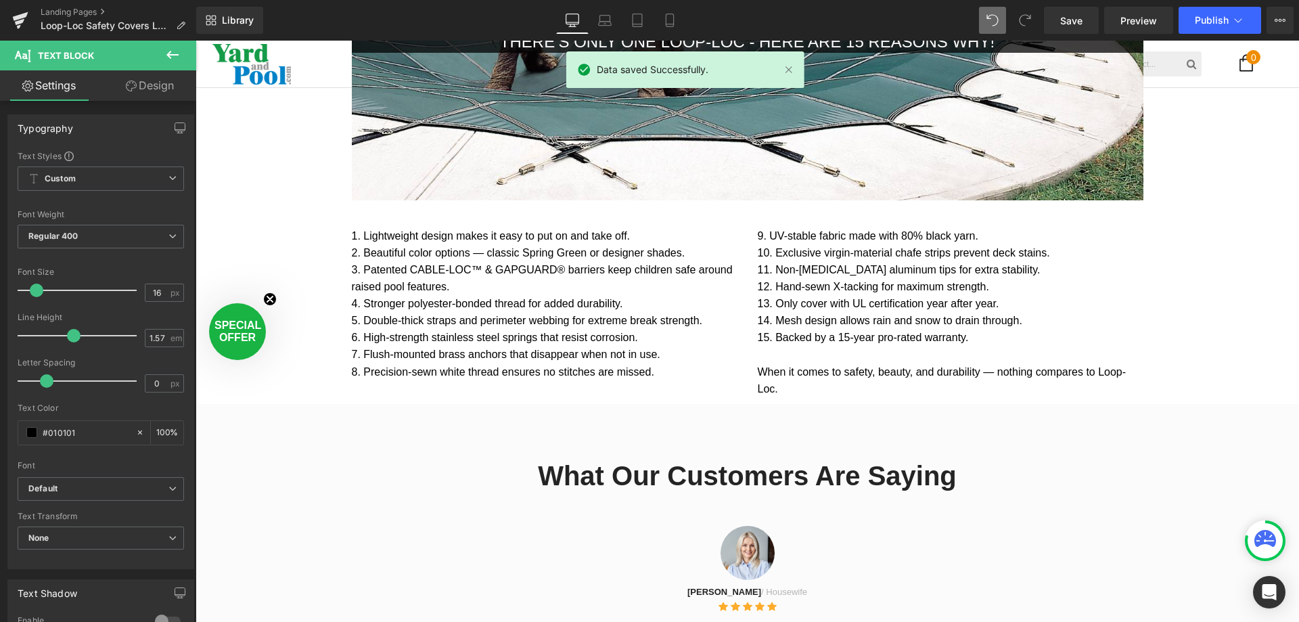
scroll to position [1786, 0]
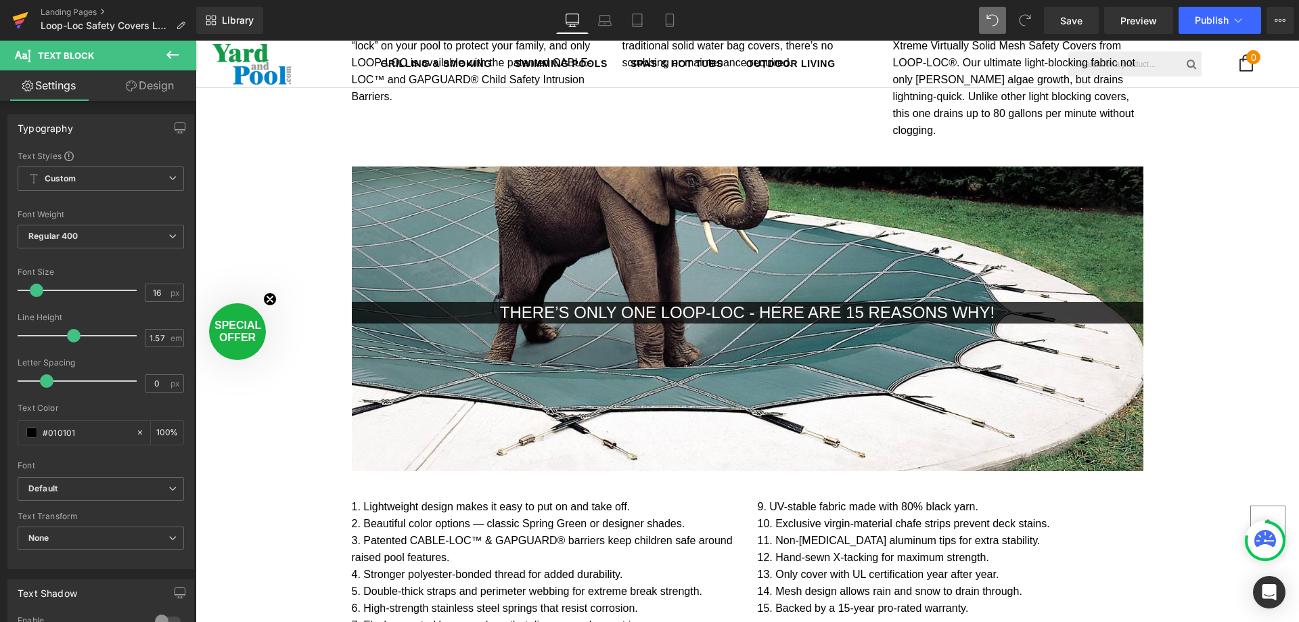
click at [19, 21] on icon at bounding box center [19, 22] width 9 height 6
